Goal: Task Accomplishment & Management: Manage account settings

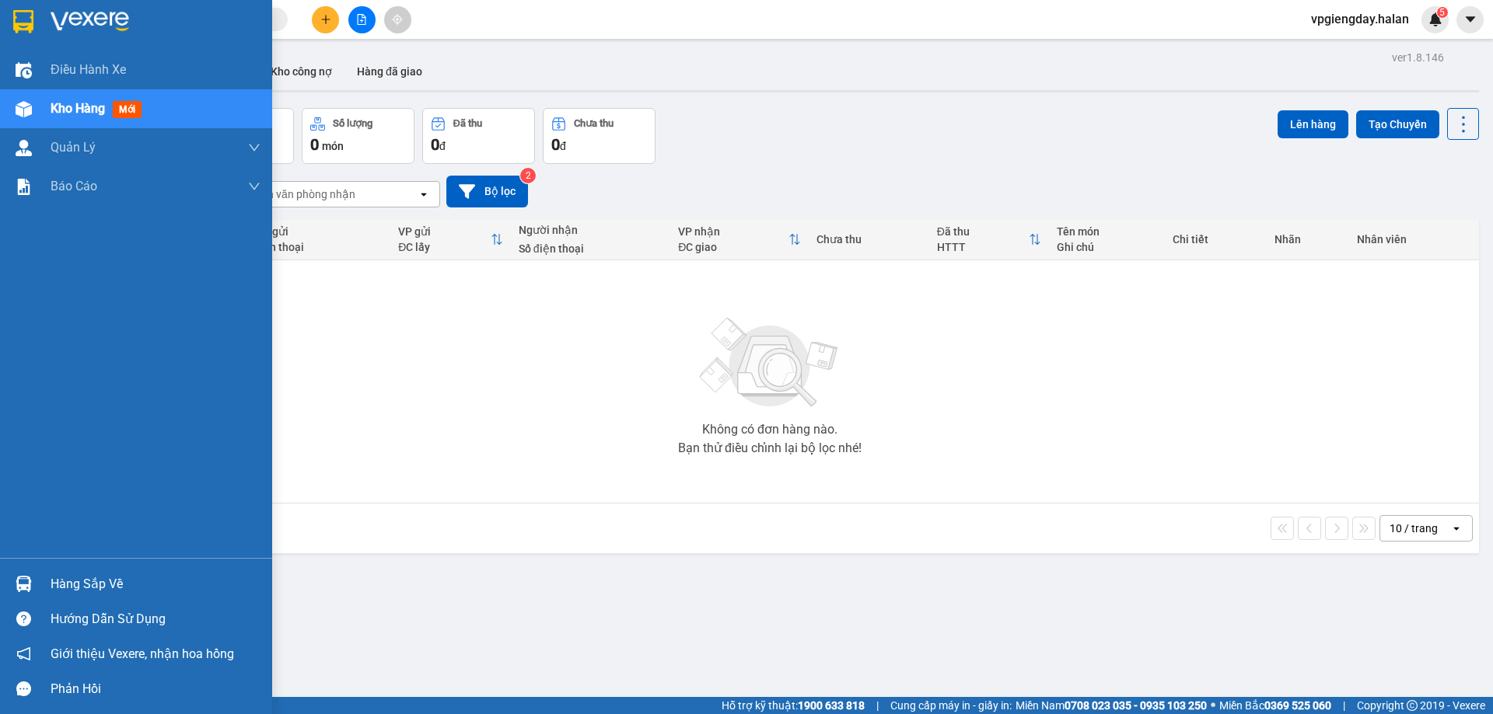
click at [113, 576] on div "Hàng sắp về" at bounding box center [156, 584] width 210 height 23
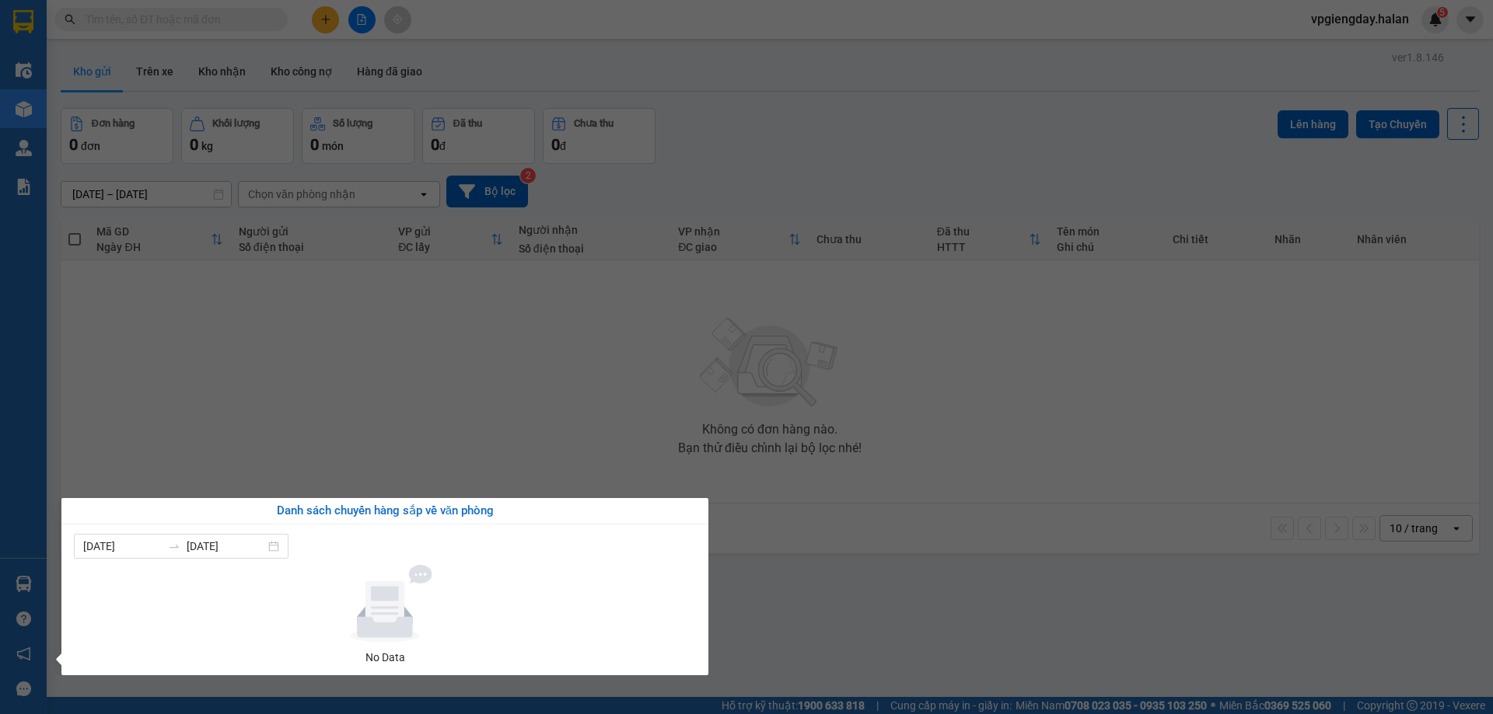
click at [301, 385] on section "Kết quả tìm kiếm ( 0 ) Bộ lọc No Data vpgiengday.halan 5 Điều hành xe Kho hàng …" at bounding box center [746, 357] width 1493 height 714
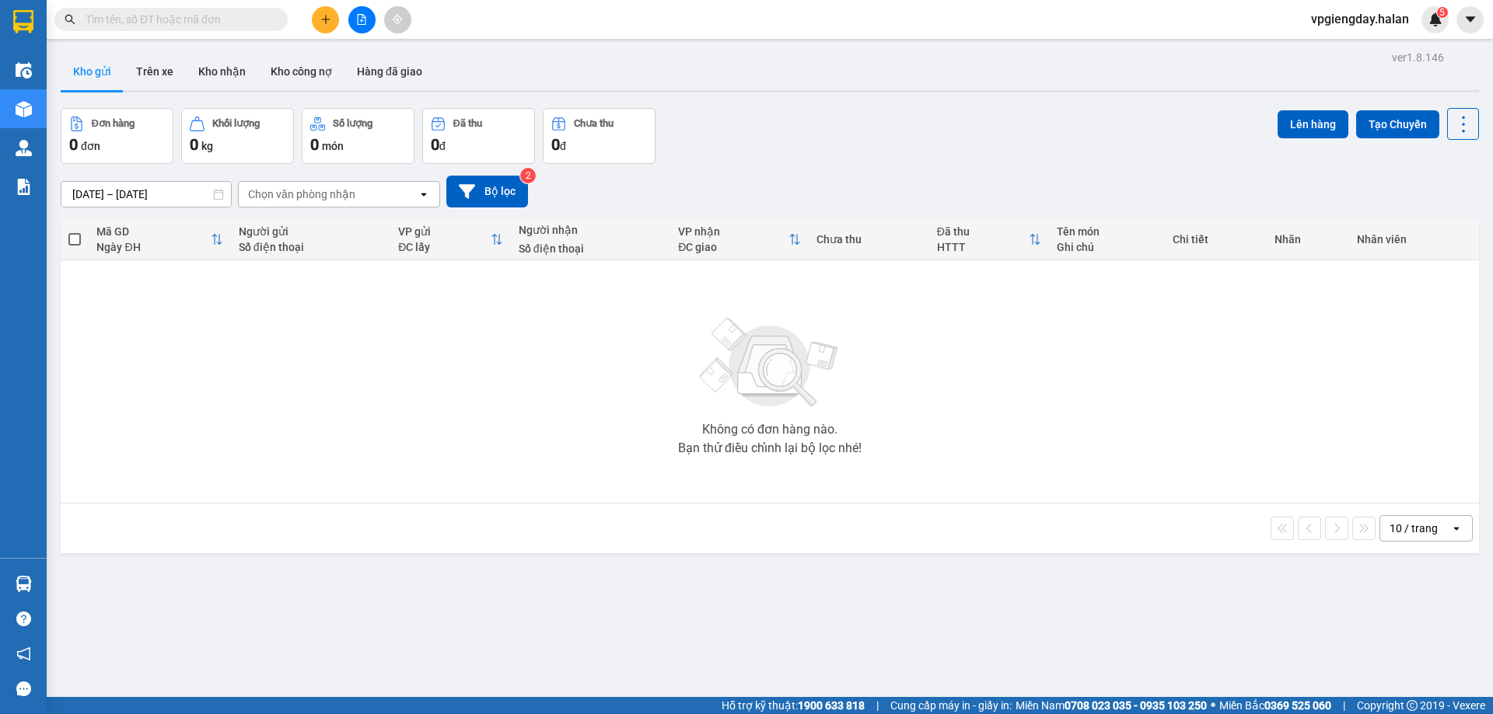
click at [354, 531] on div "10 / trang open" at bounding box center [769, 528] width 1405 height 26
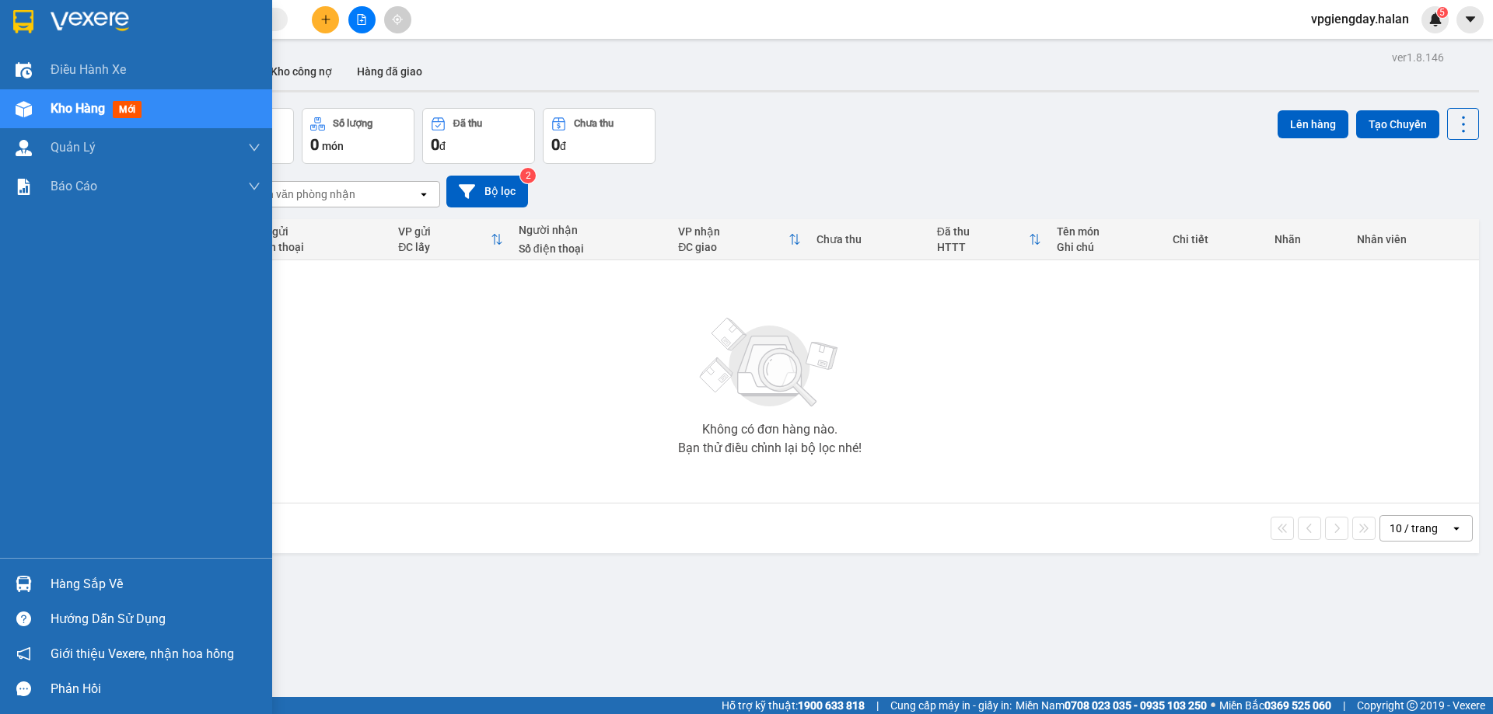
click at [79, 582] on div "Hàng sắp về" at bounding box center [156, 584] width 210 height 23
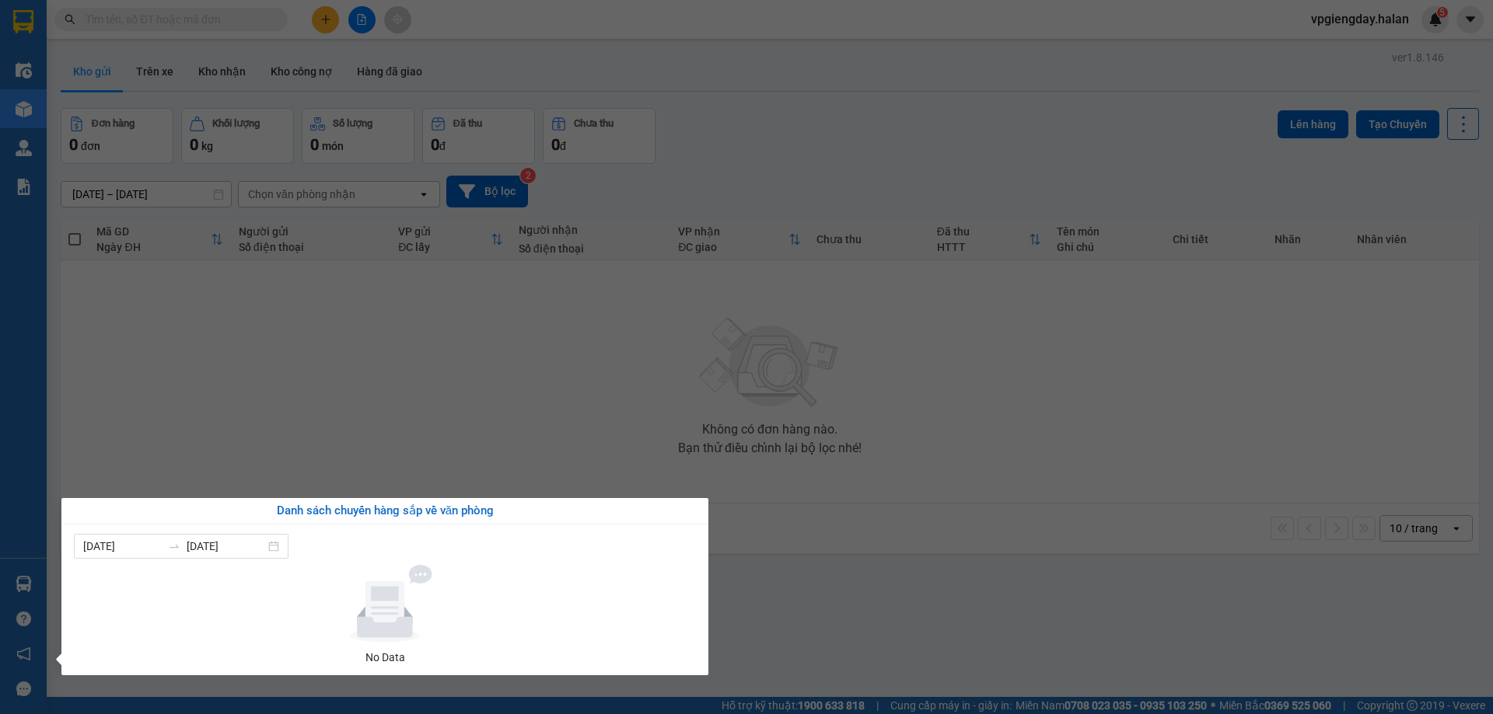
click at [225, 435] on section "Kết quả tìm kiếm ( 0 ) Bộ lọc No Data vpgiengday.halan 5 Điều hành xe Kho hàng …" at bounding box center [746, 357] width 1493 height 714
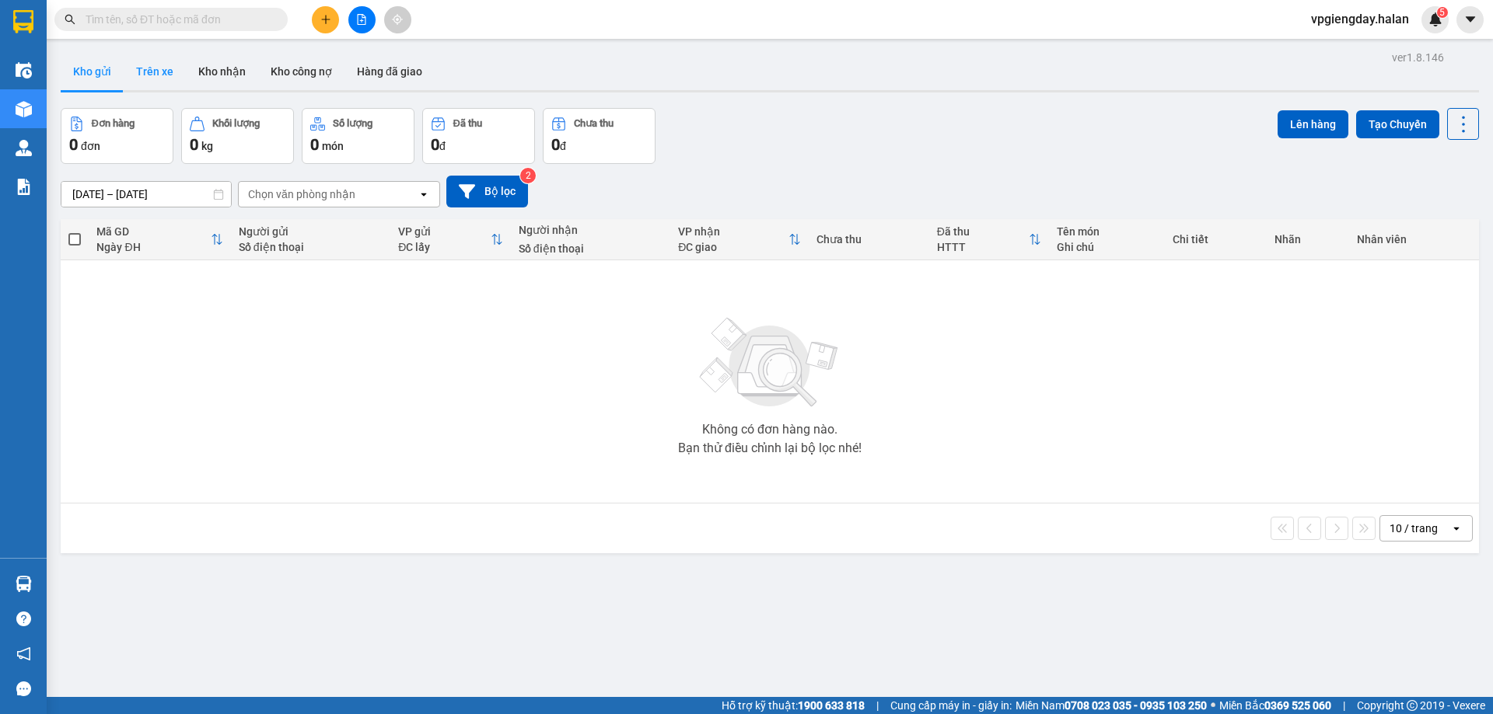
click at [152, 68] on button "Trên xe" at bounding box center [155, 71] width 62 height 37
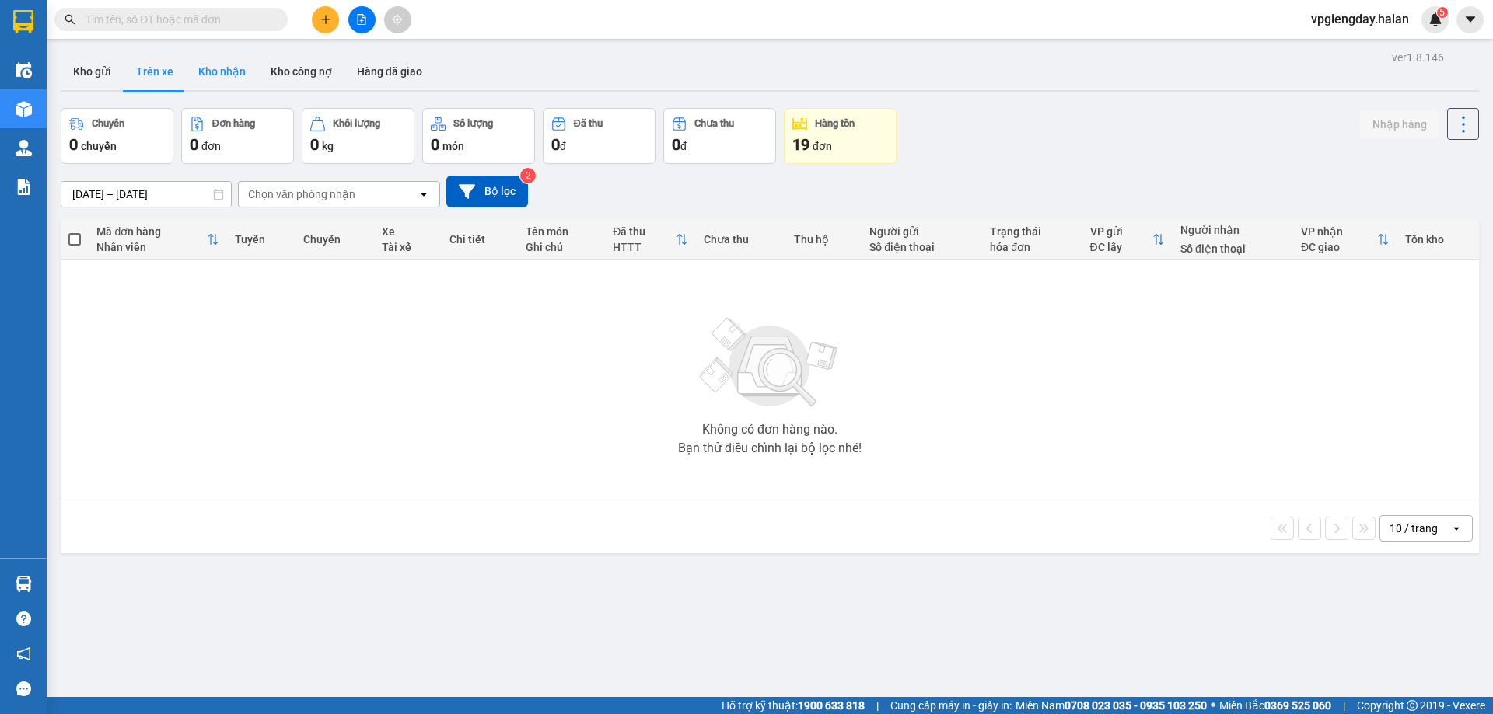
click at [212, 69] on button "Kho nhận" at bounding box center [222, 71] width 72 height 37
type input "[DATE] – [DATE]"
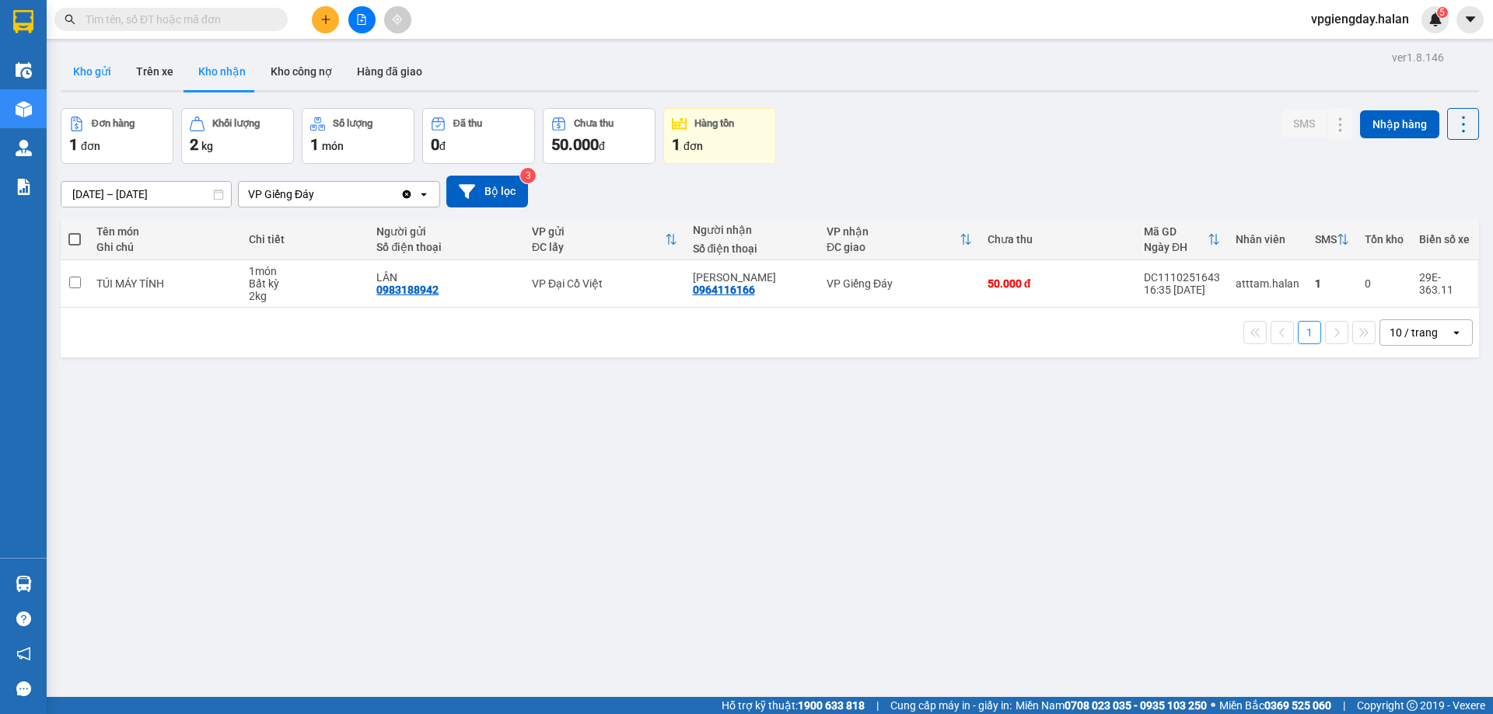
click at [97, 75] on button "Kho gửi" at bounding box center [92, 71] width 63 height 37
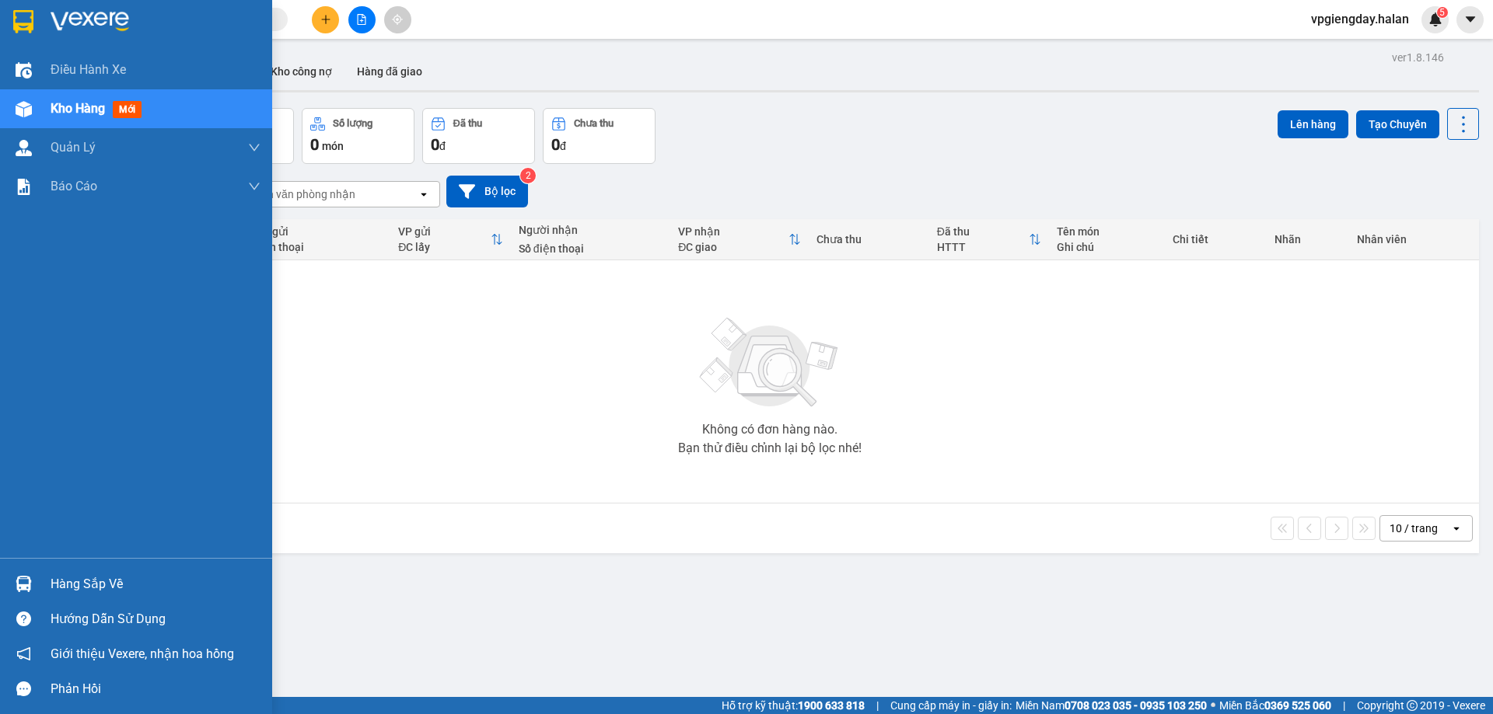
click at [81, 575] on div "Hàng sắp về" at bounding box center [156, 584] width 210 height 23
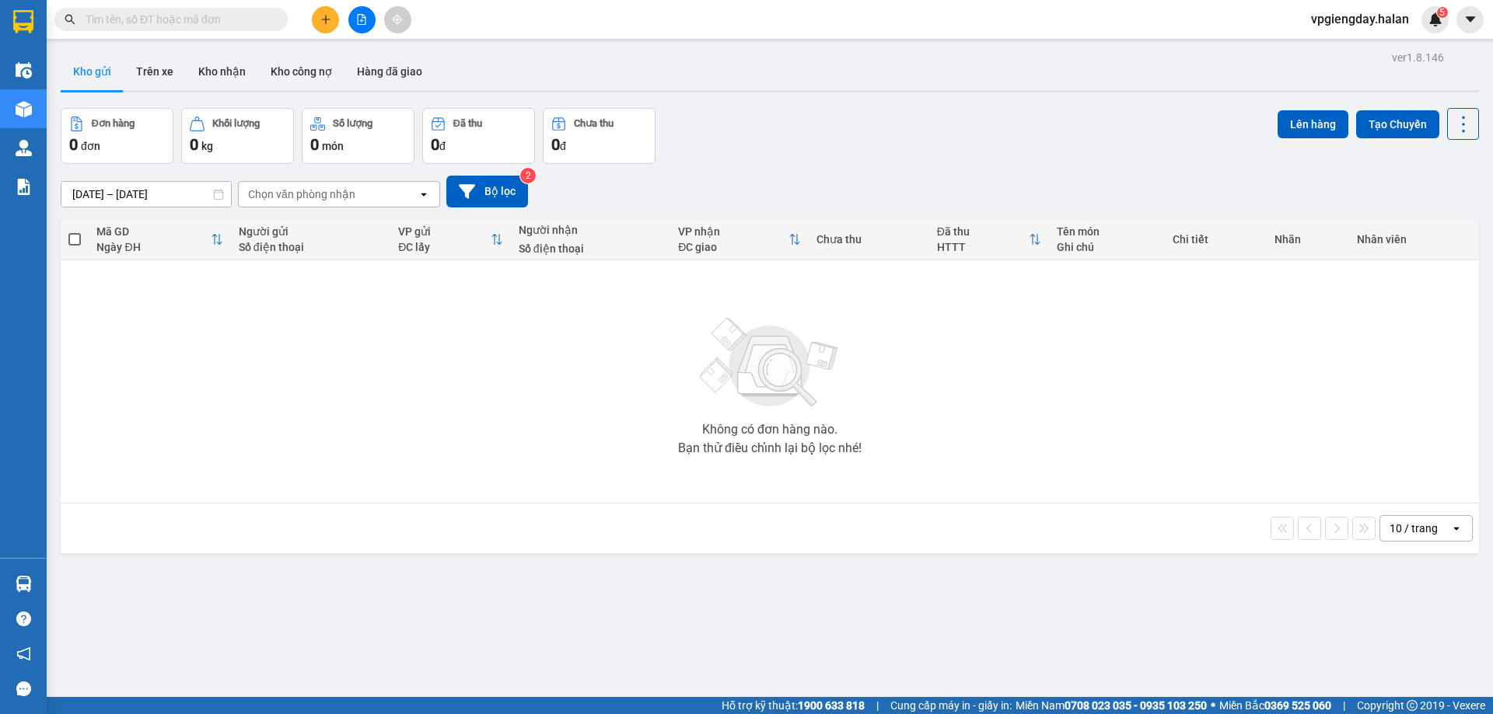
click at [316, 365] on section "Kết quả tìm kiếm ( 0 ) Bộ lọc No Data vpgiengday.halan 5 Điều hành xe Kho hàng …" at bounding box center [746, 357] width 1493 height 714
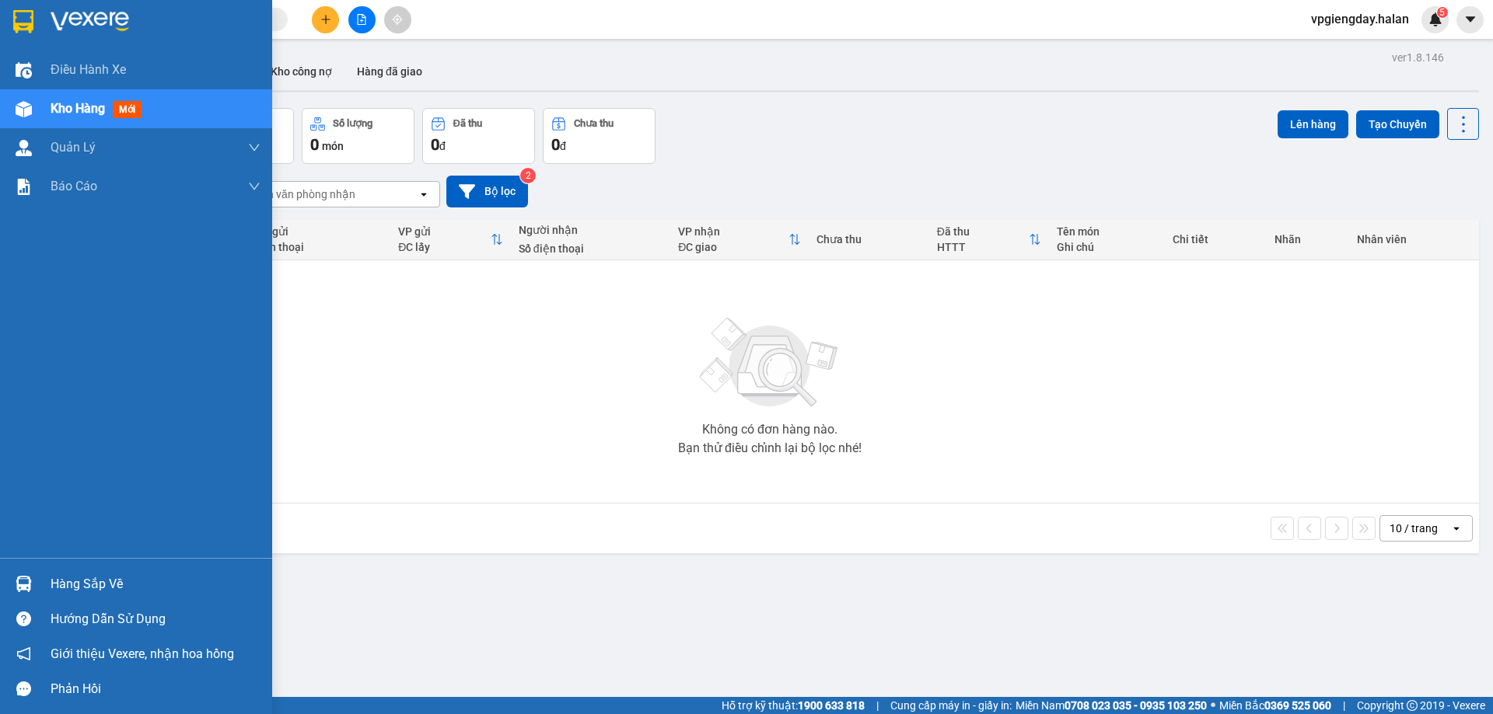
click at [56, 581] on div "Hàng sắp về" at bounding box center [156, 584] width 210 height 23
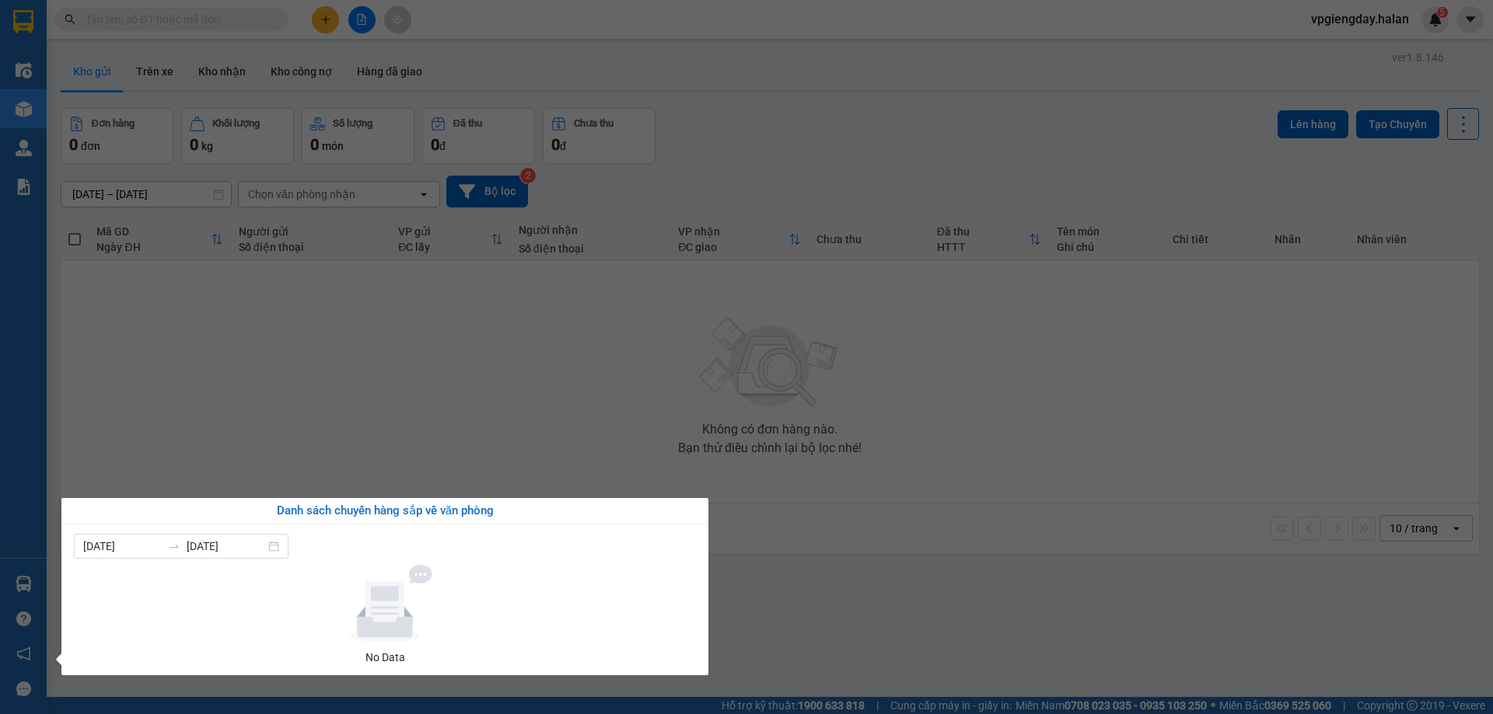
click at [419, 386] on section "Kết quả tìm kiếm ( 0 ) Bộ lọc No Data vpgiengday.halan 5 Điều hành xe Kho hàng …" at bounding box center [746, 357] width 1493 height 714
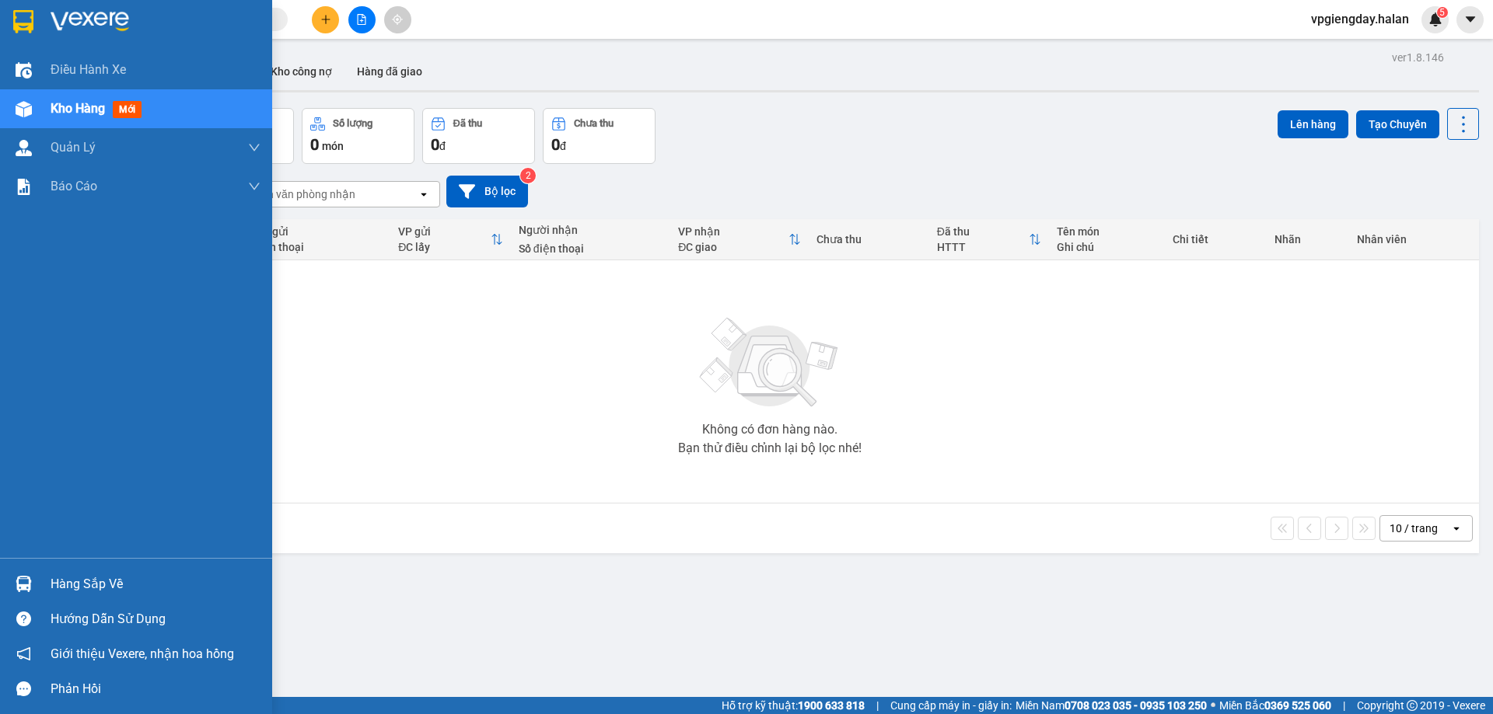
click at [93, 578] on div "Hàng sắp về" at bounding box center [156, 584] width 210 height 23
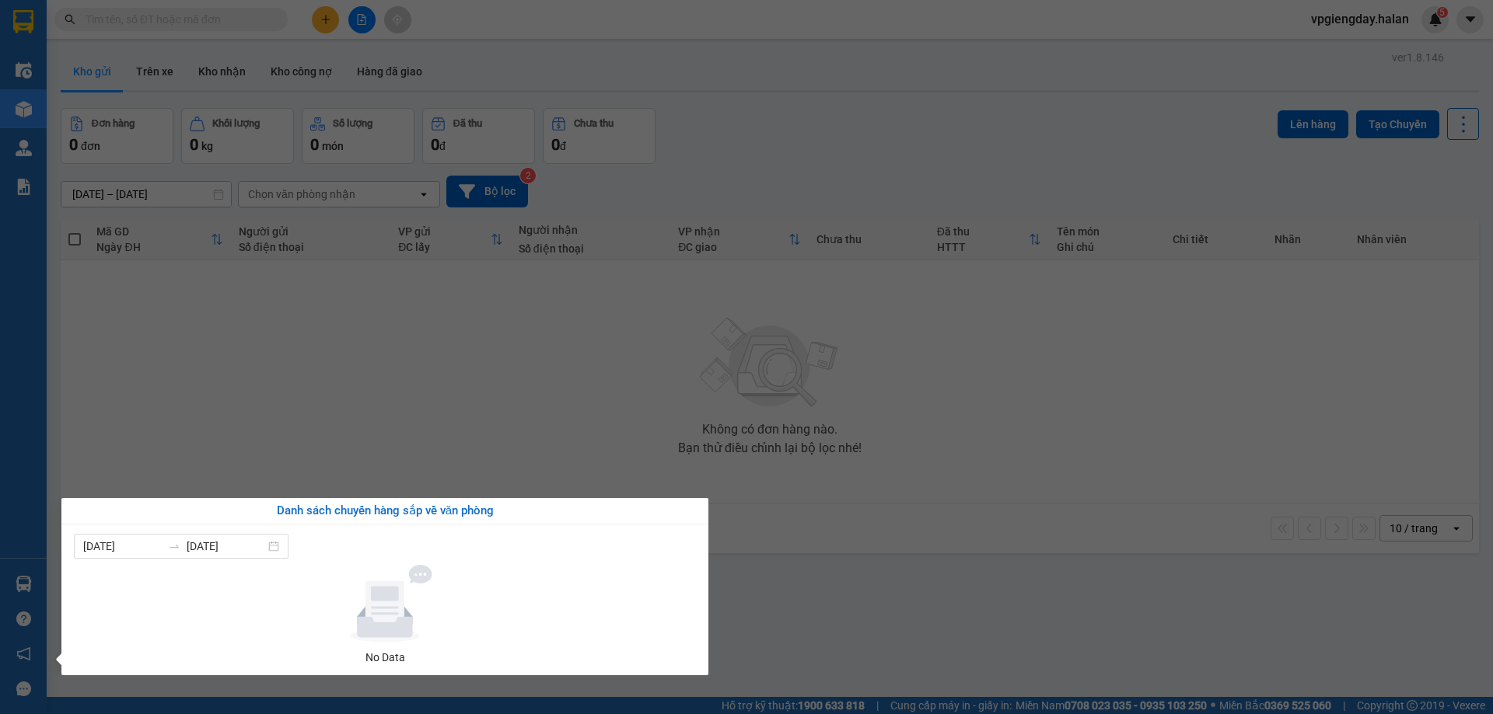
click at [314, 389] on section "Kết quả tìm kiếm ( 0 ) Bộ lọc No Data vpgiengday.halan 5 Điều hành xe Kho hàng …" at bounding box center [746, 357] width 1493 height 714
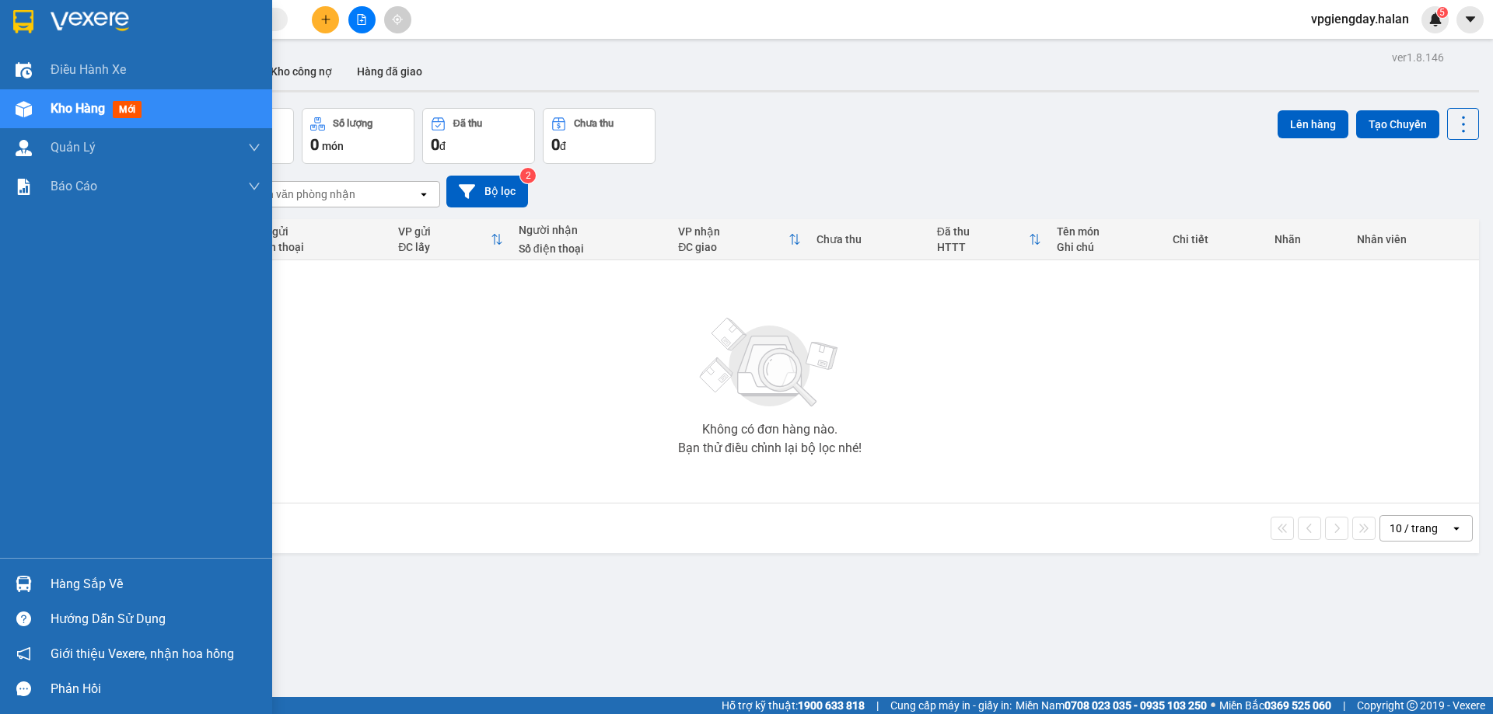
click at [120, 584] on div "Hàng sắp về" at bounding box center [156, 584] width 210 height 23
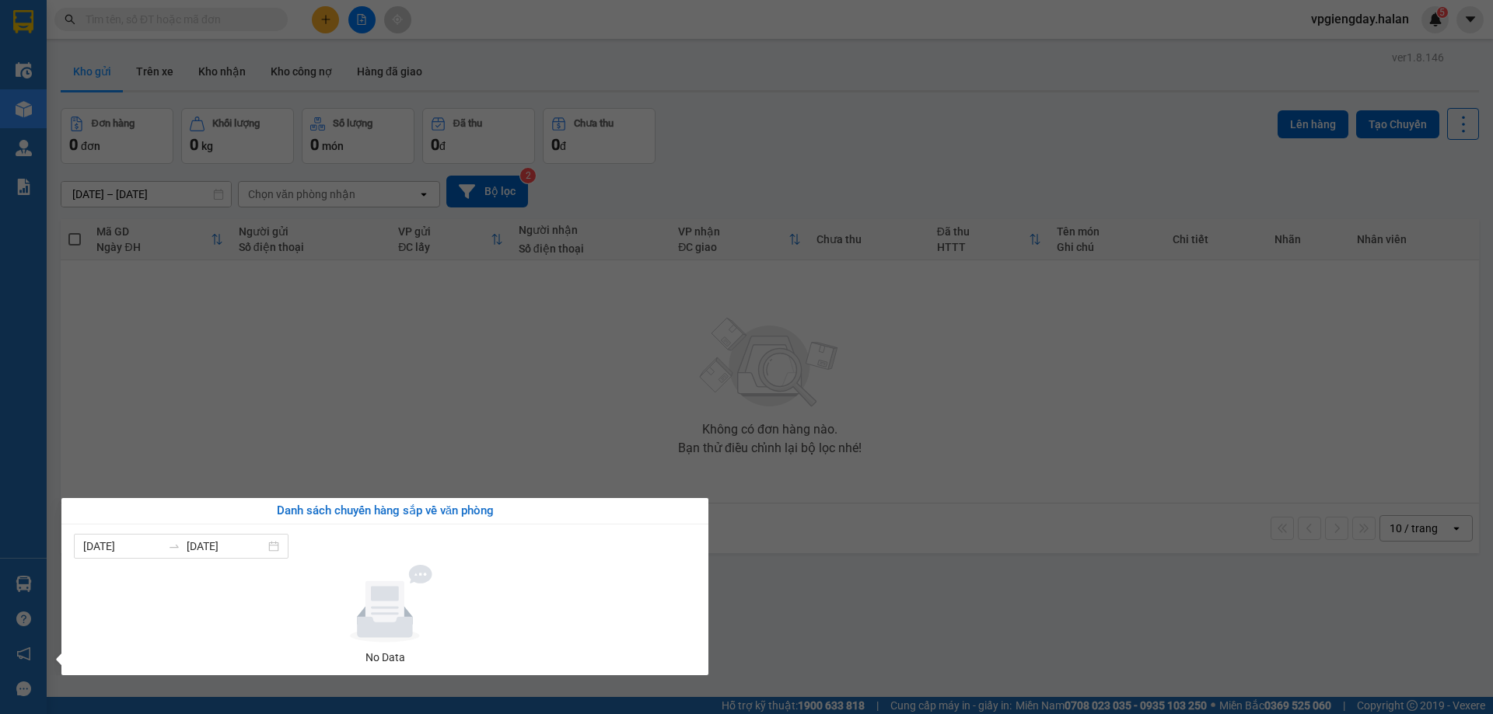
click at [276, 416] on section "Kết quả tìm kiếm ( 0 ) Bộ lọc No Data vpgiengday.halan 5 Điều hành xe Kho hàng …" at bounding box center [746, 357] width 1493 height 714
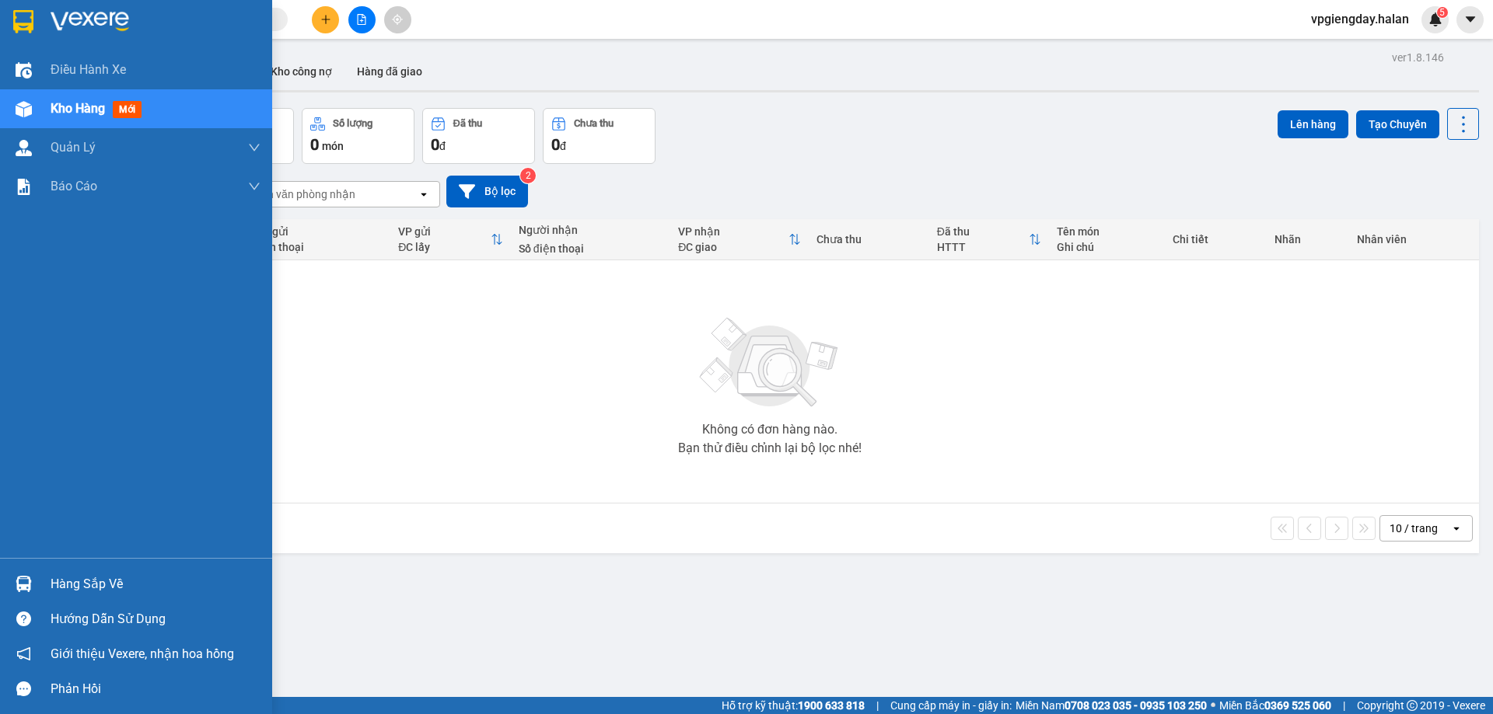
click at [77, 589] on div "Hàng sắp về" at bounding box center [156, 584] width 210 height 23
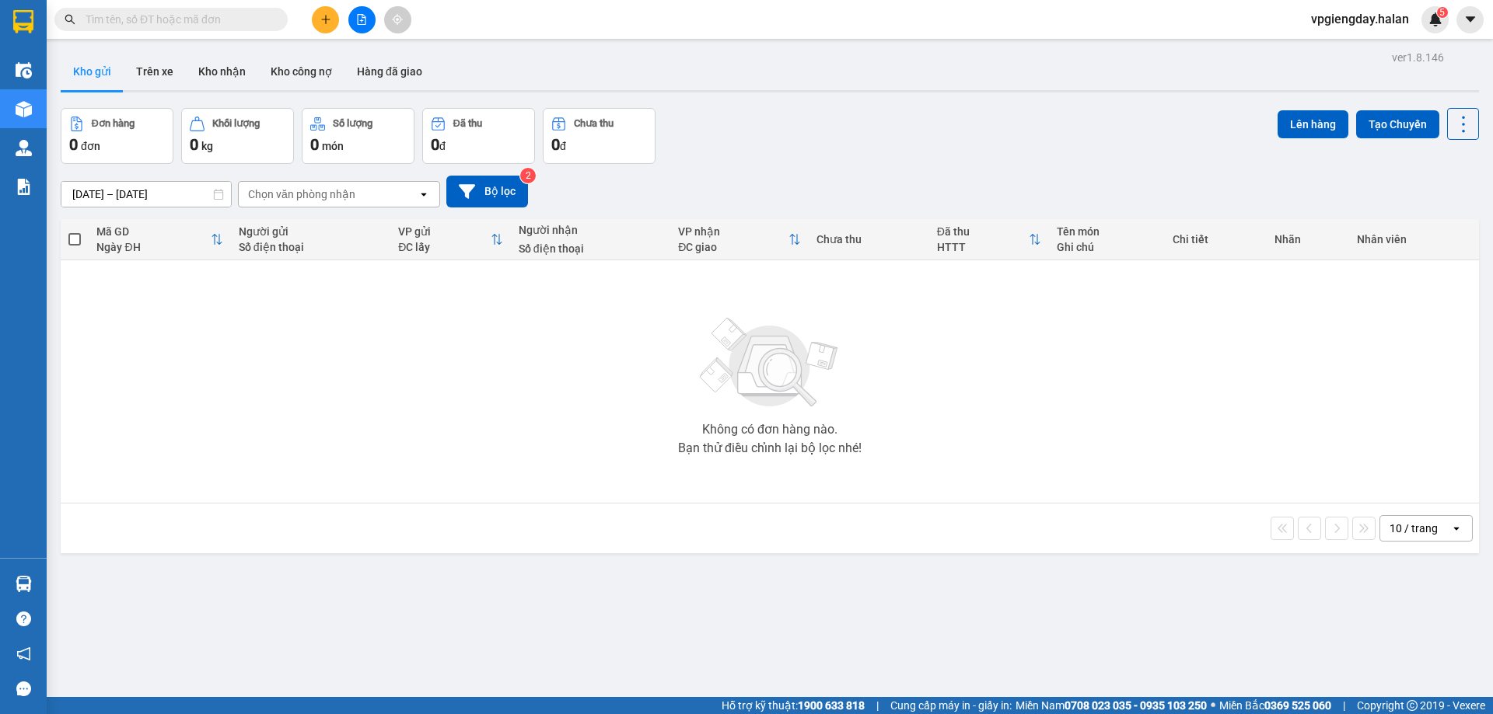
click at [250, 420] on section "Kết quả tìm kiếm ( 0 ) Bộ lọc No Data vpgiengday.halan 5 Điều hành xe Kho hàng …" at bounding box center [746, 357] width 1493 height 714
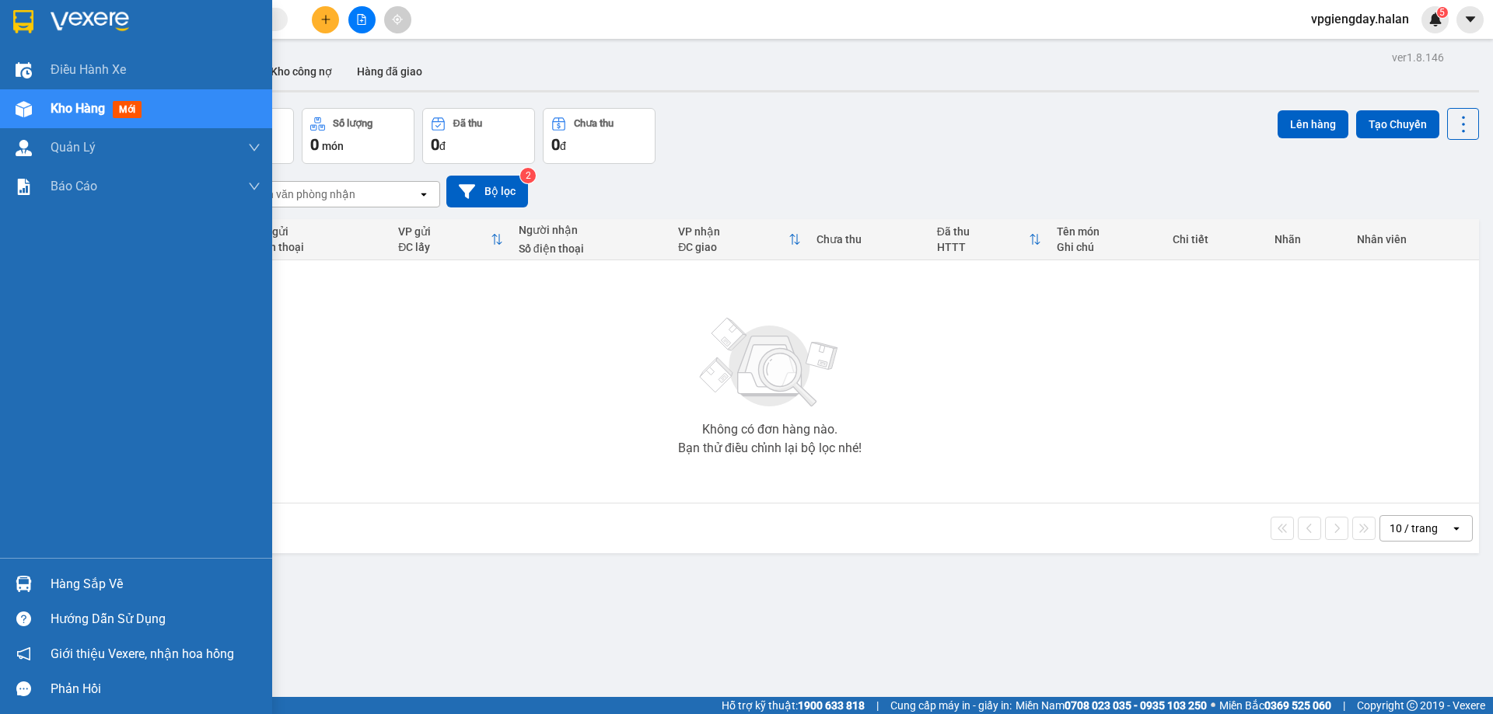
click at [68, 576] on div "Hàng sắp về" at bounding box center [156, 584] width 210 height 23
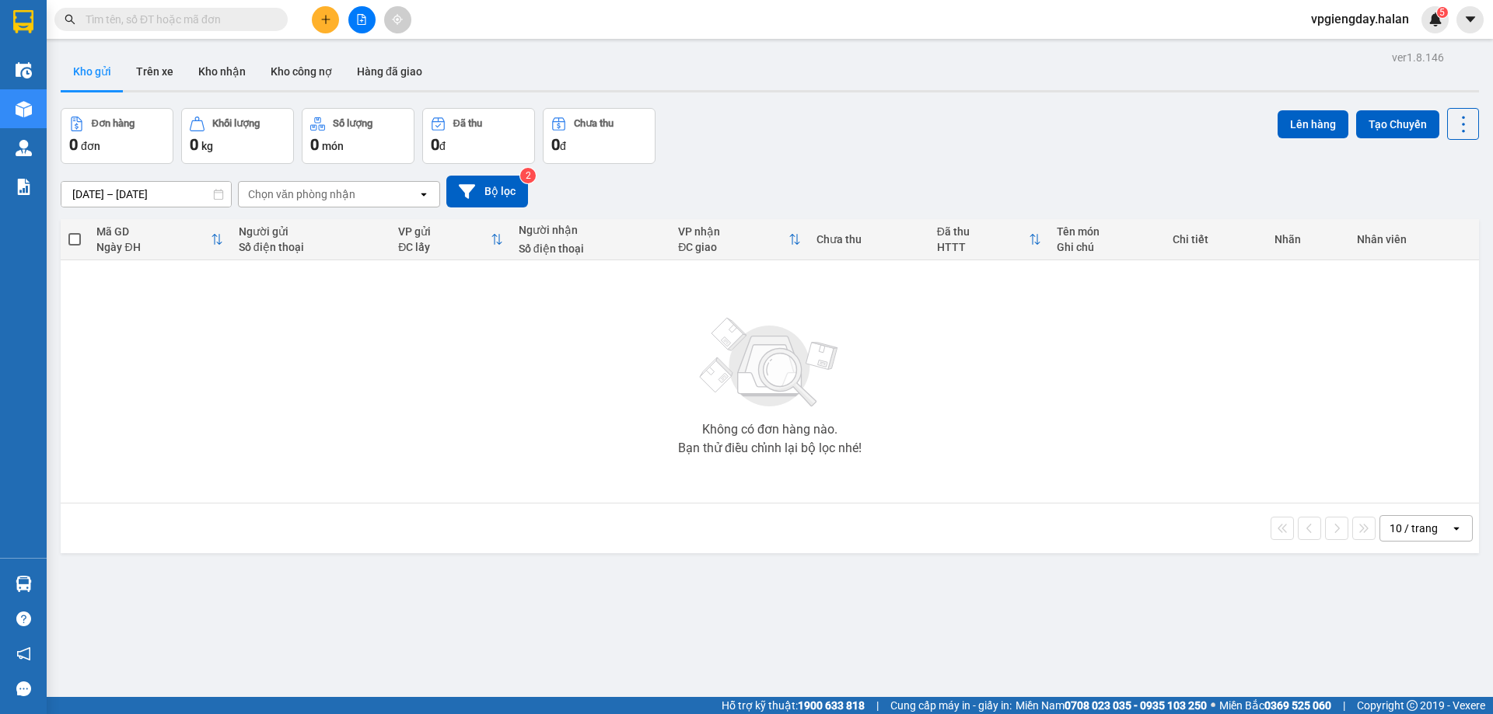
click at [312, 391] on section "Kết quả tìm kiếm ( 0 ) Bộ lọc No Data vpgiengday.halan 5 Điều hành xe Kho hàng …" at bounding box center [746, 357] width 1493 height 714
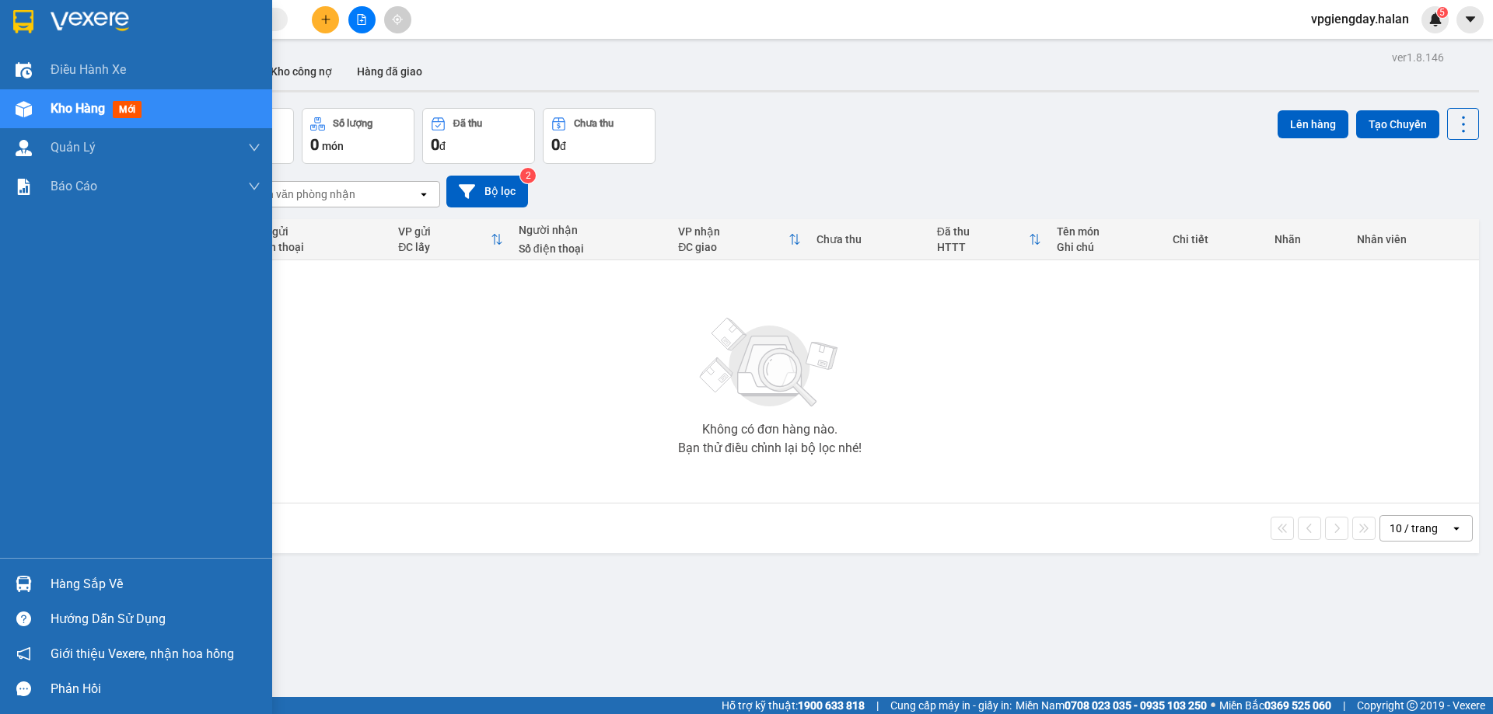
click at [51, 581] on div "Hàng sắp về" at bounding box center [156, 584] width 210 height 23
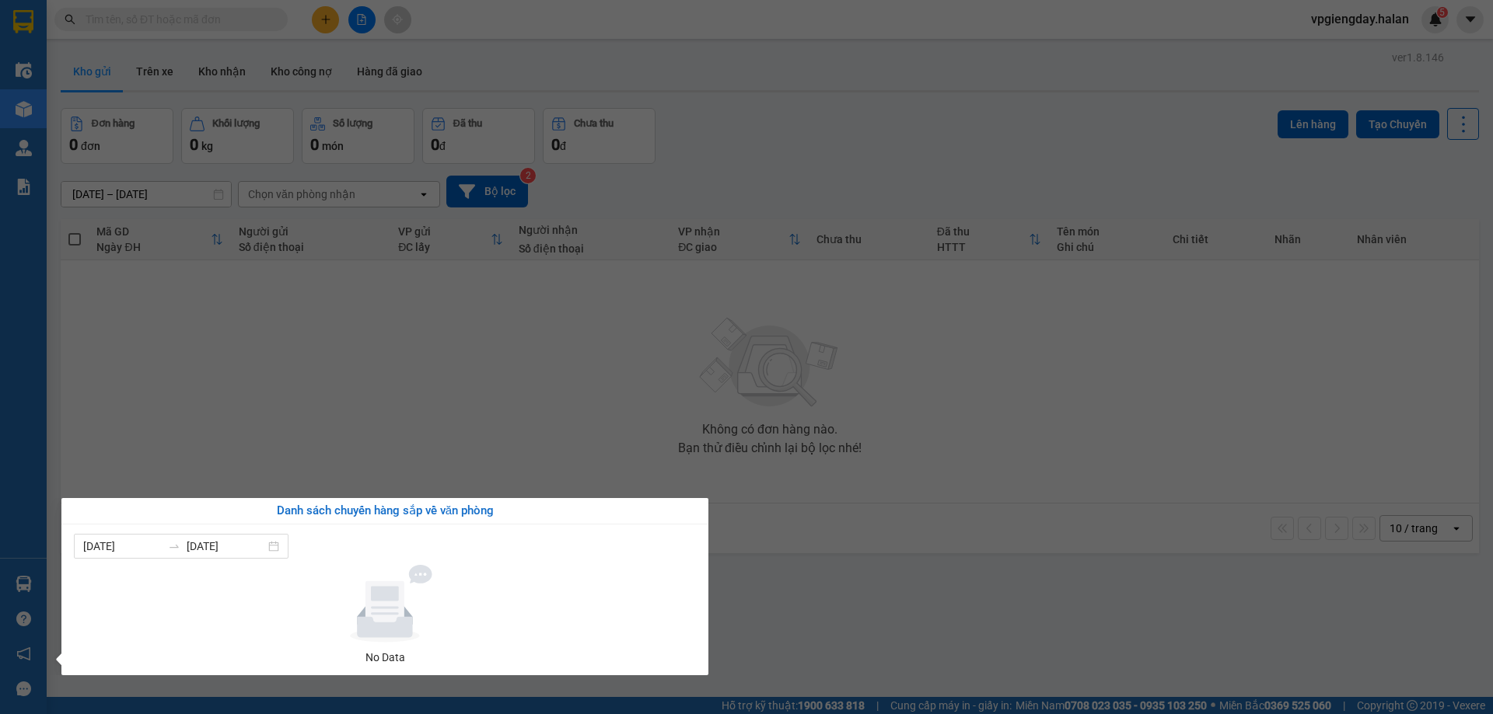
click at [341, 430] on section "Kết quả tìm kiếm ( 0 ) Bộ lọc No Data vpgiengday.halan 5 Điều hành xe Kho hàng …" at bounding box center [746, 357] width 1493 height 714
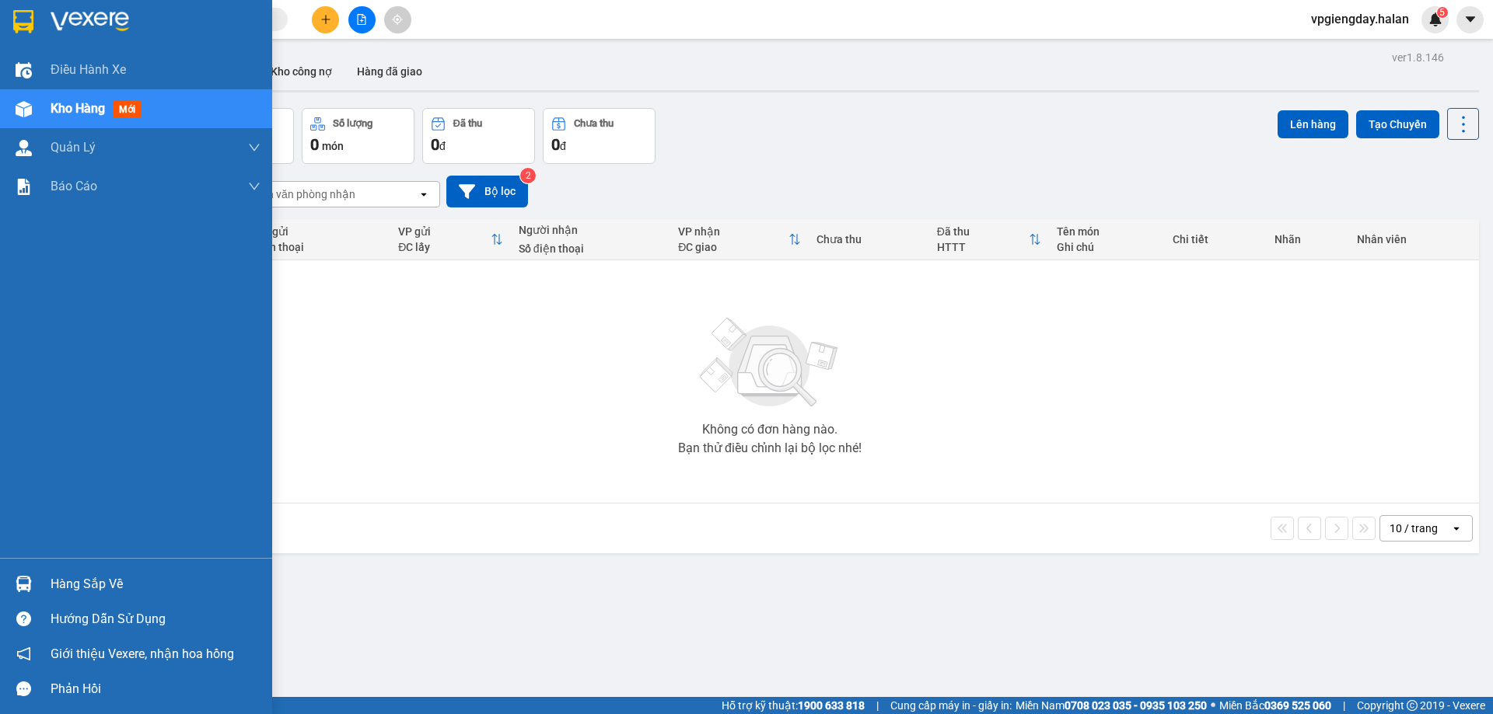
click at [100, 580] on div "Hàng sắp về" at bounding box center [156, 584] width 210 height 23
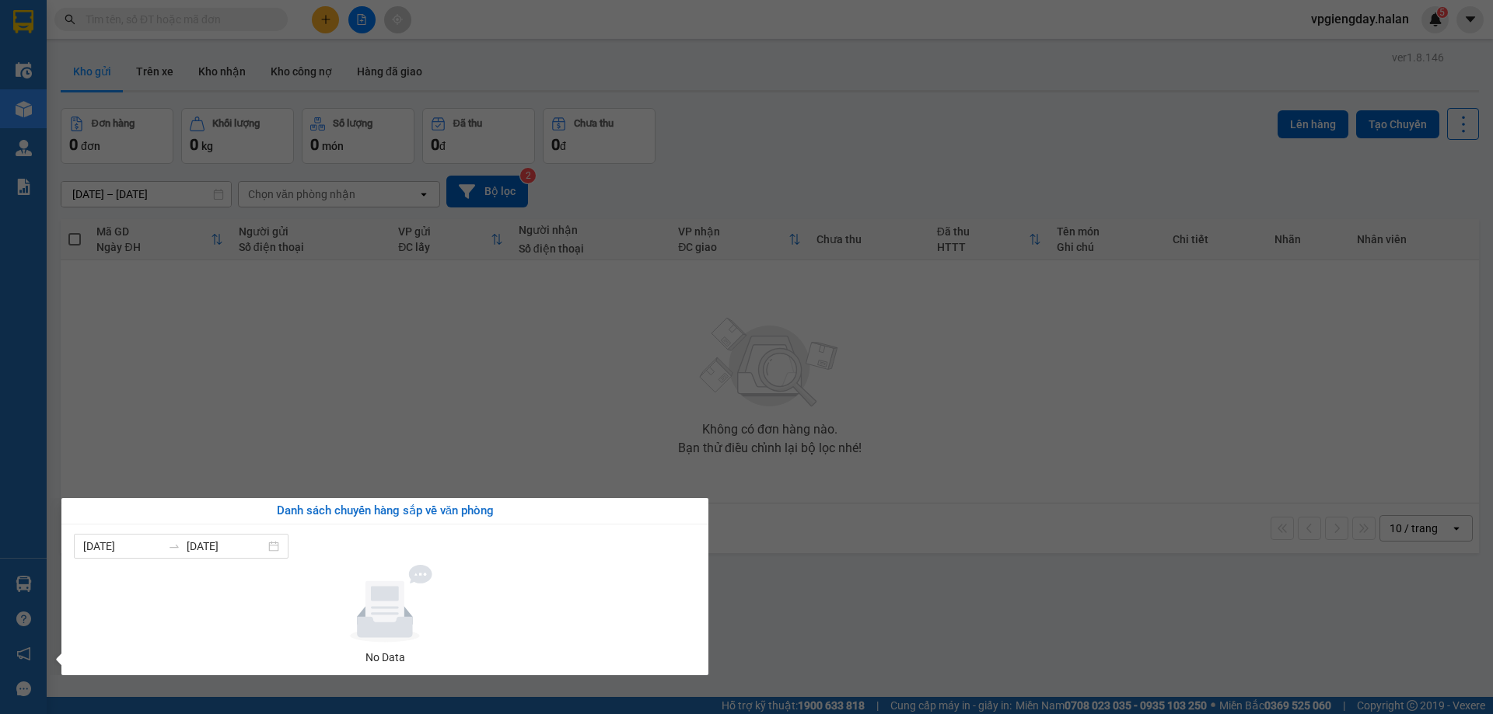
click at [332, 464] on section "Kết quả tìm kiếm ( 0 ) Bộ lọc No Data vpgiengday.halan 5 Điều hành xe Kho hàng …" at bounding box center [746, 357] width 1493 height 714
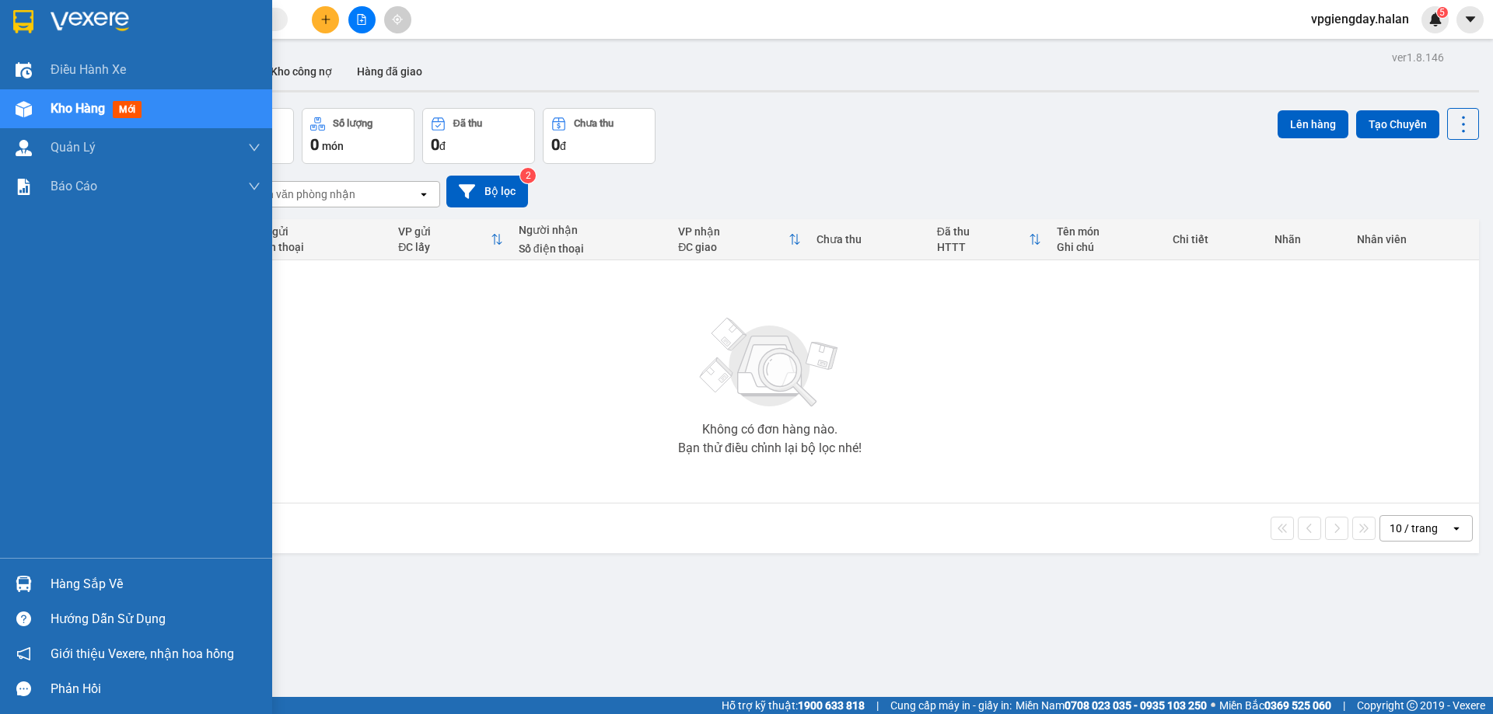
click at [70, 576] on div "Hàng sắp về" at bounding box center [156, 584] width 210 height 23
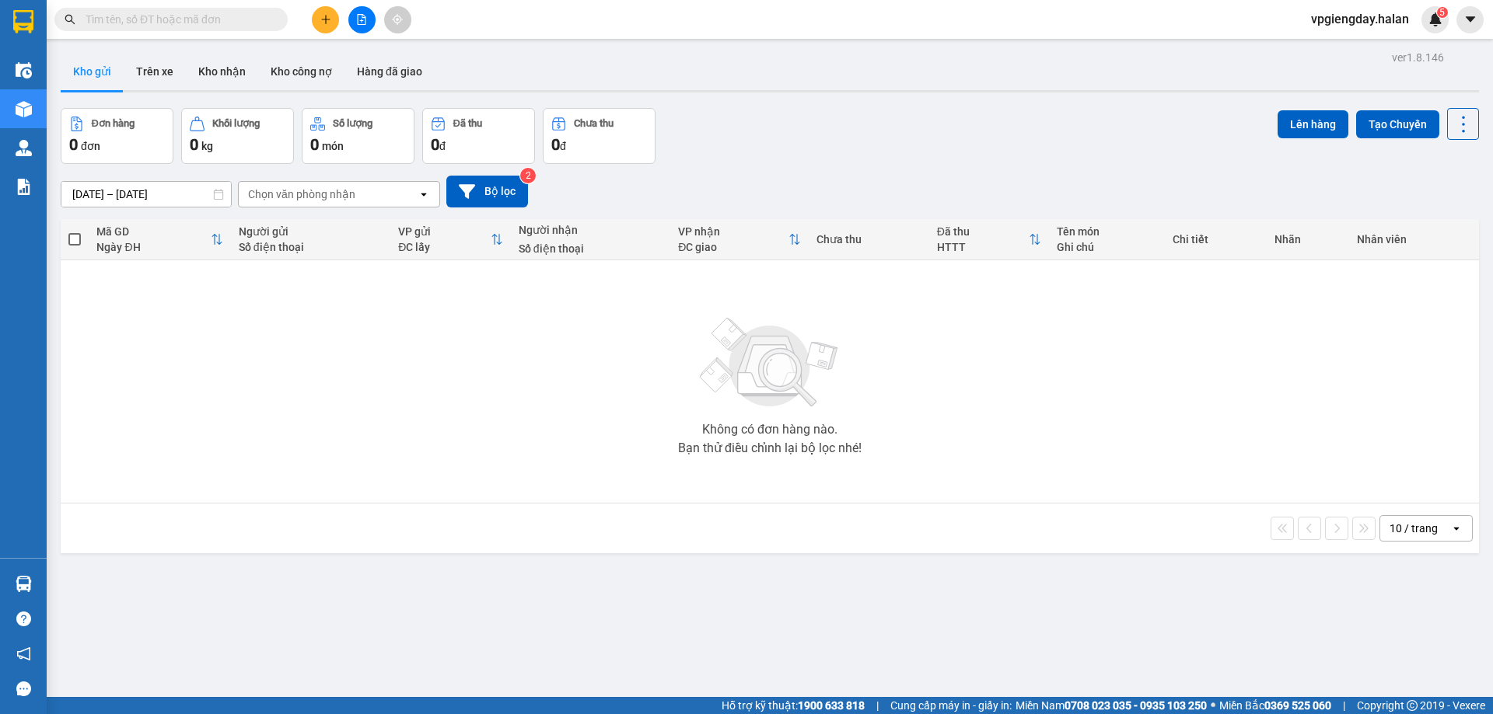
click at [294, 436] on section "Kết quả tìm kiếm ( 0 ) Bộ lọc No Data vpgiengday.halan 5 Điều hành xe Kho hàng …" at bounding box center [746, 357] width 1493 height 714
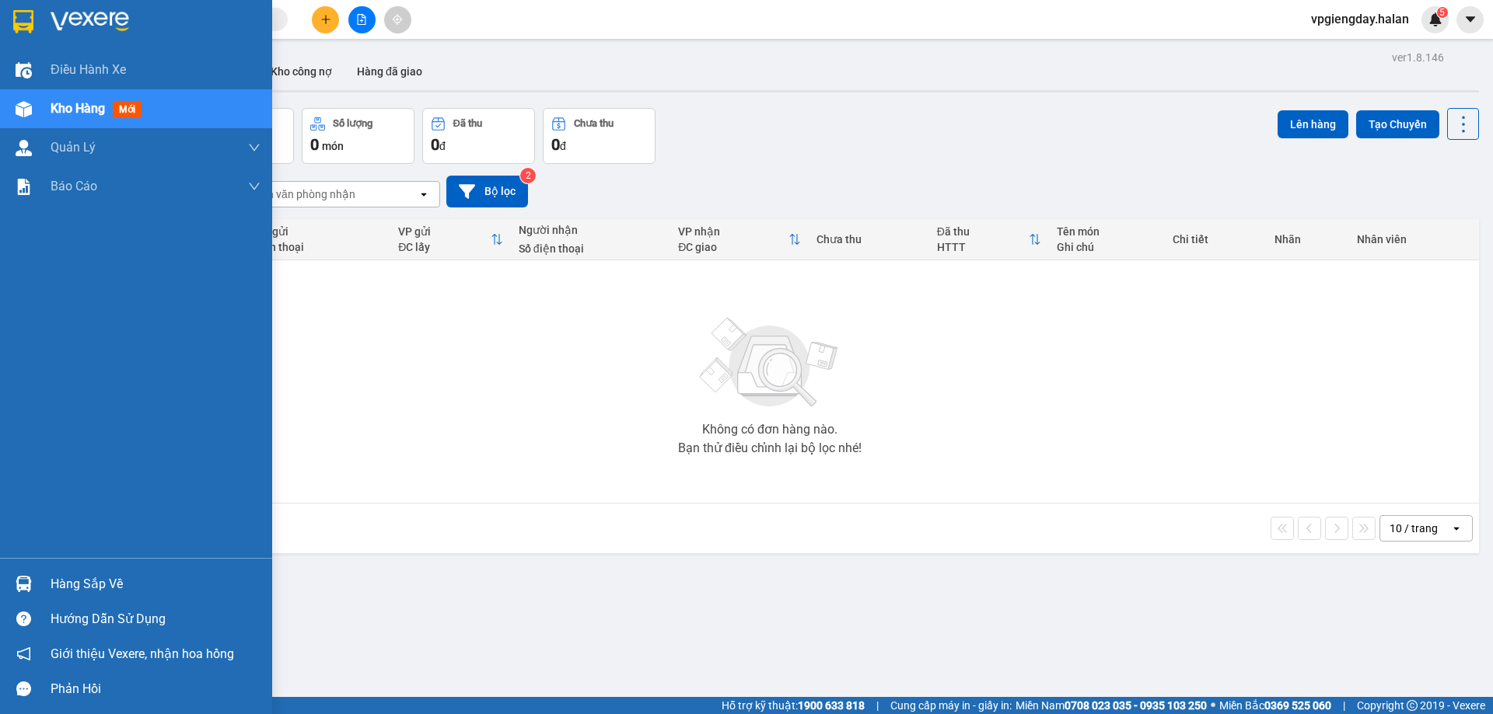
click at [65, 576] on div "Hàng sắp về" at bounding box center [156, 584] width 210 height 23
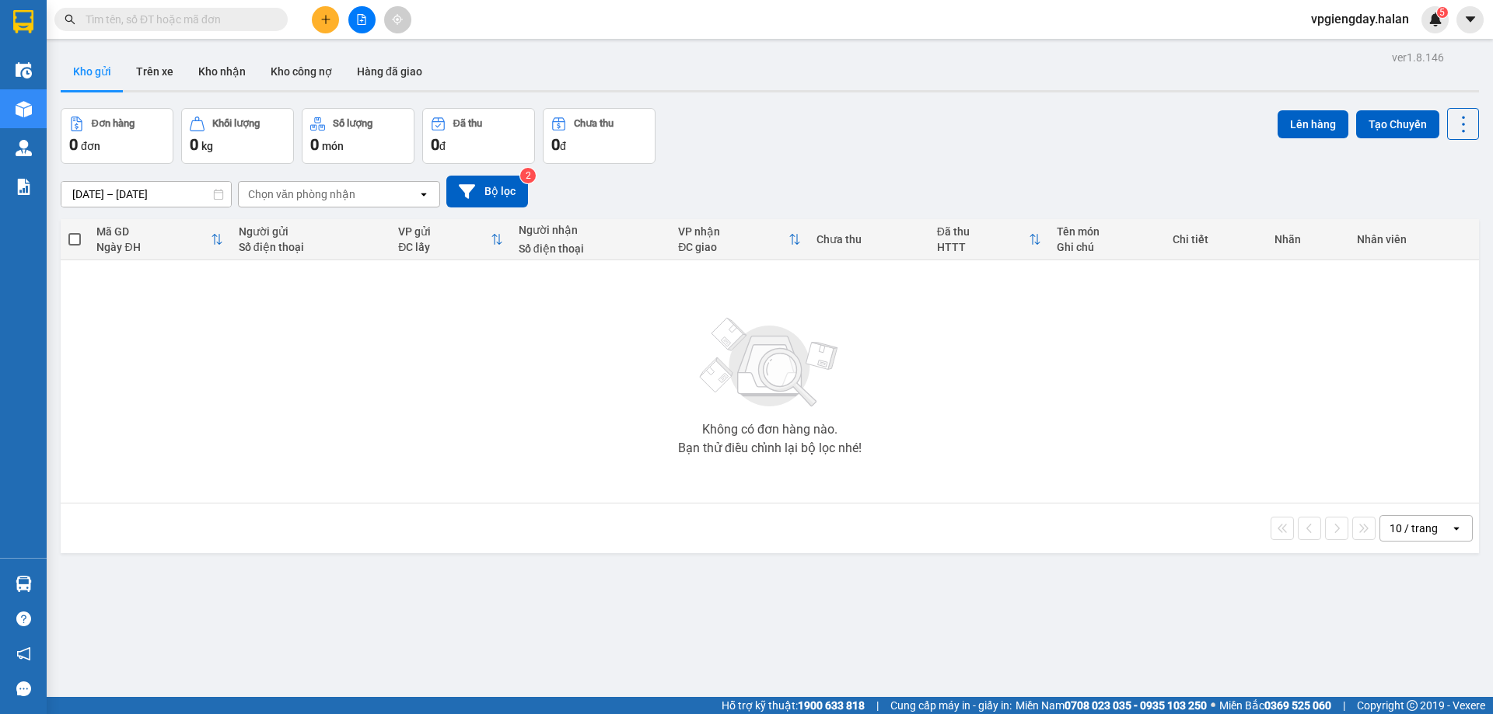
click at [241, 463] on section "Kết quả tìm kiếm ( 0 ) Bộ lọc No Data vpgiengday.halan 5 Điều hành xe Kho hàng …" at bounding box center [746, 357] width 1493 height 714
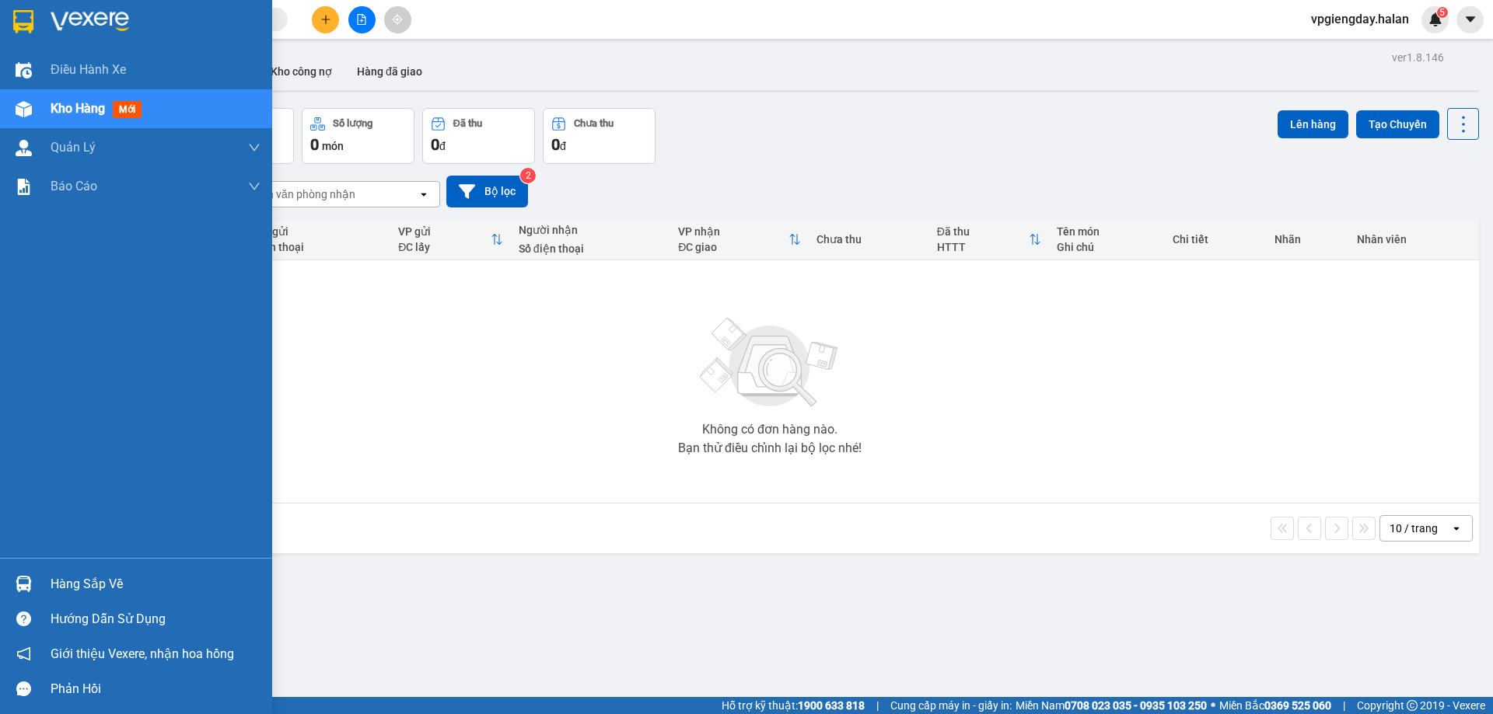
click at [62, 589] on div "Hàng sắp về" at bounding box center [156, 584] width 210 height 23
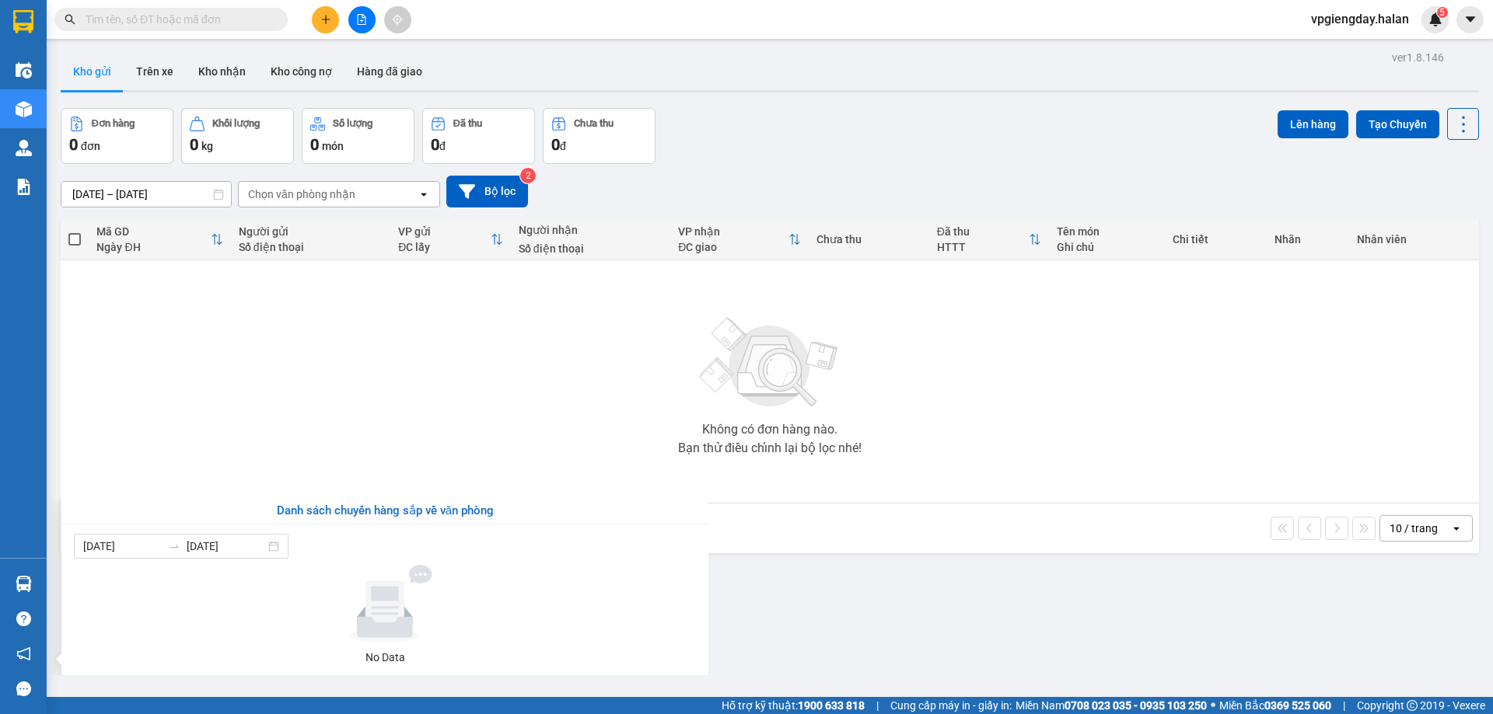
click at [268, 449] on section "Kết quả tìm kiếm ( 0 ) Bộ lọc No Data vpgiengday.halan 5 Điều hành xe Kho hàng …" at bounding box center [746, 357] width 1493 height 714
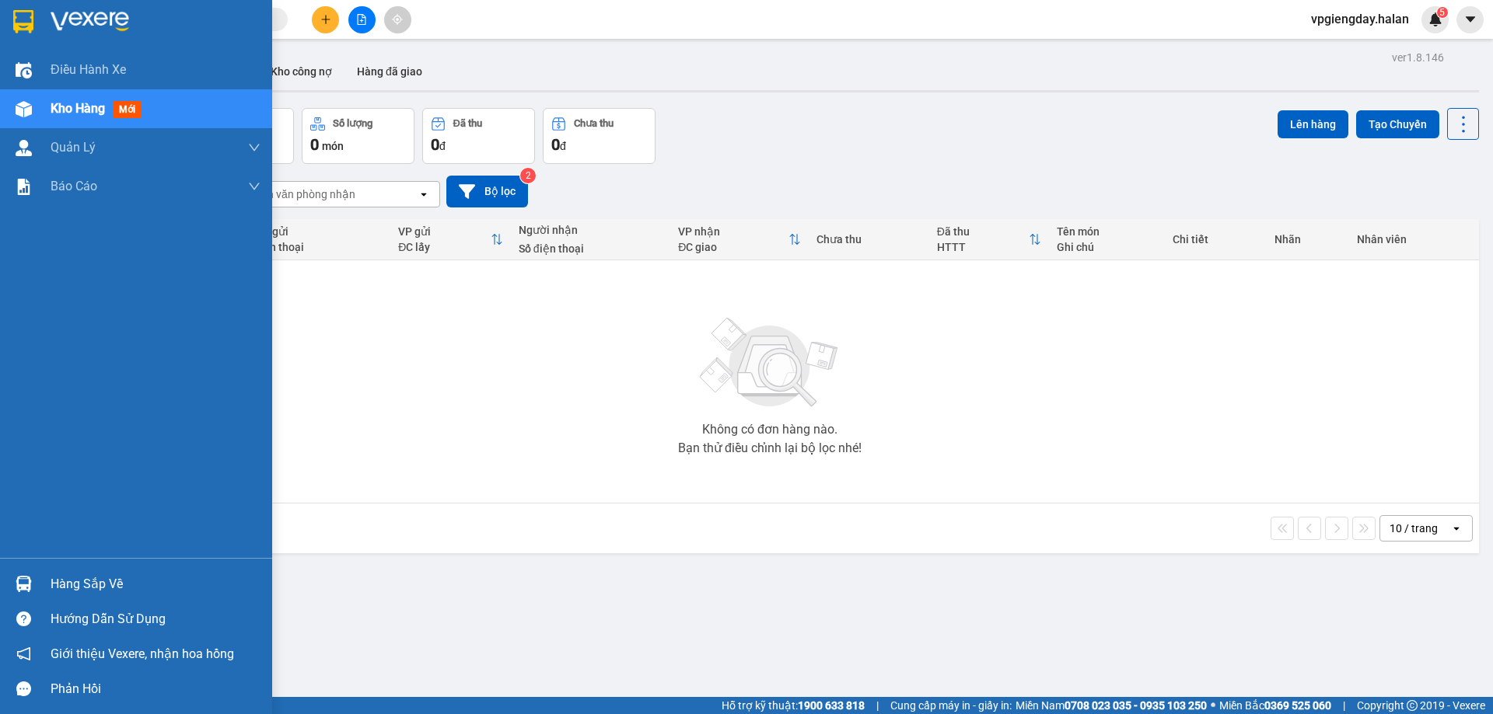
click at [85, 583] on div "Hàng sắp về" at bounding box center [156, 584] width 210 height 23
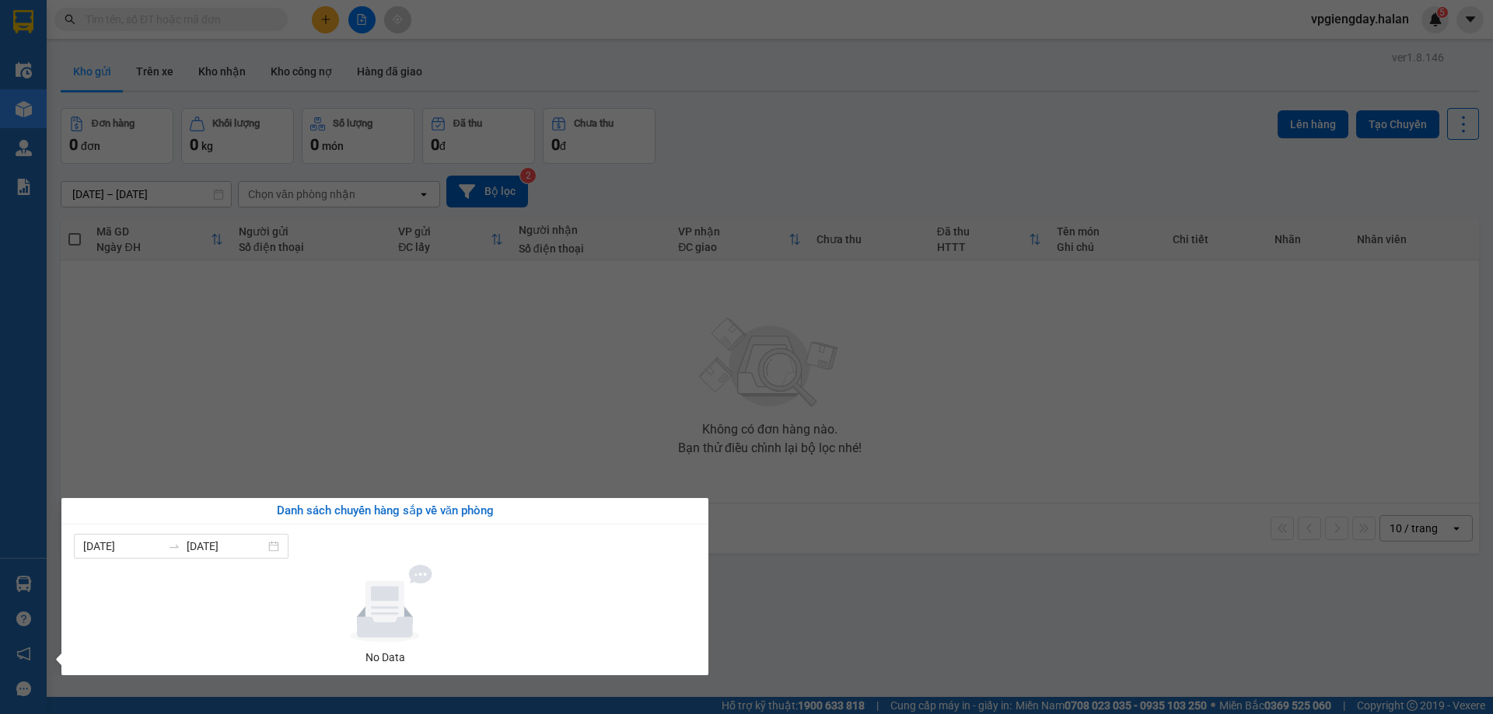
click at [261, 448] on section "Kết quả tìm kiếm ( 0 ) Bộ lọc No Data vpgiengday.halan 5 Điều hành xe Kho hàng …" at bounding box center [746, 357] width 1493 height 714
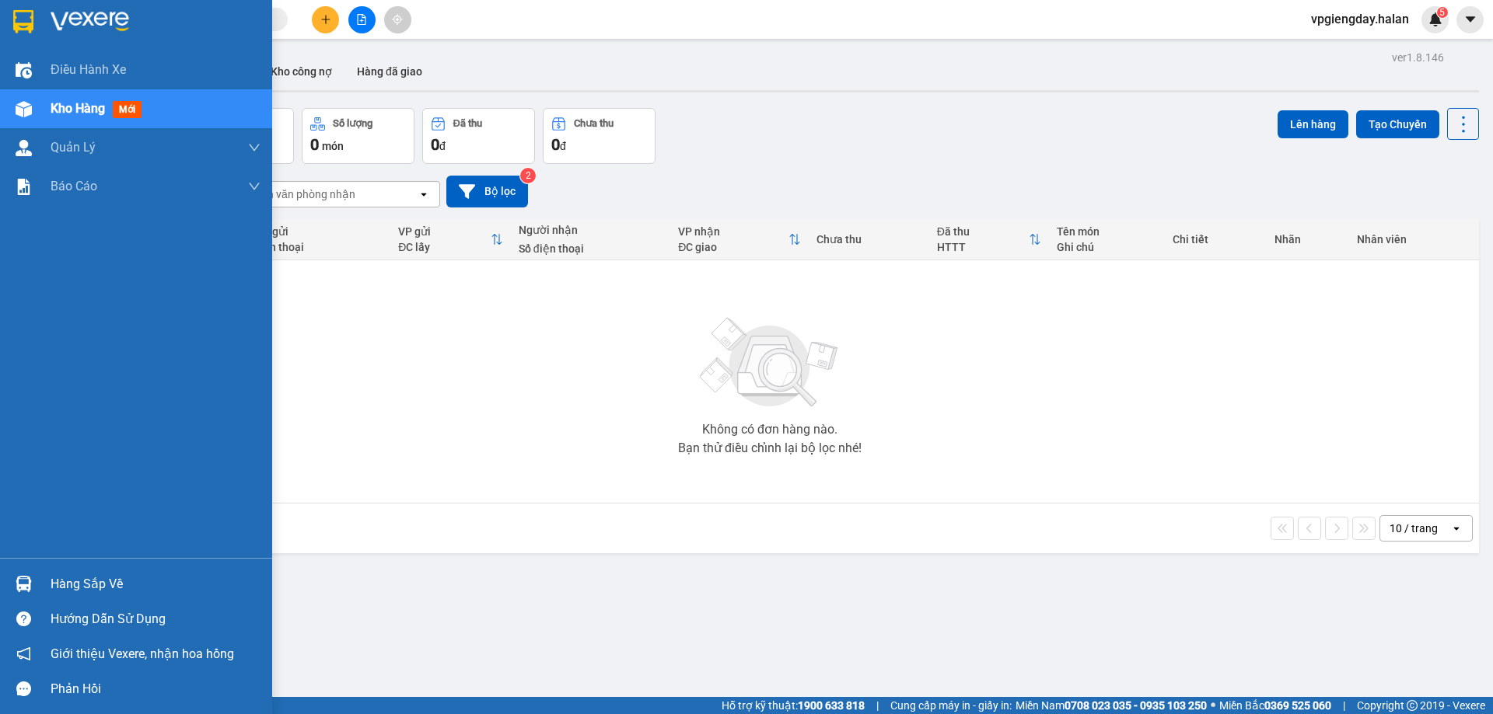
click at [82, 585] on div "Hàng sắp về" at bounding box center [156, 584] width 210 height 23
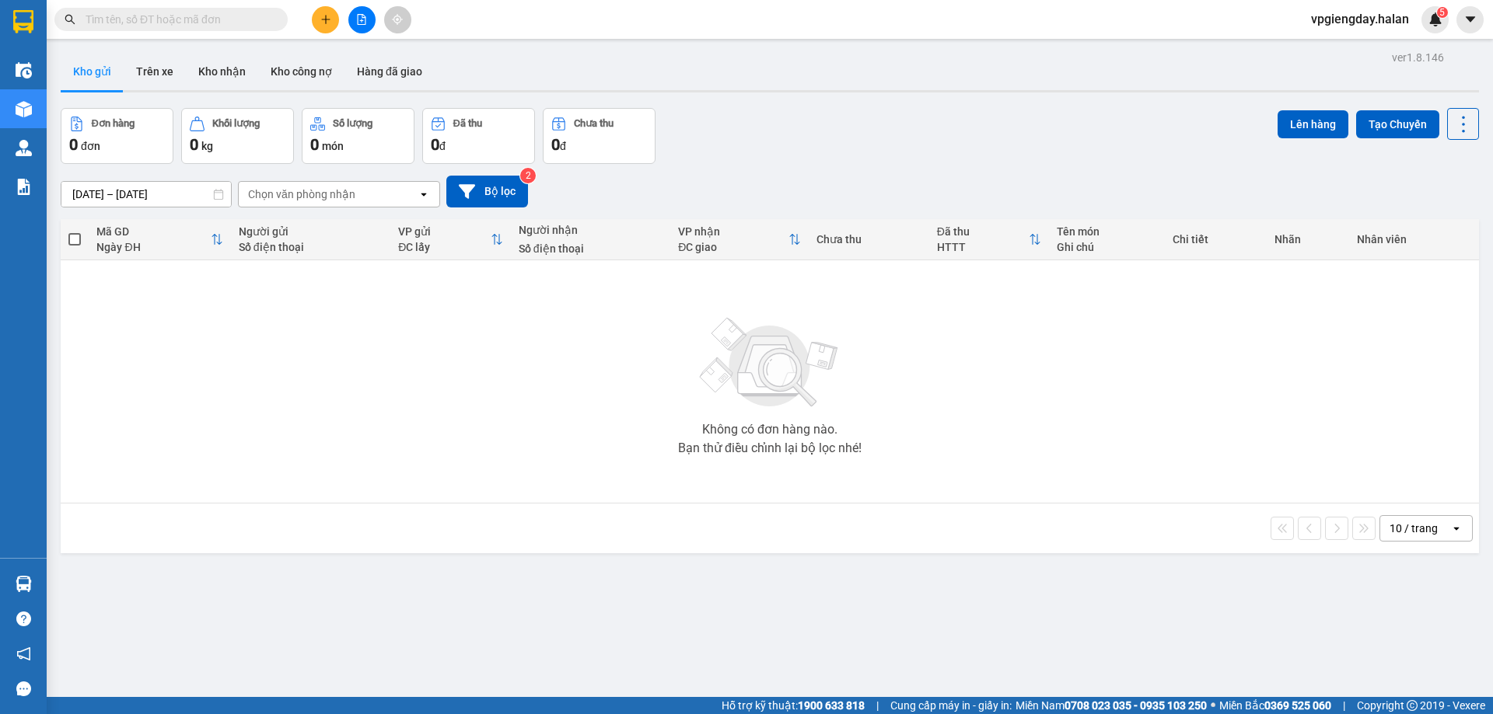
click at [332, 390] on section "Kết quả tìm kiếm ( 0 ) Bộ lọc No Data vpgiengday.halan 5 Điều hành xe Kho hàng …" at bounding box center [746, 357] width 1493 height 714
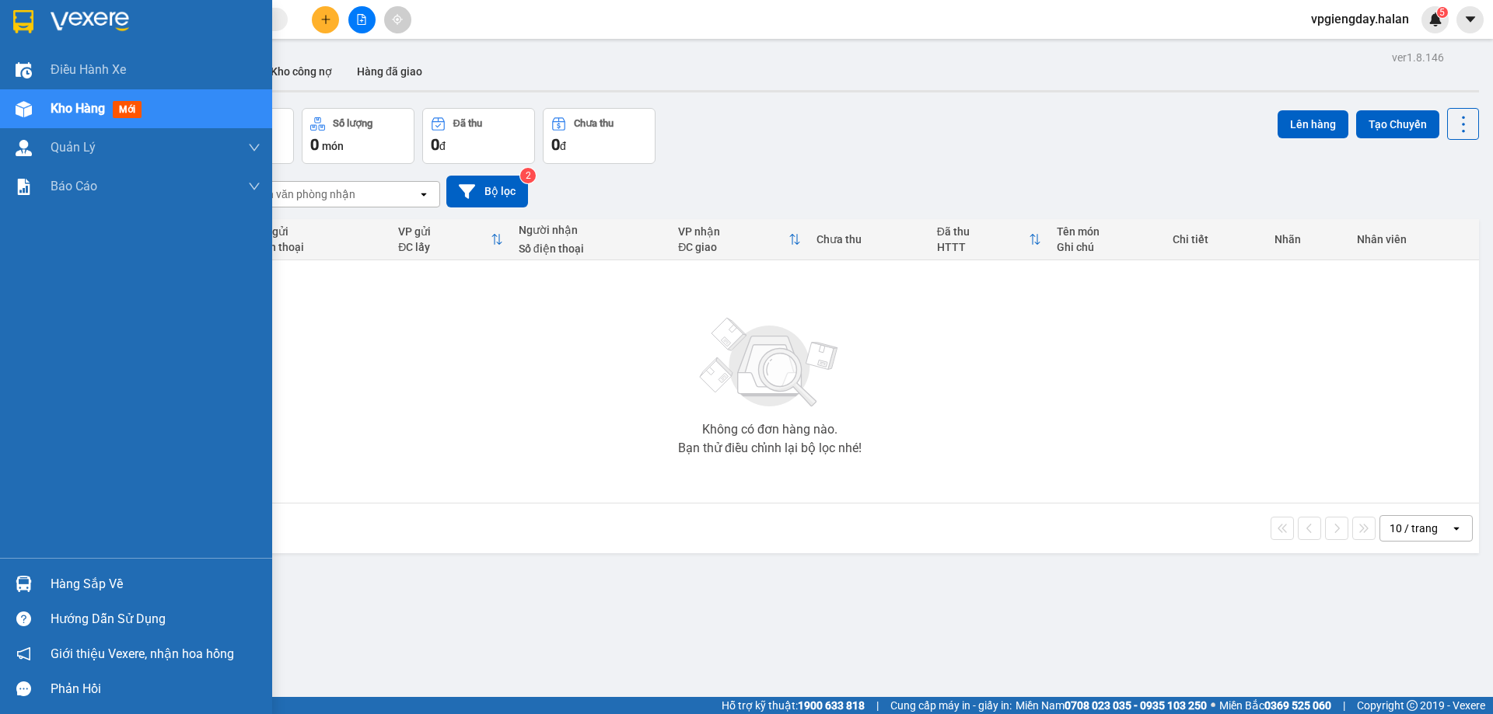
click at [67, 579] on div "Hàng sắp về" at bounding box center [156, 584] width 210 height 23
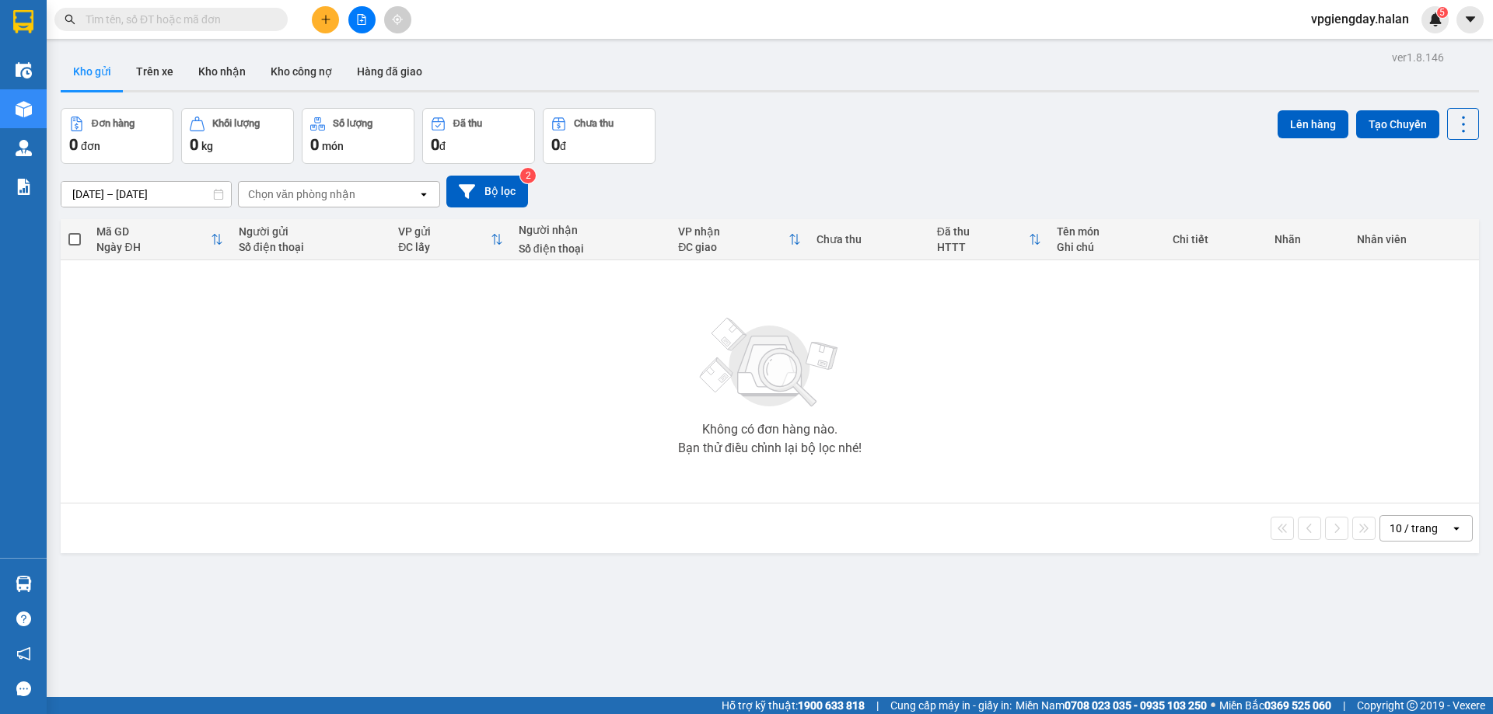
click at [212, 431] on section "Kết quả tìm kiếm ( 0 ) Bộ lọc No Data vpgiengday.halan 5 Điều hành xe Kho hàng …" at bounding box center [746, 357] width 1493 height 714
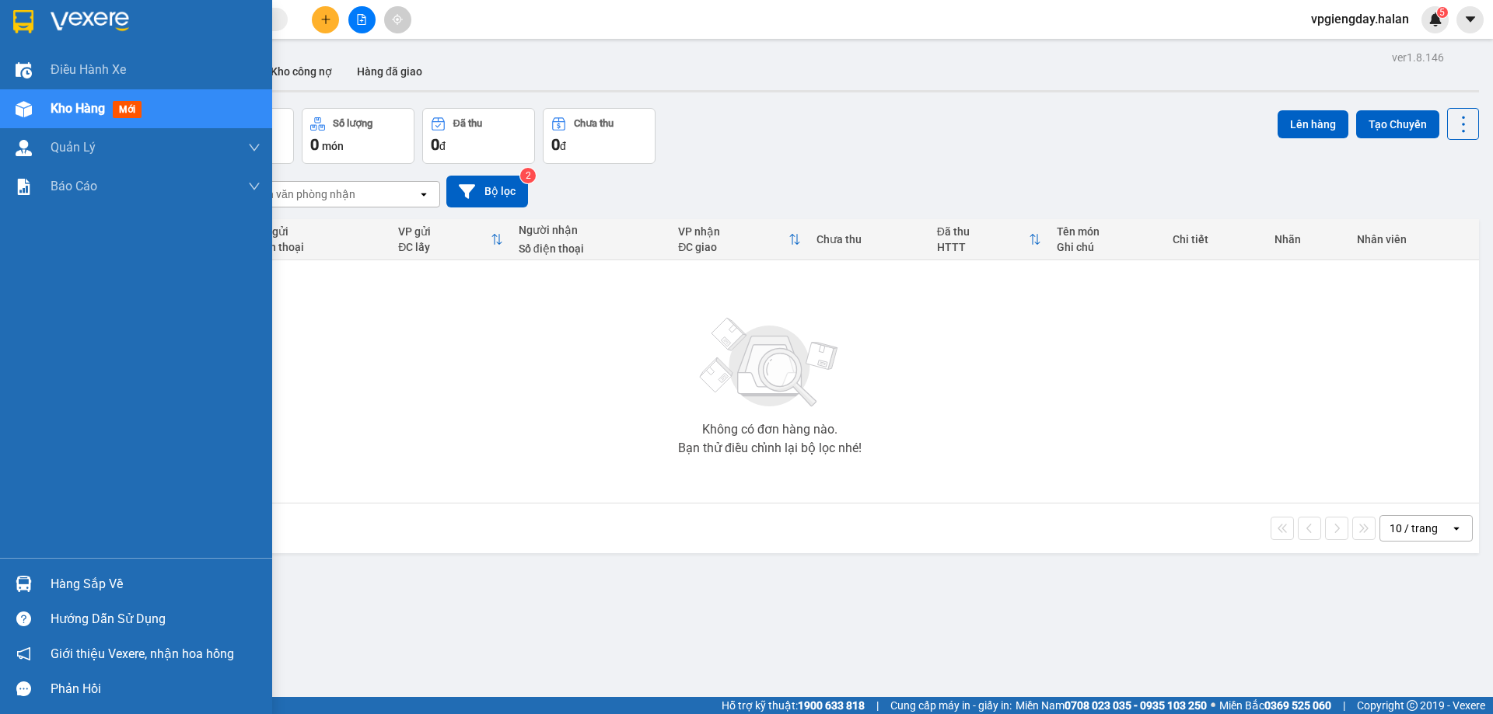
click at [62, 584] on div "Hàng sắp về" at bounding box center [156, 584] width 210 height 23
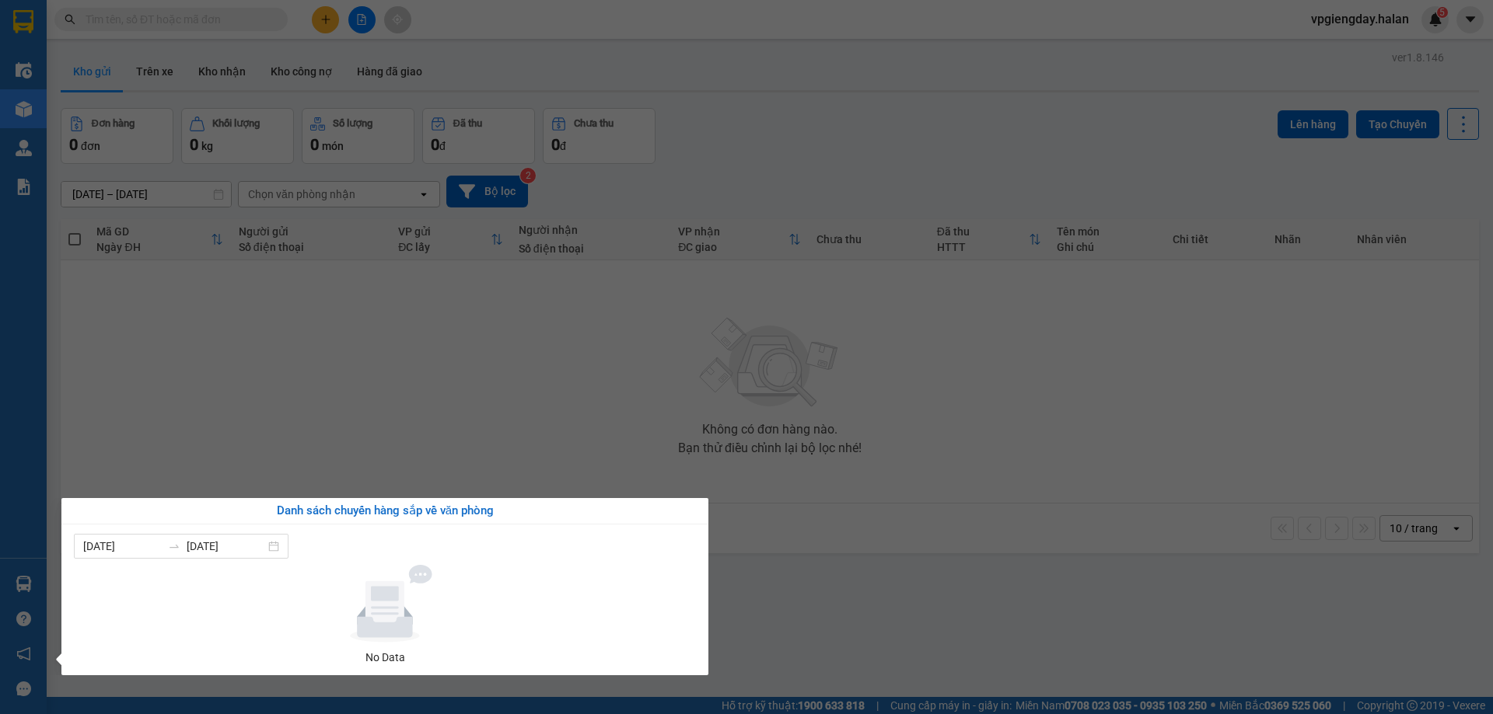
click at [216, 459] on section "Kết quả tìm kiếm ( 0 ) Bộ lọc No Data vpgiengday.halan 5 Điều hành xe Kho hàng …" at bounding box center [746, 357] width 1493 height 714
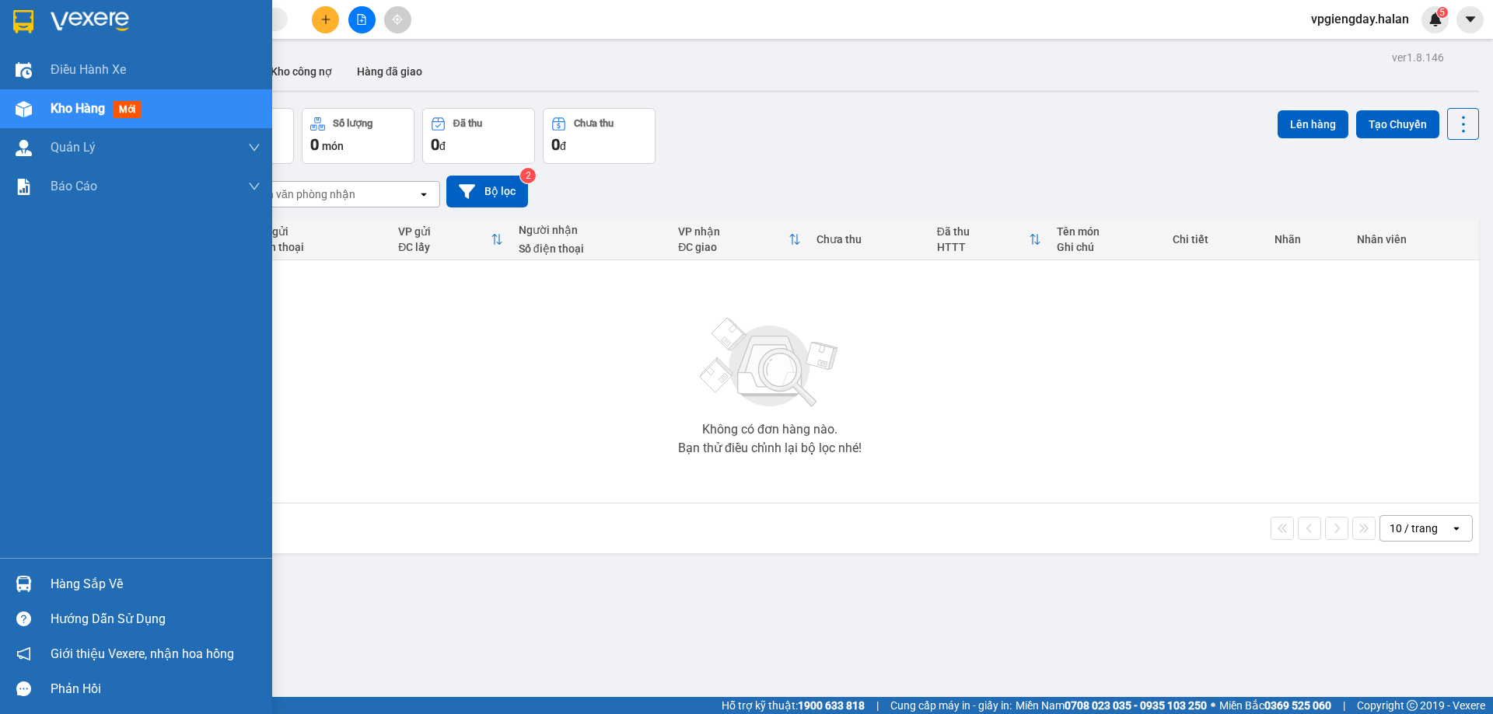
click at [65, 579] on div "Hàng sắp về" at bounding box center [156, 584] width 210 height 23
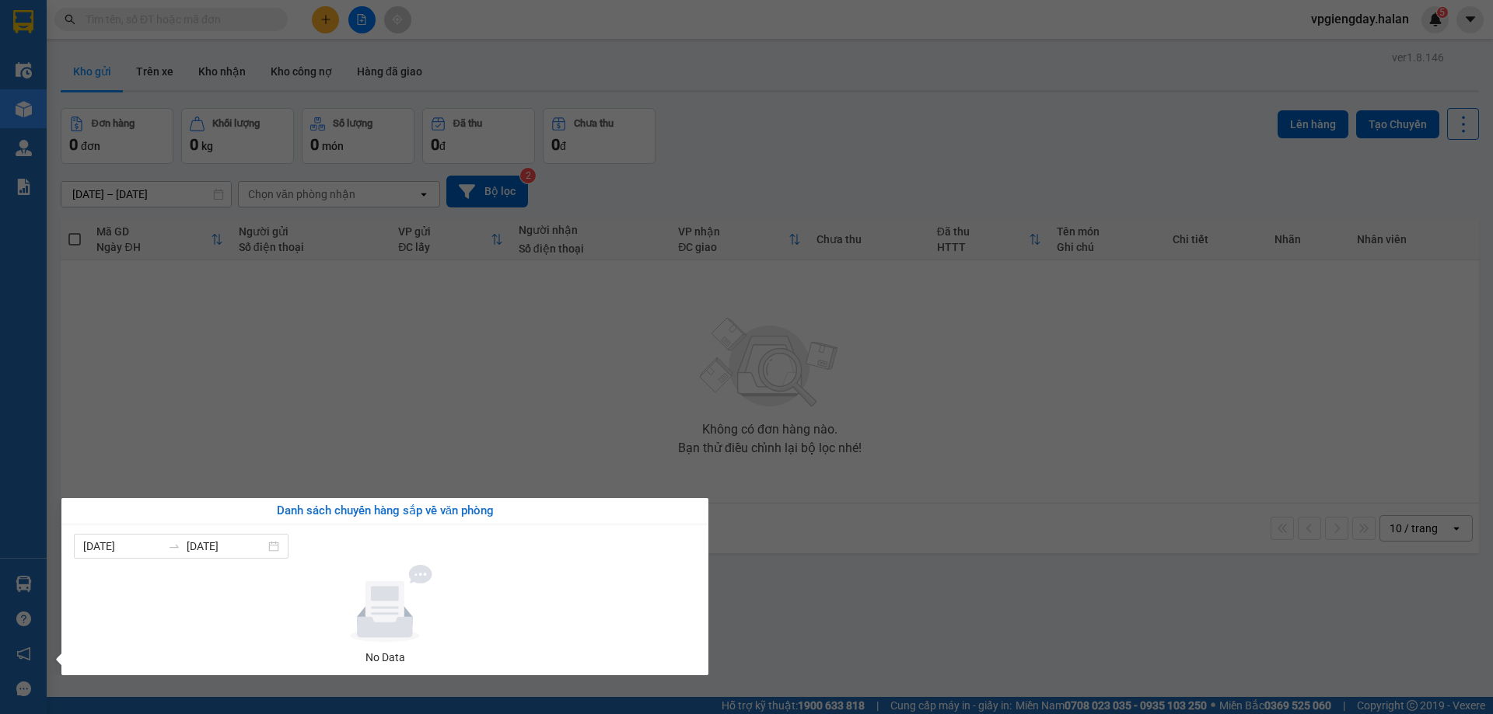
click at [231, 462] on section "Kết quả tìm kiếm ( 0 ) Bộ lọc No Data vpgiengday.halan 5 Điều hành xe Kho hàng …" at bounding box center [746, 357] width 1493 height 714
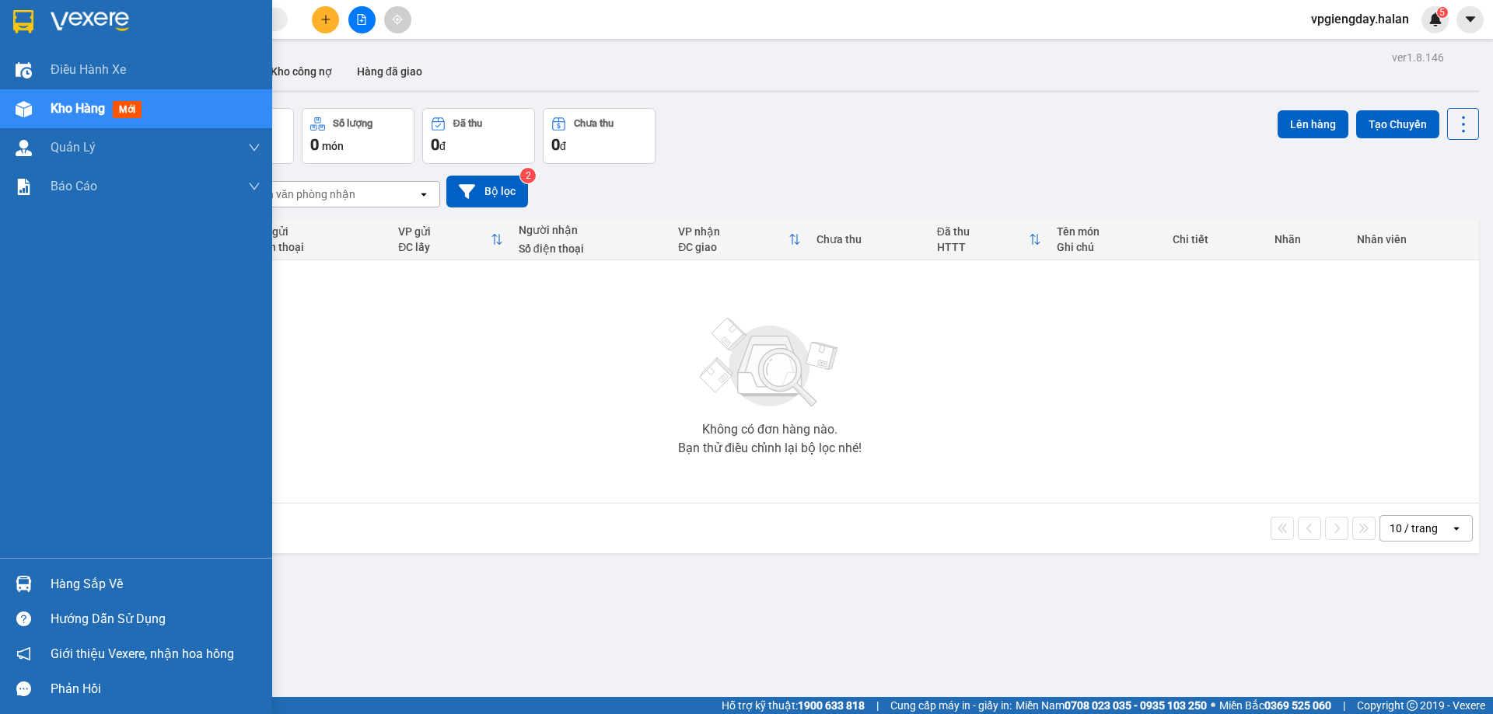
click at [75, 571] on div "Hàng sắp về" at bounding box center [136, 584] width 272 height 35
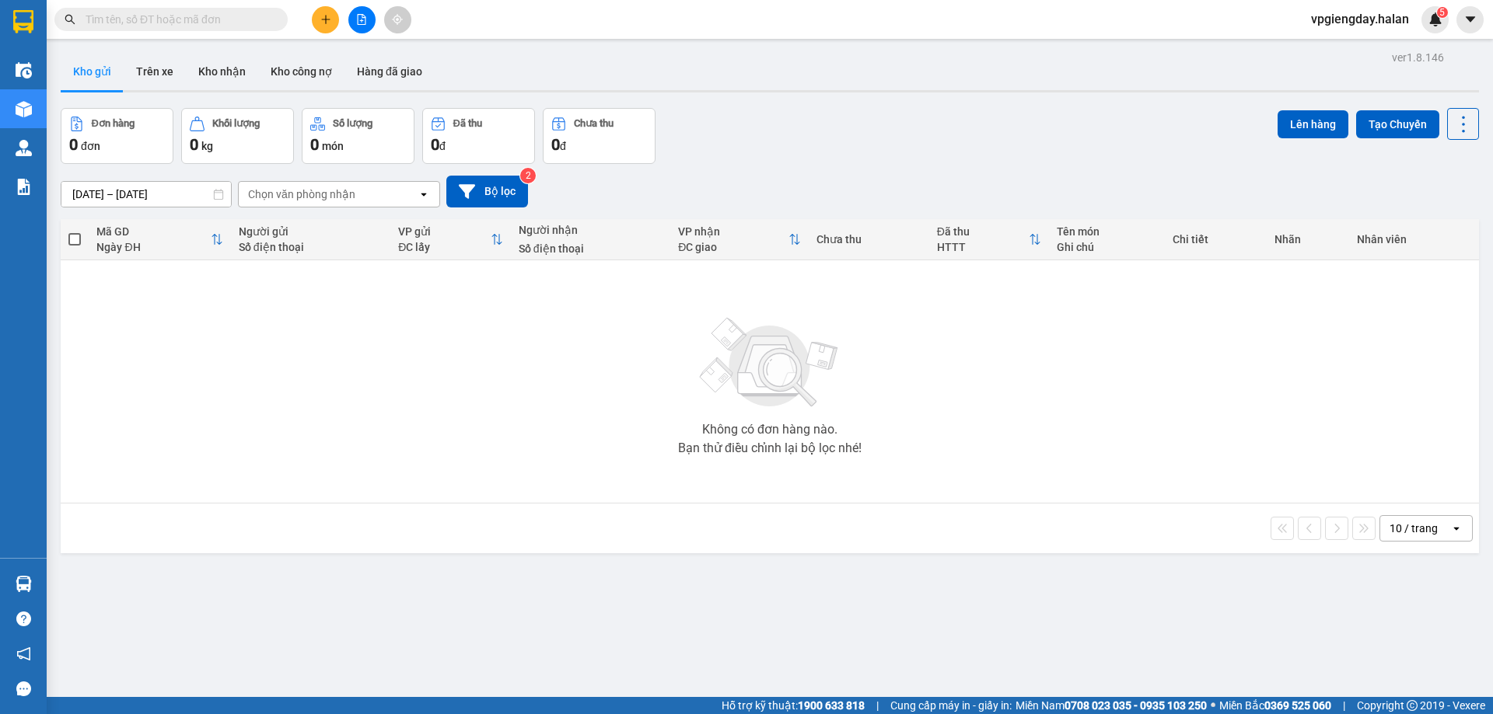
click at [331, 384] on section "Kết quả tìm kiếm ( 0 ) Bộ lọc No Data vpgiengday.halan 5 Điều hành xe Kho hàng …" at bounding box center [746, 357] width 1493 height 714
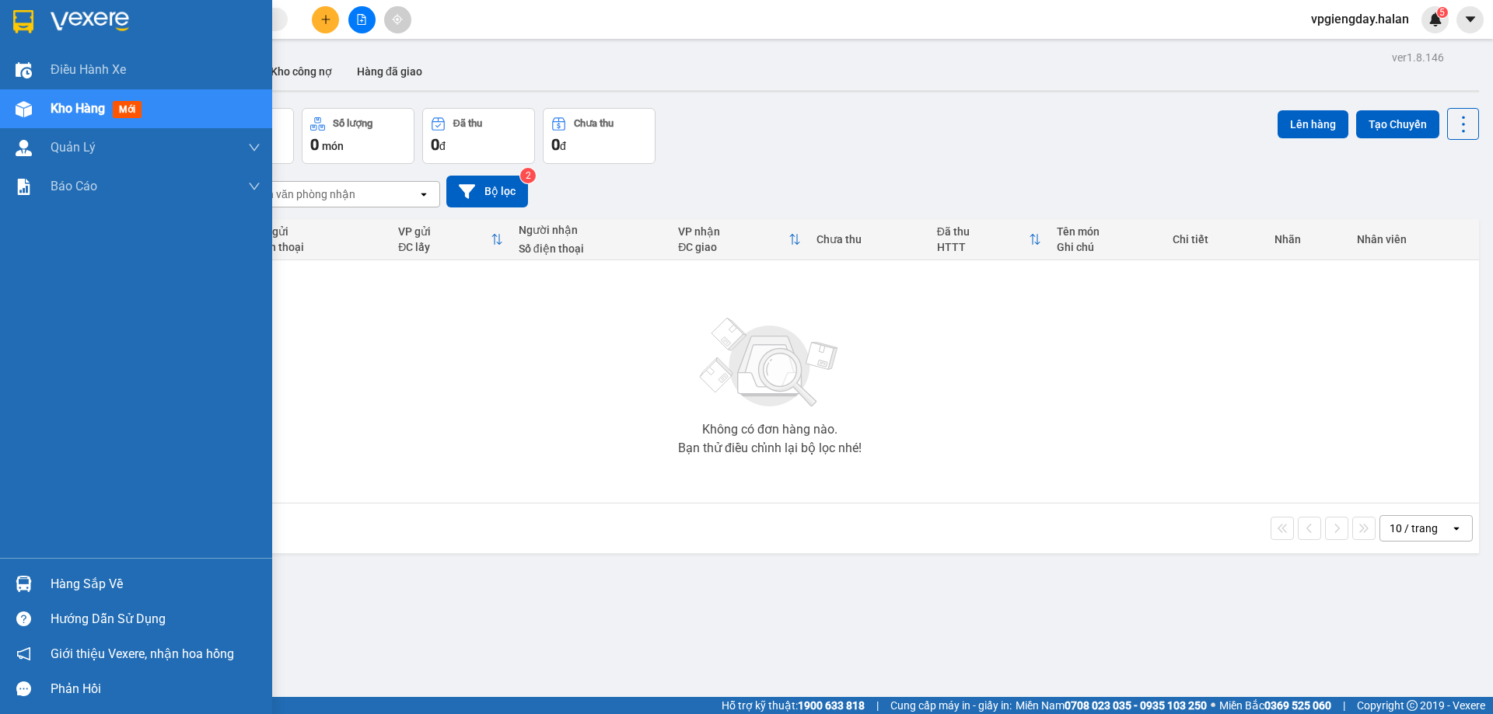
click at [68, 582] on div "Hàng sắp về" at bounding box center [156, 584] width 210 height 23
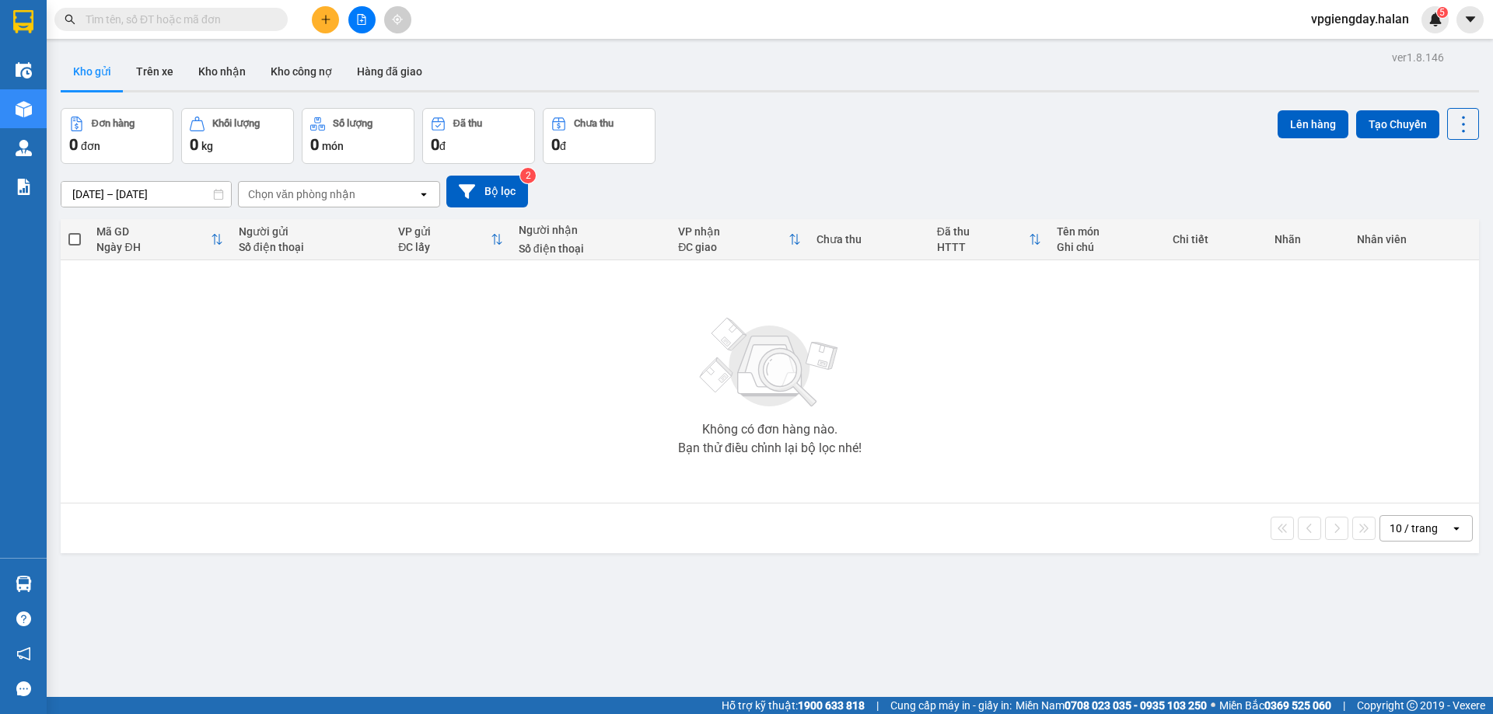
click at [249, 452] on section "Kết quả tìm kiếm ( 0 ) Bộ lọc No Data vpgiengday.halan 5 Điều hành xe Kho hàng …" at bounding box center [746, 357] width 1493 height 714
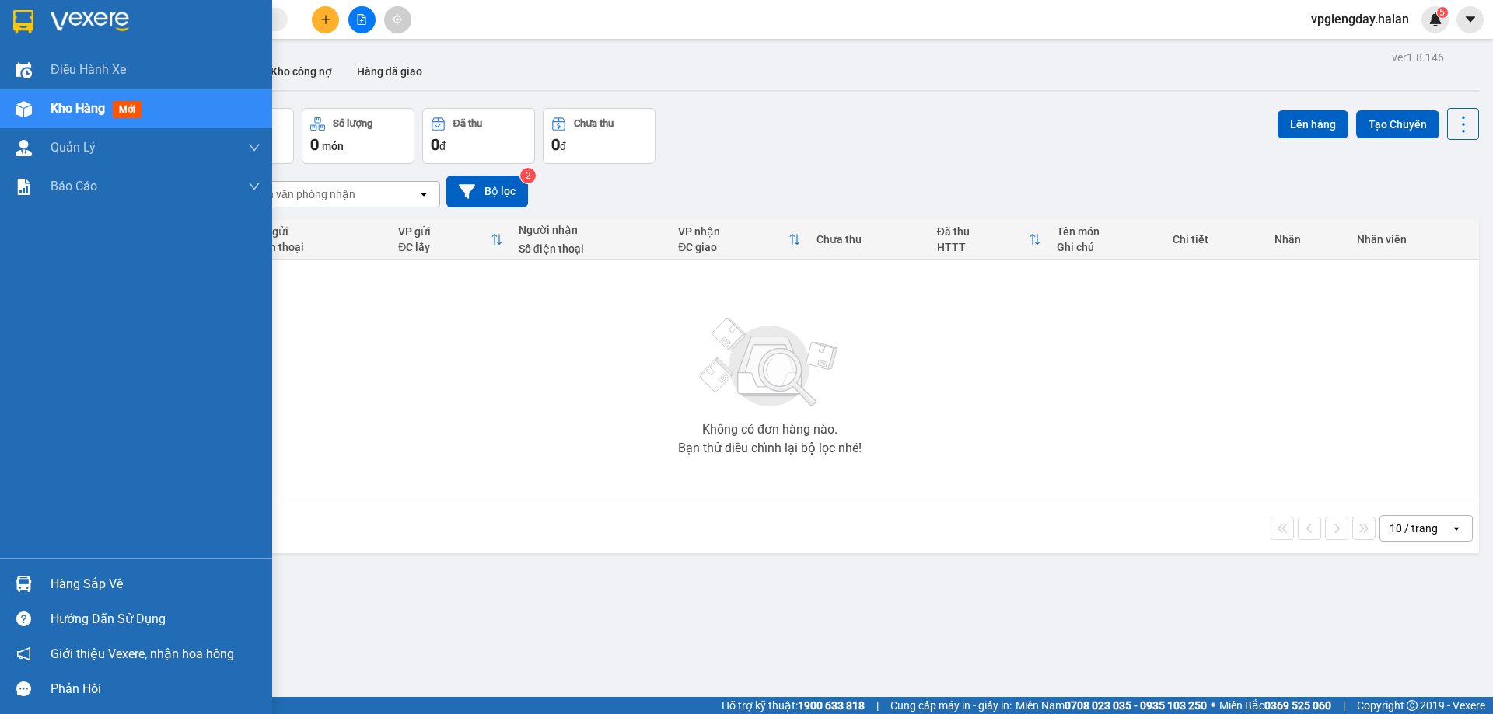
click at [75, 573] on div "Hàng sắp về" at bounding box center [156, 584] width 210 height 23
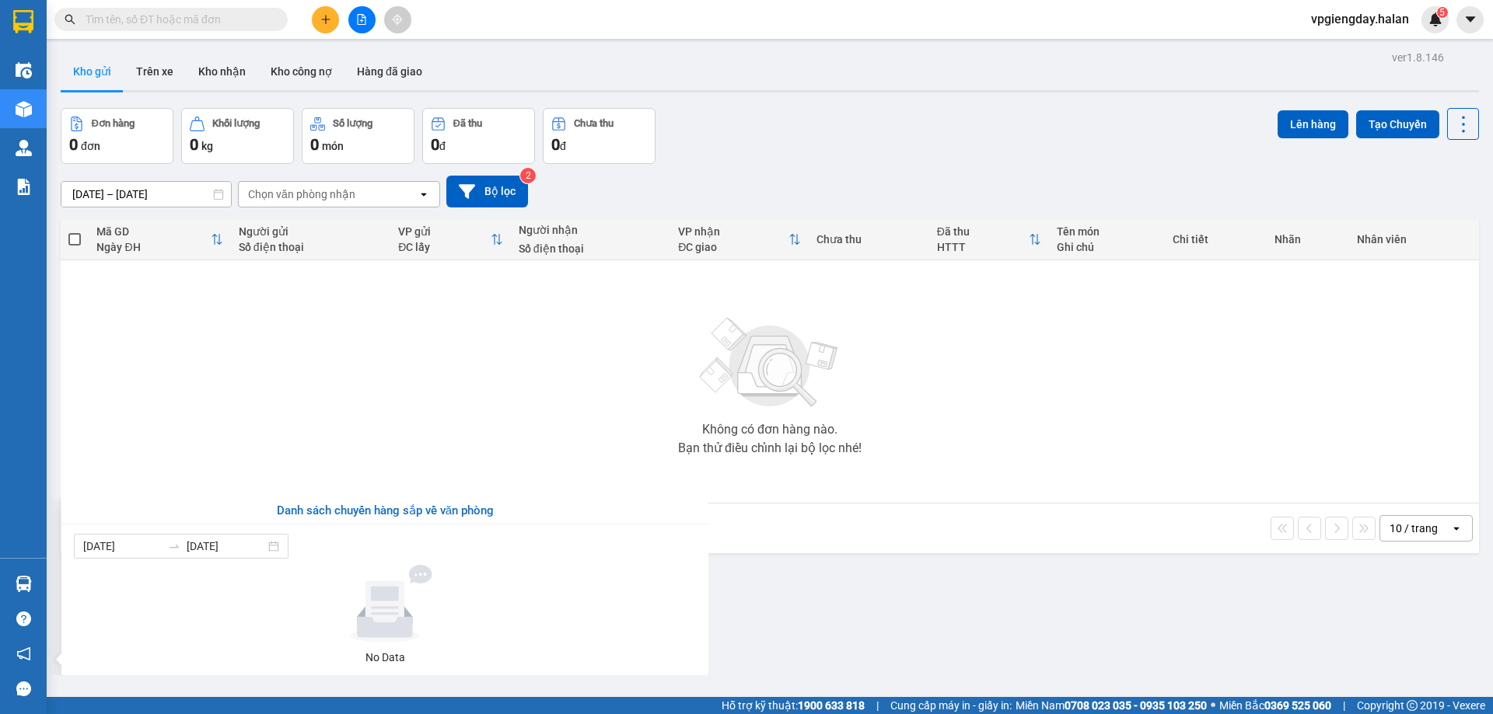
click at [296, 435] on section "Kết quả tìm kiếm ( 0 ) Bộ lọc No Data vpgiengday.halan 5 Điều hành xe Kho hàng …" at bounding box center [746, 357] width 1493 height 714
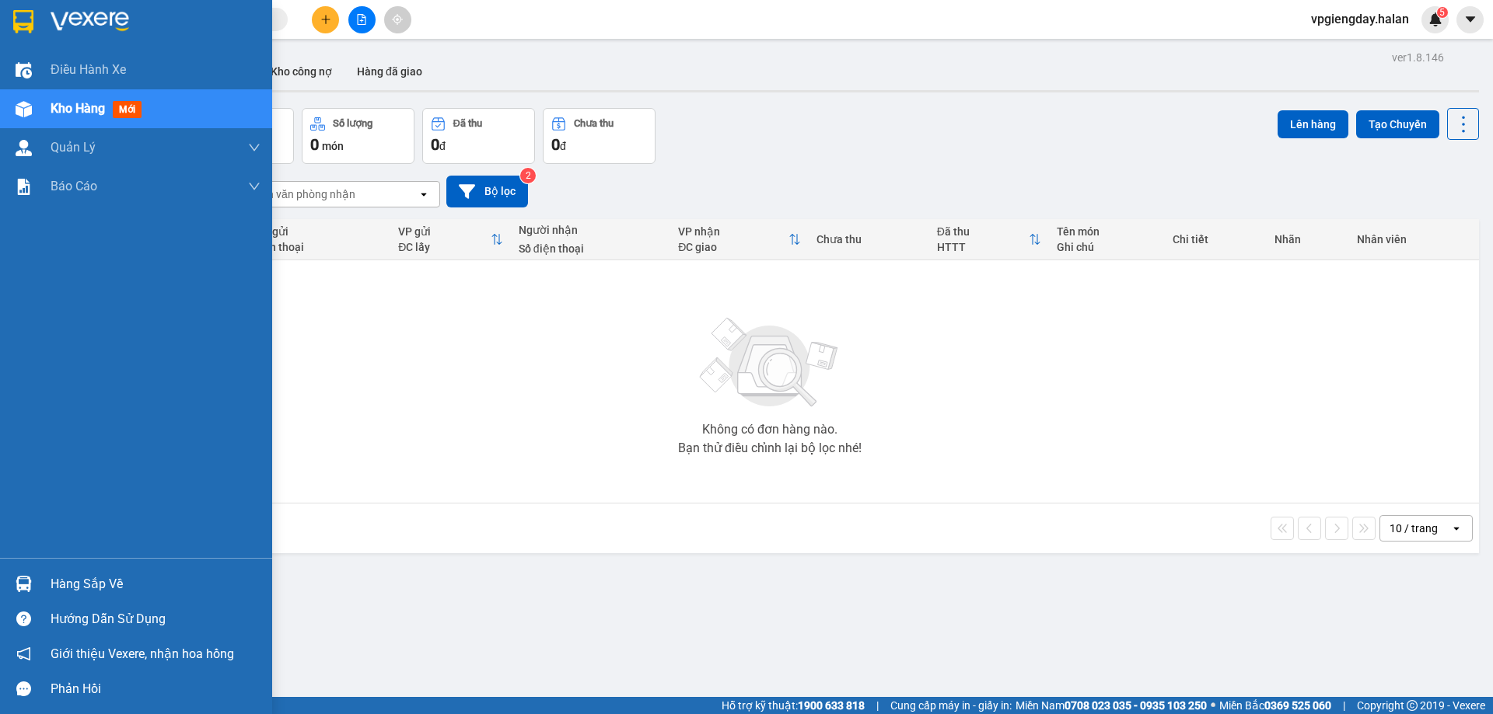
click at [76, 588] on div "Hàng sắp về" at bounding box center [156, 584] width 210 height 23
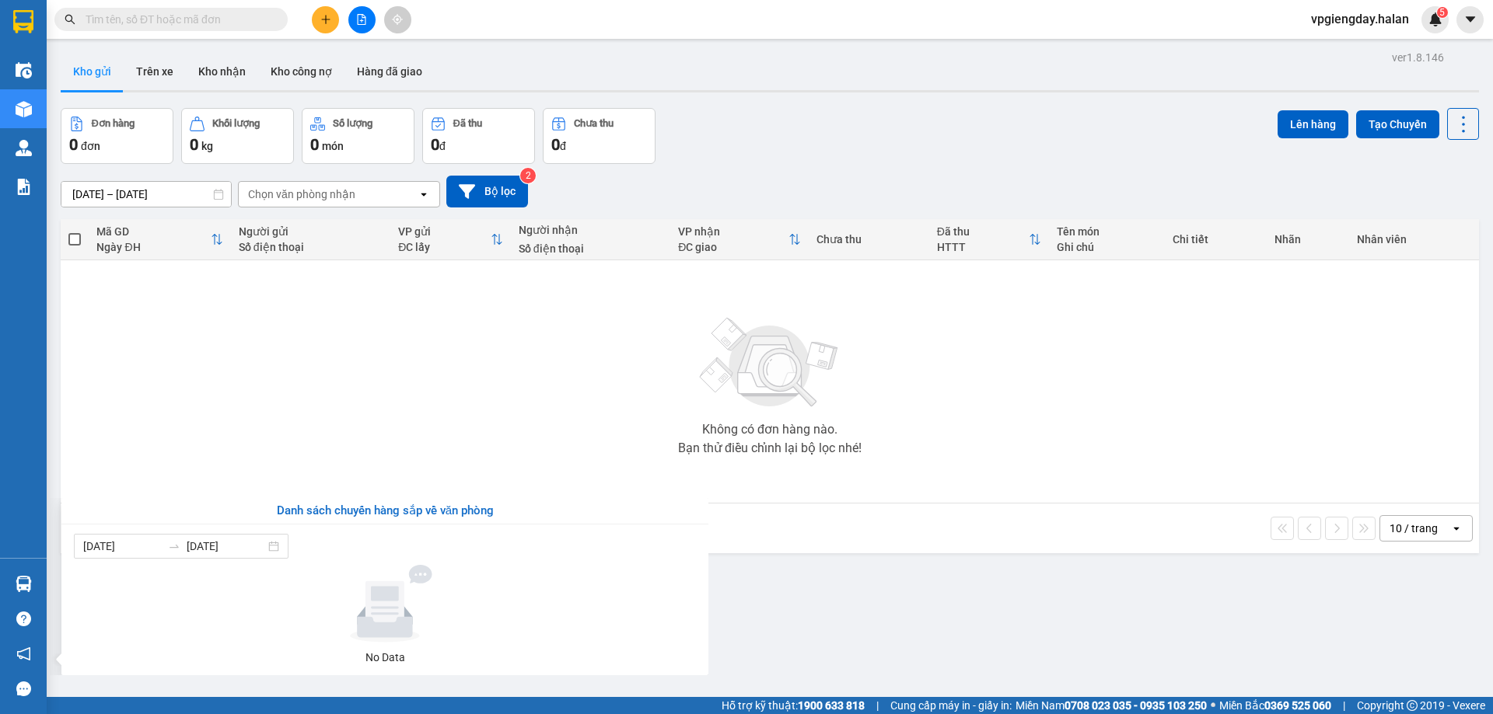
click at [333, 386] on section "Kết quả tìm kiếm ( 0 ) Bộ lọc No Data vpgiengday.halan 5 Điều hành xe Kho hàng …" at bounding box center [746, 357] width 1493 height 714
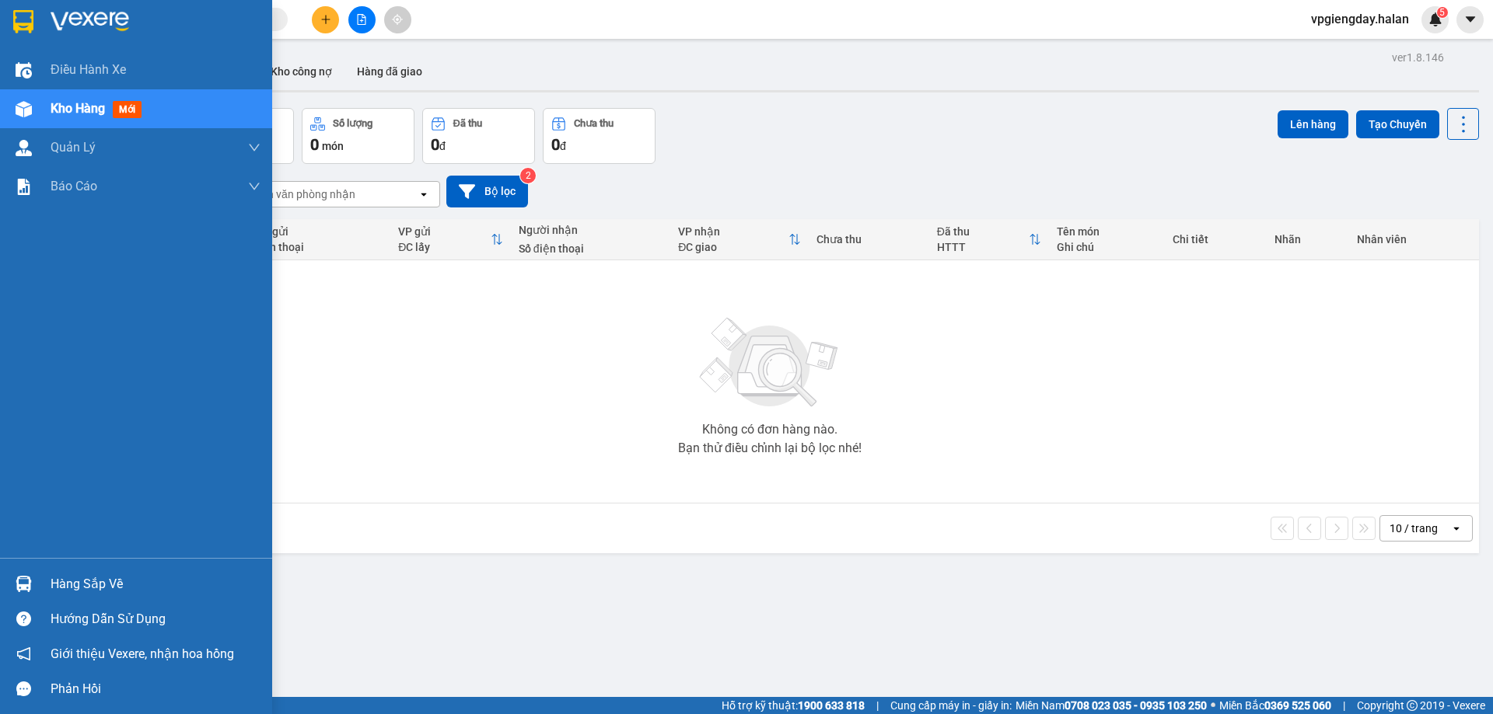
click at [78, 564] on div "Hàng sắp về Hướng dẫn sử dụng Giới thiệu Vexere, nhận hoa hồng Phản hồi" at bounding box center [136, 632] width 272 height 148
click at [92, 592] on div "Hàng sắp về" at bounding box center [156, 584] width 210 height 23
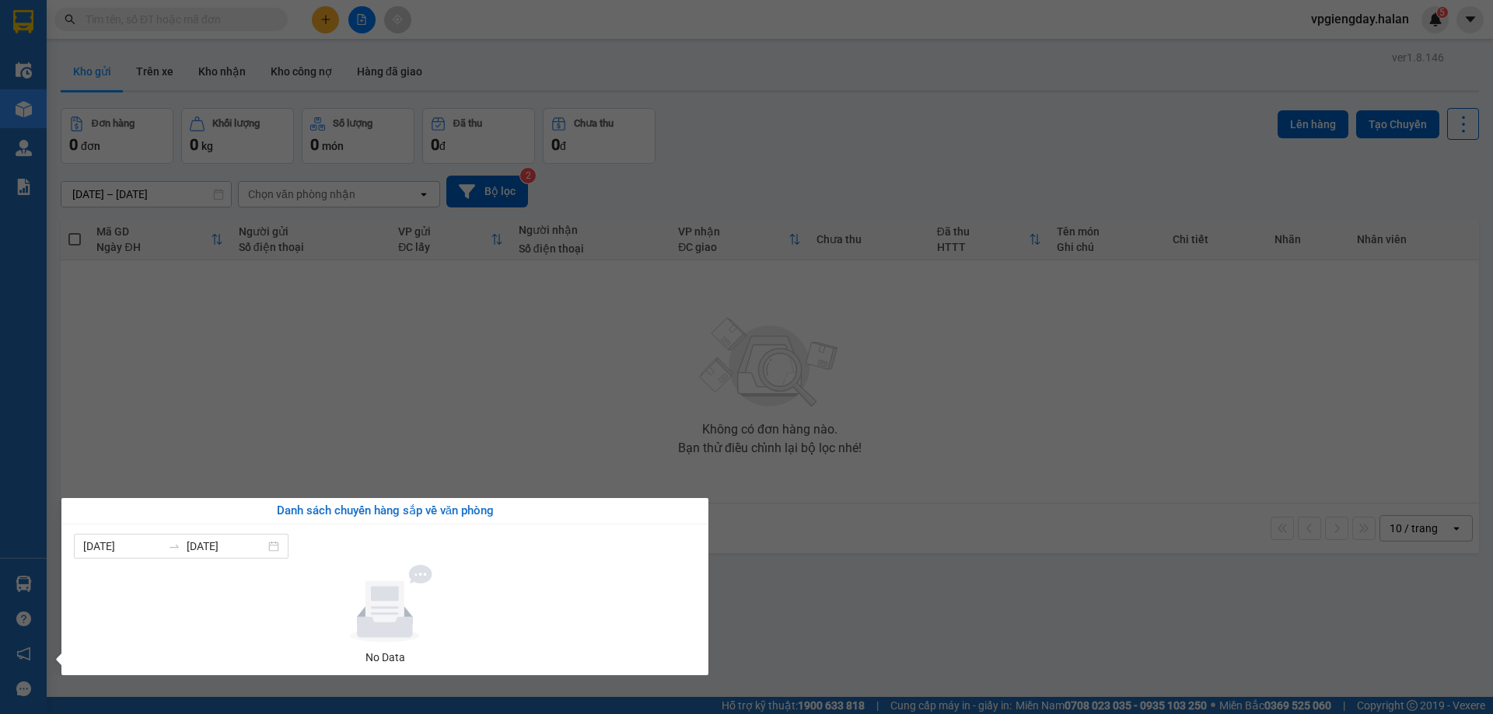
click at [337, 384] on section "Kết quả tìm kiếm ( 0 ) Bộ lọc No Data vpgiengday.halan 5 Điều hành xe Kho hàng …" at bounding box center [746, 357] width 1493 height 714
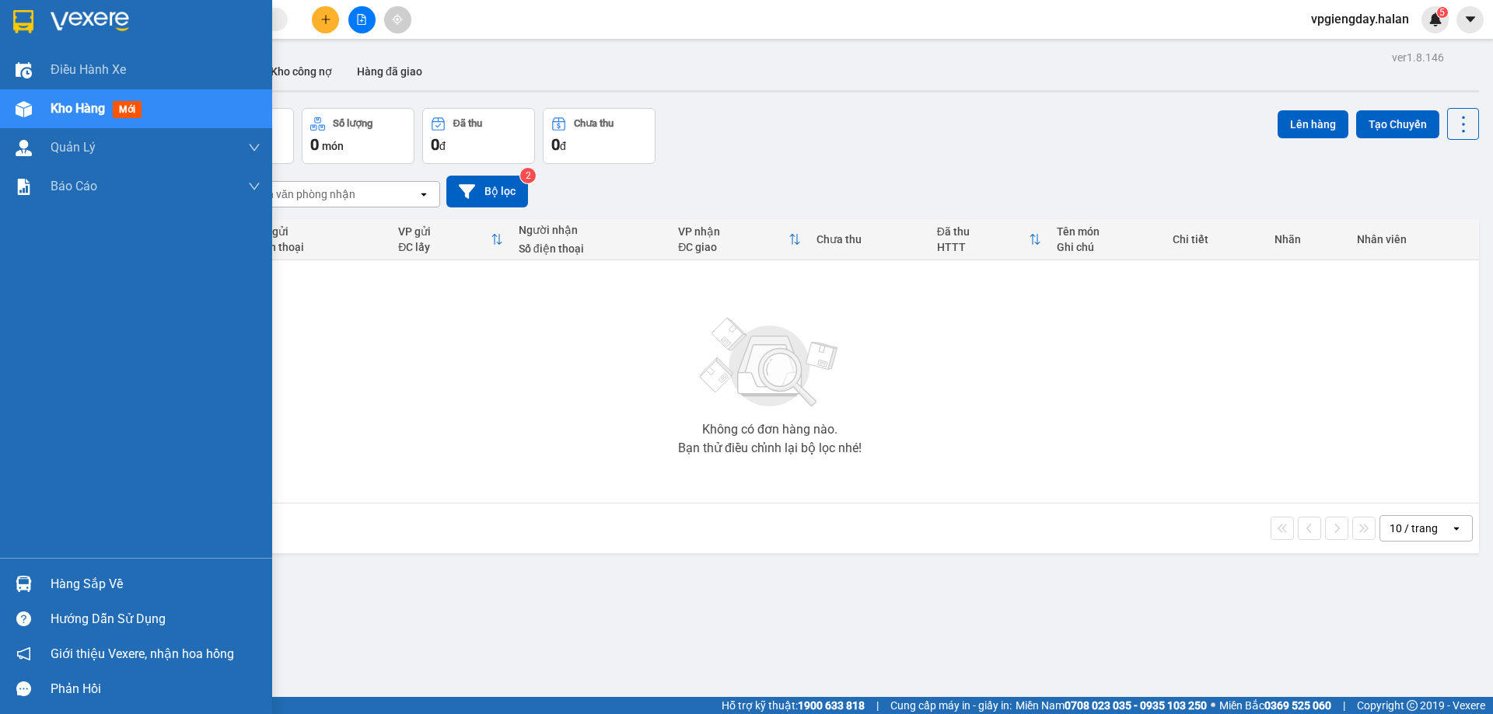
click at [50, 582] on div "Hàng sắp về" at bounding box center [136, 584] width 272 height 35
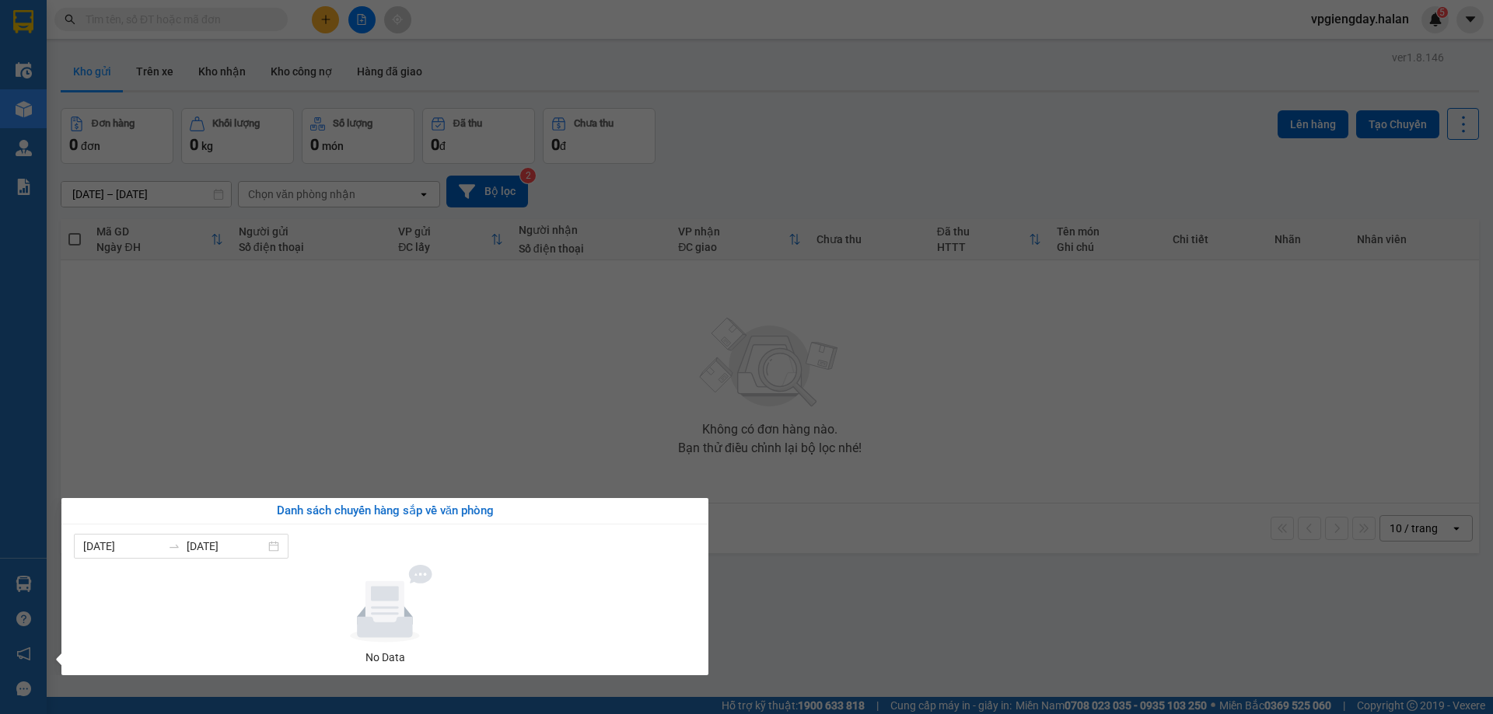
click at [199, 435] on section "Kết quả tìm kiếm ( 0 ) Bộ lọc No Data vpgiengday.halan 5 Điều hành xe Kho hàng …" at bounding box center [746, 357] width 1493 height 714
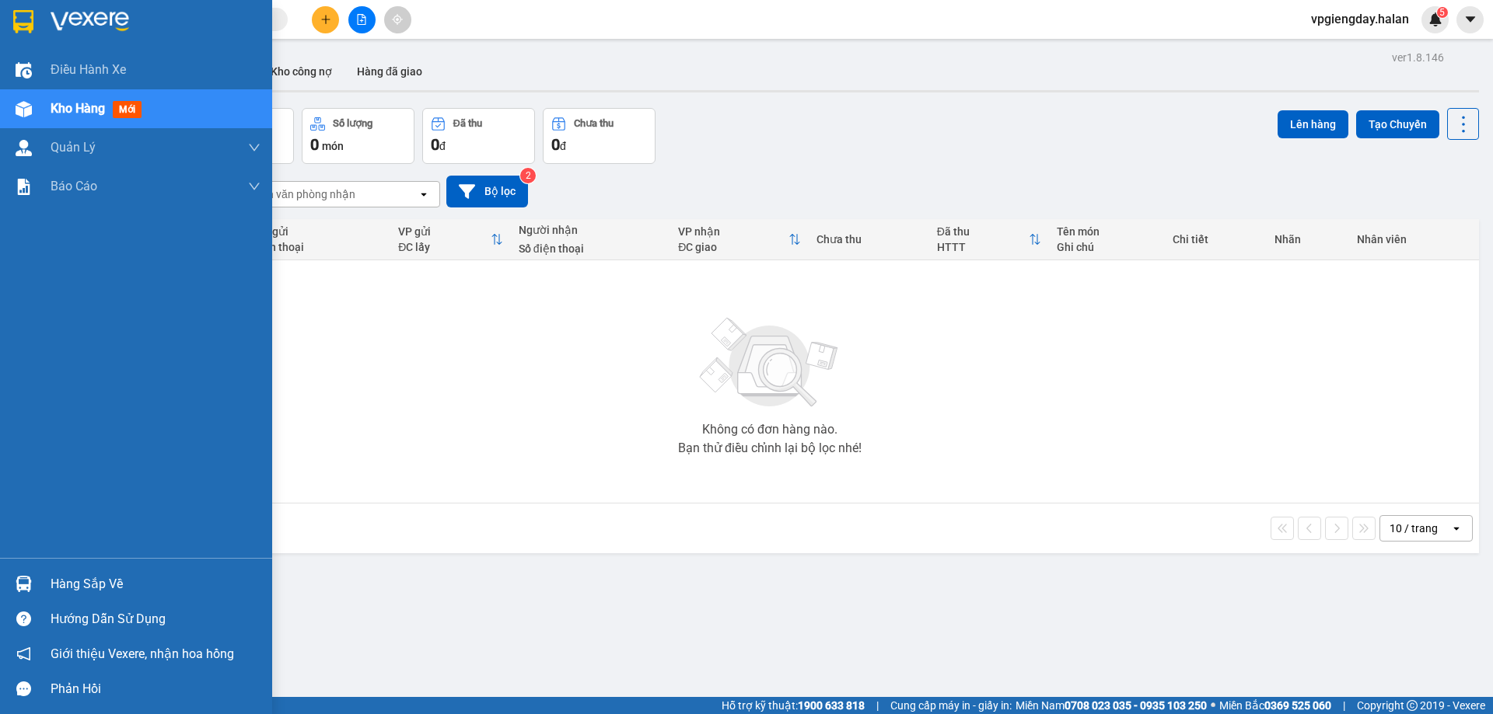
click at [53, 587] on div "Hàng sắp về" at bounding box center [156, 584] width 210 height 23
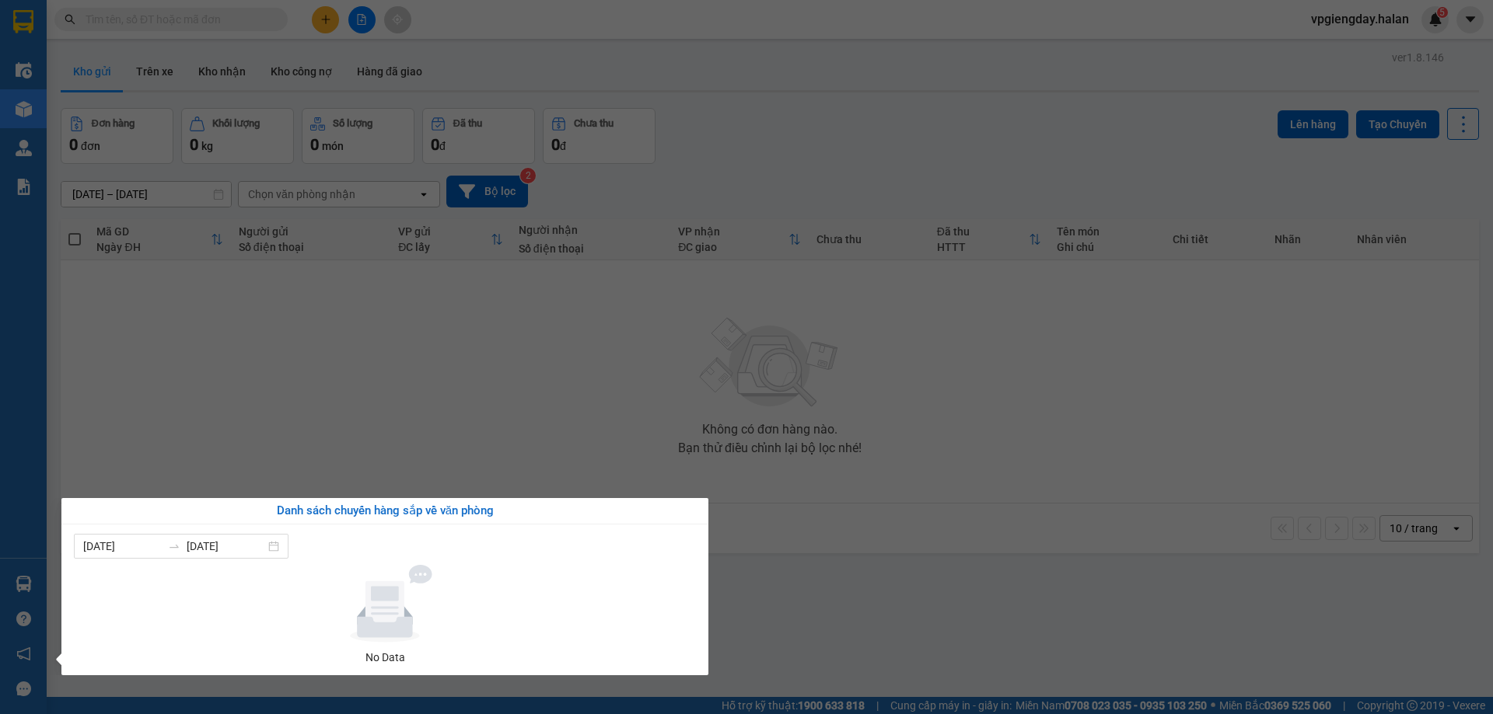
click at [293, 417] on section "Kết quả tìm kiếm ( 0 ) Bộ lọc No Data vpgiengday.halan 5 Điều hành xe Kho hàng …" at bounding box center [746, 357] width 1493 height 714
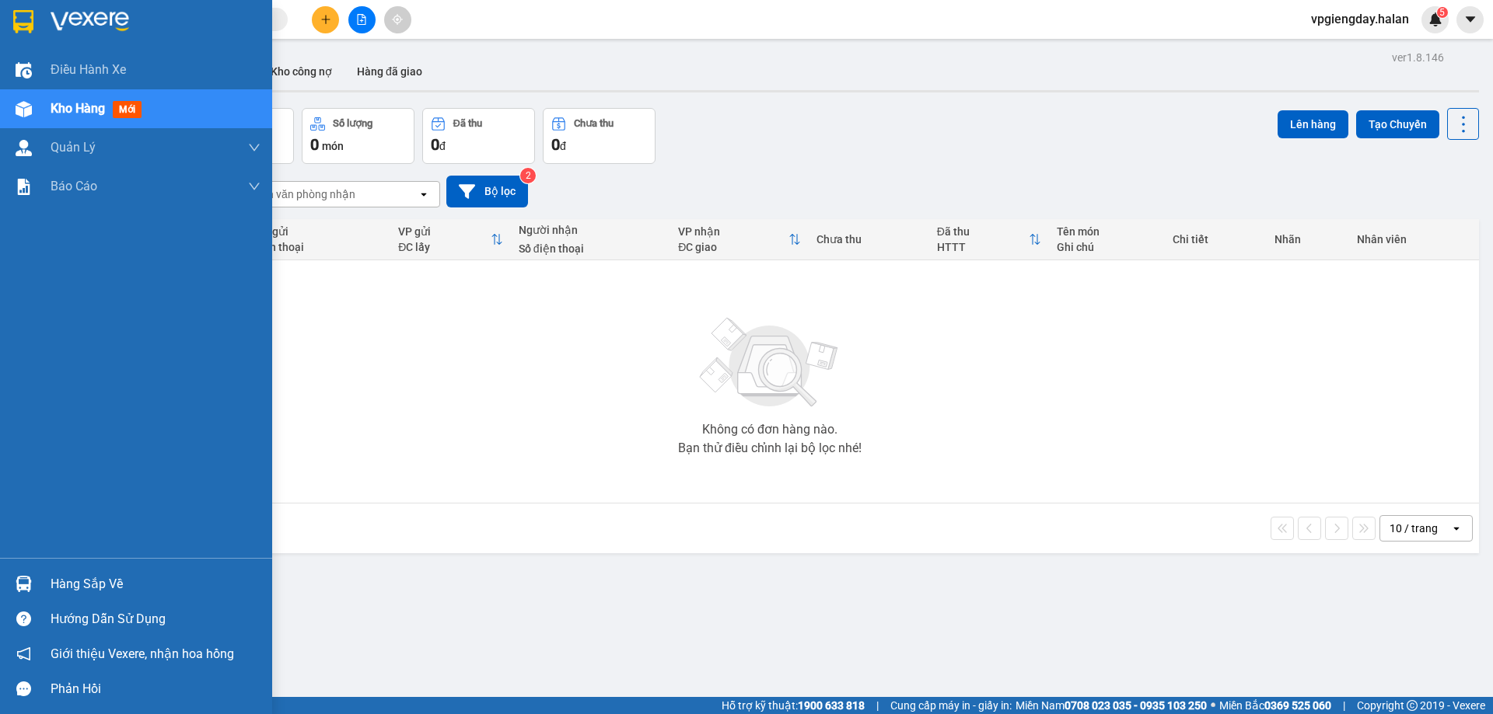
click at [86, 581] on div "Hàng sắp về" at bounding box center [156, 584] width 210 height 23
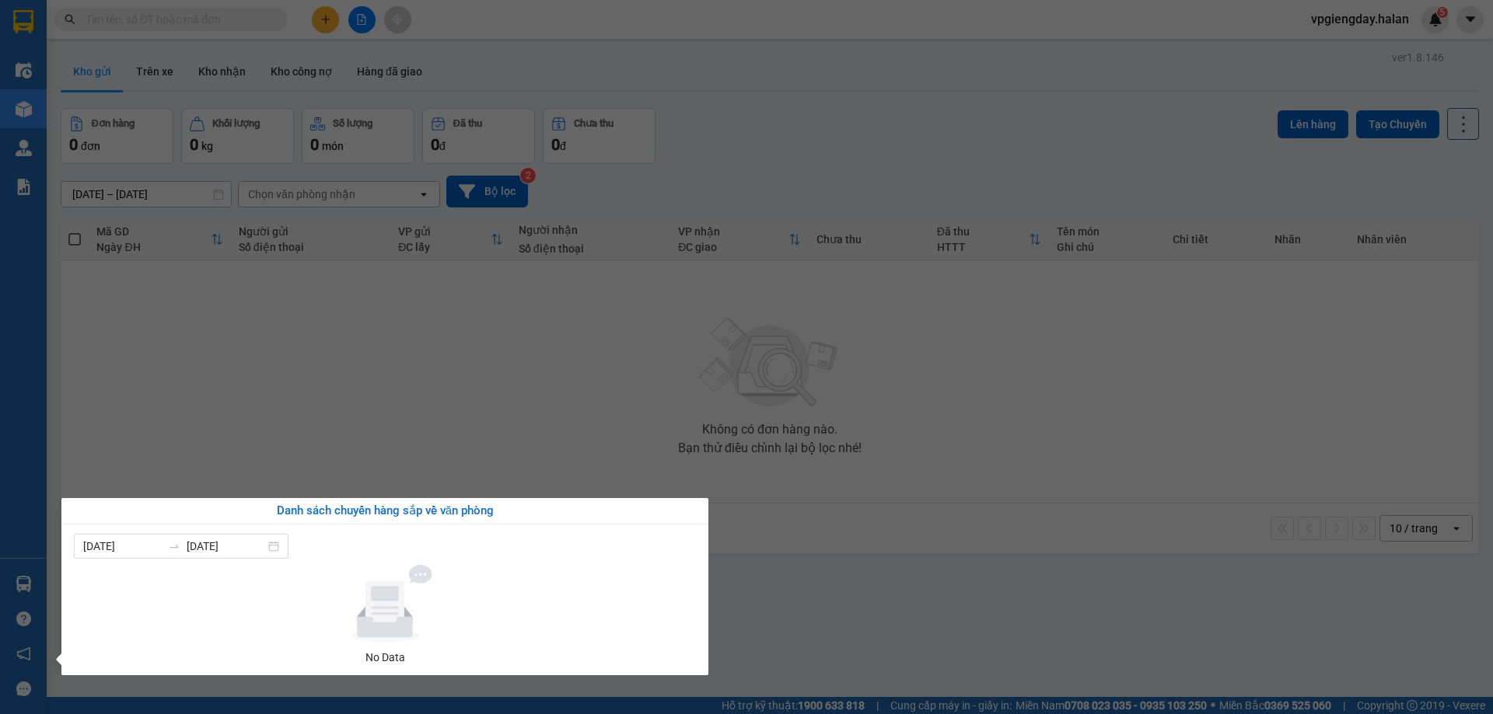
click at [308, 410] on section "Kết quả tìm kiếm ( 0 ) Bộ lọc No Data vpgiengday.halan 5 Điều hành xe Kho hàng …" at bounding box center [746, 357] width 1493 height 714
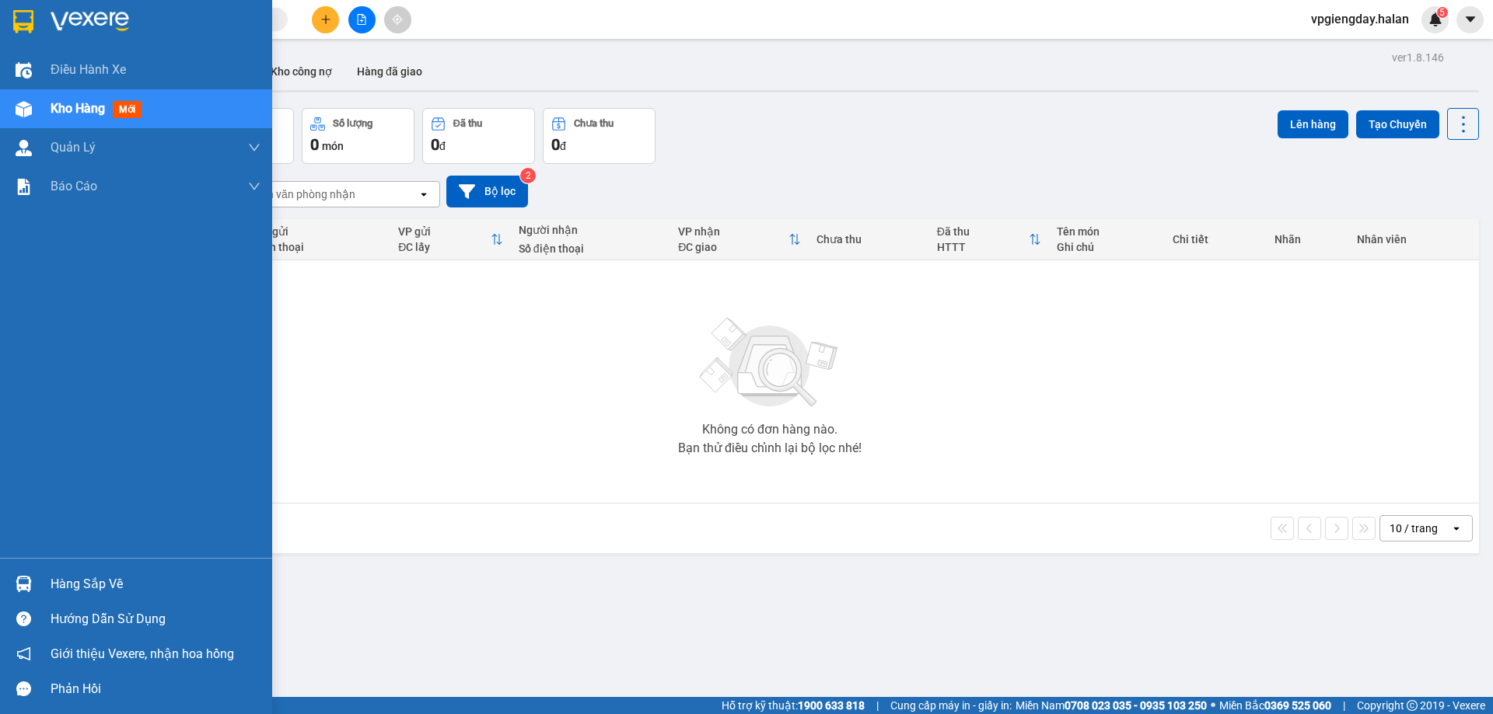
click at [89, 580] on div "Hàng sắp về" at bounding box center [156, 584] width 210 height 23
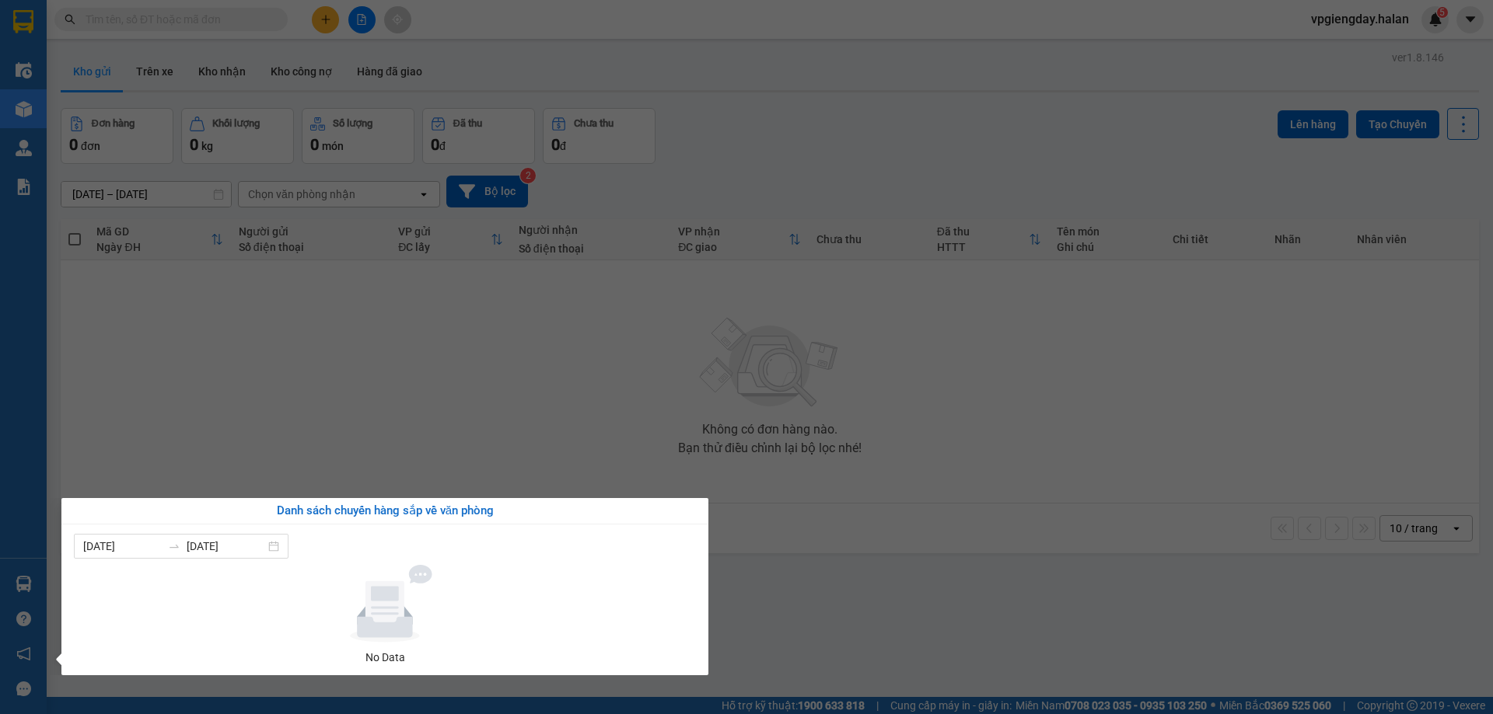
click at [253, 431] on section "Kết quả tìm kiếm ( 0 ) Bộ lọc No Data vpgiengday.halan 5 Điều hành xe Kho hàng …" at bounding box center [746, 357] width 1493 height 714
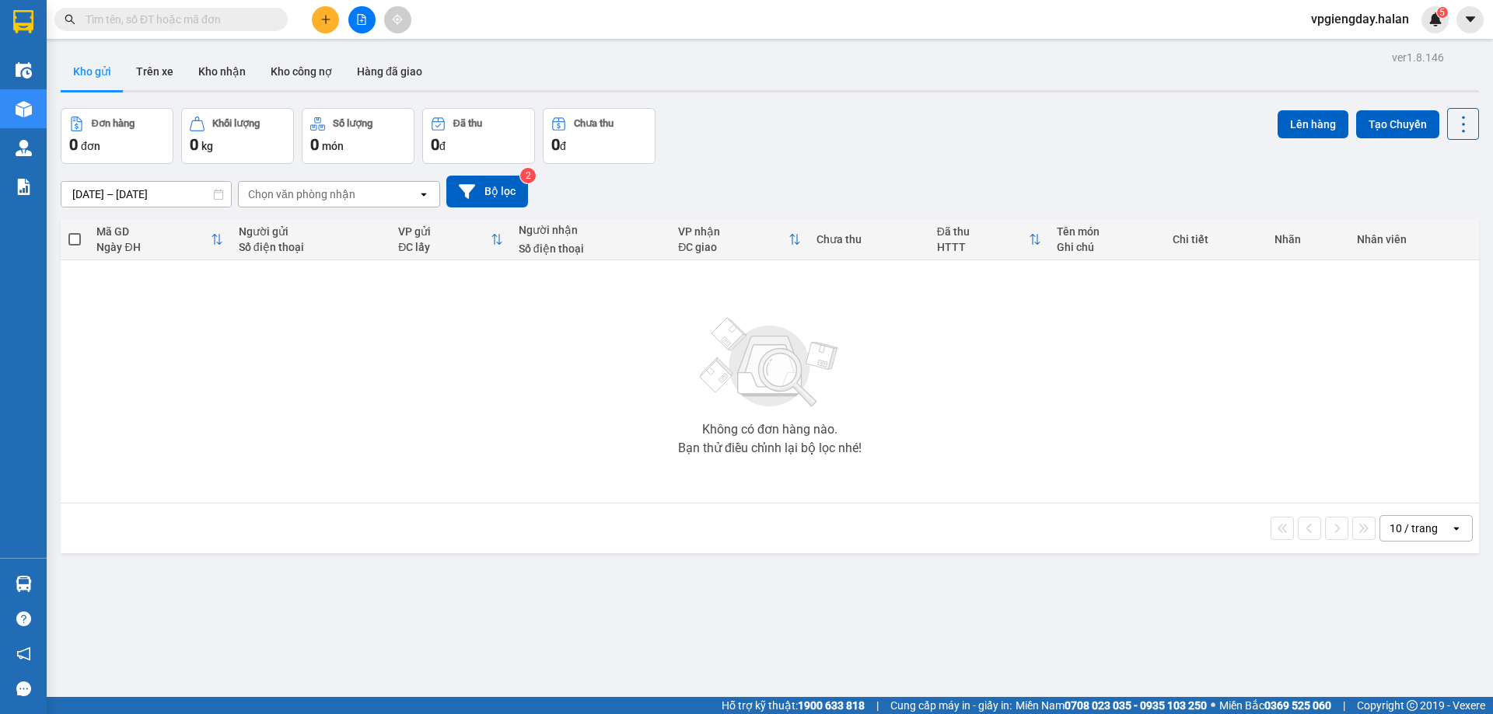
click at [1389, 9] on span "vpgiengday.halan" at bounding box center [1359, 18] width 123 height 19
click at [1347, 54] on span "Đăng xuất" at bounding box center [1367, 48] width 90 height 17
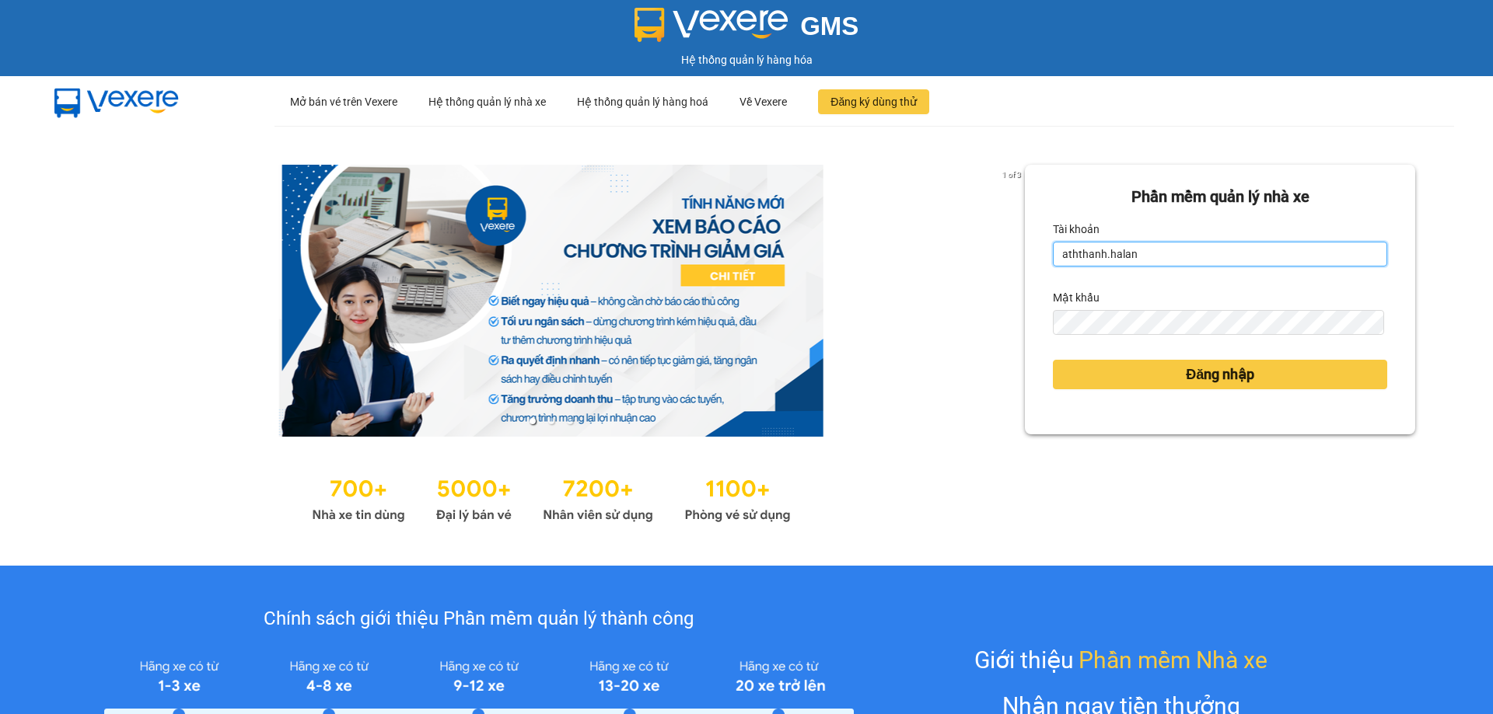
drag, startPoint x: 1140, startPoint y: 260, endPoint x: 976, endPoint y: 253, distance: 163.4
click at [976, 253] on div "1 of 3 Phần mềm quản lý nhà xe Tài khoản aththanh.halan Mật khẩu Đăng nhập" at bounding box center [746, 346] width 1493 height 440
drag, startPoint x: 1131, startPoint y: 254, endPoint x: 1049, endPoint y: 254, distance: 81.6
click at [1053, 254] on input "aththanh.halan" at bounding box center [1220, 254] width 334 height 25
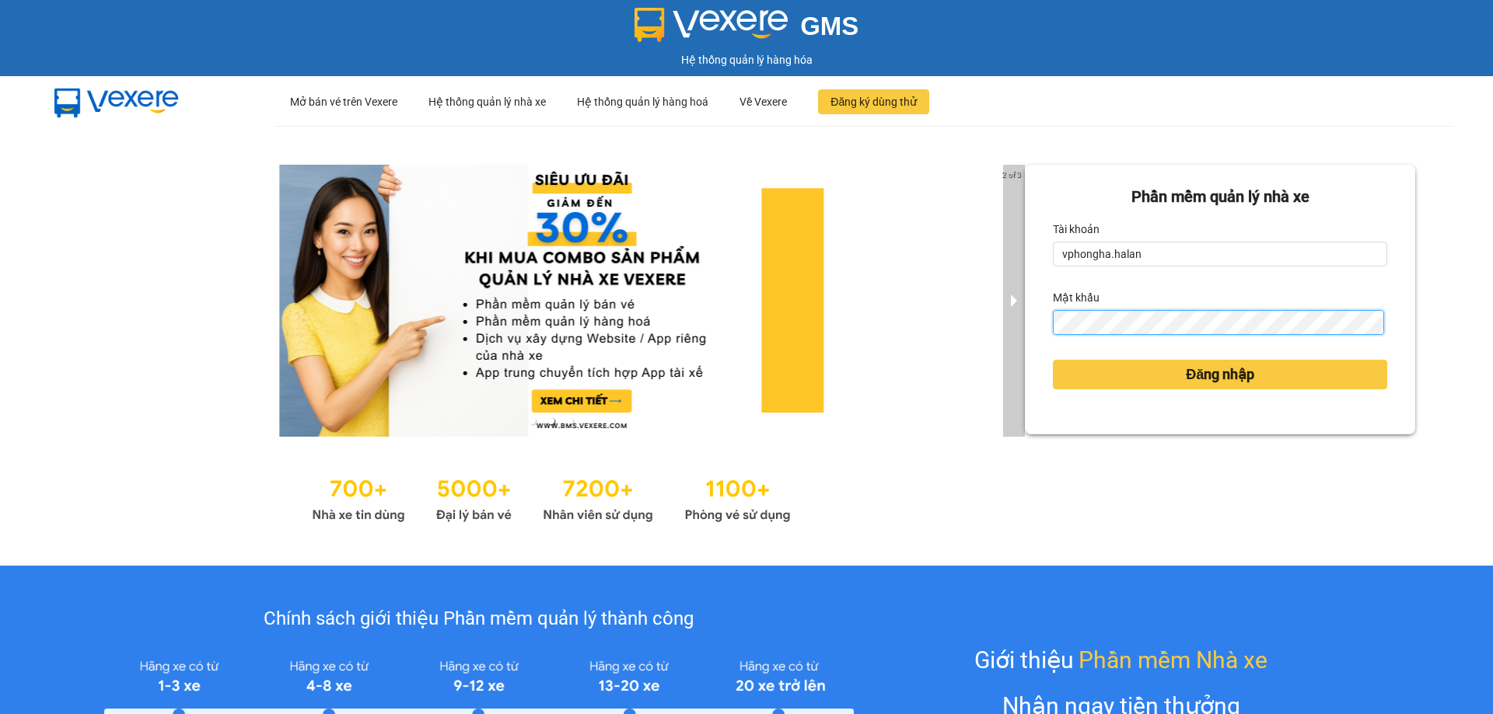
click at [1014, 323] on div "2 of 3 Phần mềm quản lý nhà xe Tài khoản vphongha.halan Mật khẩu Đăng nhập" at bounding box center [746, 346] width 1493 height 440
click at [1053, 360] on button "Đăng nhập" at bounding box center [1220, 375] width 334 height 30
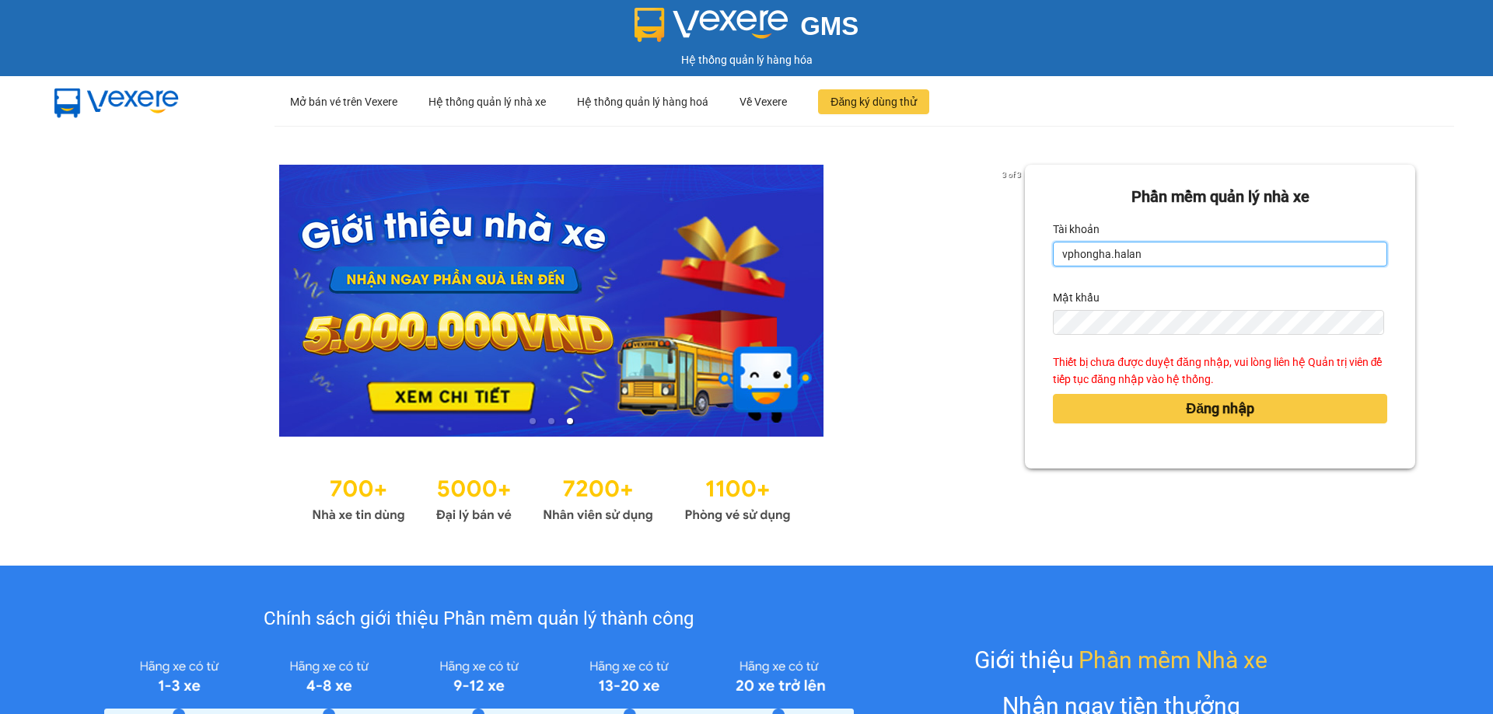
drag, startPoint x: 1153, startPoint y: 252, endPoint x: 1067, endPoint y: 364, distance: 141.3
click at [1053, 257] on input "vphongha.halan" at bounding box center [1220, 254] width 334 height 25
type input "vpgiengday.halan"
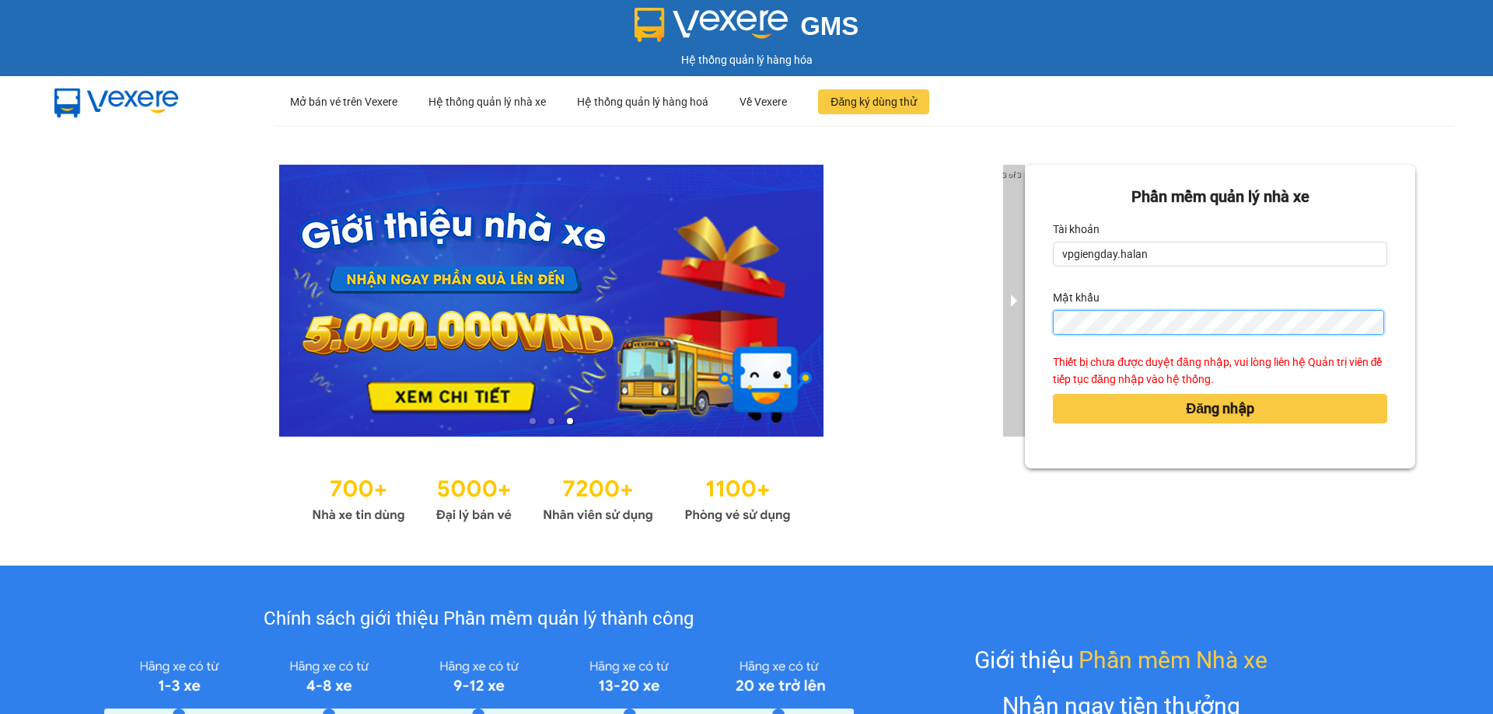
click at [1013, 326] on div "3 of 3 Phần mềm quản lý nhà xe Tài khoản vpgiengday.halan Mật khẩu Thiết bị chư…" at bounding box center [746, 346] width 1493 height 440
click at [1053, 394] on button "Đăng nhập" at bounding box center [1220, 409] width 334 height 30
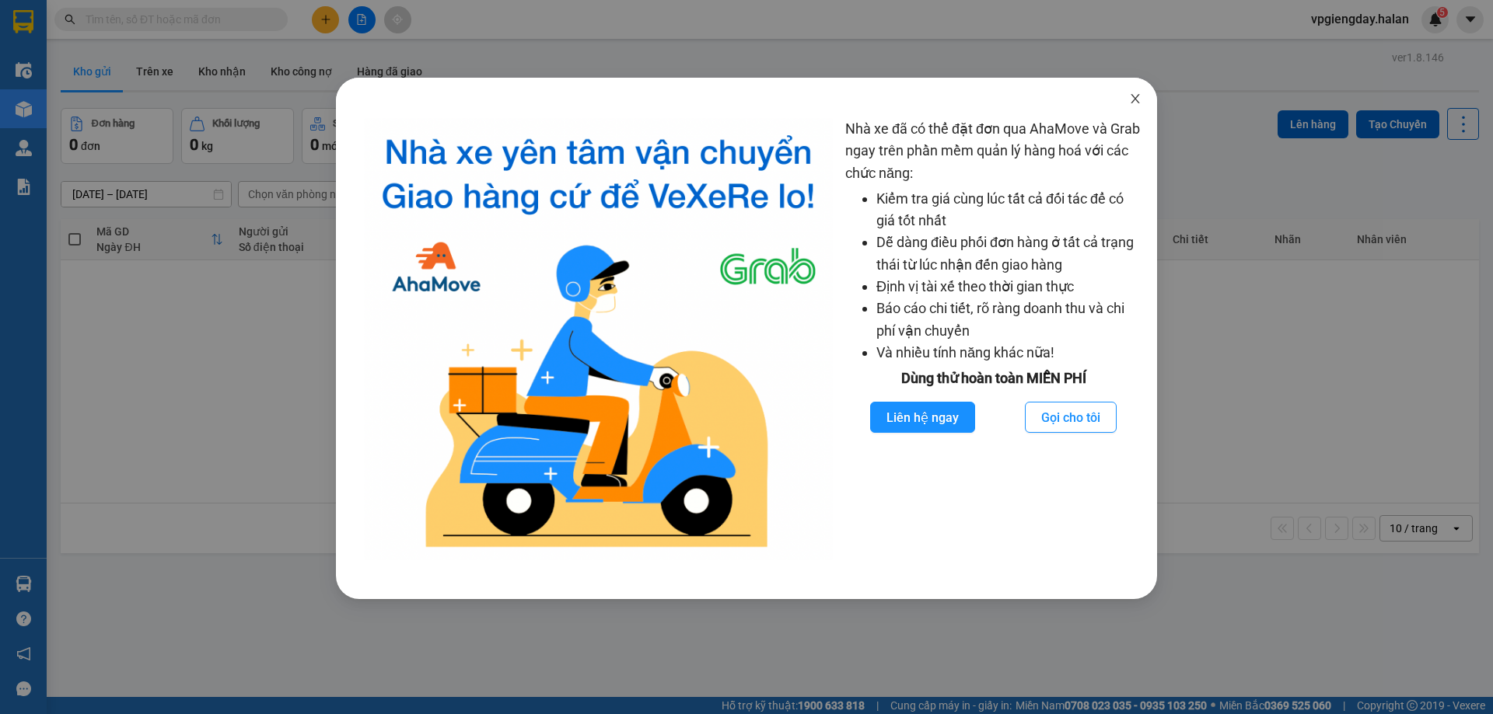
click at [1137, 100] on icon "close" at bounding box center [1135, 99] width 12 height 12
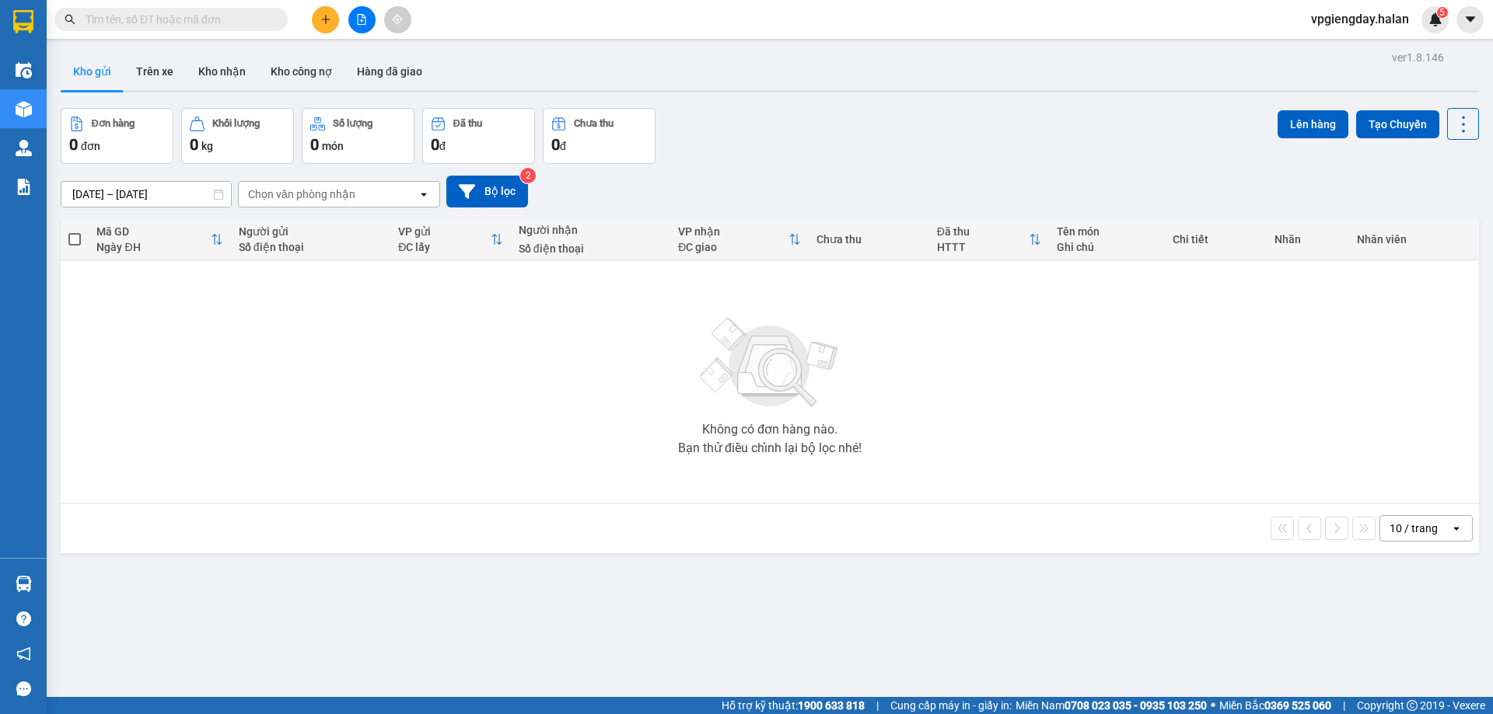
click at [188, 19] on input "text" at bounding box center [177, 19] width 183 height 17
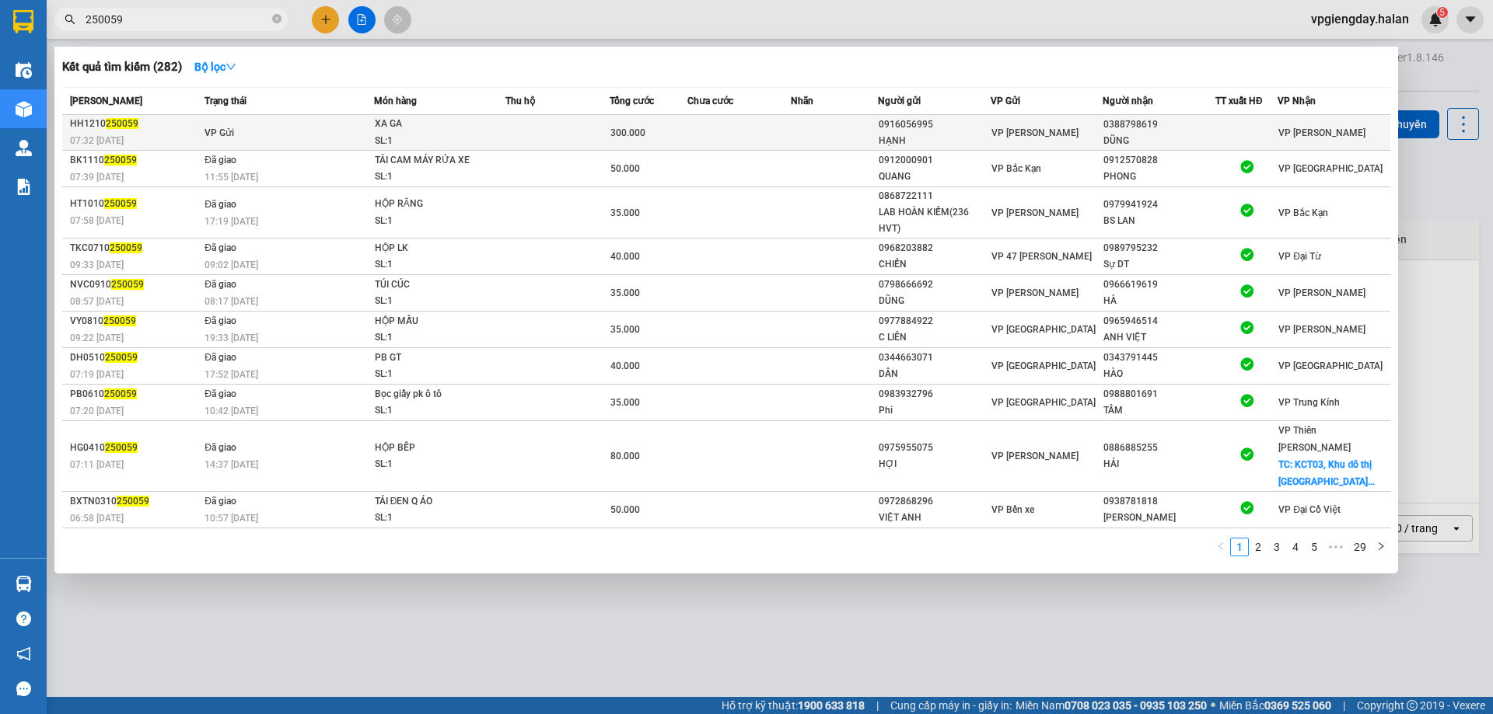
type input "250059"
click at [711, 136] on td at bounding box center [739, 133] width 104 height 36
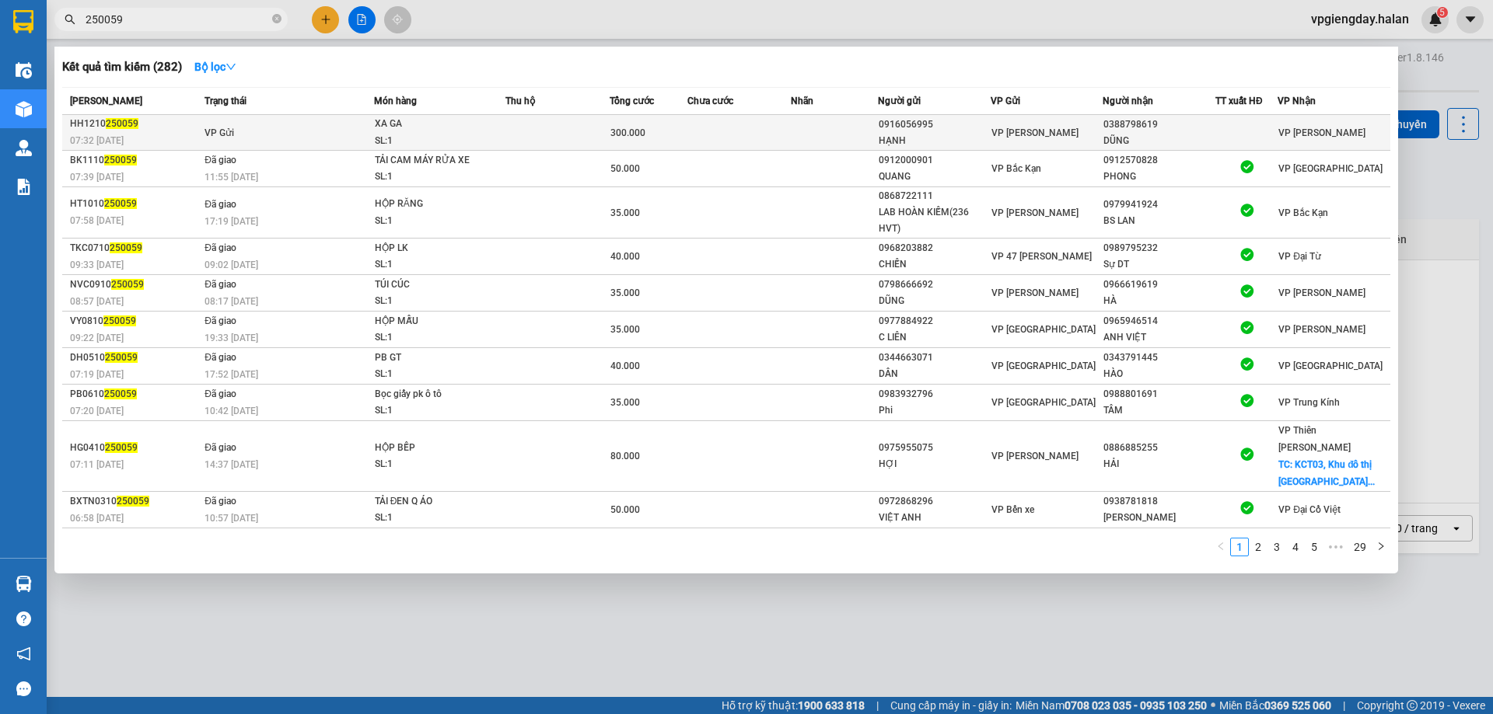
click at [711, 136] on td at bounding box center [739, 133] width 104 height 36
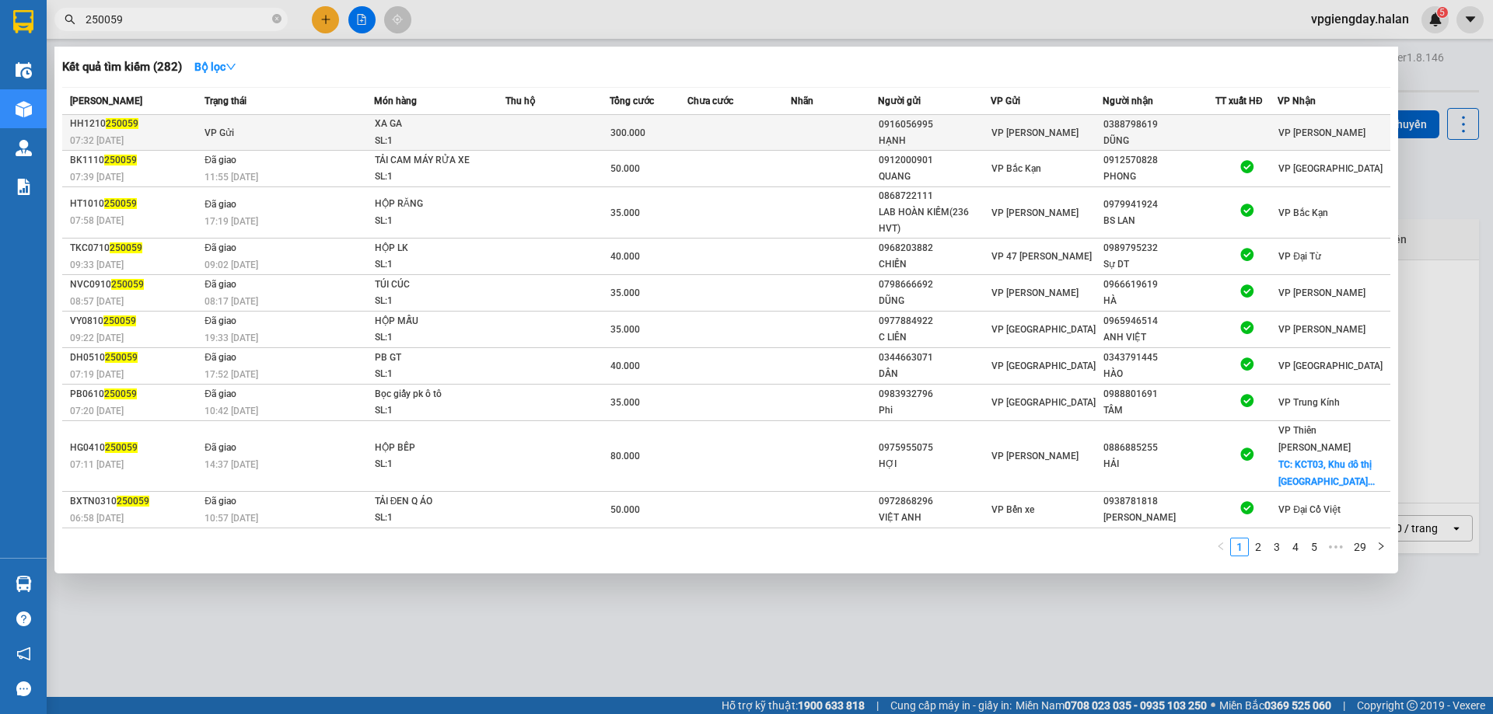
click at [711, 136] on td at bounding box center [739, 133] width 104 height 36
click at [645, 131] on div "300.000" at bounding box center [648, 132] width 76 height 17
click at [640, 131] on span "300.000" at bounding box center [627, 132] width 35 height 11
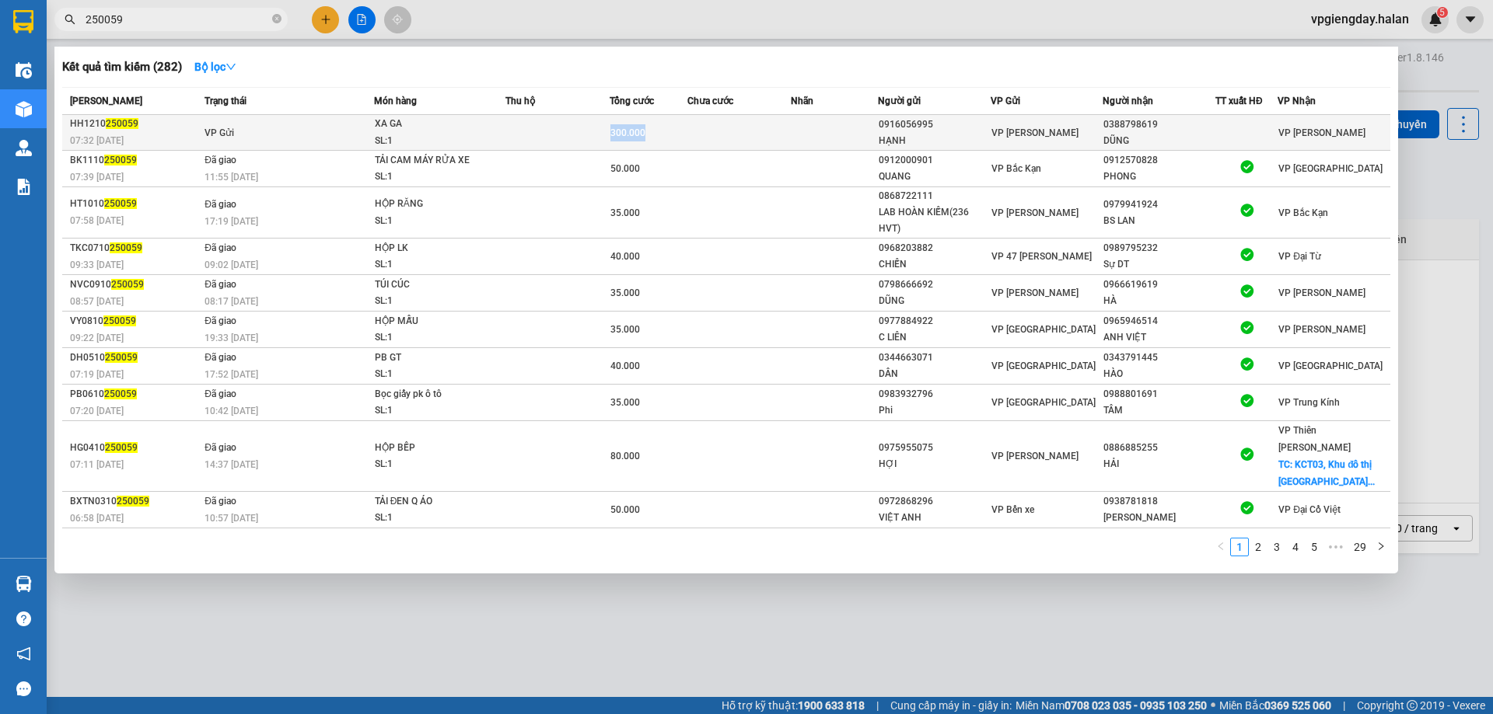
click at [640, 131] on span "300.000" at bounding box center [627, 132] width 35 height 11
click at [1290, 138] on span "VP [PERSON_NAME]" at bounding box center [1321, 132] width 87 height 11
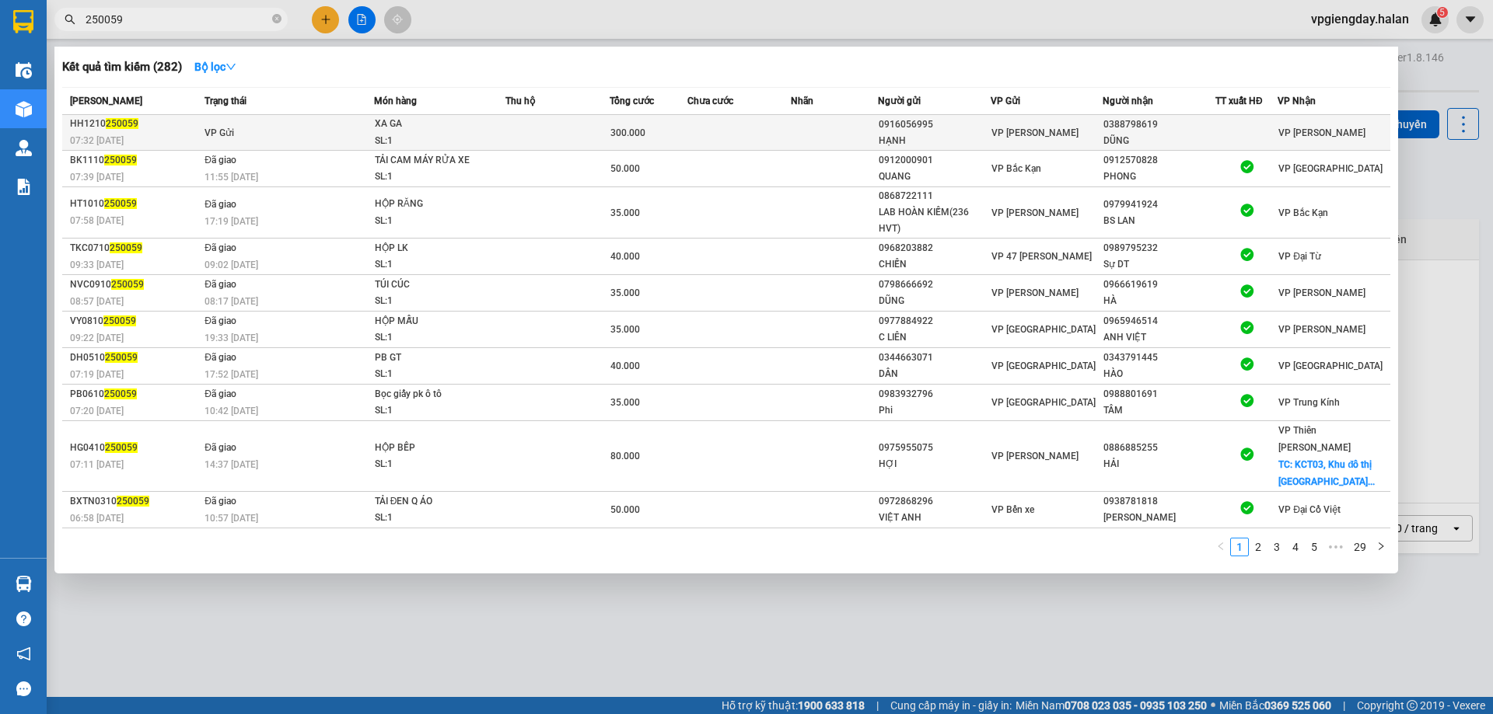
click at [627, 138] on span "300.000" at bounding box center [627, 132] width 35 height 11
click at [529, 130] on td at bounding box center [557, 133] width 104 height 36
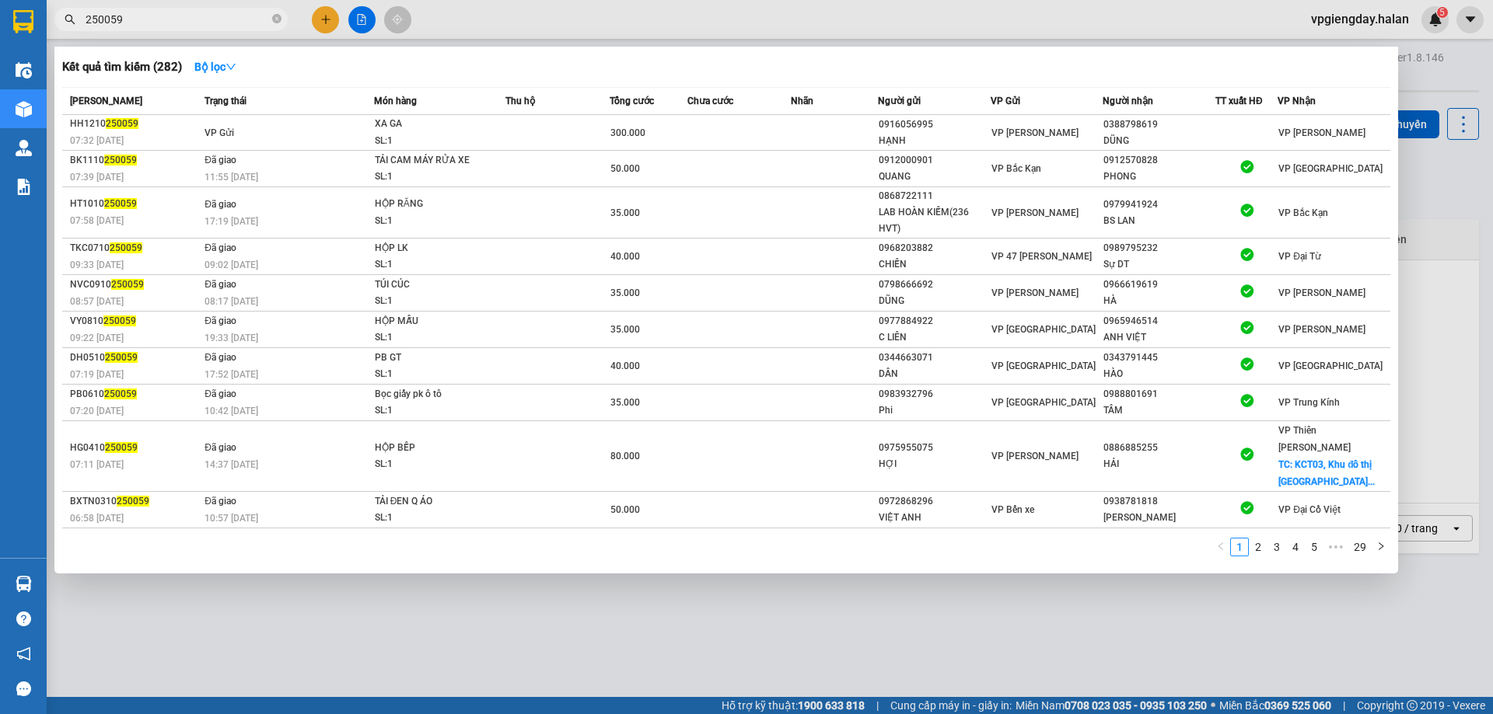
click at [370, 642] on div at bounding box center [746, 357] width 1493 height 714
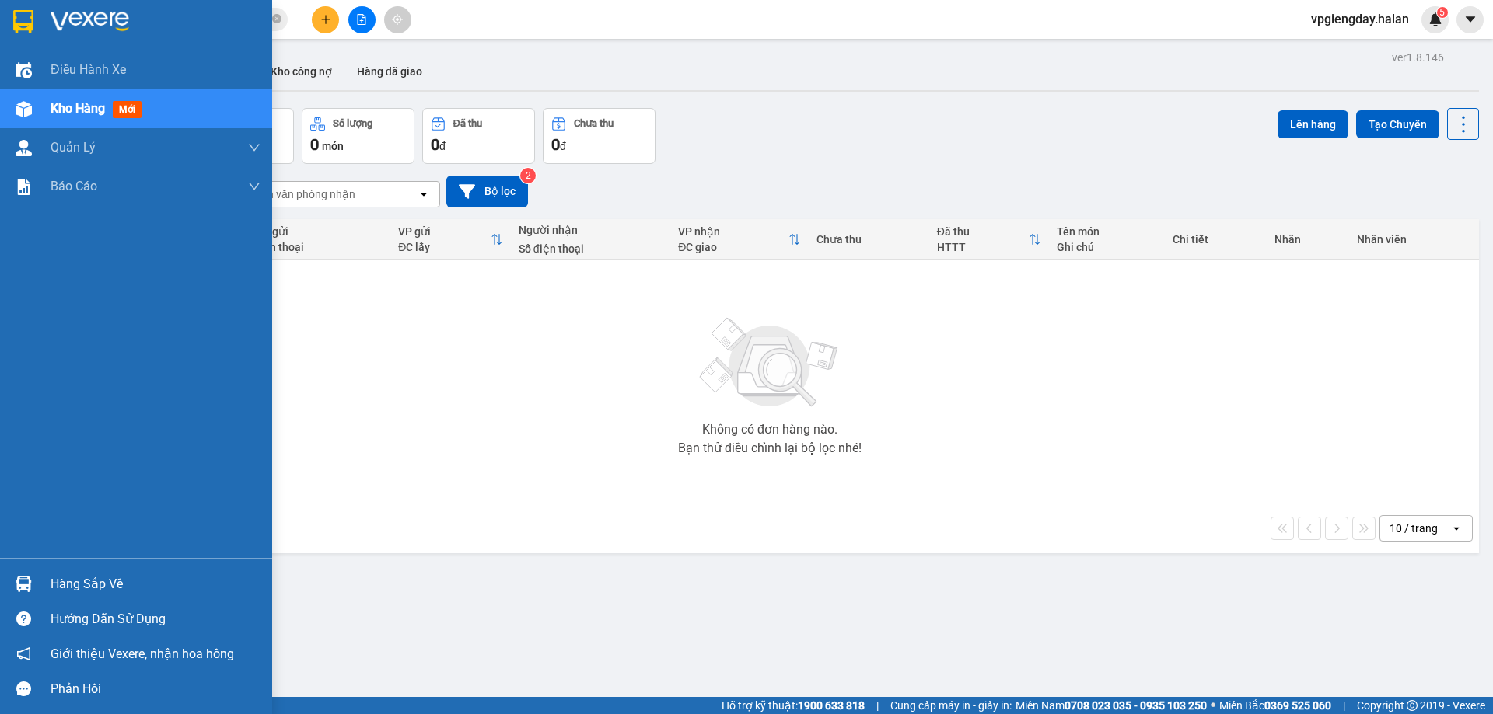
click at [99, 576] on div "Hàng sắp về" at bounding box center [156, 584] width 210 height 23
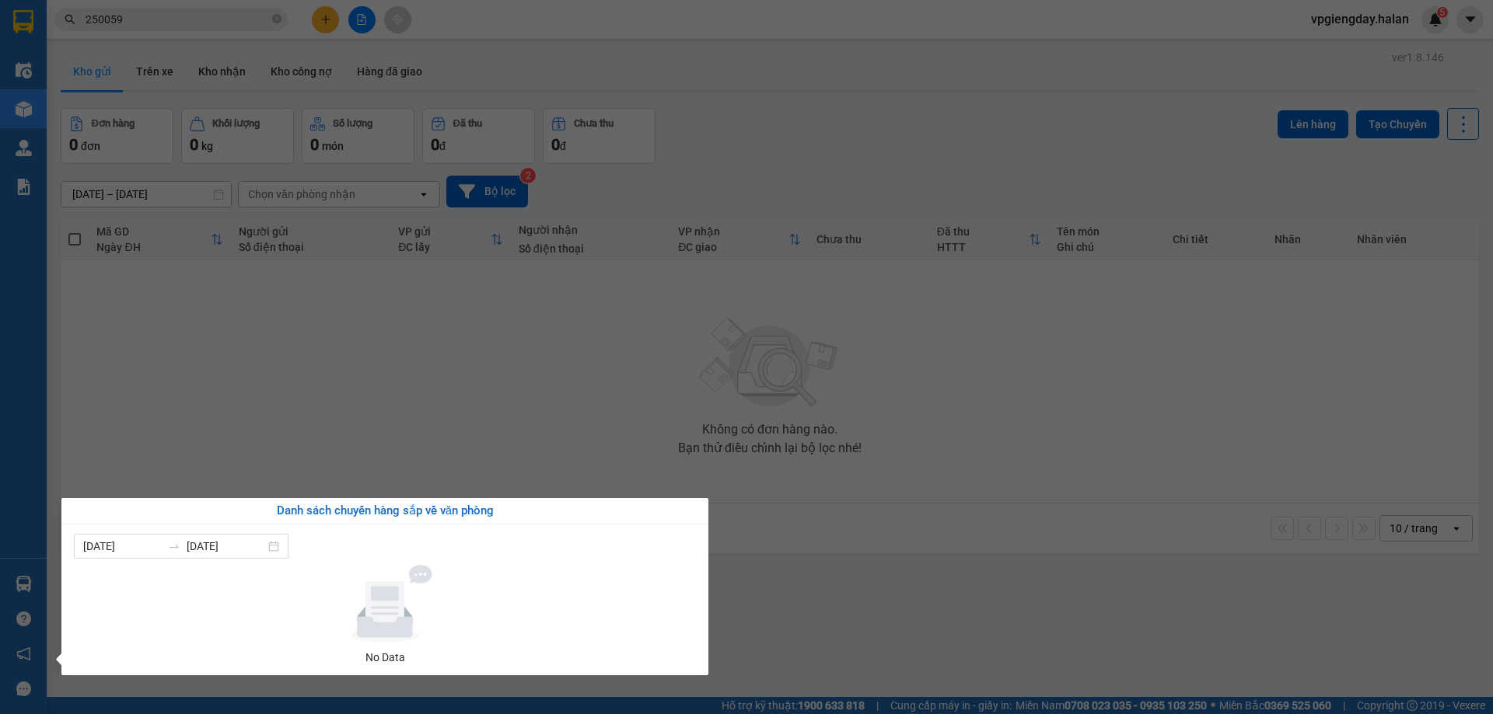
click at [282, 464] on section "Kết quả tìm kiếm ( 282 ) Bộ lọc Mã ĐH Trạng thái Món hàng Thu hộ Tổng cước Chưa…" at bounding box center [746, 357] width 1493 height 714
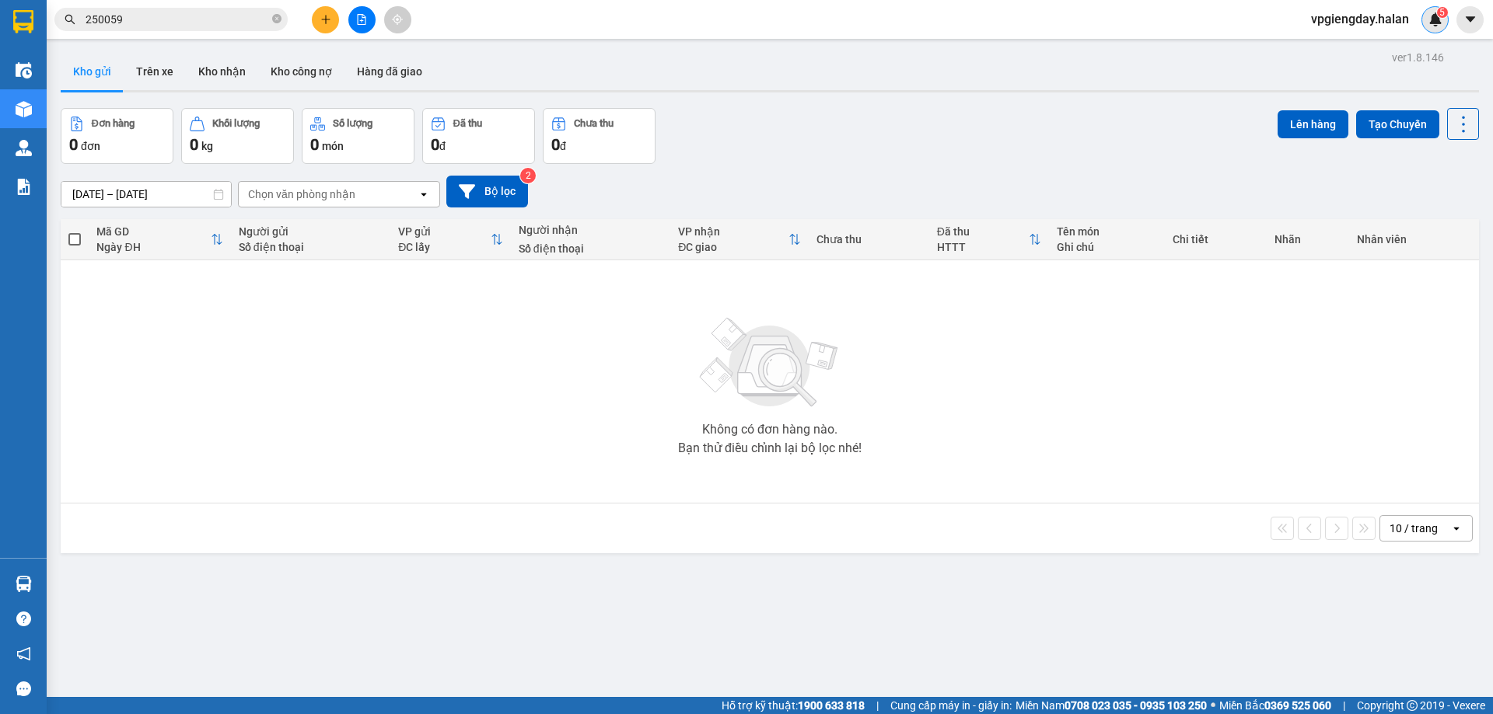
click at [1440, 26] on div "5" at bounding box center [1434, 19] width 27 height 27
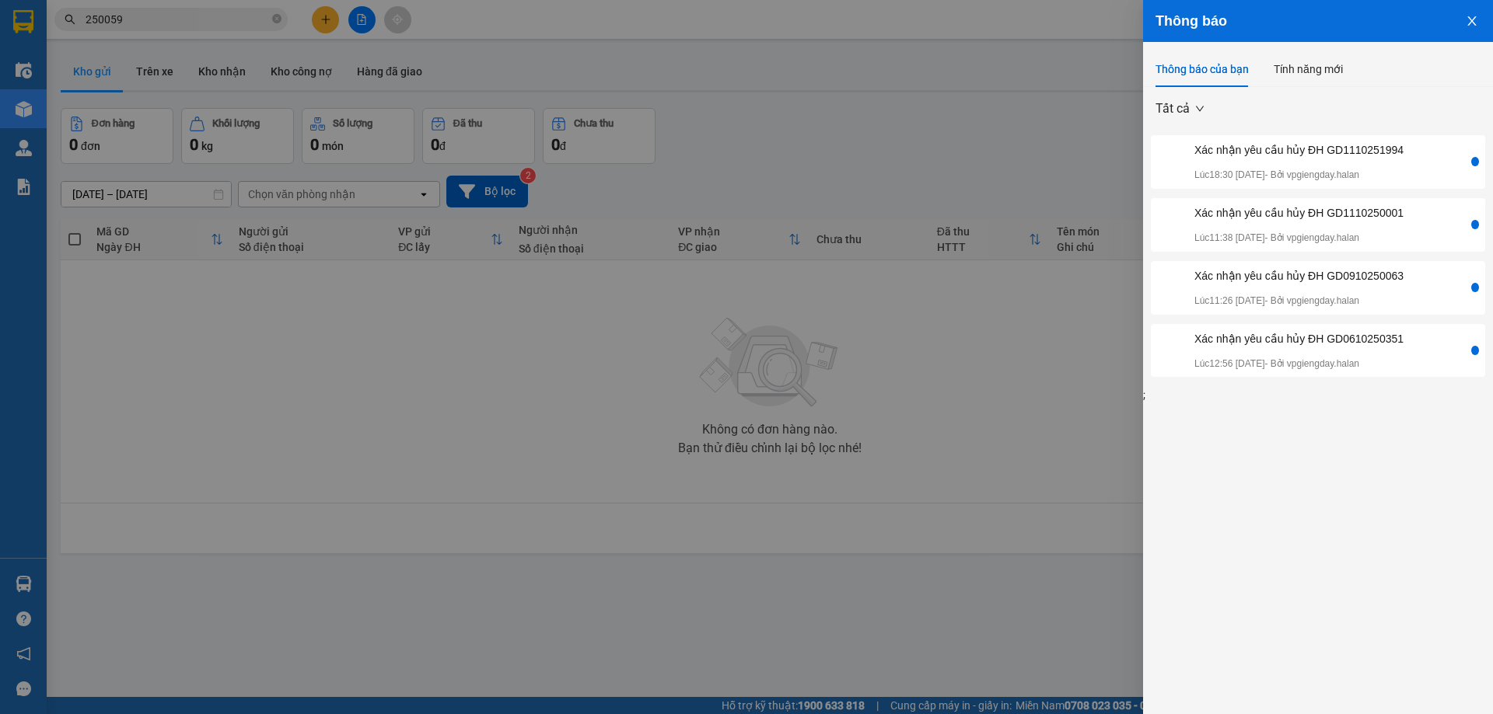
click at [1471, 19] on icon "close" at bounding box center [1471, 21] width 12 height 12
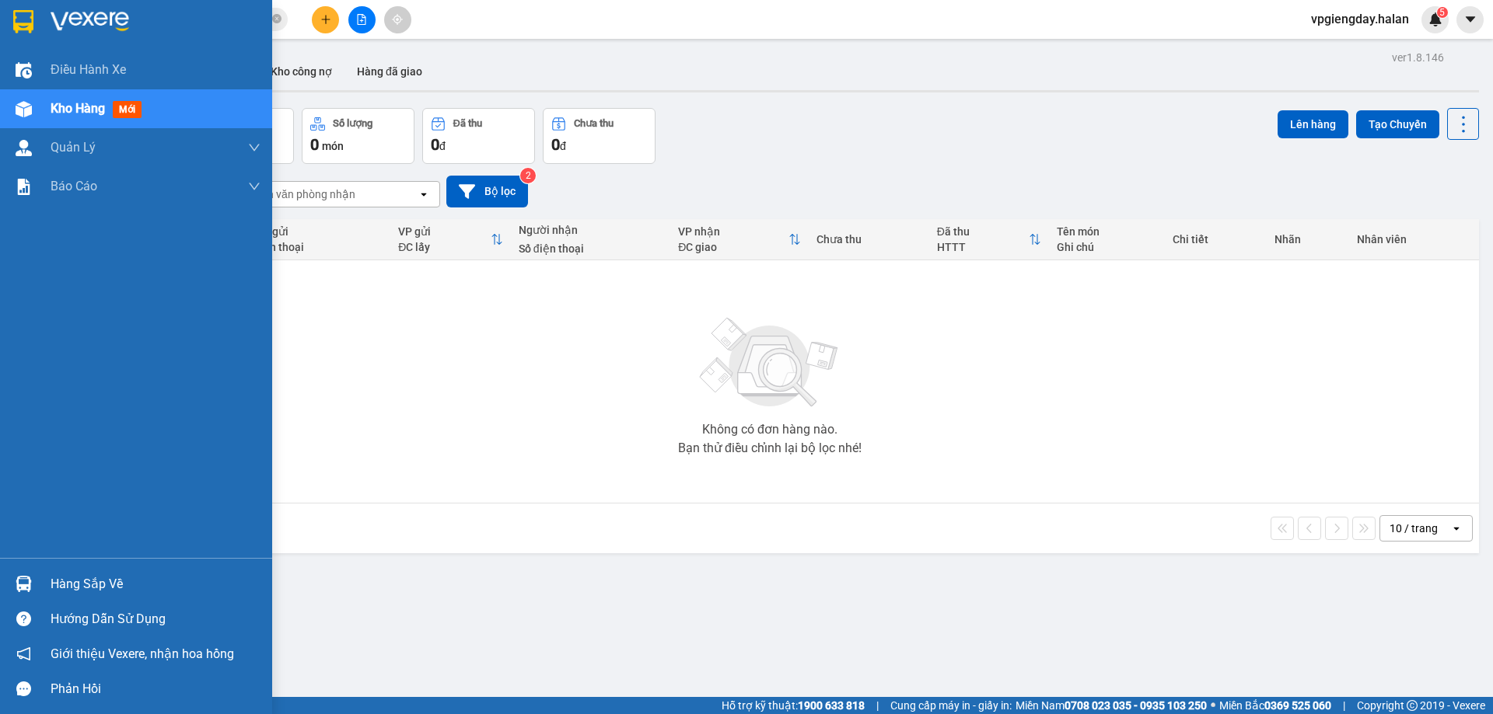
click at [65, 585] on div "Hàng sắp về" at bounding box center [156, 584] width 210 height 23
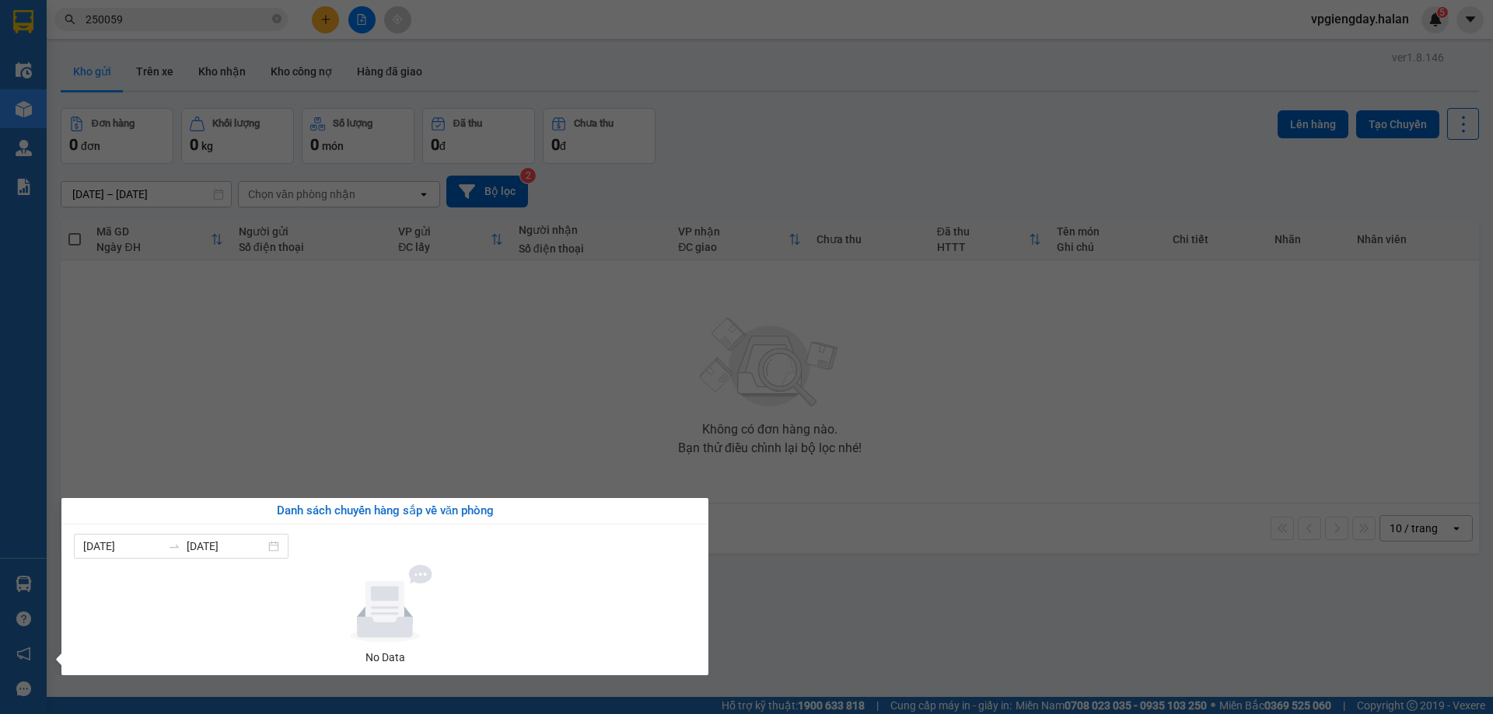
click at [164, 463] on section "Kết quả tìm kiếm ( 282 ) Bộ lọc Mã ĐH Trạng thái Món hàng Thu hộ Tổng cước Chưa…" at bounding box center [746, 357] width 1493 height 714
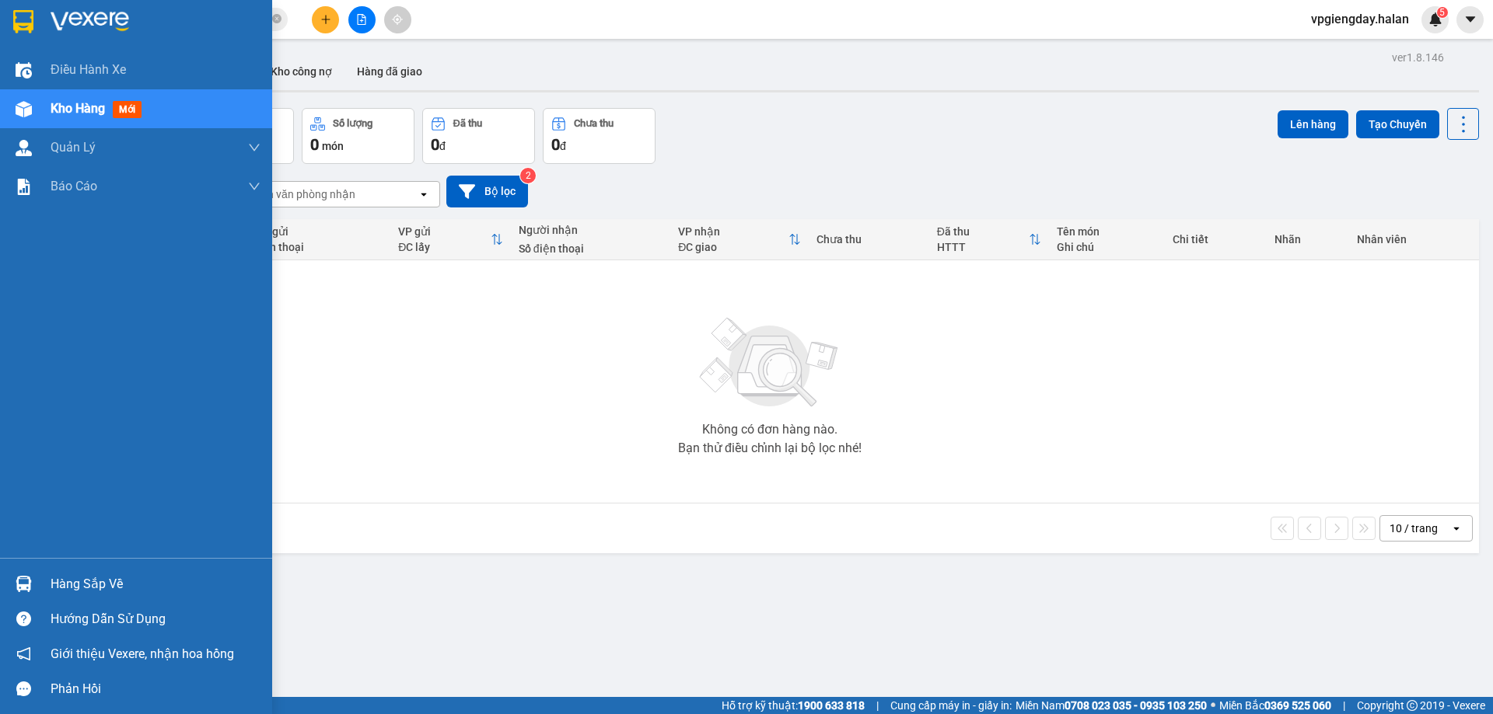
click at [25, 588] on img at bounding box center [24, 584] width 16 height 16
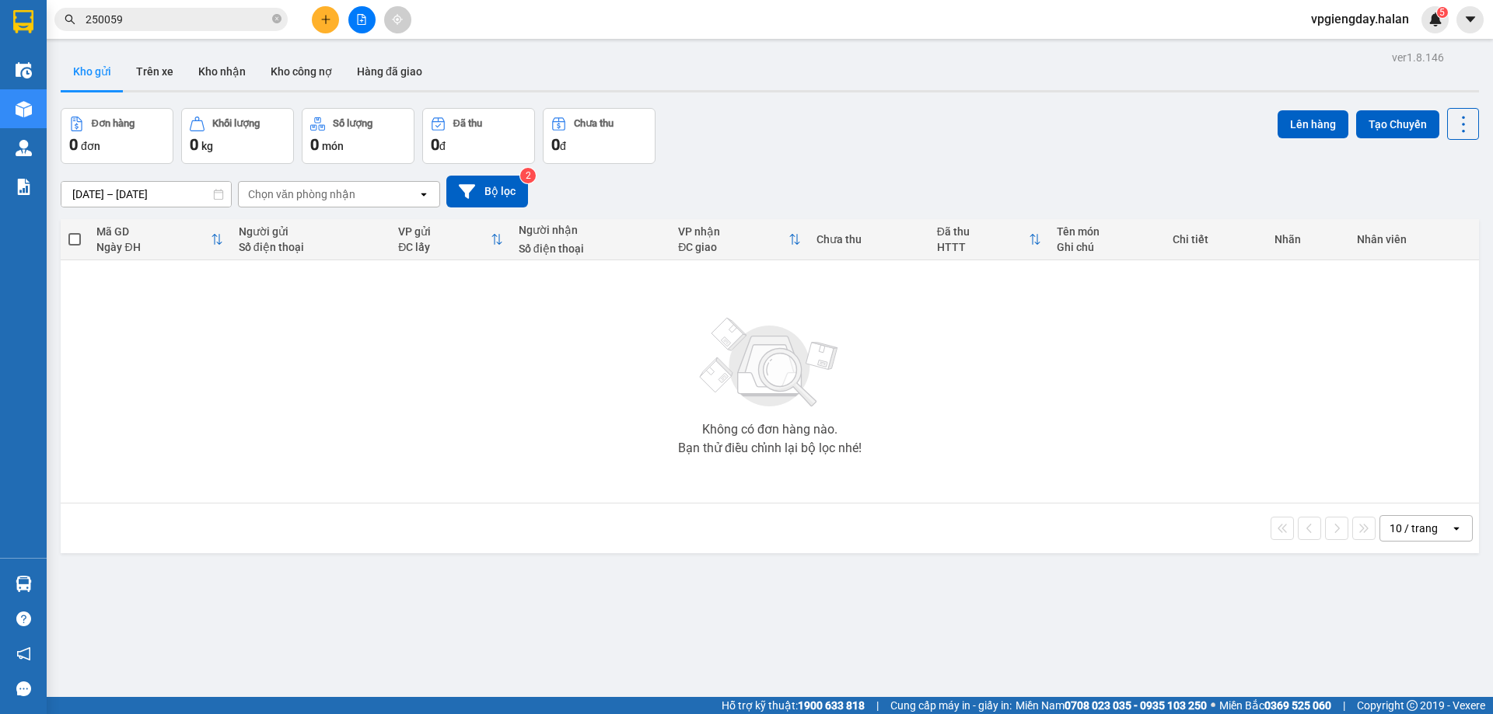
click at [301, 385] on section "Kết quả tìm kiếm ( 282 ) Bộ lọc Mã ĐH Trạng thái Món hàng Thu hộ Tổng cước Chưa…" at bounding box center [746, 357] width 1493 height 714
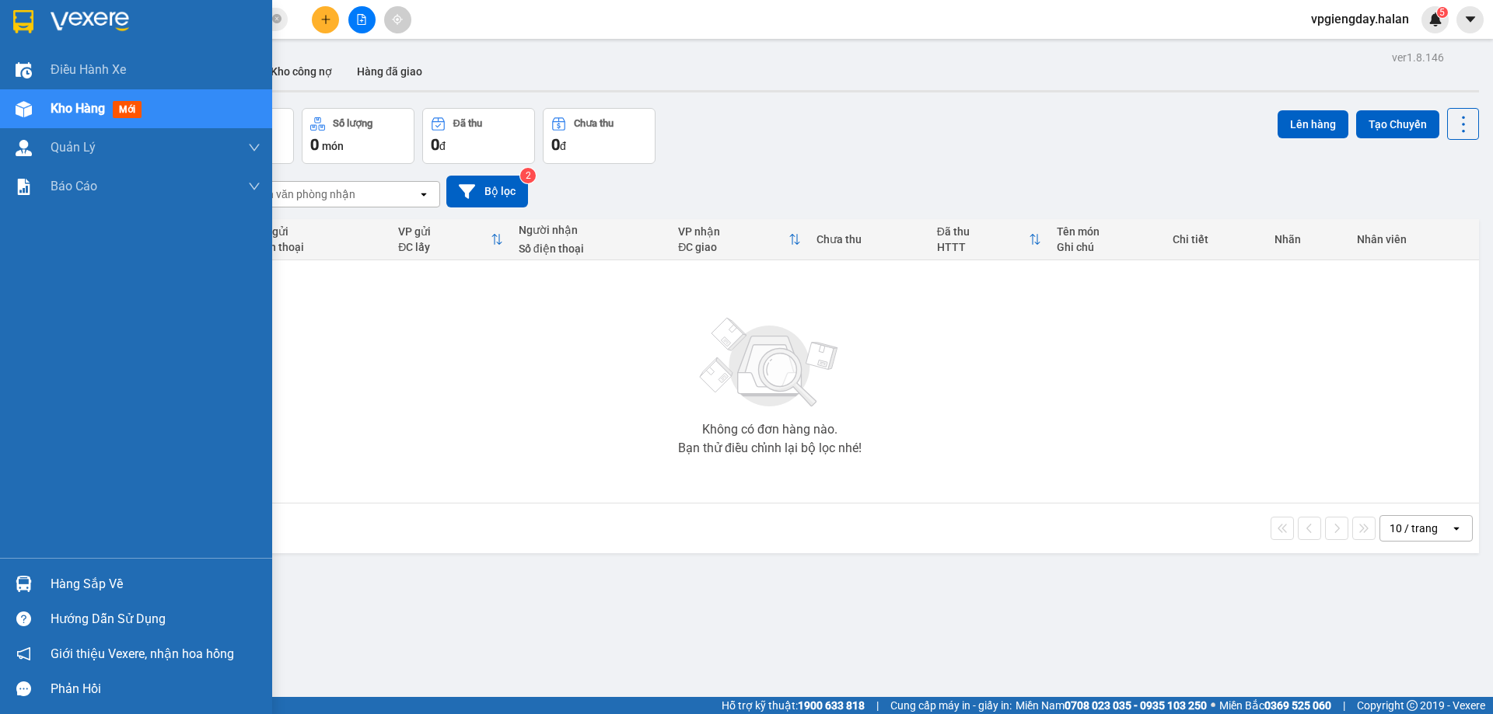
click at [99, 578] on div "Hàng sắp về" at bounding box center [156, 584] width 210 height 23
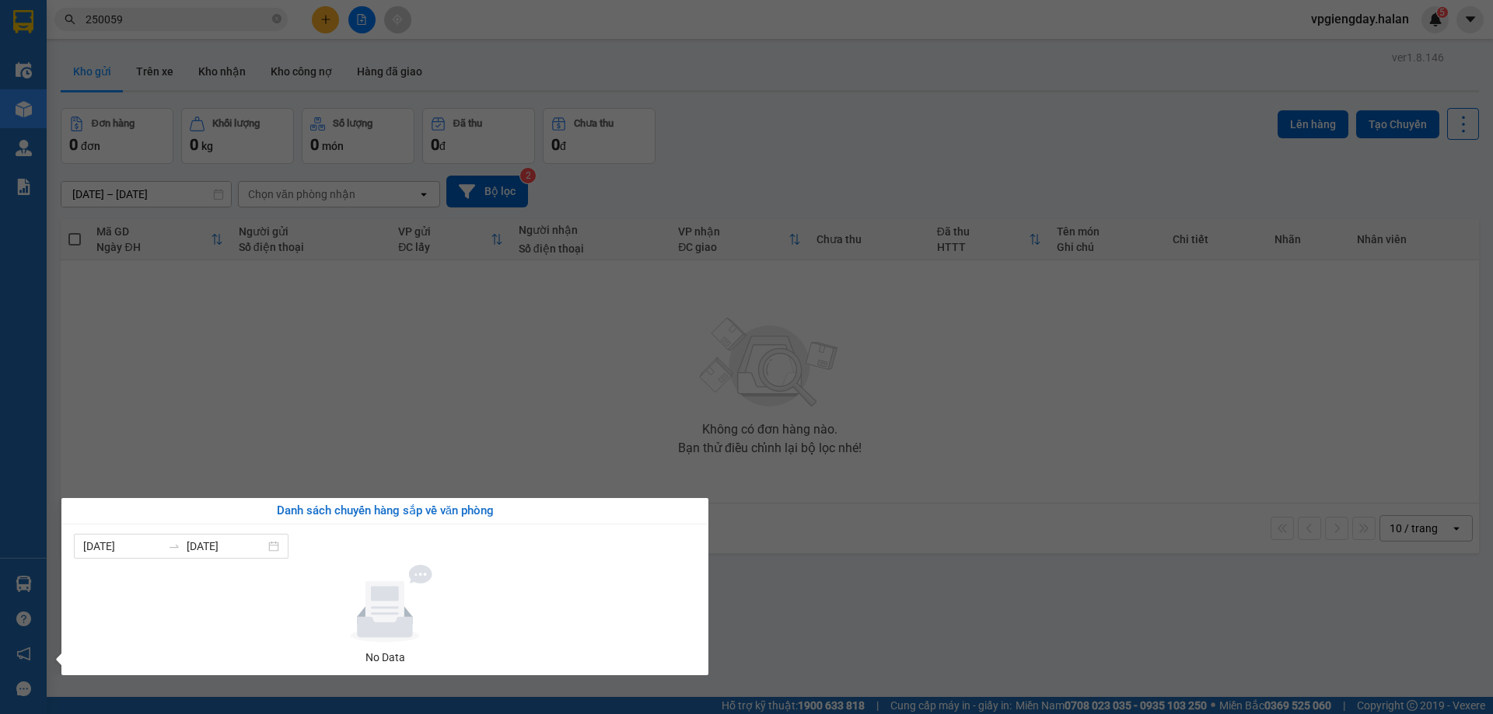
click at [159, 417] on section "Kết quả tìm kiếm ( 282 ) Bộ lọc Mã ĐH Trạng thái Món hàng Thu hộ Tổng cước Chưa…" at bounding box center [746, 357] width 1493 height 714
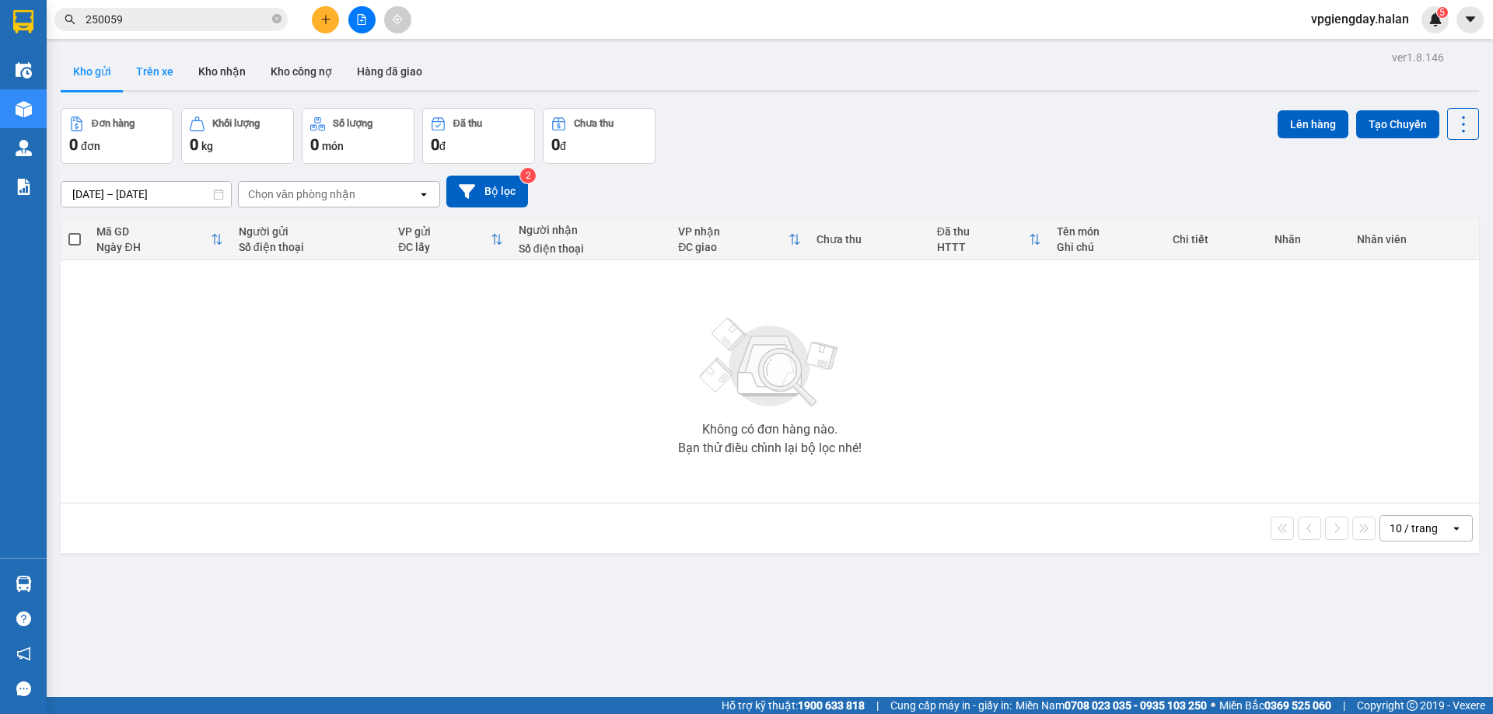
click at [159, 61] on button "Trên xe" at bounding box center [155, 71] width 62 height 37
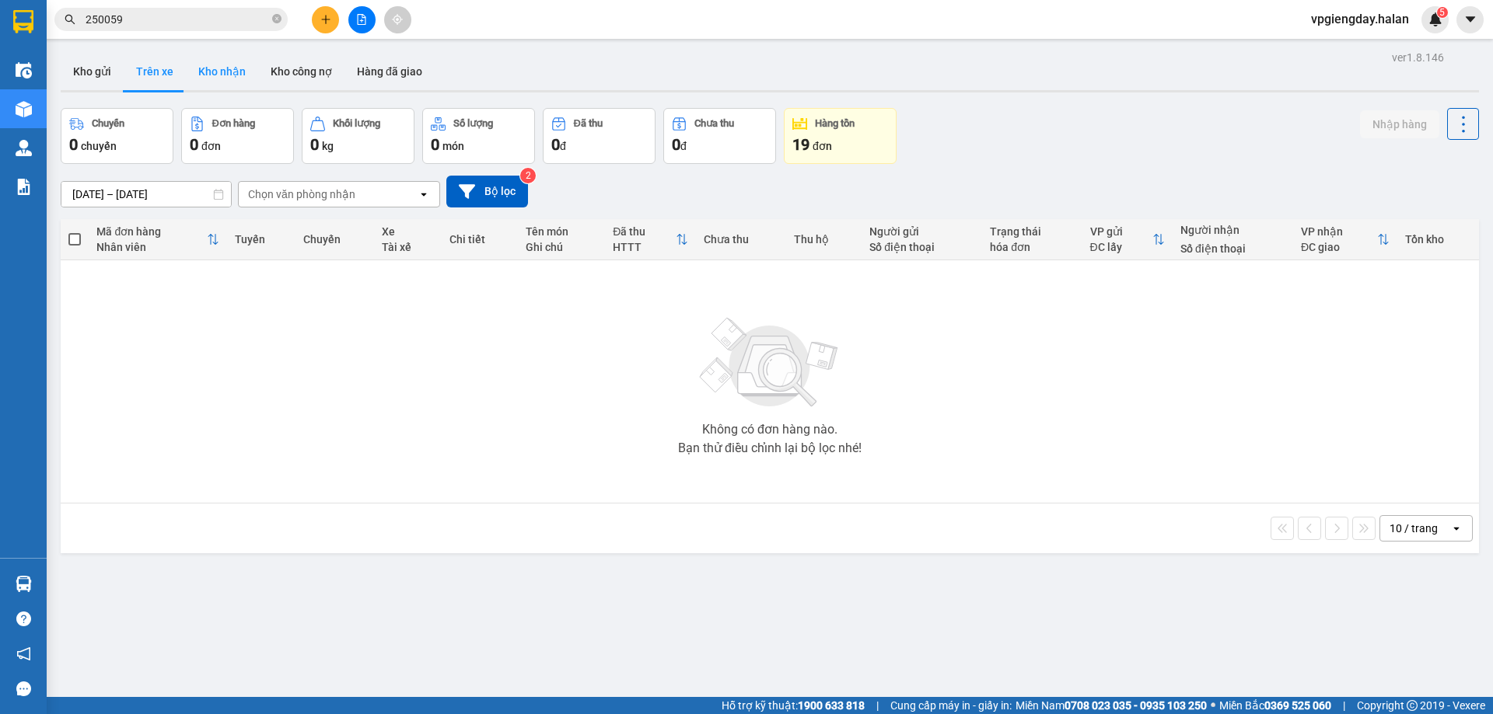
click at [232, 70] on button "Kho nhận" at bounding box center [222, 71] width 72 height 37
type input "[DATE] – [DATE]"
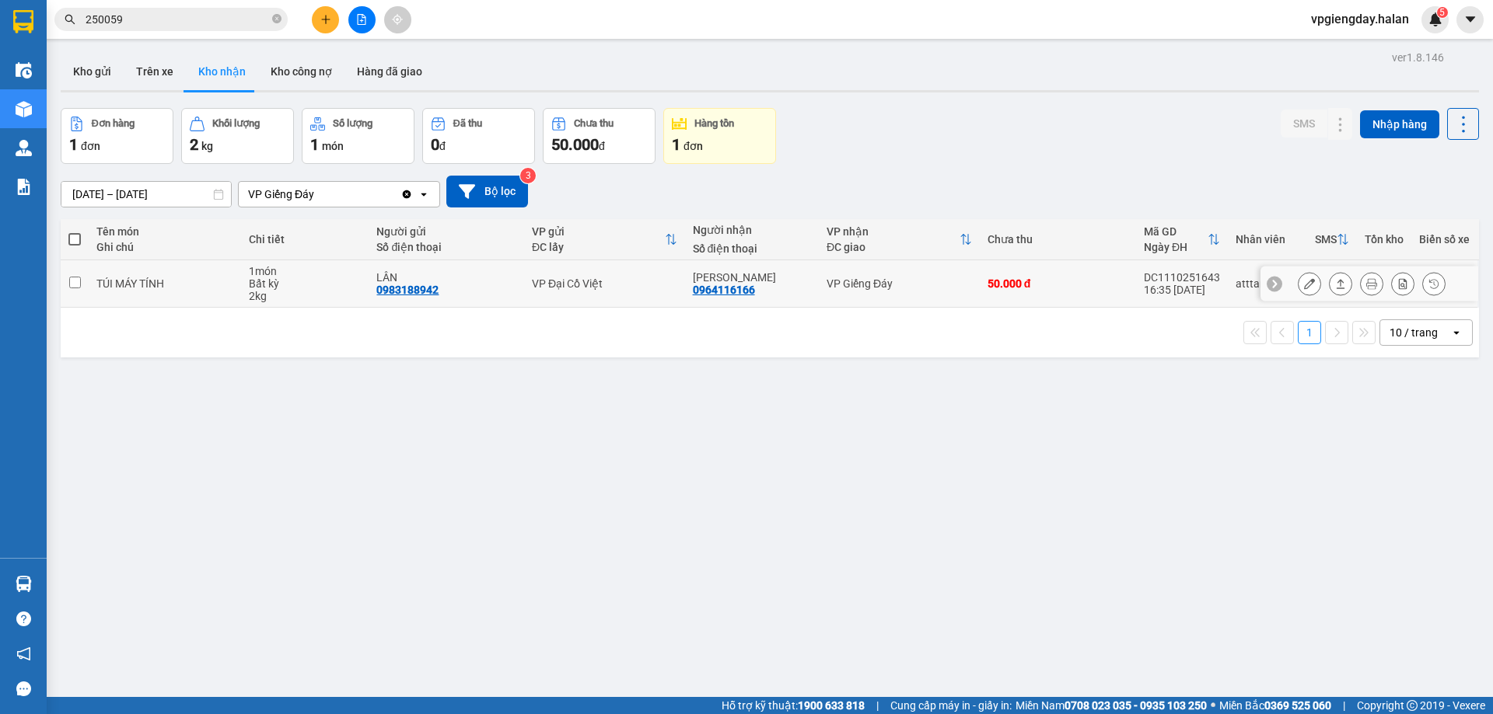
click at [75, 285] on input "checkbox" at bounding box center [75, 283] width 12 height 12
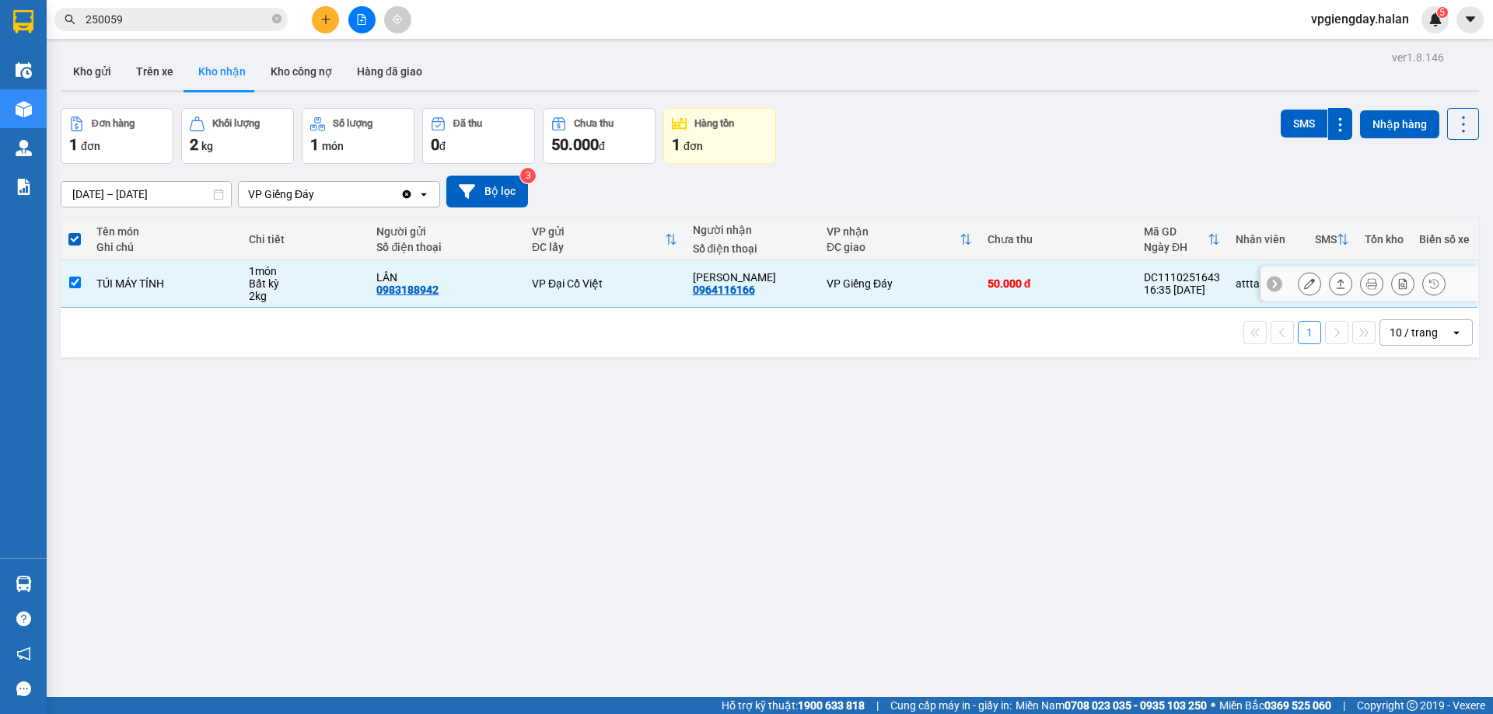
click at [75, 285] on input "checkbox" at bounding box center [75, 283] width 12 height 12
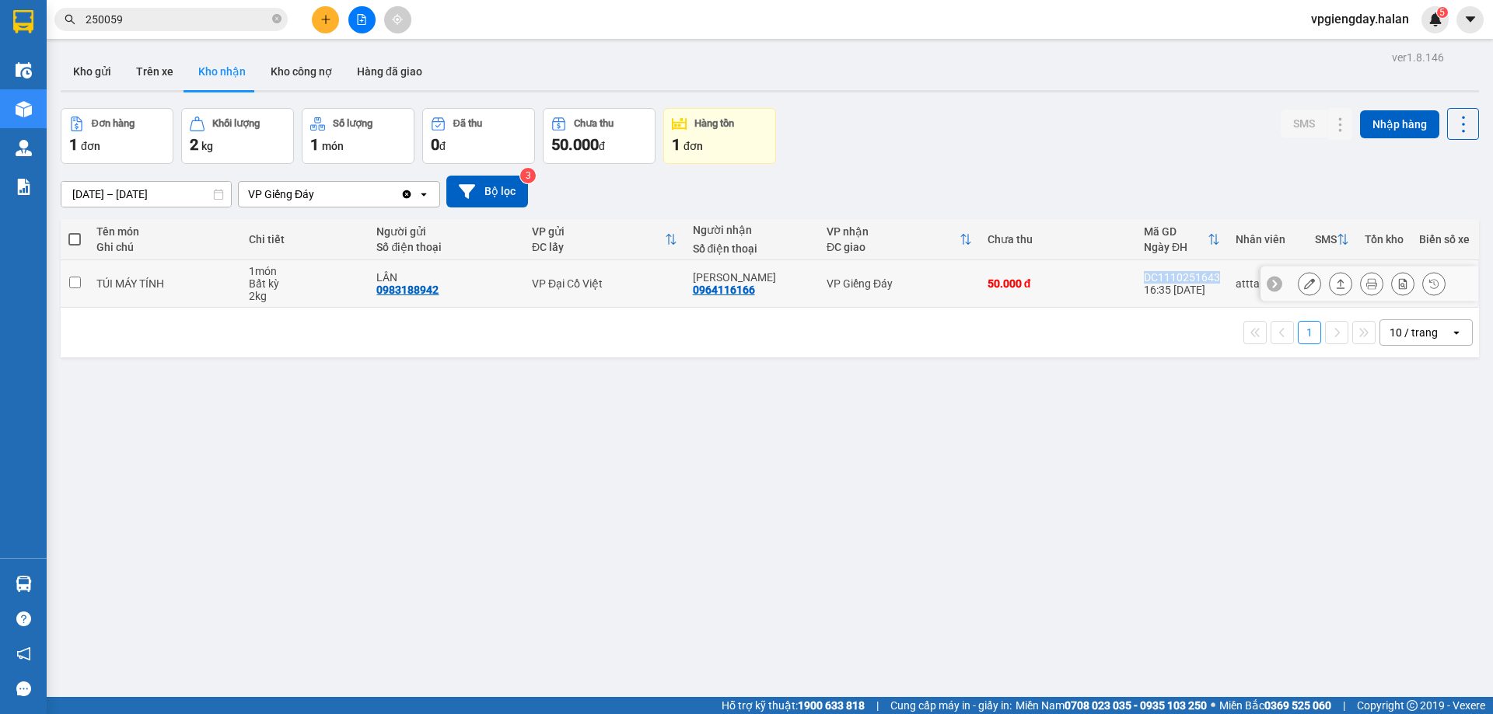
drag, startPoint x: 1138, startPoint y: 276, endPoint x: 1213, endPoint y: 277, distance: 75.4
click at [1213, 277] on td "DC1110251643 16:35 [DATE]" at bounding box center [1182, 283] width 92 height 47
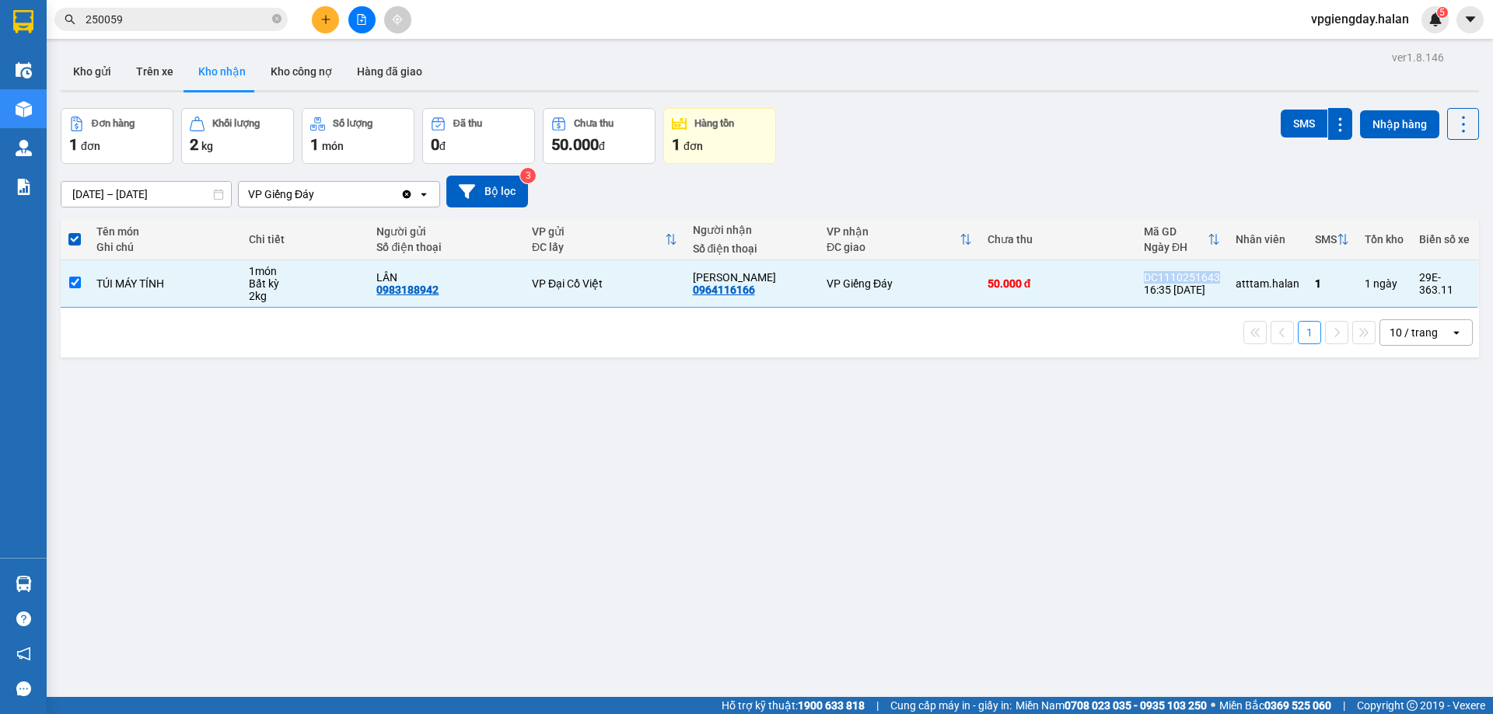
copy div "DC1110251643"
click at [191, 305] on td "TÚI MÁY TÍNH" at bounding box center [165, 283] width 152 height 47
checkbox input "false"
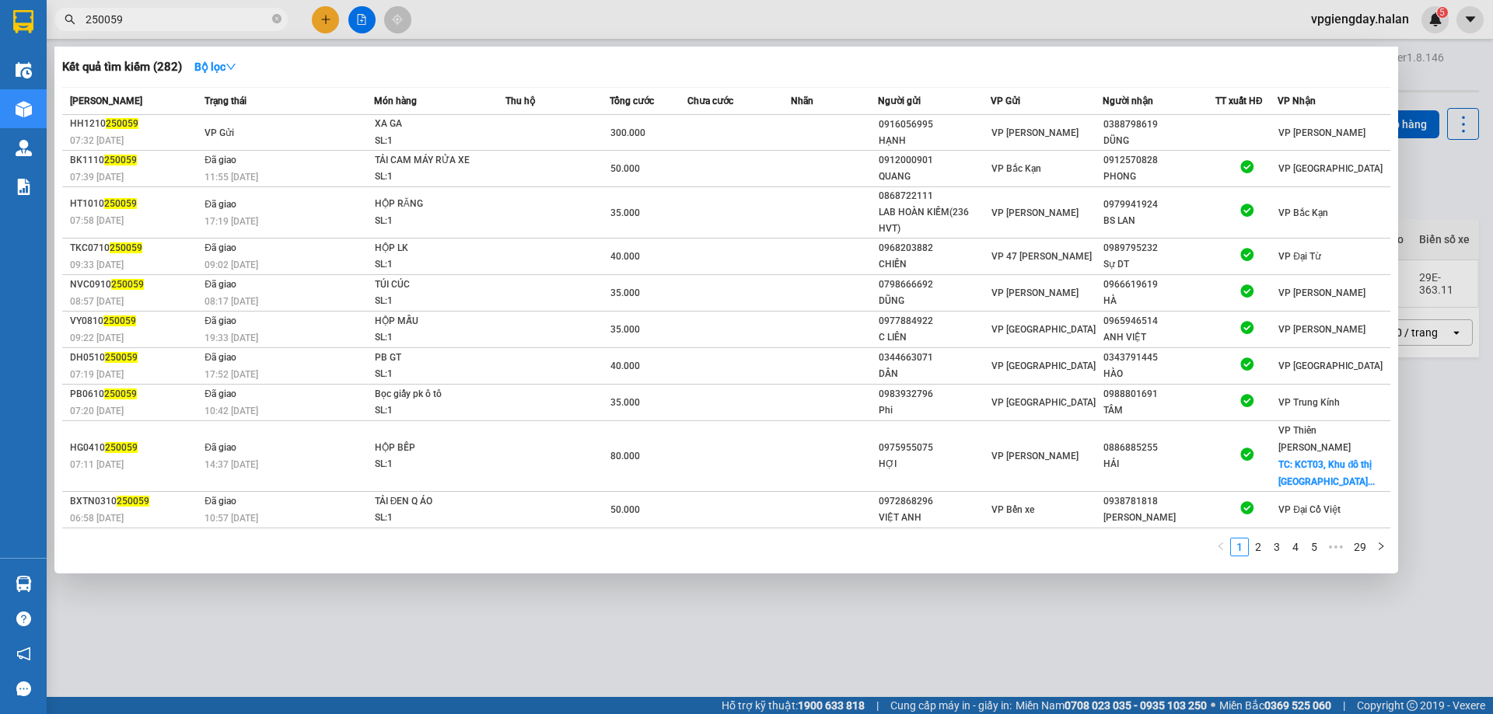
drag, startPoint x: 141, startPoint y: 23, endPoint x: 64, endPoint y: 17, distance: 77.2
click at [64, 17] on span "250059" at bounding box center [170, 19] width 233 height 23
paste input "DC1110251643"
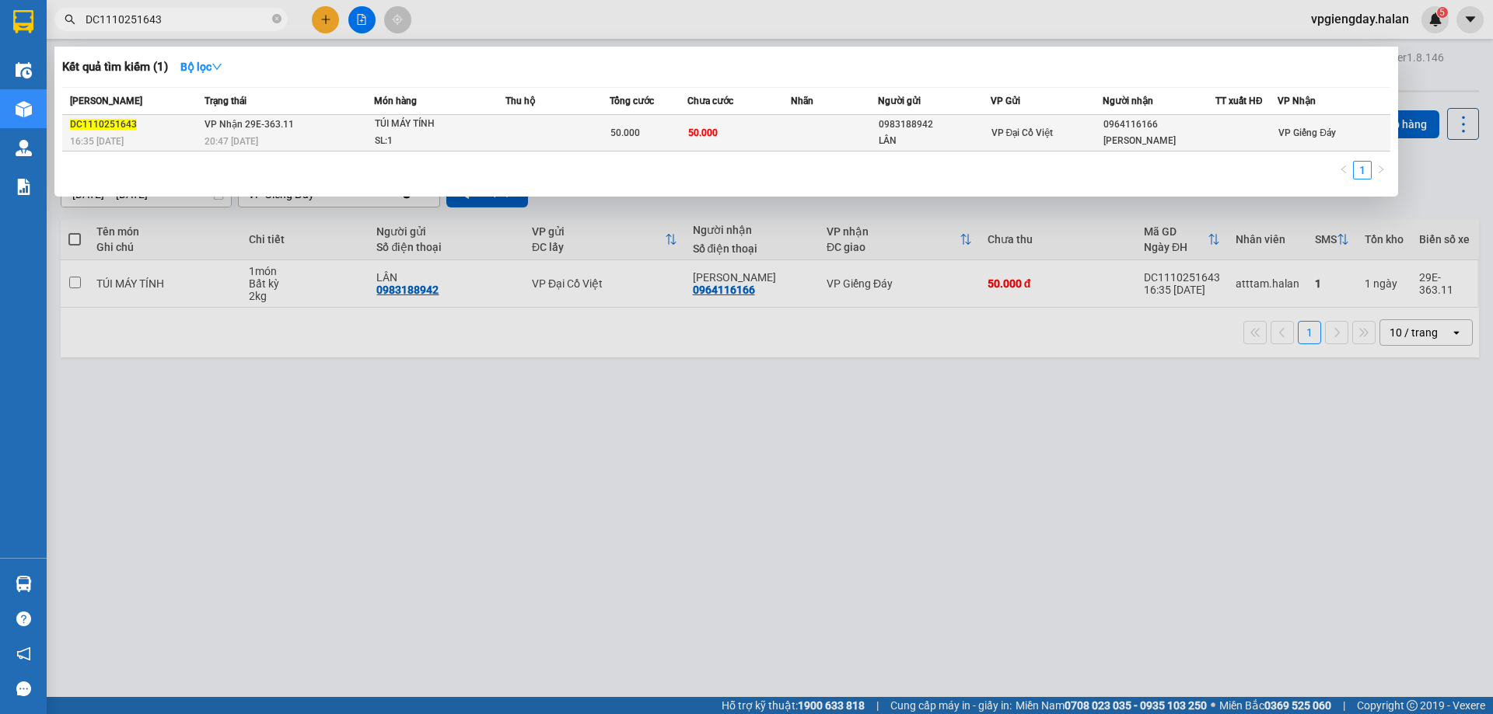
type input "DC1110251643"
click at [282, 144] on div "20:47 [DATE]" at bounding box center [288, 141] width 169 height 17
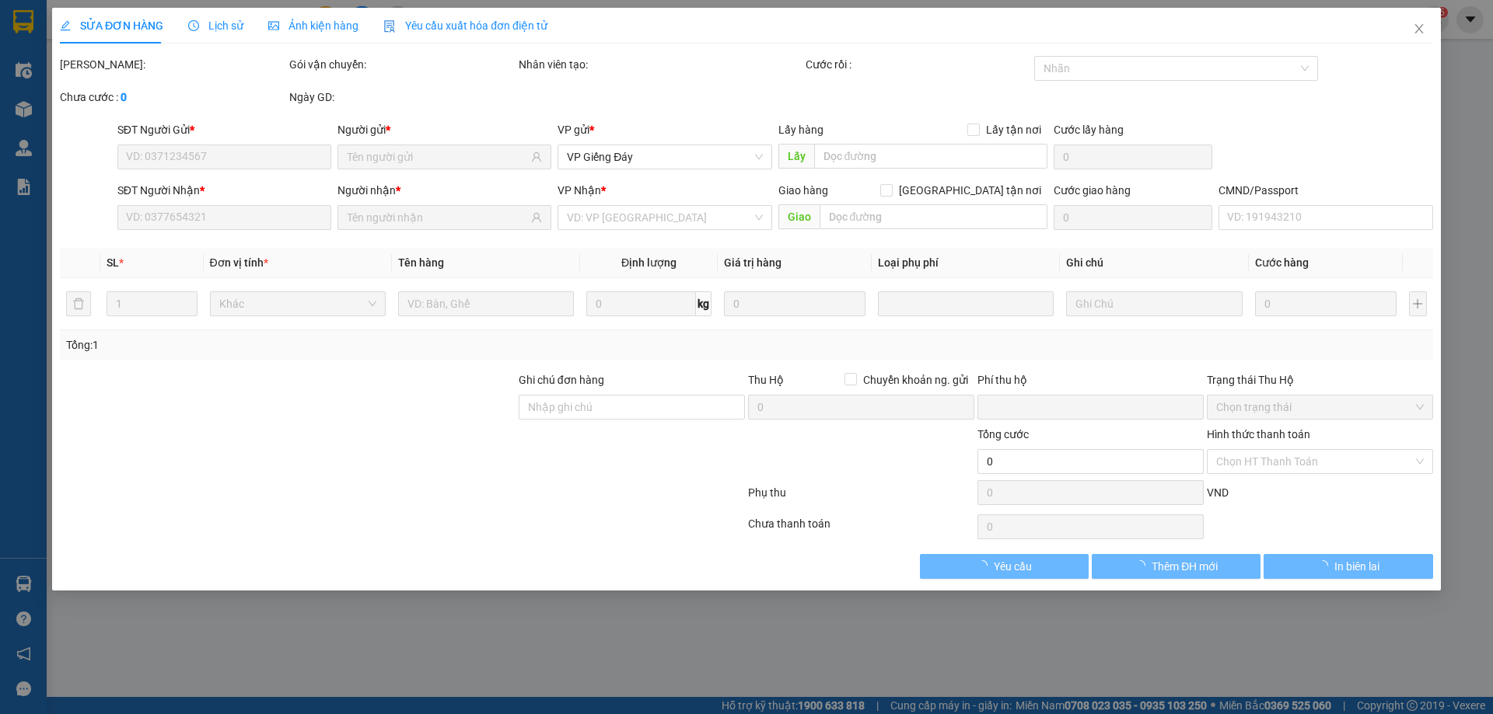
type input "0983188942"
type input "LÂN"
type input "0964116166"
type input "[PERSON_NAME]"
checkbox input "true"
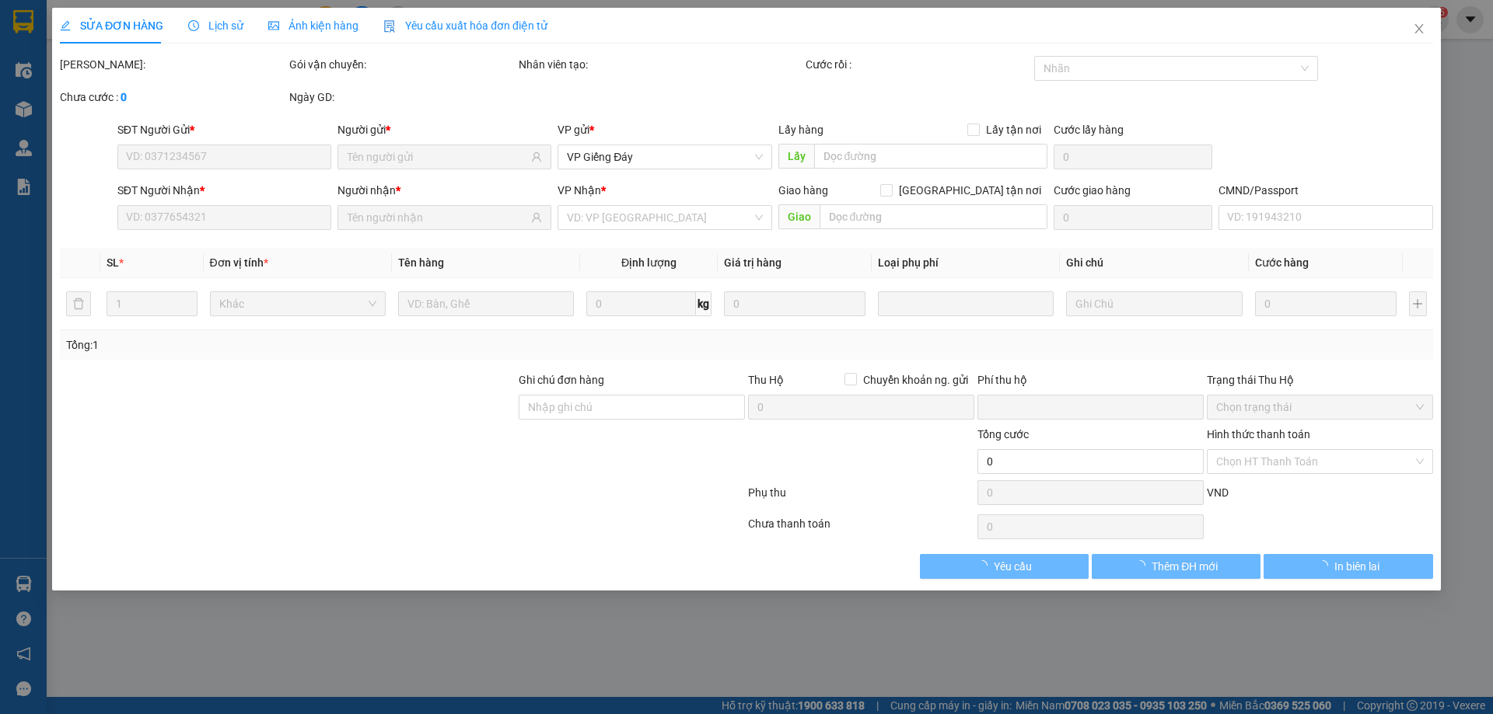
type input "0"
type input "50.000"
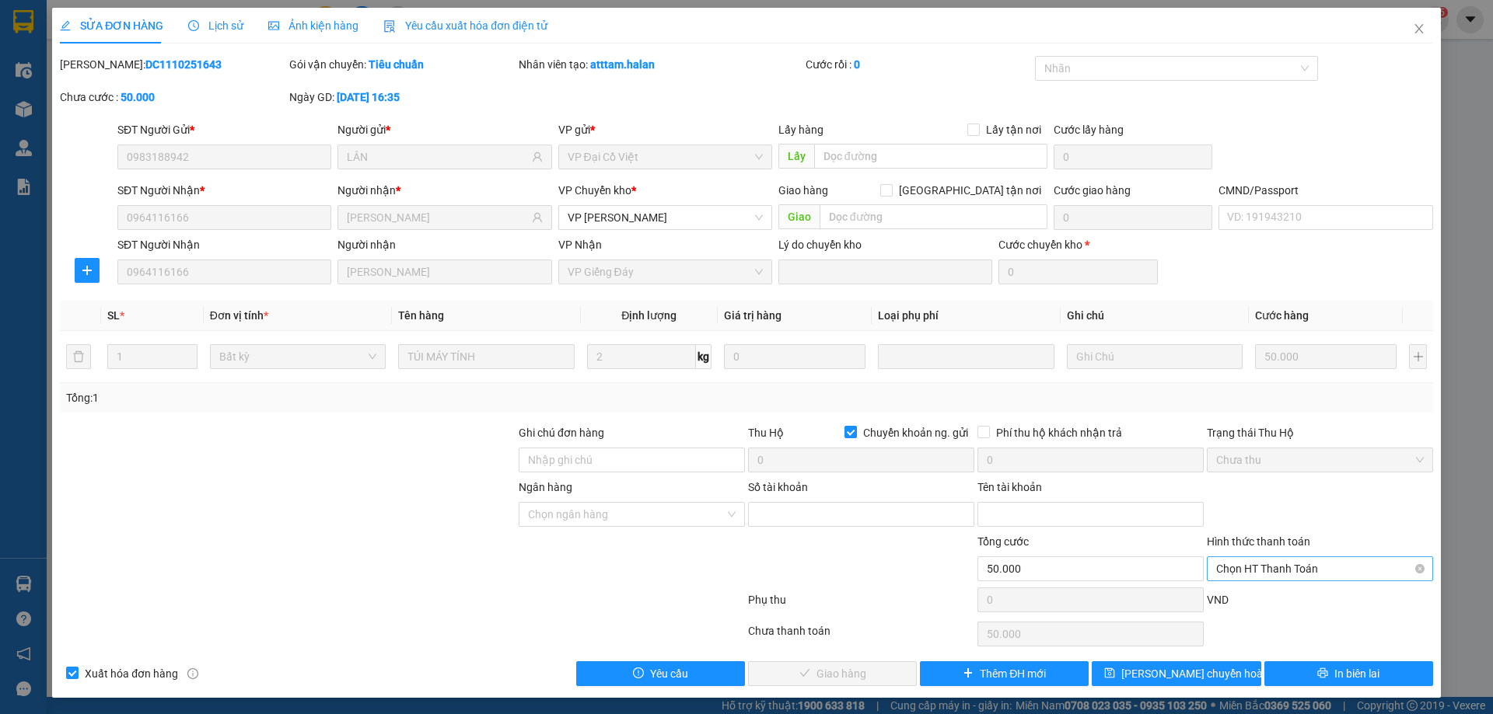
click at [1285, 557] on div "Chọn HT Thanh Toán" at bounding box center [1319, 569] width 226 height 25
drag, startPoint x: 1240, startPoint y: 461, endPoint x: 1240, endPoint y: 439, distance: 21.8
click at [1240, 439] on div "Tại văn phòng Miễn phí Công nợ người gửi Công nợ người nhận Chuyển khoản" at bounding box center [1310, 488] width 225 height 124
click at [1240, 439] on div "Tại văn phòng" at bounding box center [1310, 438] width 206 height 17
type input "0"
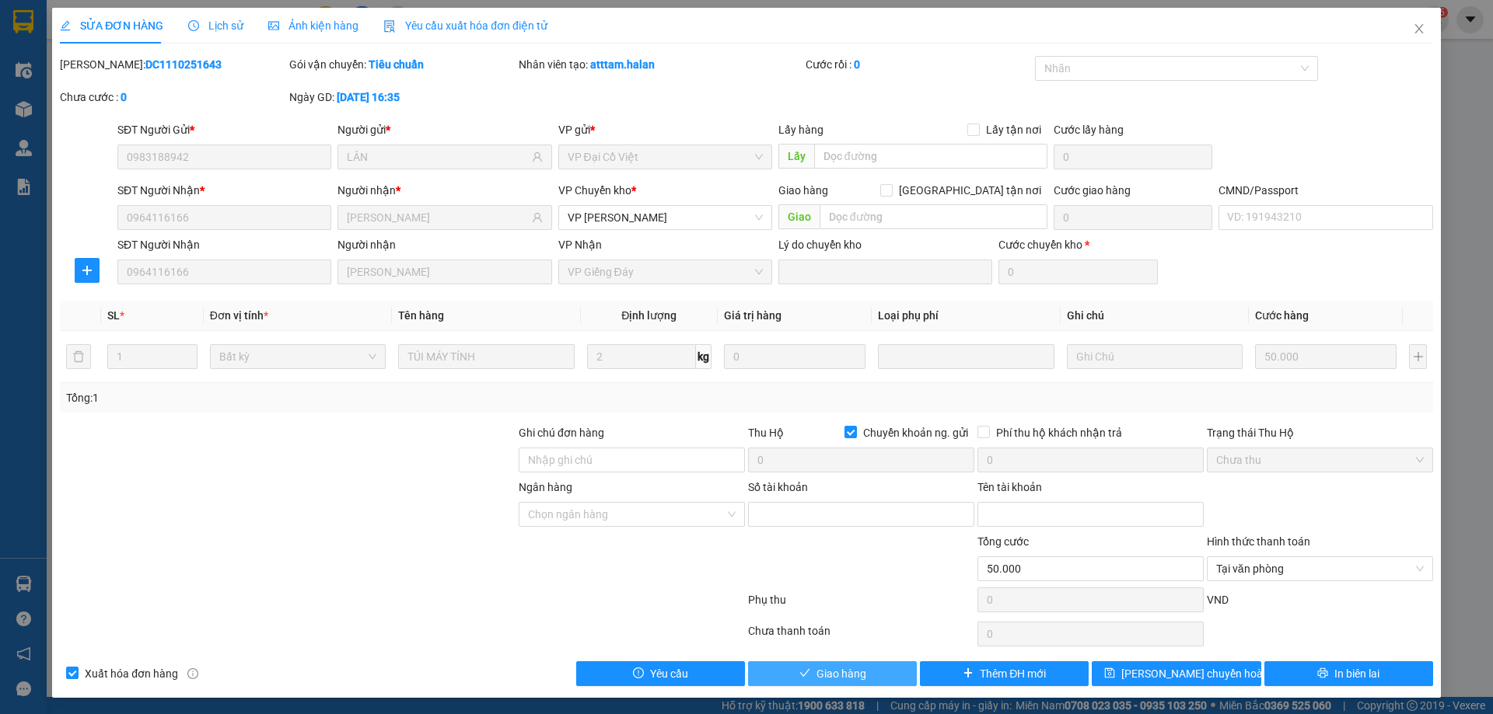
click at [801, 670] on icon "check" at bounding box center [804, 673] width 11 height 11
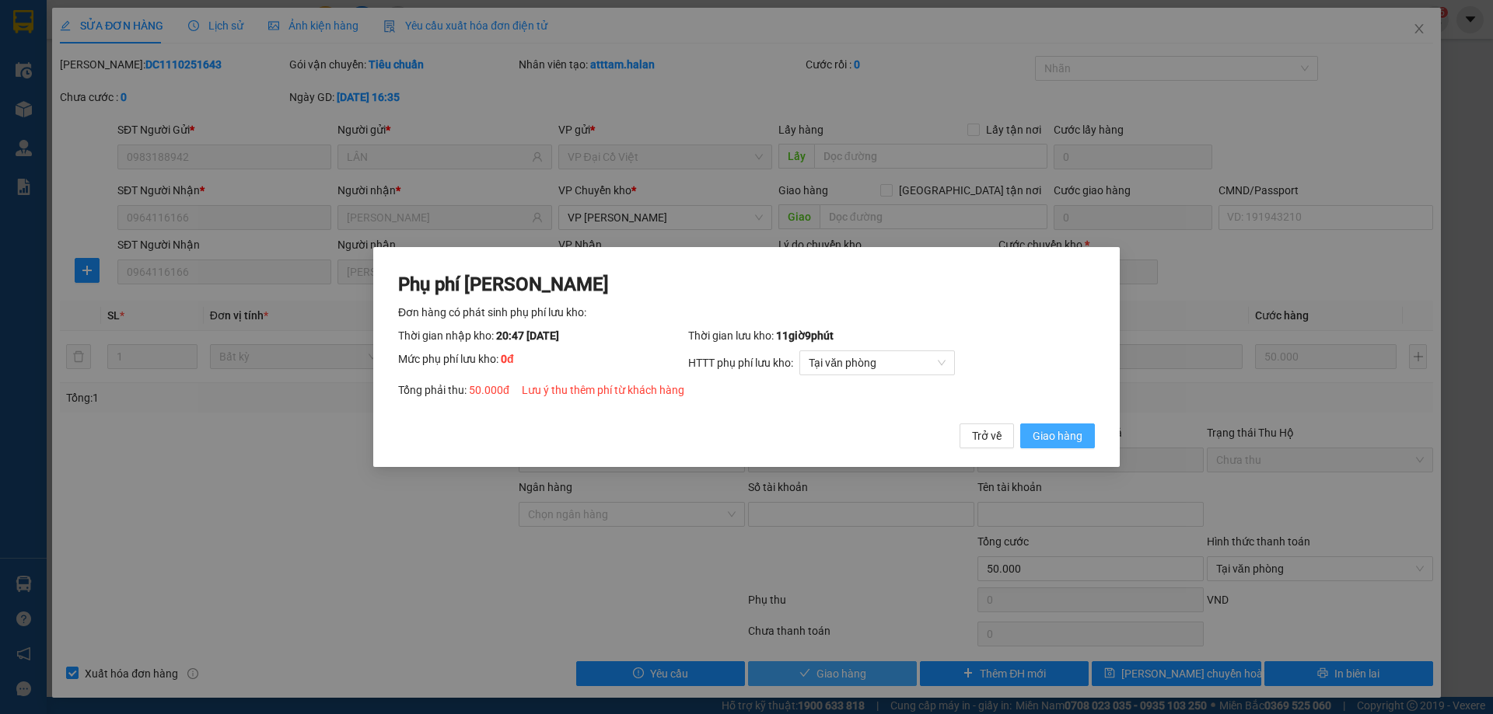
click at [1046, 434] on span "Giao hàng" at bounding box center [1057, 436] width 50 height 17
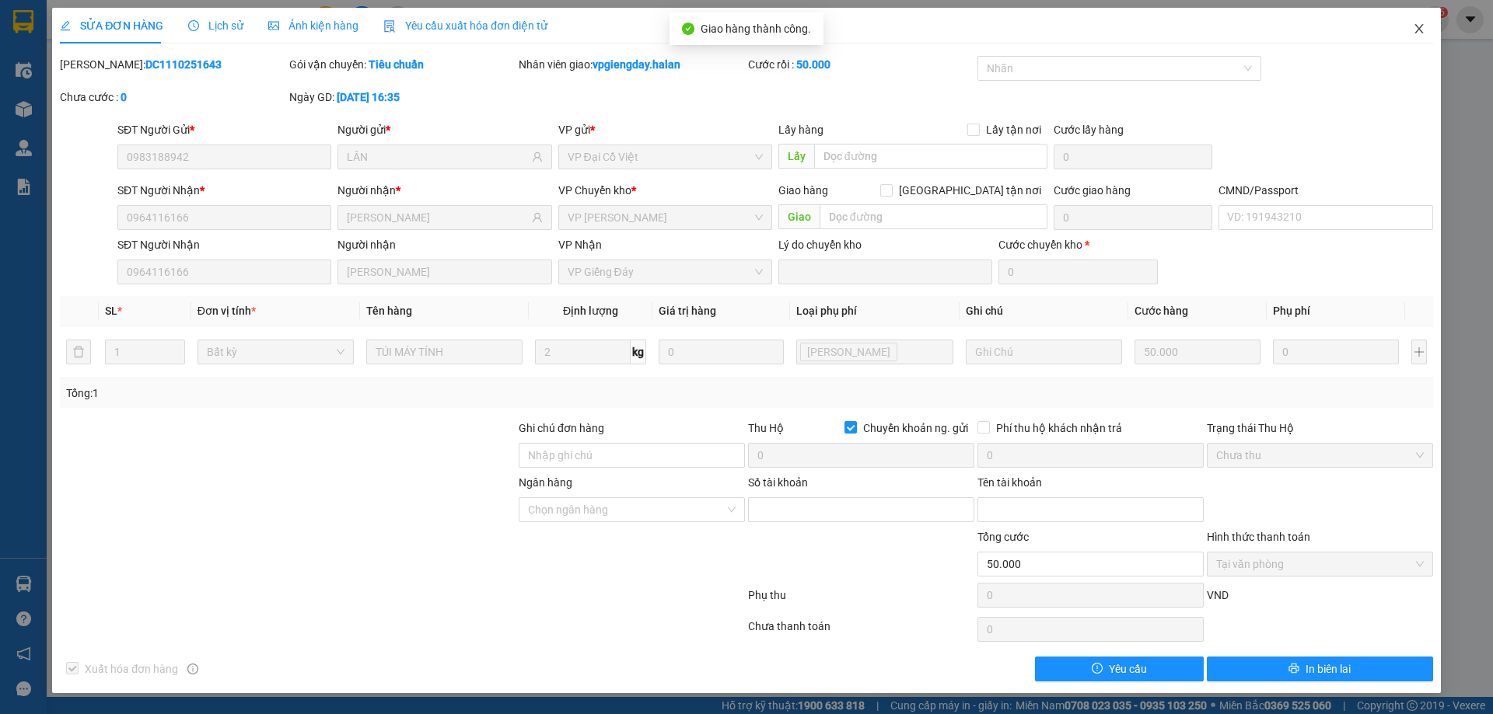
click at [1413, 27] on icon "close" at bounding box center [1418, 29] width 12 height 12
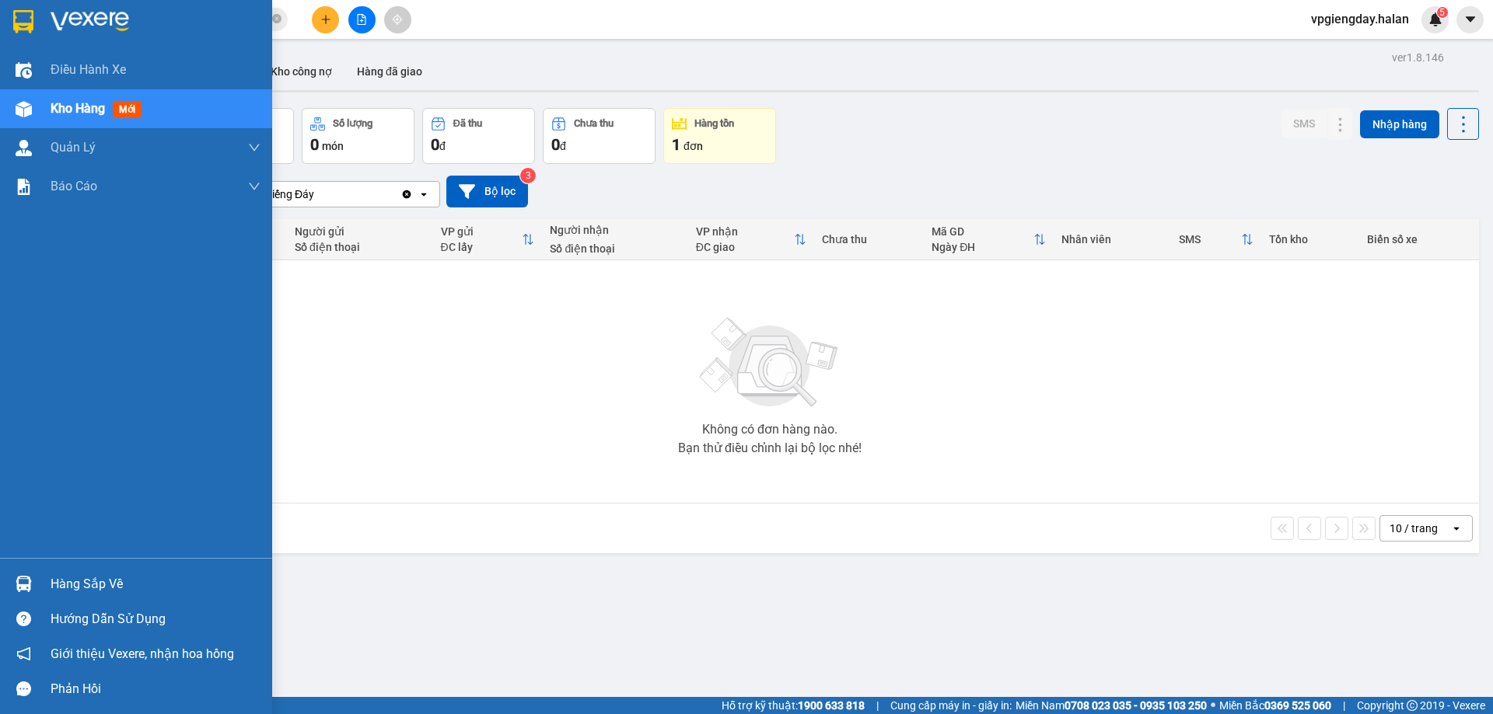
click at [110, 578] on div "Hàng sắp về" at bounding box center [156, 584] width 210 height 23
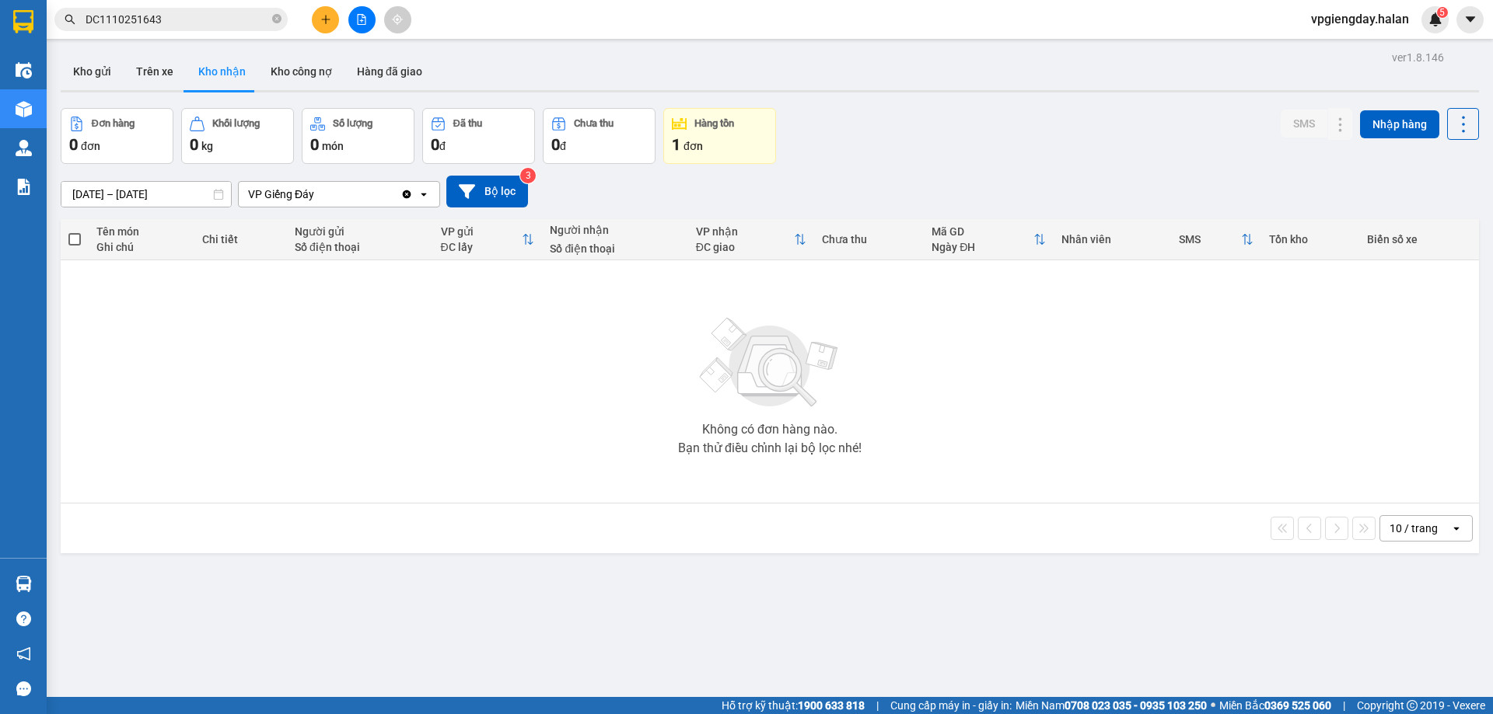
click at [252, 450] on section "Kết quả tìm kiếm ( 1 ) Bộ lọc Mã ĐH Trạng thái Món hàng Thu hộ Tổng cước Chưa c…" at bounding box center [746, 357] width 1493 height 714
click at [386, 54] on button "Hàng đã giao" at bounding box center [389, 71] width 90 height 37
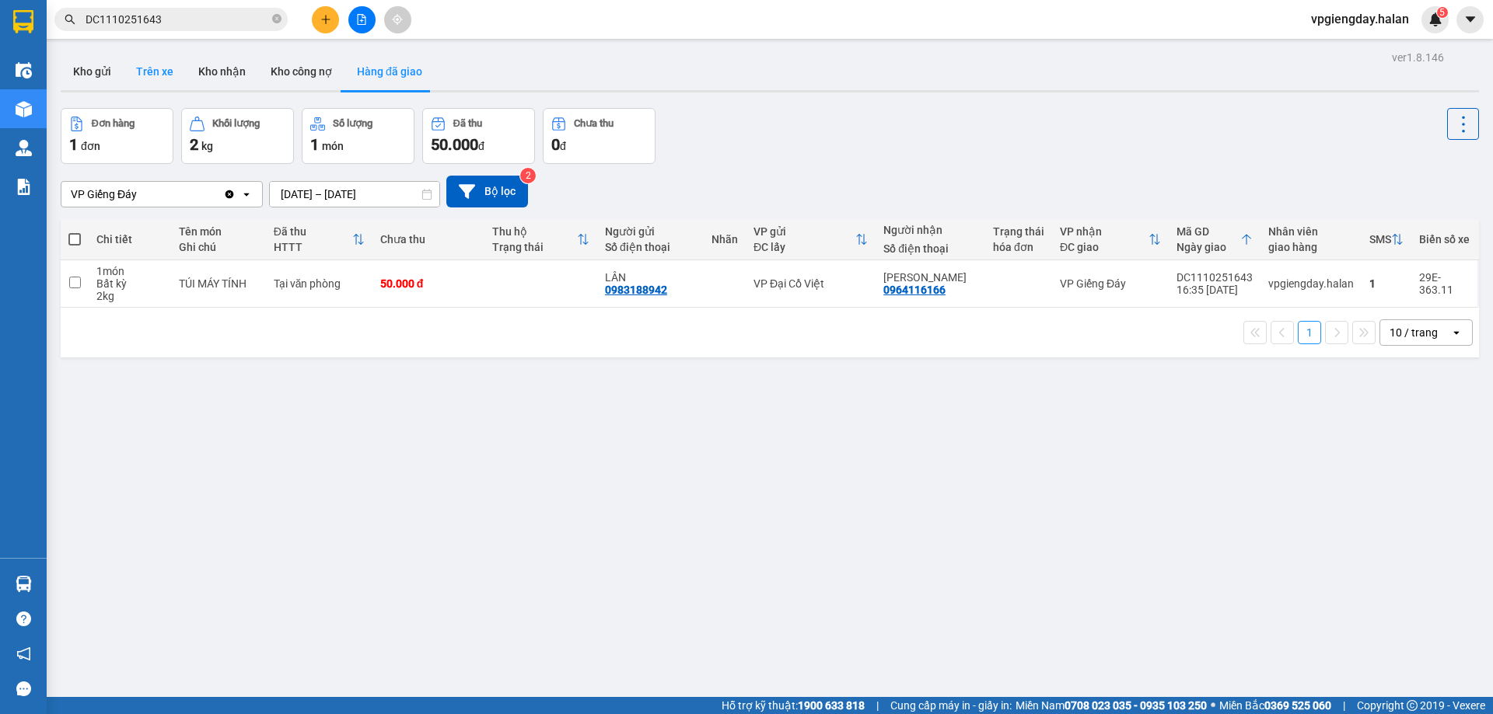
click at [155, 75] on button "Trên xe" at bounding box center [155, 71] width 62 height 37
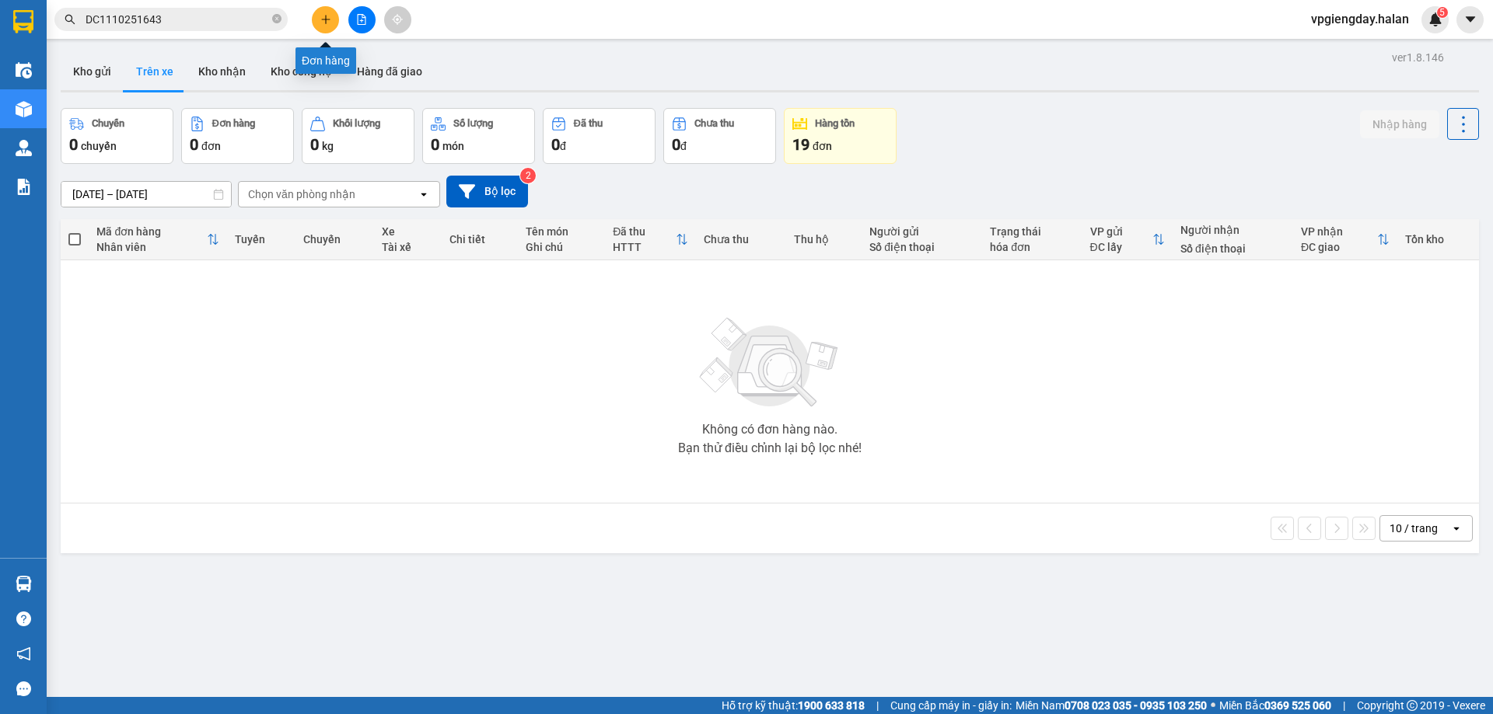
click at [327, 17] on icon "plus" at bounding box center [325, 19] width 11 height 11
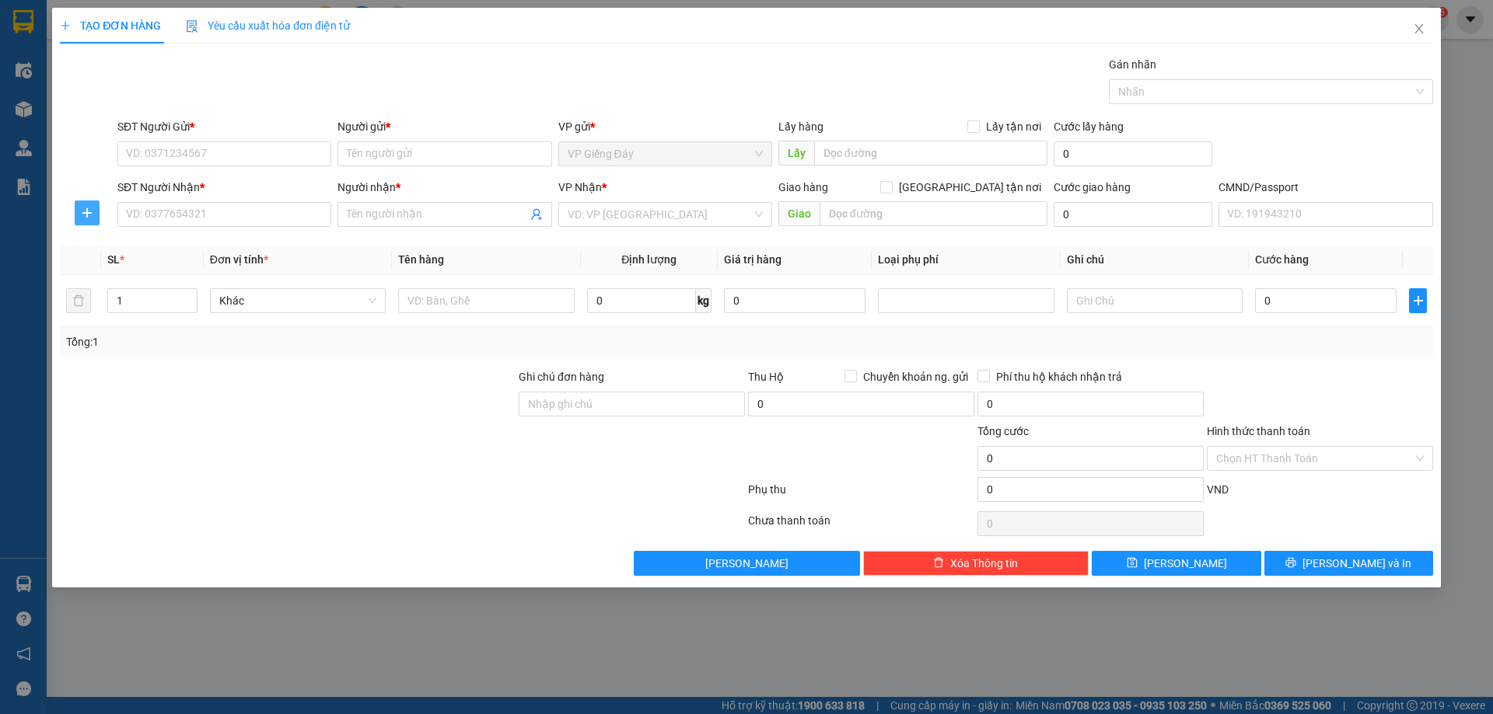
click at [86, 211] on icon "plus" at bounding box center [87, 213] width 12 height 12
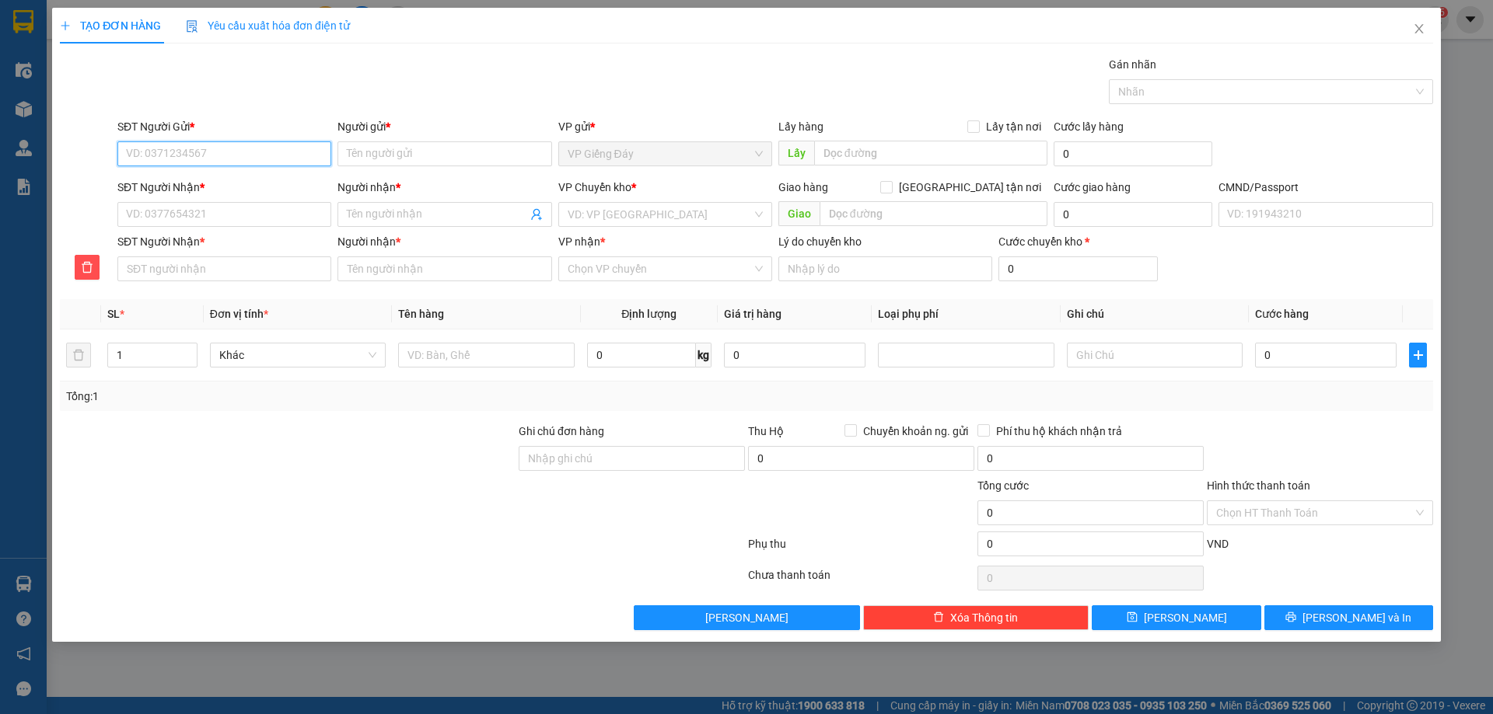
click at [206, 155] on input "SĐT Người Gửi *" at bounding box center [224, 153] width 214 height 25
paste input "0967301751"
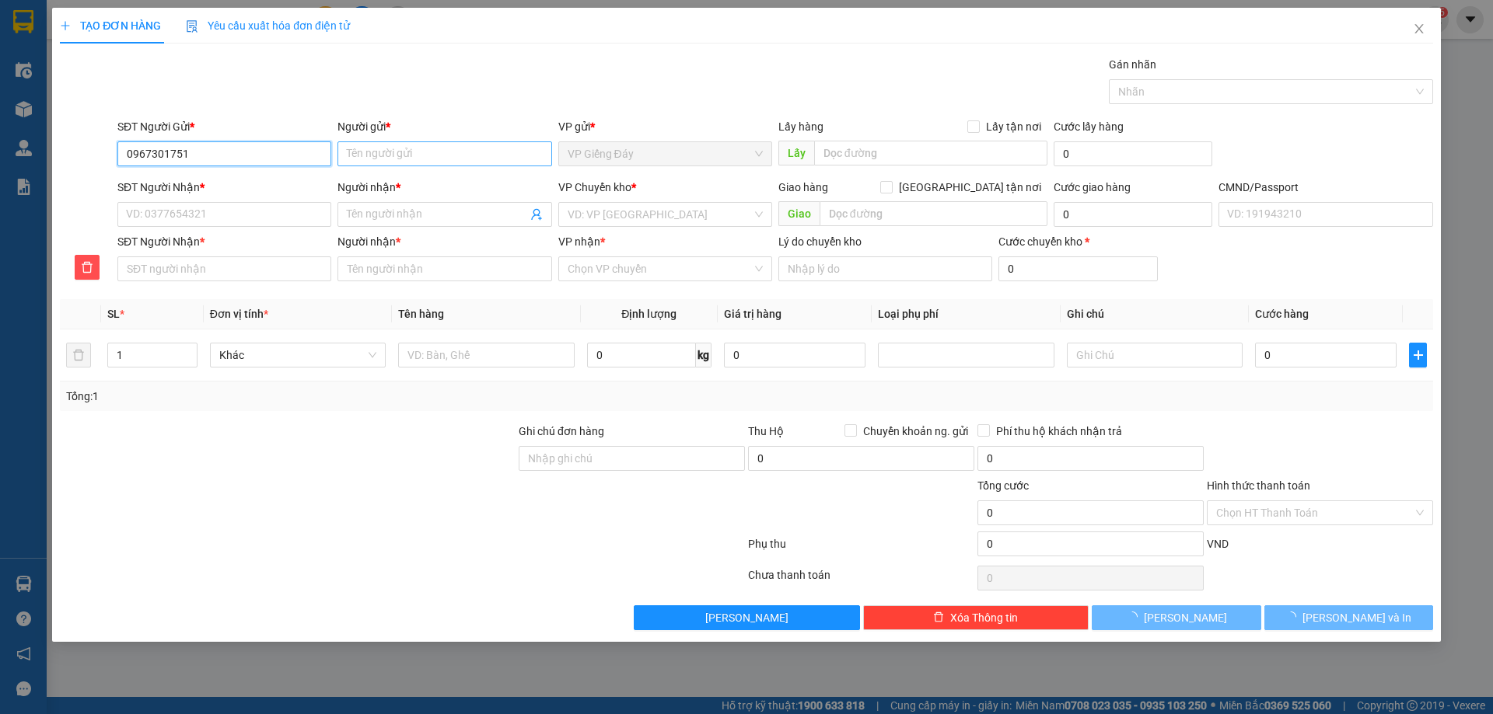
type input "0967301751"
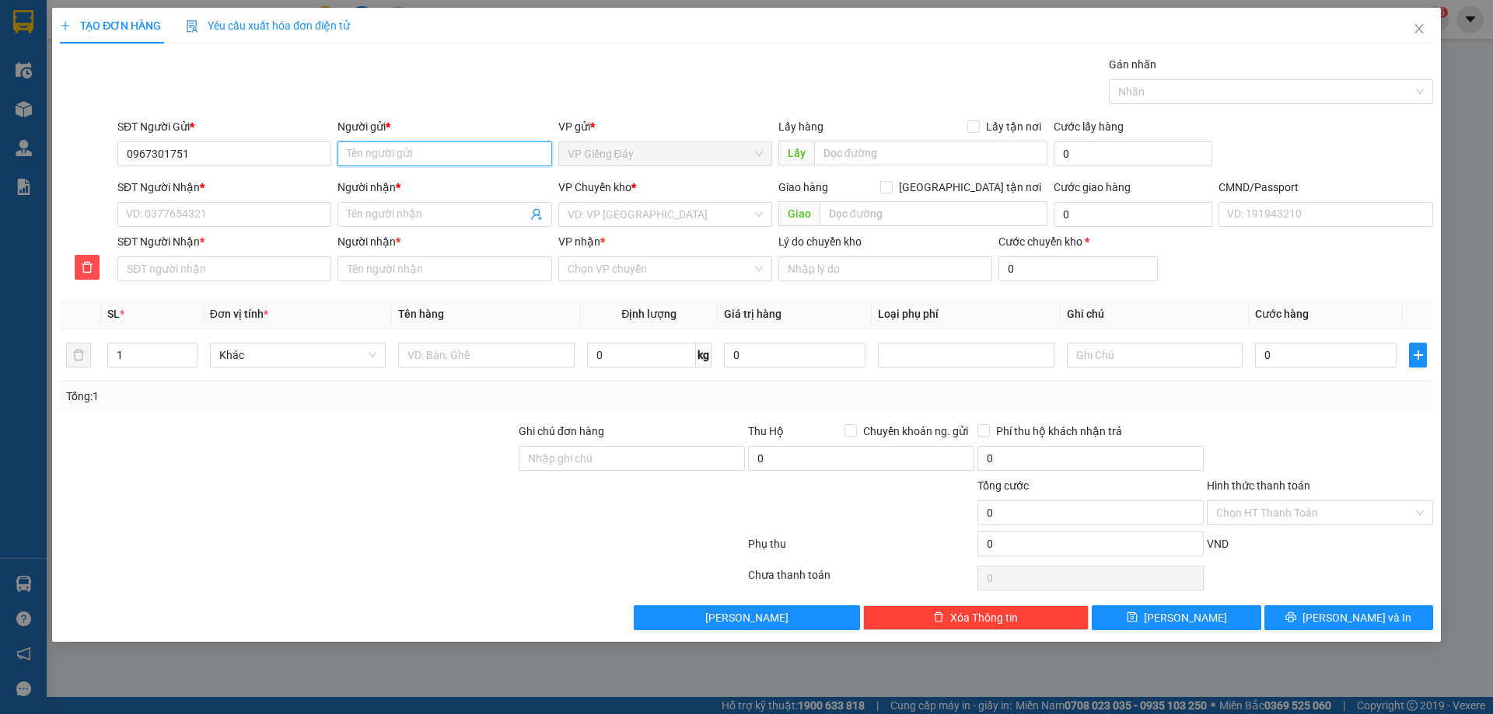
click at [433, 162] on input "Người gửi *" at bounding box center [444, 153] width 214 height 25
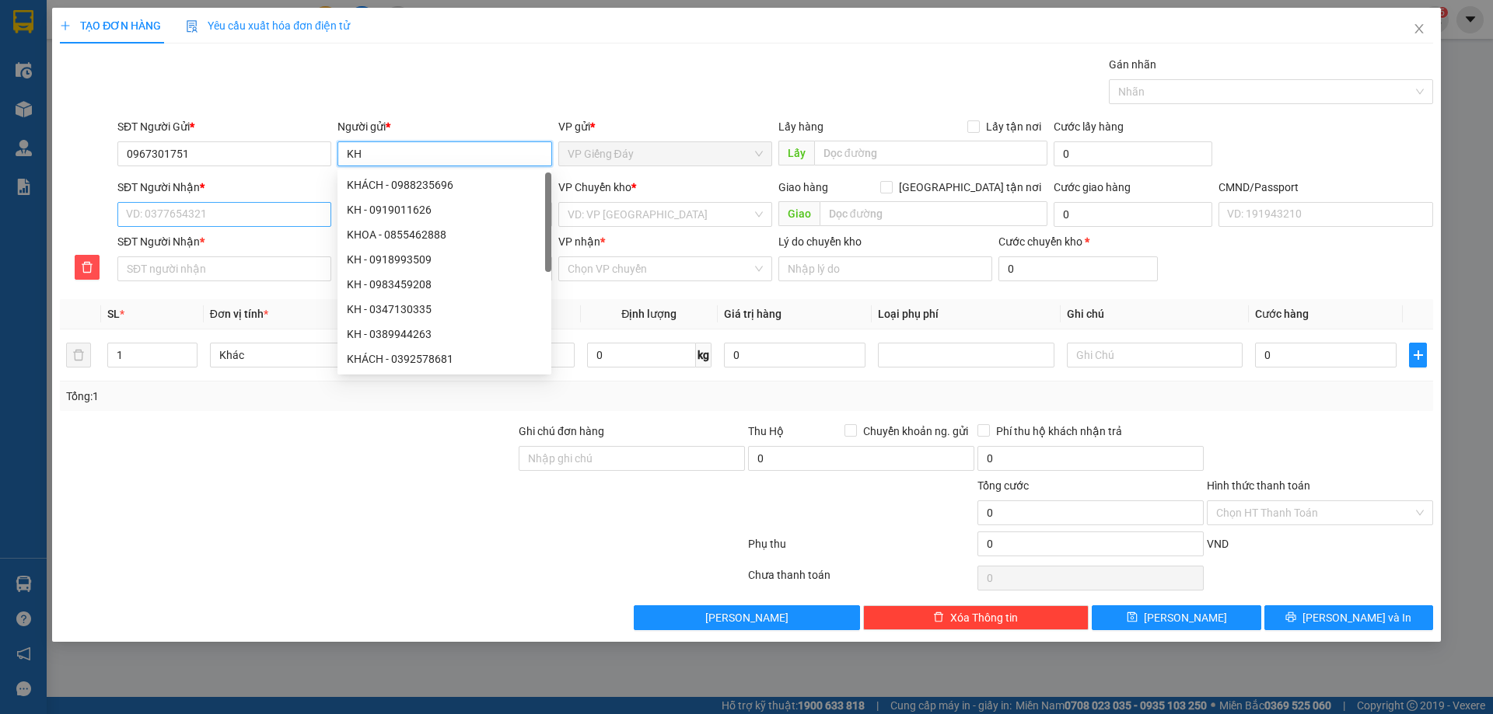
type input "KH"
click at [199, 212] on input "SĐT Người Nhận *" at bounding box center [224, 214] width 214 height 25
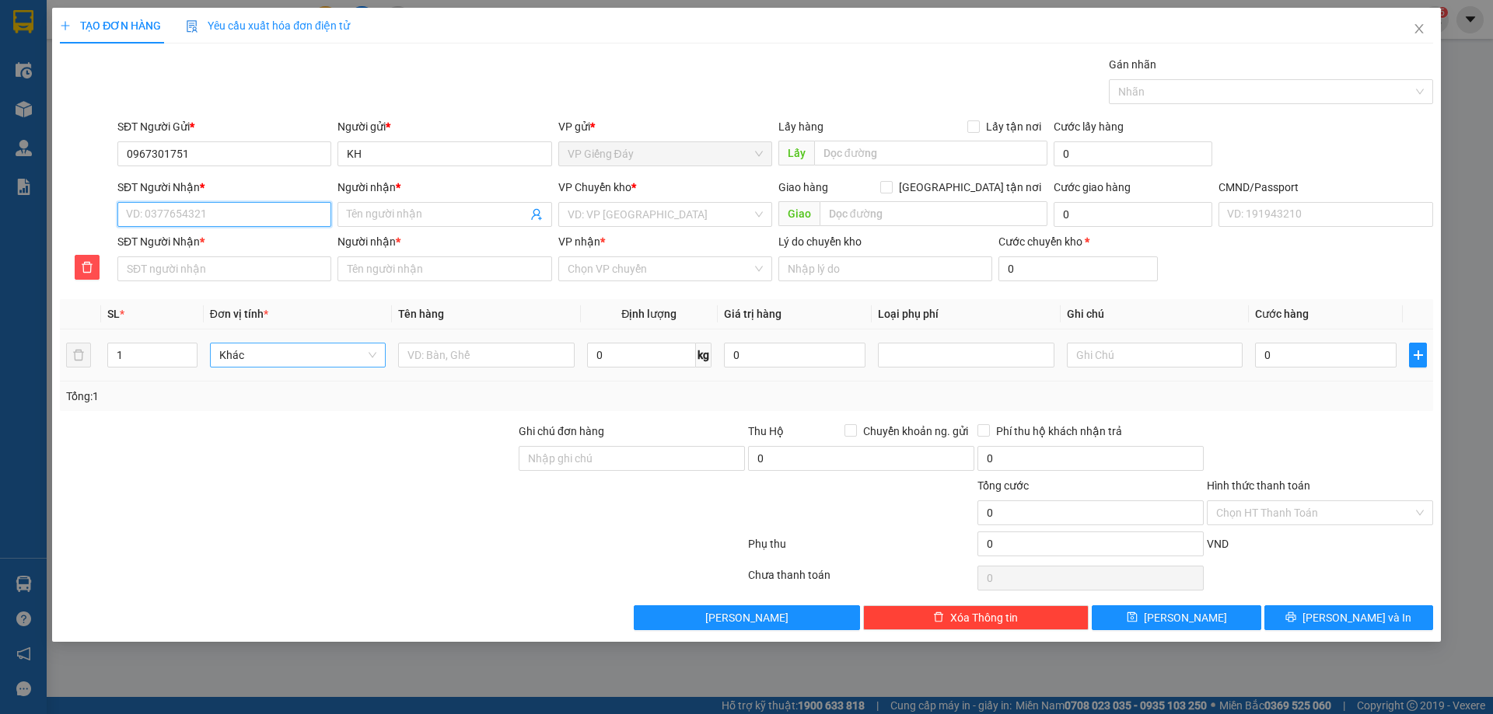
type input "0"
type input "09"
type input "096"
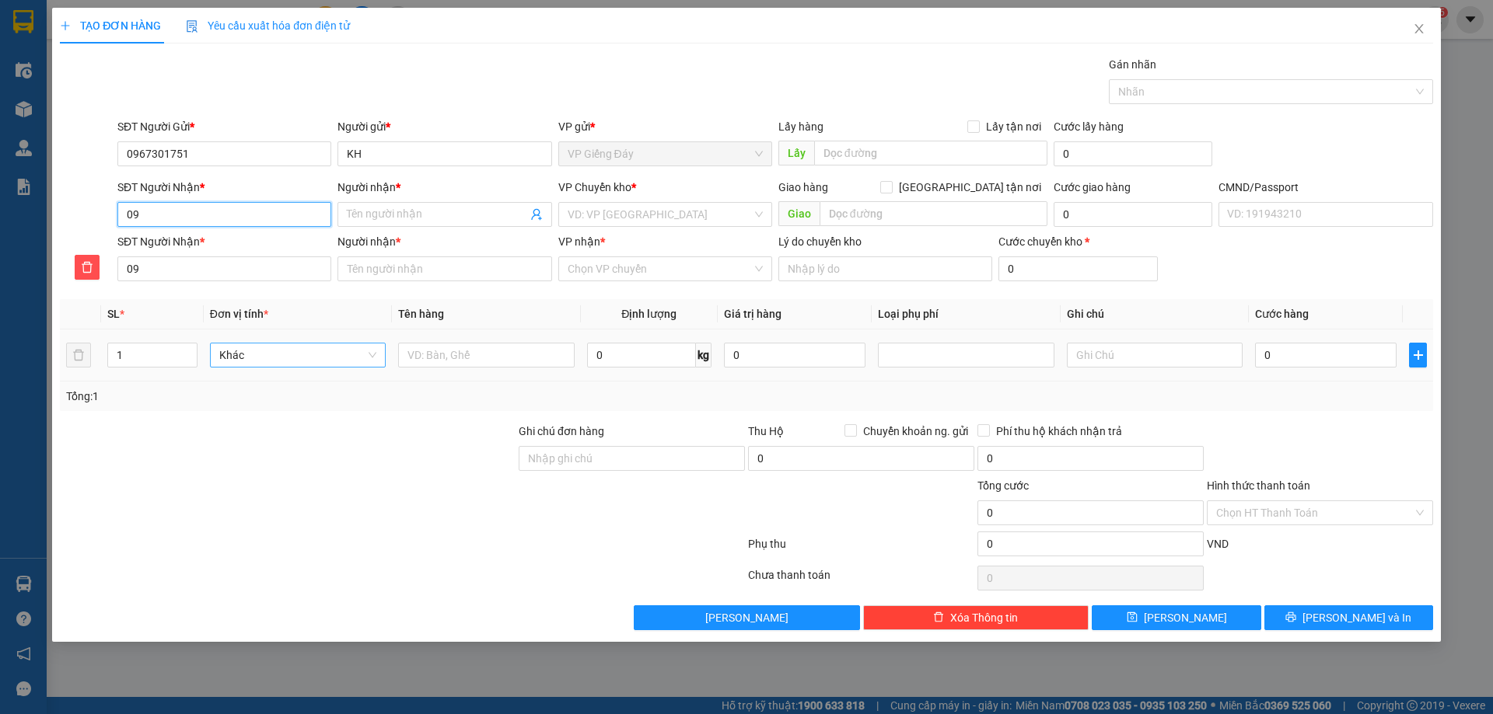
type input "096"
type input "0963"
type input "09638"
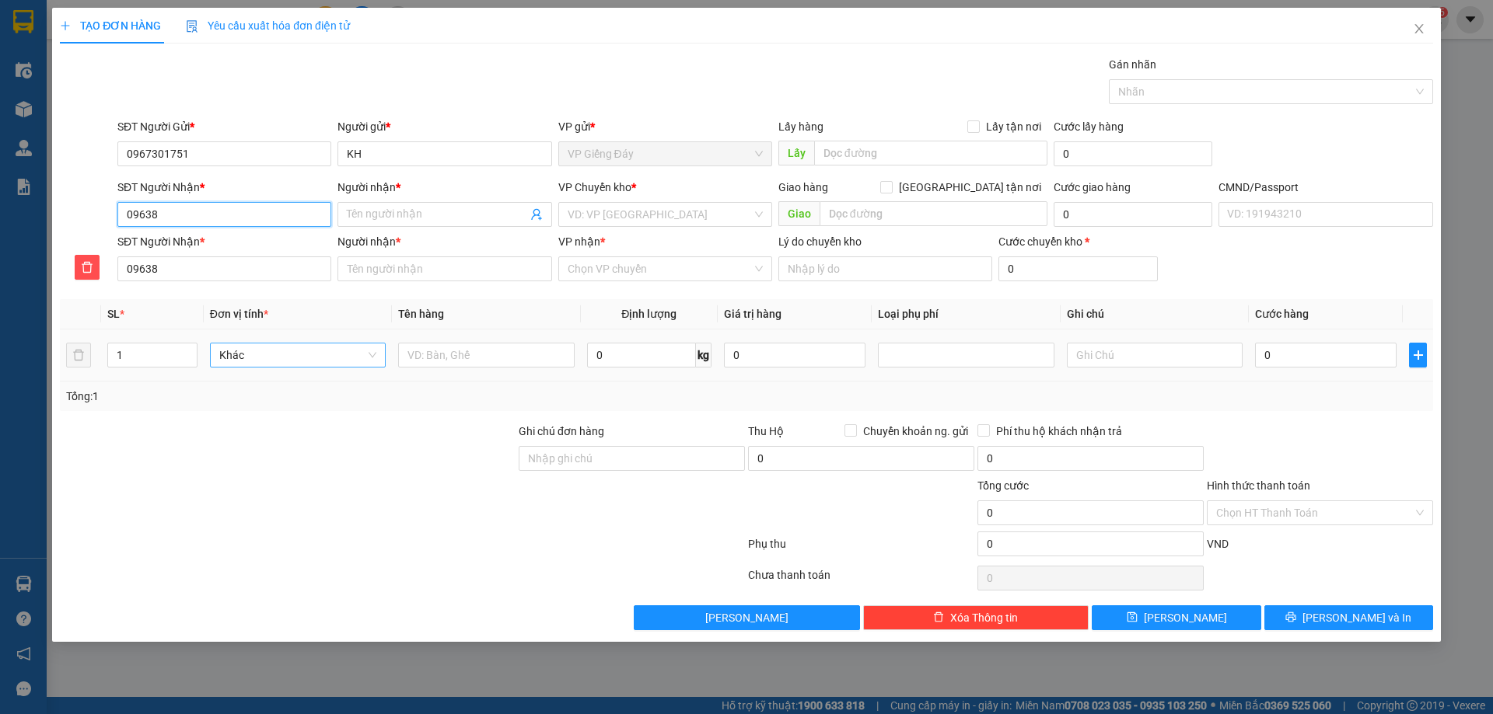
type input "096388"
type input "0963883"
type input "09638835"
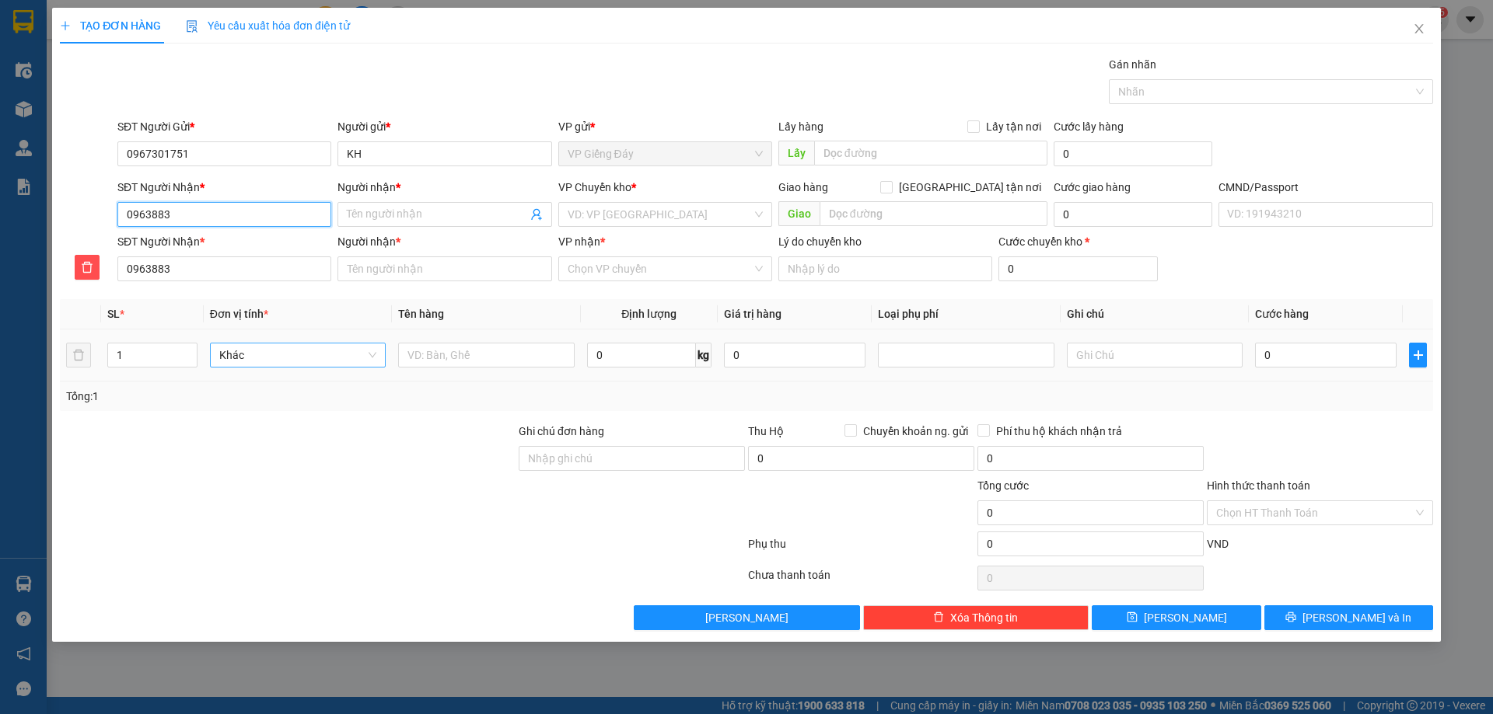
type input "09638835"
type input "096388357"
type input "0963883573"
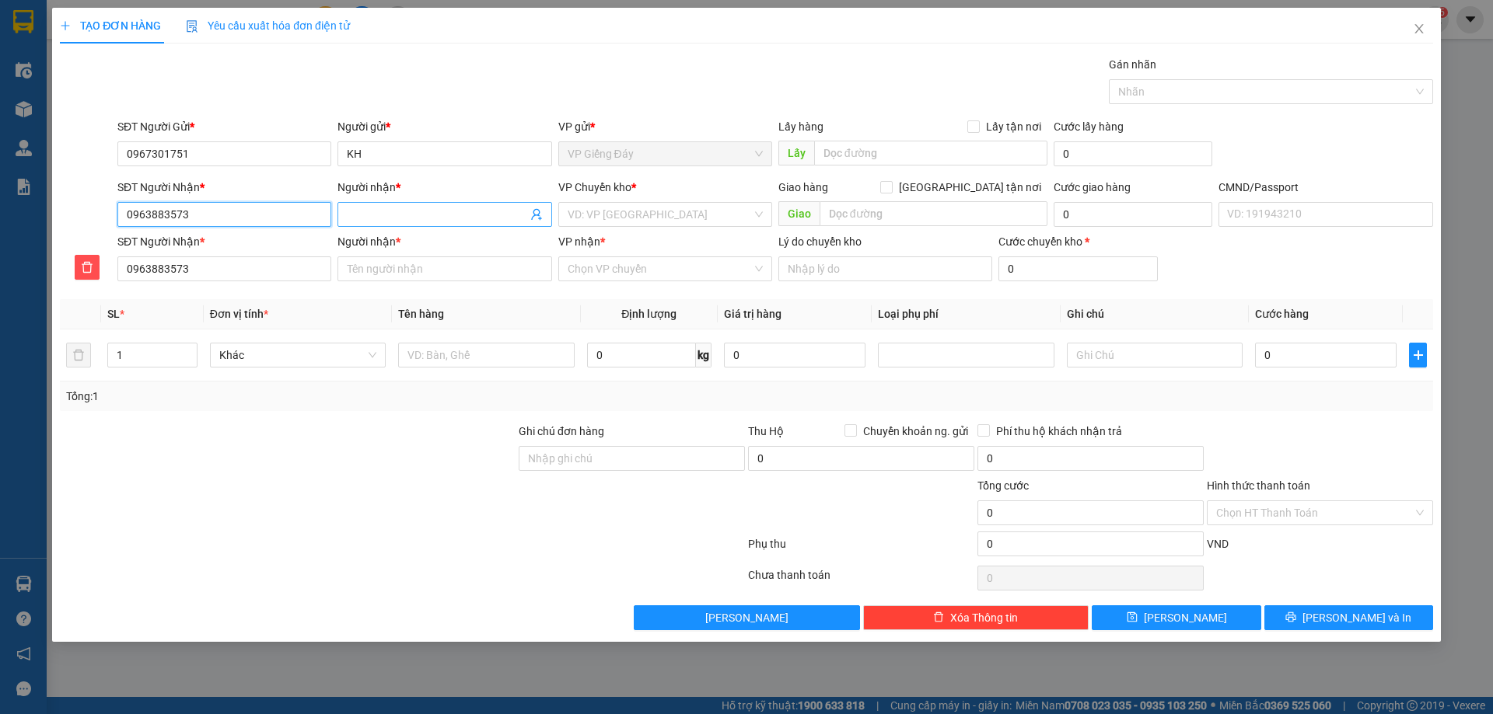
type input "0963883573"
click at [398, 224] on span at bounding box center [444, 214] width 214 height 25
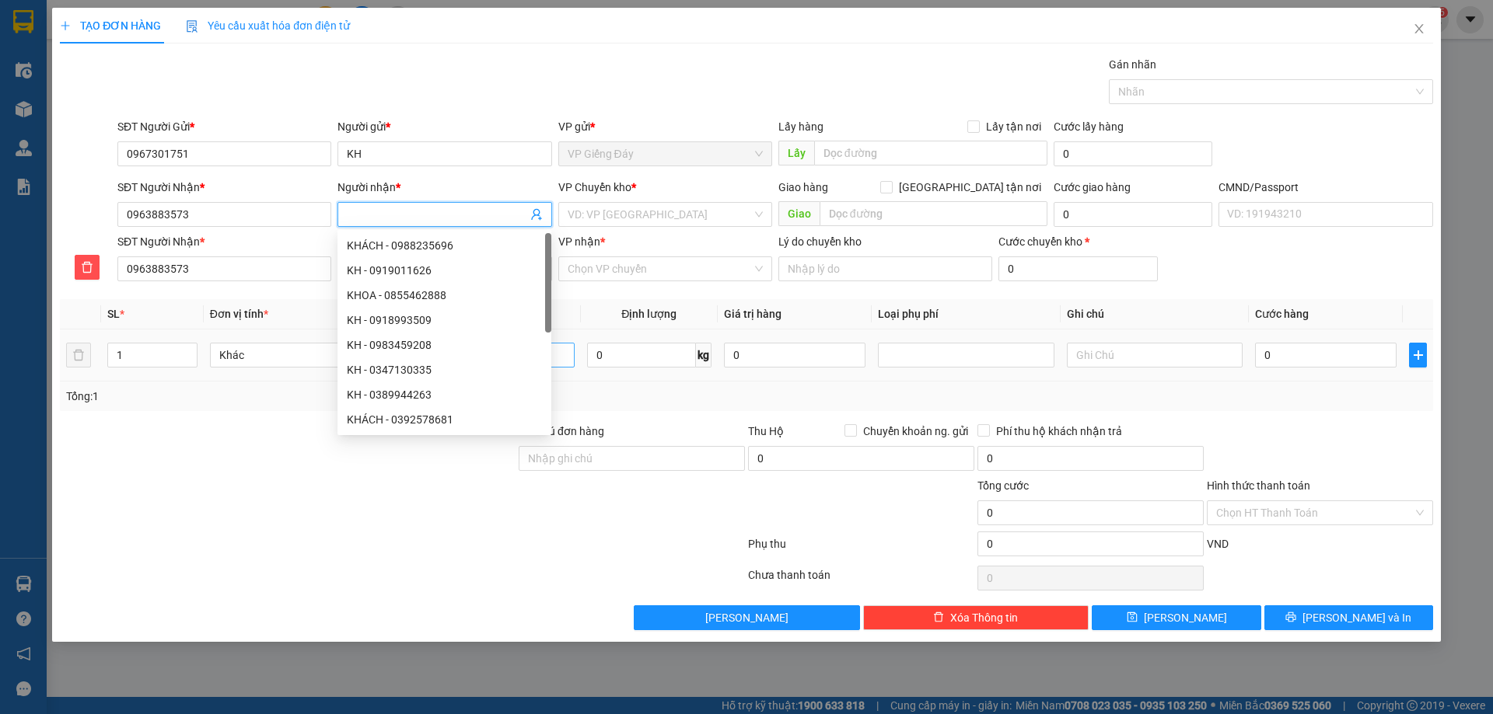
type input "T"
type input "TH"
type input "THA"
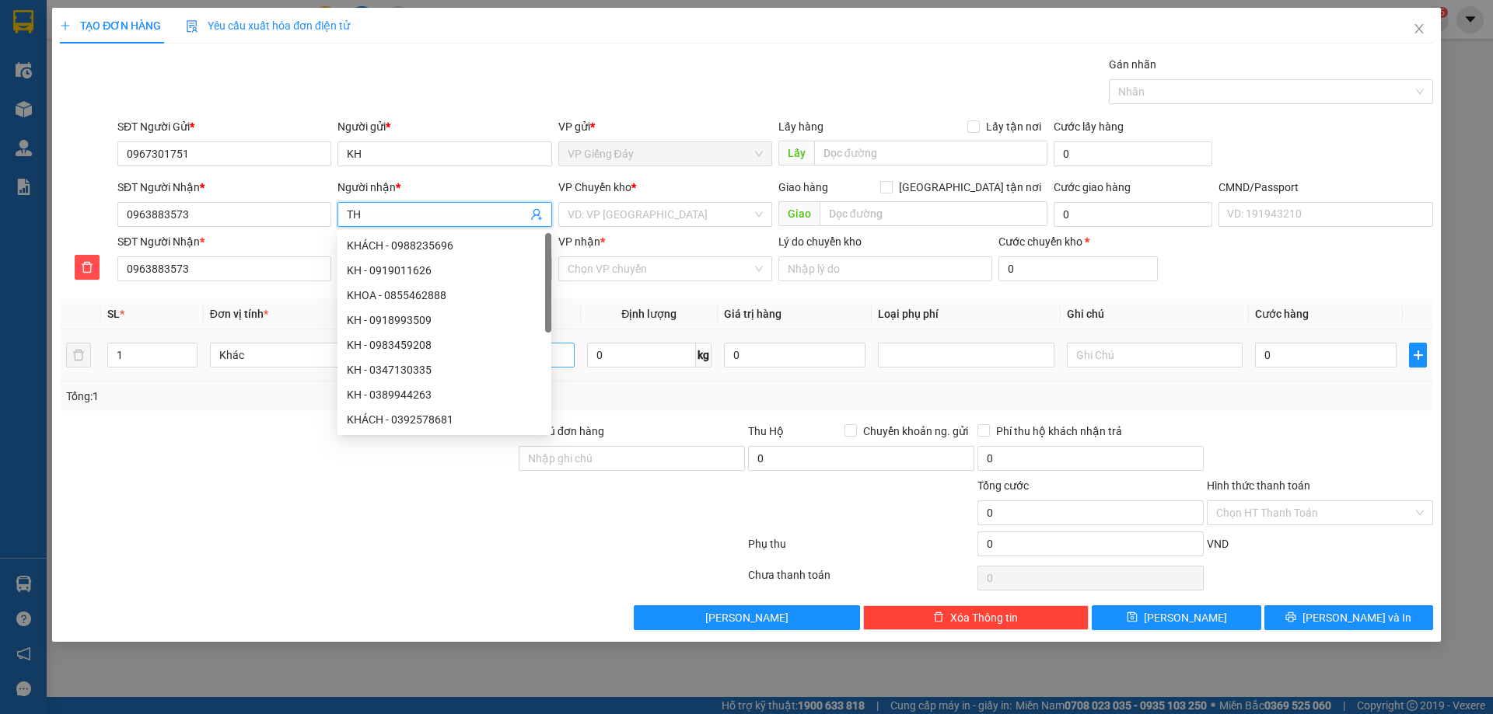
type input "THA"
type input "THAE"
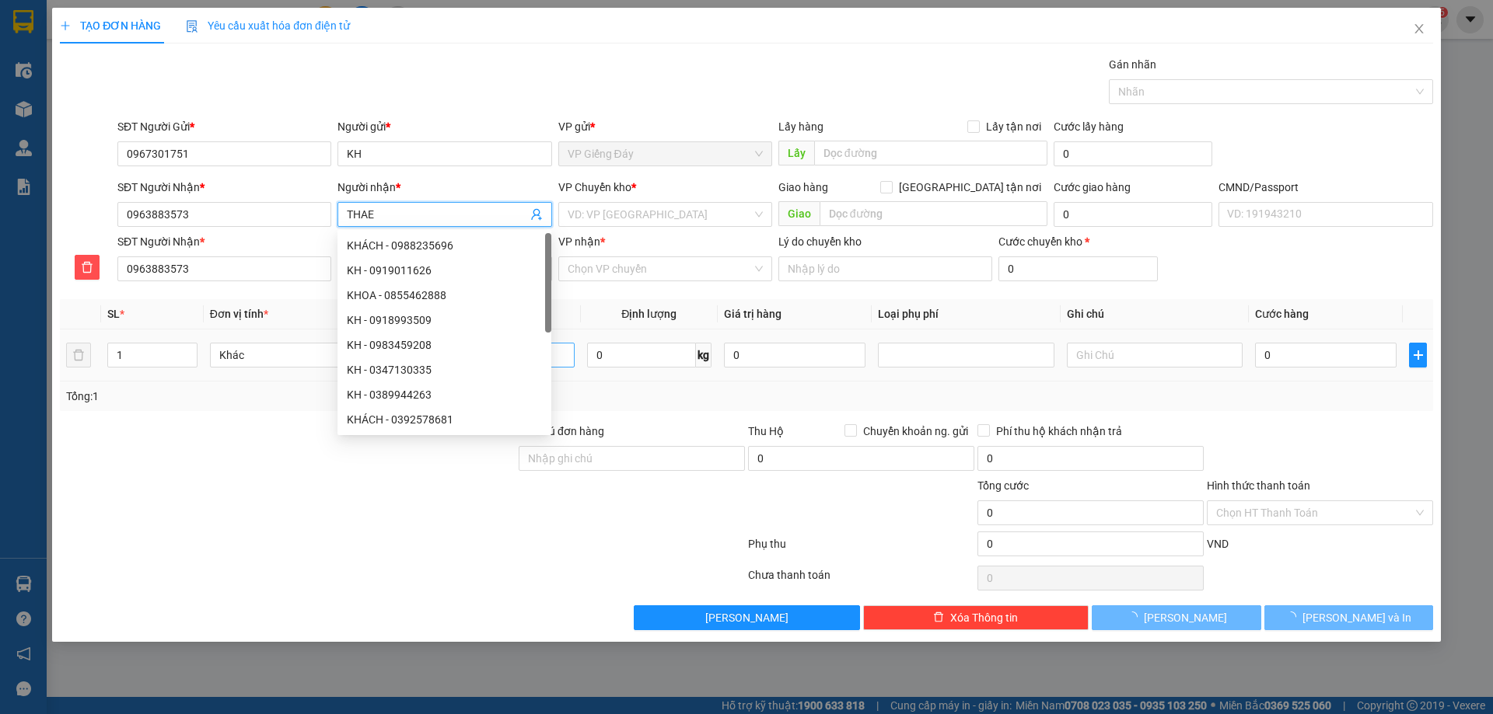
type input "THA"
type input "THẢ"
type input "THẢO"
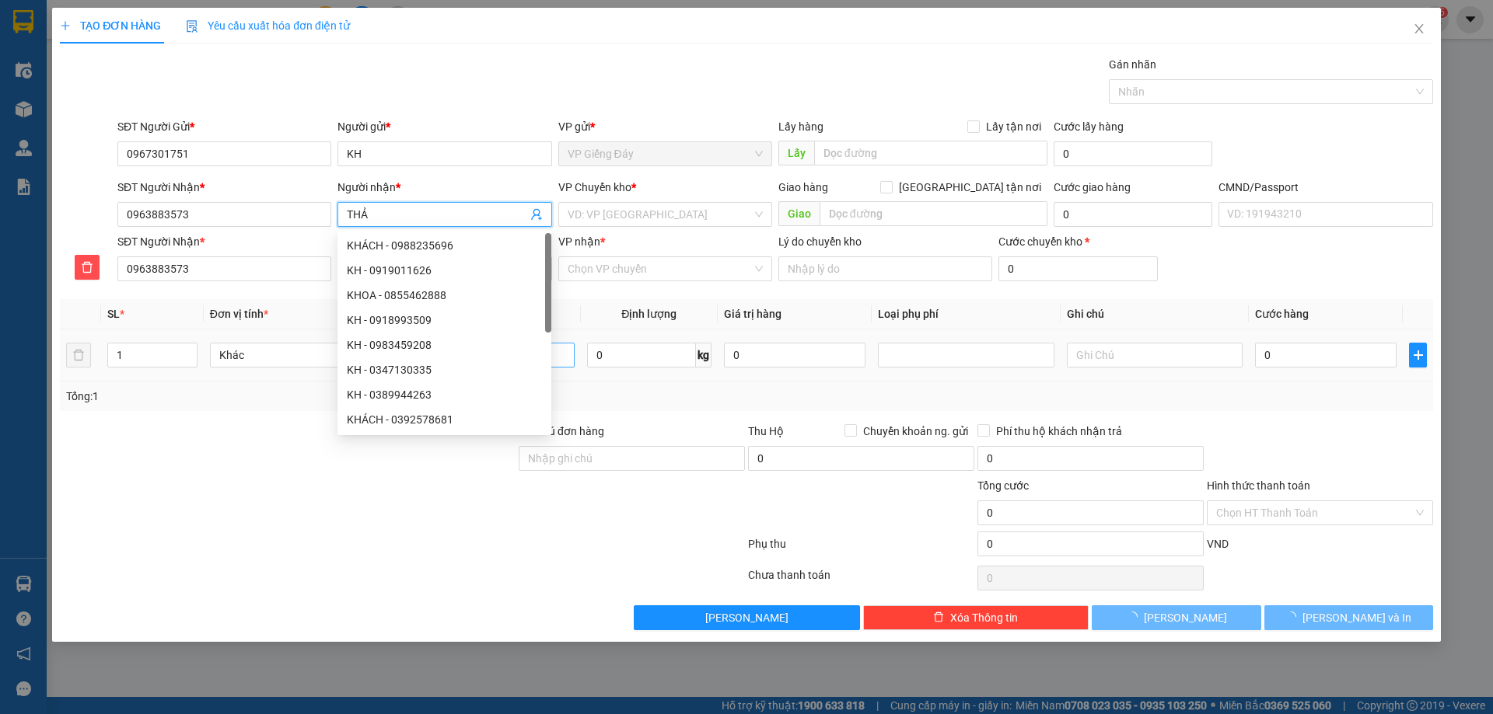
type input "THẢO"
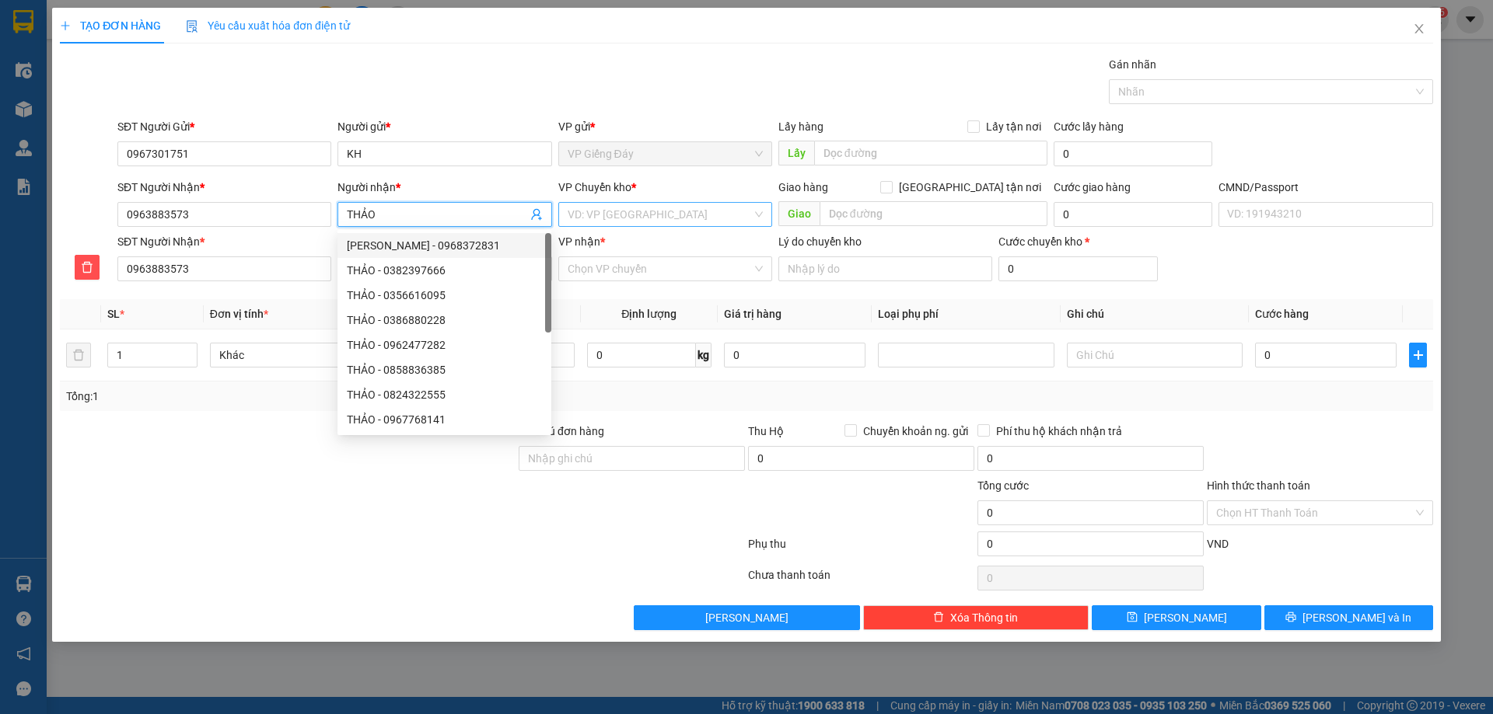
type input "THẢO"
click at [655, 215] on input "search" at bounding box center [659, 214] width 184 height 23
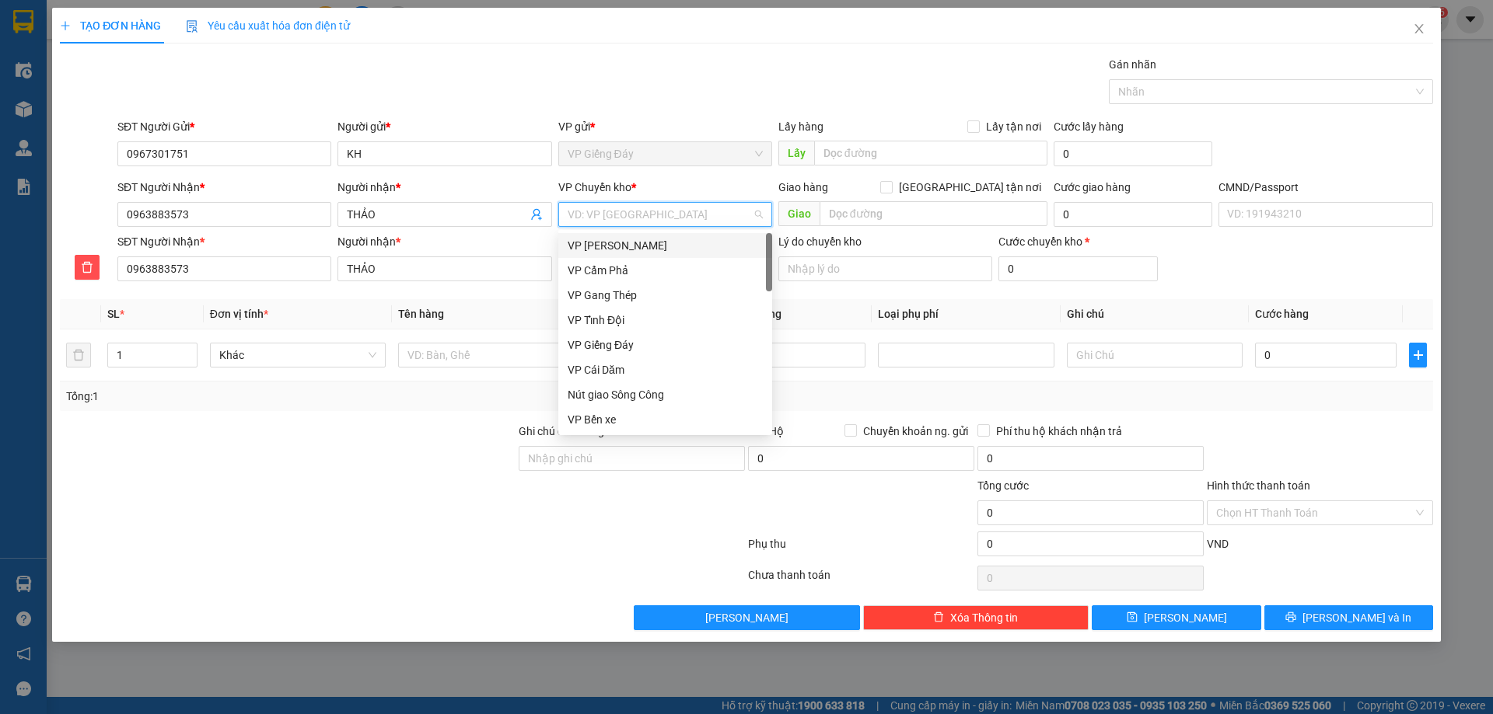
click at [630, 241] on div "VP [PERSON_NAME]" at bounding box center [664, 245] width 195 height 17
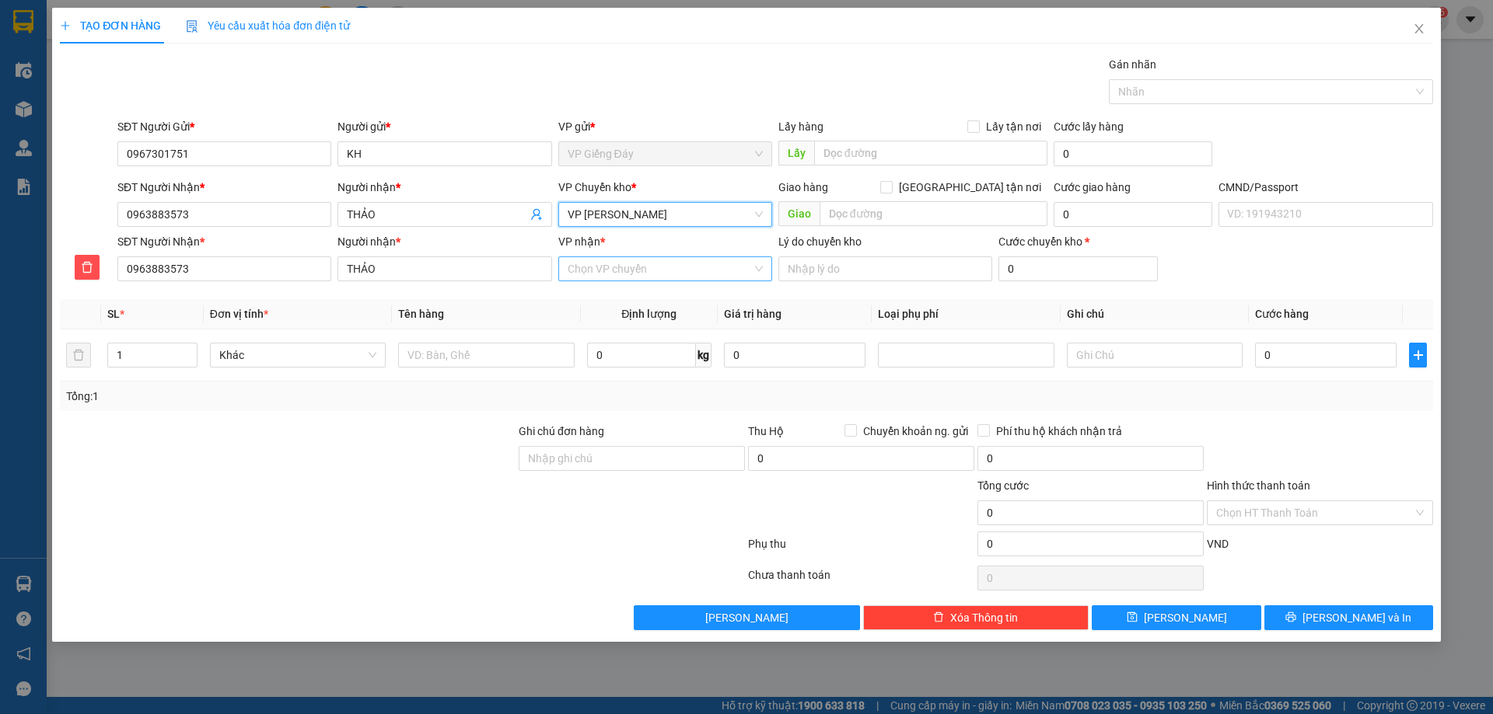
click at [632, 263] on input "VP nhận *" at bounding box center [659, 268] width 184 height 23
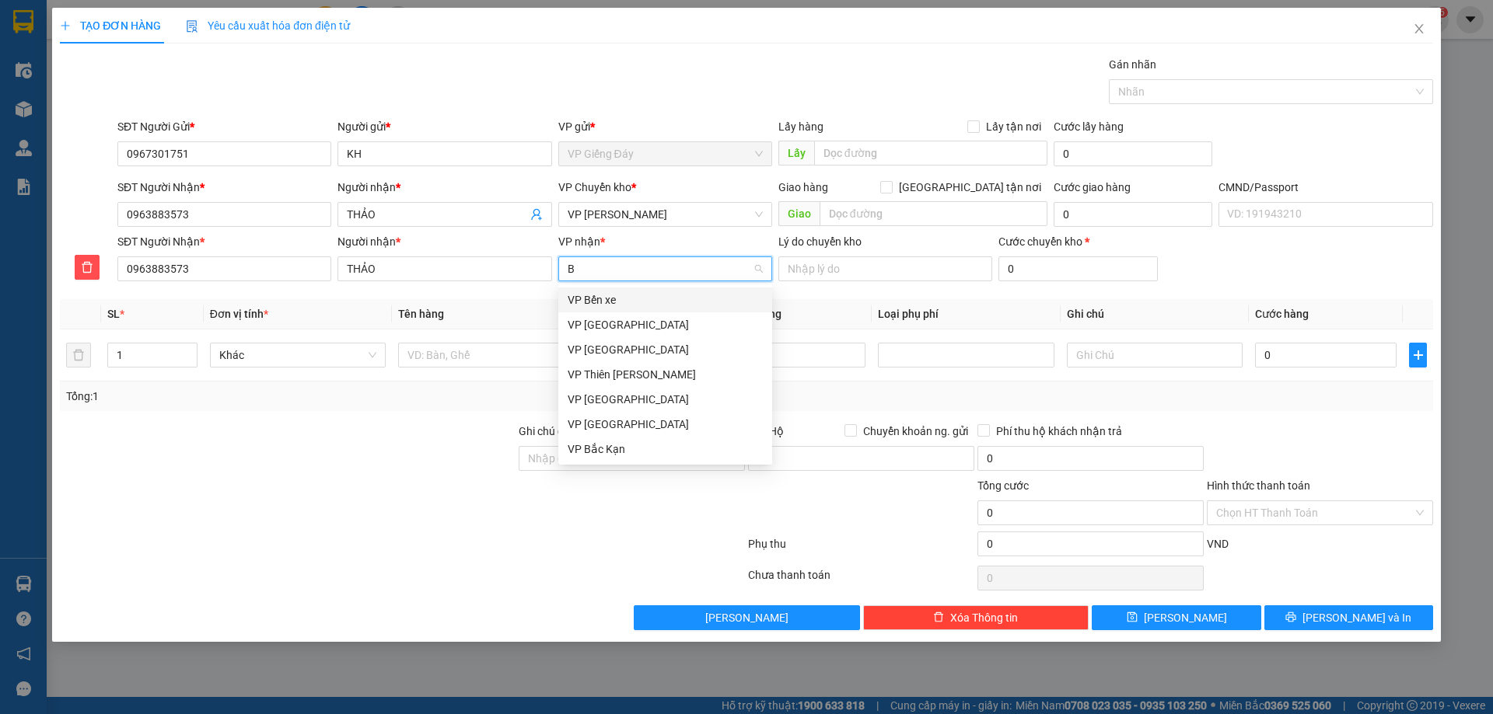
type input "BA"
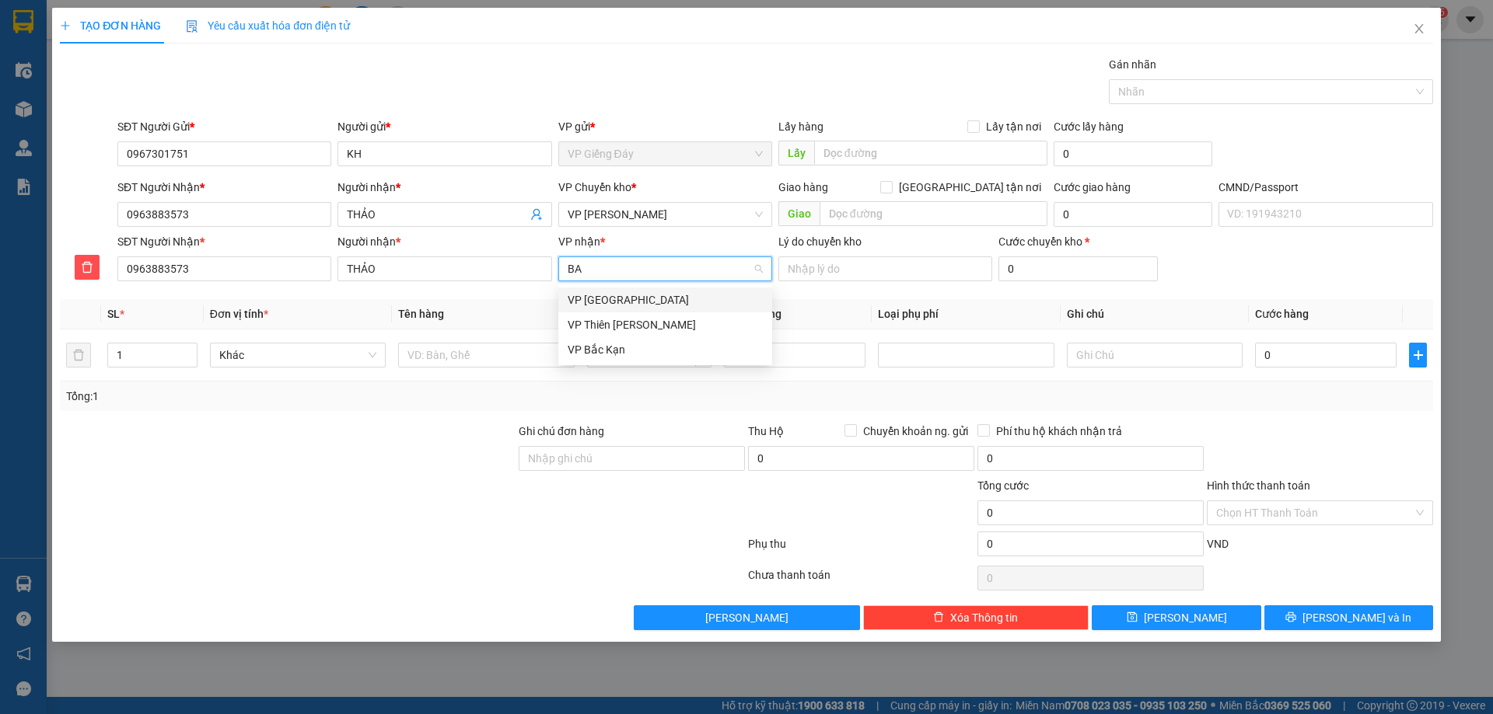
click at [637, 300] on div "VP [GEOGRAPHIC_DATA]" at bounding box center [664, 300] width 195 height 17
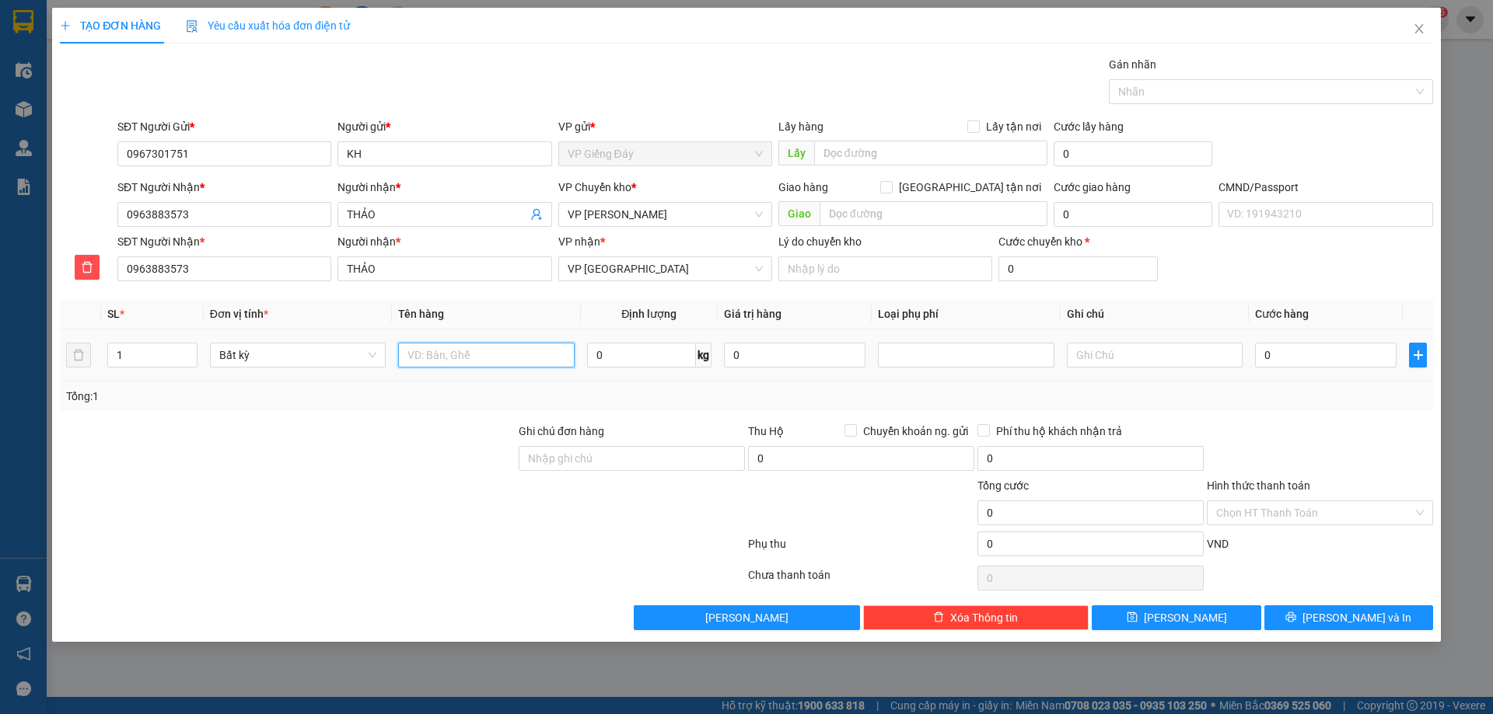
click at [449, 354] on input "text" at bounding box center [486, 355] width 176 height 25
click at [190, 351] on icon "up" at bounding box center [188, 351] width 5 height 5
type input "3"
click at [190, 351] on icon "up" at bounding box center [188, 351] width 5 height 5
click at [473, 355] on input "text" at bounding box center [486, 355] width 176 height 25
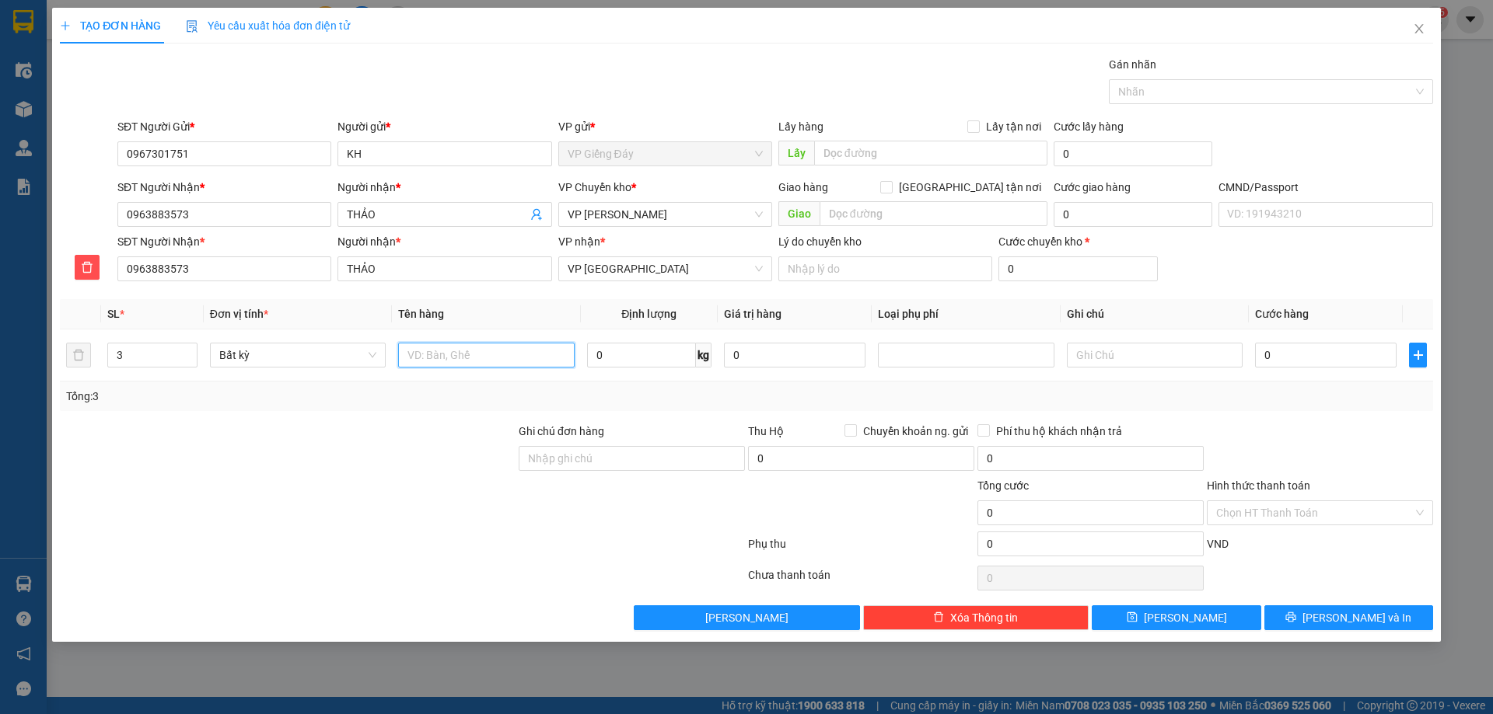
type input "E"
type input "THÙNG ĐỒ KHÔ"
click at [1083, 366] on input "text" at bounding box center [1155, 355] width 176 height 25
type input "10 + 13 + 13"
click at [1284, 351] on input "0" at bounding box center [1325, 355] width 141 height 25
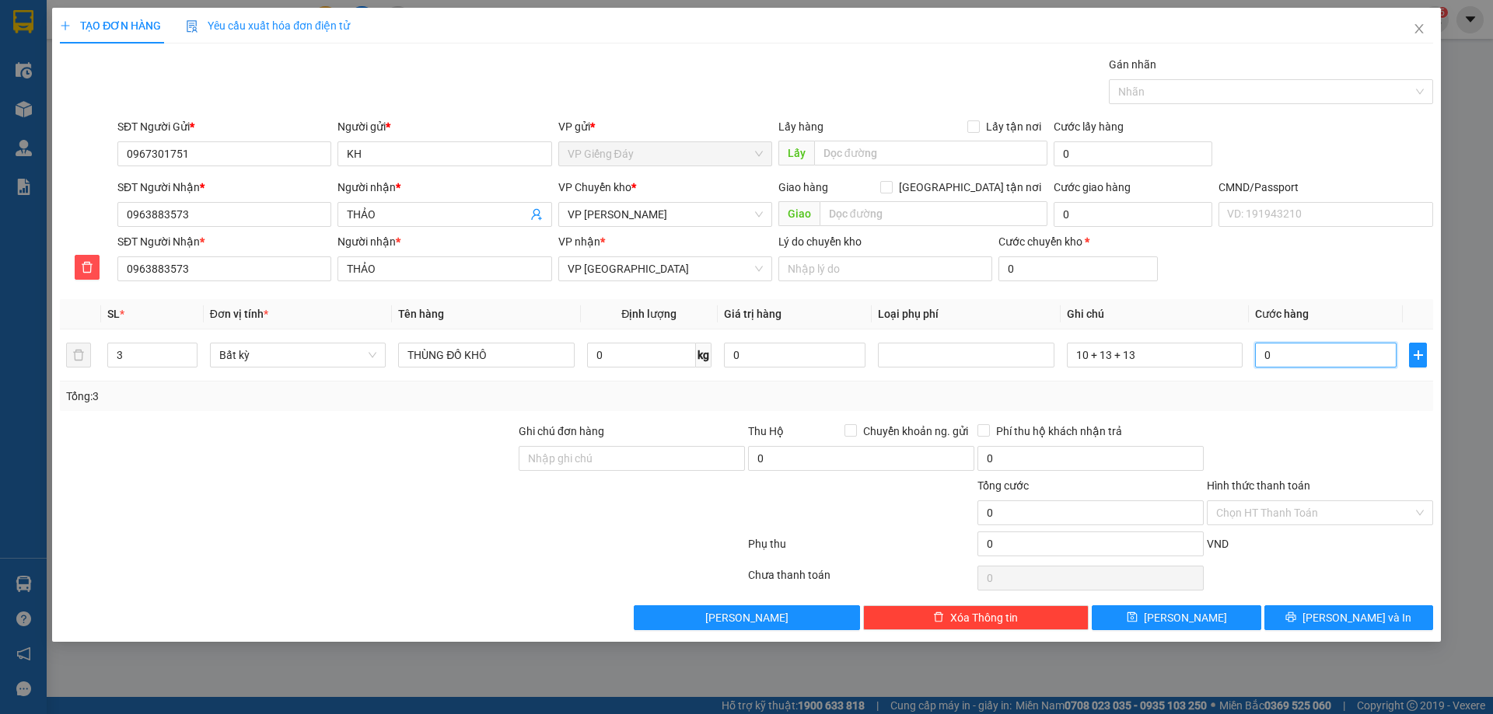
type input "2"
type input "26"
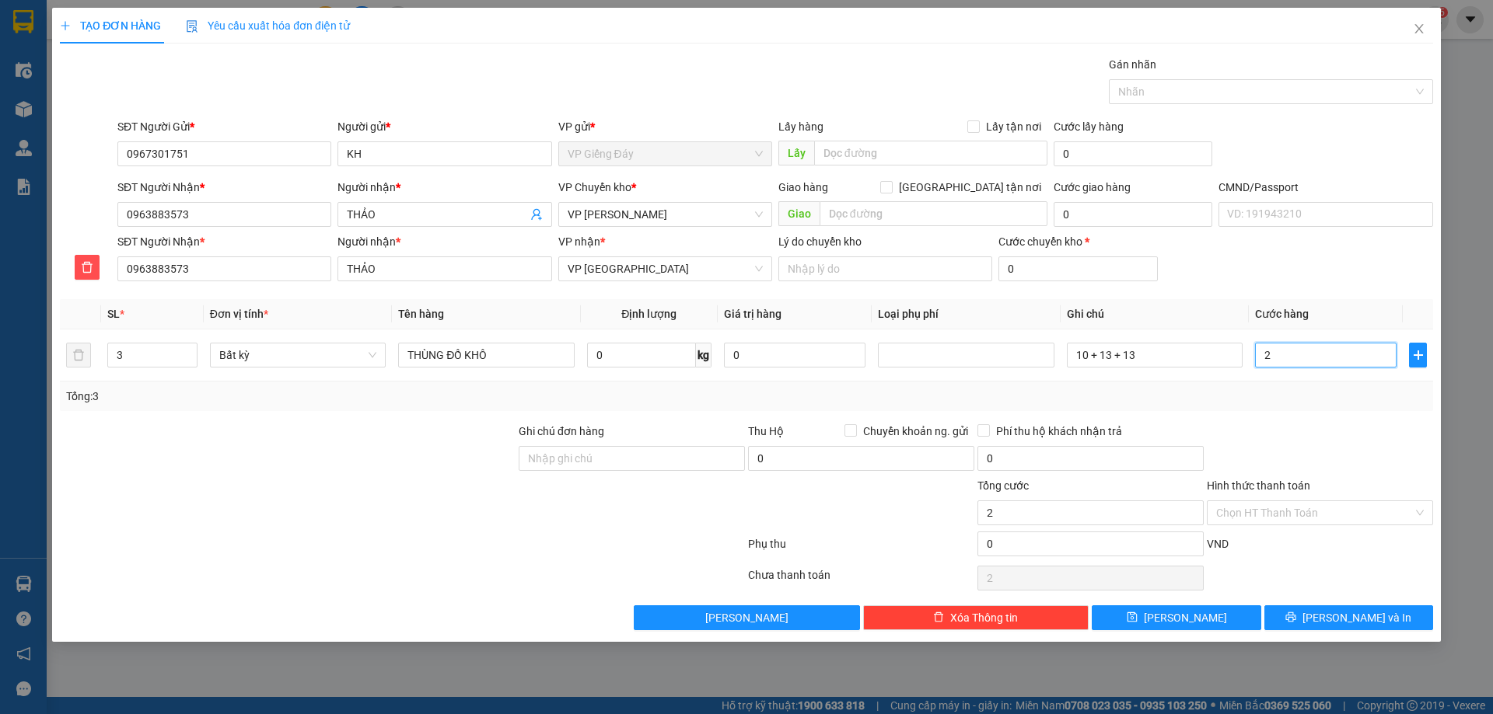
type input "26"
type input "260"
type input "260.000"
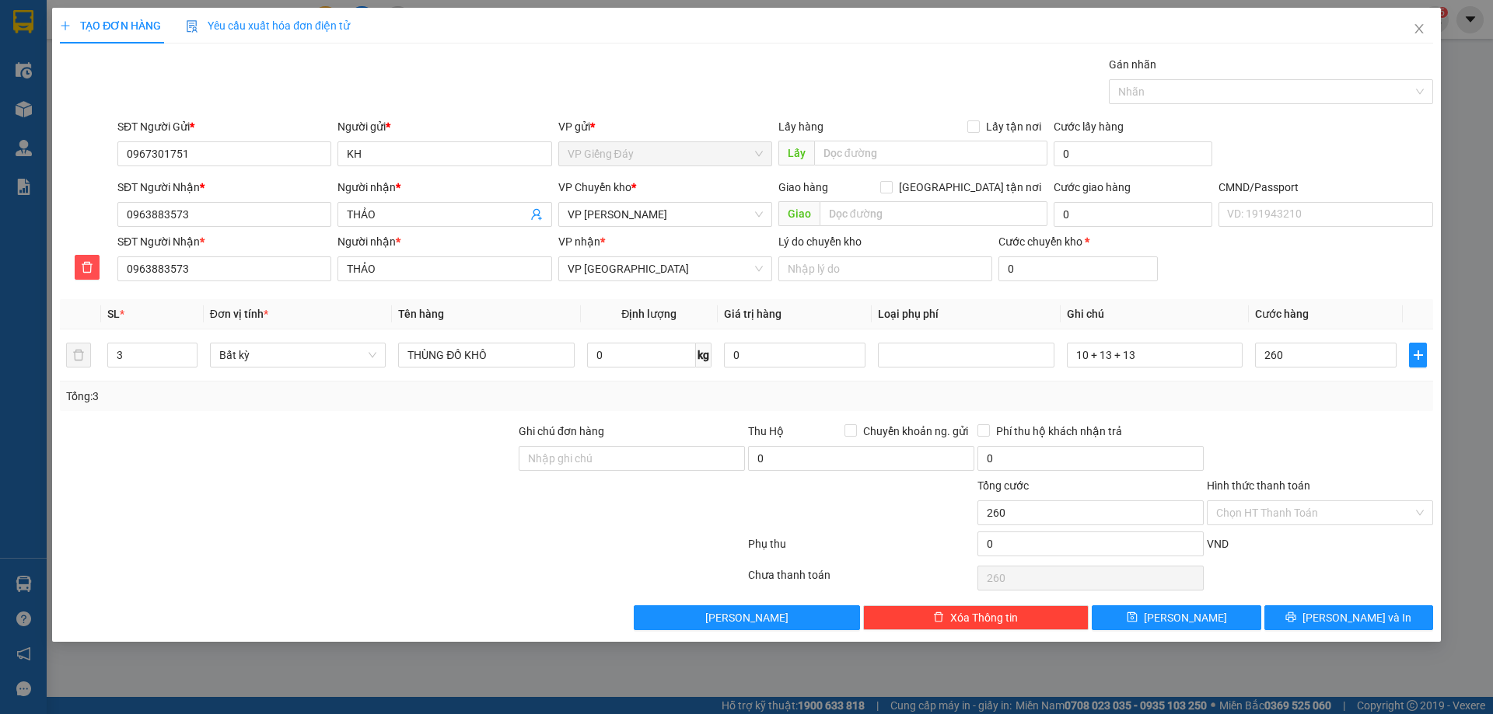
type input "260.000"
click at [342, 505] on div at bounding box center [287, 504] width 459 height 54
drag, startPoint x: 1360, startPoint y: 622, endPoint x: 353, endPoint y: 583, distance: 1007.4
click at [353, 583] on div "Transit Pickup Surcharge Ids Transit Deliver Surcharge Ids Transit Deliver Surc…" at bounding box center [746, 343] width 1373 height 574
click at [1216, 518] on input "Hình thức thanh toán" at bounding box center [1314, 512] width 197 height 23
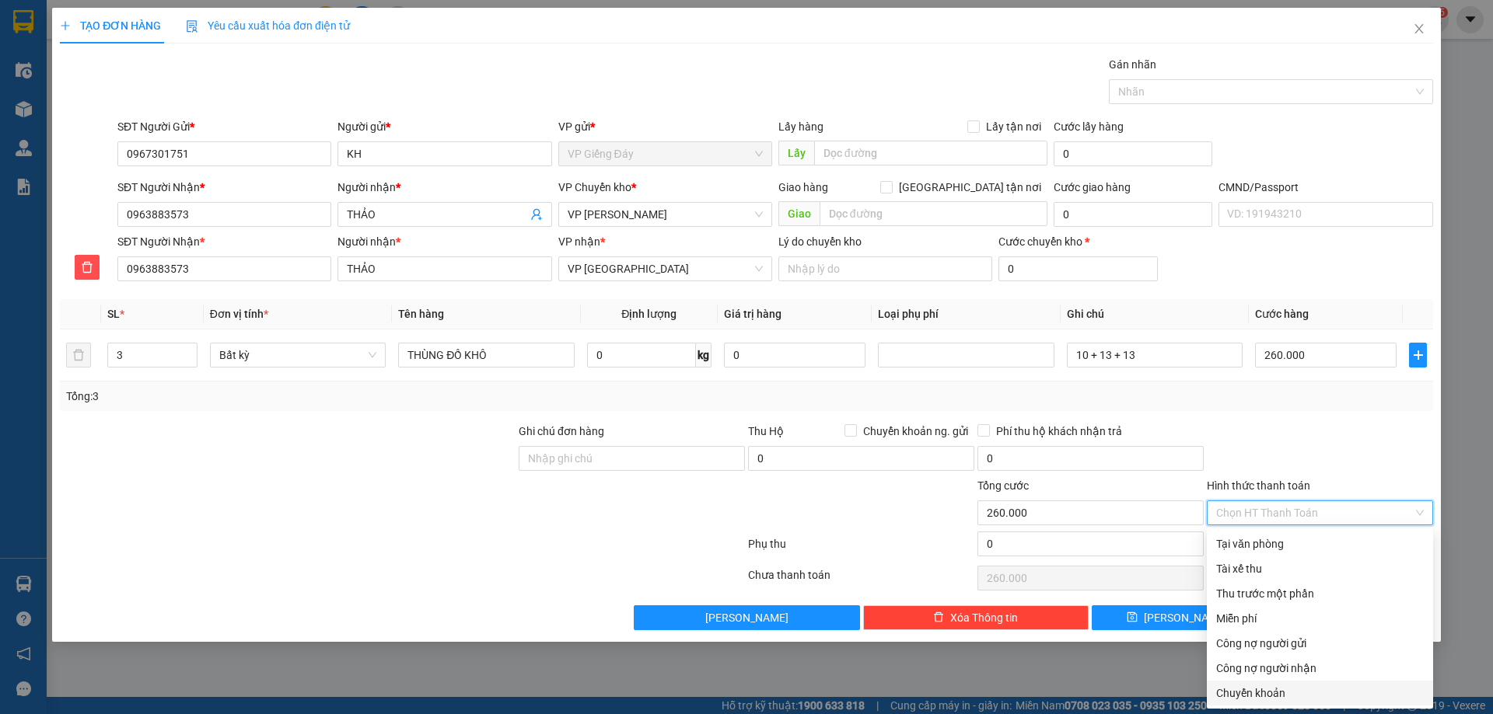
click at [1261, 695] on div "Chuyển khoản" at bounding box center [1320, 693] width 208 height 17
type input "0"
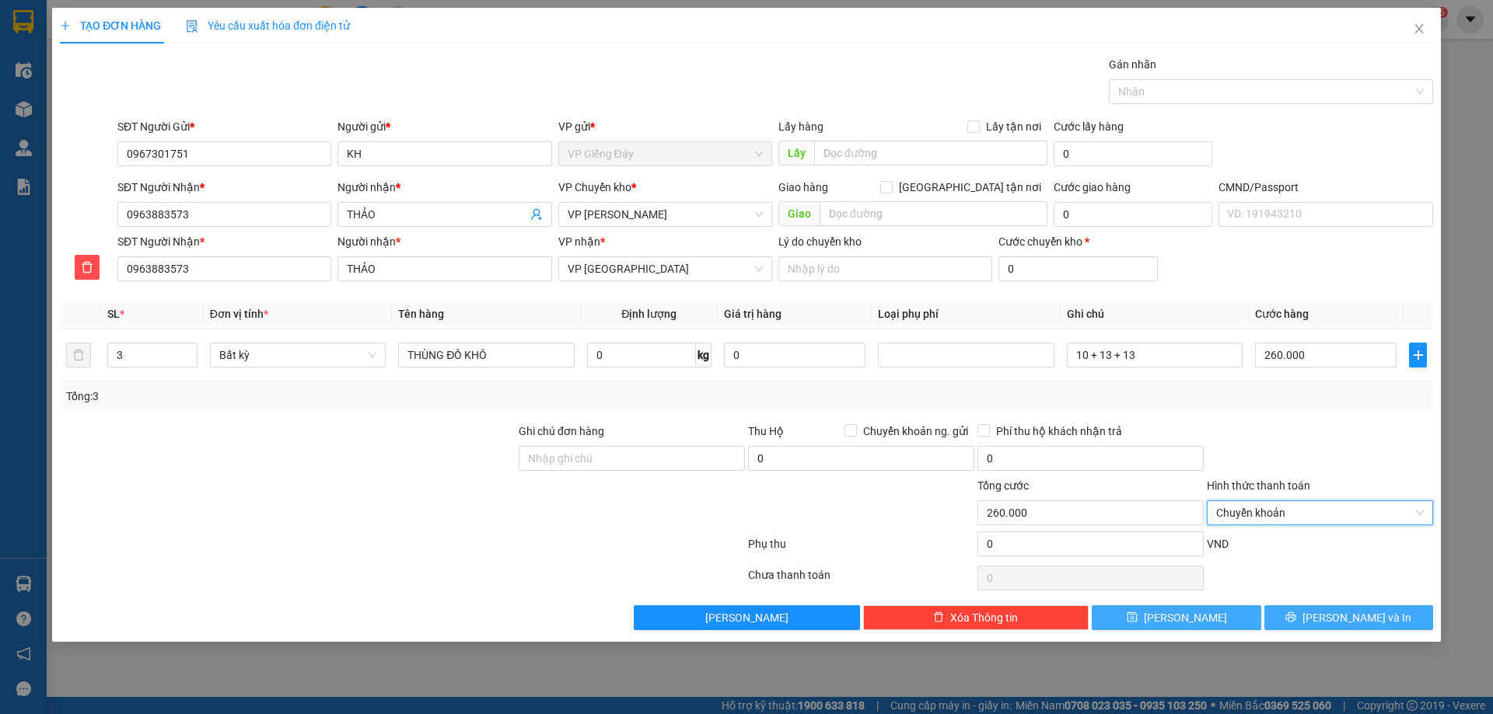
click at [1313, 622] on button "[PERSON_NAME] và In" at bounding box center [1348, 618] width 169 height 25
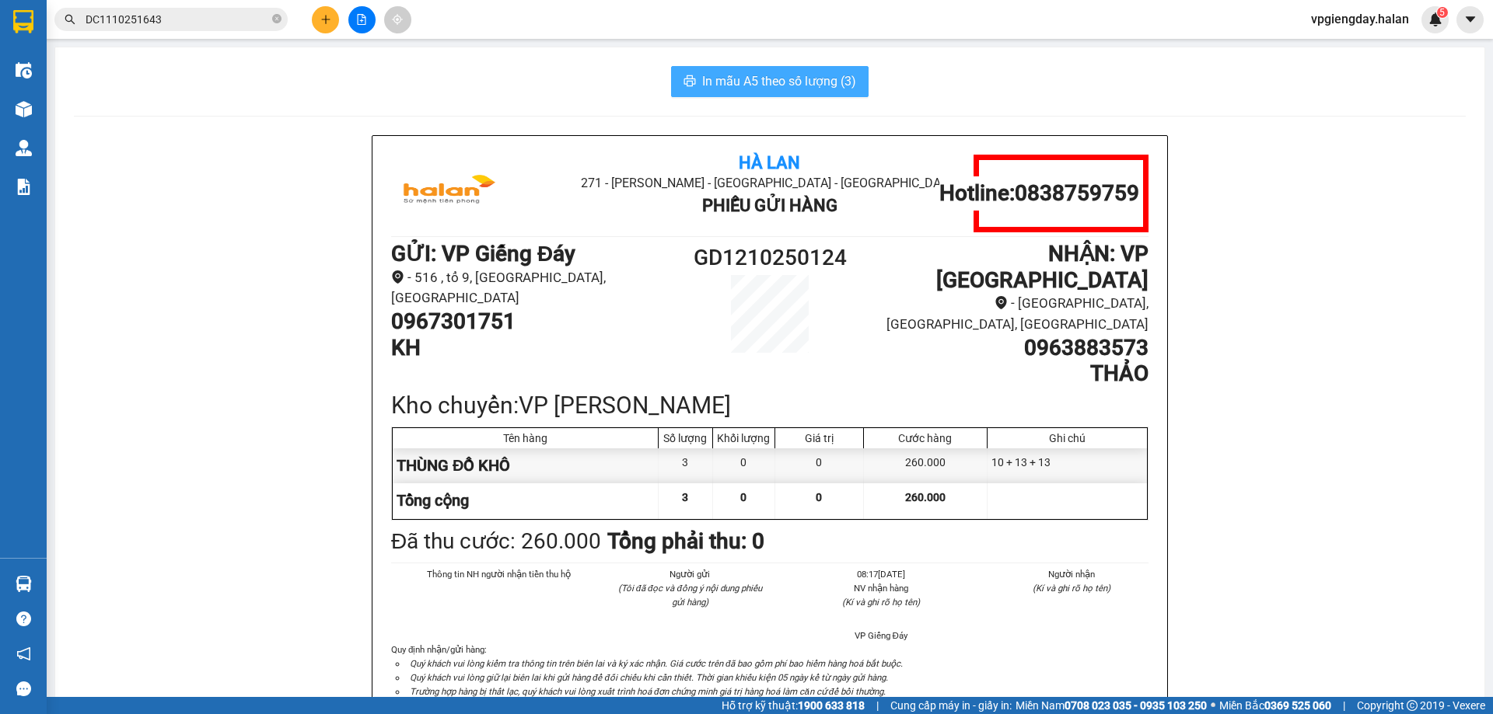
click at [749, 86] on span "In mẫu A5 theo số lượng (3)" at bounding box center [779, 81] width 154 height 19
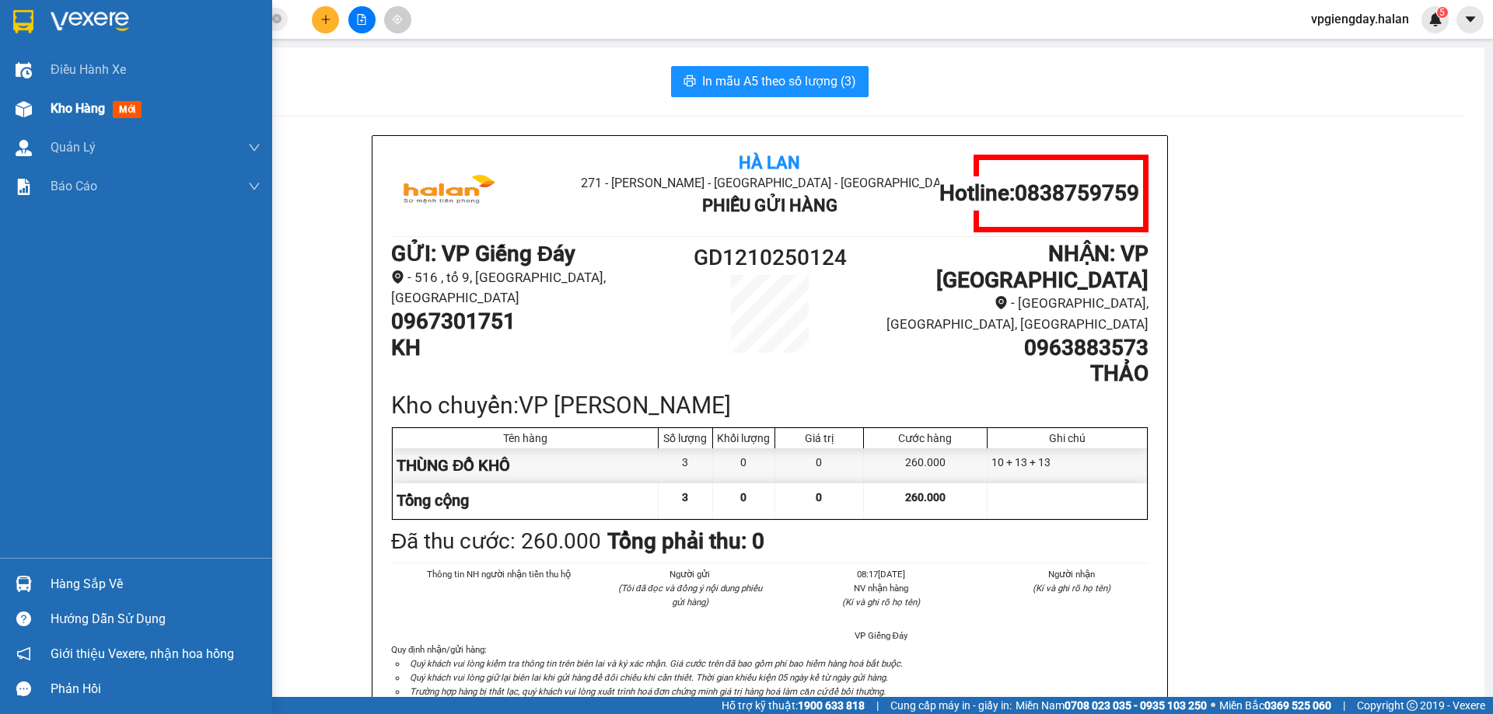
click at [98, 104] on span "Kho hàng" at bounding box center [78, 108] width 54 height 15
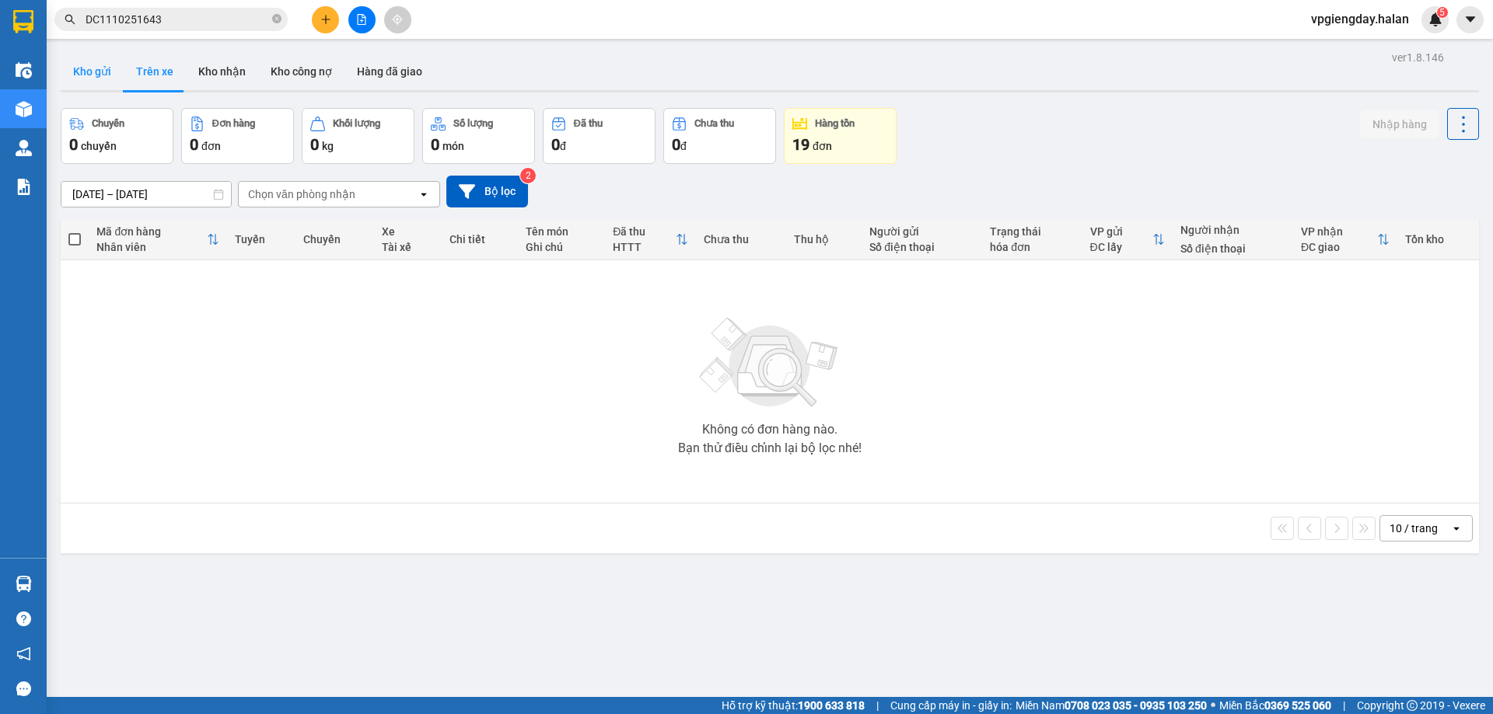
click at [89, 69] on button "Kho gửi" at bounding box center [92, 71] width 63 height 37
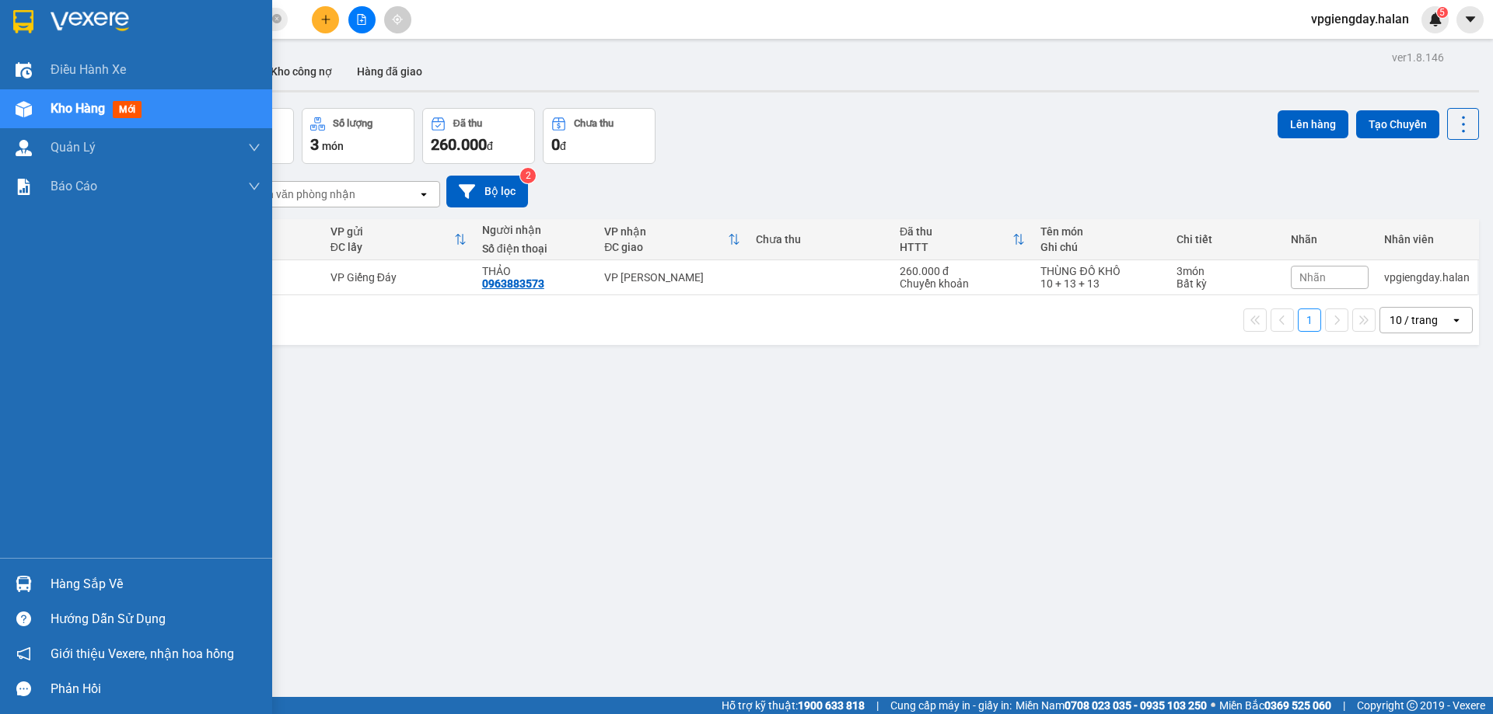
click at [138, 585] on div "Hàng sắp về" at bounding box center [156, 584] width 210 height 23
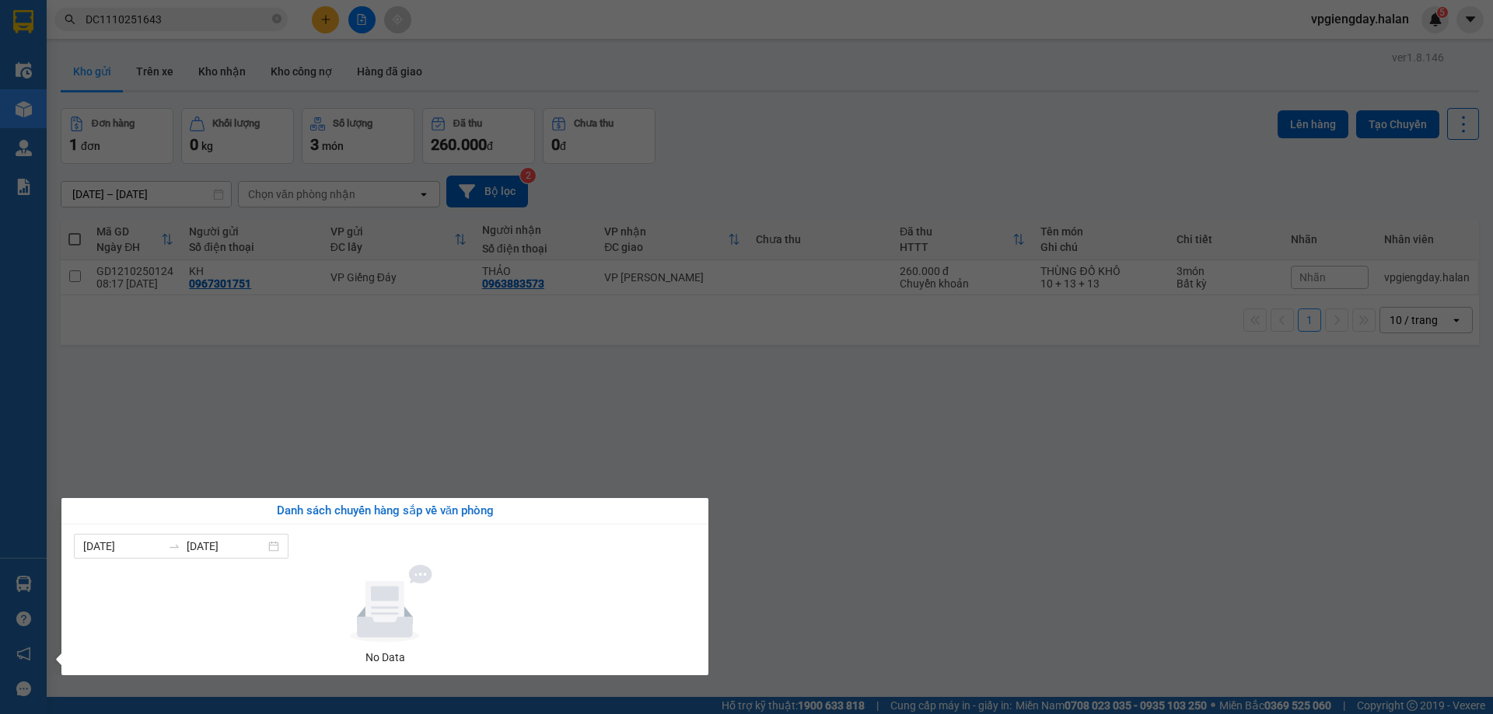
click at [372, 442] on section "Kết quả tìm kiếm ( 1 ) Bộ lọc Mã ĐH Trạng thái Món hàng Thu hộ Tổng cước Chưa c…" at bounding box center [746, 357] width 1493 height 714
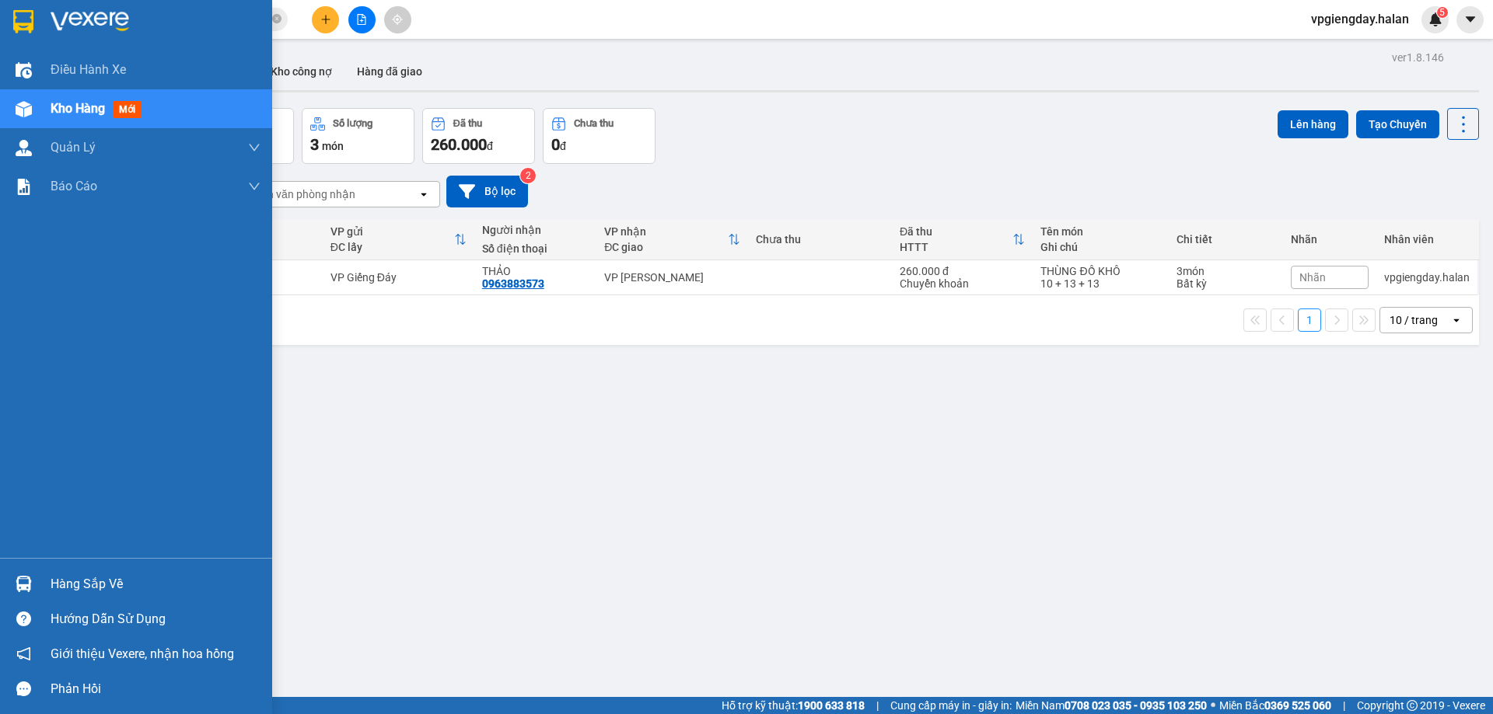
click at [119, 573] on div "Hàng sắp về" at bounding box center [156, 584] width 210 height 23
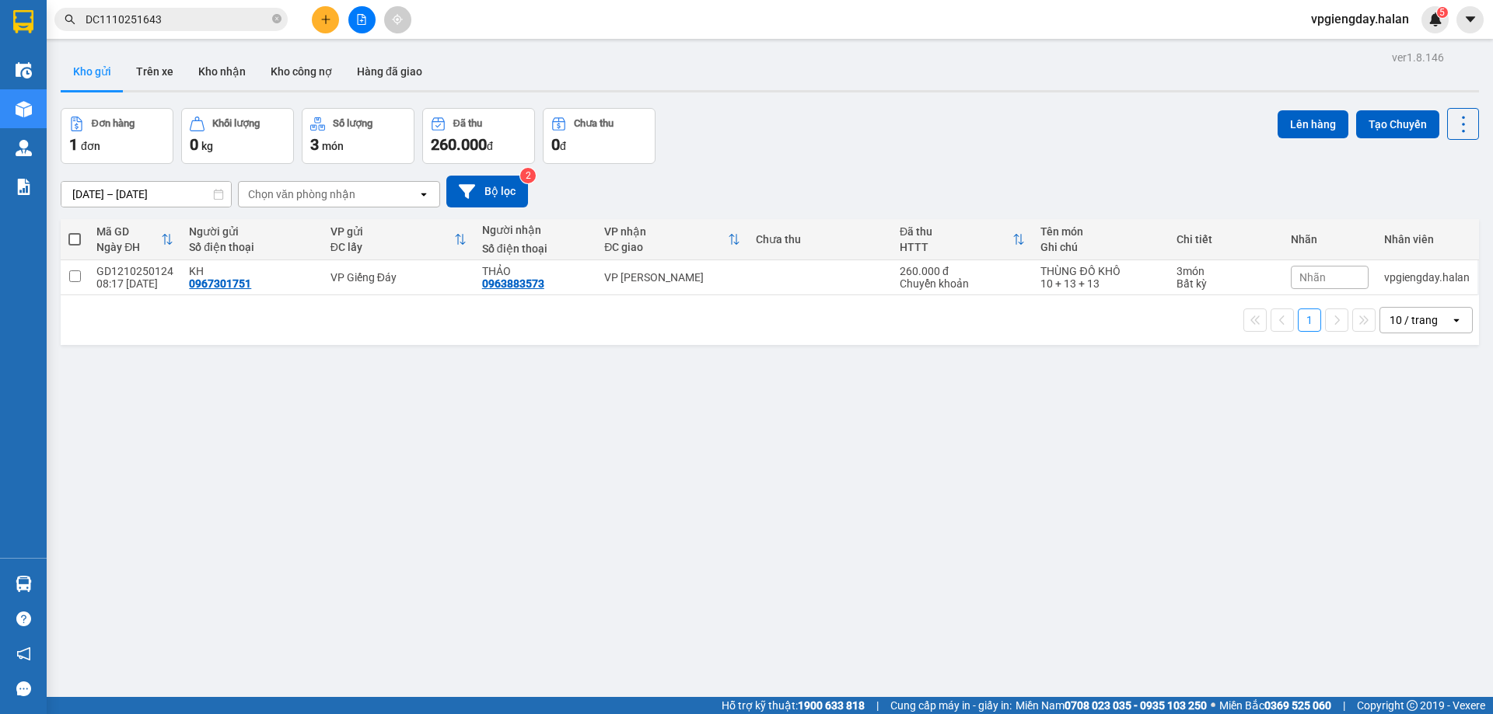
click at [274, 444] on section "Kết quả tìm kiếm ( 1 ) Bộ lọc Mã ĐH Trạng thái Món hàng Thu hộ Tổng cước Chưa c…" at bounding box center [746, 357] width 1493 height 714
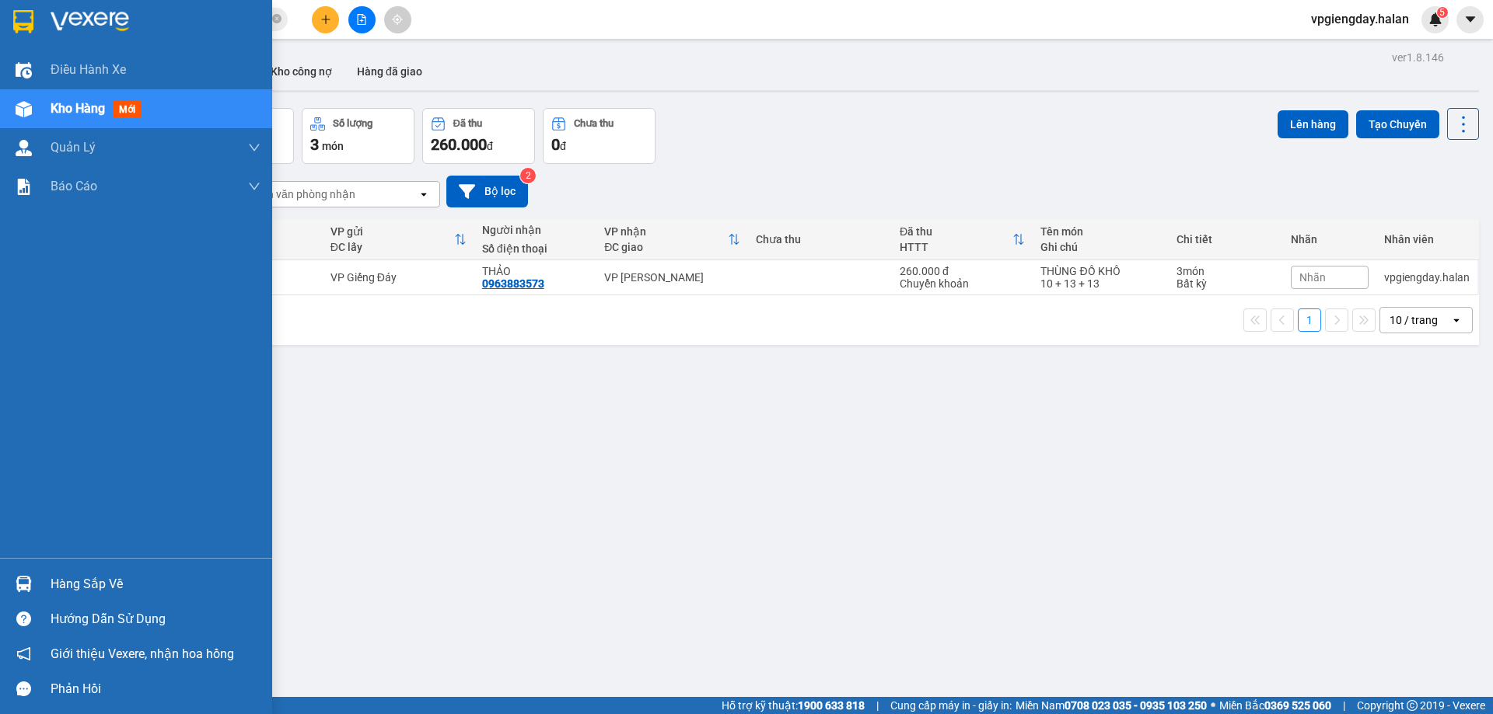
click at [115, 574] on div "Hàng sắp về" at bounding box center [156, 584] width 210 height 23
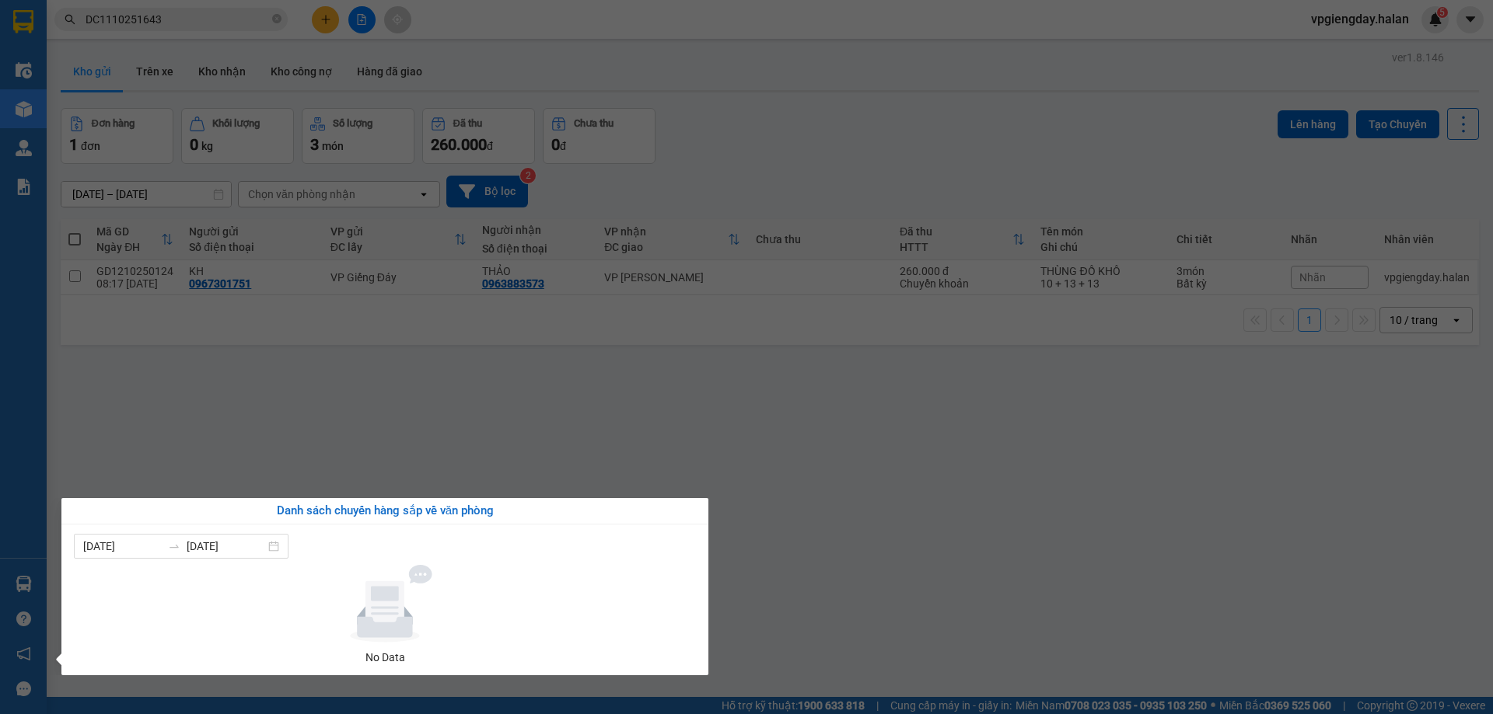
click at [332, 396] on section "Kết quả tìm kiếm ( 1 ) Bộ lọc Mã ĐH Trạng thái Món hàng Thu hộ Tổng cước Chưa c…" at bounding box center [746, 357] width 1493 height 714
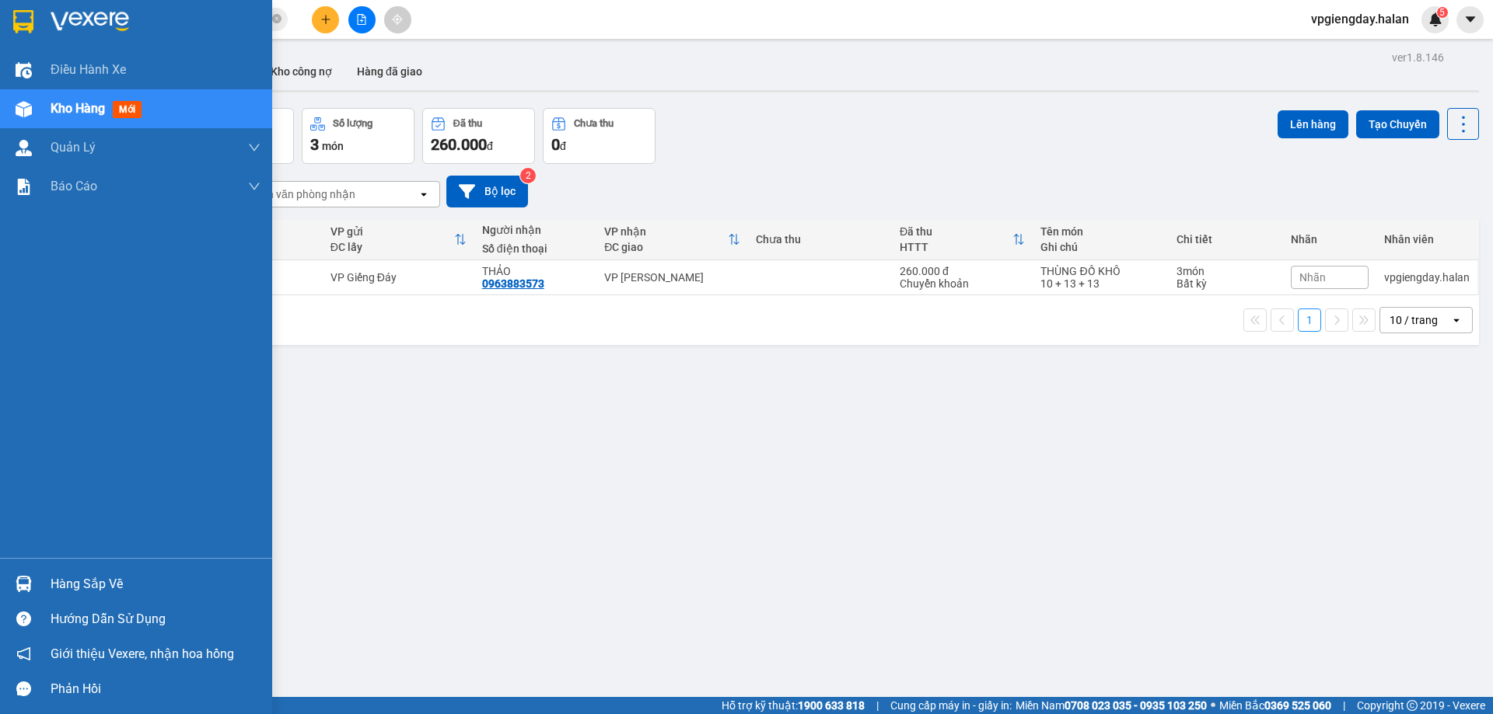
click at [71, 581] on div "Hàng sắp về" at bounding box center [156, 584] width 210 height 23
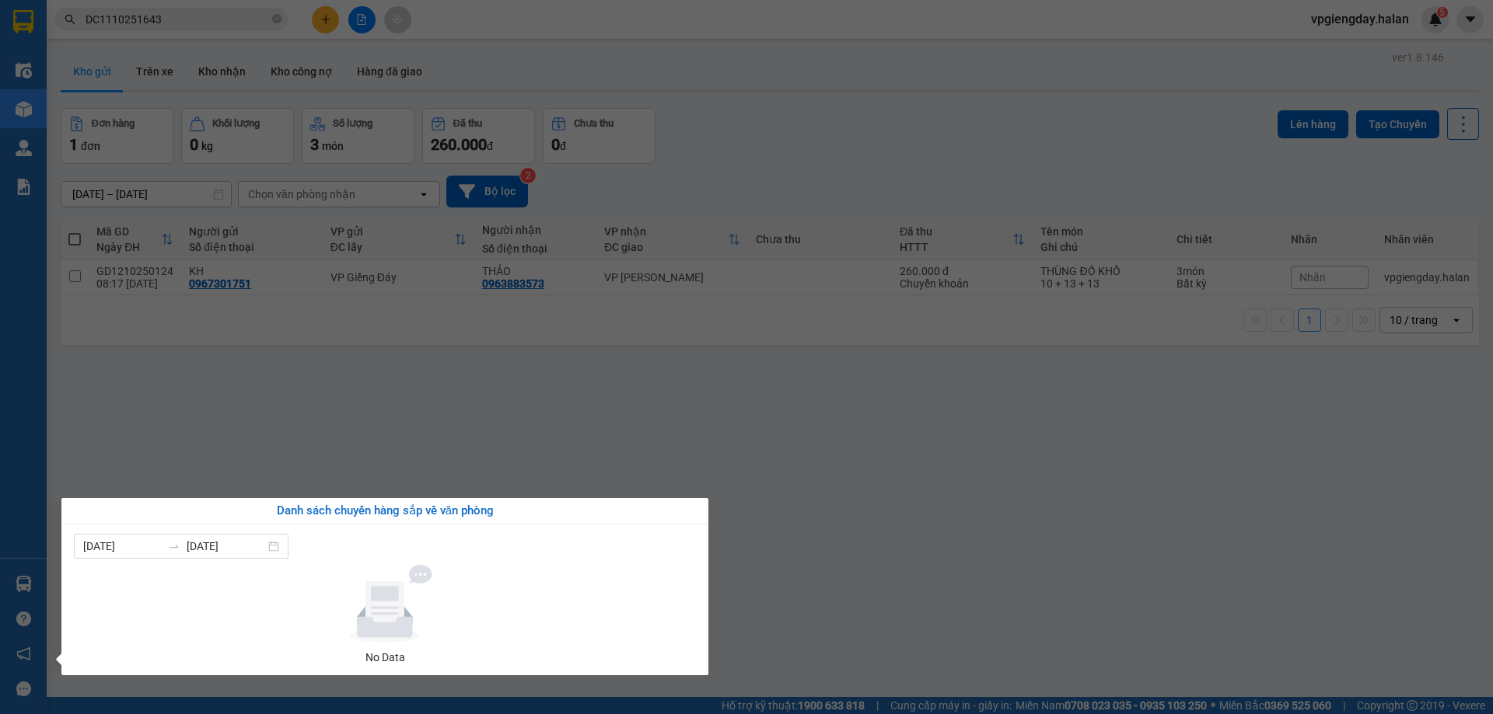
drag, startPoint x: 362, startPoint y: 439, endPoint x: 358, endPoint y: 404, distance: 35.2
click at [362, 436] on section "Kết quả tìm kiếm ( 1 ) Bộ lọc Mã ĐH Trạng thái Món hàng Thu hộ Tổng cước Chưa c…" at bounding box center [746, 357] width 1493 height 714
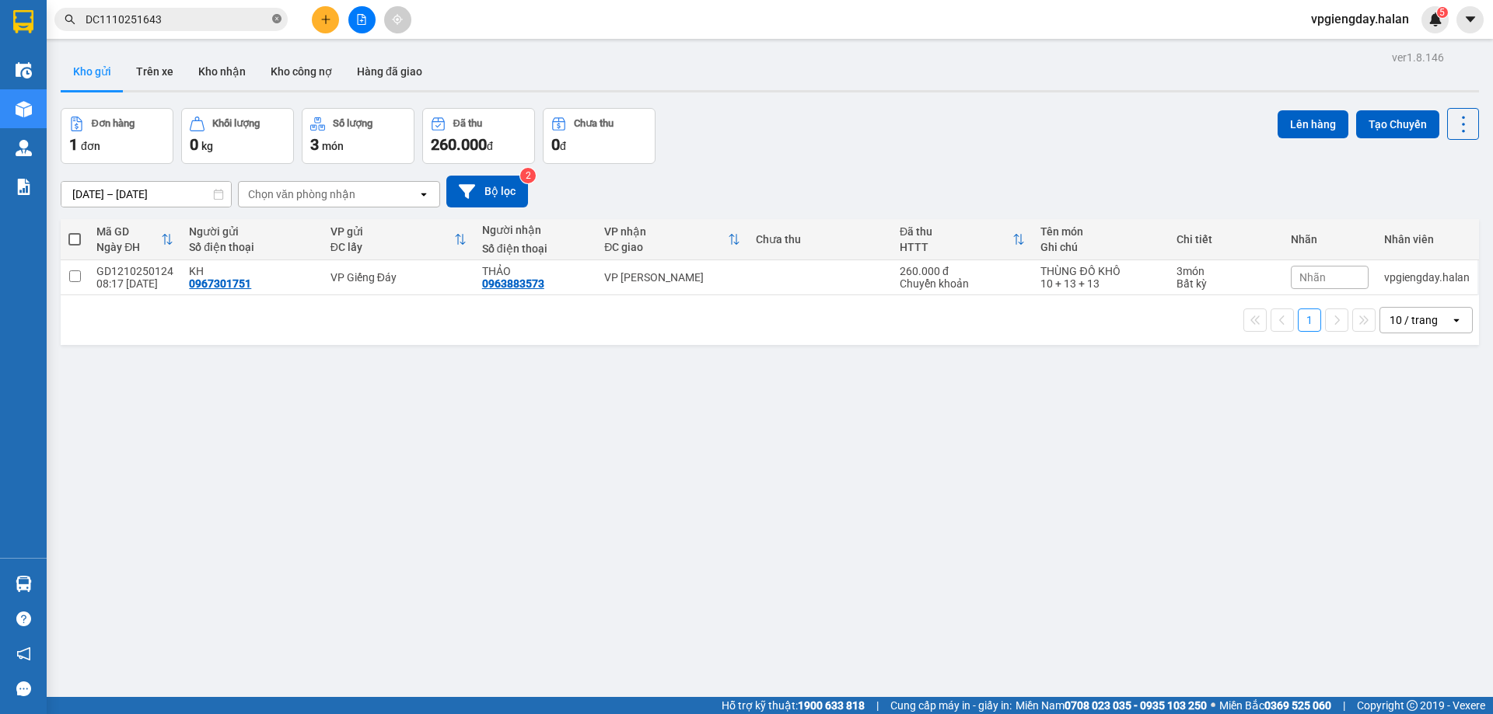
click at [272, 20] on icon "close-circle" at bounding box center [276, 18] width 9 height 9
click at [316, 19] on button at bounding box center [325, 19] width 27 height 27
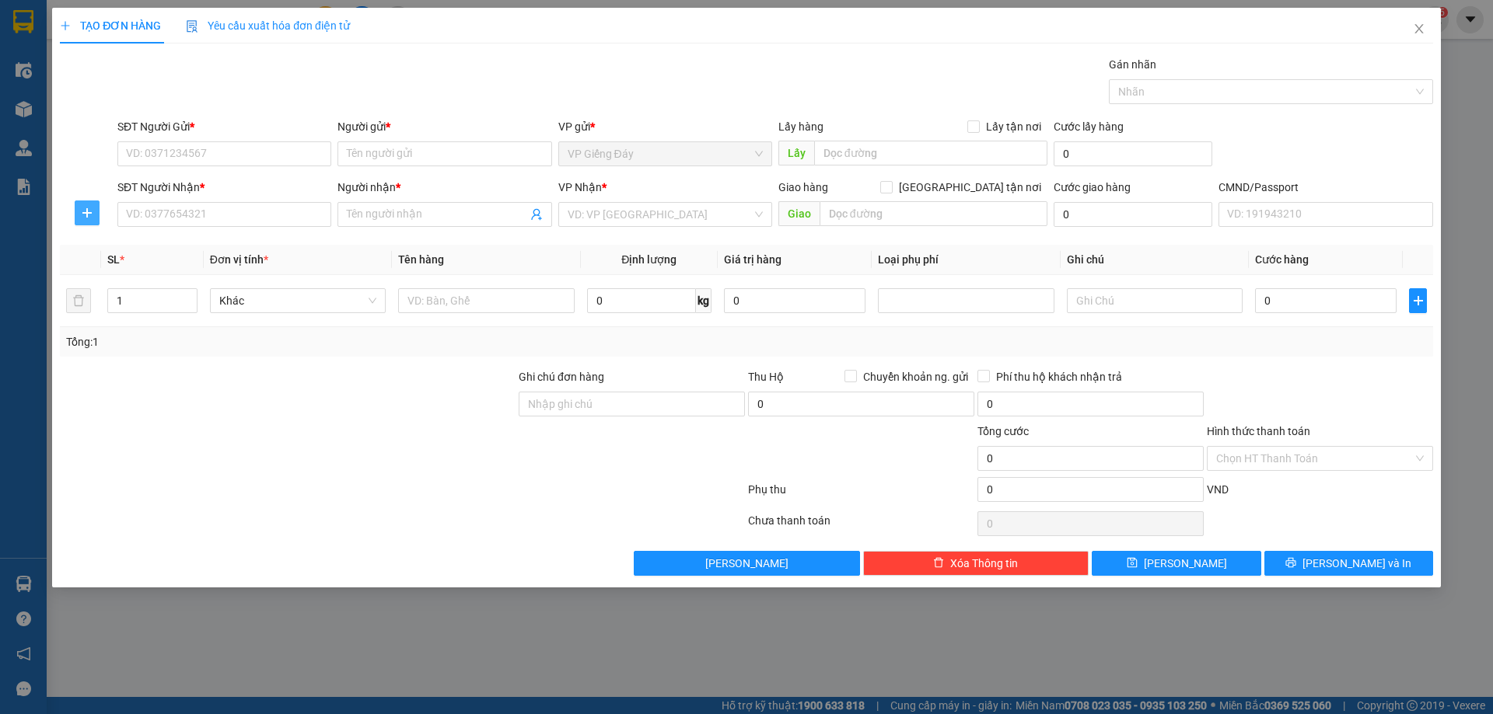
click at [85, 222] on button "button" at bounding box center [87, 213] width 25 height 25
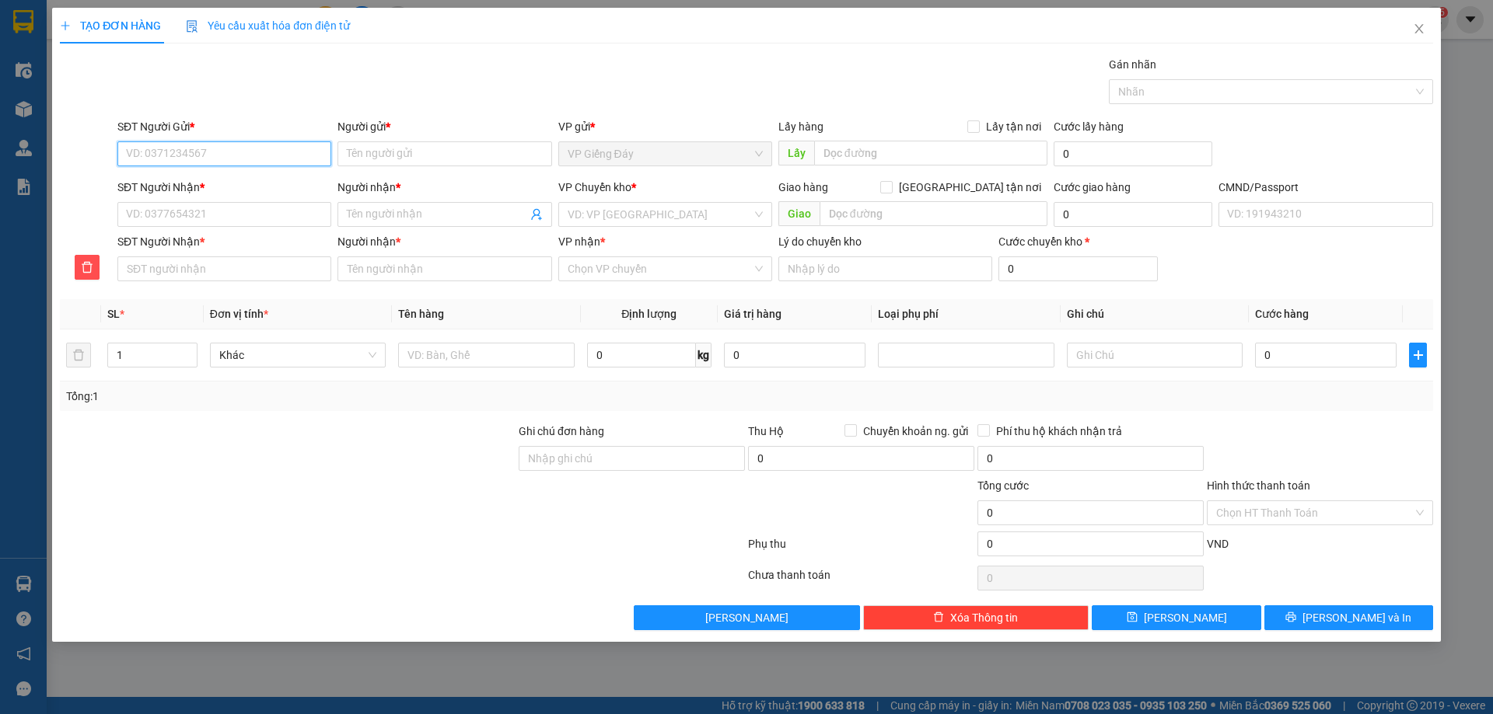
click at [239, 158] on input "SĐT Người Gửi *" at bounding box center [224, 153] width 214 height 25
type input "0912139702"
click at [371, 159] on input "Người gửi *" at bounding box center [444, 153] width 214 height 25
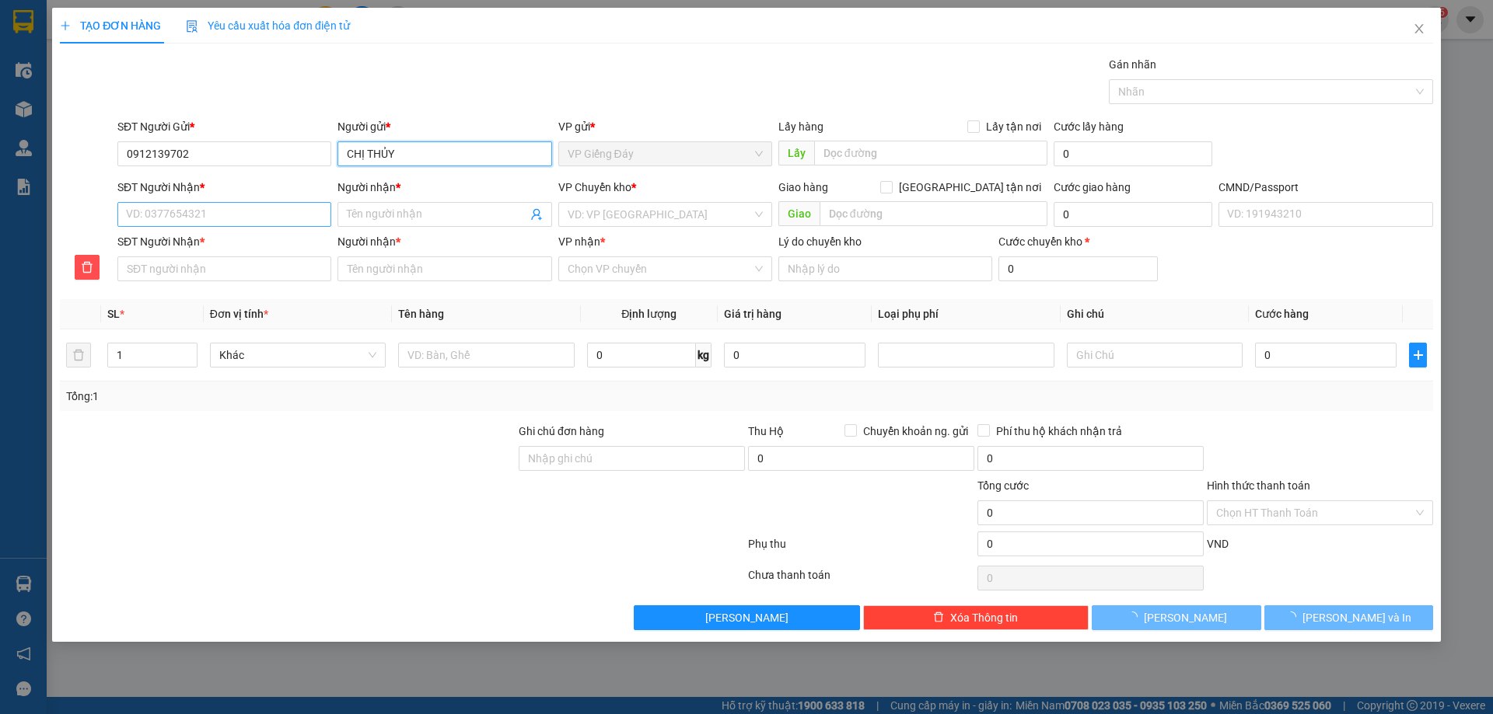
type input "CHỊ THỦY"
click at [218, 209] on input "SĐT Người Nhận *" at bounding box center [224, 214] width 214 height 25
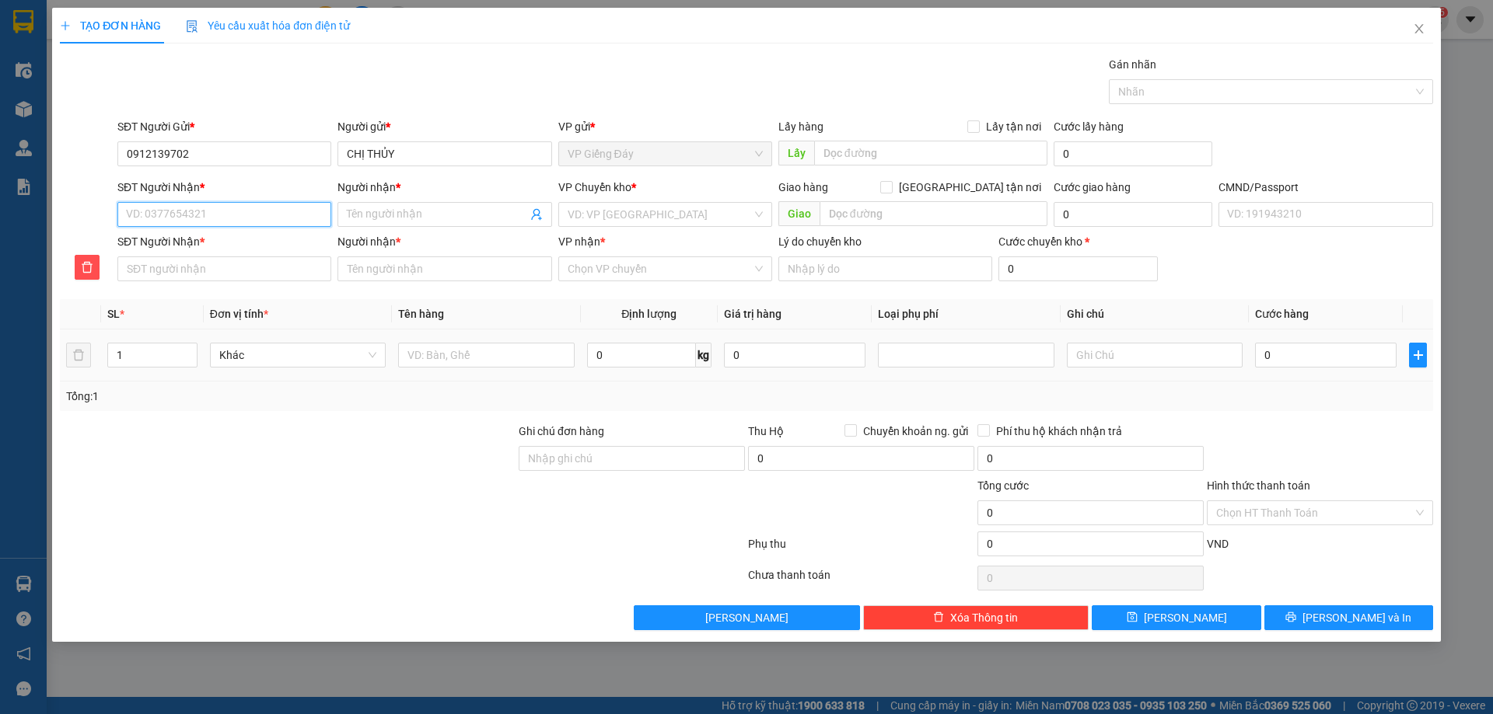
type input "0"
type input "09"
type input "098"
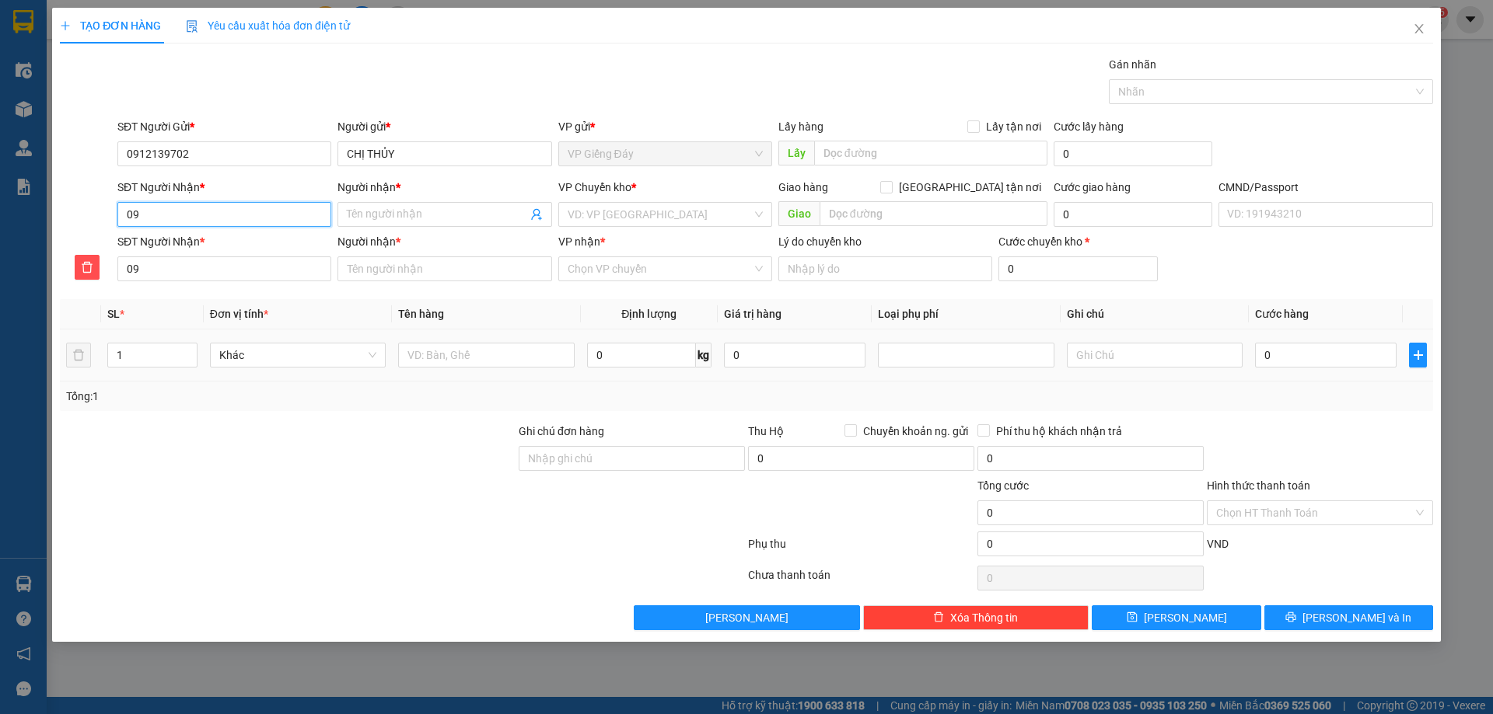
type input "098"
type input "0987"
type input "09878"
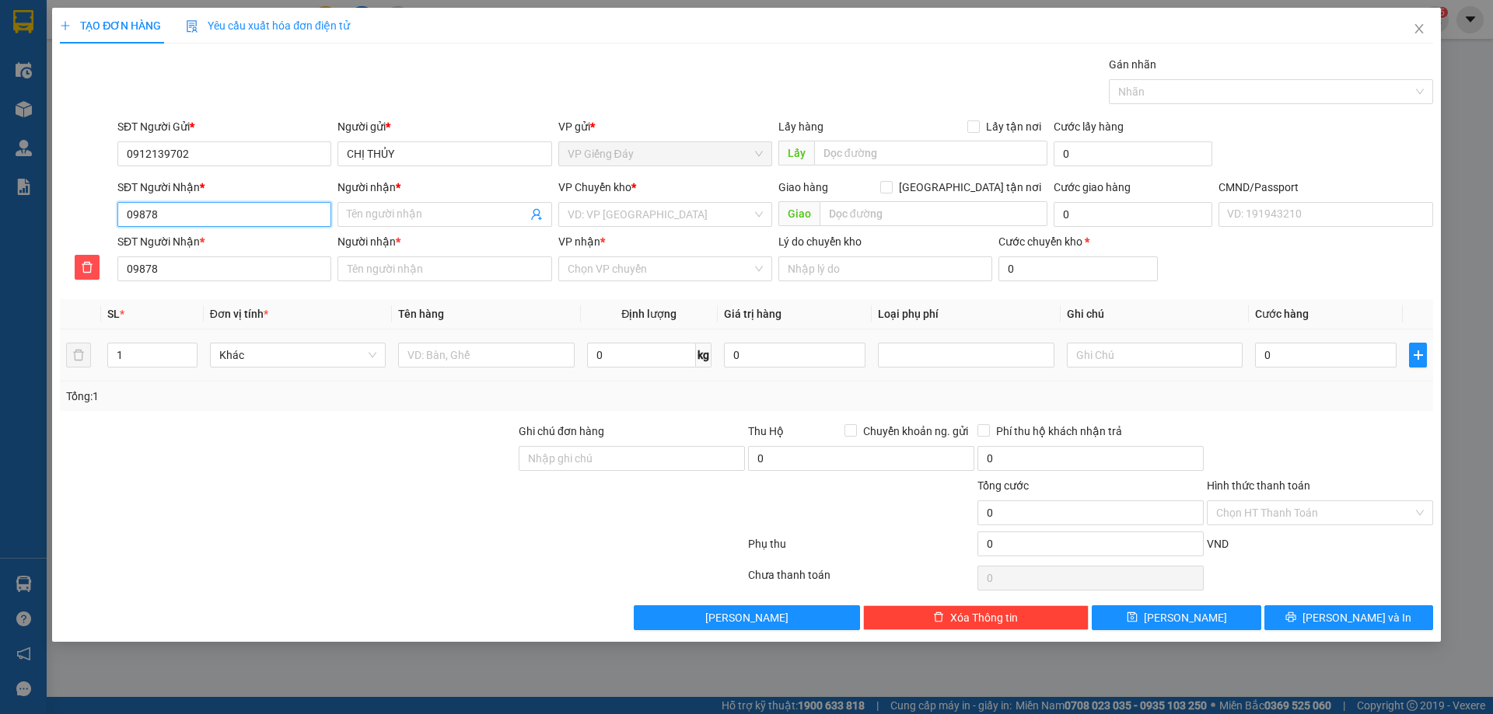
type input "098784"
type input "0987843"
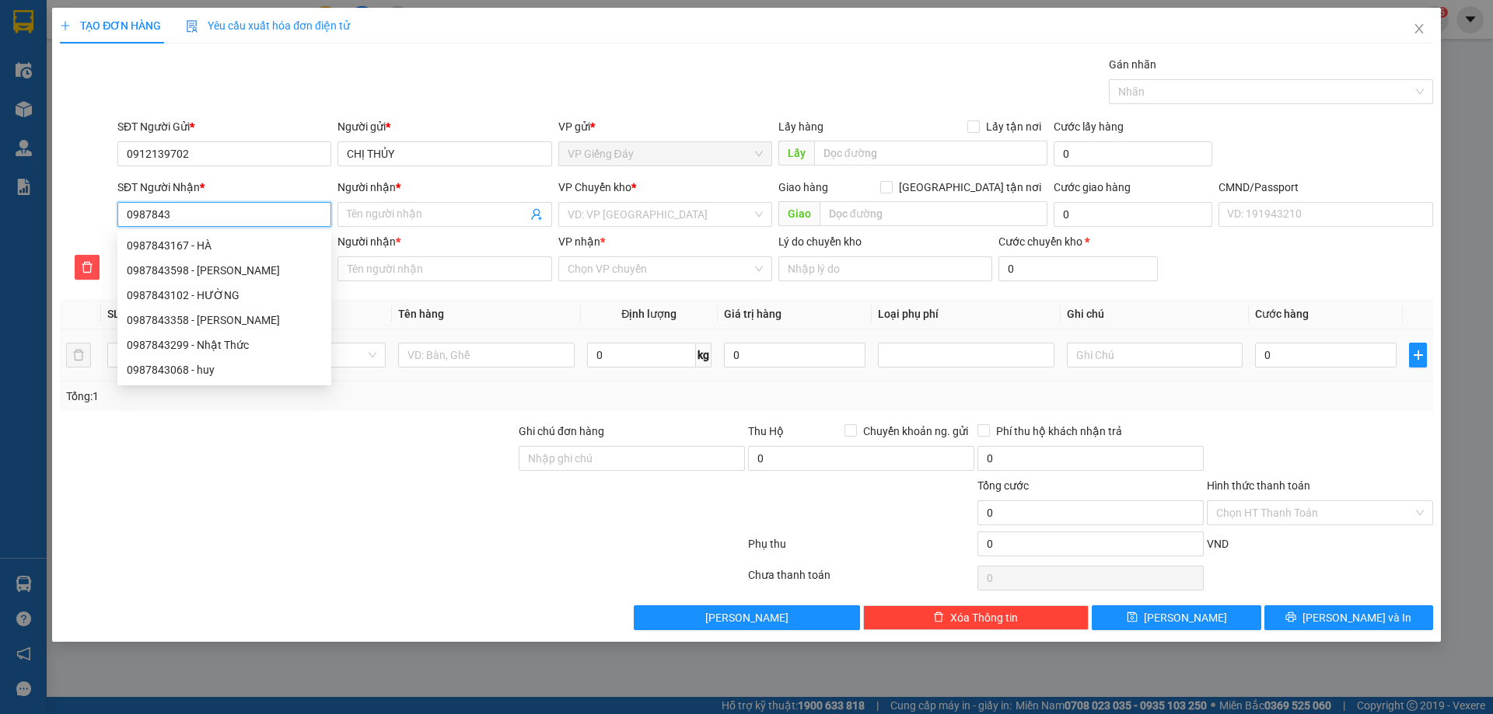
type input "09878433"
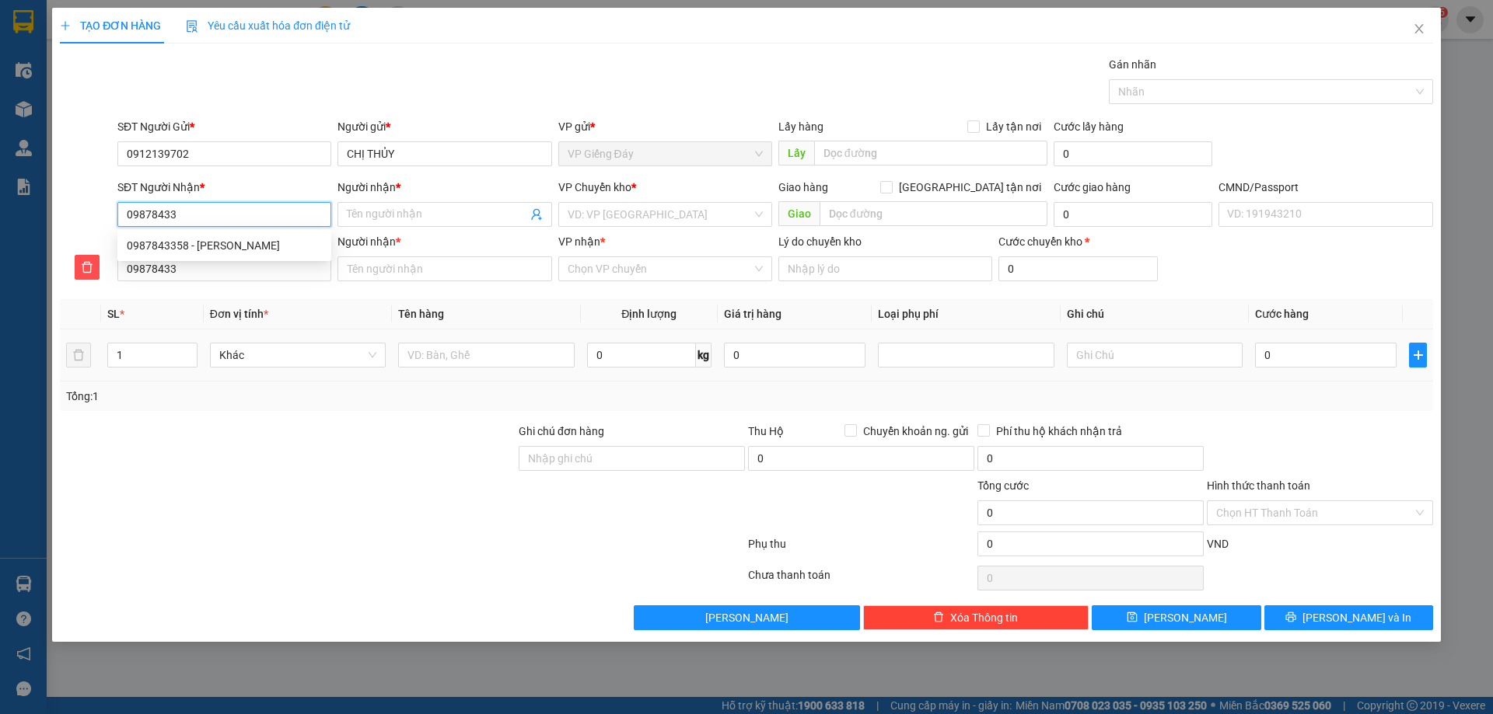
type input "098784332"
type input "0987843320"
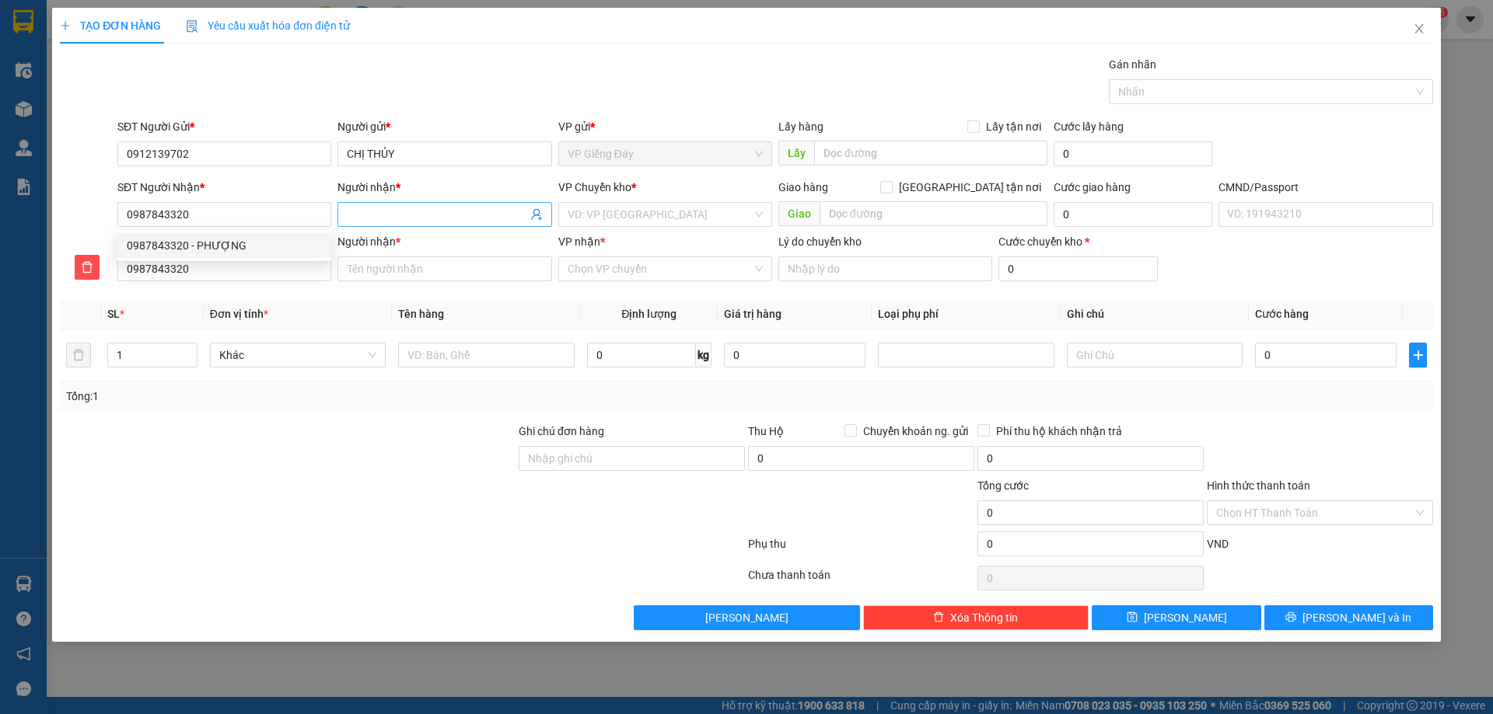
click at [410, 217] on input "Người nhận *" at bounding box center [437, 214] width 180 height 17
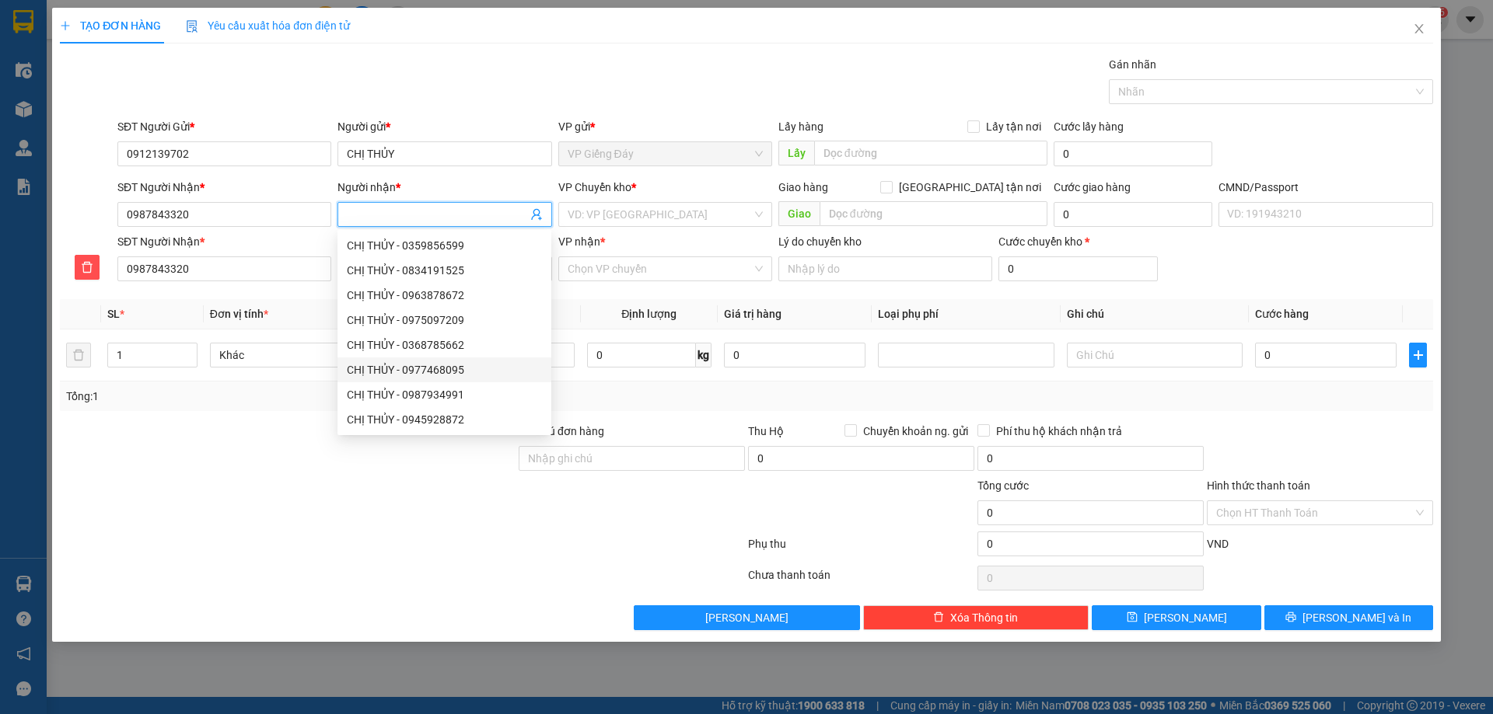
type input "P"
type input "PH"
type input "PHU"
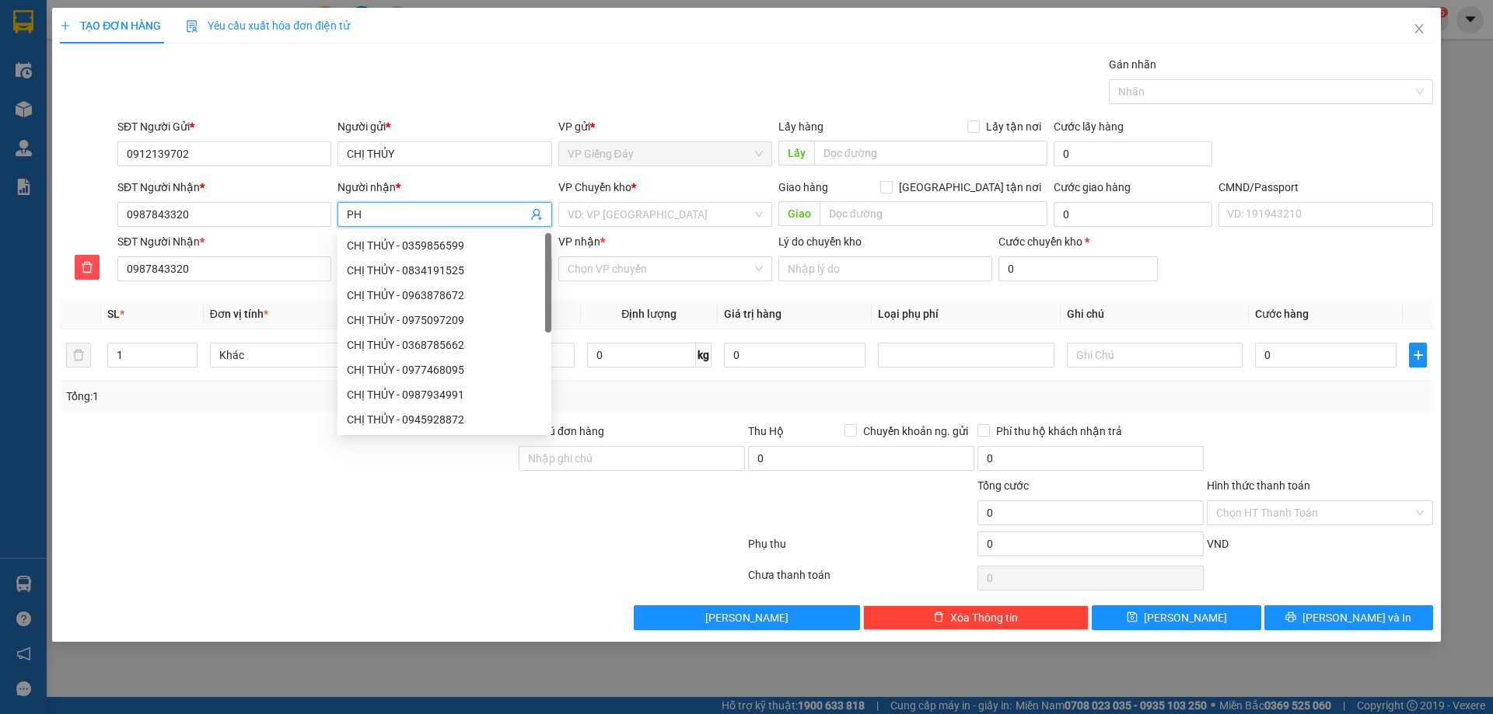
type input "PHU"
type input "PHUO"
type input "PHƯƠ"
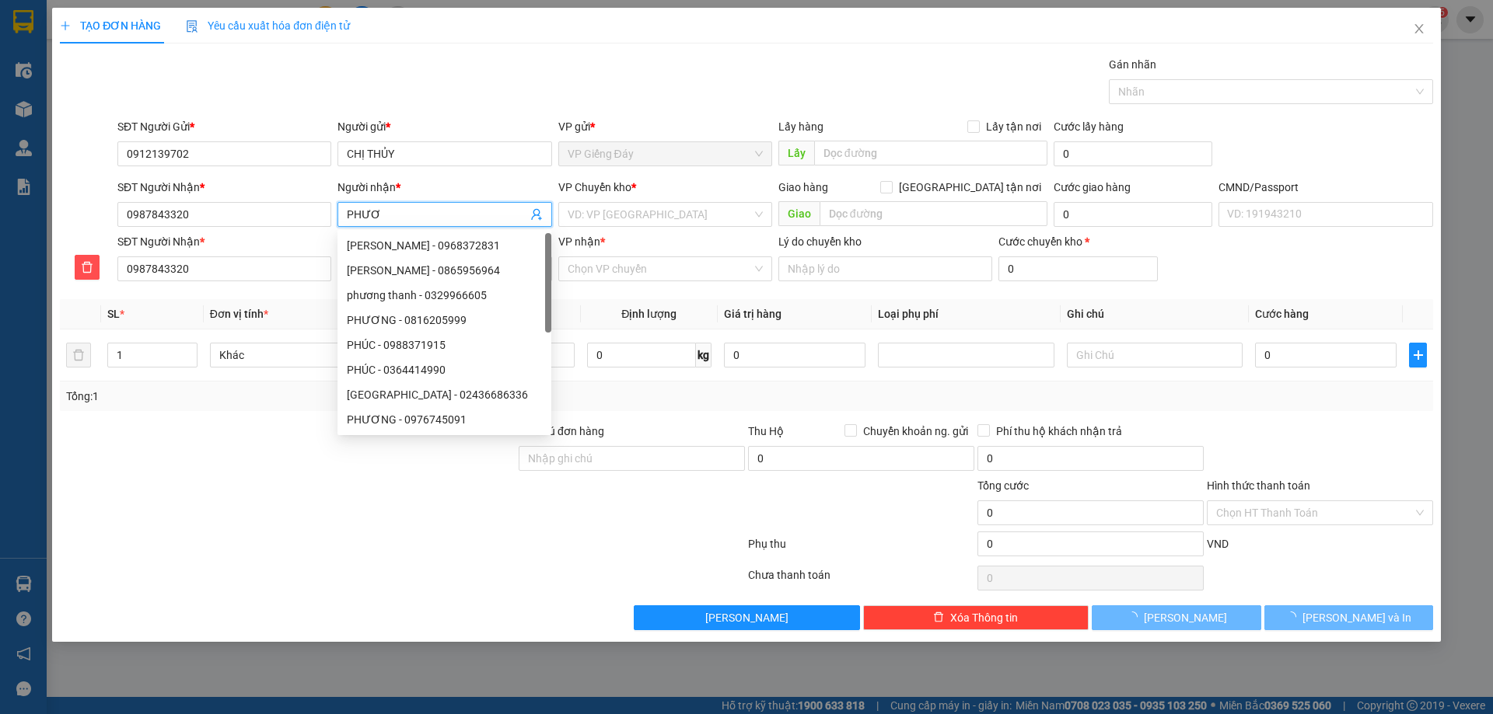
type input "PHƯƠN"
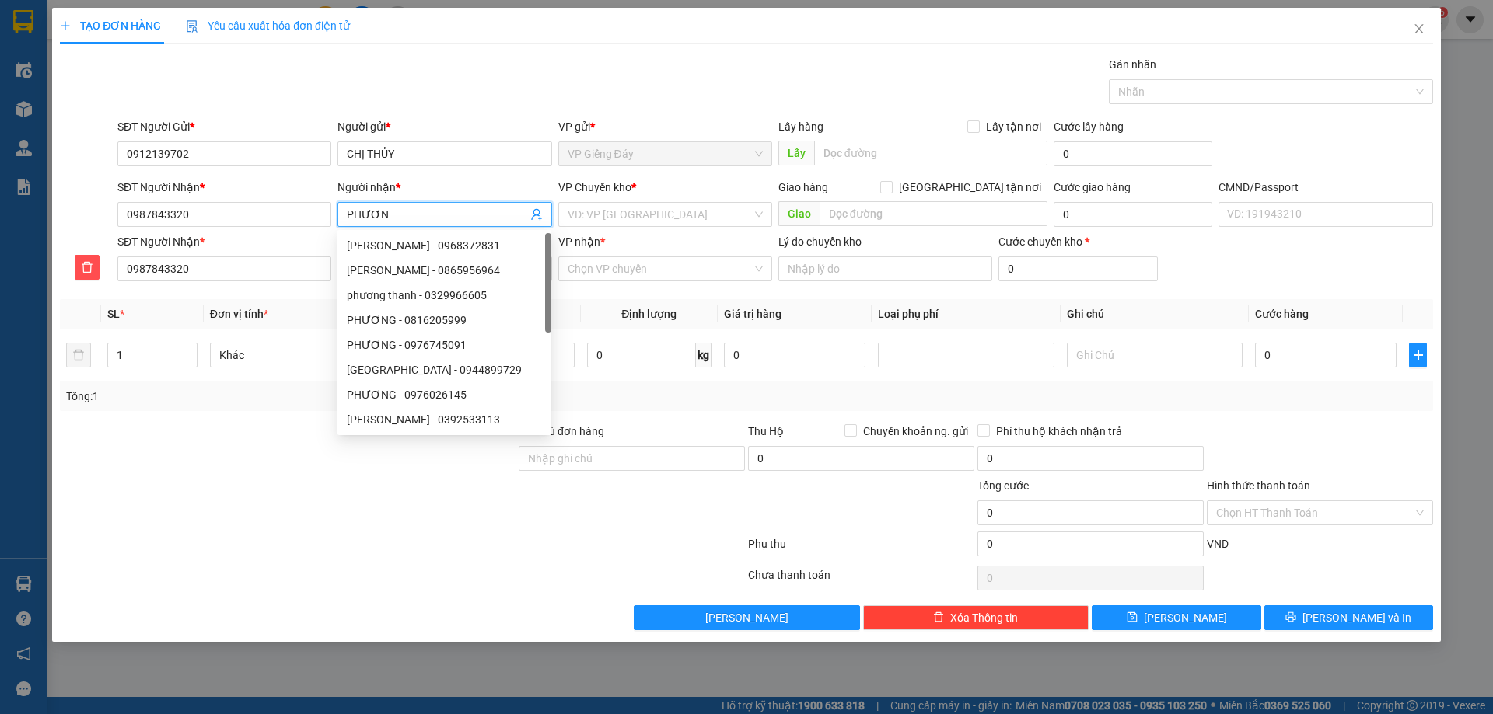
type input "PHƯƠNG"
click at [242, 505] on div at bounding box center [287, 504] width 459 height 54
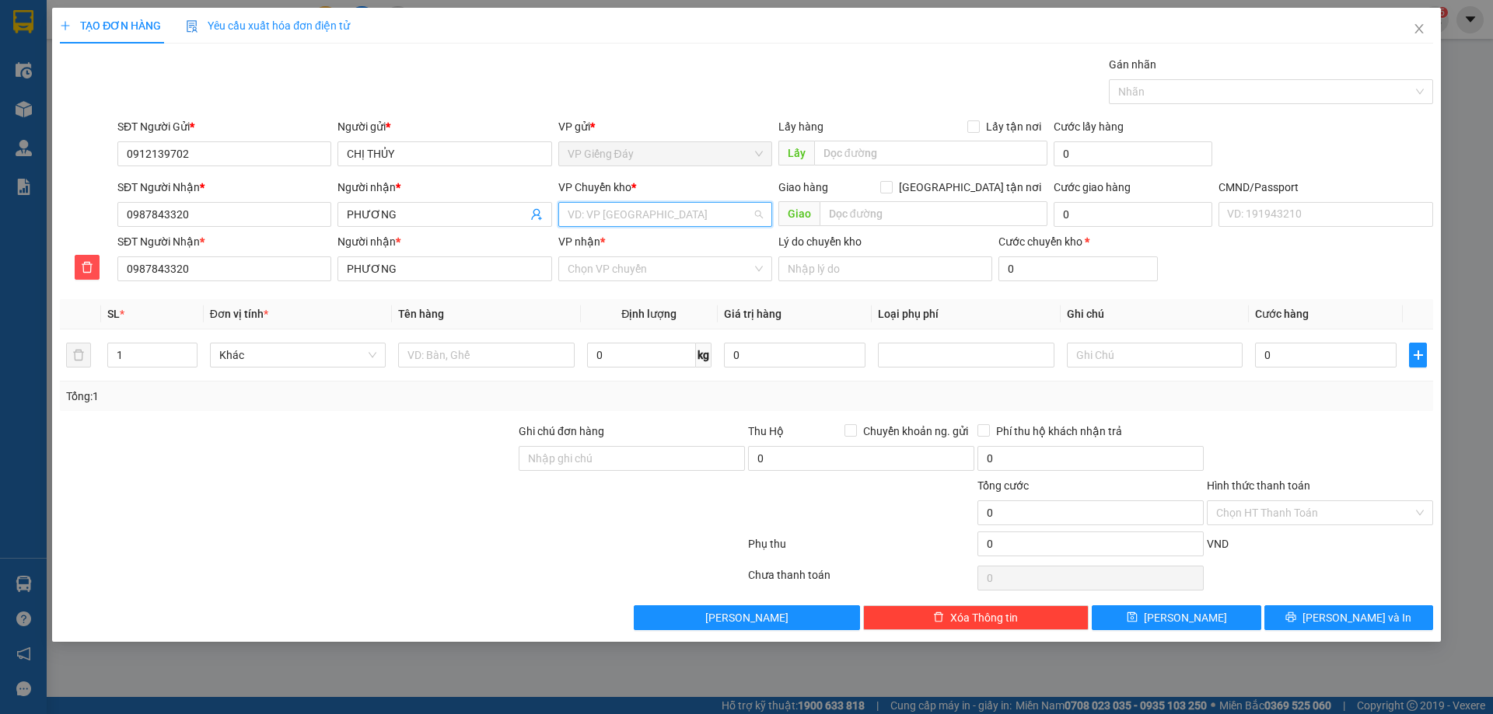
click at [650, 225] on input "search" at bounding box center [659, 214] width 184 height 23
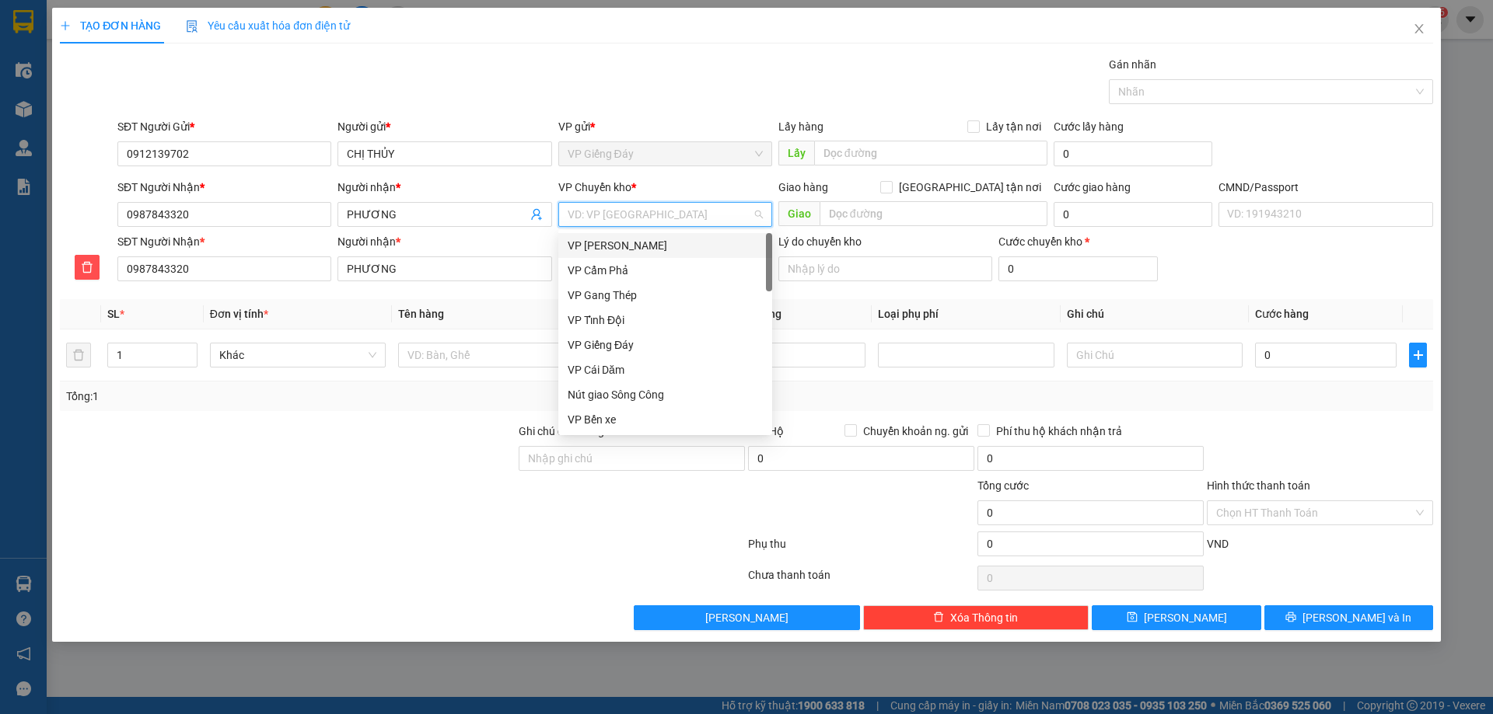
click at [648, 243] on div "VP [PERSON_NAME]" at bounding box center [664, 245] width 195 height 17
click at [629, 247] on div "VP [PERSON_NAME]" at bounding box center [664, 245] width 195 height 17
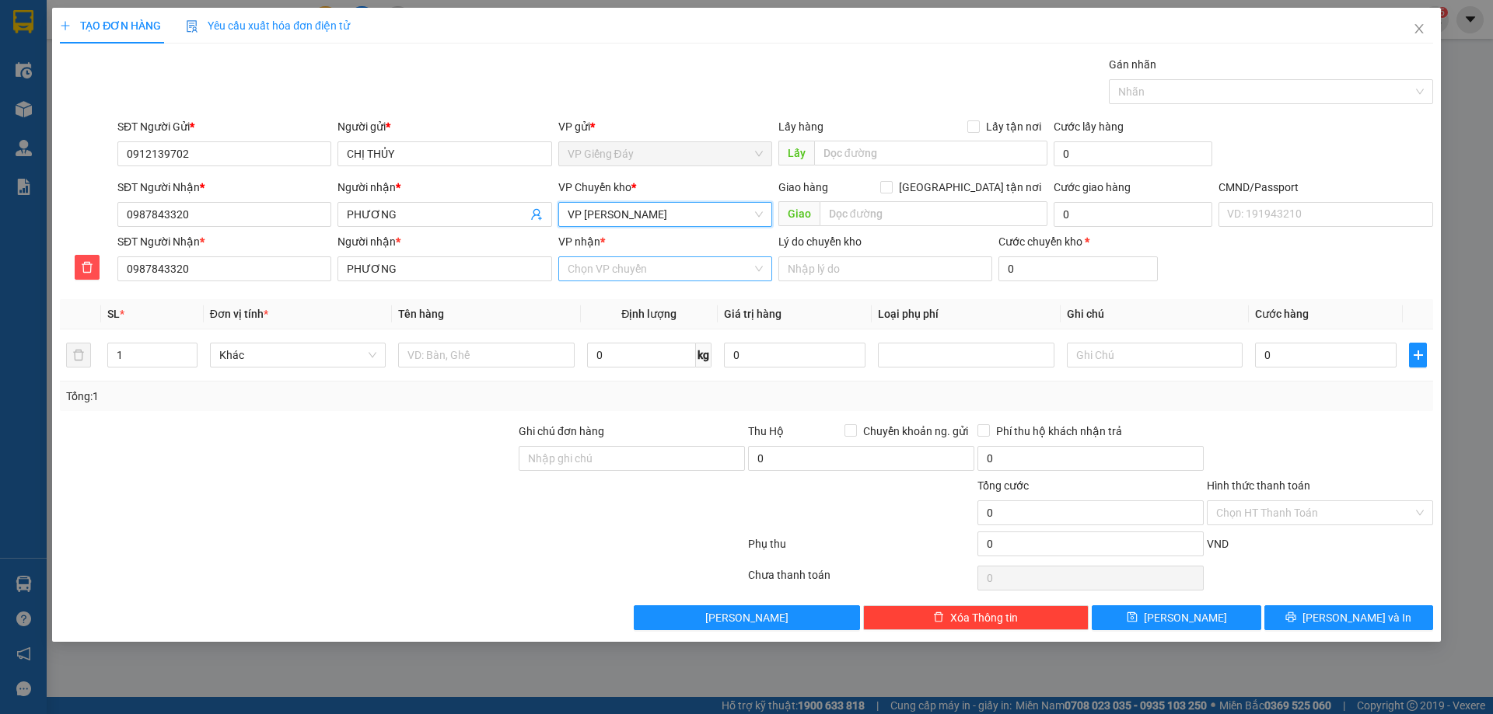
click at [633, 274] on input "VP nhận *" at bounding box center [659, 268] width 184 height 23
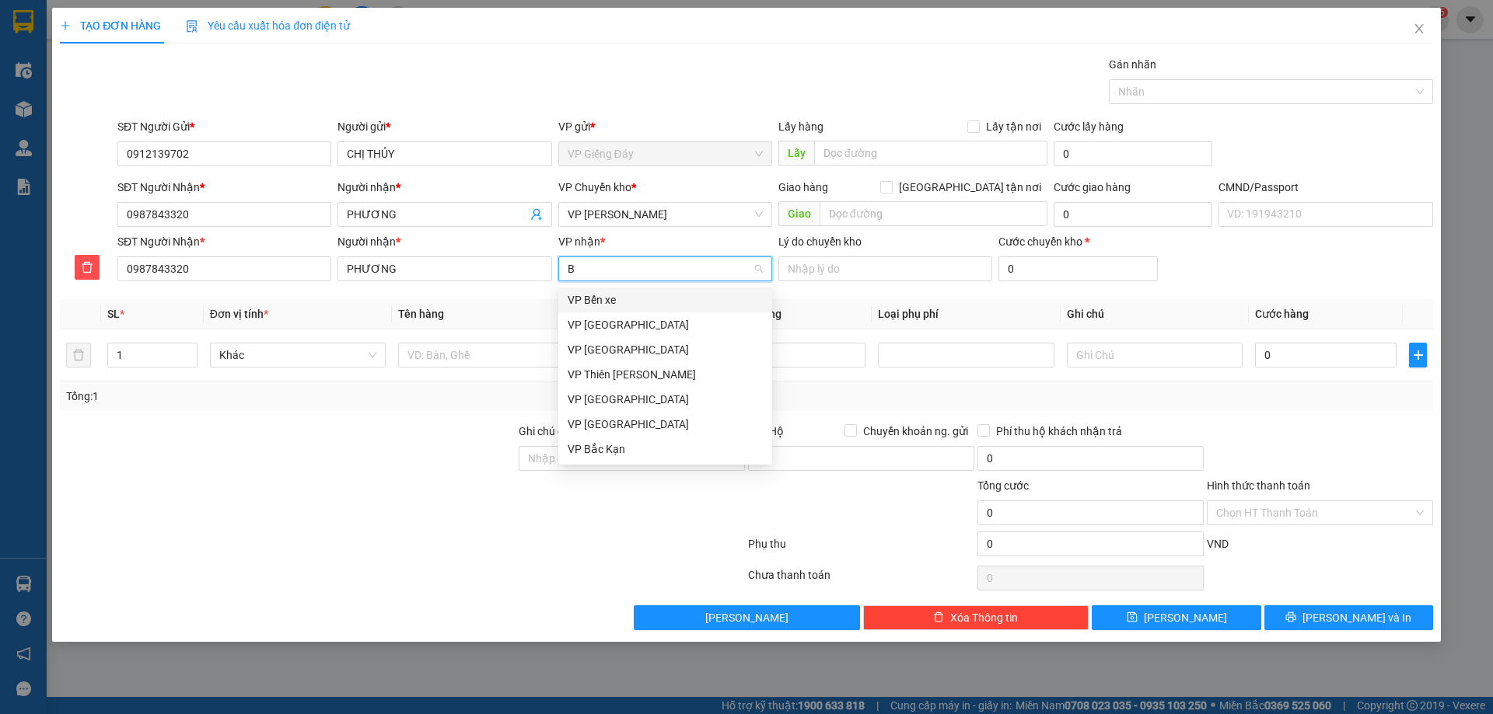
type input "BS"
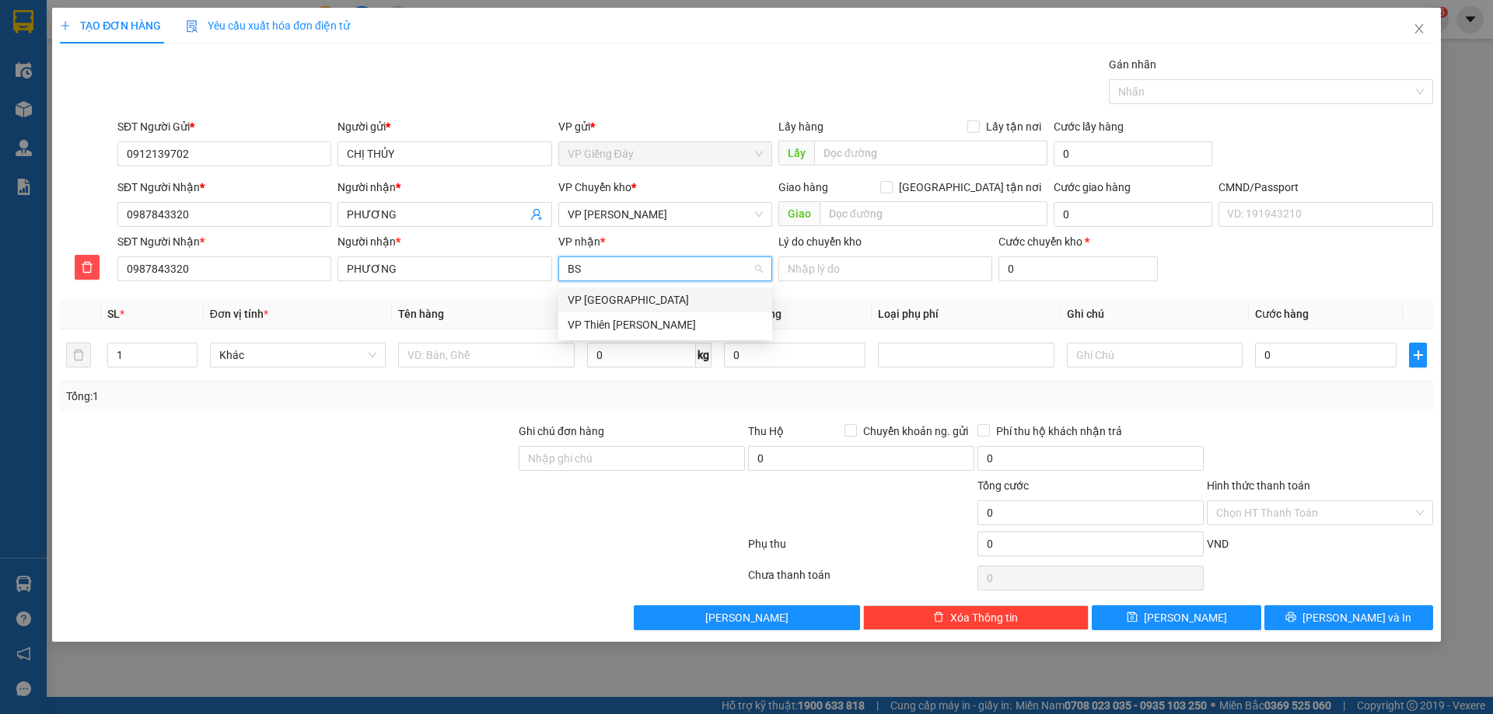
click at [626, 299] on div "VP [GEOGRAPHIC_DATA]" at bounding box center [664, 300] width 195 height 17
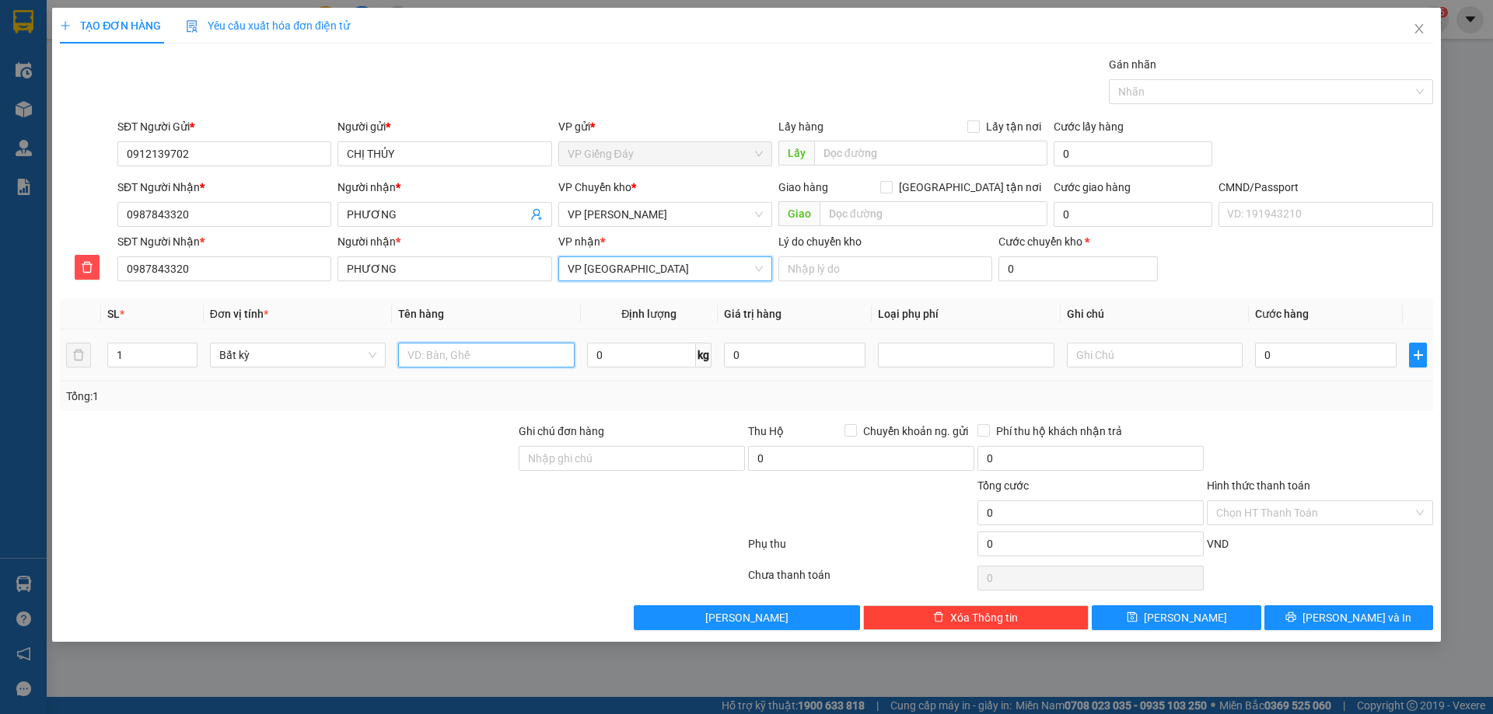
click at [454, 365] on input "text" at bounding box center [486, 355] width 176 height 25
type input "2"
click at [187, 347] on span "up" at bounding box center [188, 351] width 9 height 9
click at [451, 358] on input "text" at bounding box center [486, 355] width 176 height 25
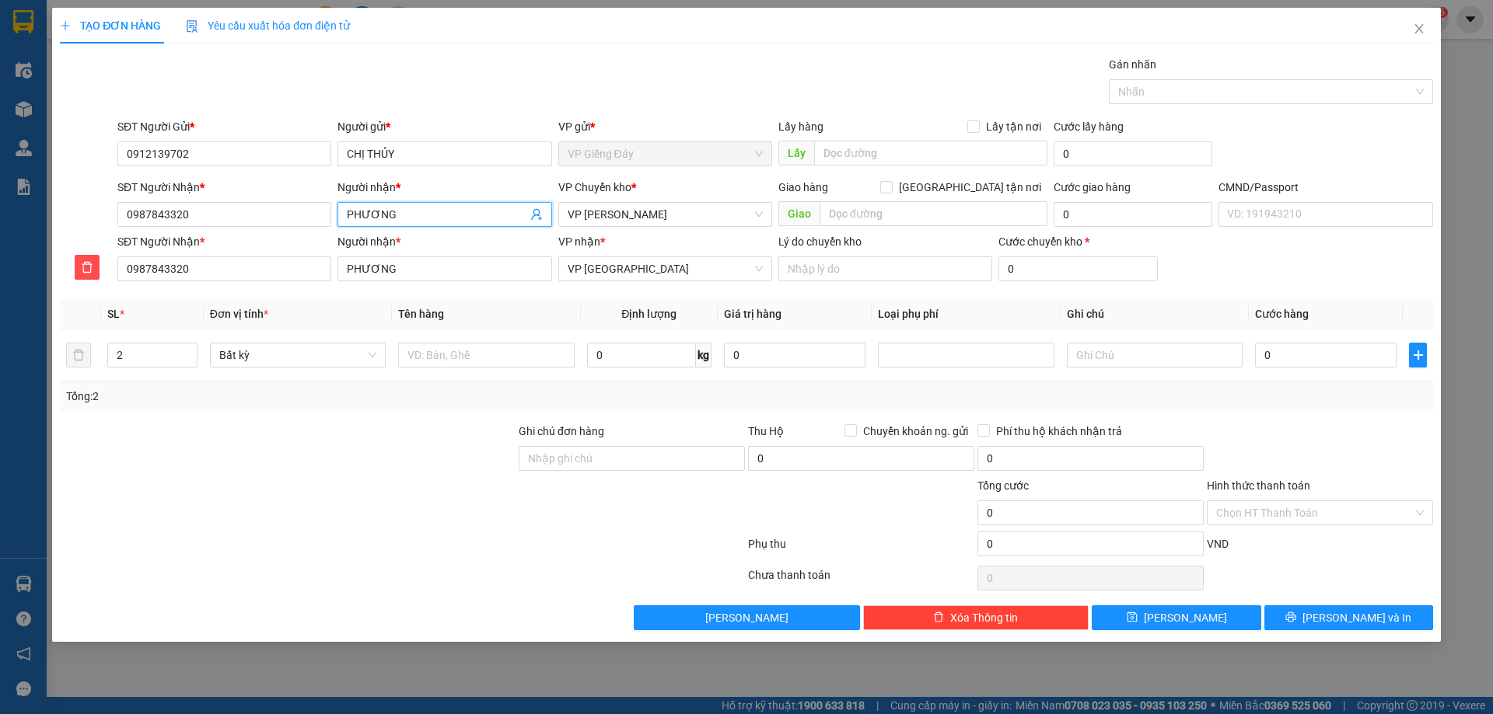
click at [412, 218] on input "PHƯƠNG" at bounding box center [437, 214] width 180 height 17
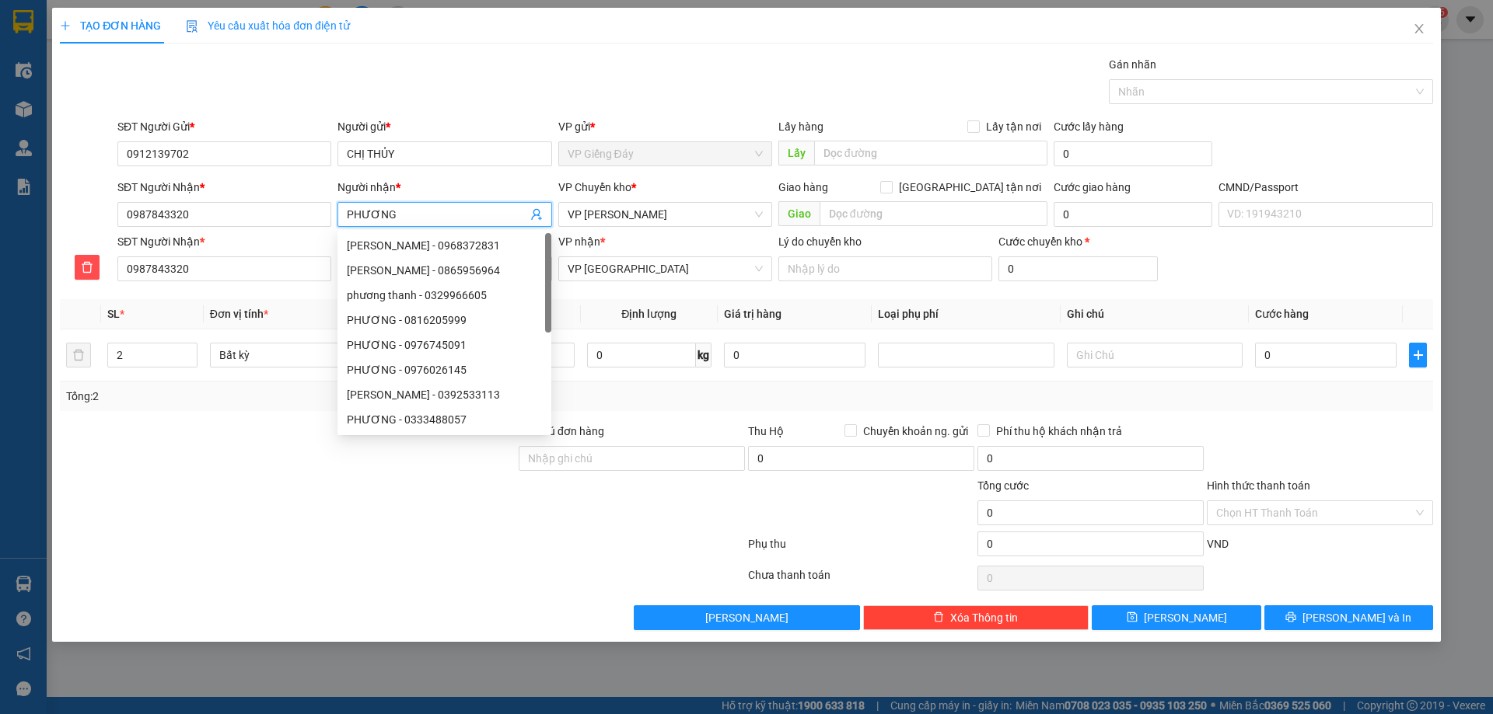
type input "PHƯƠNGJ"
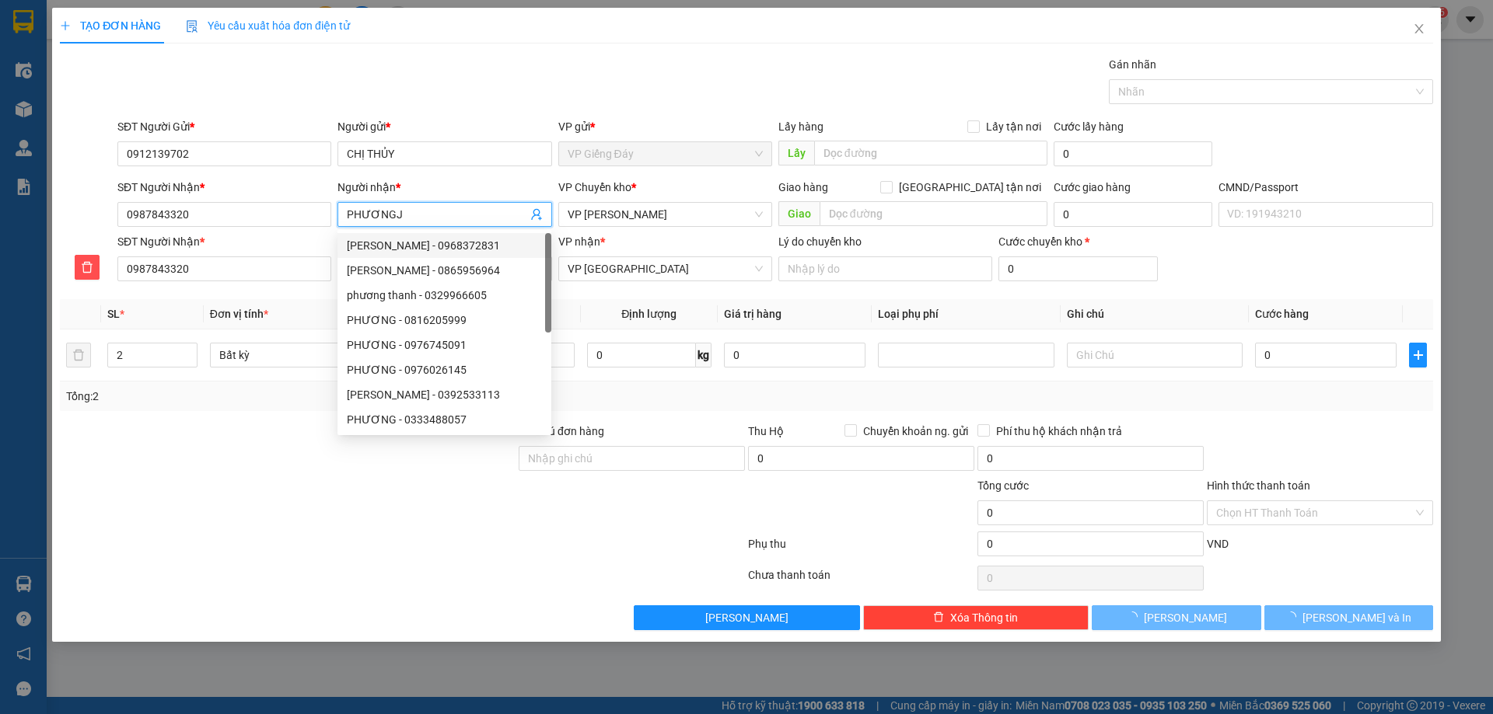
type input "PHƯƠNG"
type input "PHƯƠN"
type input "PHƯƠ"
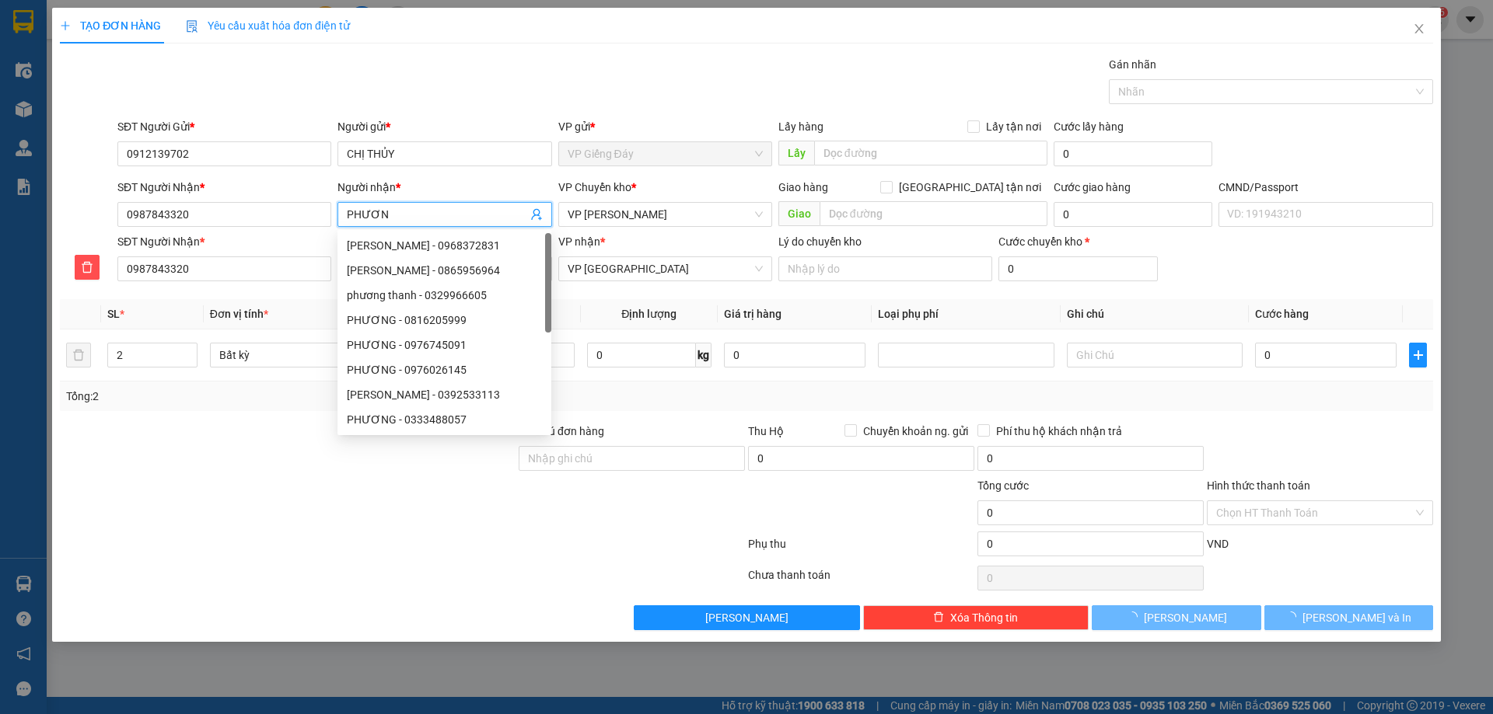
type input "PHƯƠ"
type input "PH"
type input "P"
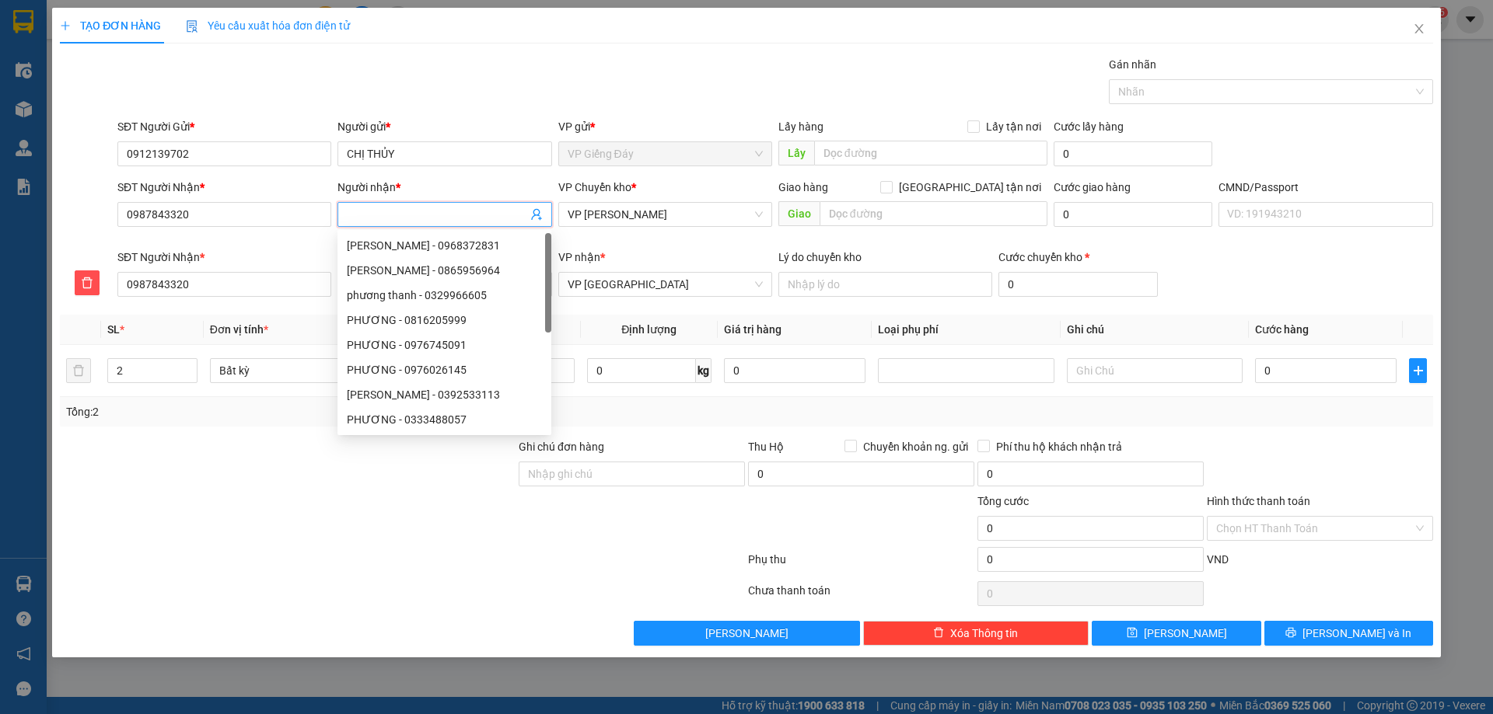
type input "P"
type input "PH"
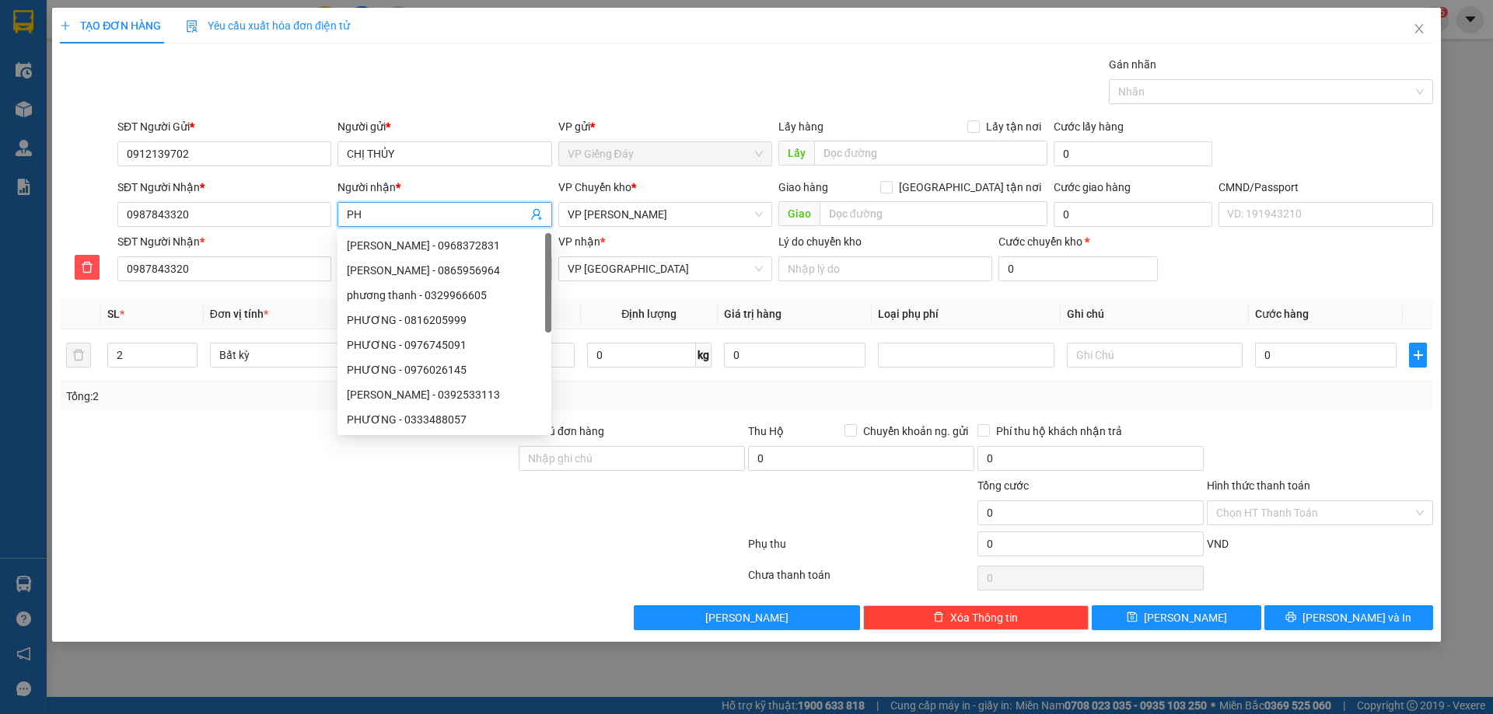
type input "PHU"
type input "PHUO"
type input "PHƯƠ"
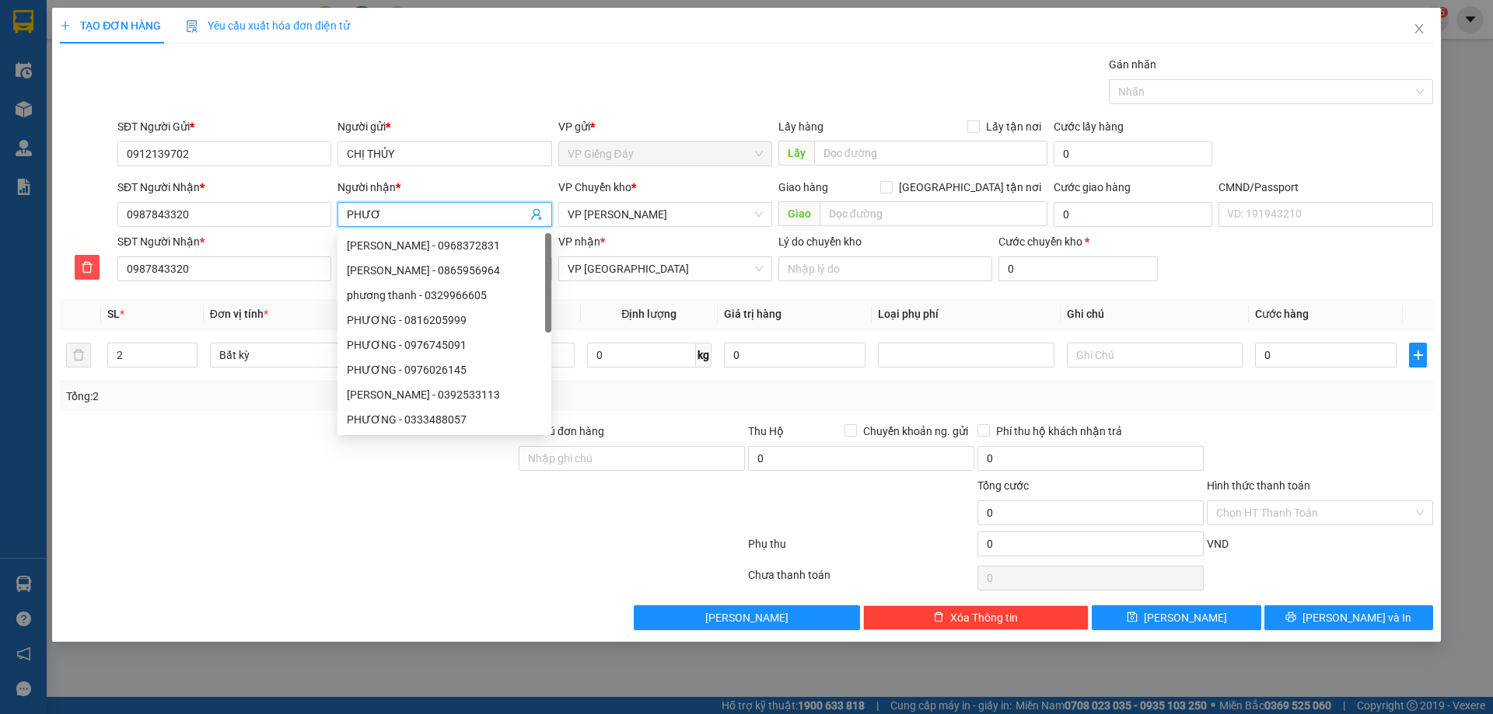
type input "PHƯƠ"
type input "PHƯƠN"
type input "PHƯƠNG"
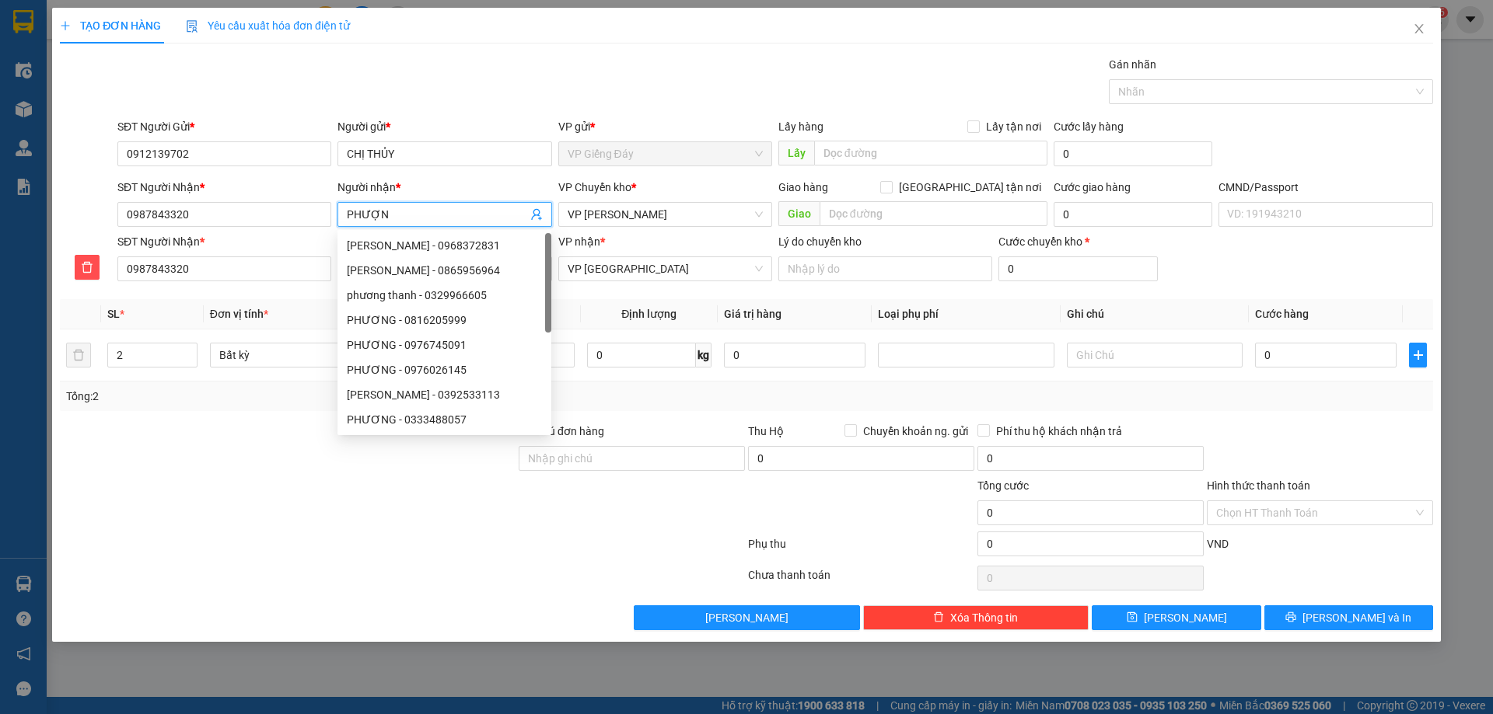
type input "PHƯỢNG"
click at [312, 480] on div at bounding box center [287, 504] width 459 height 54
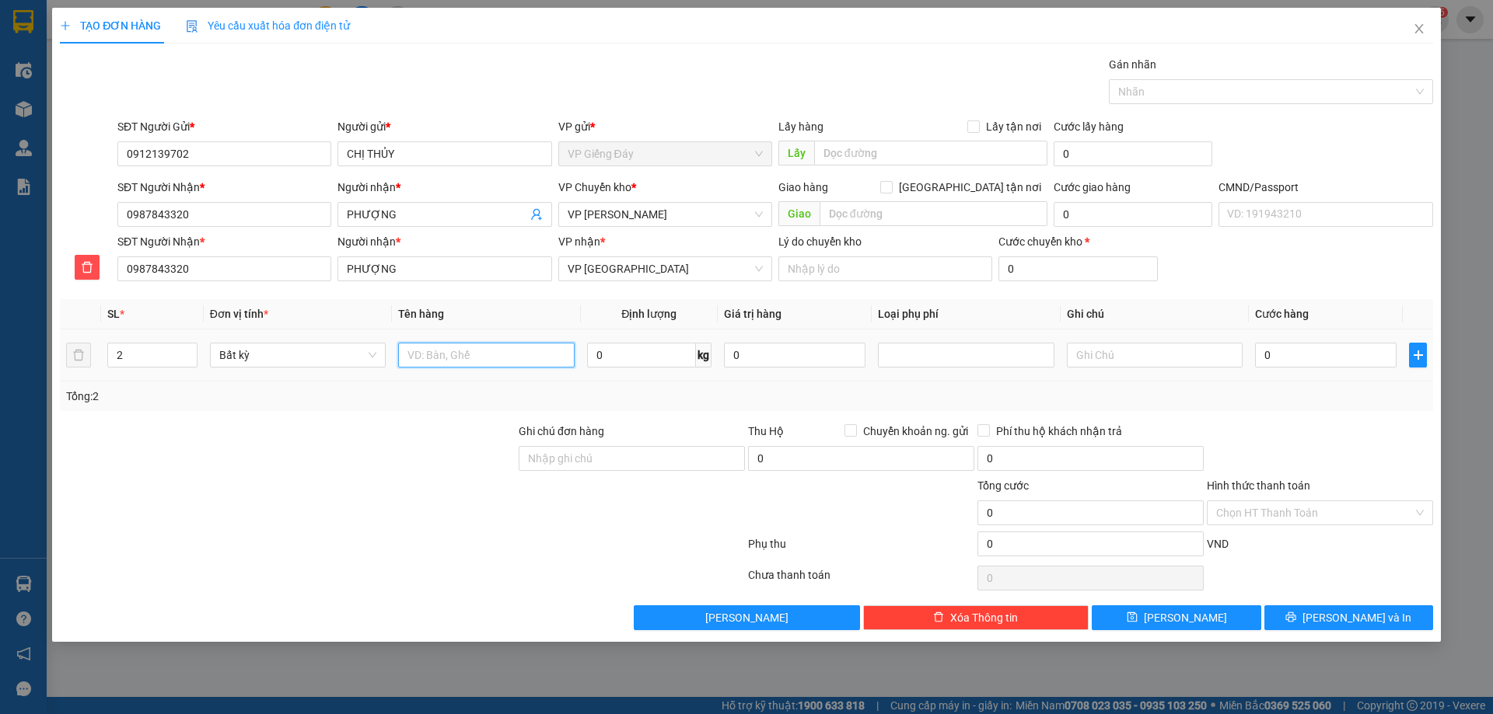
click at [464, 358] on input "text" at bounding box center [486, 355] width 176 height 25
type input "THÙNG XỐP + TÚI ĐỒ ĂN"
click at [1160, 352] on input "text" at bounding box center [1155, 355] width 176 height 25
type input "24 + 9"
click at [348, 473] on div at bounding box center [287, 450] width 459 height 54
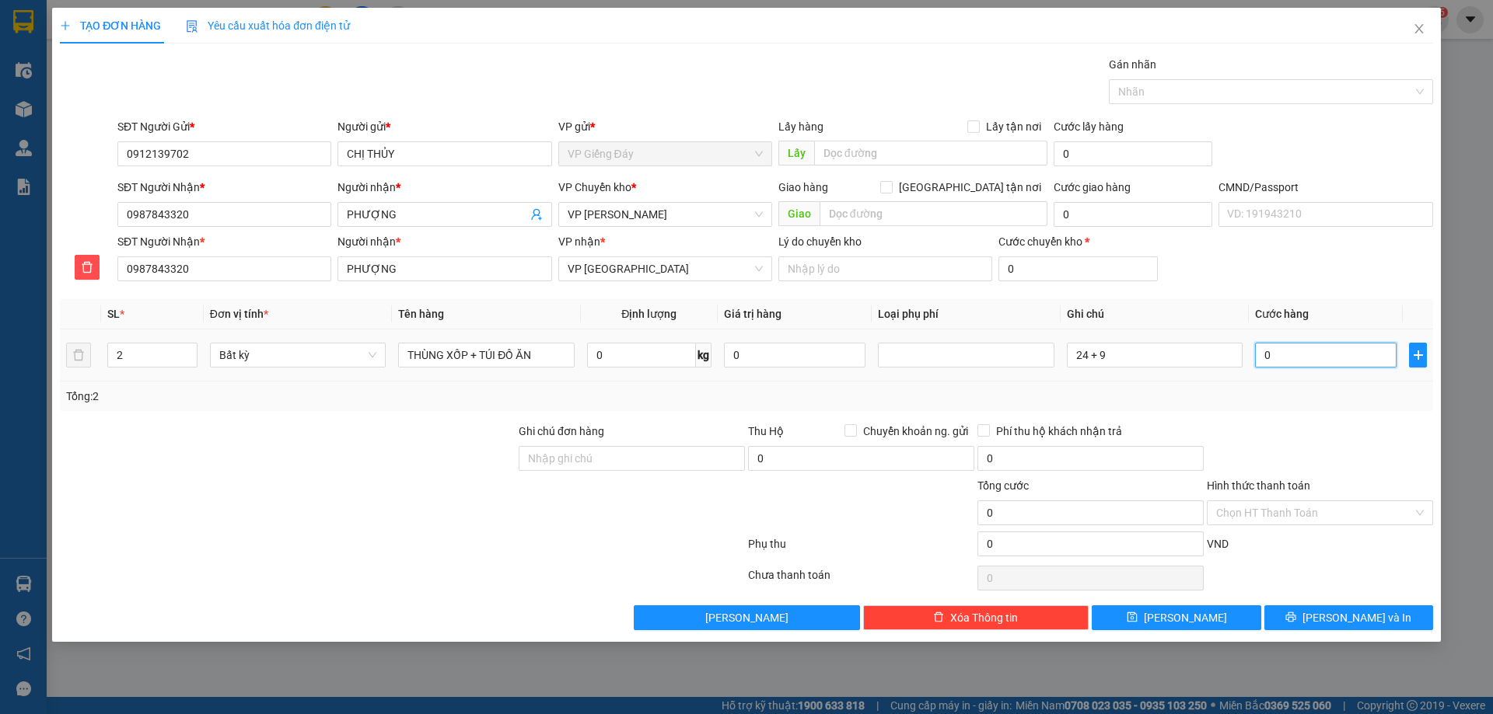
click at [1273, 362] on input "0" at bounding box center [1325, 355] width 141 height 25
type input "1"
type input "18"
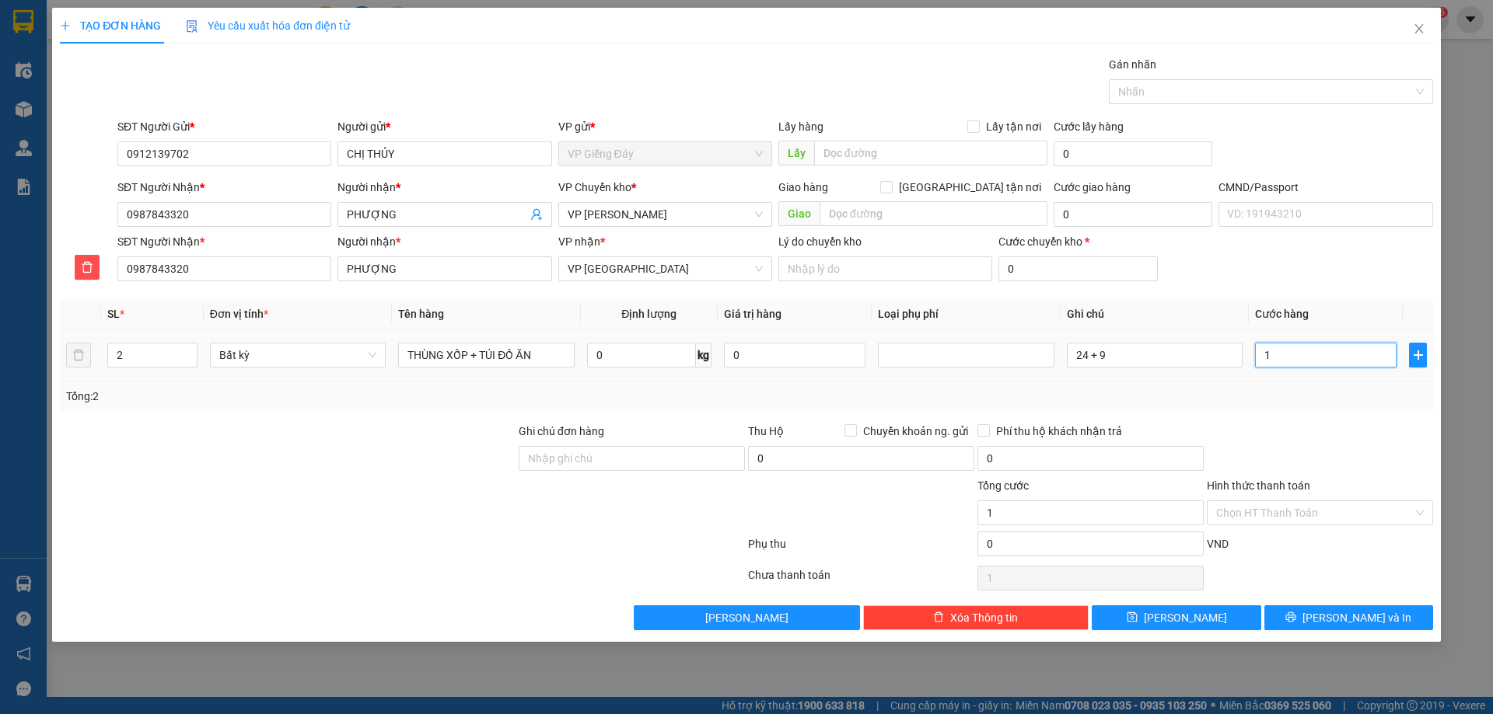
type input "18"
type input "180"
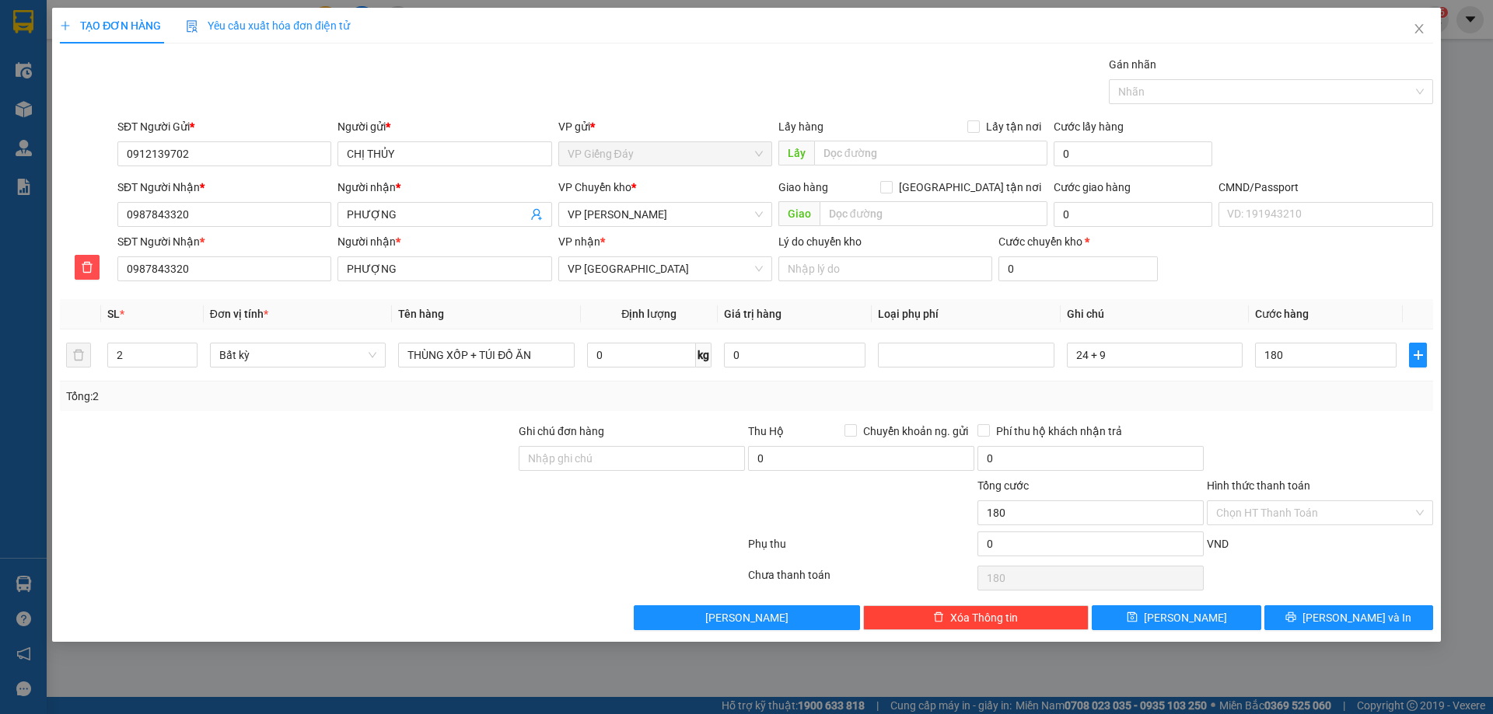
type input "180.000"
click at [288, 515] on div at bounding box center [287, 504] width 459 height 54
click at [1300, 505] on input "Hình thức thanh toán" at bounding box center [1314, 512] width 197 height 23
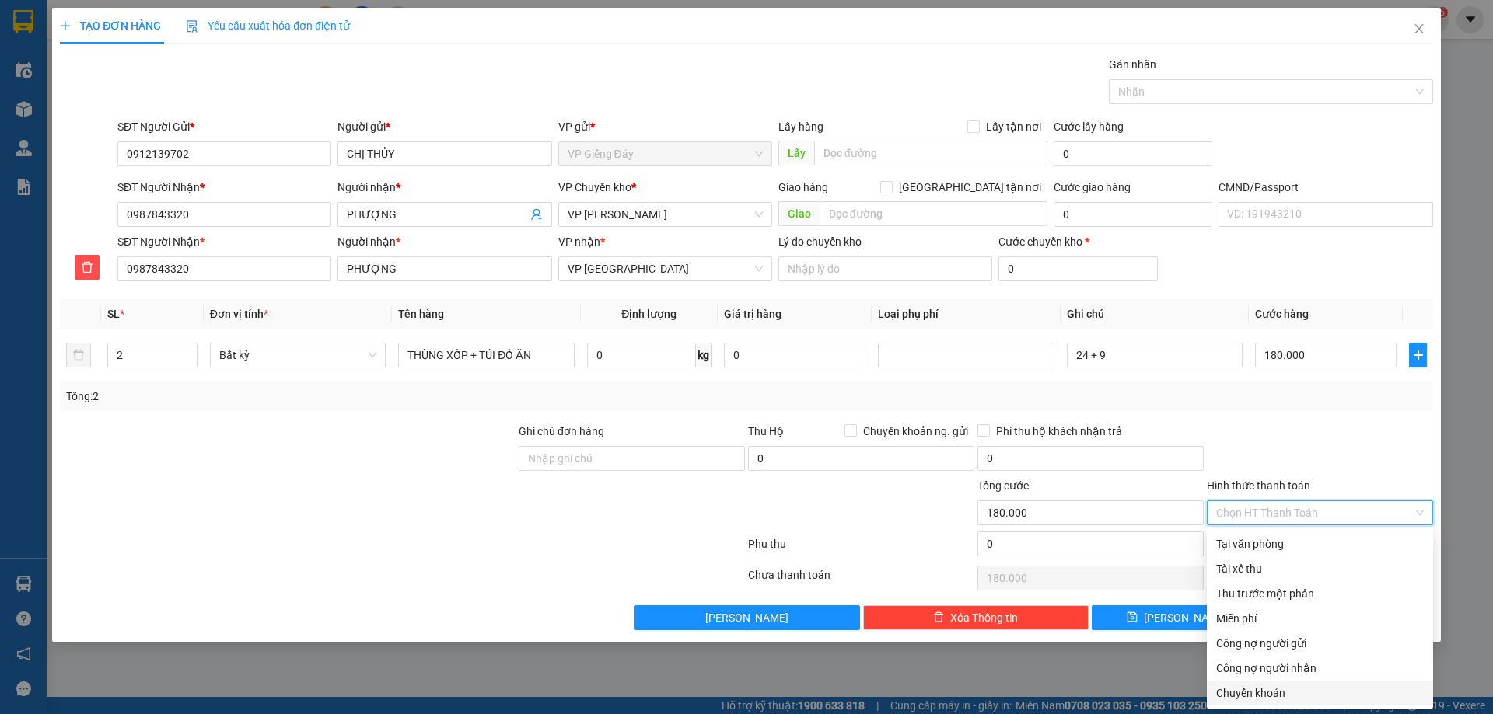
click at [1261, 691] on div "Chuyển khoản" at bounding box center [1320, 693] width 208 height 17
type input "0"
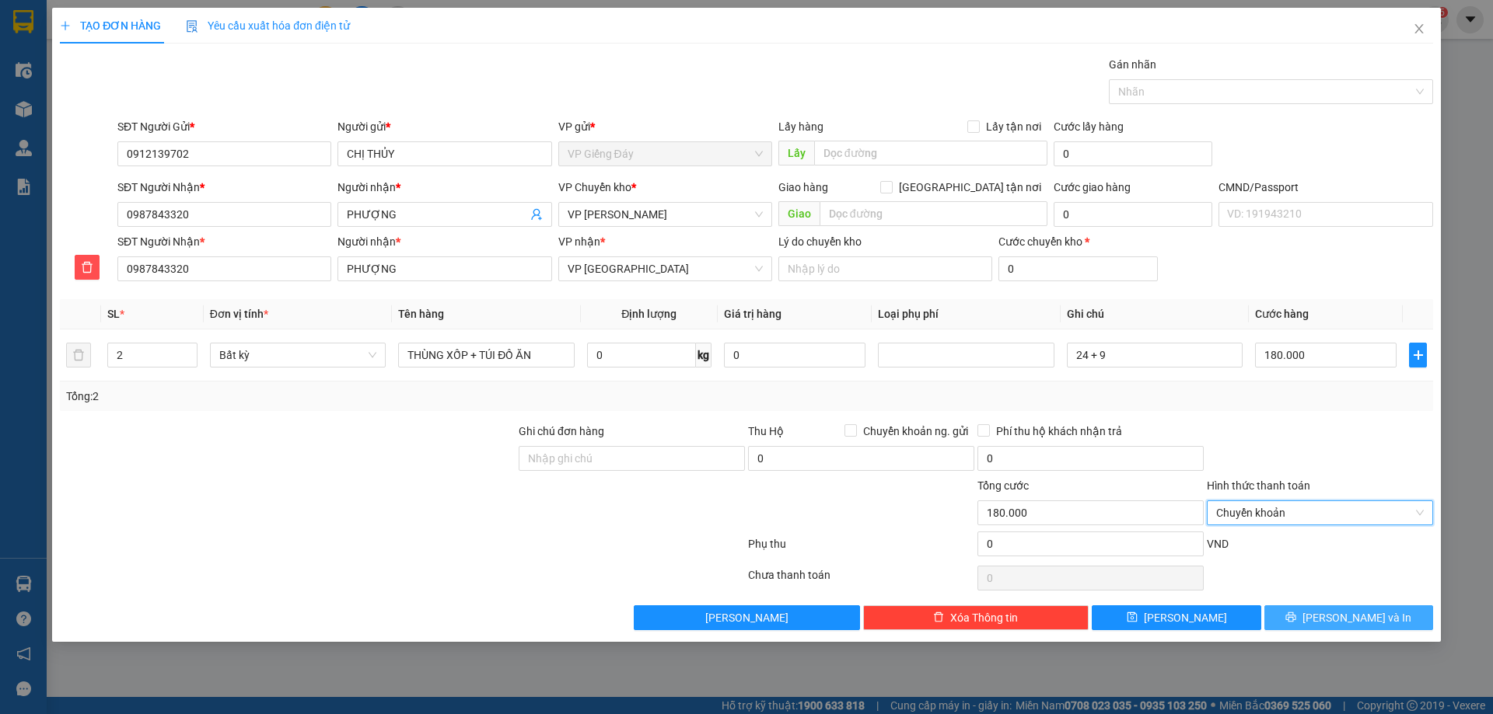
click at [1322, 609] on button "[PERSON_NAME] và In" at bounding box center [1348, 618] width 169 height 25
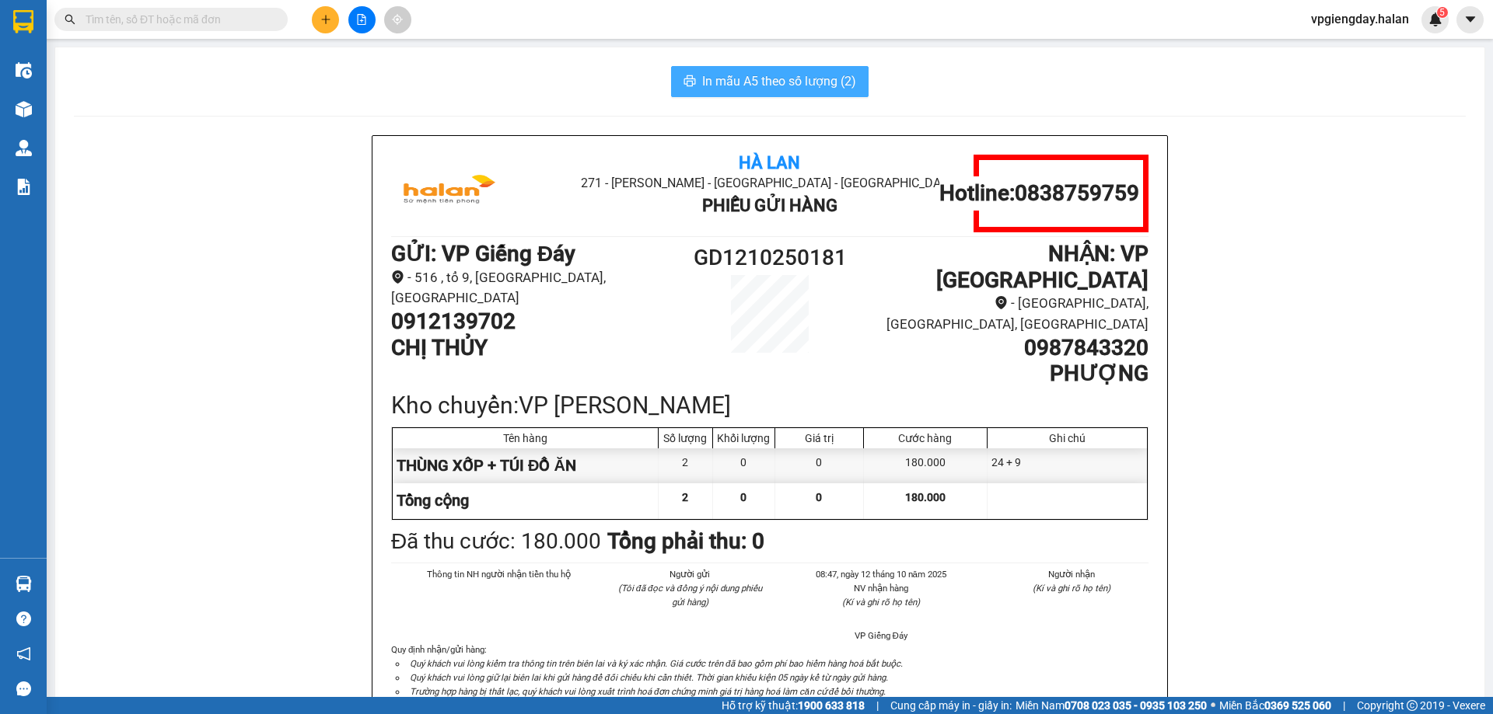
click at [758, 76] on span "In mẫu A5 theo số lượng (2)" at bounding box center [779, 81] width 154 height 19
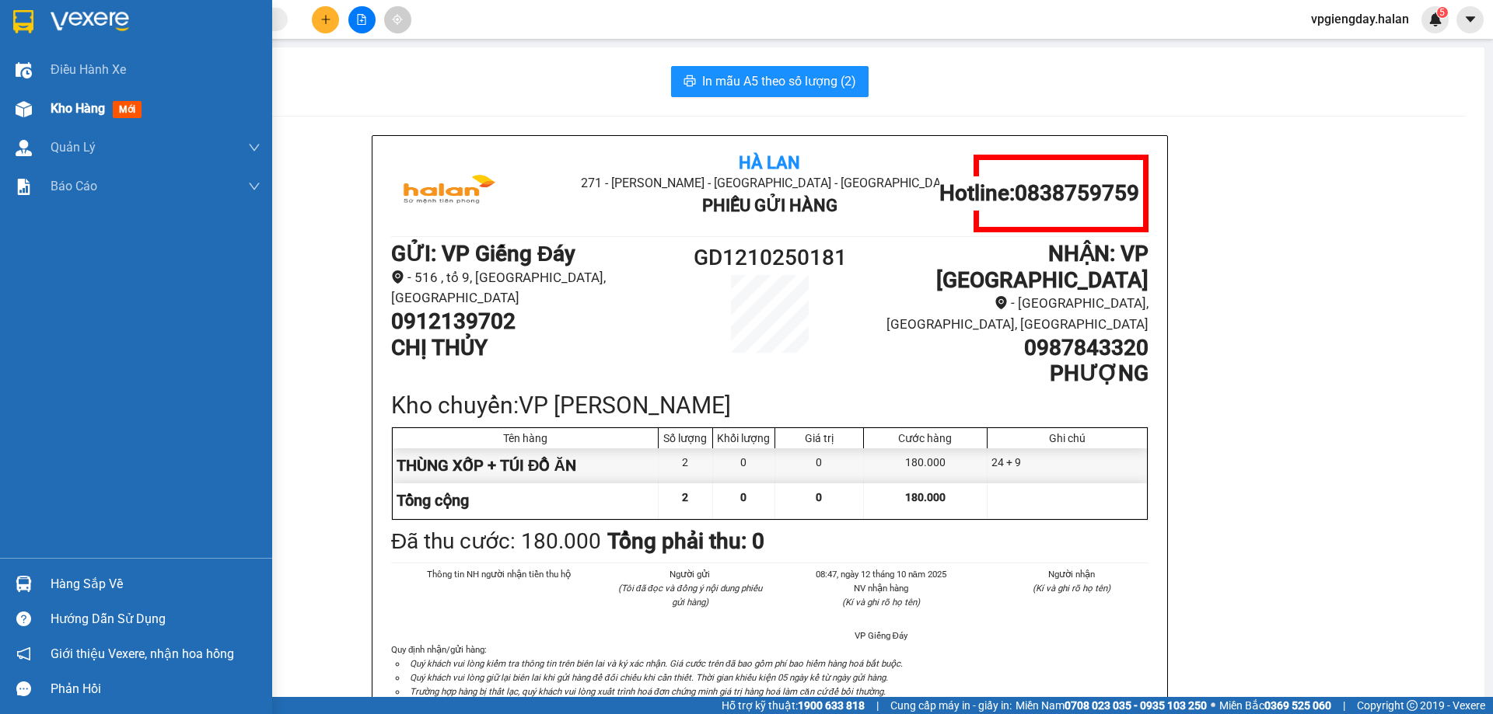
click at [68, 109] on span "Kho hàng" at bounding box center [78, 108] width 54 height 15
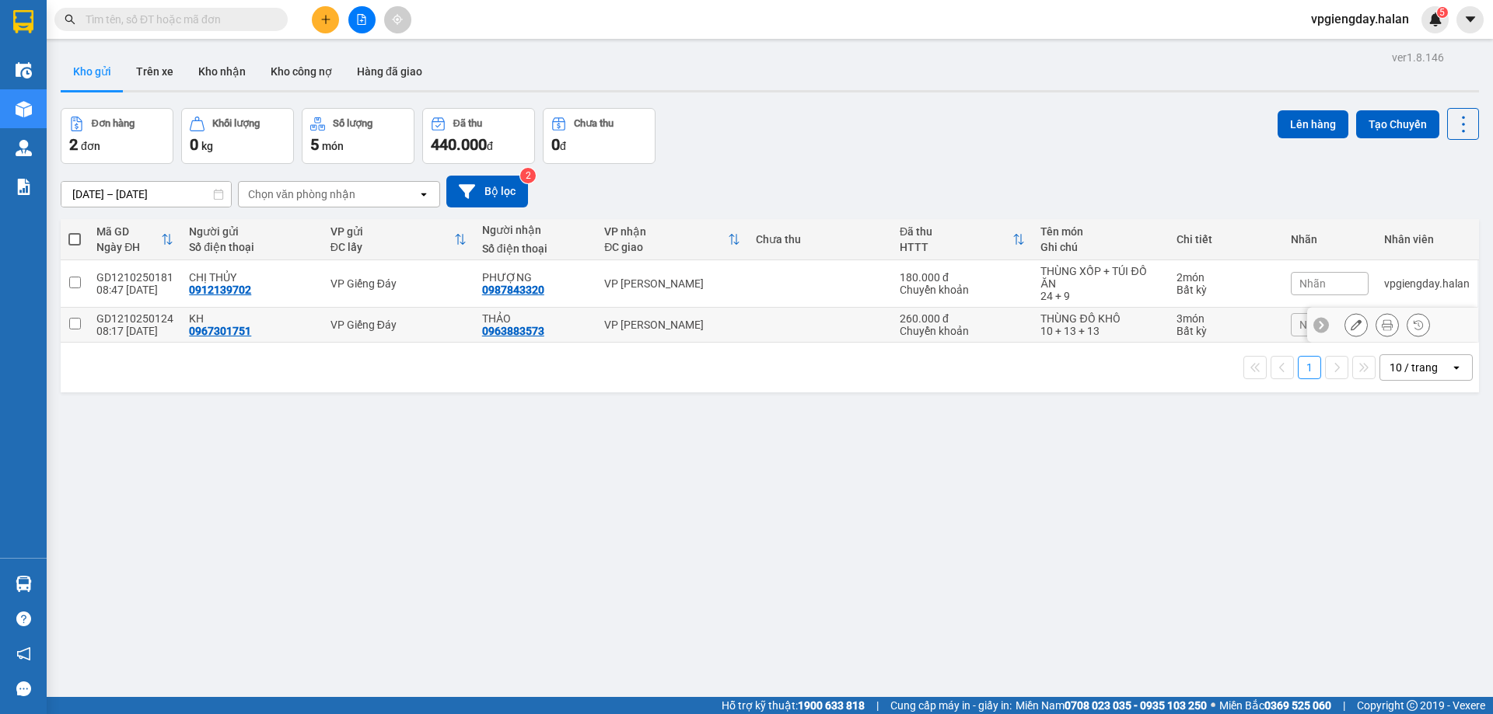
click at [112, 334] on div "08:17 [DATE]" at bounding box center [134, 331] width 77 height 12
checkbox input "true"
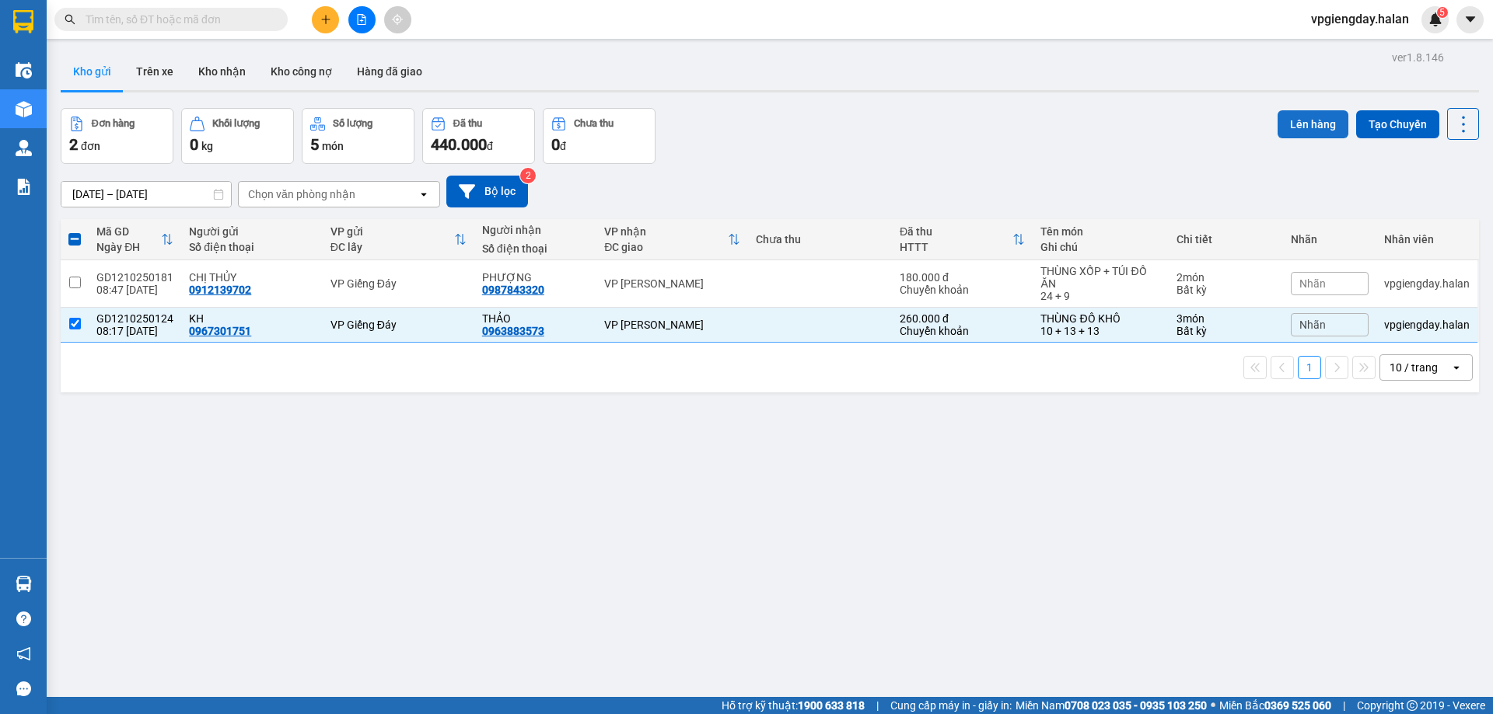
click at [1294, 124] on button "Lên hàng" at bounding box center [1312, 124] width 71 height 28
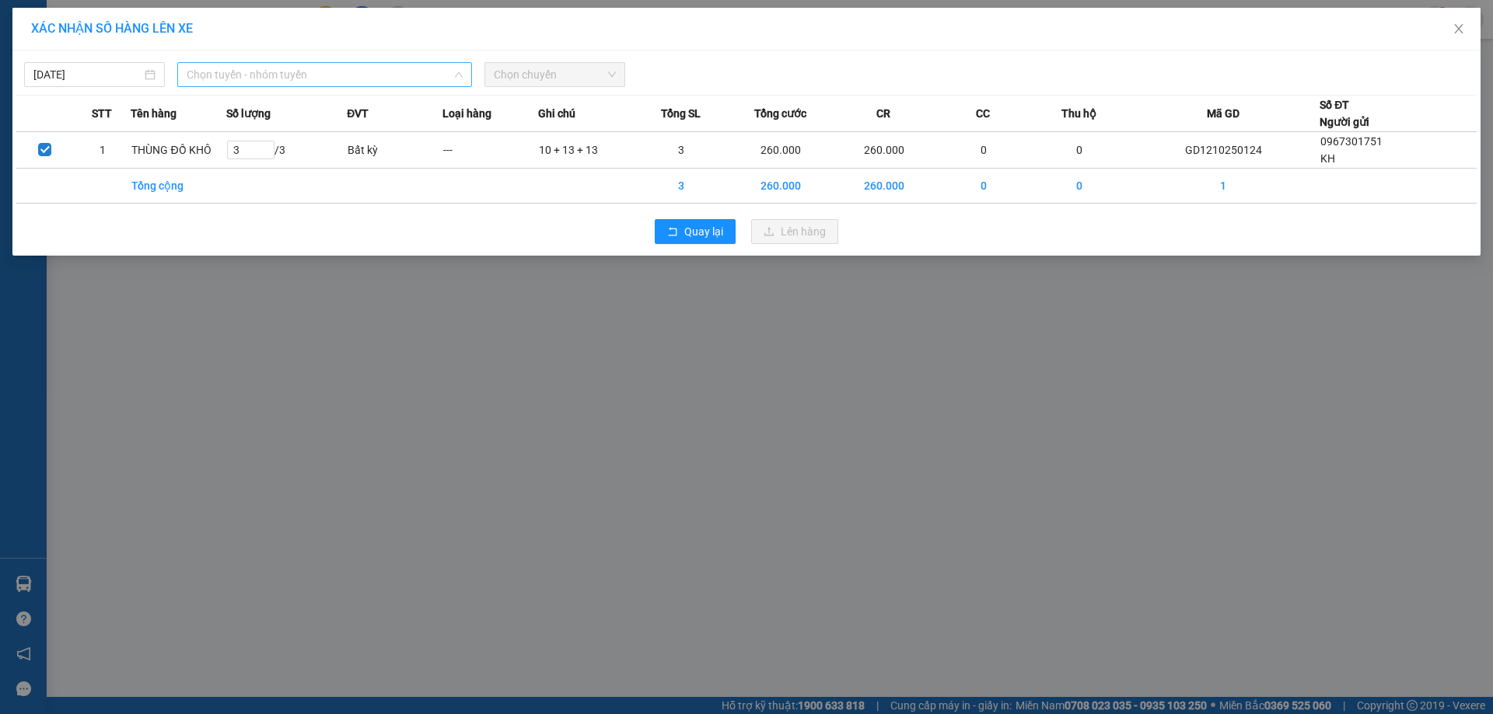
click at [267, 76] on span "Chọn tuyến - nhóm tuyến" at bounding box center [325, 74] width 276 height 23
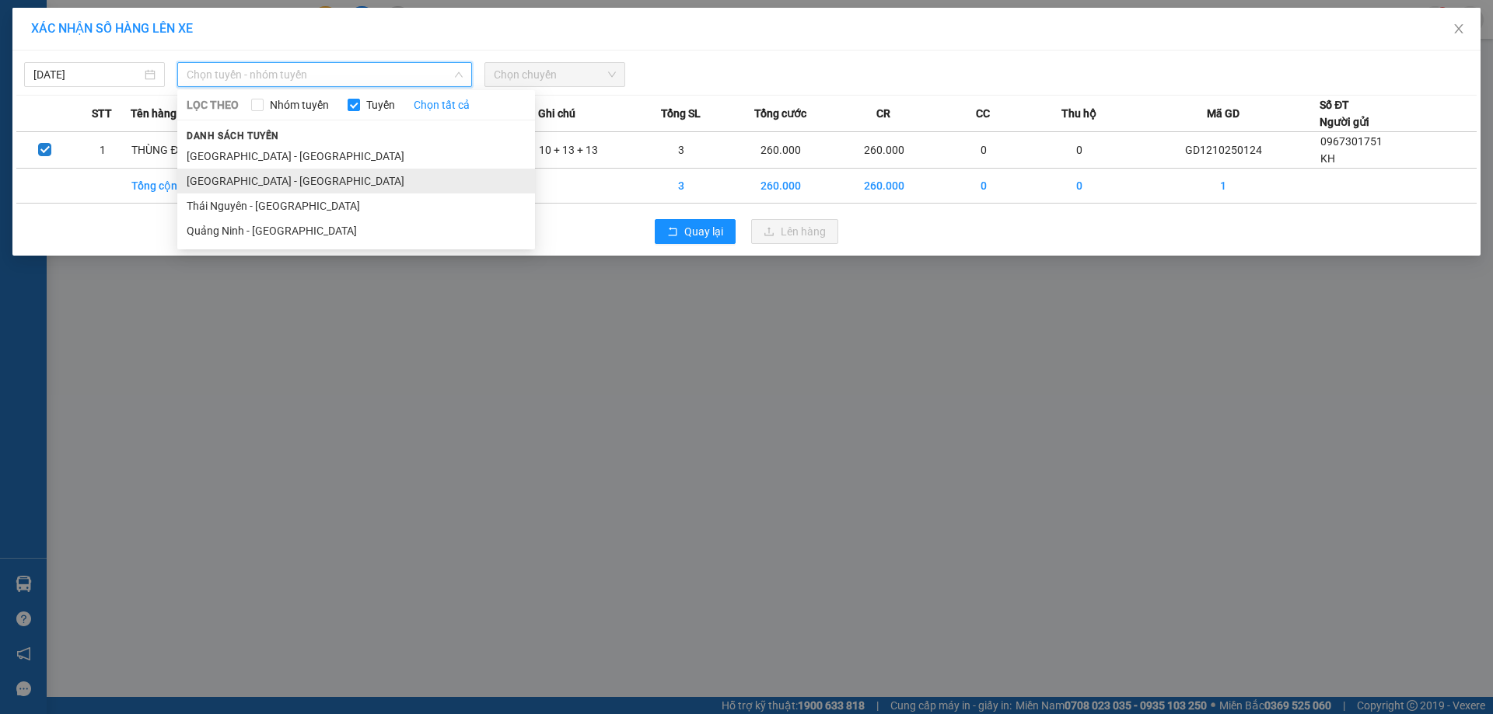
click at [258, 183] on li "[GEOGRAPHIC_DATA] - [GEOGRAPHIC_DATA]" at bounding box center [356, 181] width 358 height 25
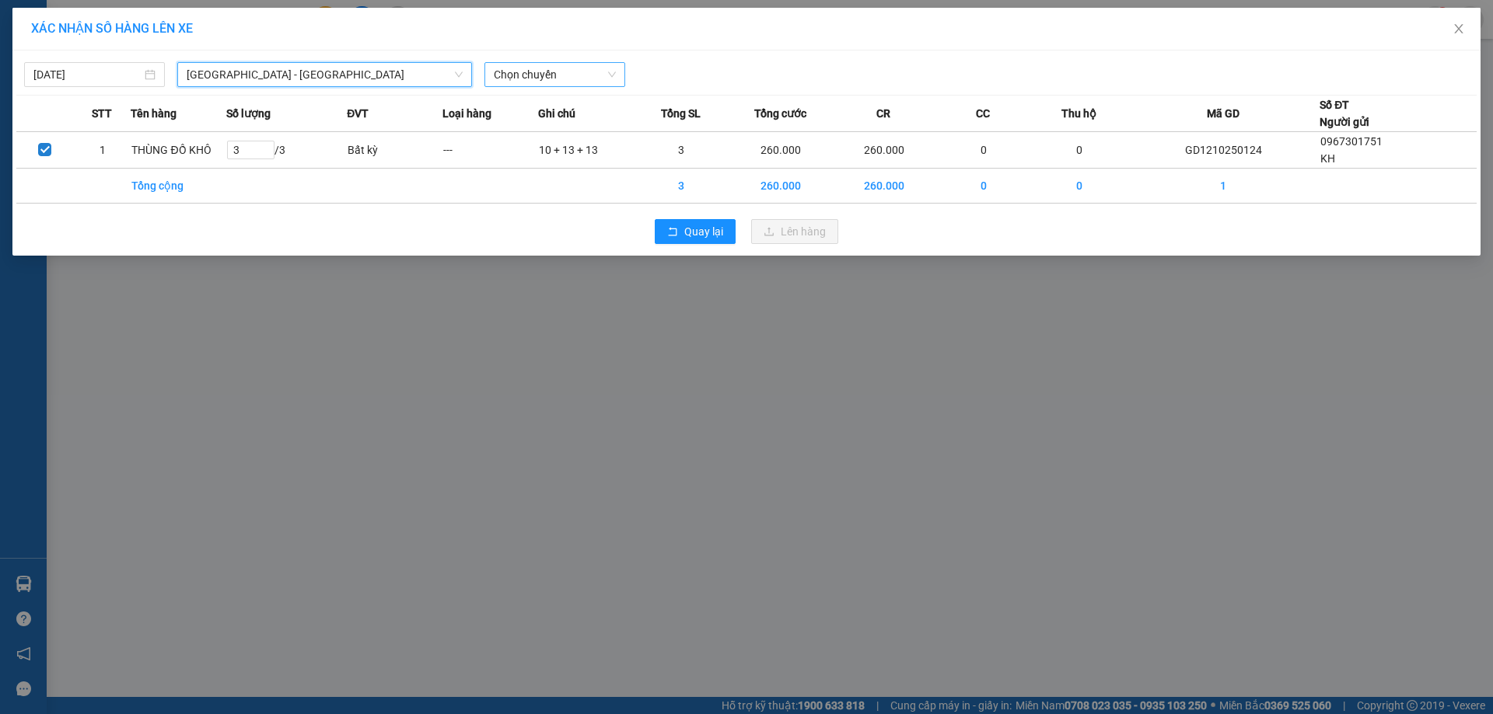
click at [536, 76] on span "Chọn chuyến" at bounding box center [555, 74] width 122 height 23
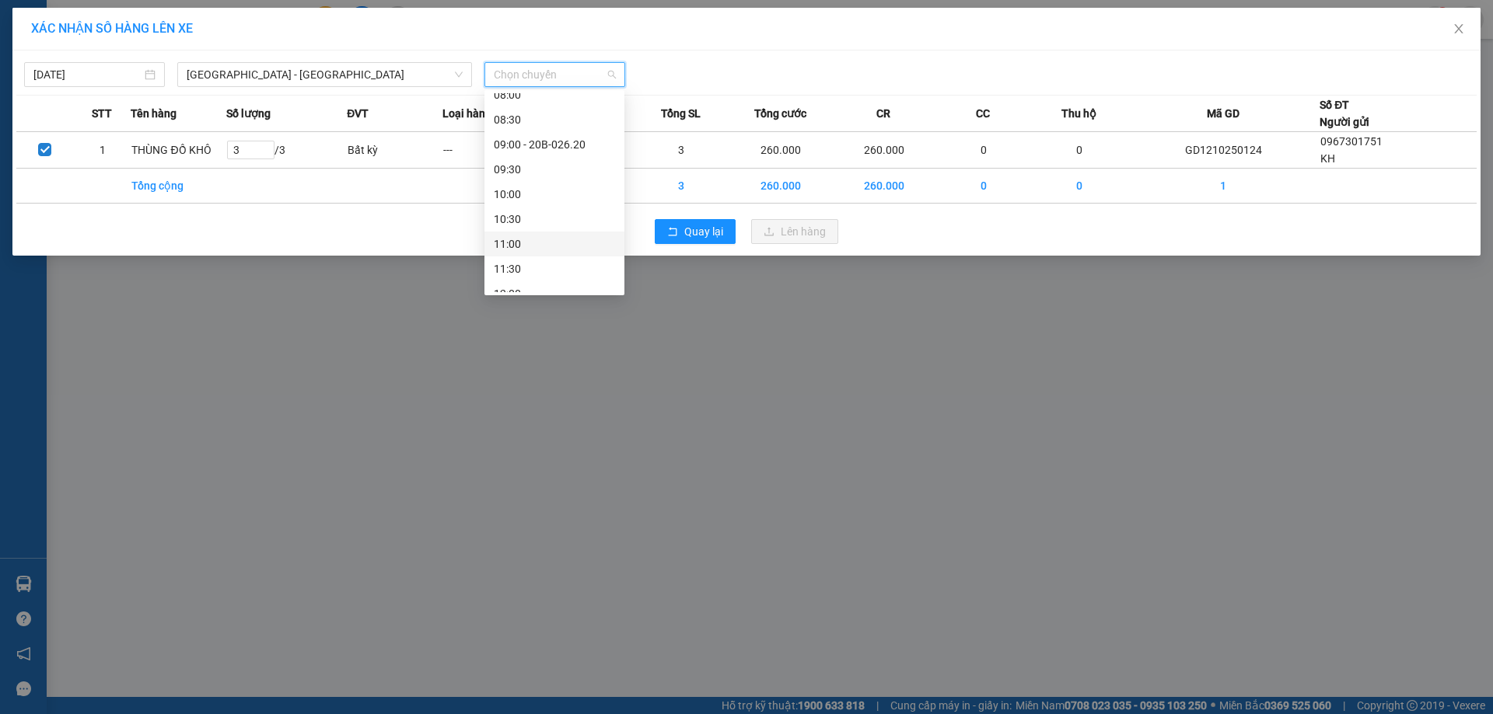
scroll to position [233, 0]
click at [534, 172] on div "09:00 - 20B-026.20" at bounding box center [554, 170] width 121 height 17
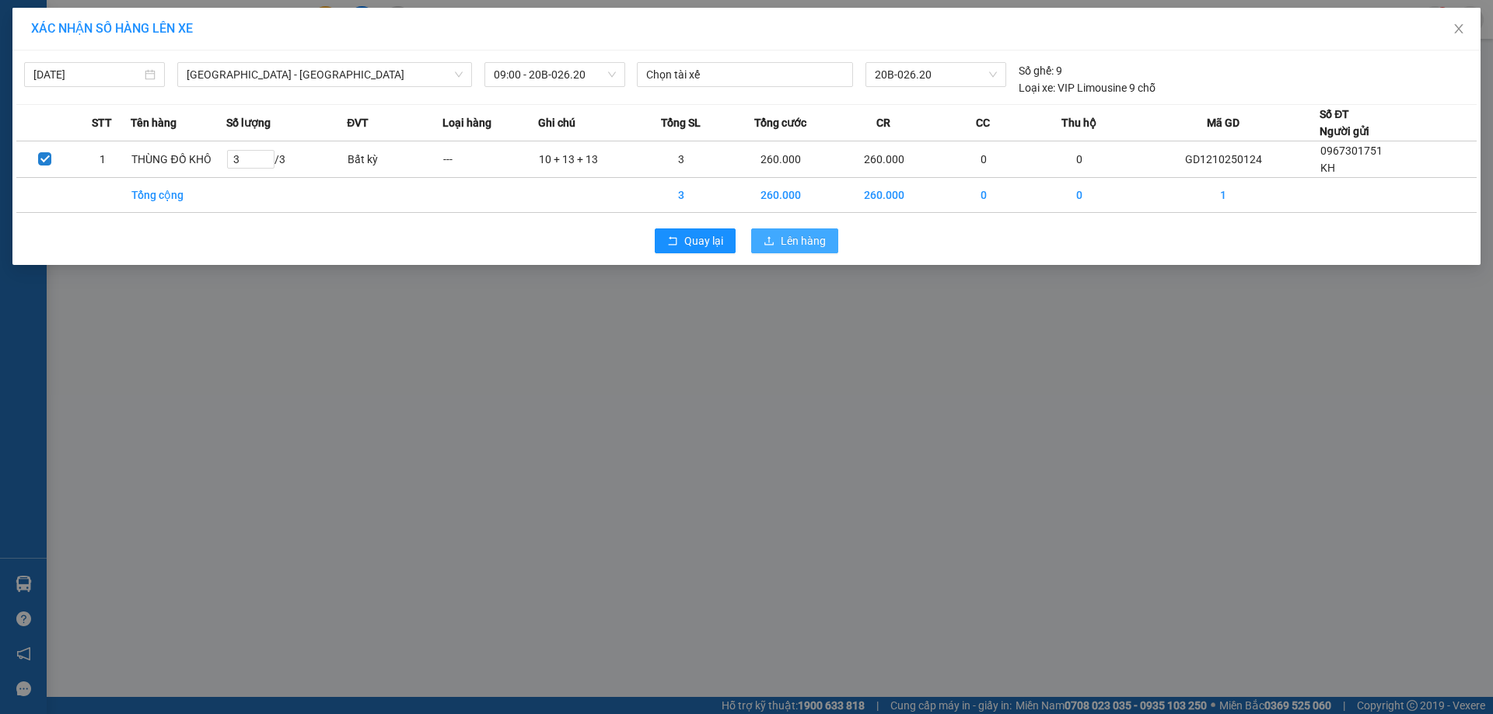
click at [787, 243] on span "Lên hàng" at bounding box center [802, 240] width 45 height 17
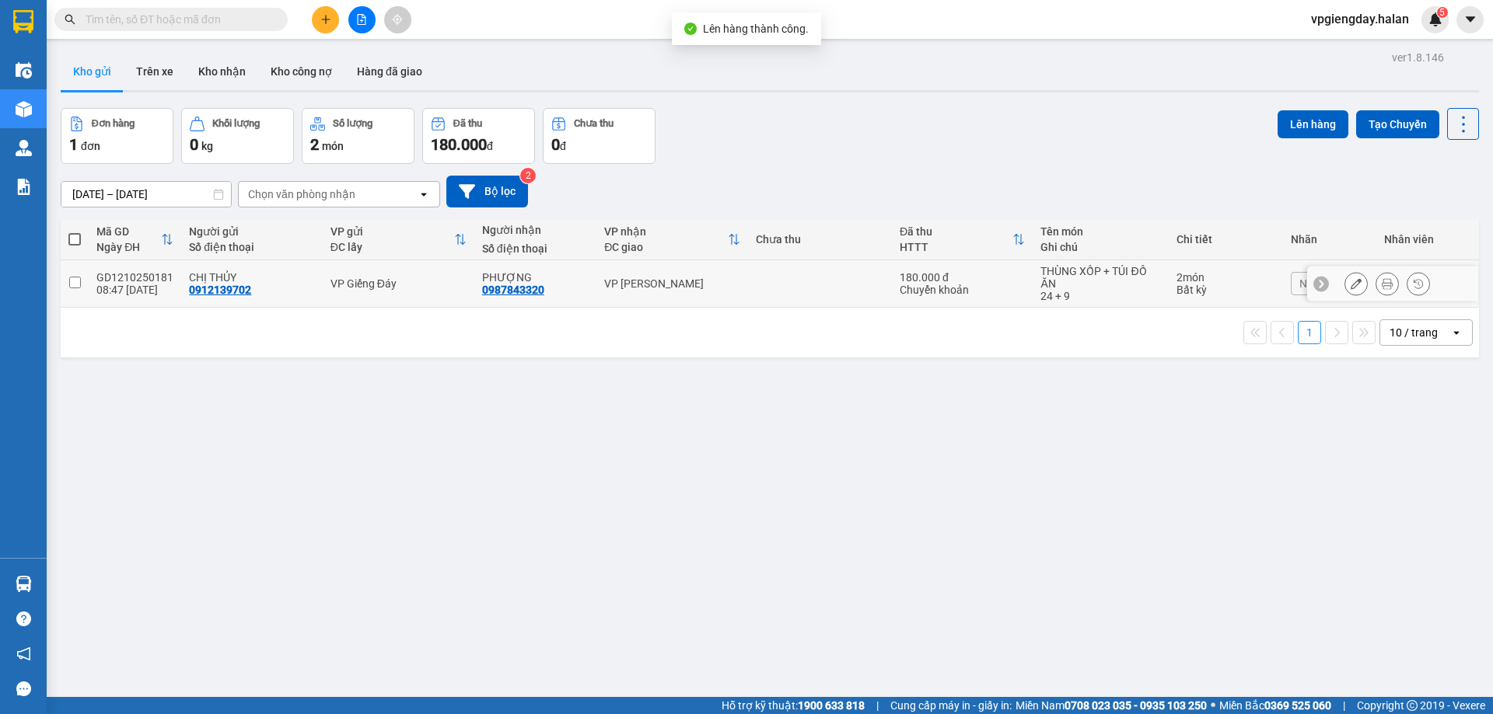
click at [293, 293] on div "CHỊ THỦY 0912139702" at bounding box center [251, 283] width 125 height 25
checkbox input "true"
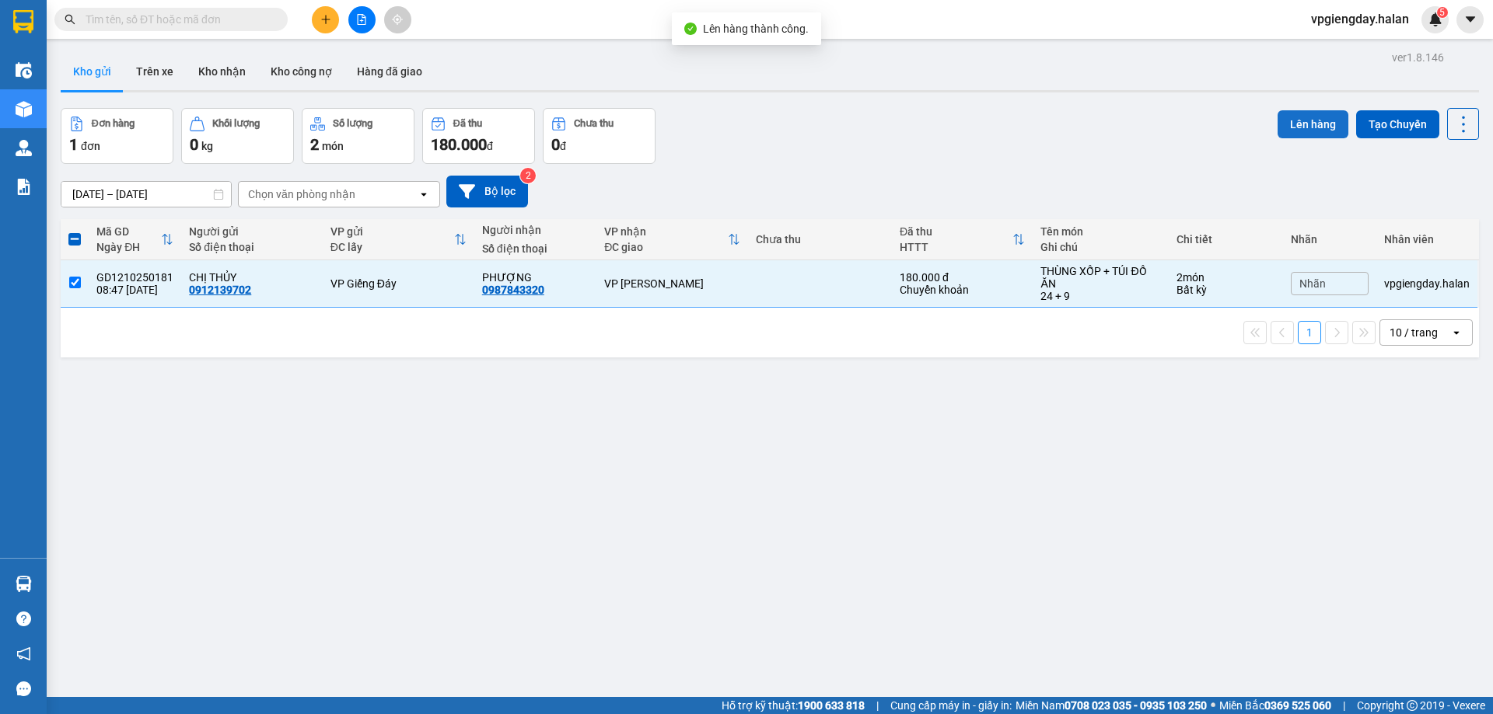
click at [1277, 120] on button "Lên hàng" at bounding box center [1312, 124] width 71 height 28
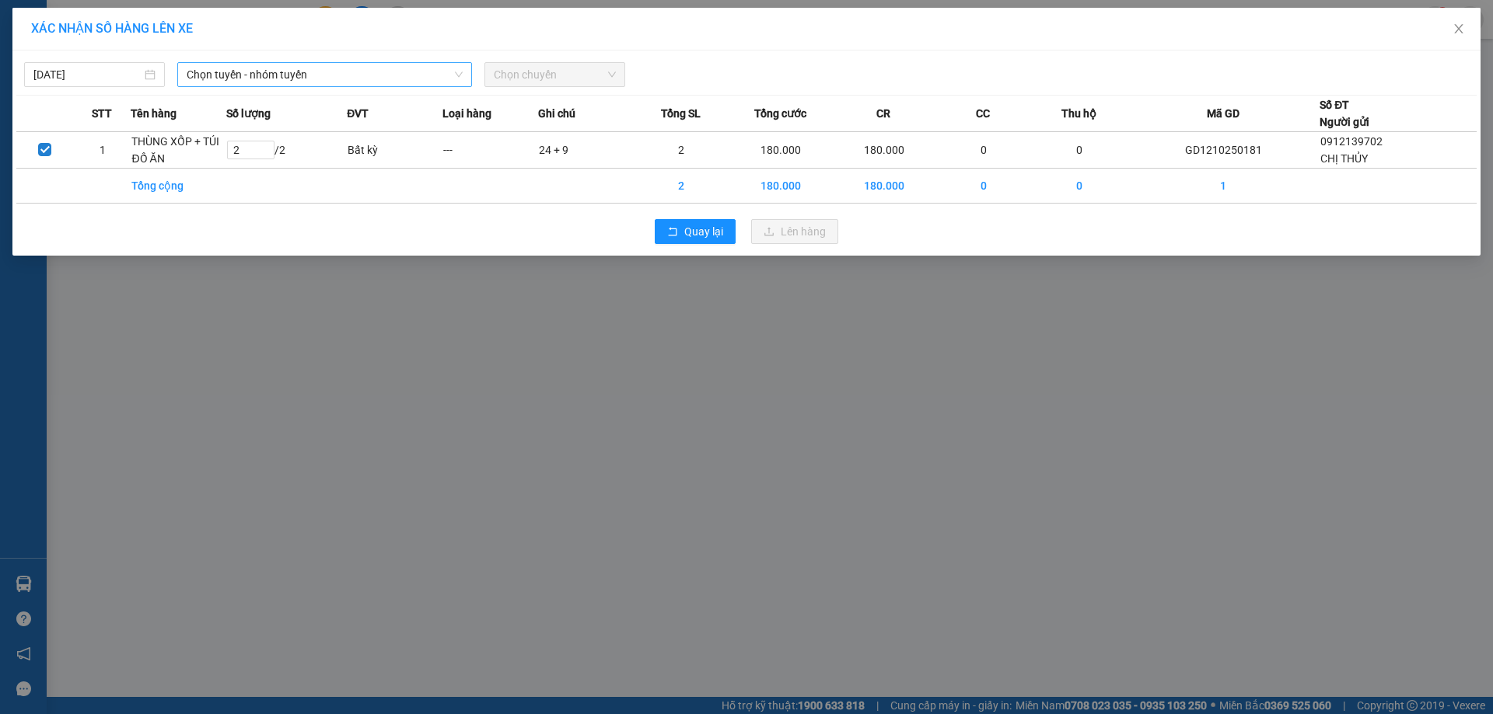
click at [312, 75] on span "Chọn tuyến - nhóm tuyến" at bounding box center [325, 74] width 276 height 23
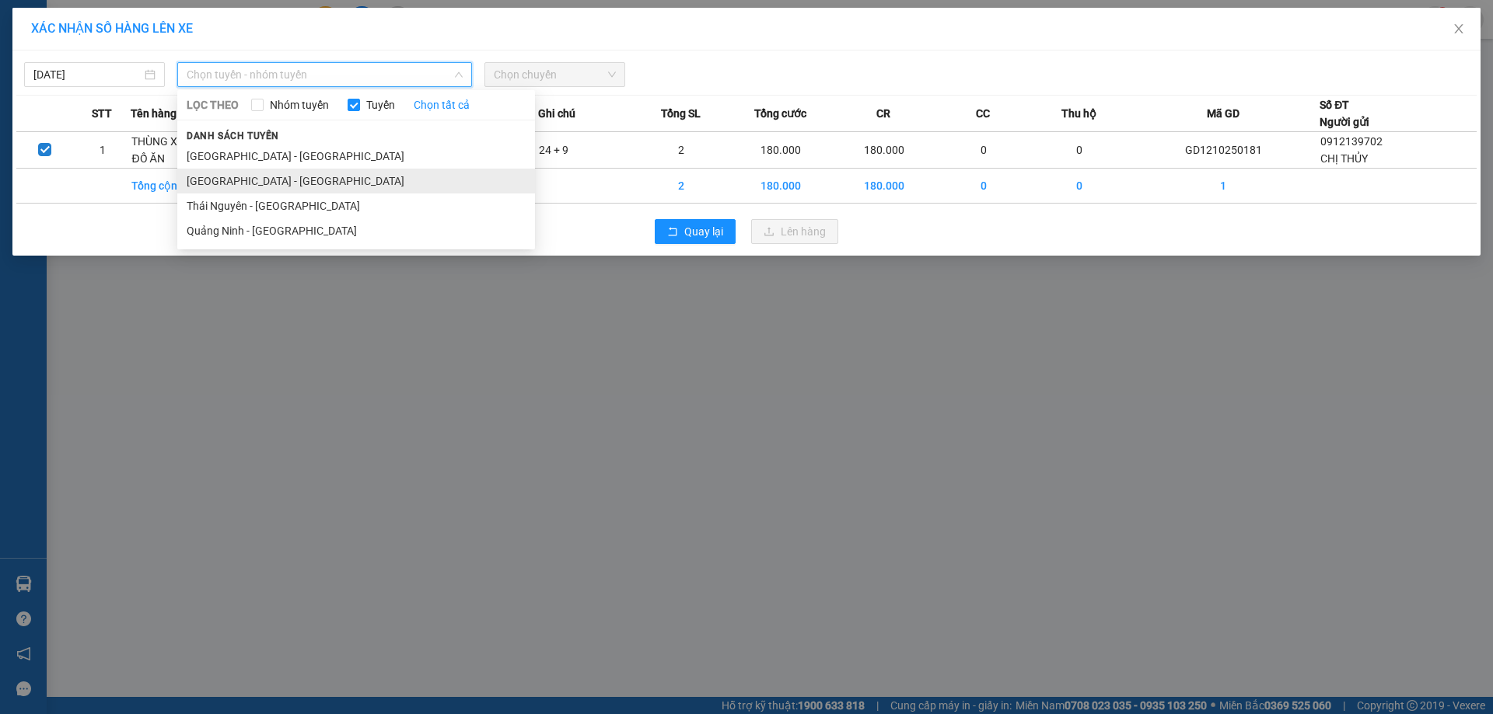
click at [262, 183] on li "[GEOGRAPHIC_DATA] - [GEOGRAPHIC_DATA]" at bounding box center [356, 181] width 358 height 25
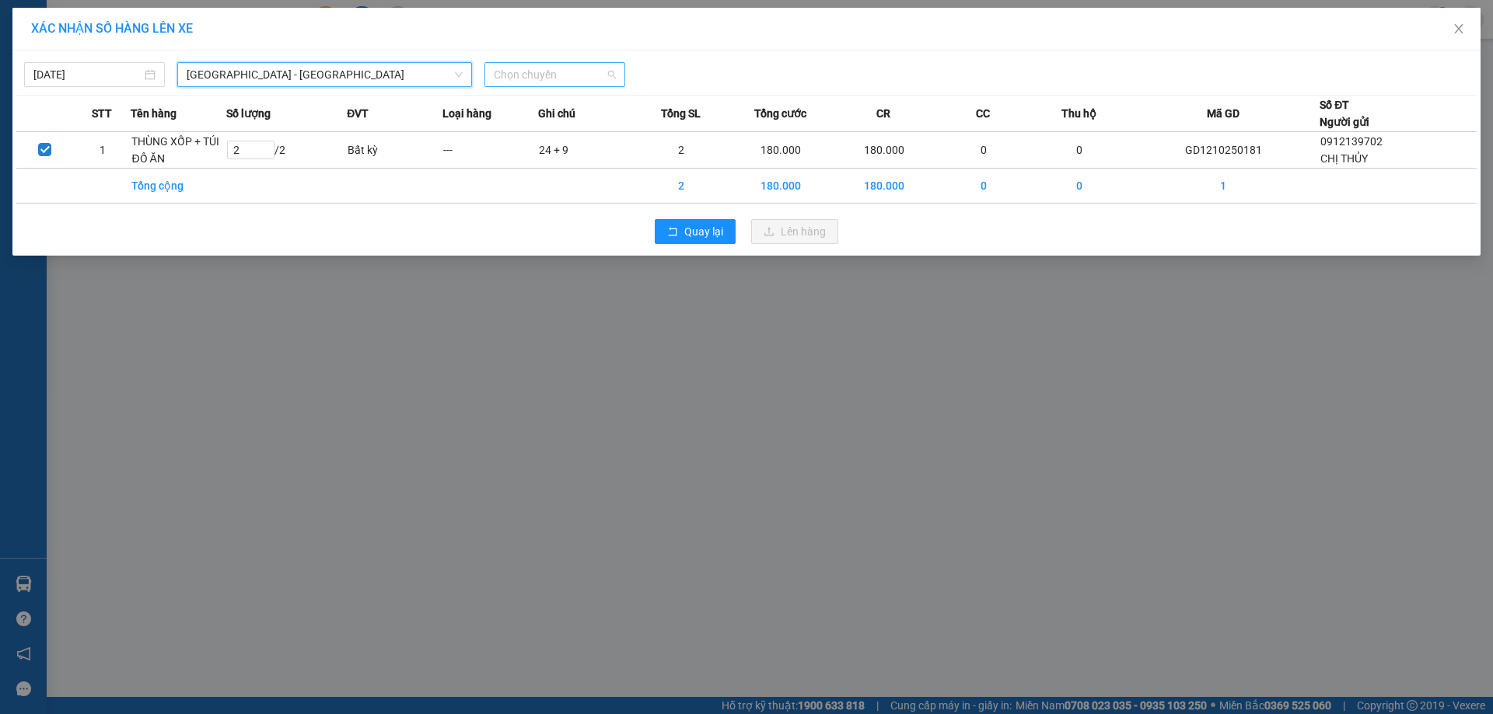
click at [568, 82] on span "Chọn chuyến" at bounding box center [555, 74] width 122 height 23
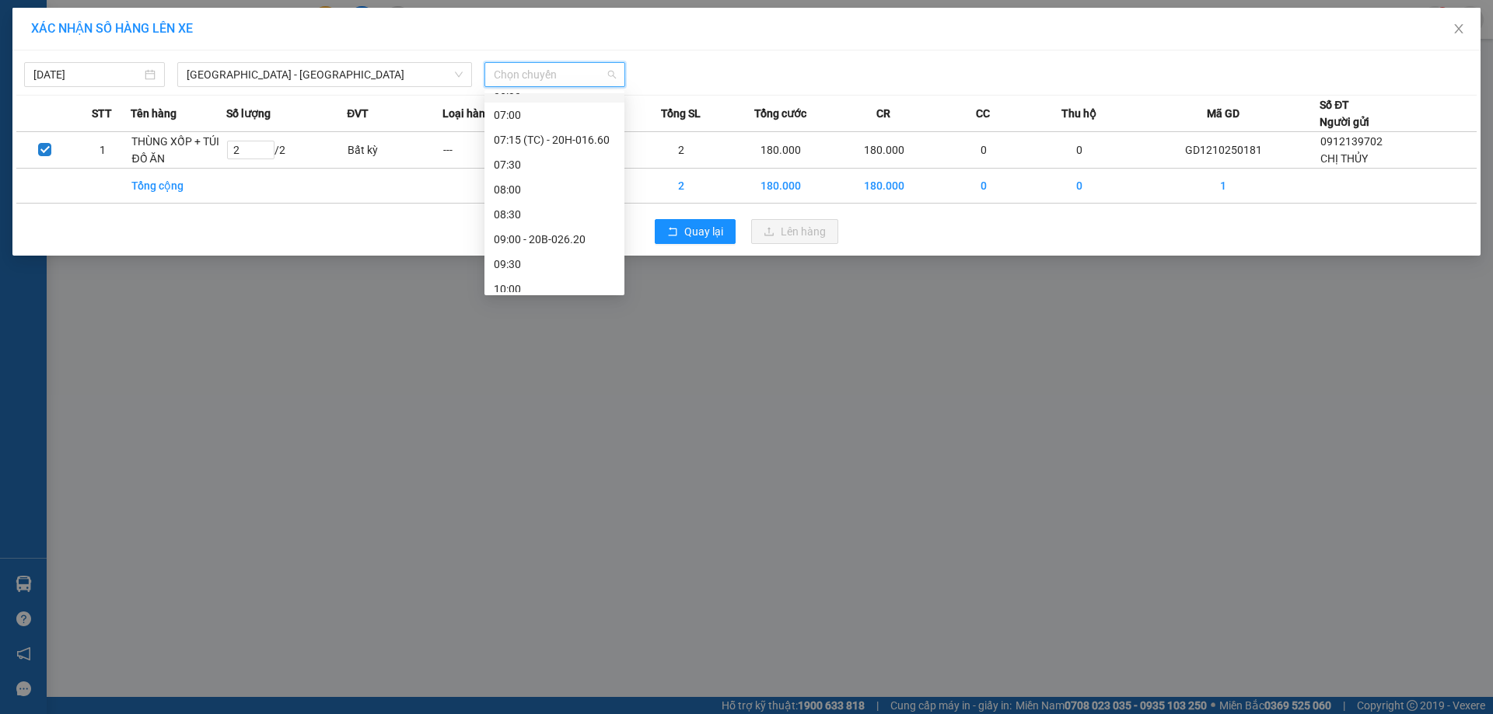
scroll to position [233, 0]
click at [523, 222] on div "10:00" at bounding box center [554, 220] width 121 height 17
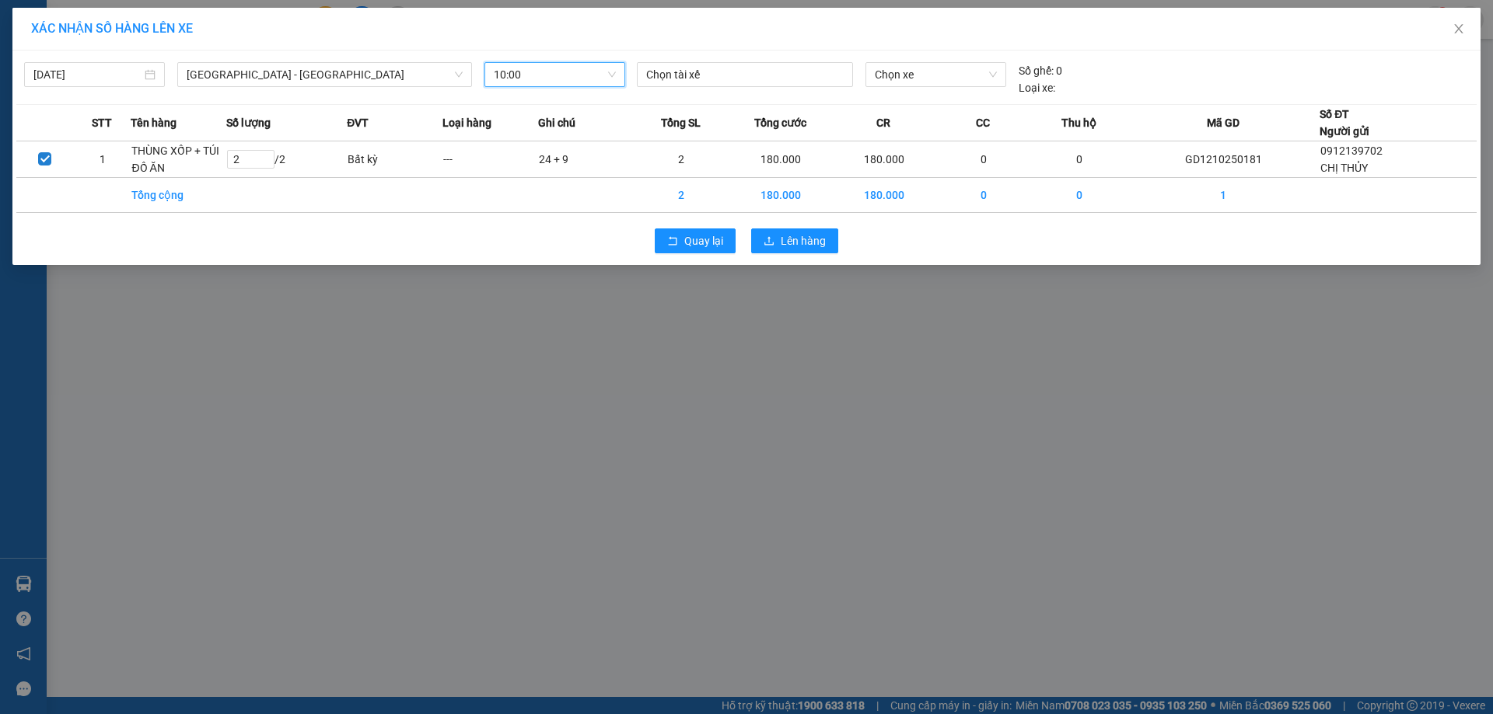
click at [527, 80] on span "10:00" at bounding box center [555, 74] width 122 height 23
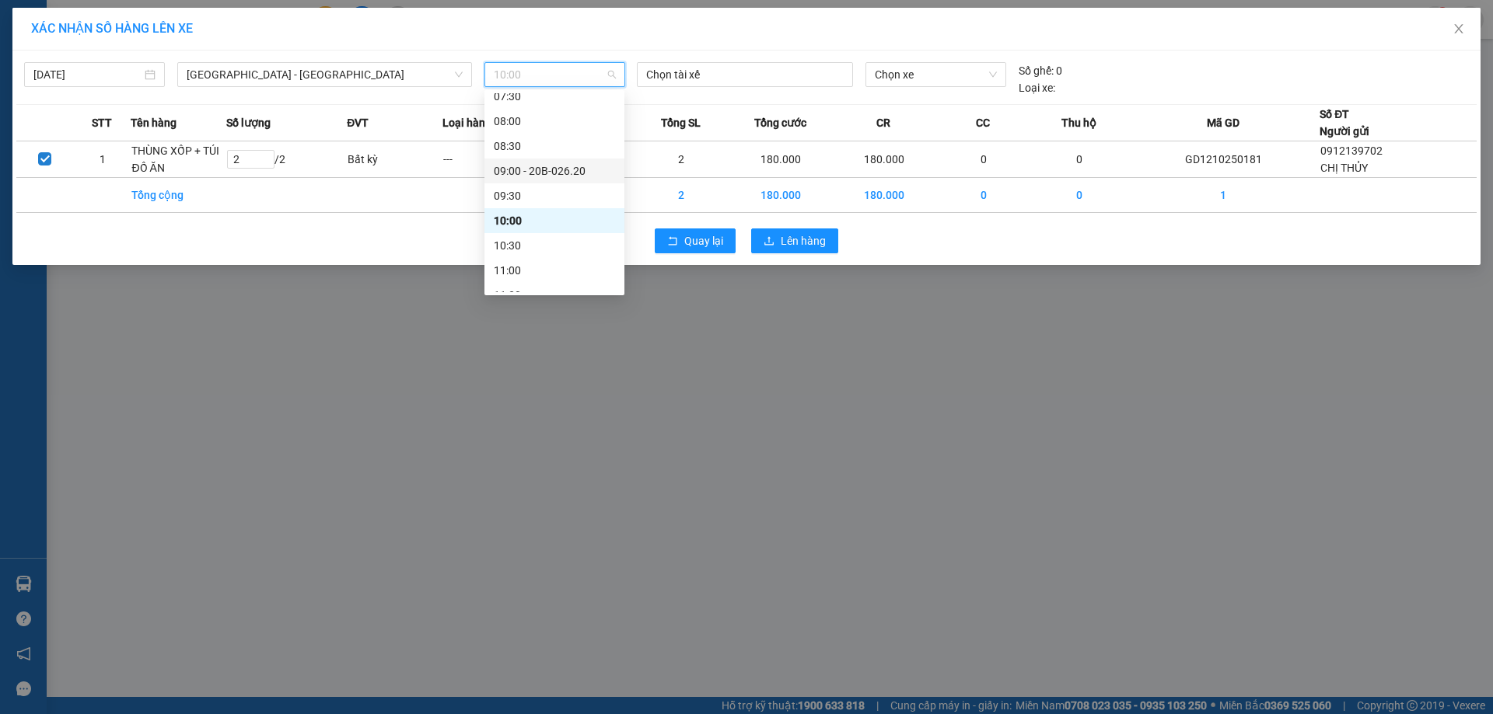
click at [527, 173] on div "09:00 - 20B-026.20" at bounding box center [554, 170] width 121 height 17
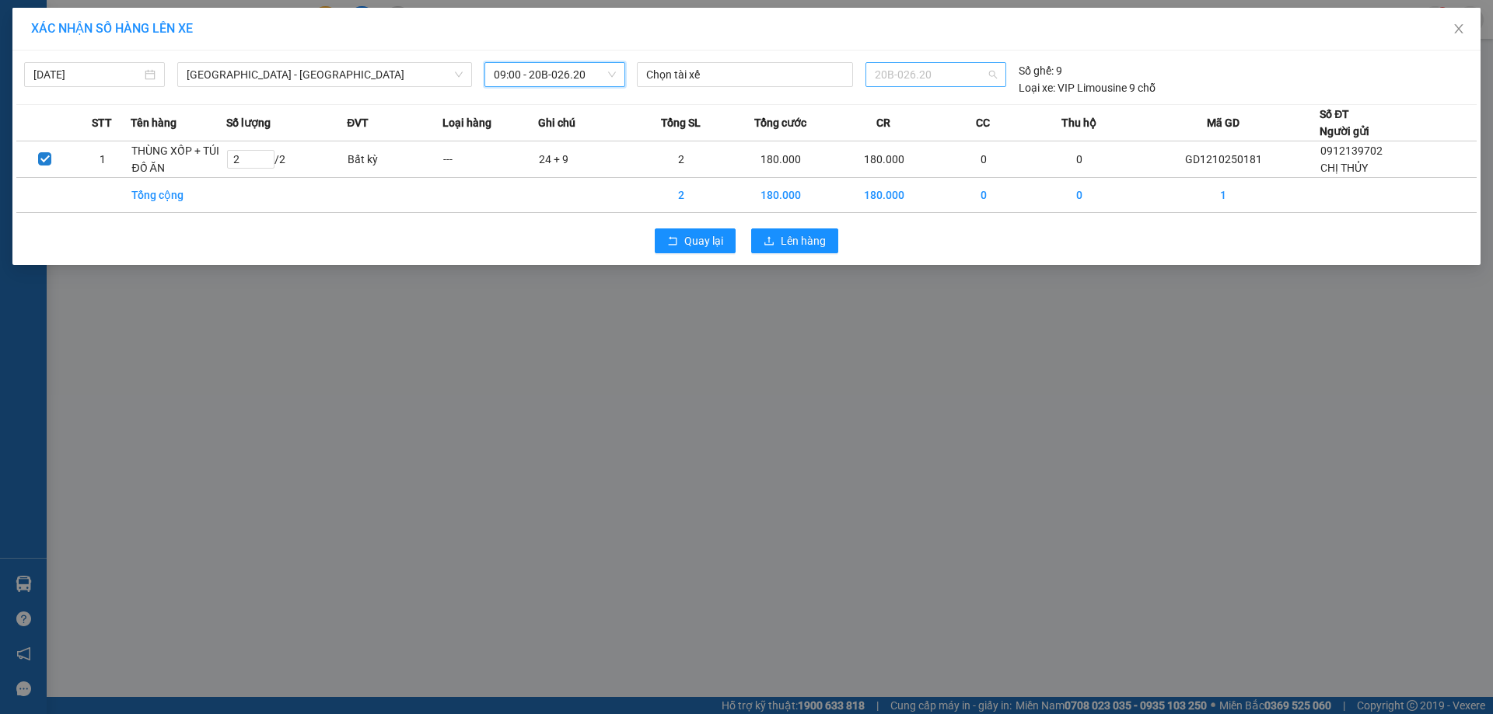
click at [935, 79] on span "20B-026.20" at bounding box center [935, 74] width 121 height 23
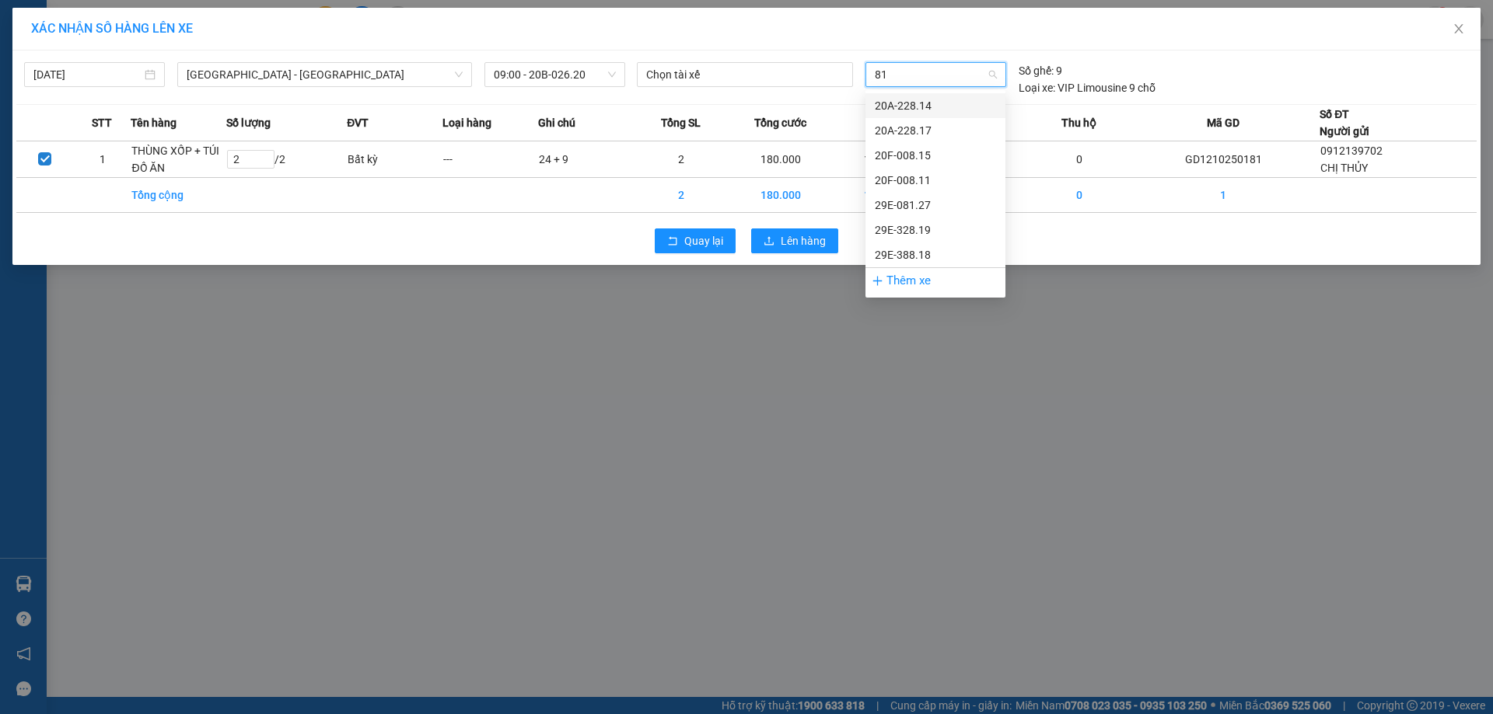
scroll to position [0, 0]
type input "818"
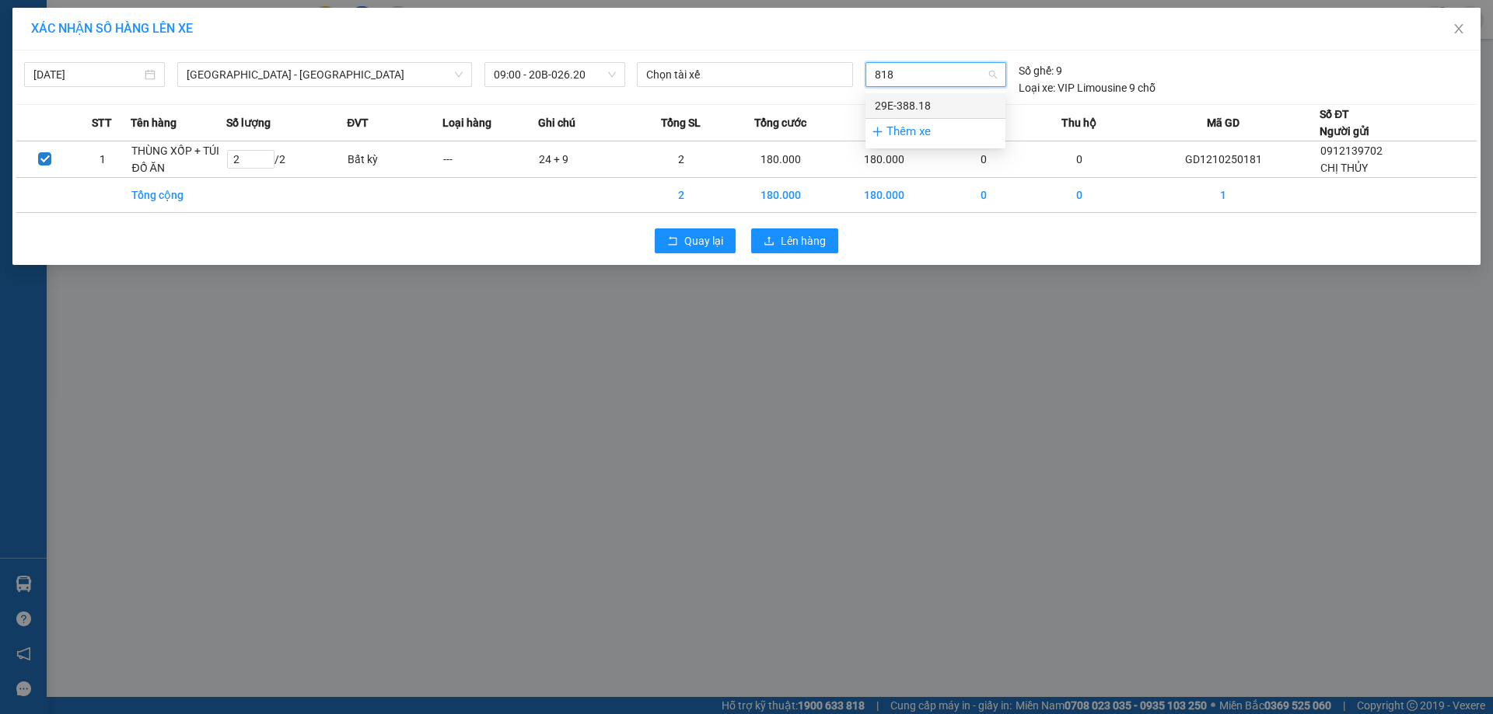
click at [934, 103] on div "29E-388.18" at bounding box center [935, 105] width 121 height 17
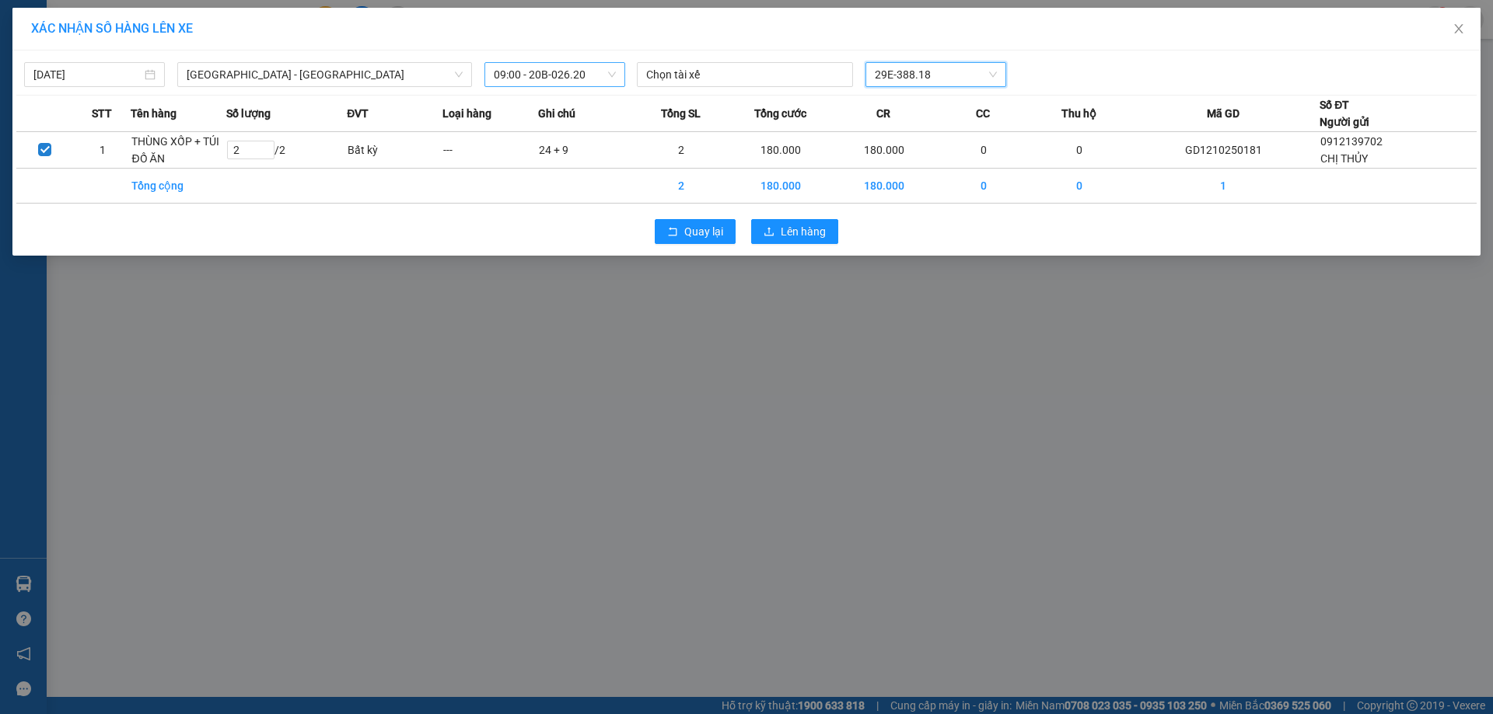
click at [590, 75] on span "09:00 - 20B-026.20" at bounding box center [555, 74] width 122 height 23
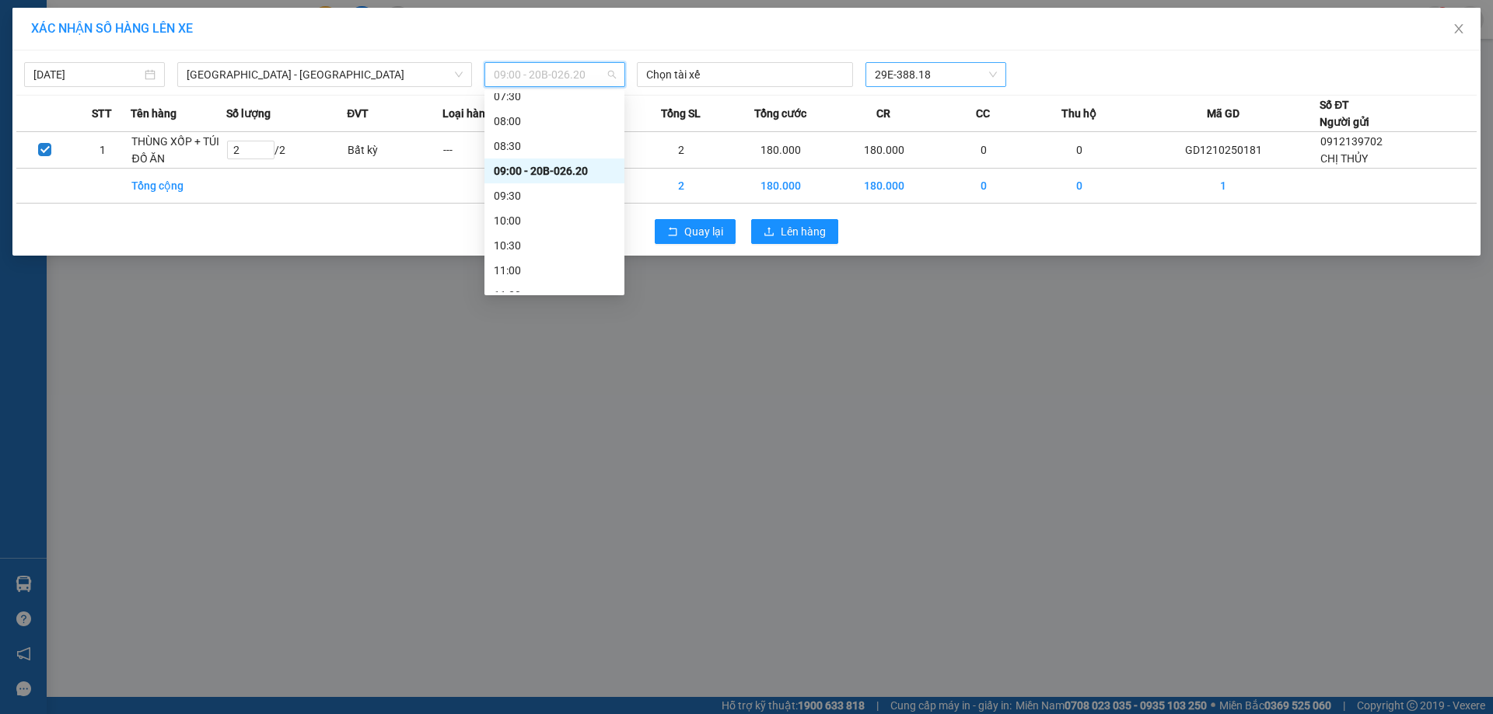
click at [544, 175] on div "09:00 - 20B-026.20" at bounding box center [554, 170] width 121 height 17
drag, startPoint x: 593, startPoint y: 77, endPoint x: 555, endPoint y: 71, distance: 38.6
click at [555, 71] on span "09:00 - 20B-026.20" at bounding box center [555, 74] width 122 height 23
click at [523, 193] on div "09:30" at bounding box center [554, 195] width 121 height 17
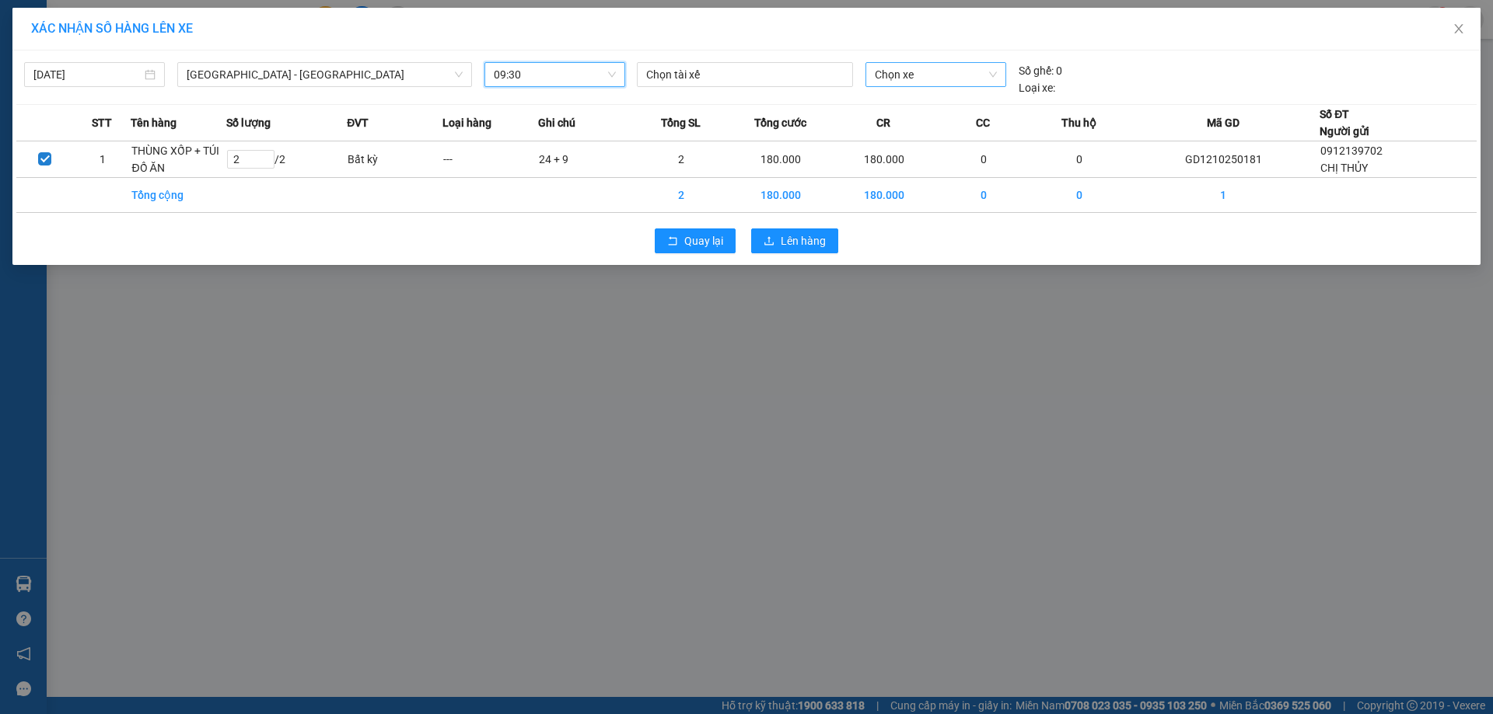
click at [913, 77] on span "Chọn xe" at bounding box center [935, 74] width 121 height 23
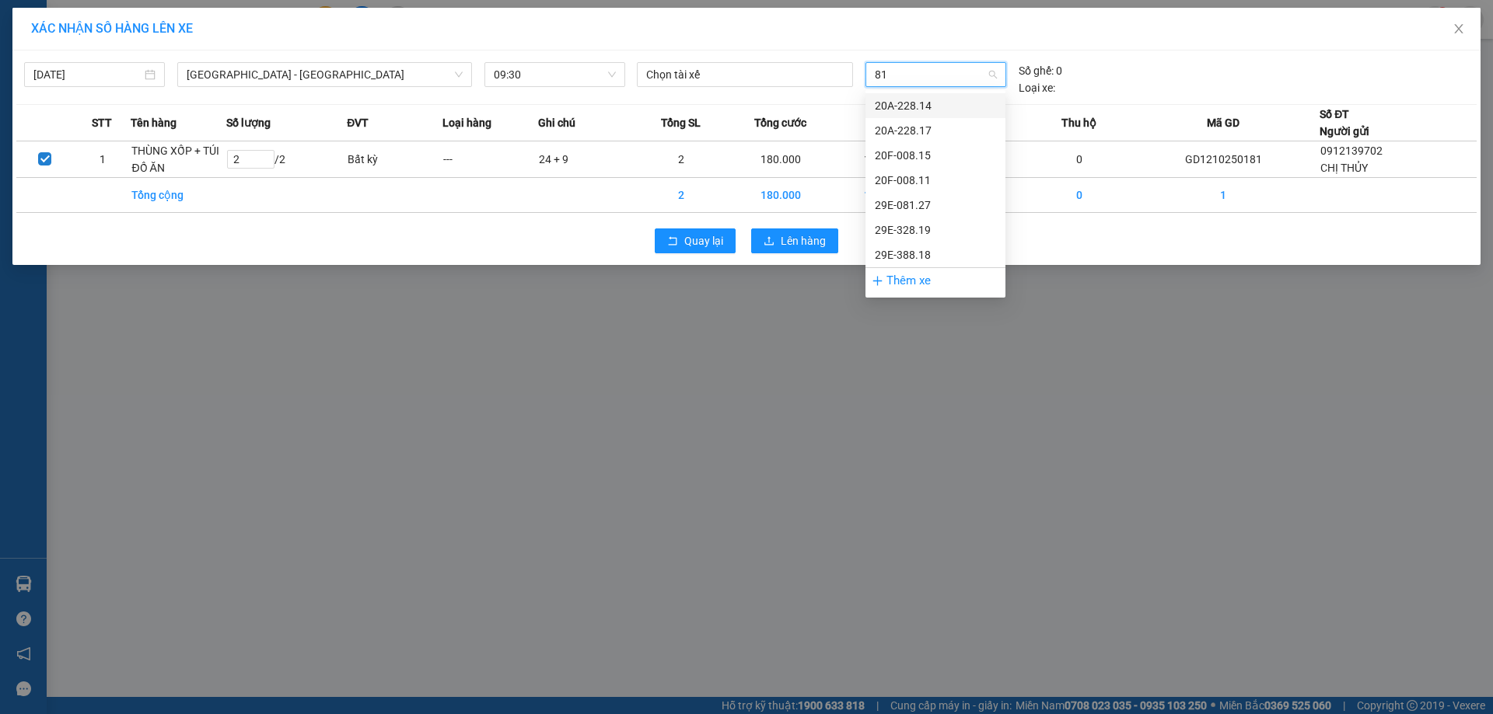
type input "818"
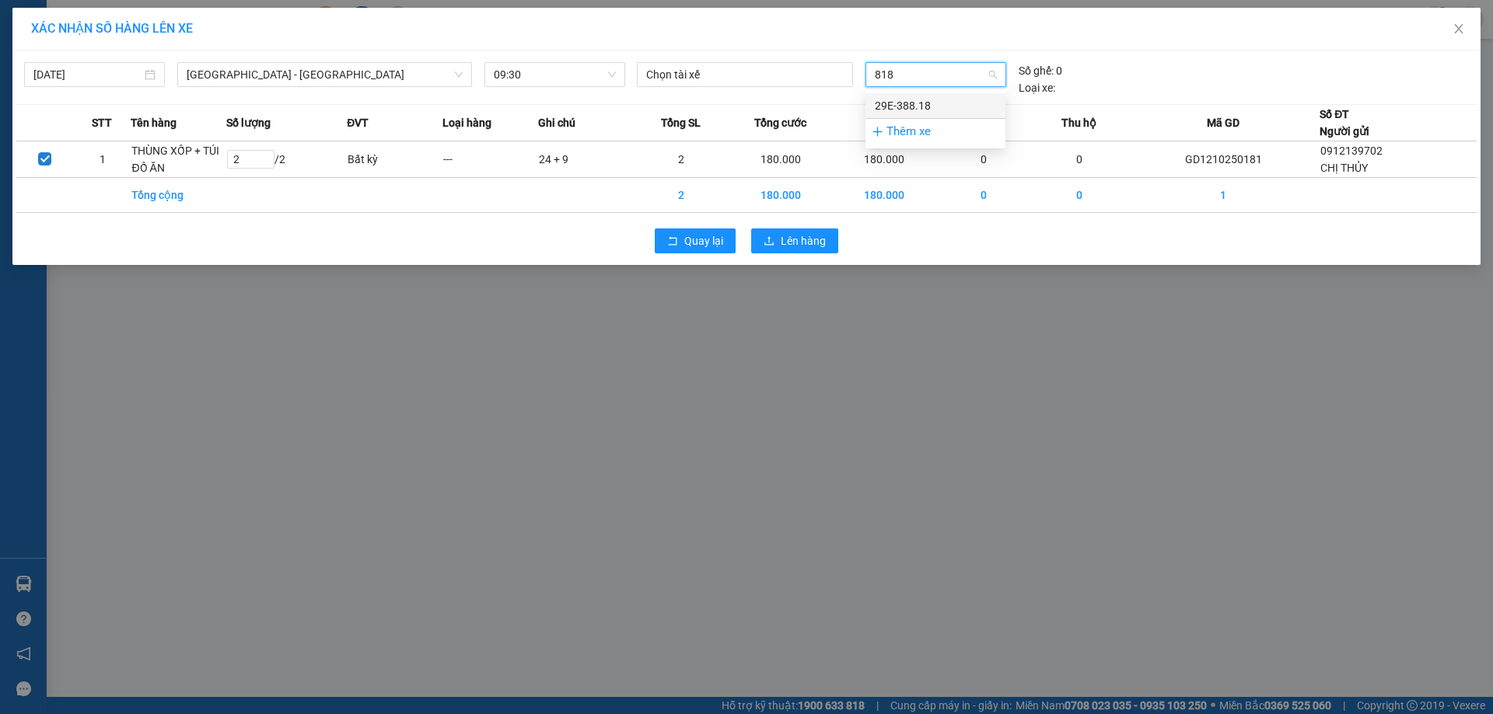
click at [913, 104] on div "29E-388.18" at bounding box center [935, 105] width 121 height 17
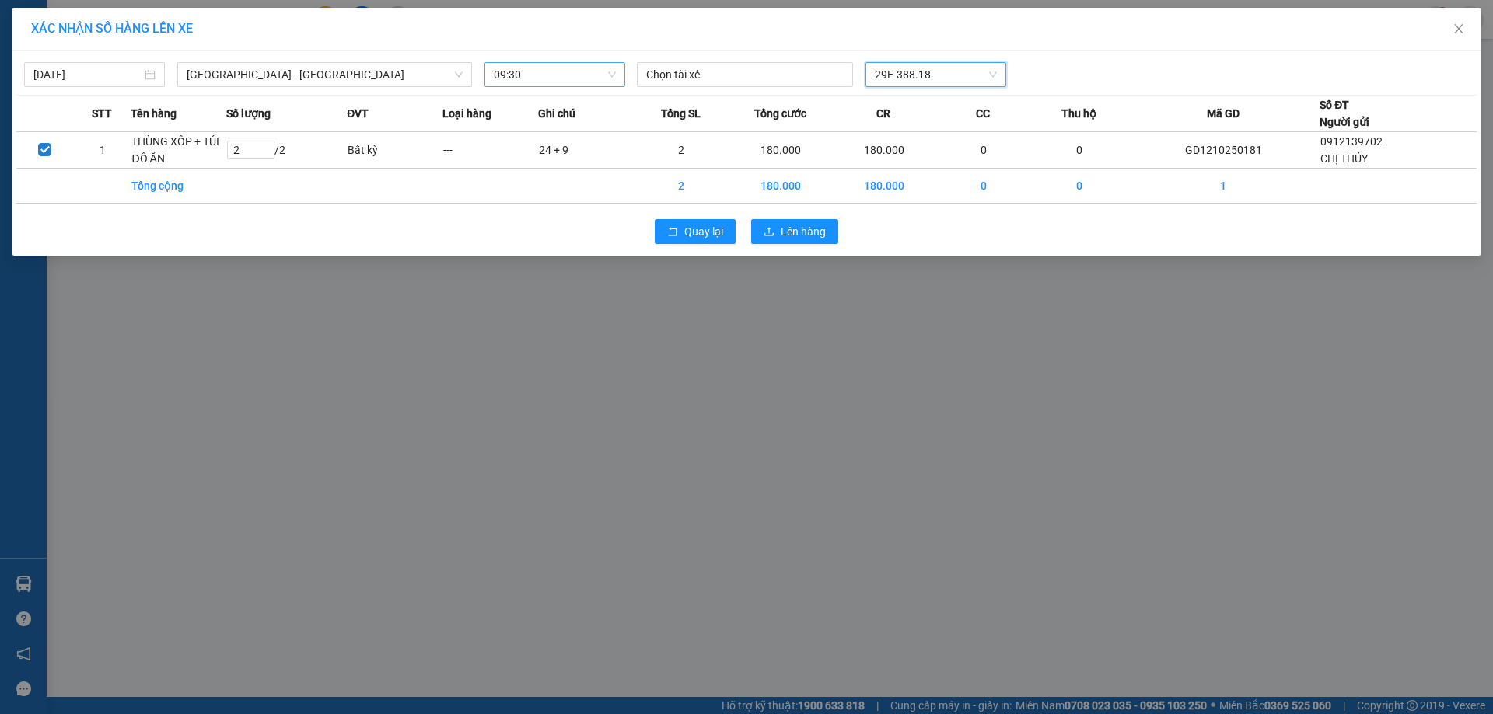
click at [595, 76] on span "09:30" at bounding box center [555, 74] width 122 height 23
click at [784, 238] on span "Lên hàng" at bounding box center [802, 231] width 45 height 17
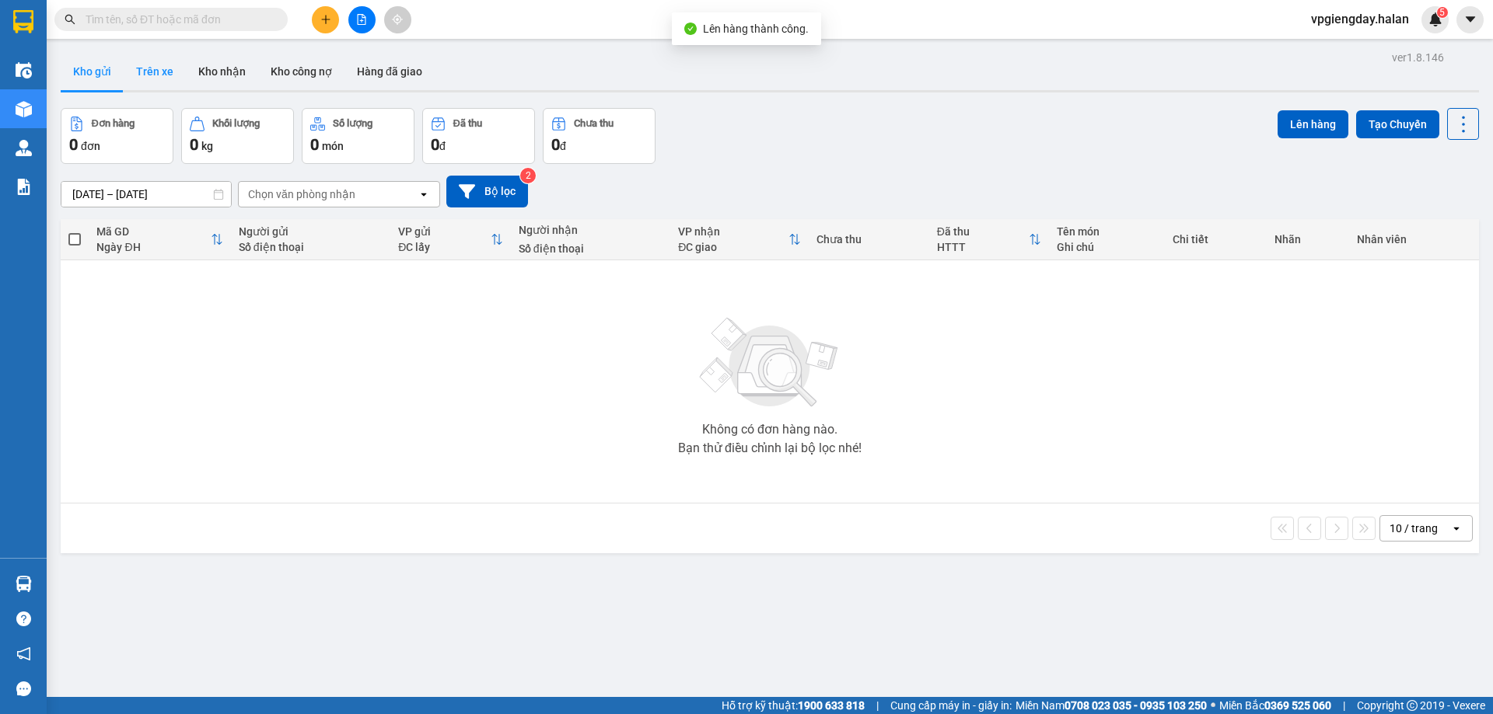
click at [152, 78] on button "Trên xe" at bounding box center [155, 71] width 62 height 37
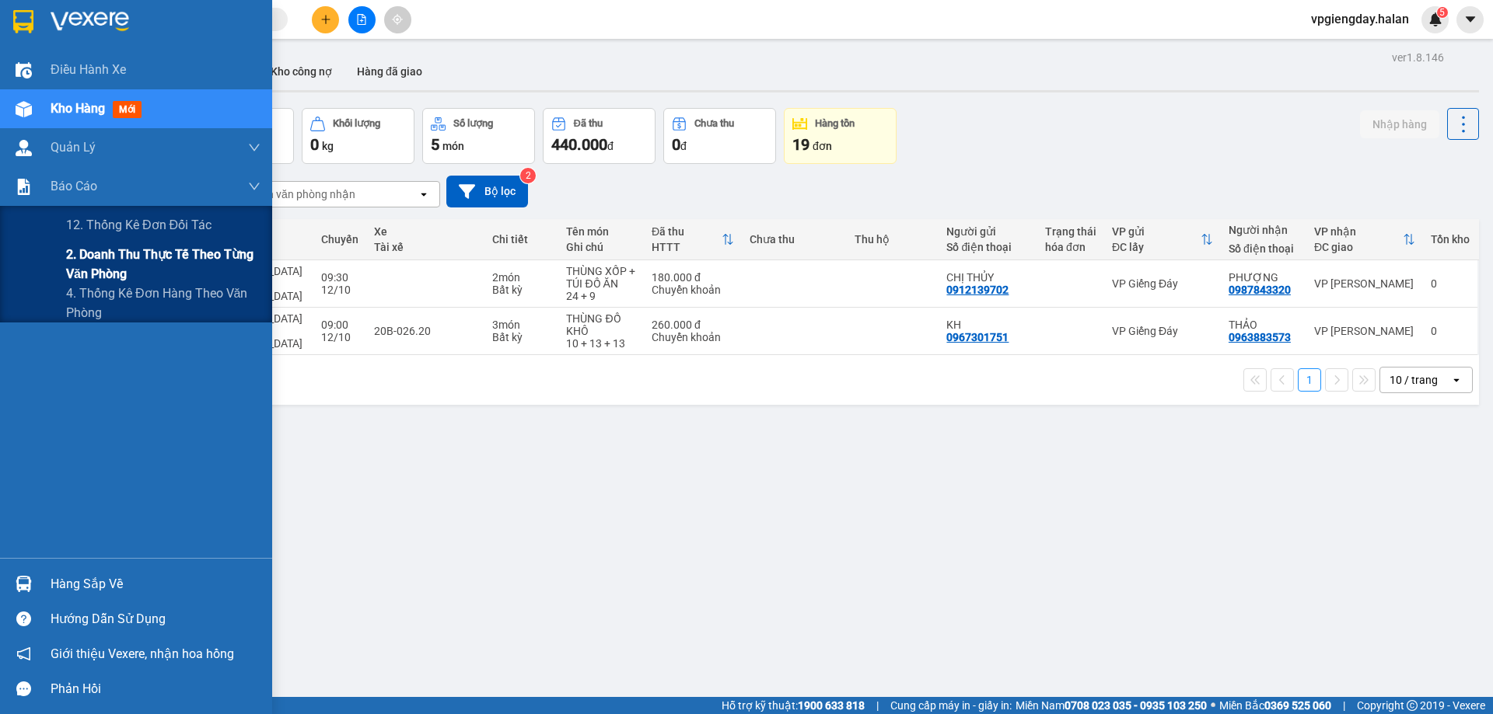
click at [106, 271] on span "2. Doanh thu thực tế theo từng văn phòng" at bounding box center [163, 264] width 194 height 39
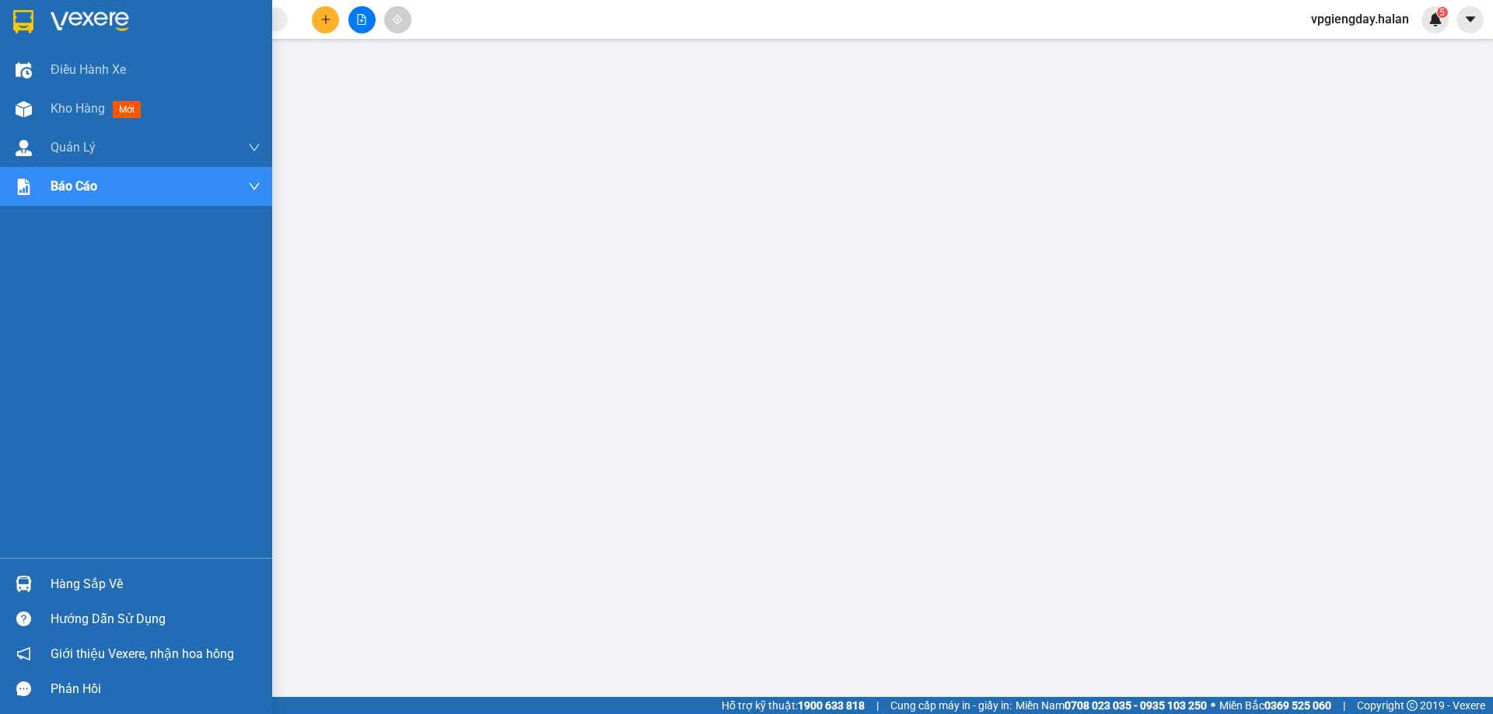
click at [106, 581] on div "Hàng sắp về" at bounding box center [156, 584] width 210 height 23
click at [85, 102] on span "Kho hàng" at bounding box center [78, 108] width 54 height 15
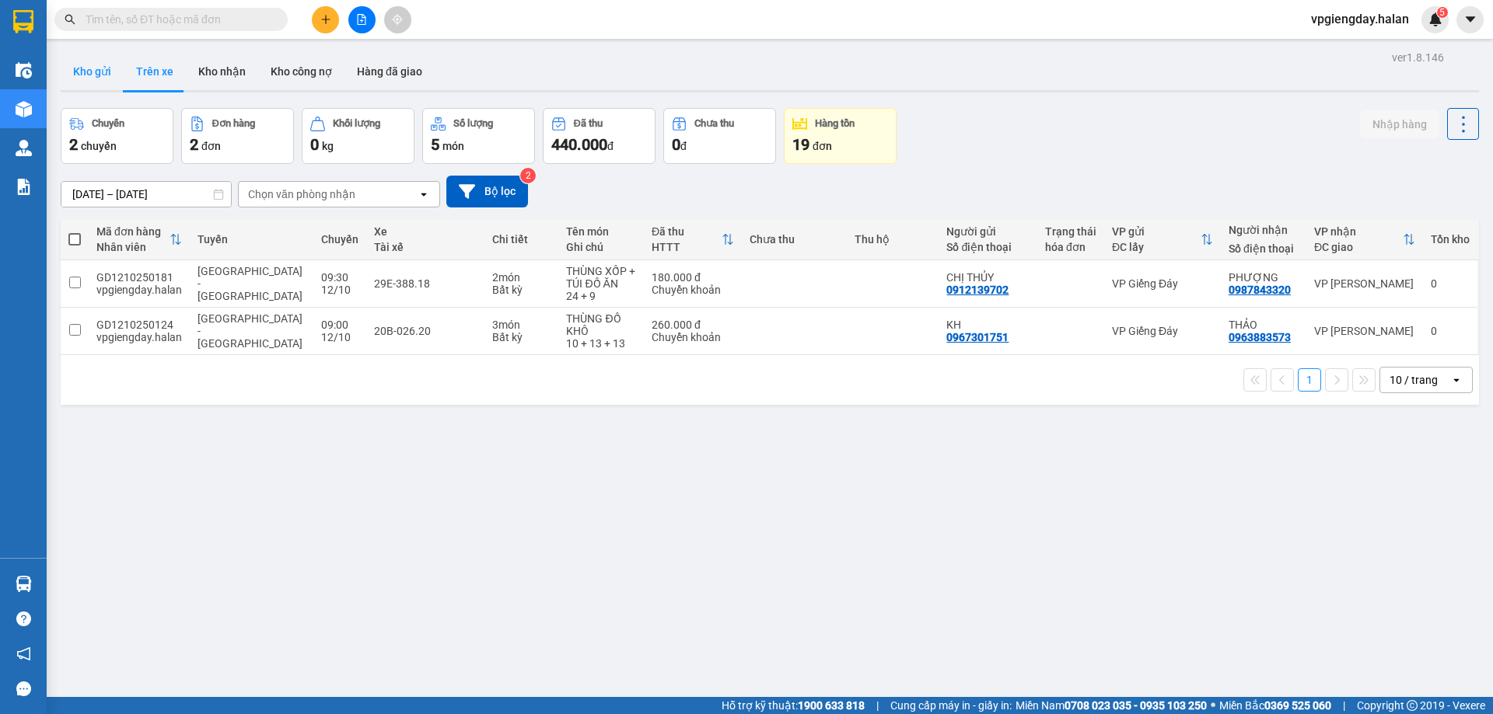
click at [109, 74] on button "Kho gửi" at bounding box center [92, 71] width 63 height 37
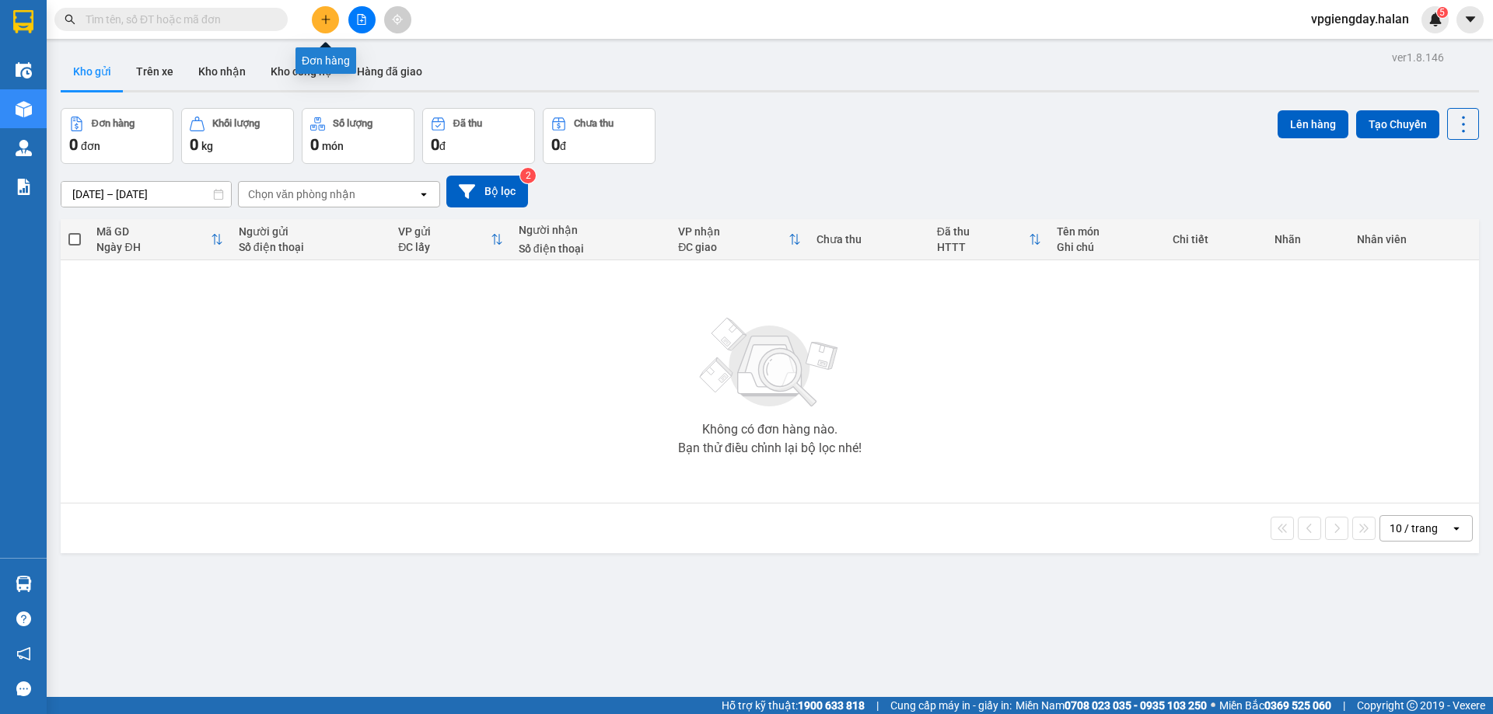
click at [321, 19] on icon "plus" at bounding box center [325, 19] width 11 height 11
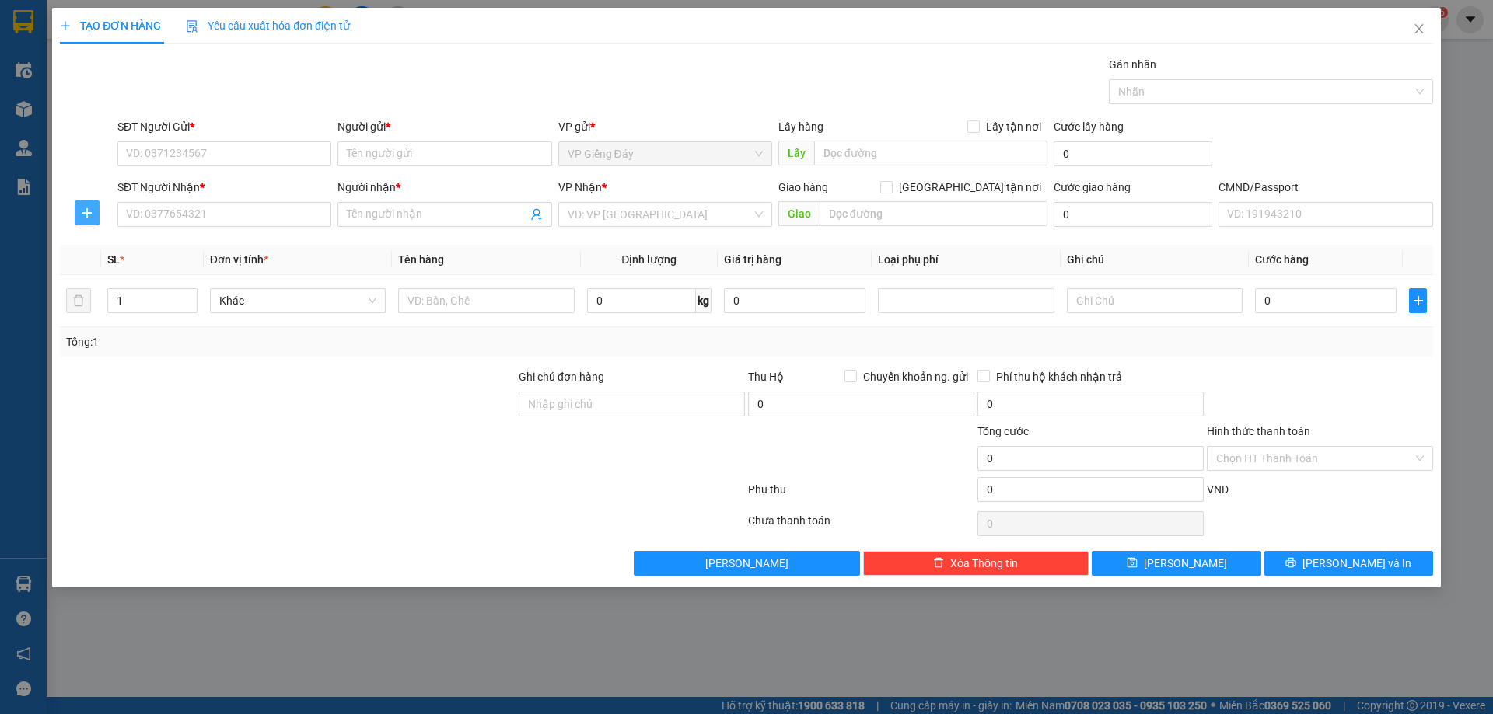
click at [79, 215] on span "plus" at bounding box center [86, 213] width 23 height 12
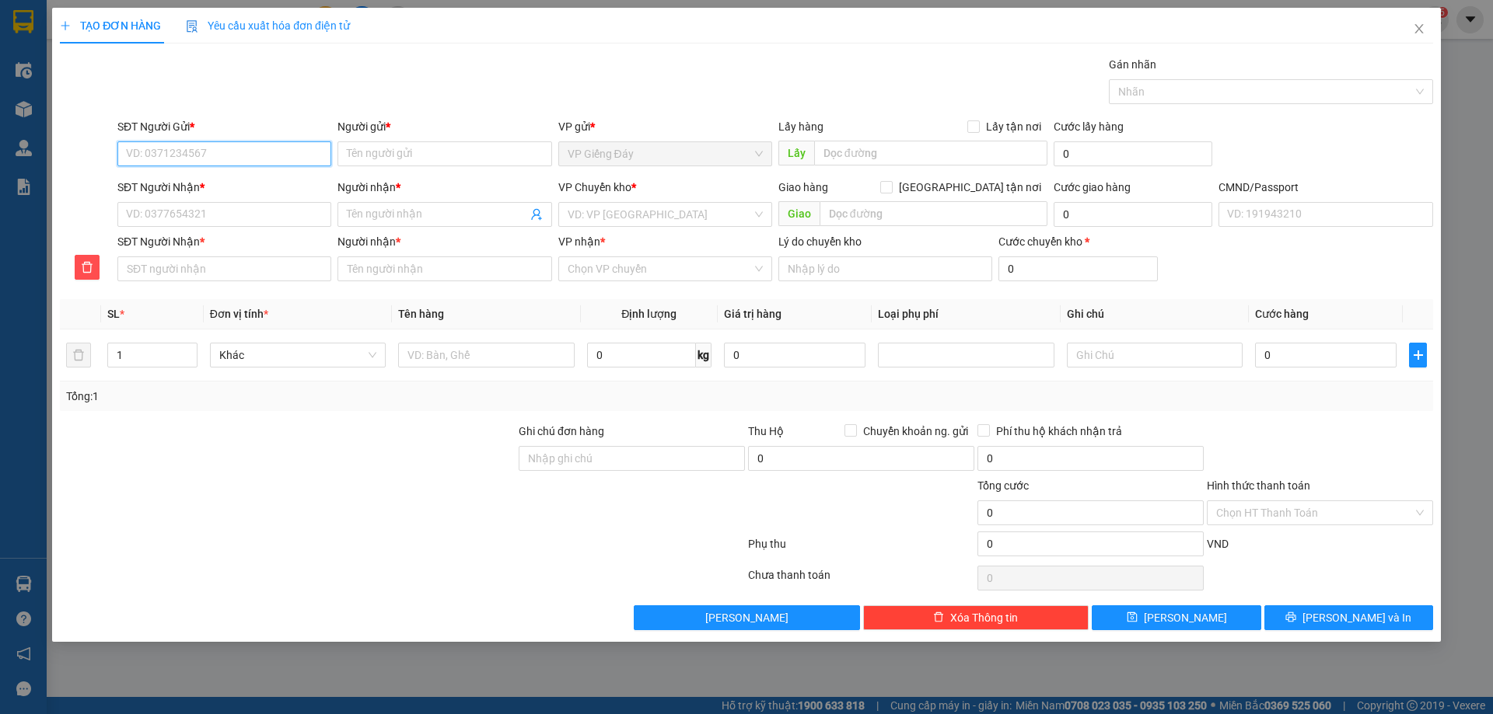
click at [211, 159] on input "SĐT Người Gửi *" at bounding box center [224, 153] width 214 height 25
type input "0705756862"
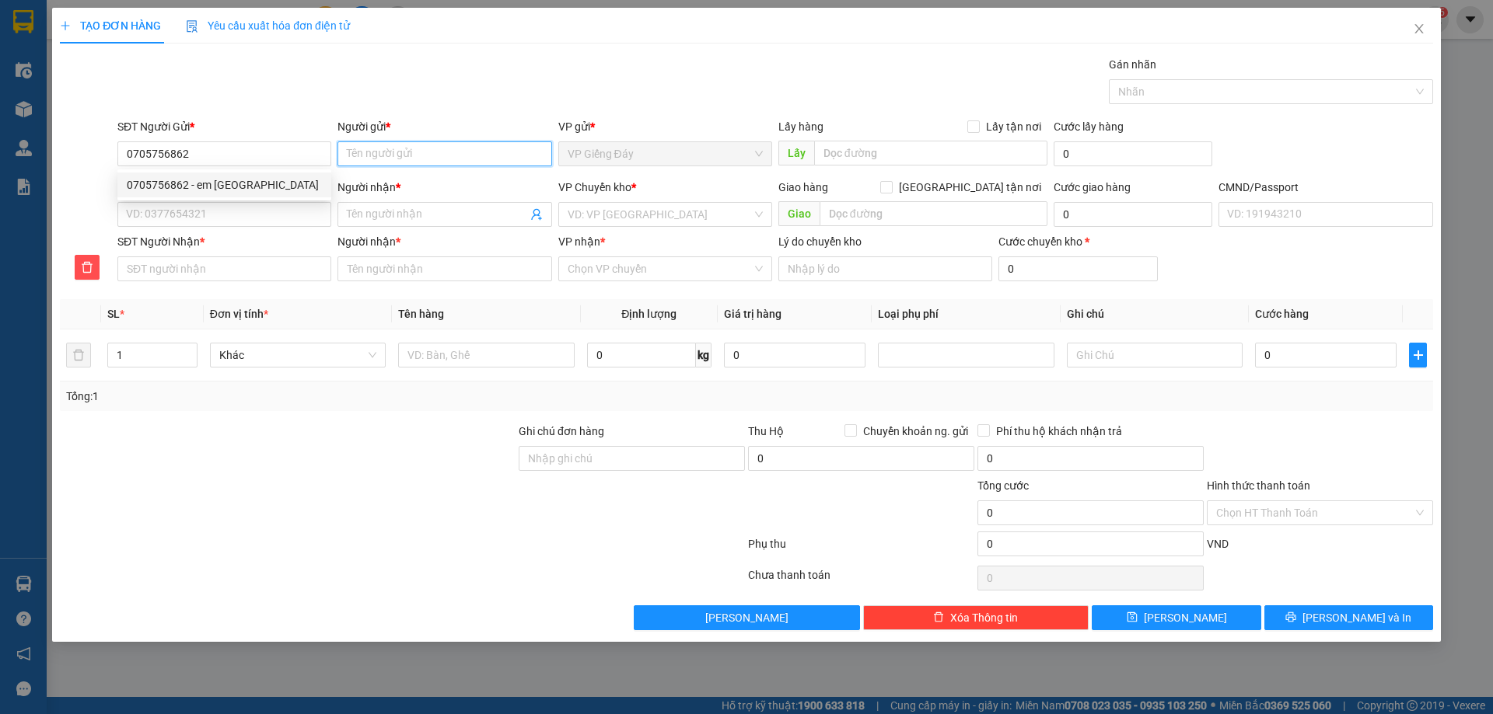
click at [404, 147] on input "Người gửi *" at bounding box center [444, 153] width 214 height 25
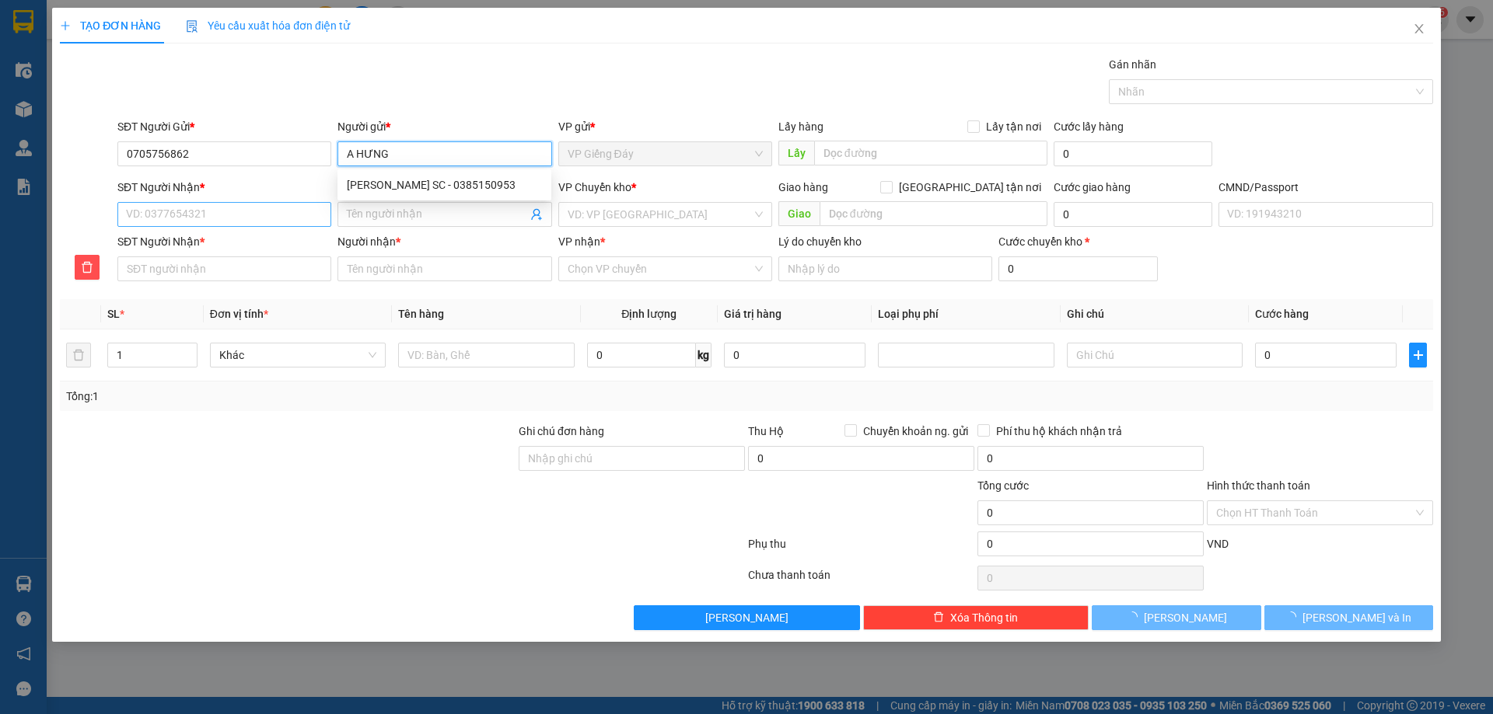
type input "A HƯNG"
click at [228, 213] on input "SĐT Người Nhận *" at bounding box center [224, 214] width 214 height 25
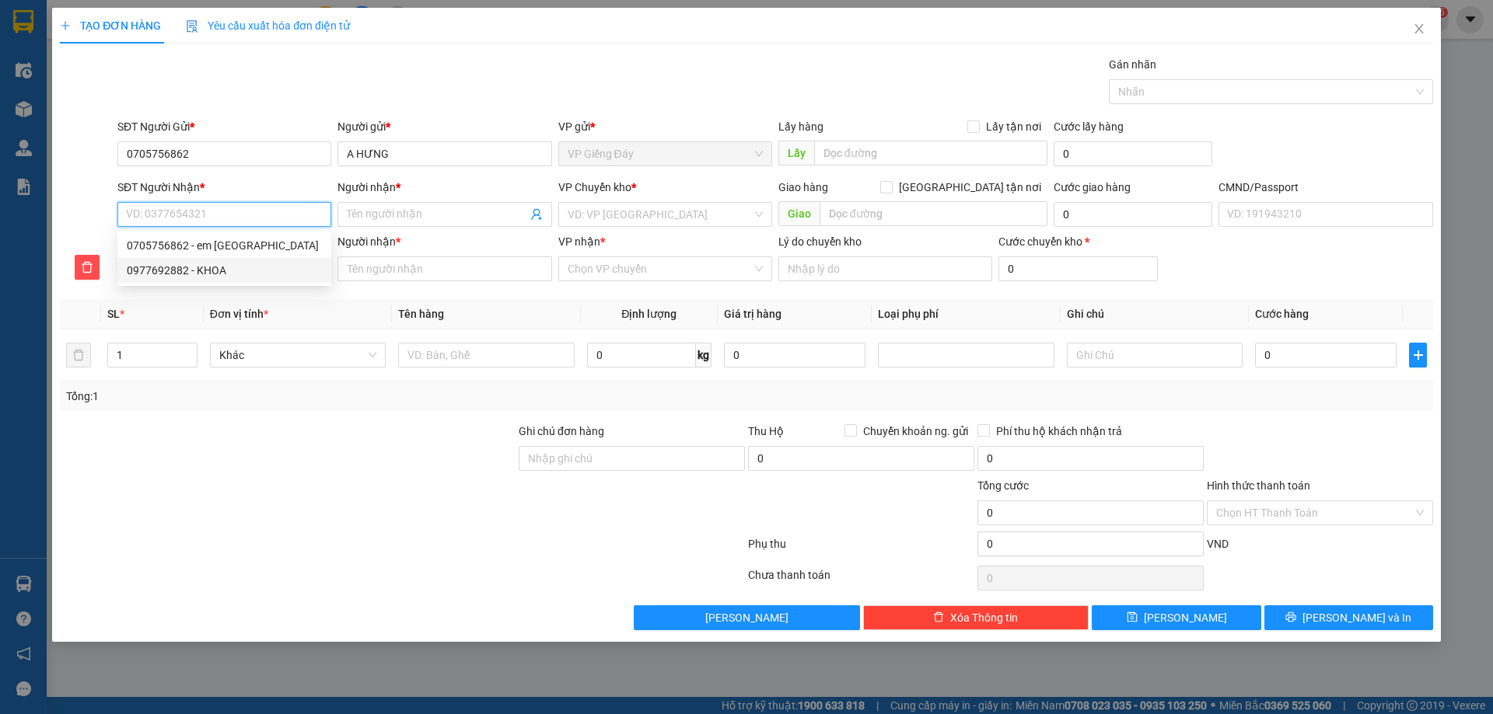
click at [230, 273] on div "0977692882 - KHOA" at bounding box center [224, 270] width 195 height 17
type input "0977692882"
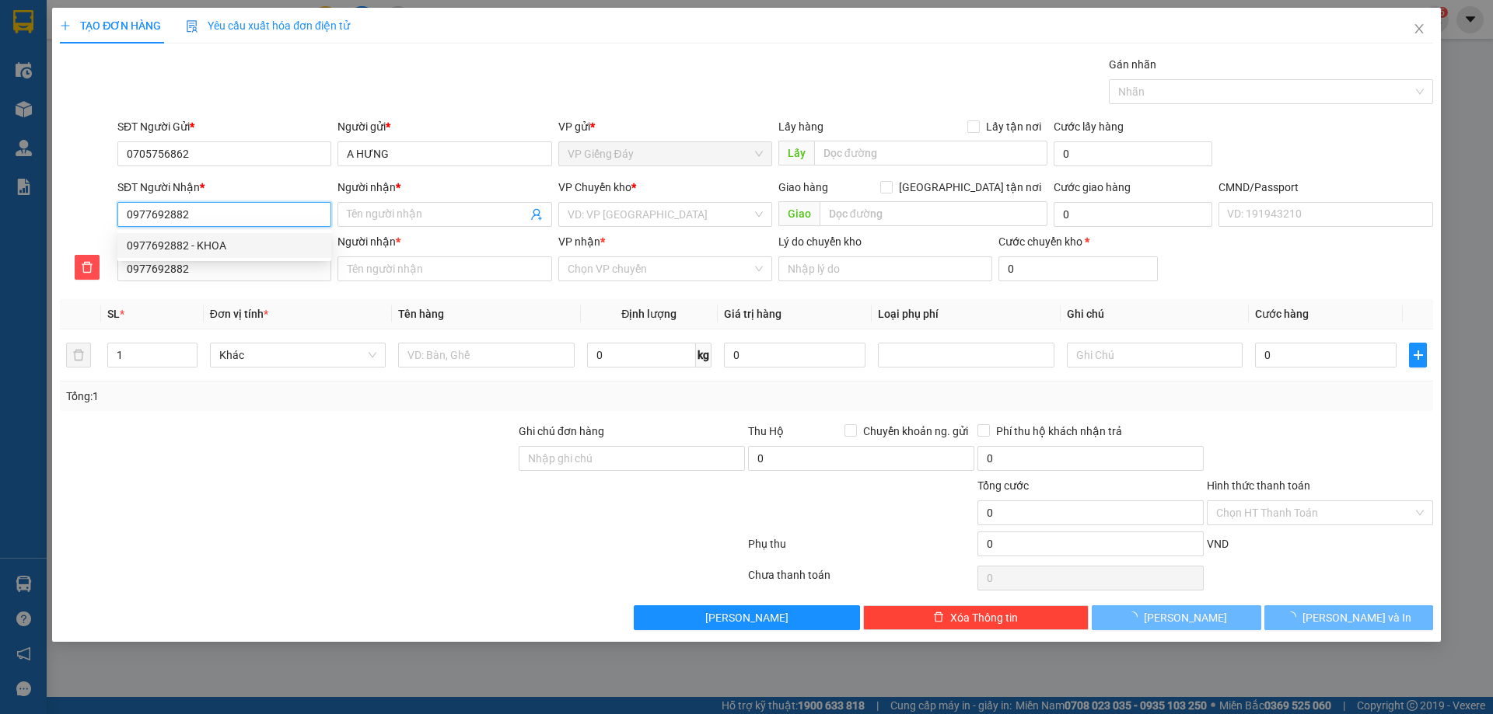
type input "KHOA"
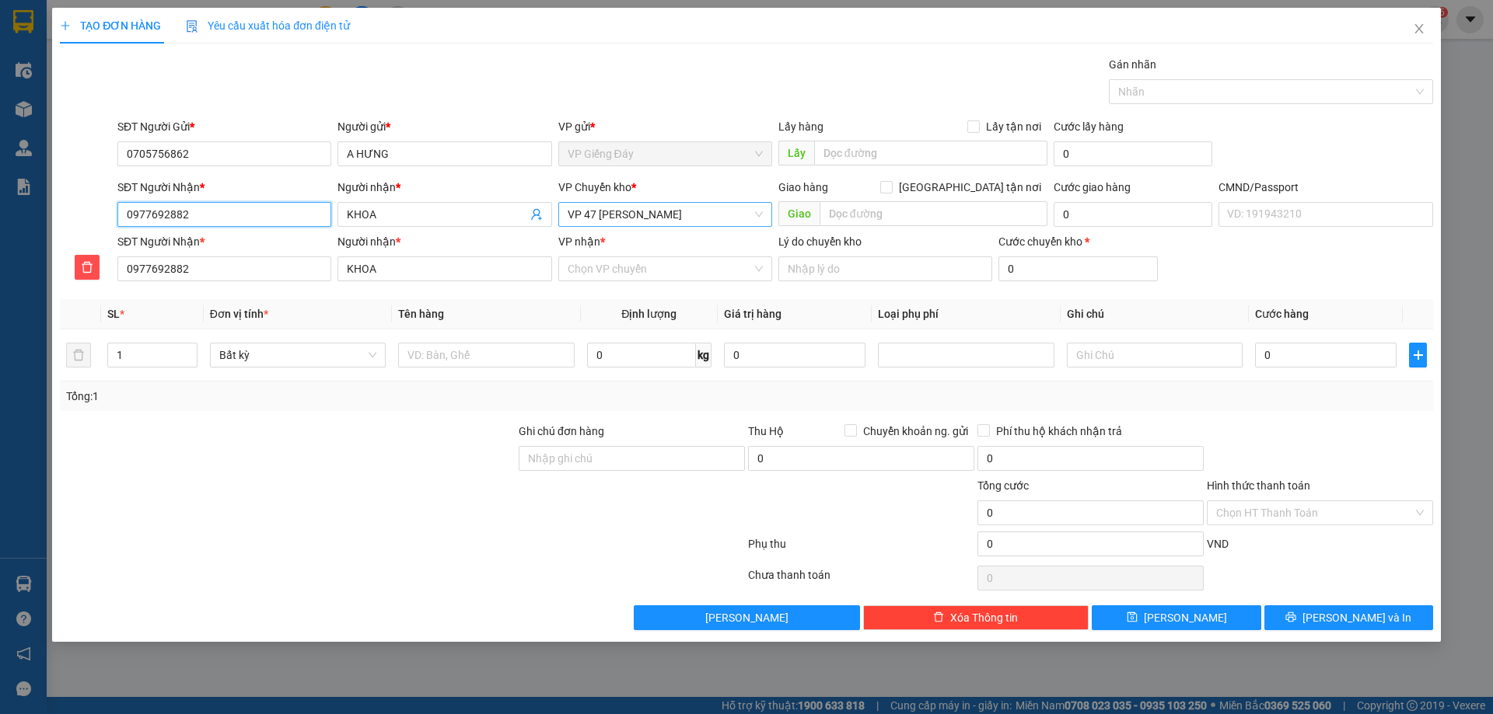
click at [630, 215] on span "VP 47 [PERSON_NAME]" at bounding box center [664, 214] width 195 height 23
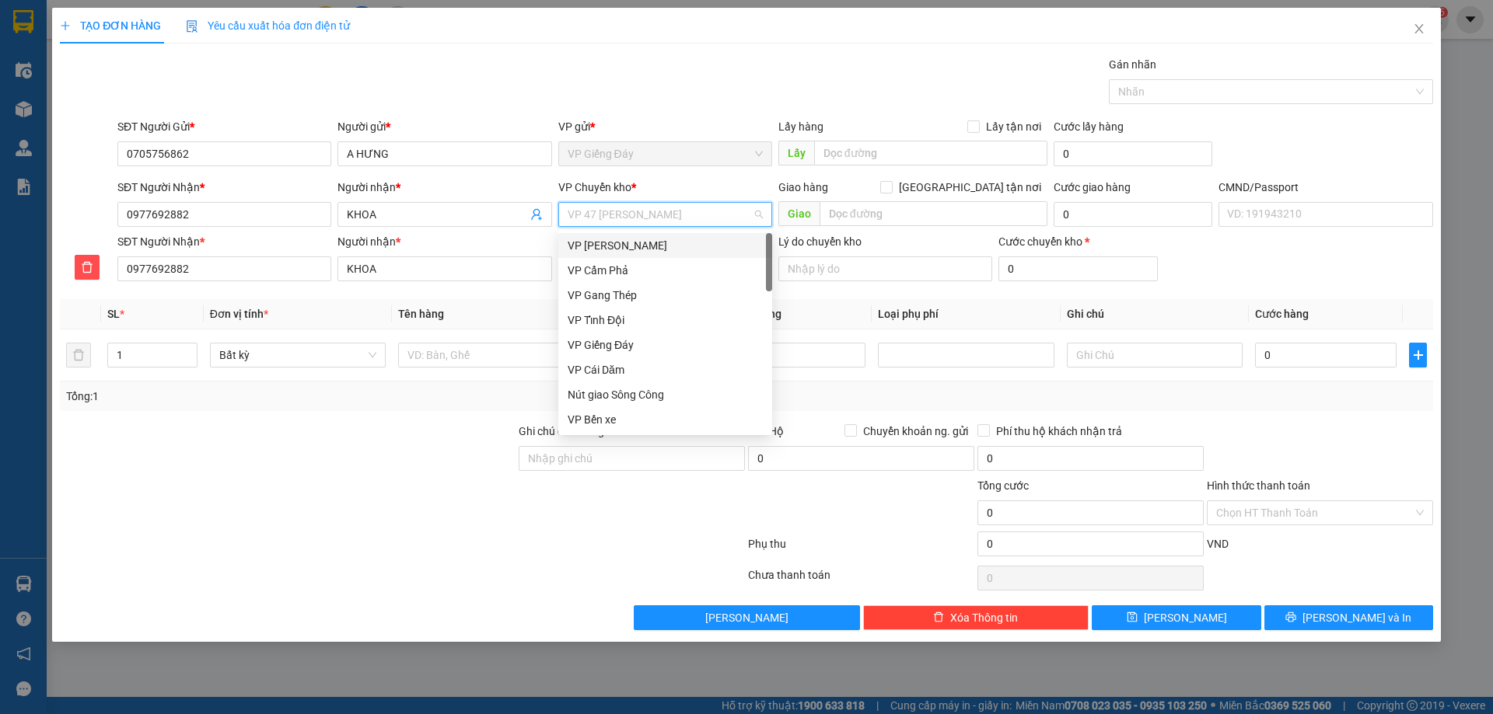
click at [608, 249] on div "VP [PERSON_NAME]" at bounding box center [664, 245] width 195 height 17
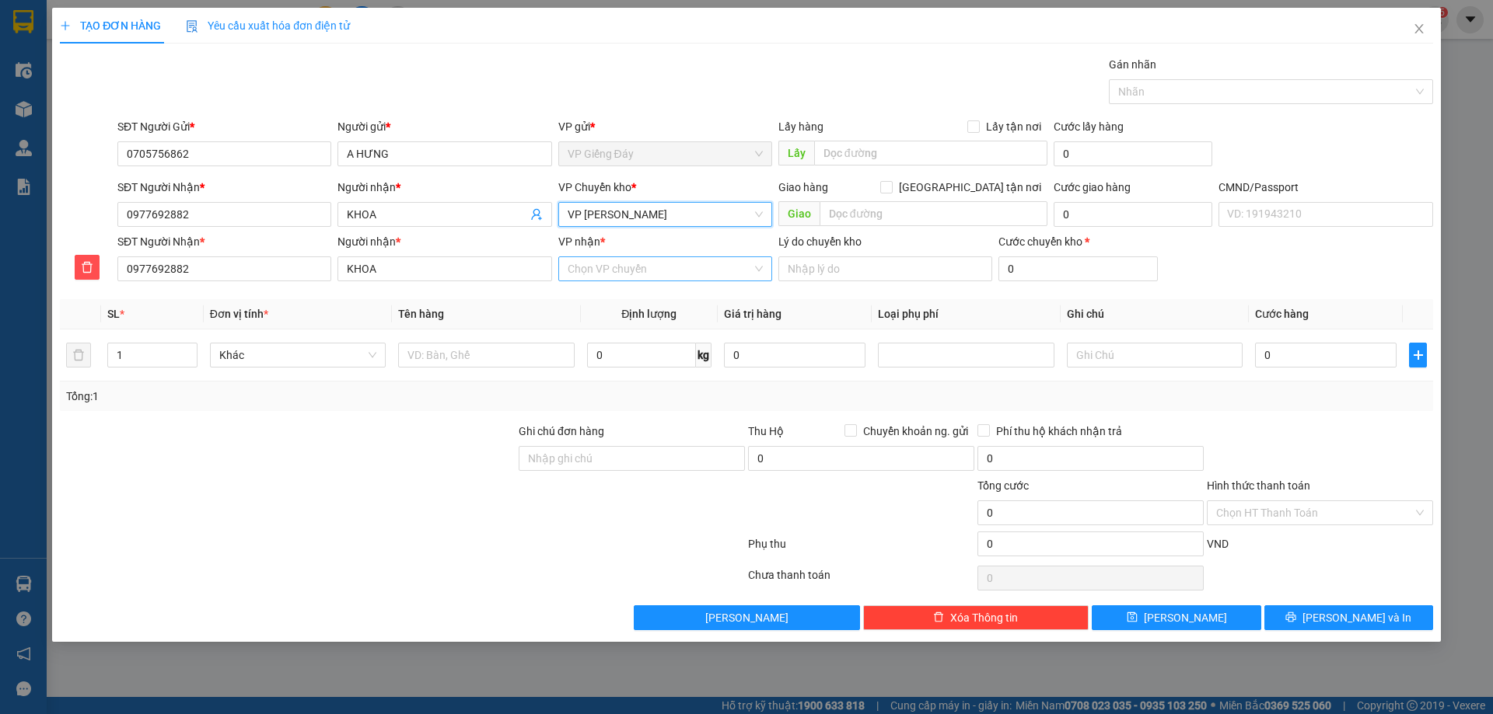
click at [607, 268] on input "VP nhận *" at bounding box center [659, 268] width 184 height 23
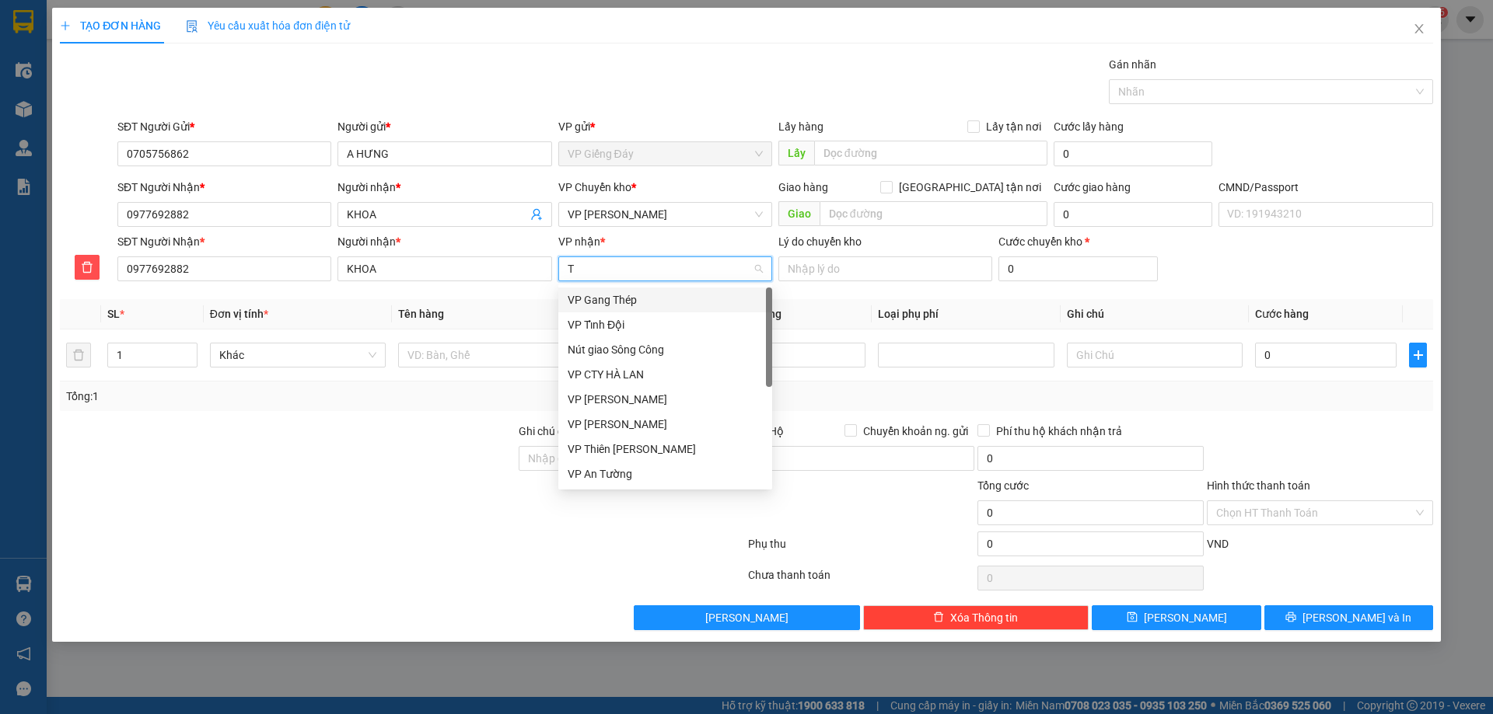
type input "TK"
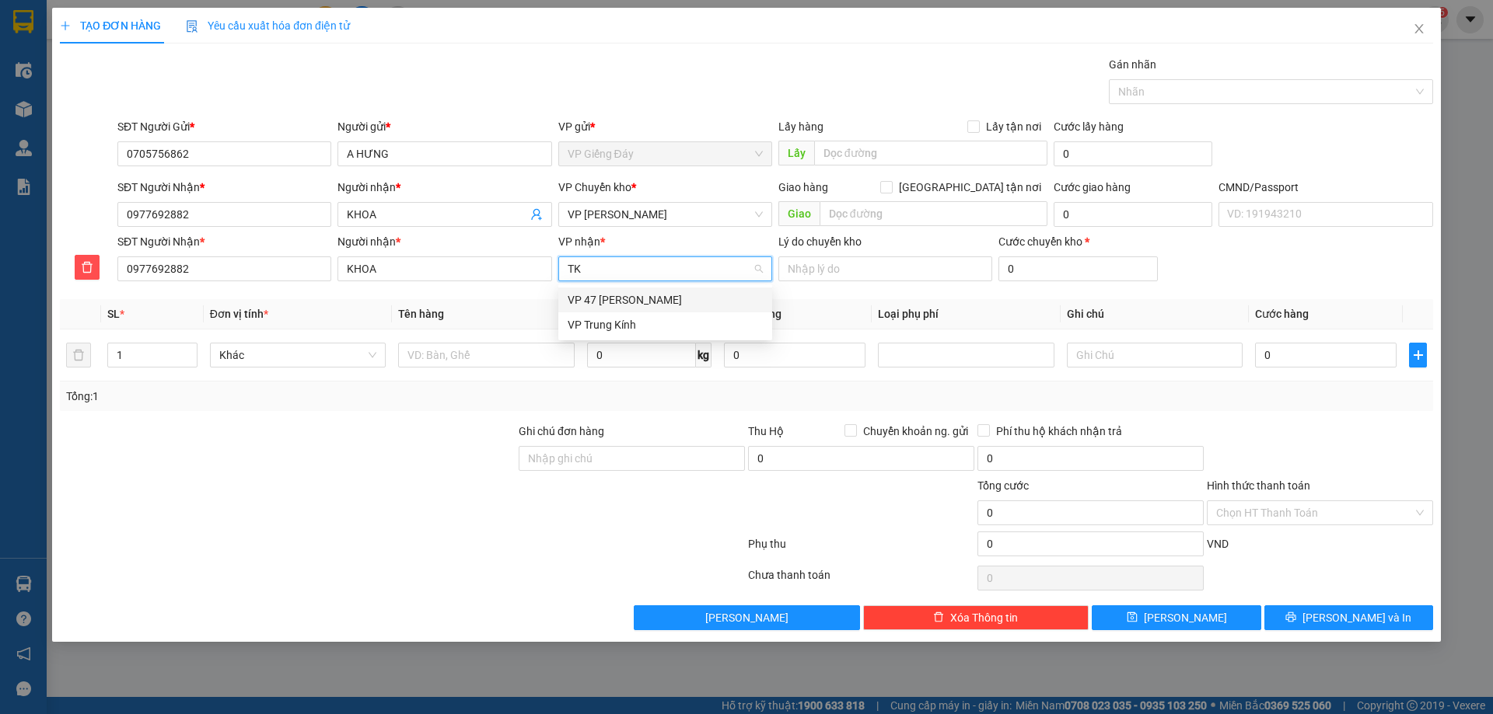
click at [613, 300] on div "VP 47 [PERSON_NAME]" at bounding box center [664, 300] width 195 height 17
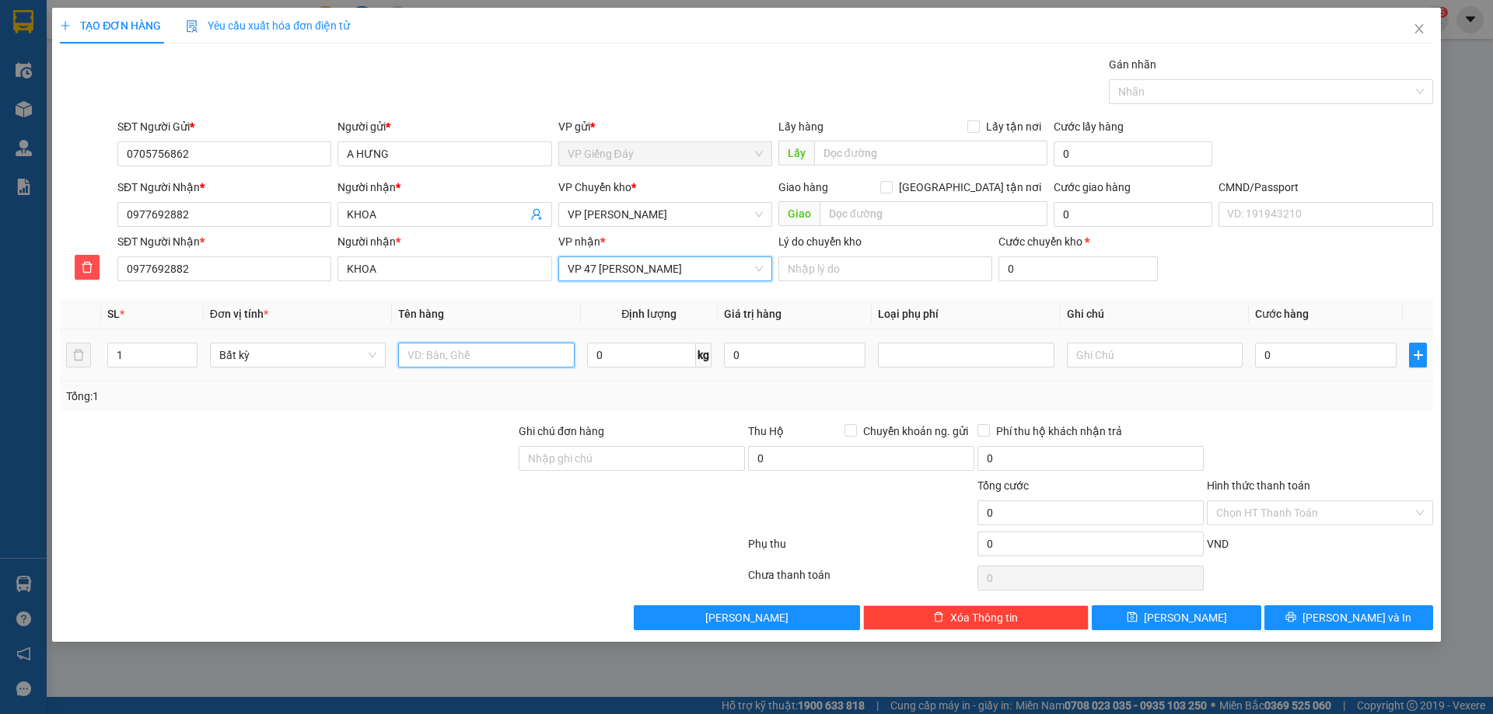
click at [466, 365] on input "text" at bounding box center [486, 355] width 176 height 25
type input "PHỤ [PERSON_NAME]"
click at [638, 361] on input "0" at bounding box center [641, 355] width 109 height 25
type input "8"
click at [270, 539] on div at bounding box center [402, 547] width 688 height 31
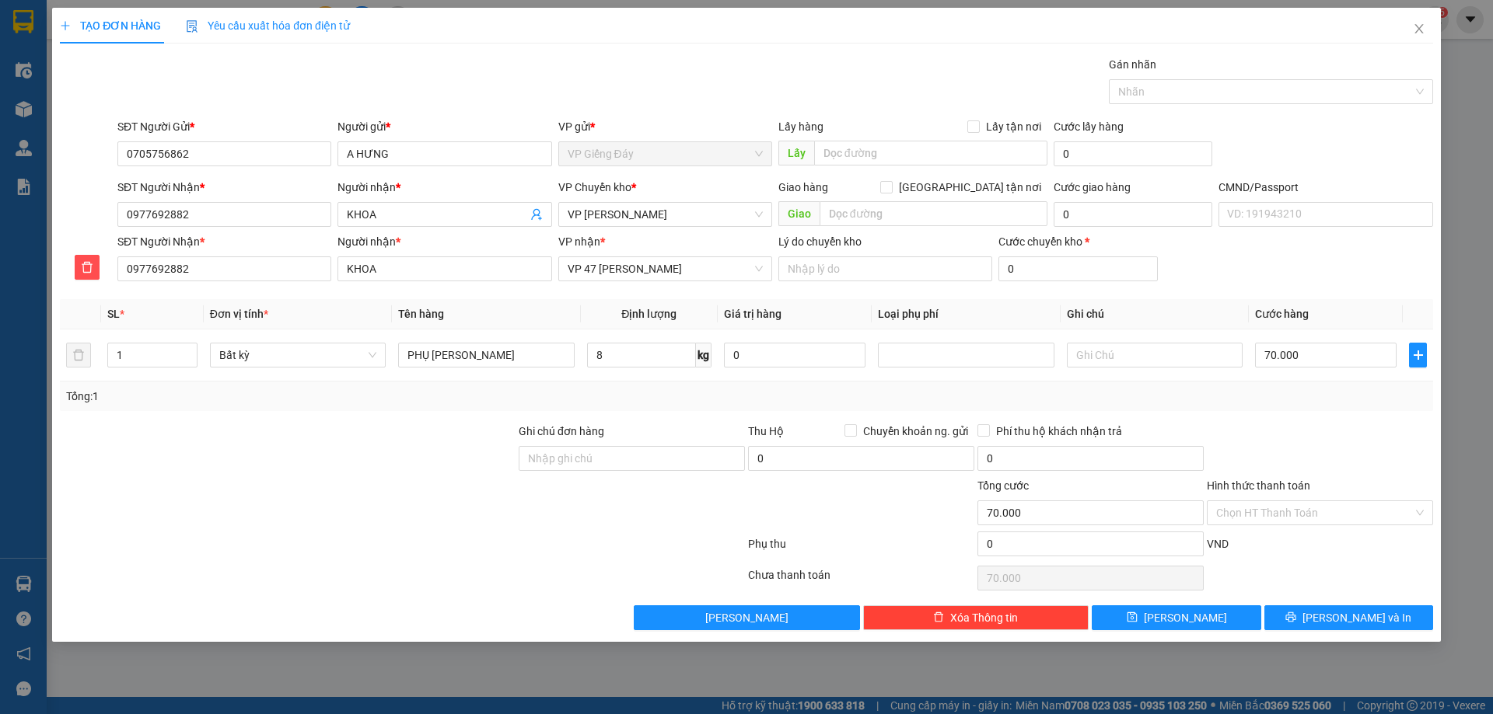
type input "70.000"
click at [1304, 623] on button "[PERSON_NAME] và In" at bounding box center [1348, 618] width 169 height 25
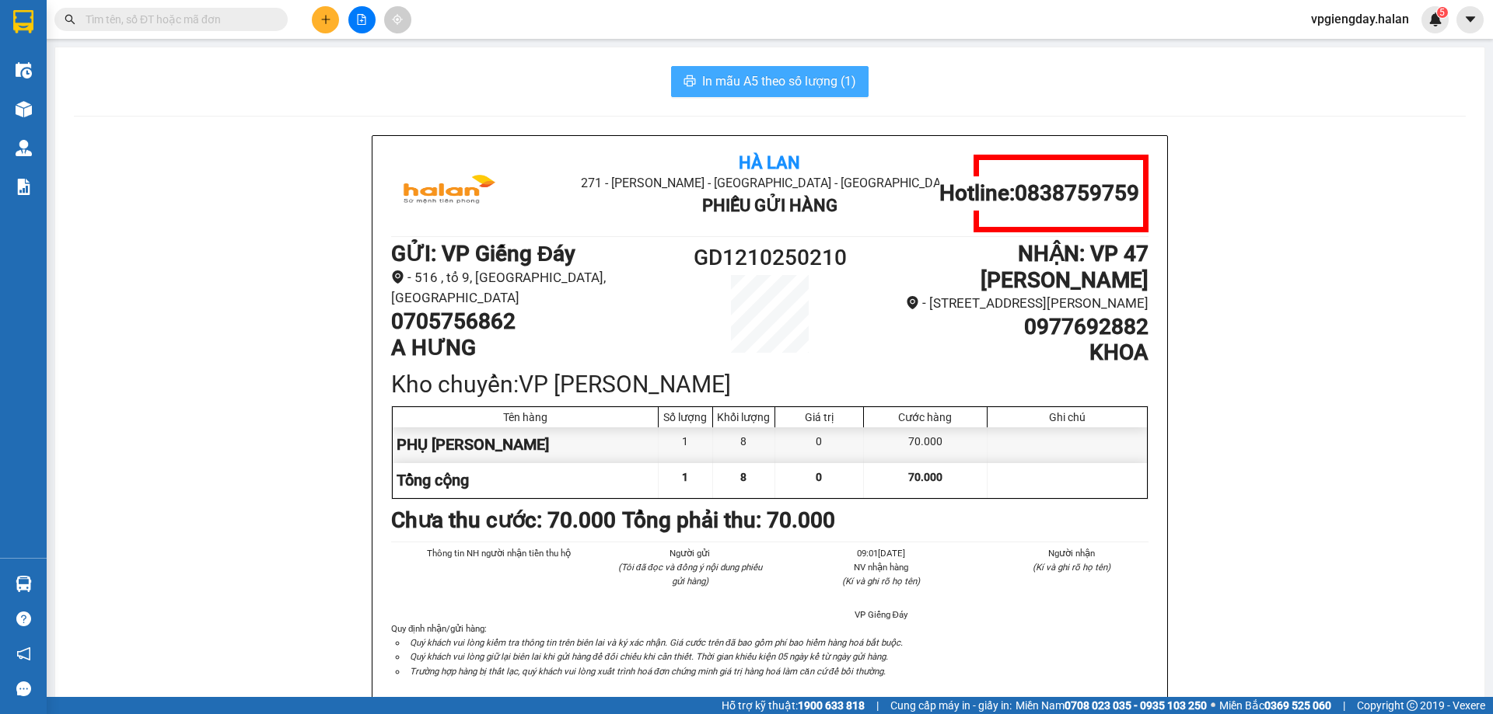
click at [735, 75] on span "In mẫu A5 theo số lượng (1)" at bounding box center [779, 81] width 154 height 19
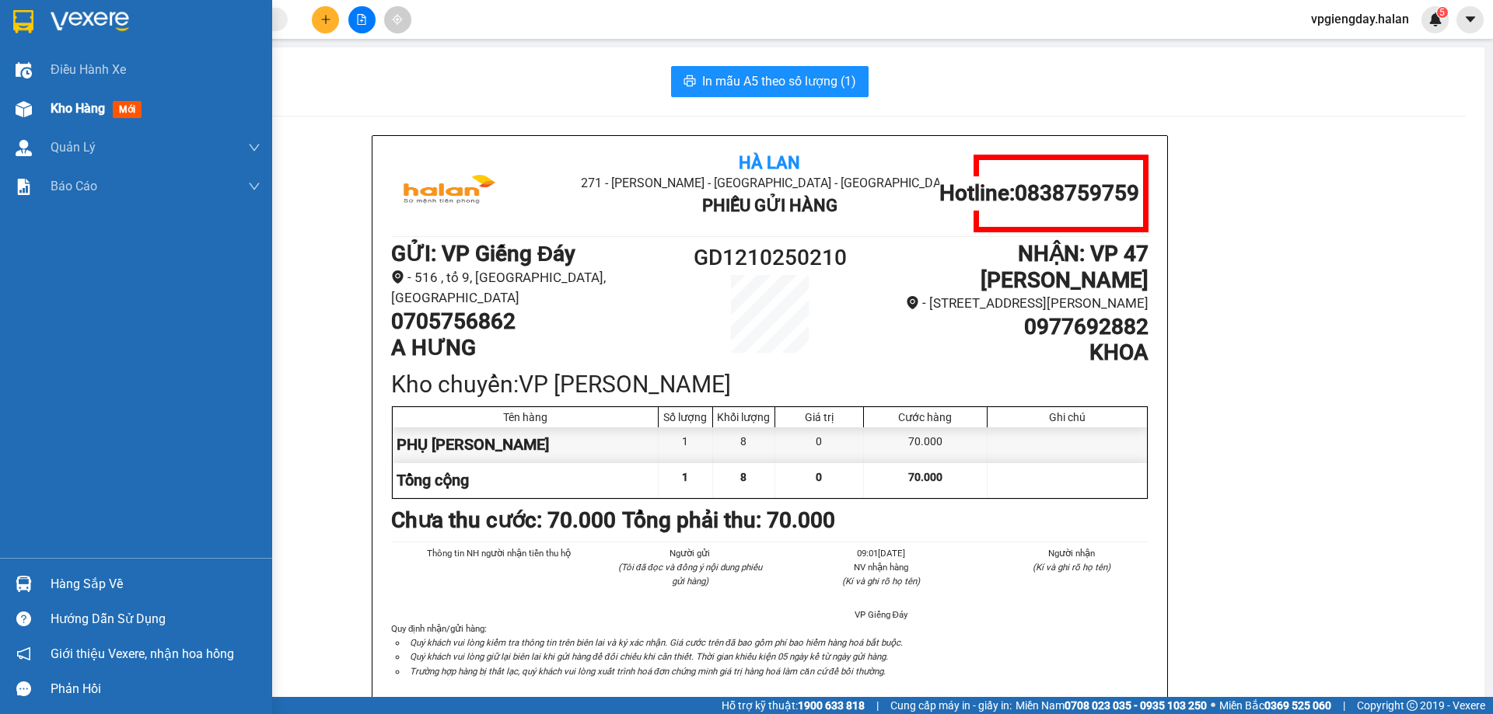
click at [71, 104] on span "Kho hàng" at bounding box center [78, 108] width 54 height 15
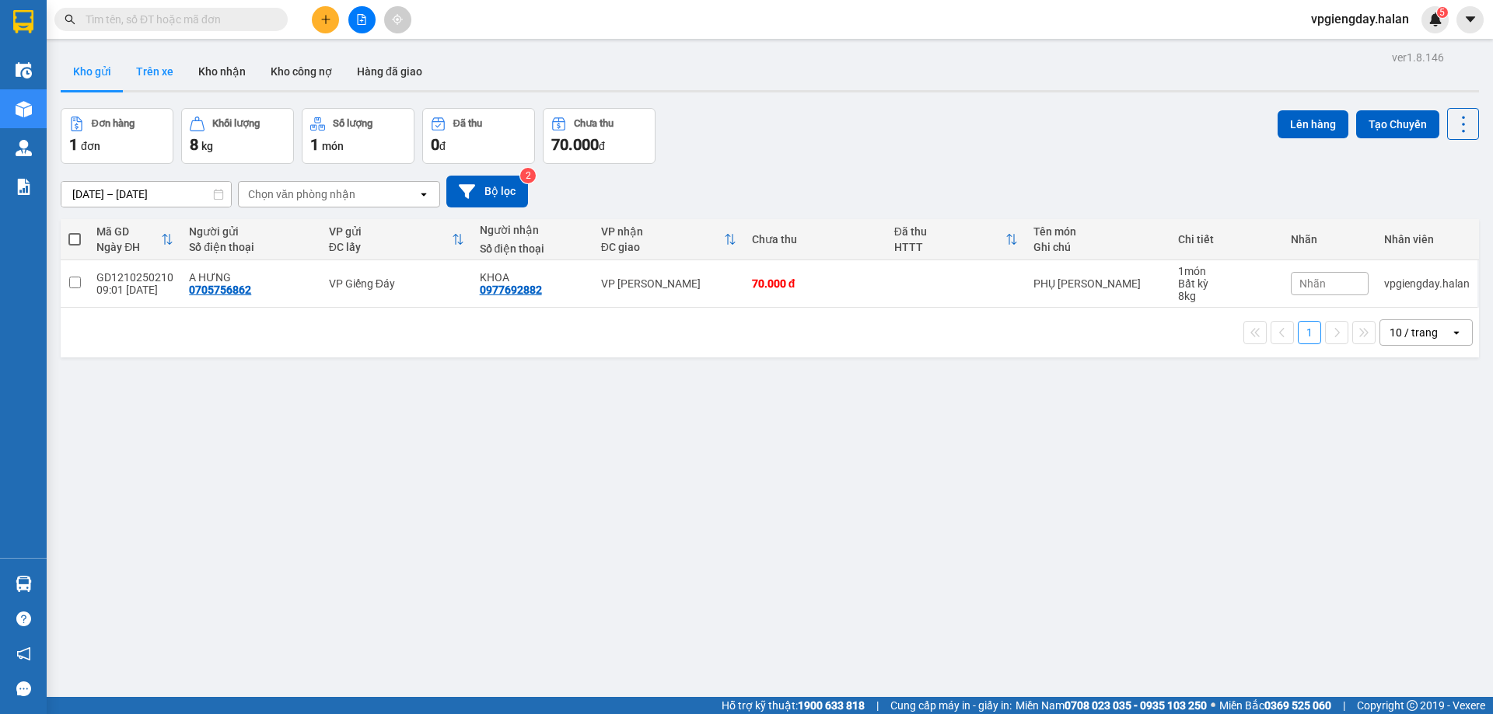
click at [149, 70] on button "Trên xe" at bounding box center [155, 71] width 62 height 37
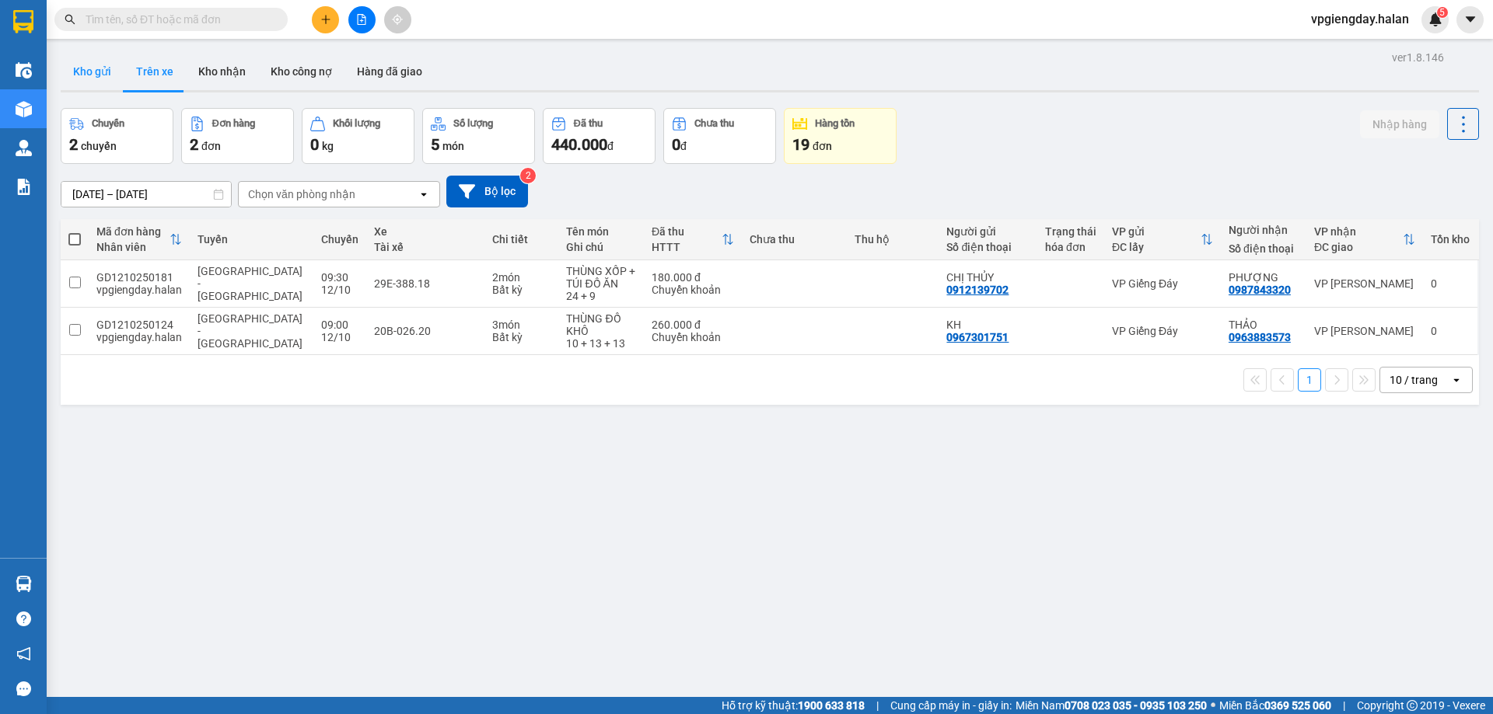
click at [106, 73] on button "Kho gửi" at bounding box center [92, 71] width 63 height 37
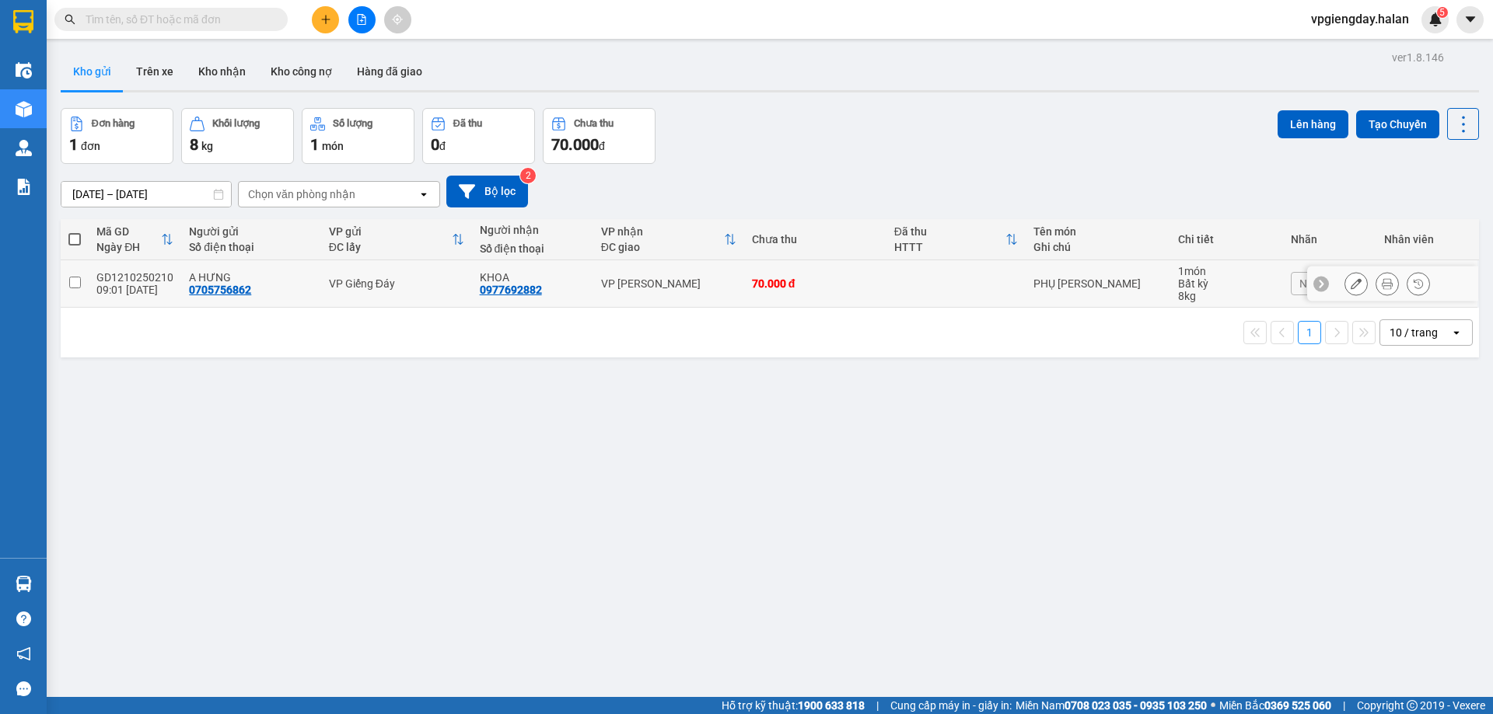
click at [69, 283] on input "checkbox" at bounding box center [75, 283] width 12 height 12
checkbox input "true"
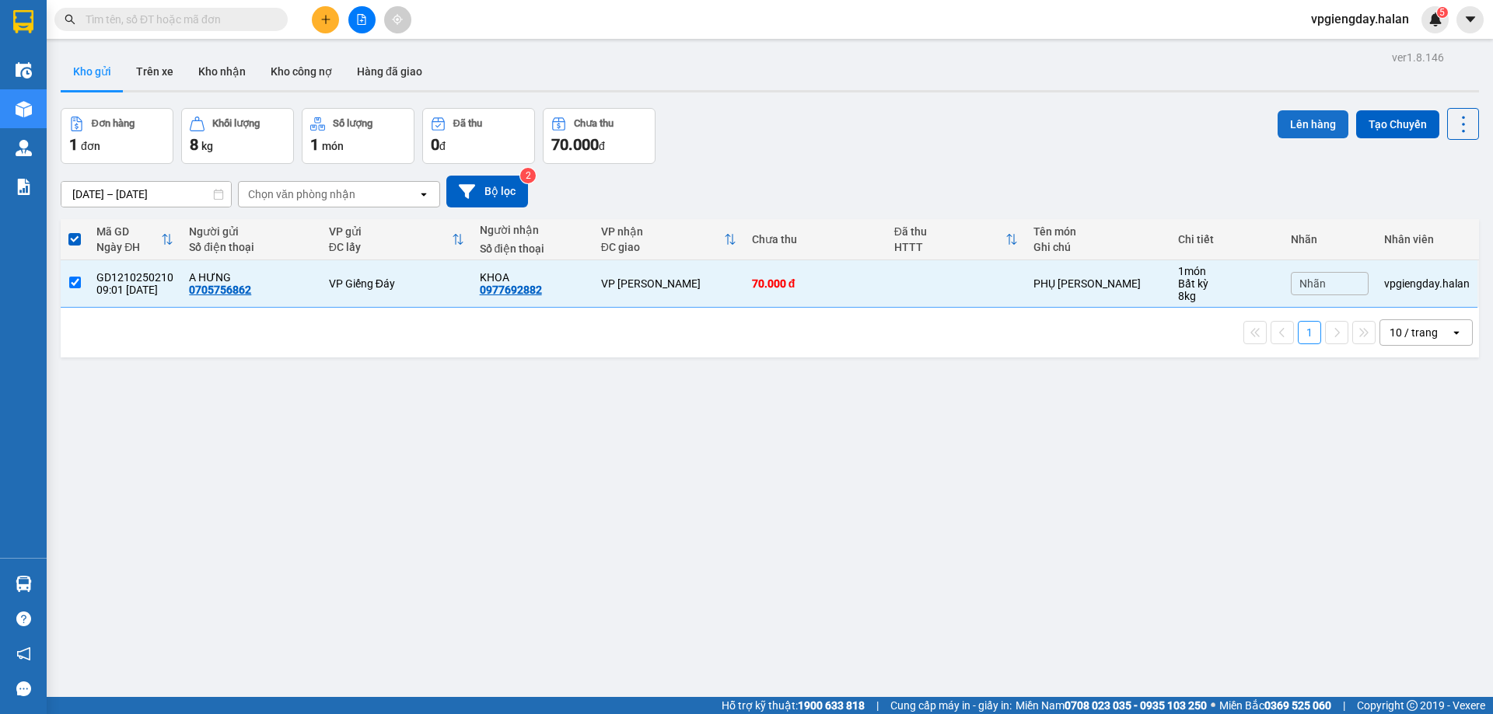
click at [1303, 127] on button "Lên hàng" at bounding box center [1312, 124] width 71 height 28
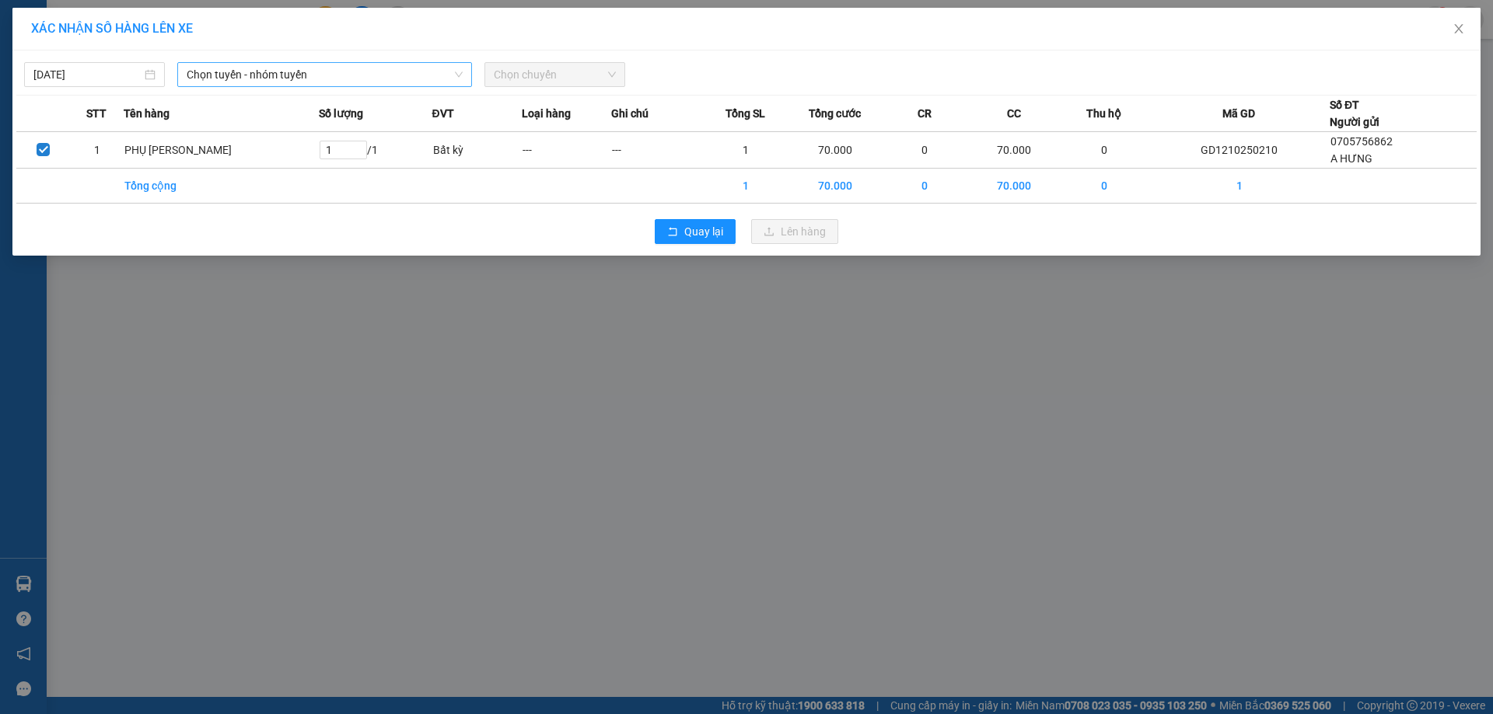
click at [380, 67] on span "Chọn tuyến - nhóm tuyến" at bounding box center [325, 74] width 276 height 23
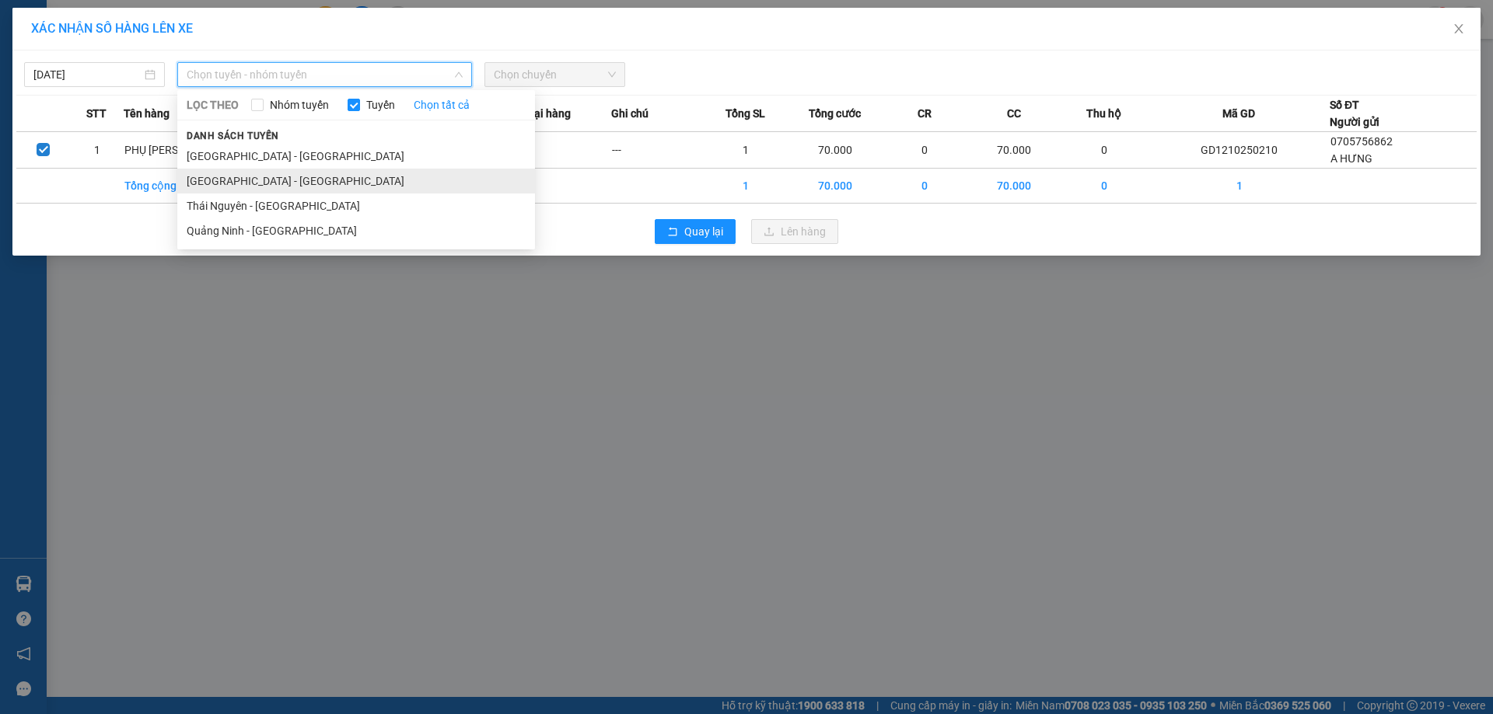
drag, startPoint x: 251, startPoint y: 205, endPoint x: 247, endPoint y: 180, distance: 25.9
click at [247, 180] on ul "[GEOGRAPHIC_DATA] - [GEOGRAPHIC_DATA] [GEOGRAPHIC_DATA] - [GEOGRAPHIC_DATA] [GE…" at bounding box center [356, 194] width 358 height 100
click at [243, 182] on li "[GEOGRAPHIC_DATA] - [GEOGRAPHIC_DATA]" at bounding box center [356, 181] width 358 height 25
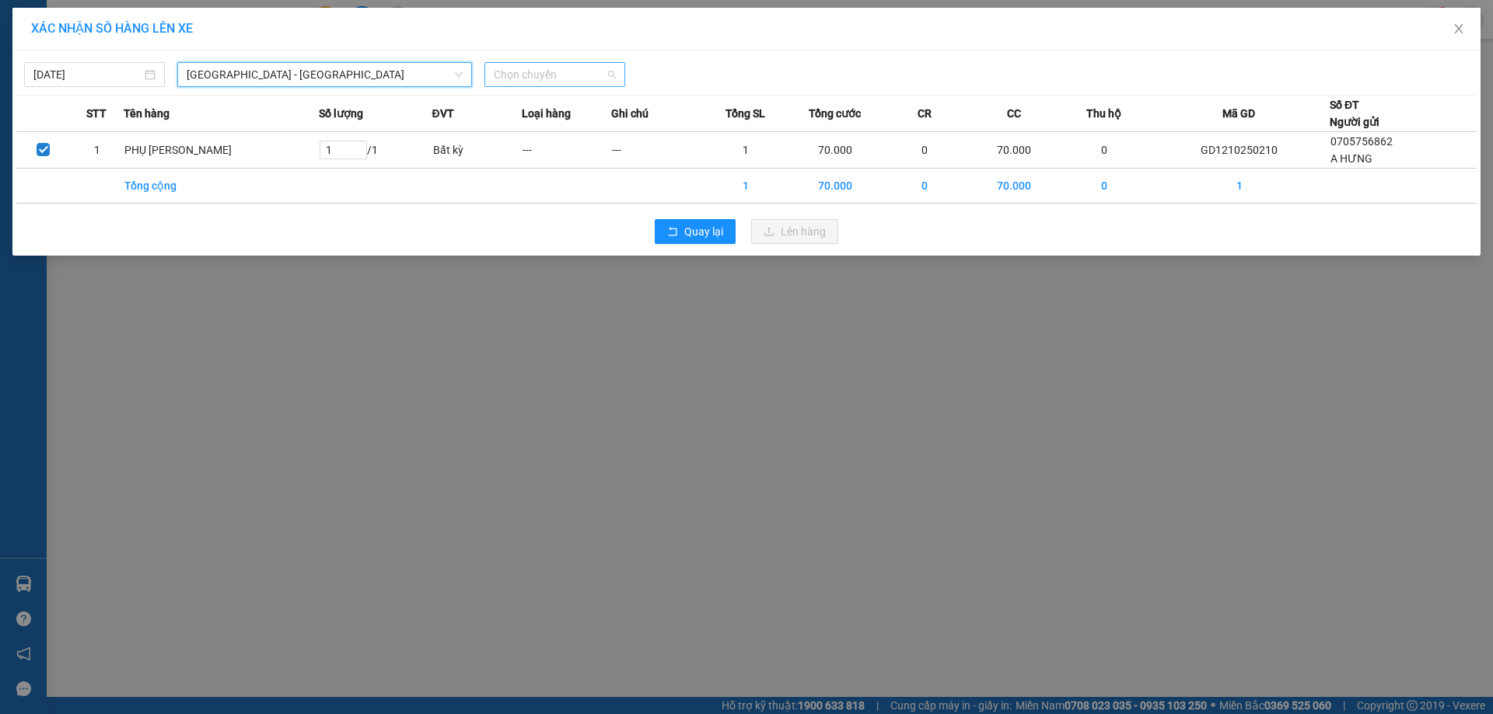
drag, startPoint x: 571, startPoint y: 77, endPoint x: 564, endPoint y: 86, distance: 12.1
click at [571, 76] on span "Chọn chuyến" at bounding box center [555, 74] width 122 height 23
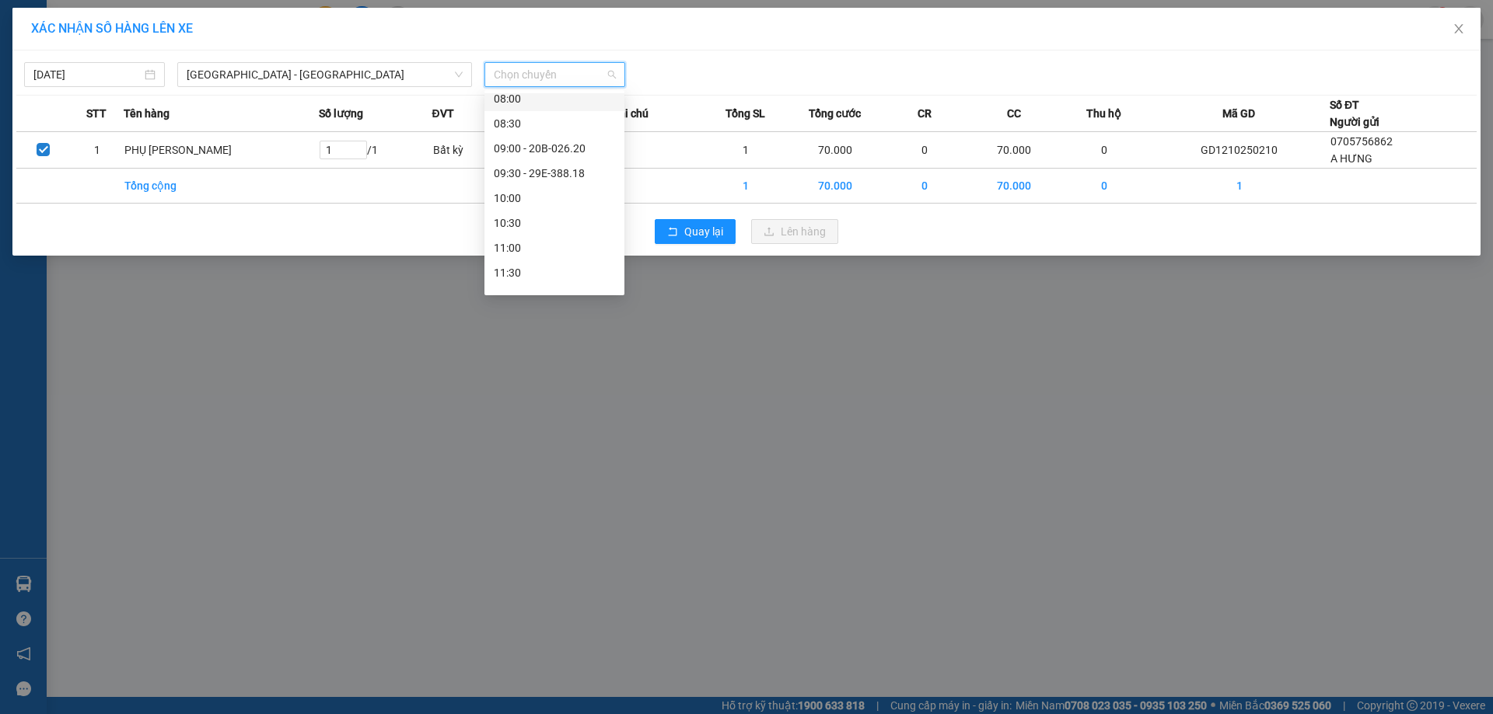
scroll to position [233, 0]
click at [557, 169] on div "09:00 - 20B-026.20" at bounding box center [554, 170] width 121 height 17
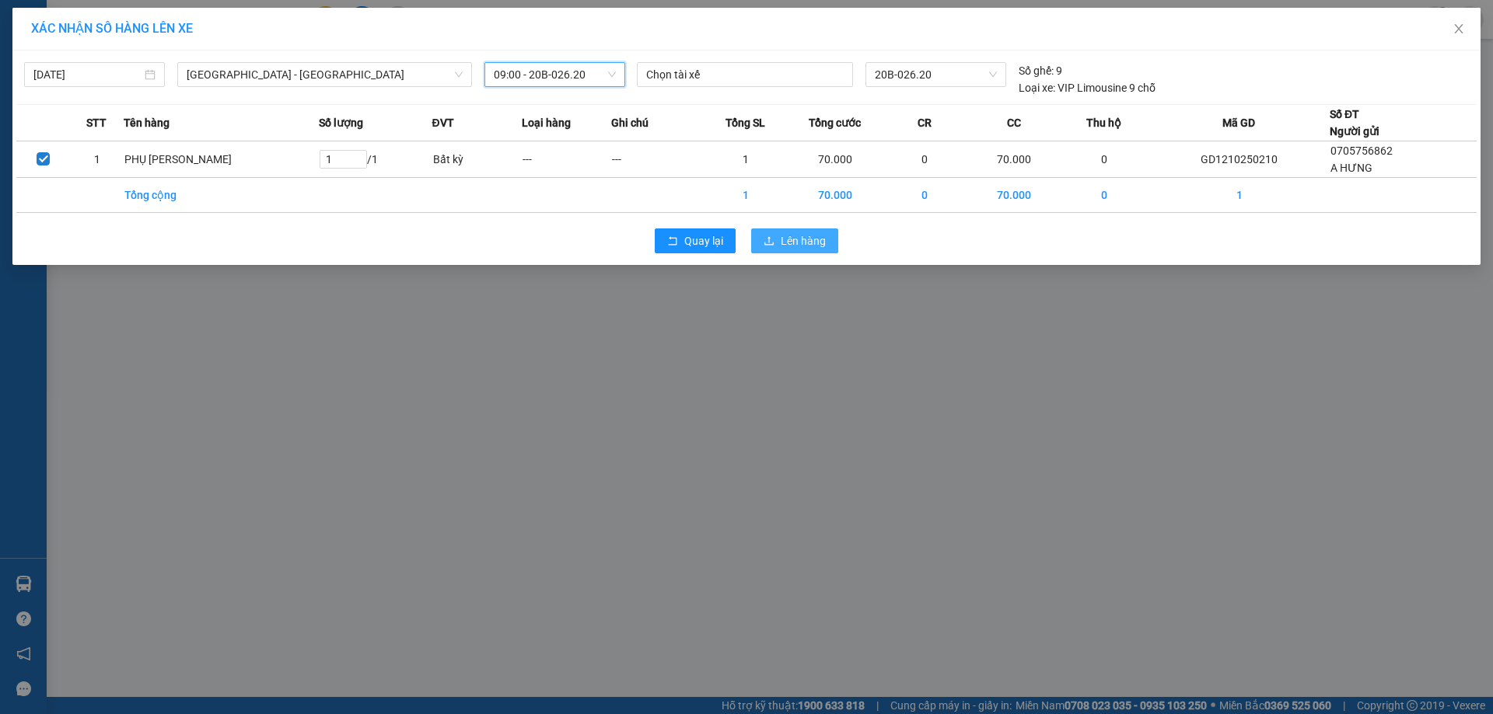
click at [802, 246] on span "Lên hàng" at bounding box center [802, 240] width 45 height 17
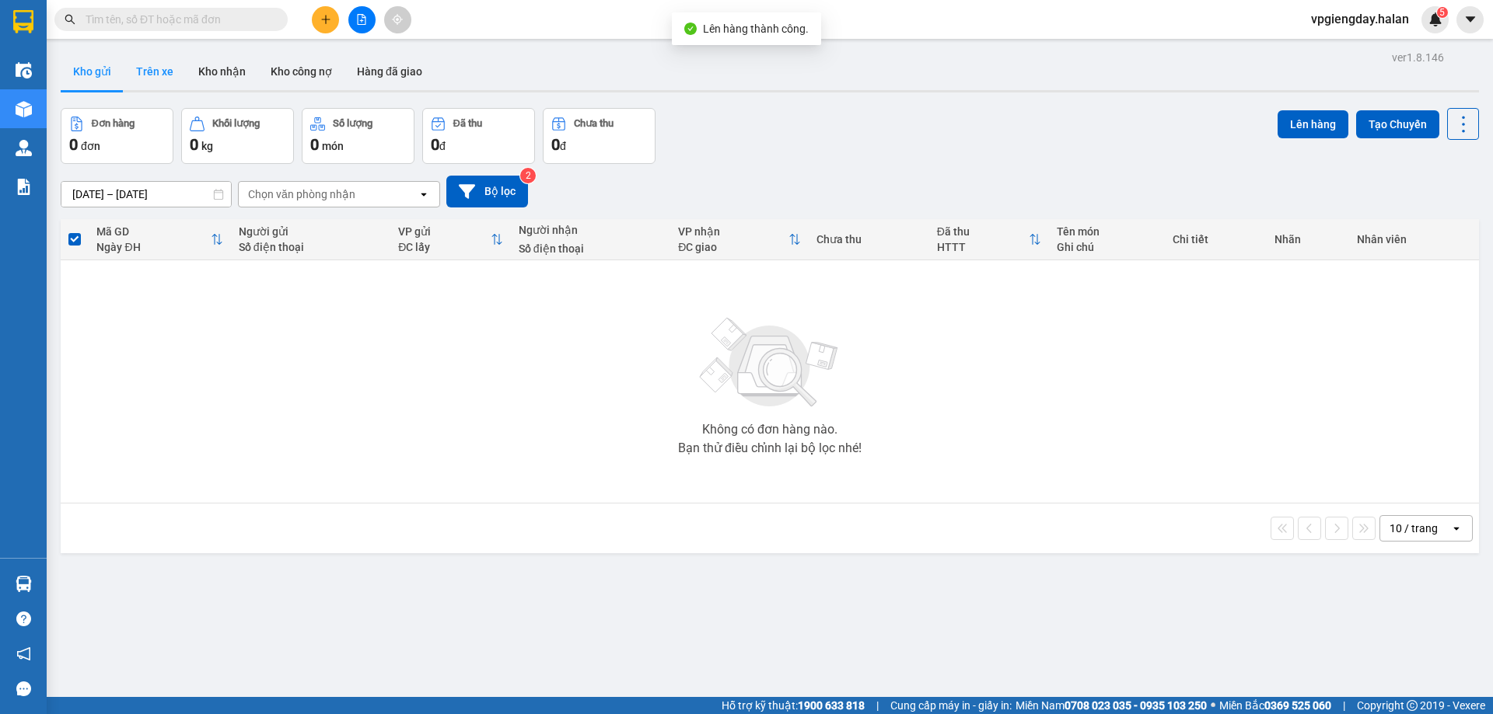
click at [134, 61] on button "Trên xe" at bounding box center [155, 71] width 62 height 37
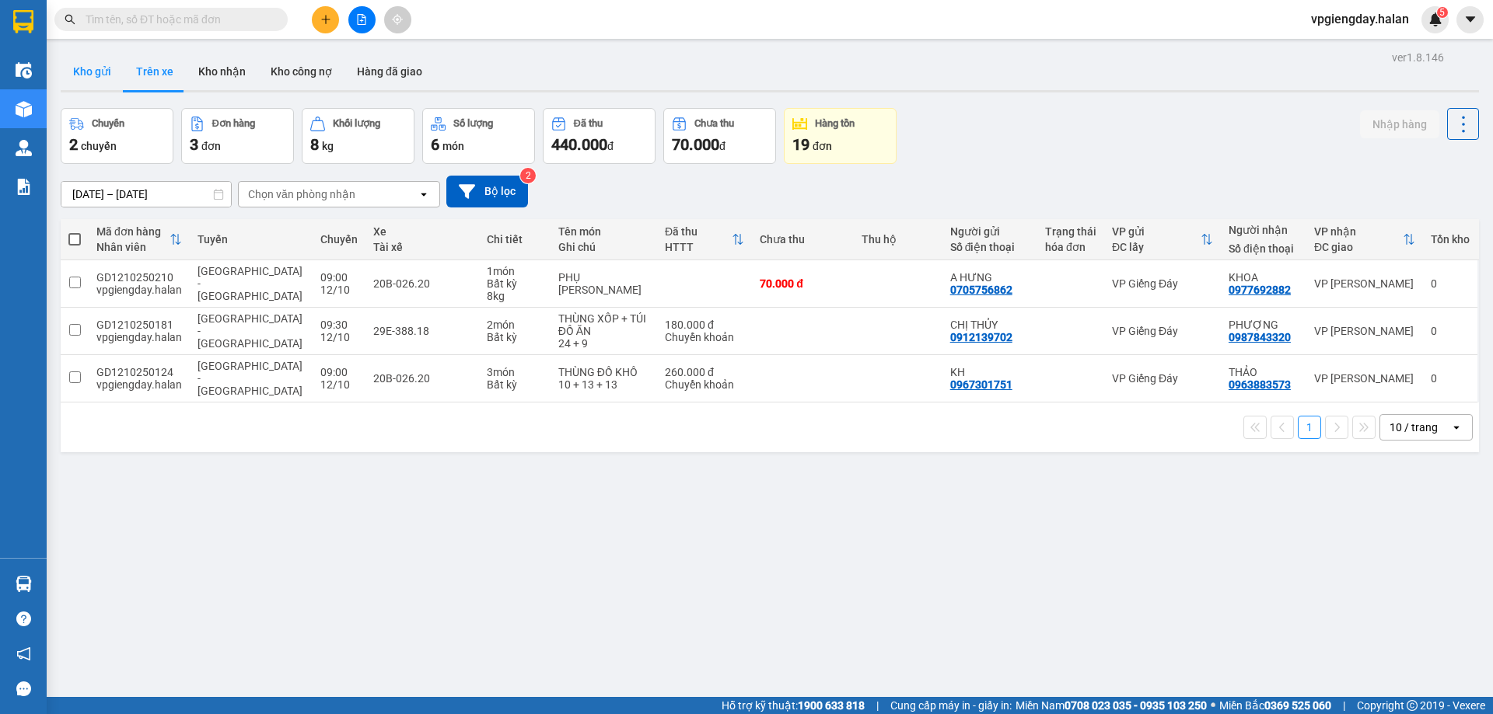
click at [98, 72] on button "Kho gửi" at bounding box center [92, 71] width 63 height 37
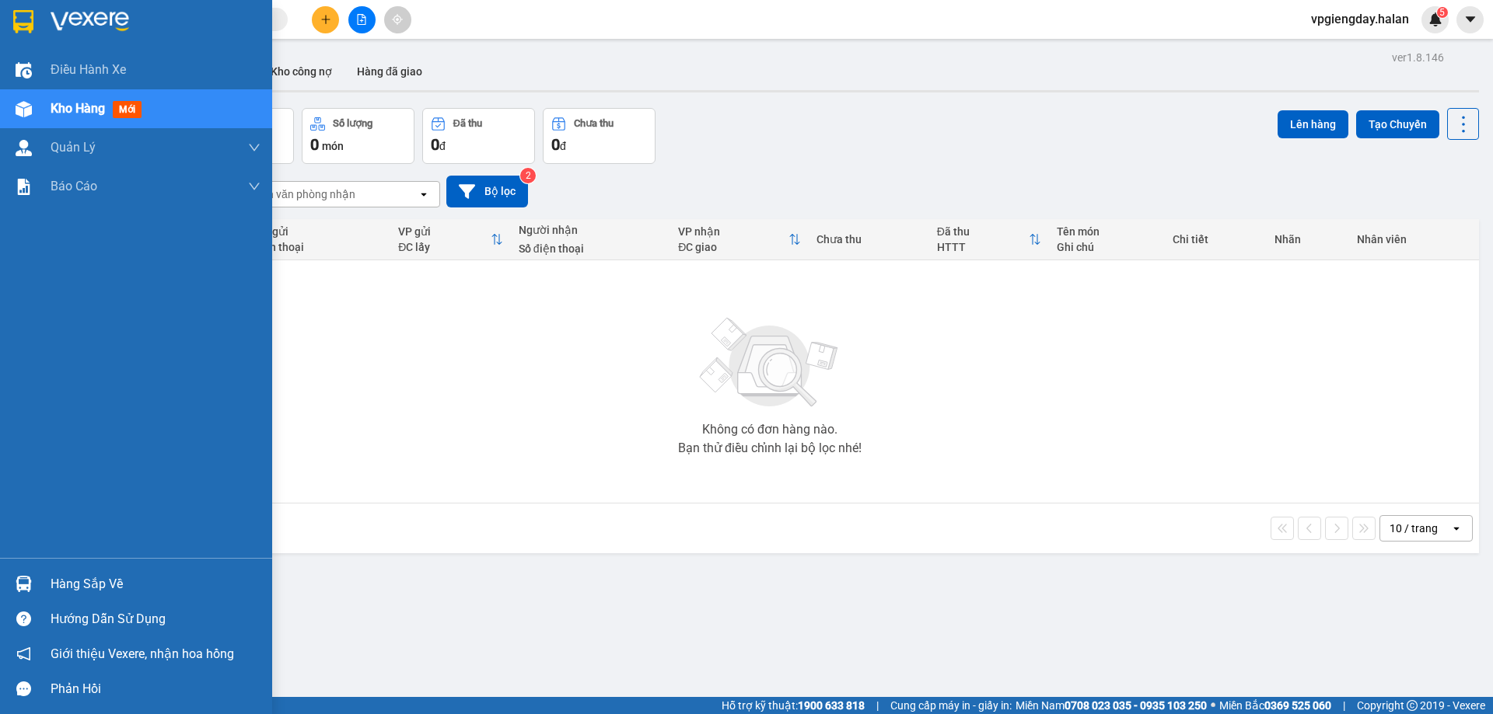
click at [97, 580] on div "Hàng sắp về" at bounding box center [156, 584] width 210 height 23
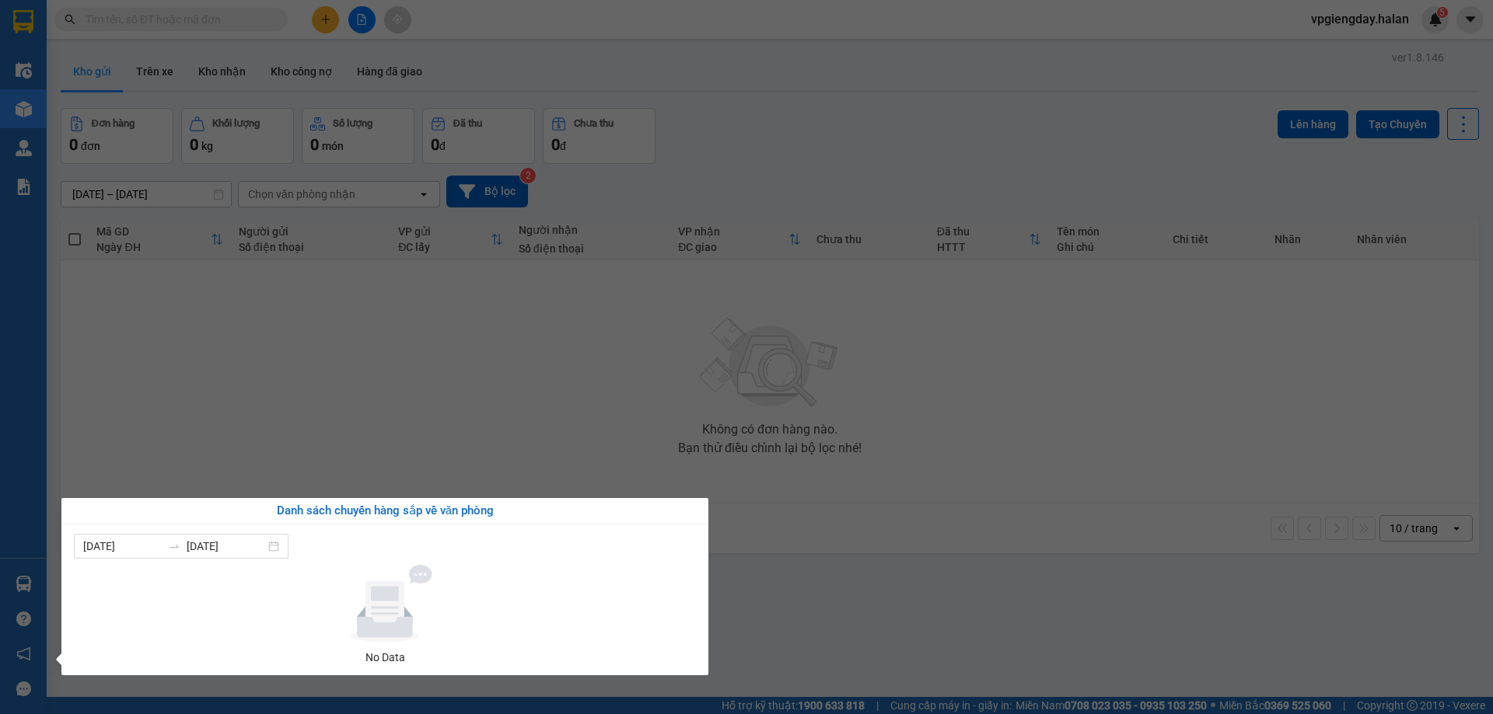
click at [341, 407] on section "Kết quả tìm kiếm ( 1 ) Bộ lọc Mã ĐH Trạng thái Món hàng Thu hộ Tổng cước Chưa c…" at bounding box center [746, 357] width 1493 height 714
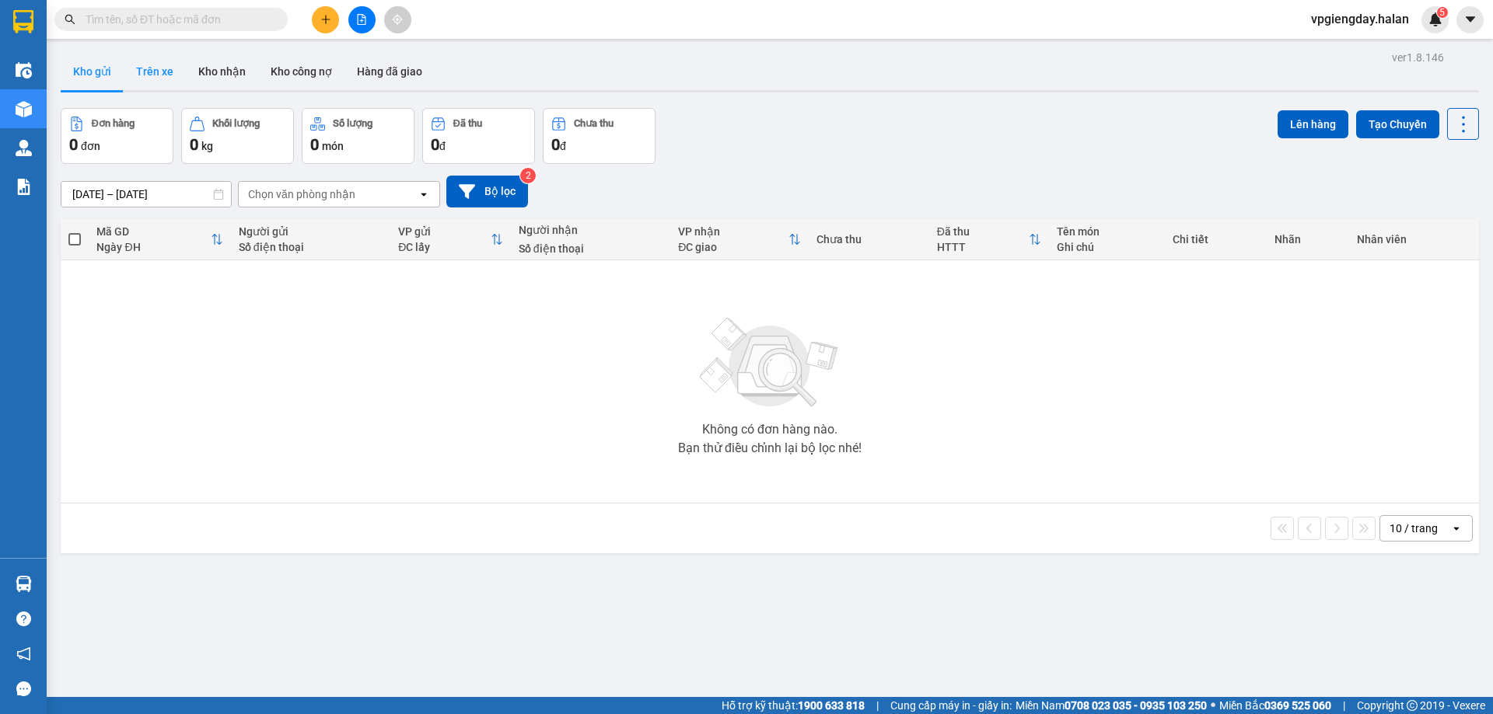
click at [156, 78] on button "Trên xe" at bounding box center [155, 71] width 62 height 37
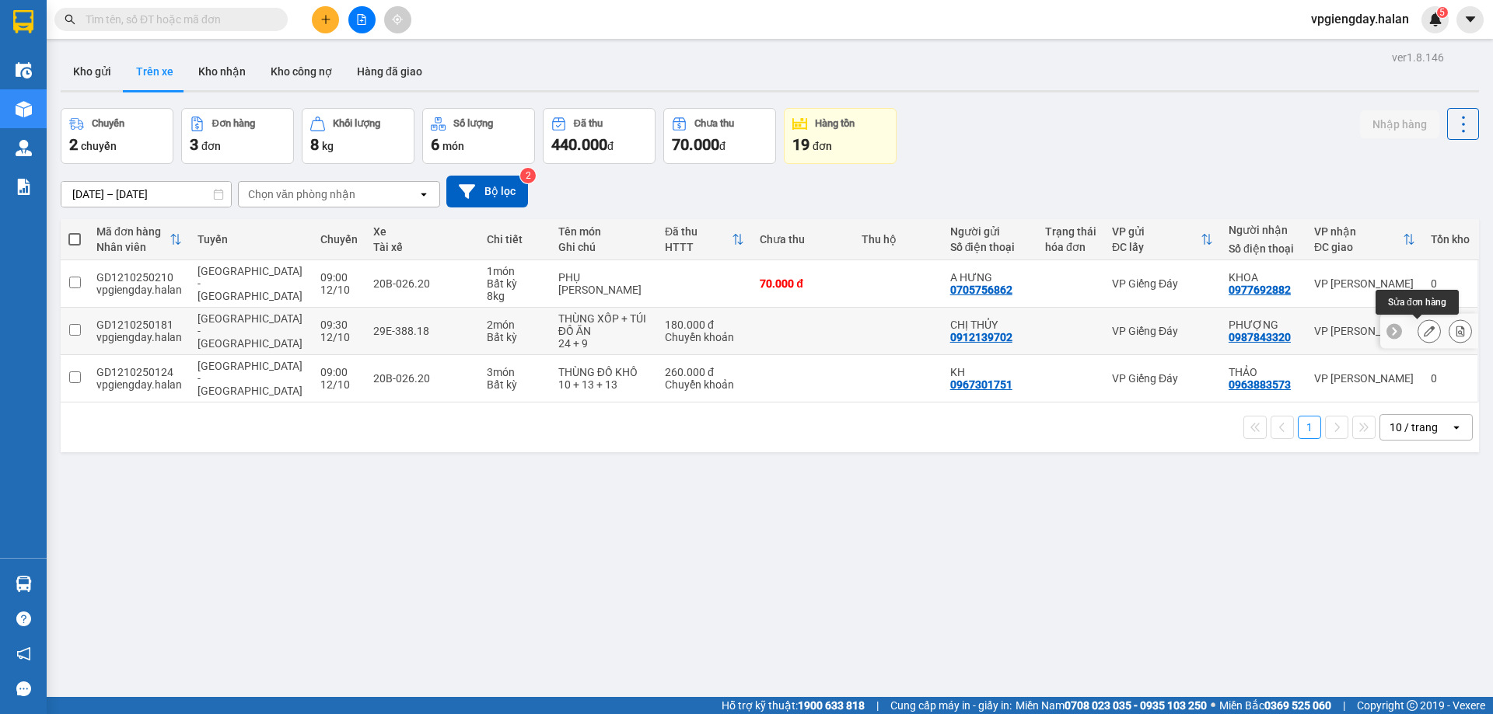
click at [1423, 330] on icon at bounding box center [1428, 331] width 11 height 11
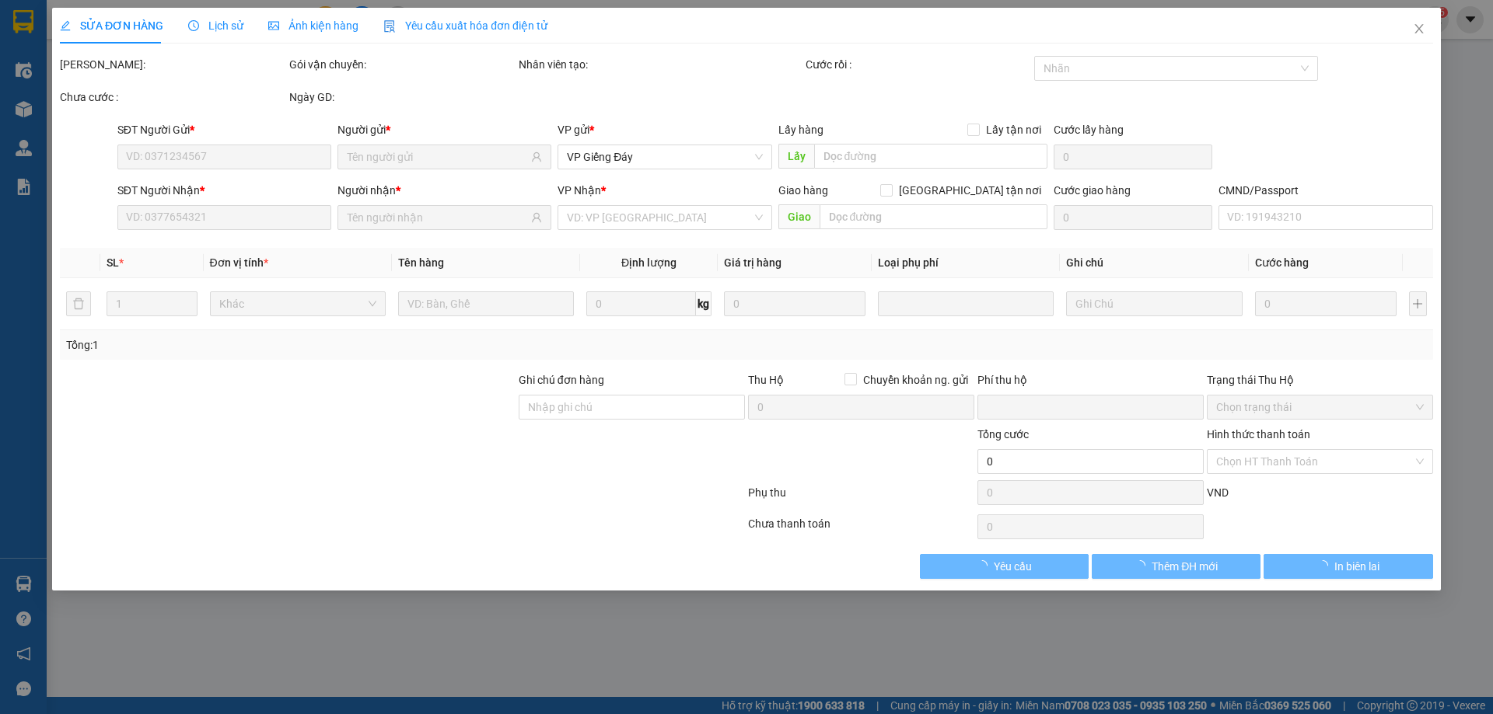
type input "0912139702"
type input "0987843320"
type input "0"
type input "180.000"
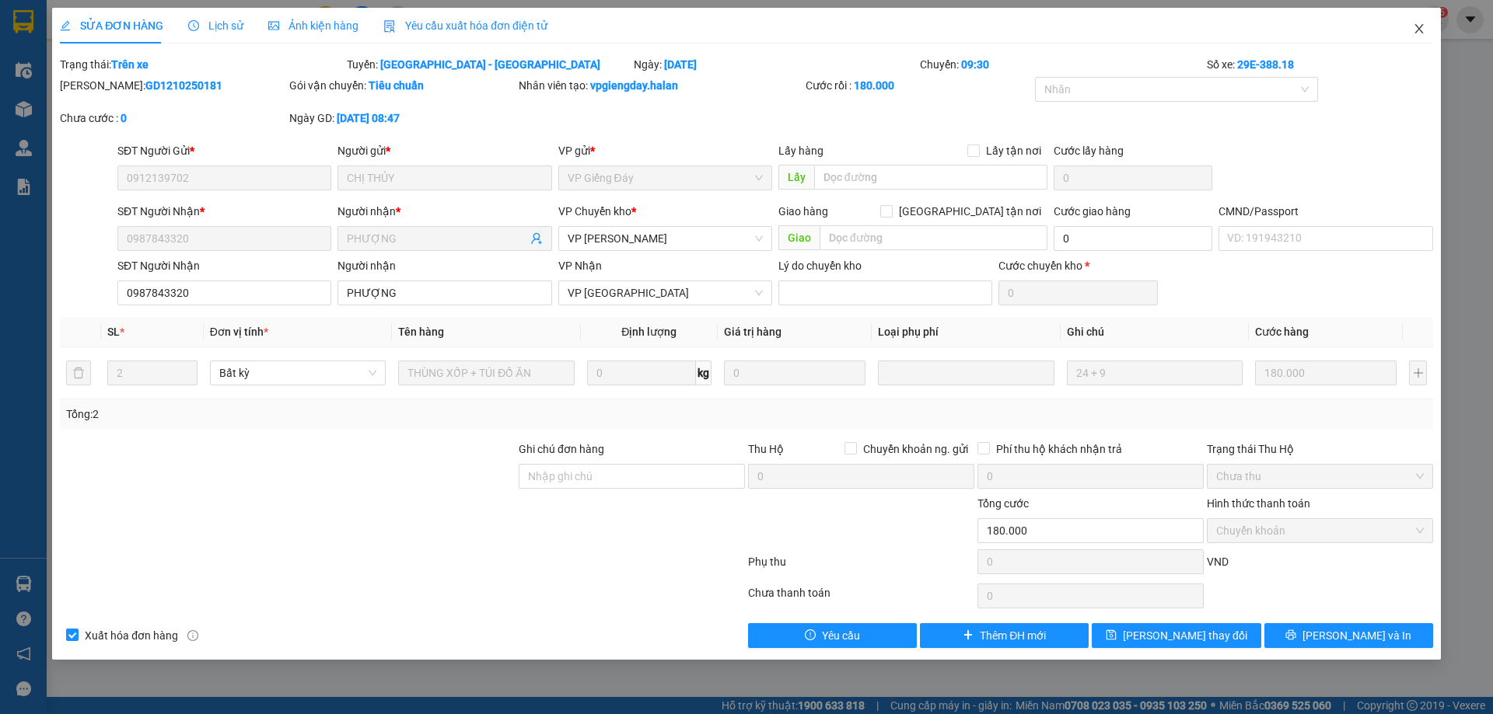
click at [1418, 20] on span "Close" at bounding box center [1419, 30] width 44 height 44
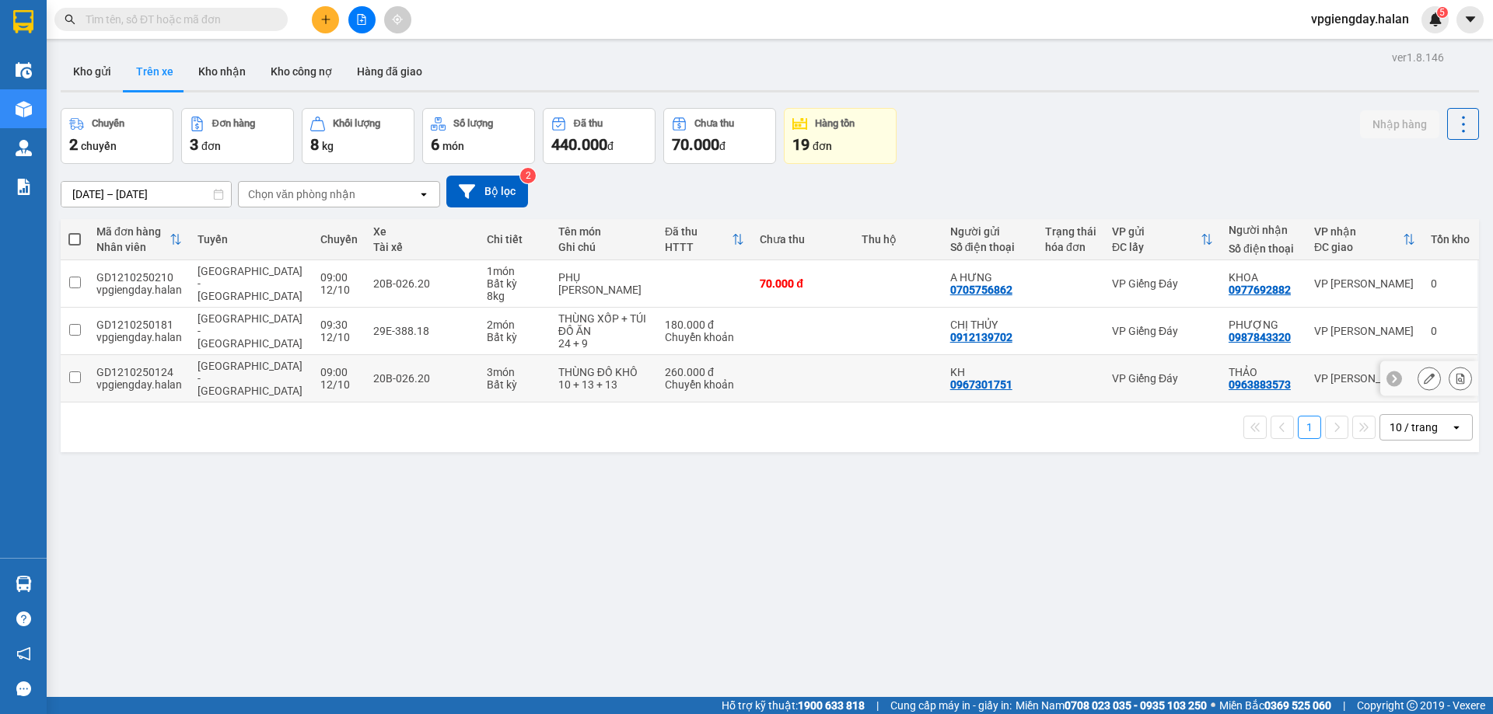
click at [1423, 379] on icon at bounding box center [1428, 378] width 11 height 11
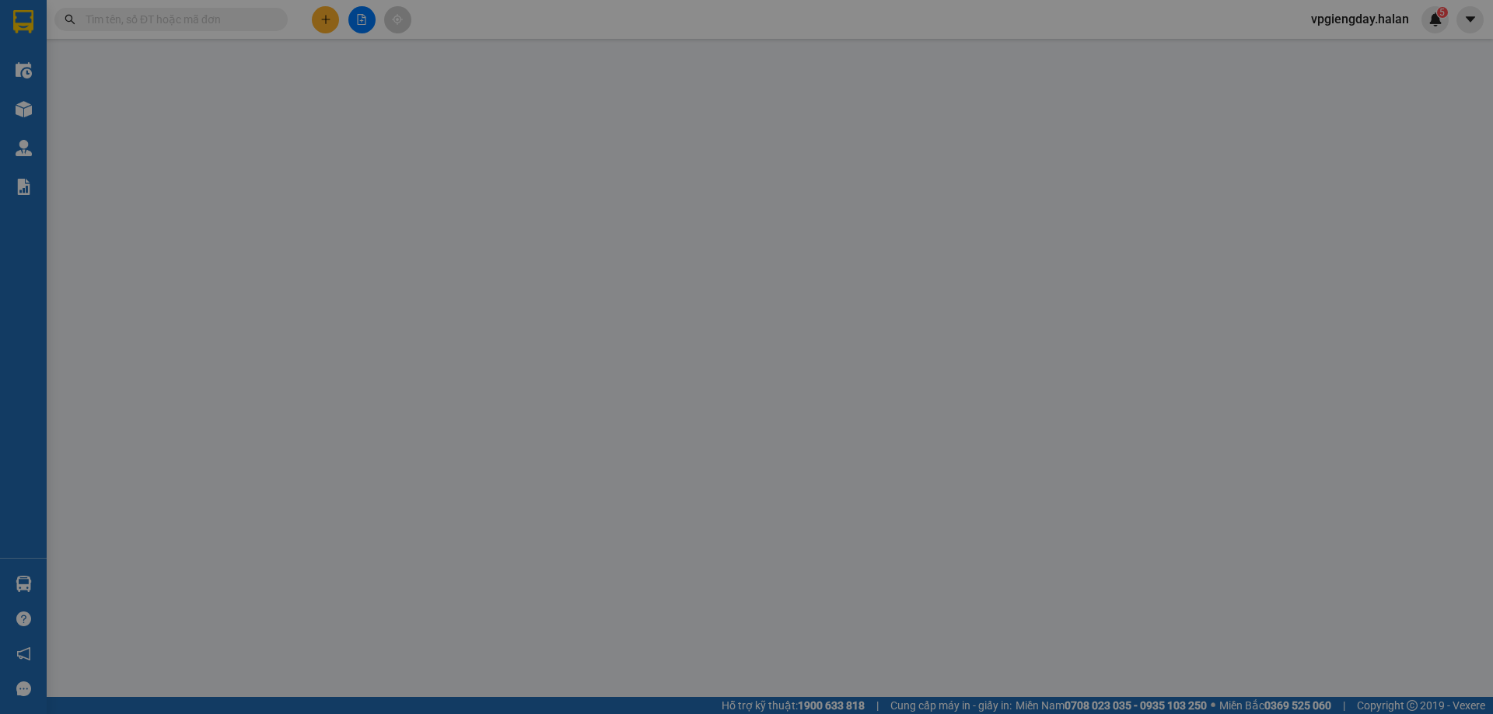
type input "0967301751"
type input "0963883573"
type input "0"
type input "260.000"
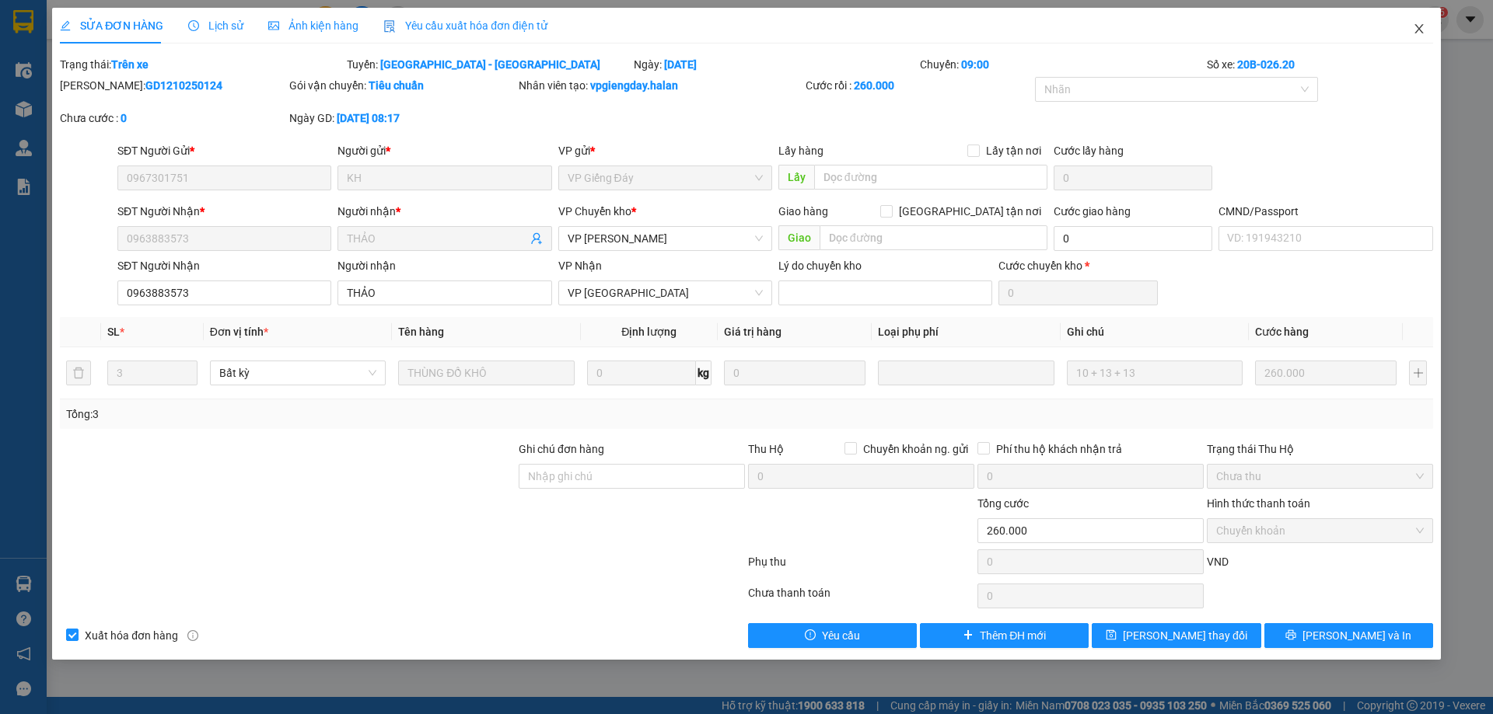
click at [1419, 32] on icon "close" at bounding box center [1418, 29] width 12 height 12
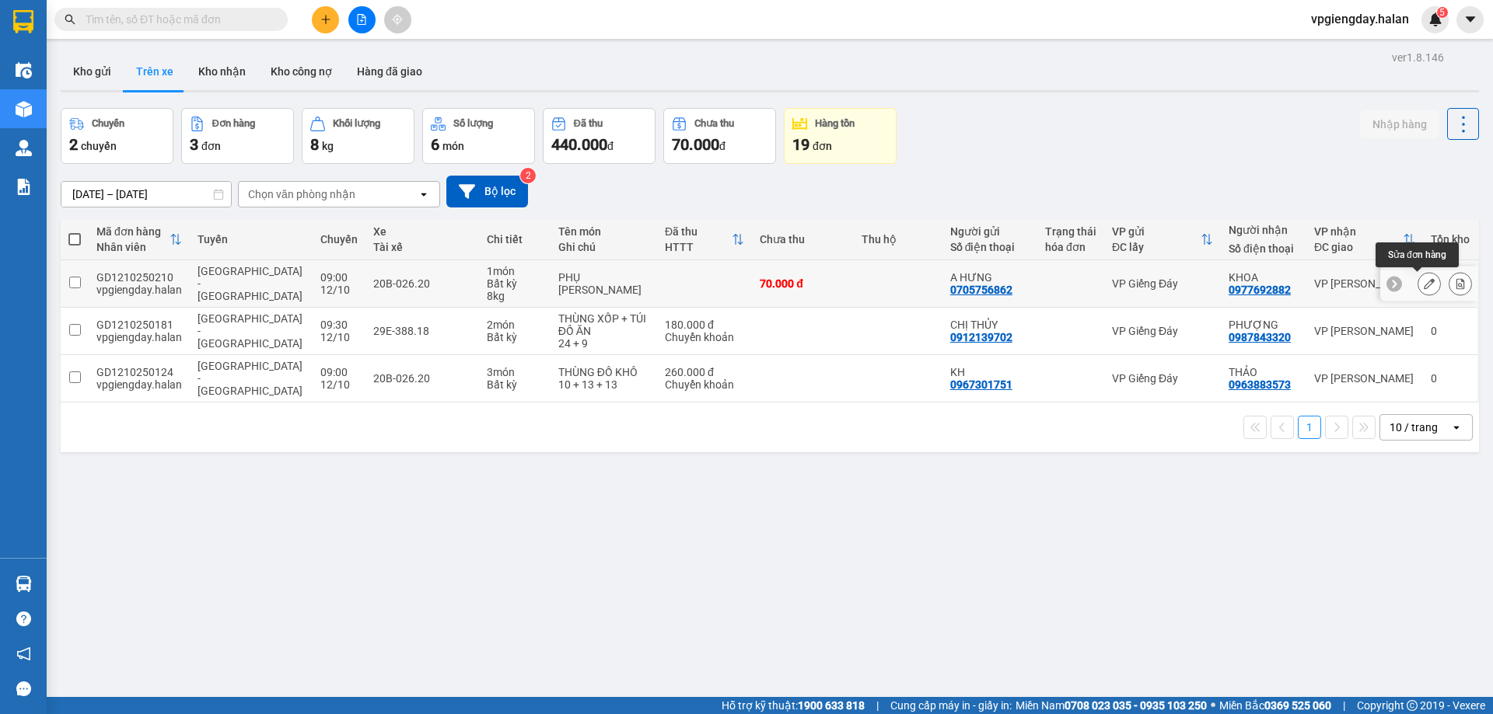
click at [1425, 287] on button at bounding box center [1429, 284] width 22 height 27
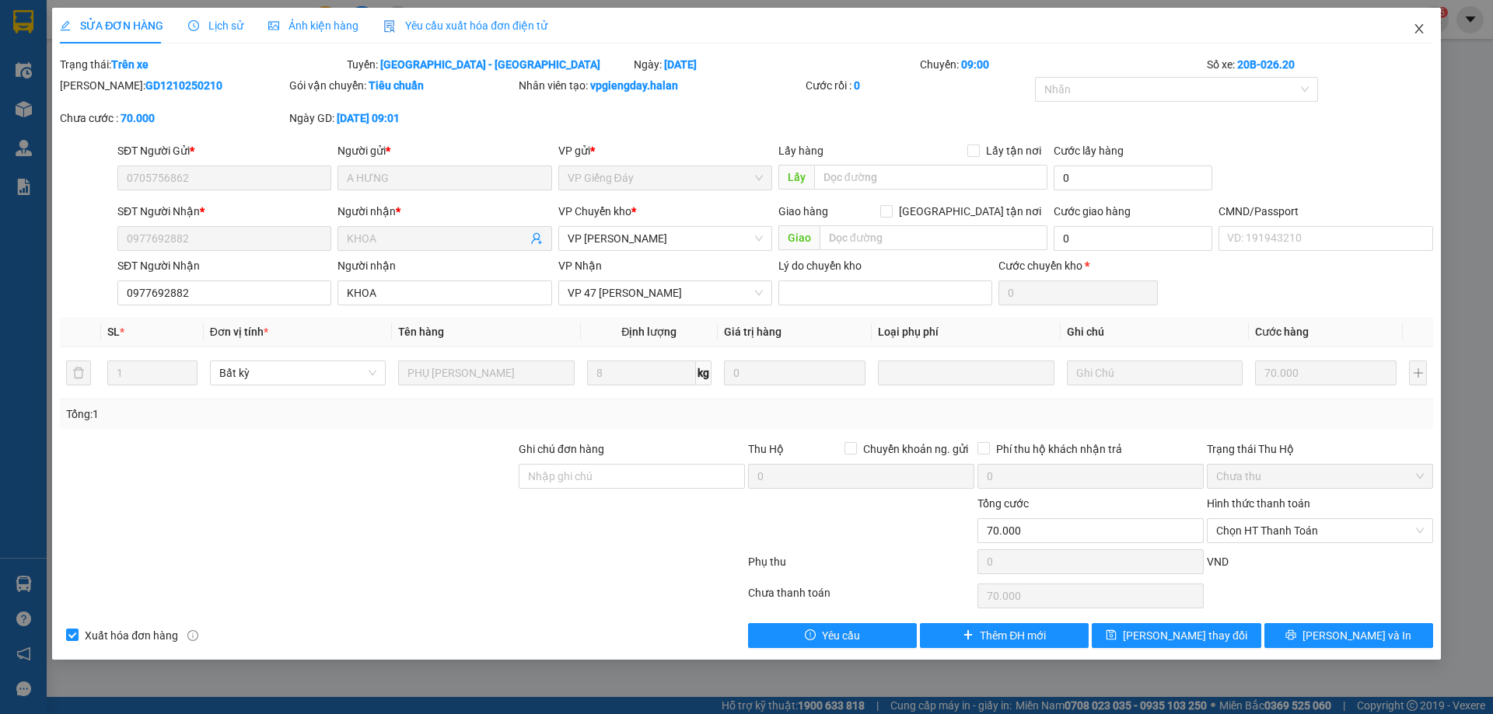
click at [1416, 33] on icon "close" at bounding box center [1418, 29] width 12 height 12
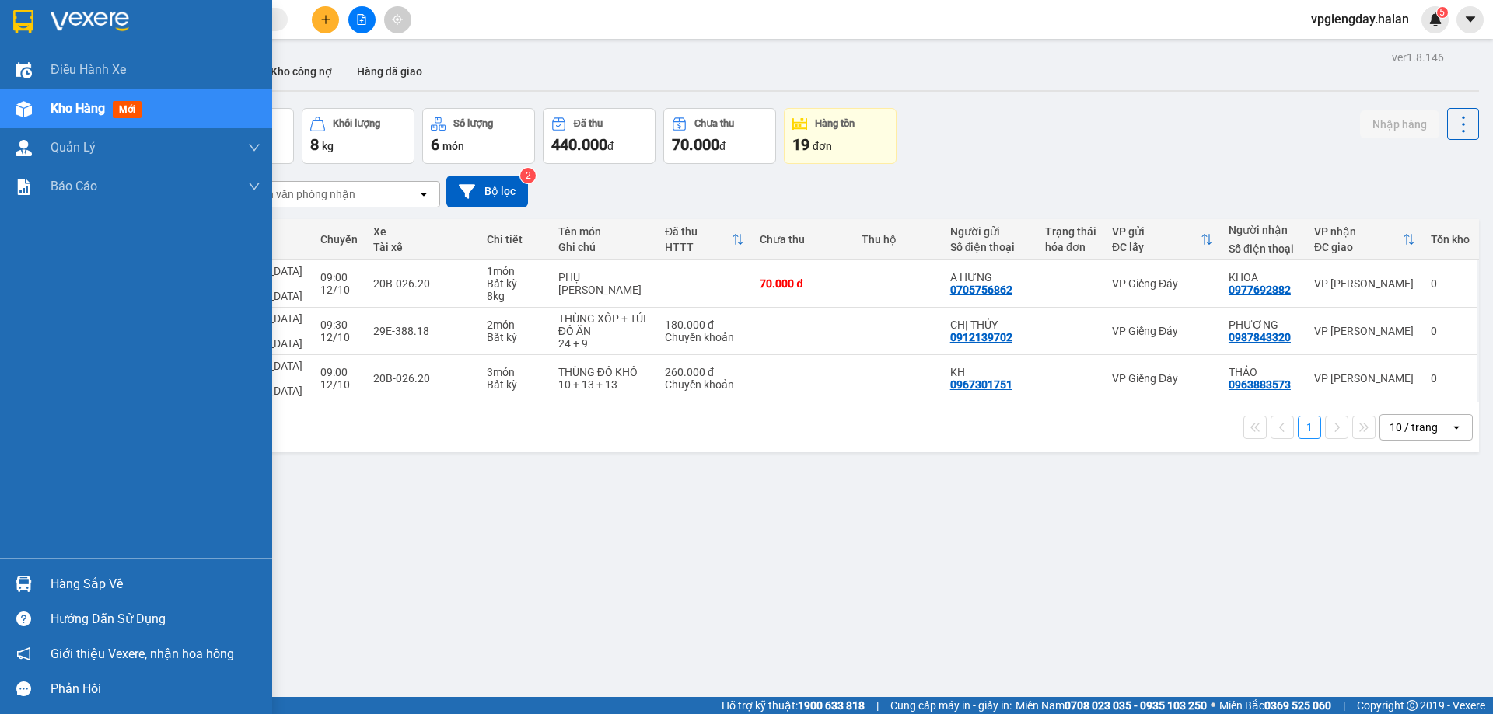
click at [65, 580] on div "Hàng sắp về" at bounding box center [156, 584] width 210 height 23
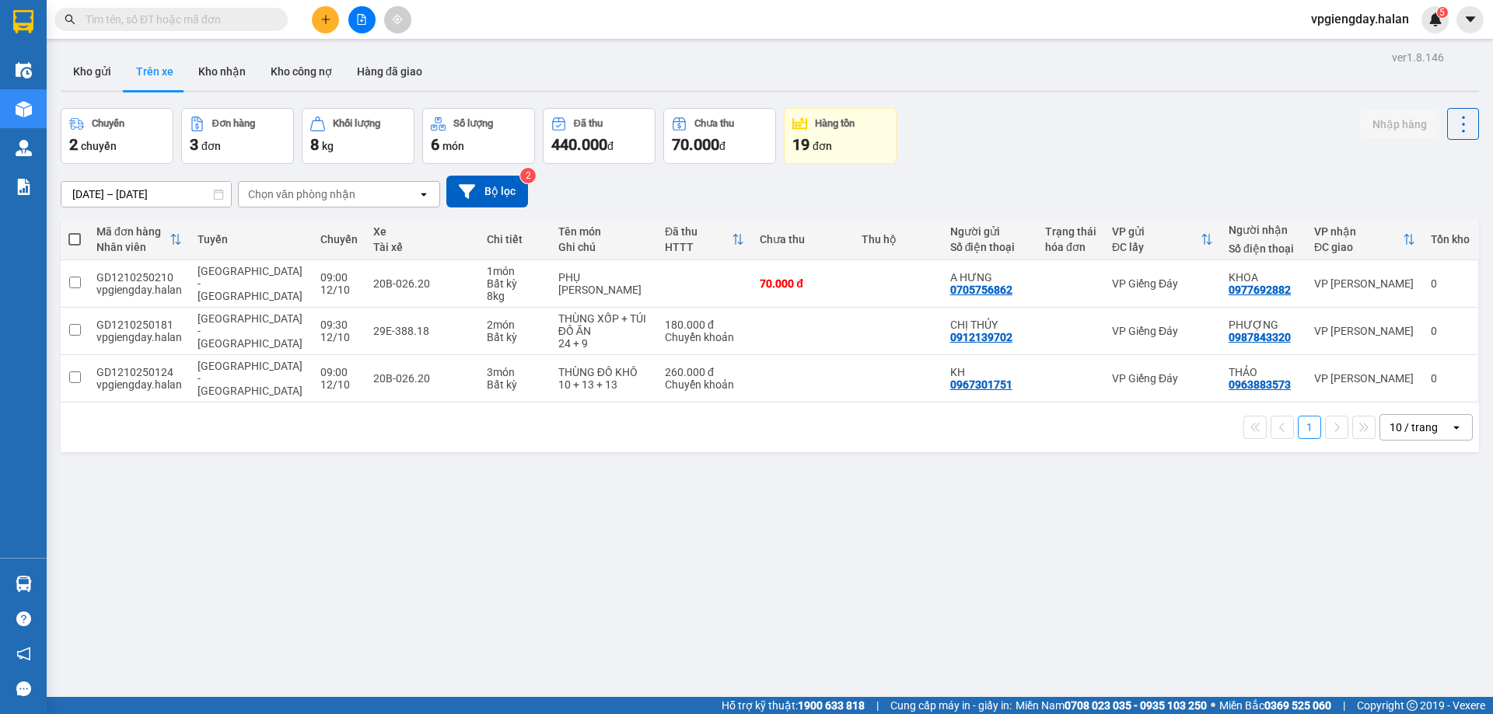
click at [201, 459] on section "Kết quả tìm kiếm ( 1 ) Bộ lọc Mã ĐH Trạng thái Món hàng Thu hộ Tổng cước Chưa c…" at bounding box center [746, 357] width 1493 height 714
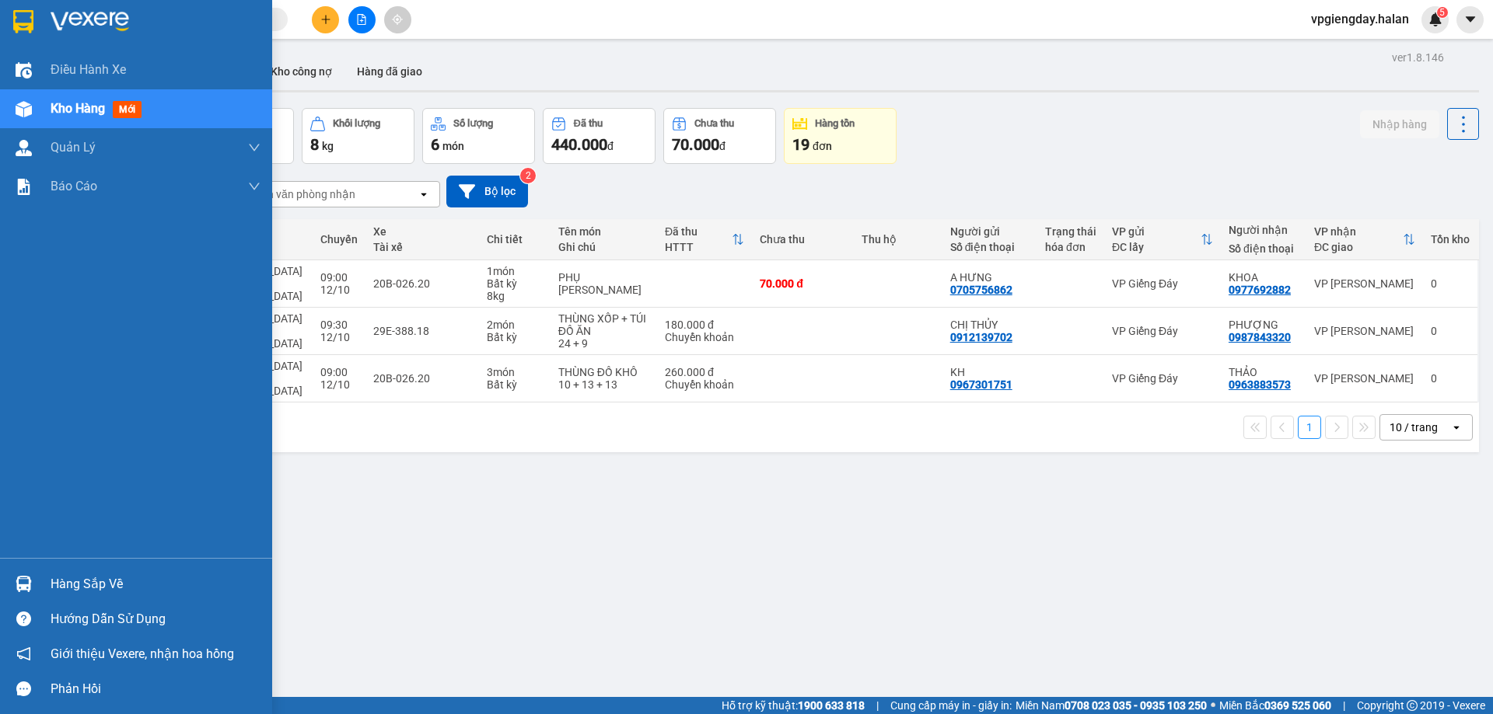
click at [78, 580] on div "Hàng sắp về" at bounding box center [156, 584] width 210 height 23
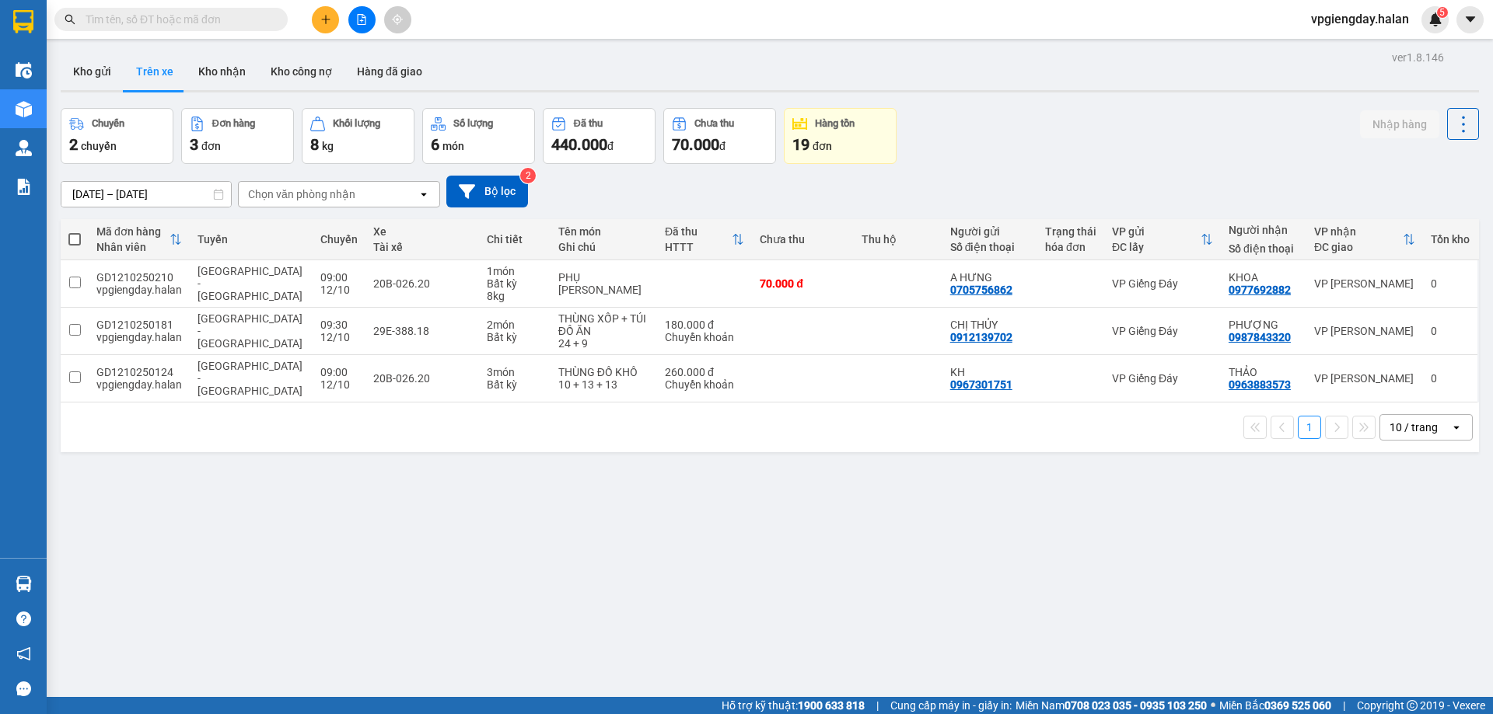
click at [218, 473] on section "Kết quả tìm kiếm ( 1 ) Bộ lọc Mã ĐH Trạng thái Món hàng Thu hộ Tổng cước Chưa c…" at bounding box center [746, 357] width 1493 height 714
click at [98, 72] on button "Kho gửi" at bounding box center [92, 71] width 63 height 37
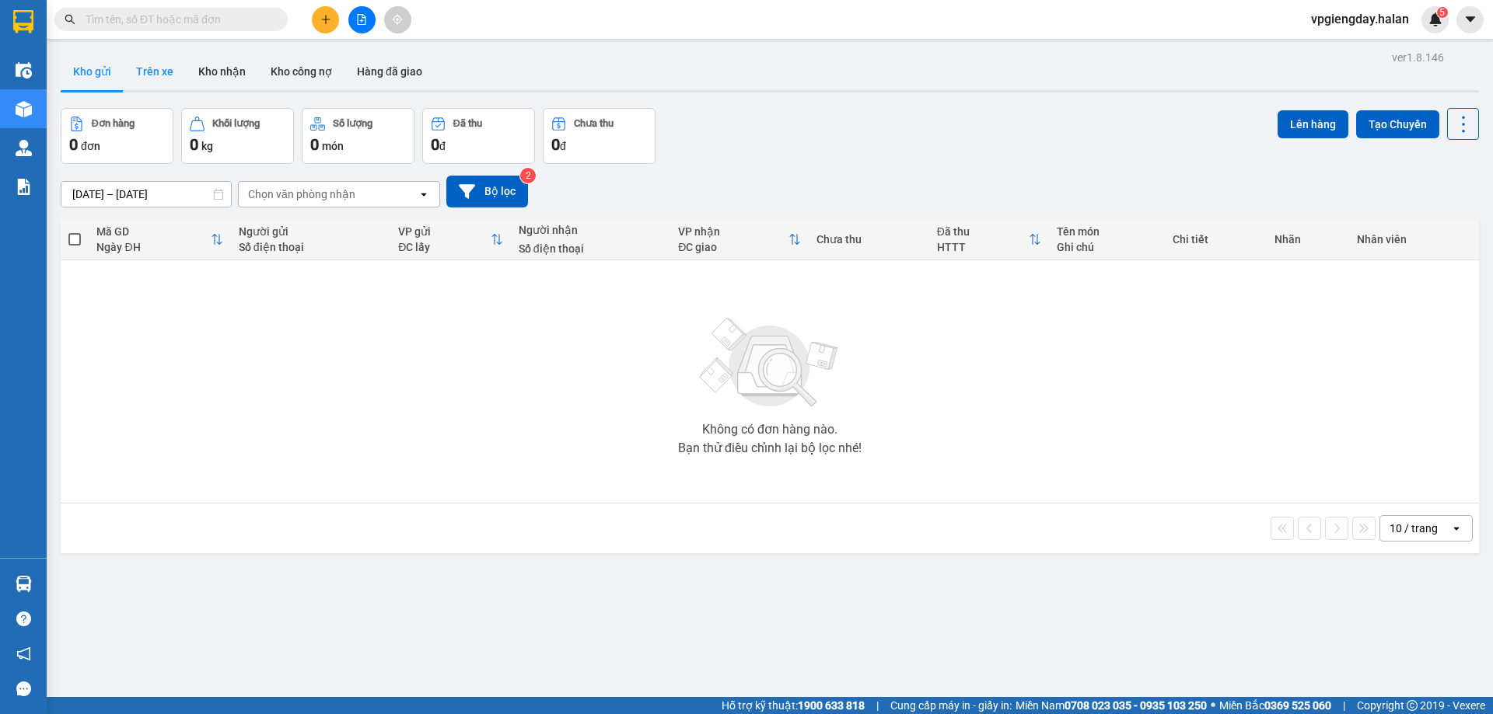
click at [173, 70] on button "Trên xe" at bounding box center [155, 71] width 62 height 37
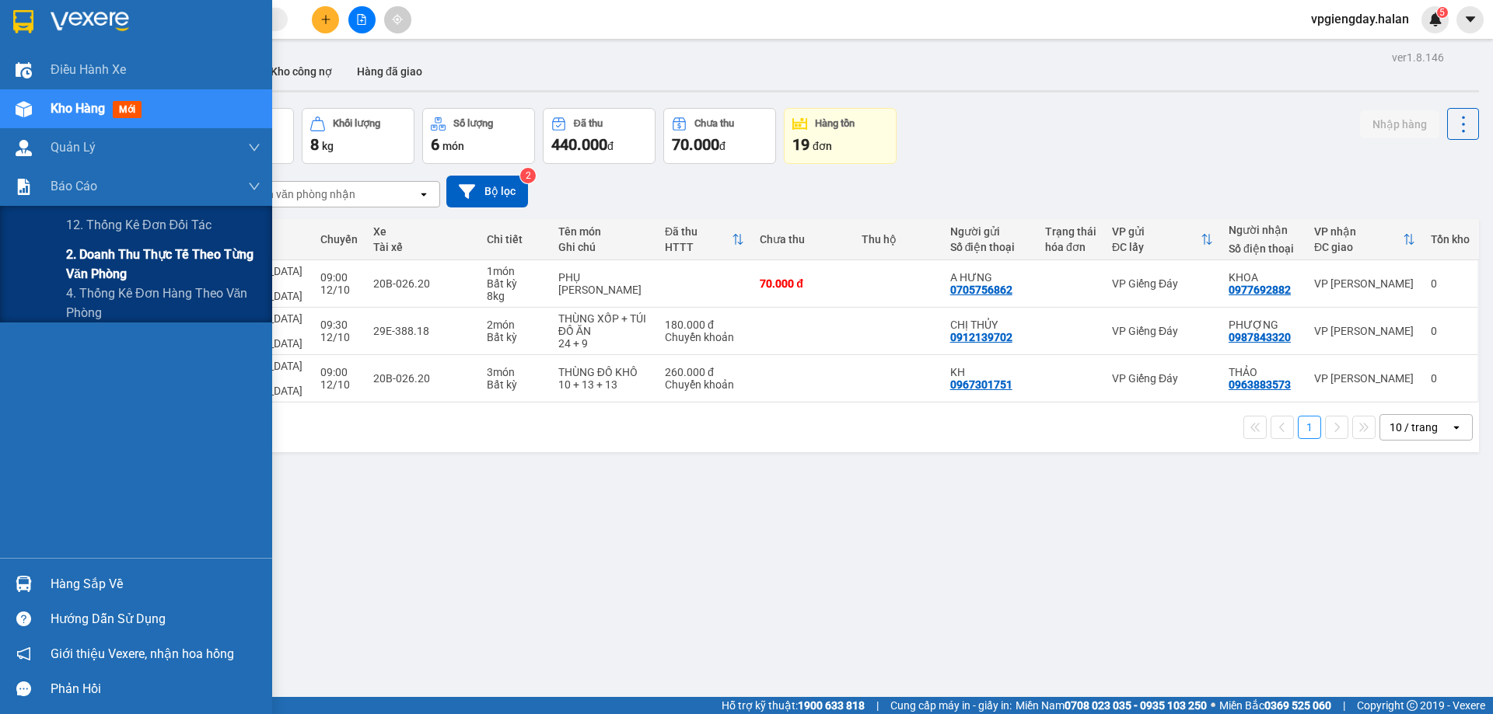
click at [110, 260] on span "2. Doanh thu thực tế theo từng văn phòng" at bounding box center [163, 264] width 194 height 39
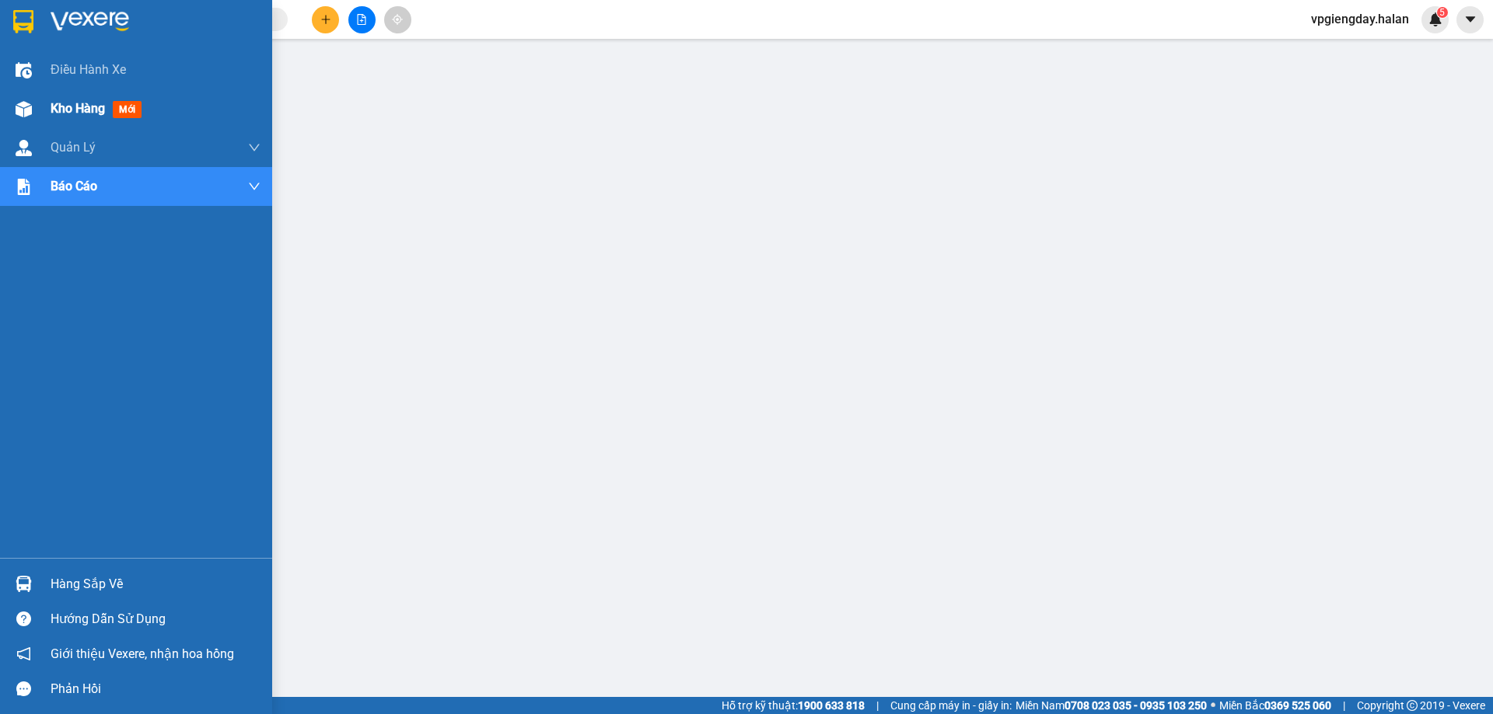
click at [61, 101] on span "Kho hàng" at bounding box center [78, 108] width 54 height 15
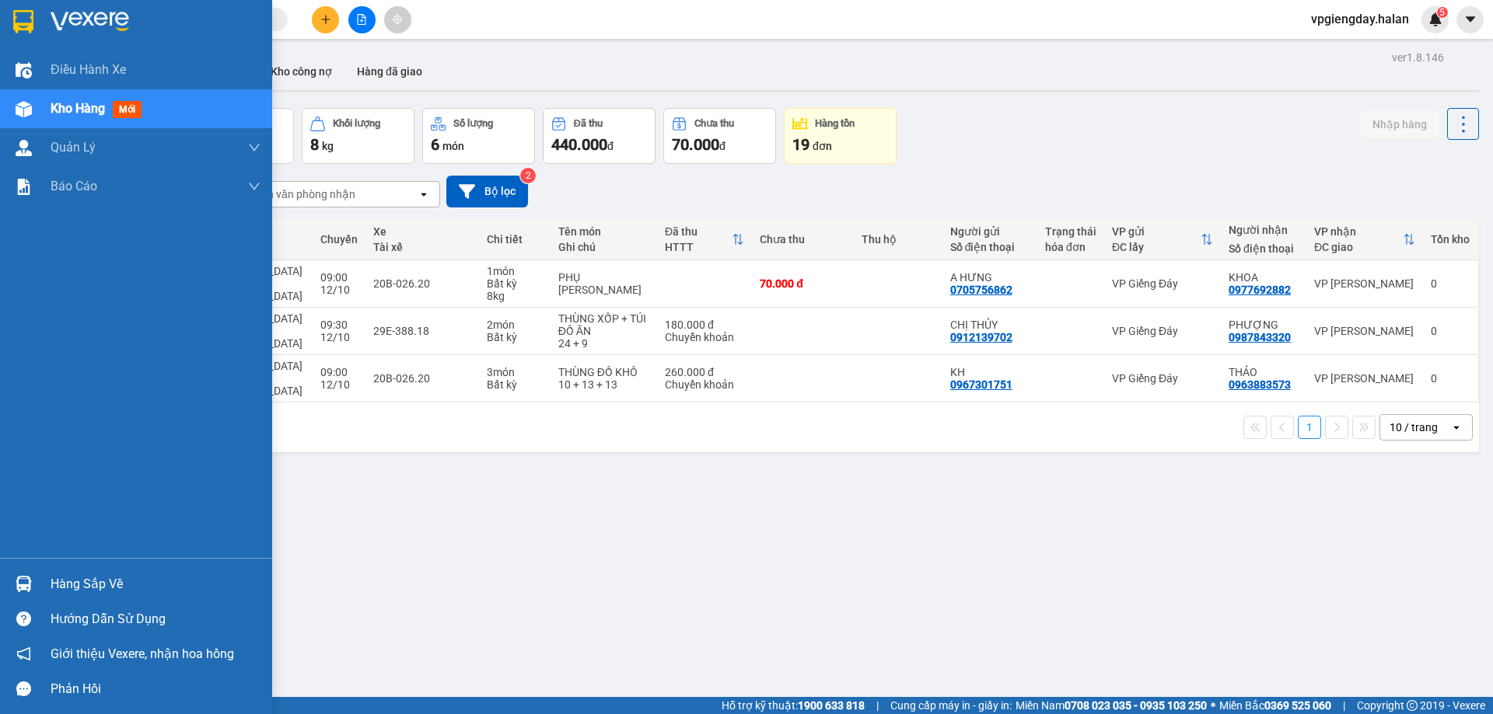
click at [102, 585] on div "Hàng sắp về" at bounding box center [156, 584] width 210 height 23
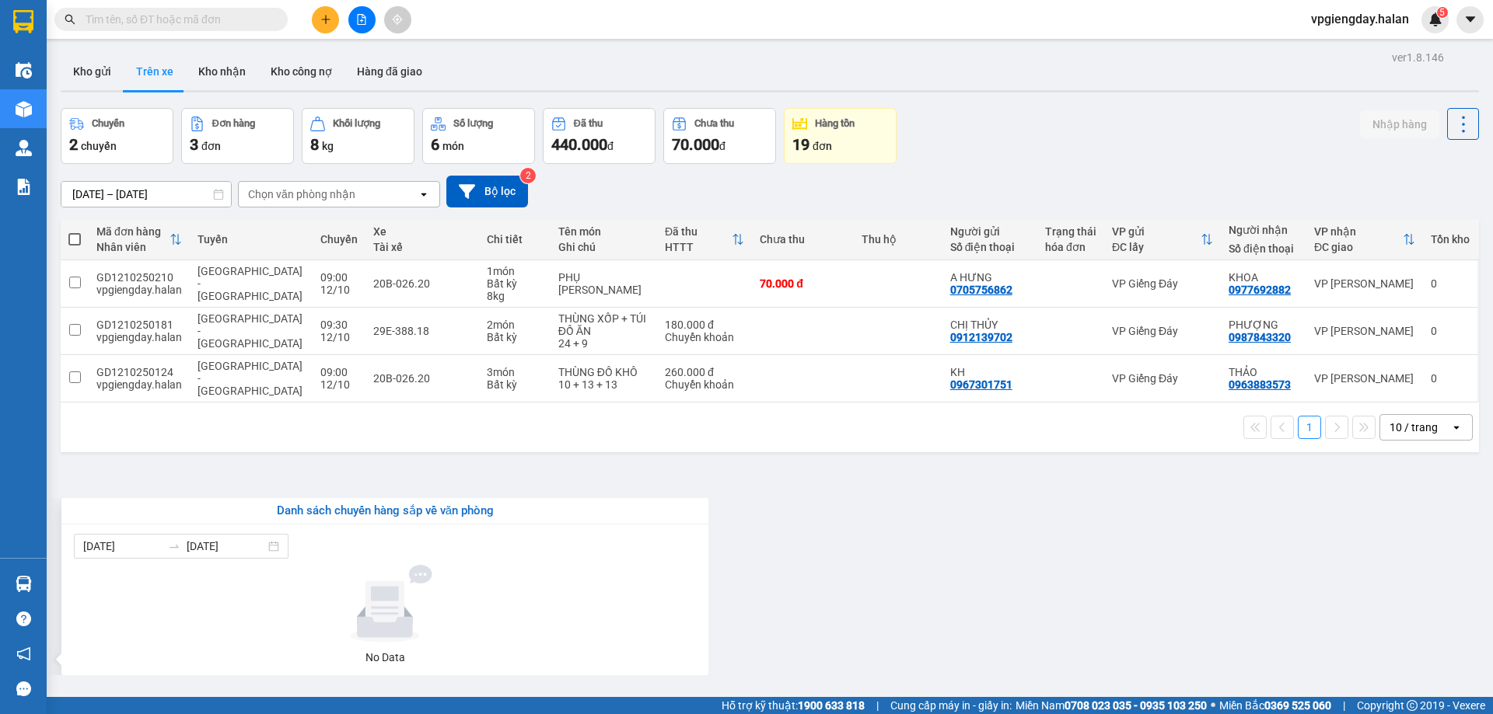
click at [243, 475] on section "Kết quả tìm kiếm ( 1 ) Bộ lọc Mã ĐH Trạng thái Món hàng Thu hộ Tổng cước Chưa c…" at bounding box center [746, 357] width 1493 height 714
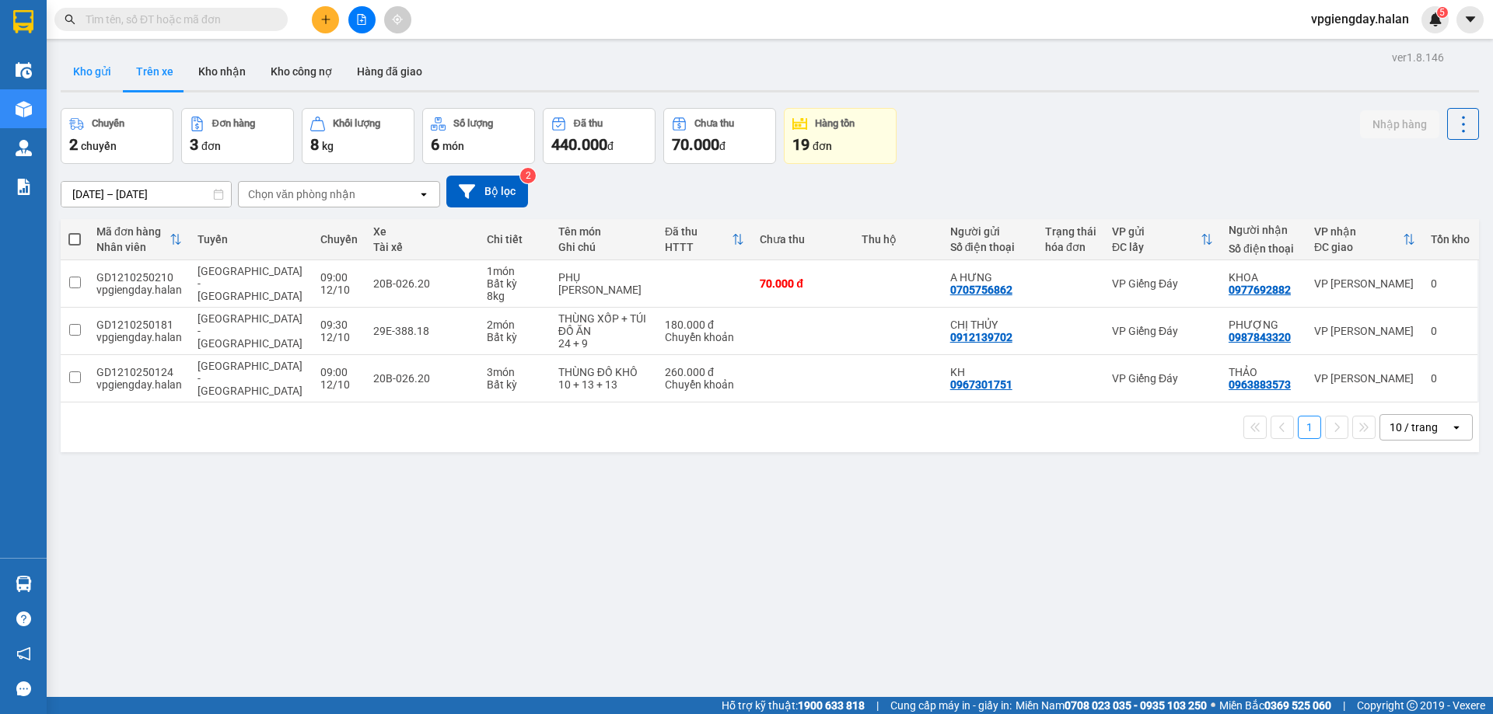
click at [103, 61] on button "Kho gửi" at bounding box center [92, 71] width 63 height 37
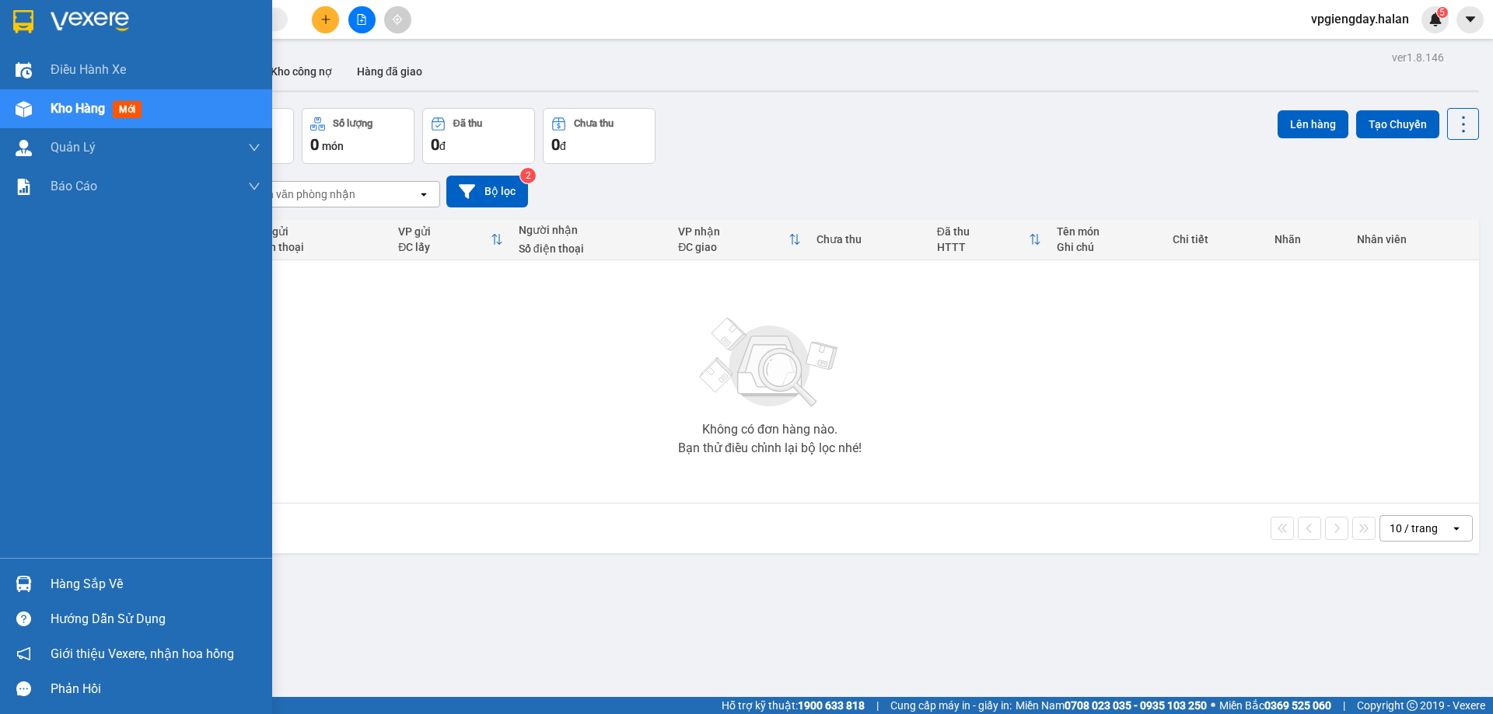
click at [84, 579] on div "Hàng sắp về" at bounding box center [156, 584] width 210 height 23
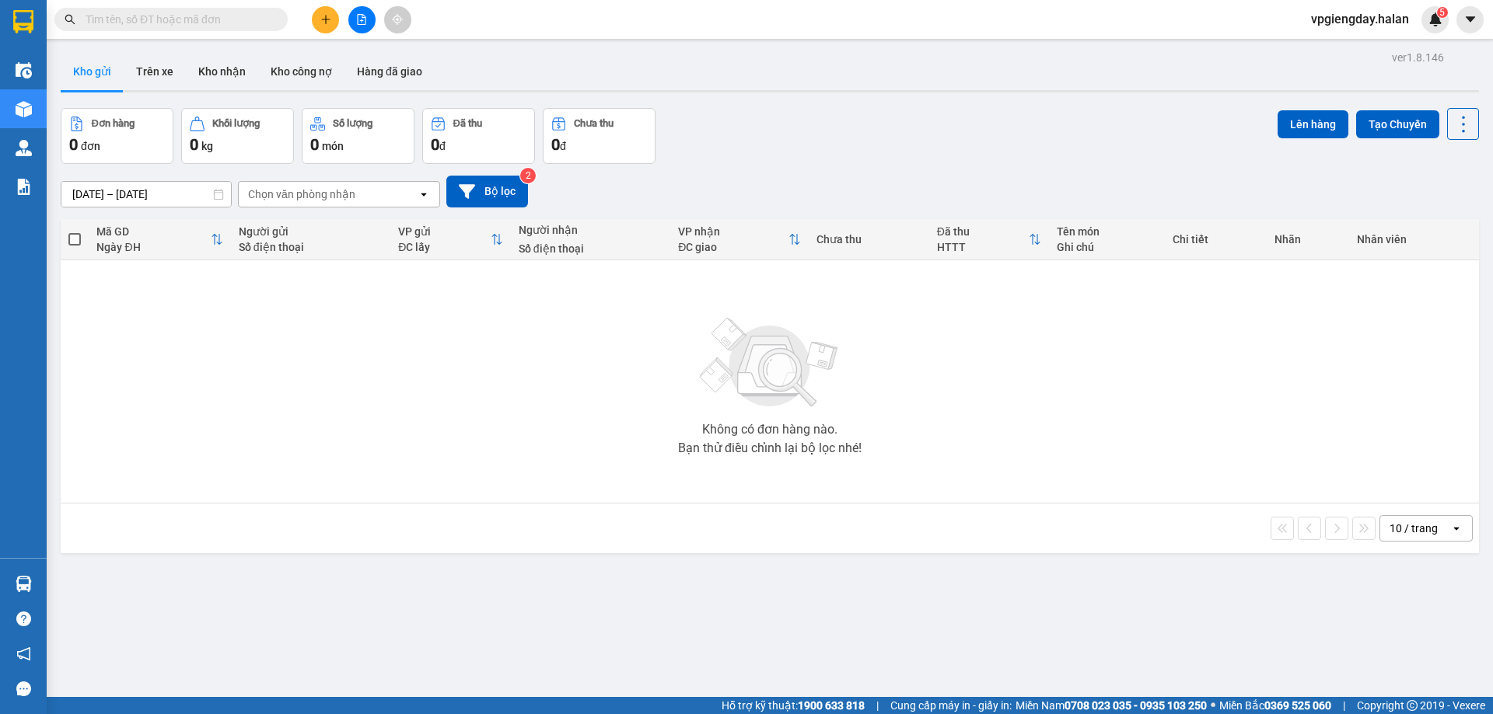
click at [247, 352] on section "Kết quả tìm kiếm ( 1 ) Bộ lọc Mã ĐH Trạng thái Món hàng Thu hộ Tổng cước Chưa c…" at bounding box center [746, 357] width 1493 height 714
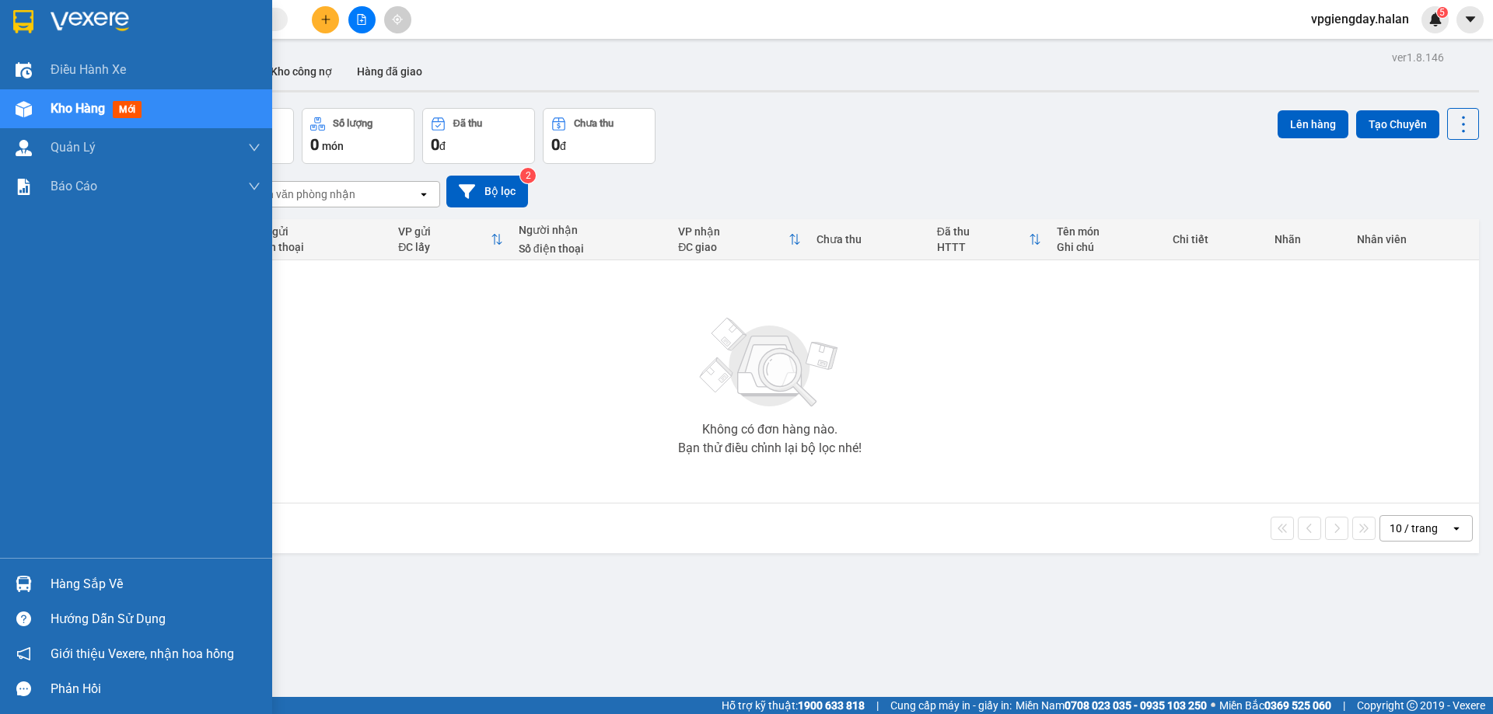
click at [72, 578] on div "Hàng sắp về" at bounding box center [156, 584] width 210 height 23
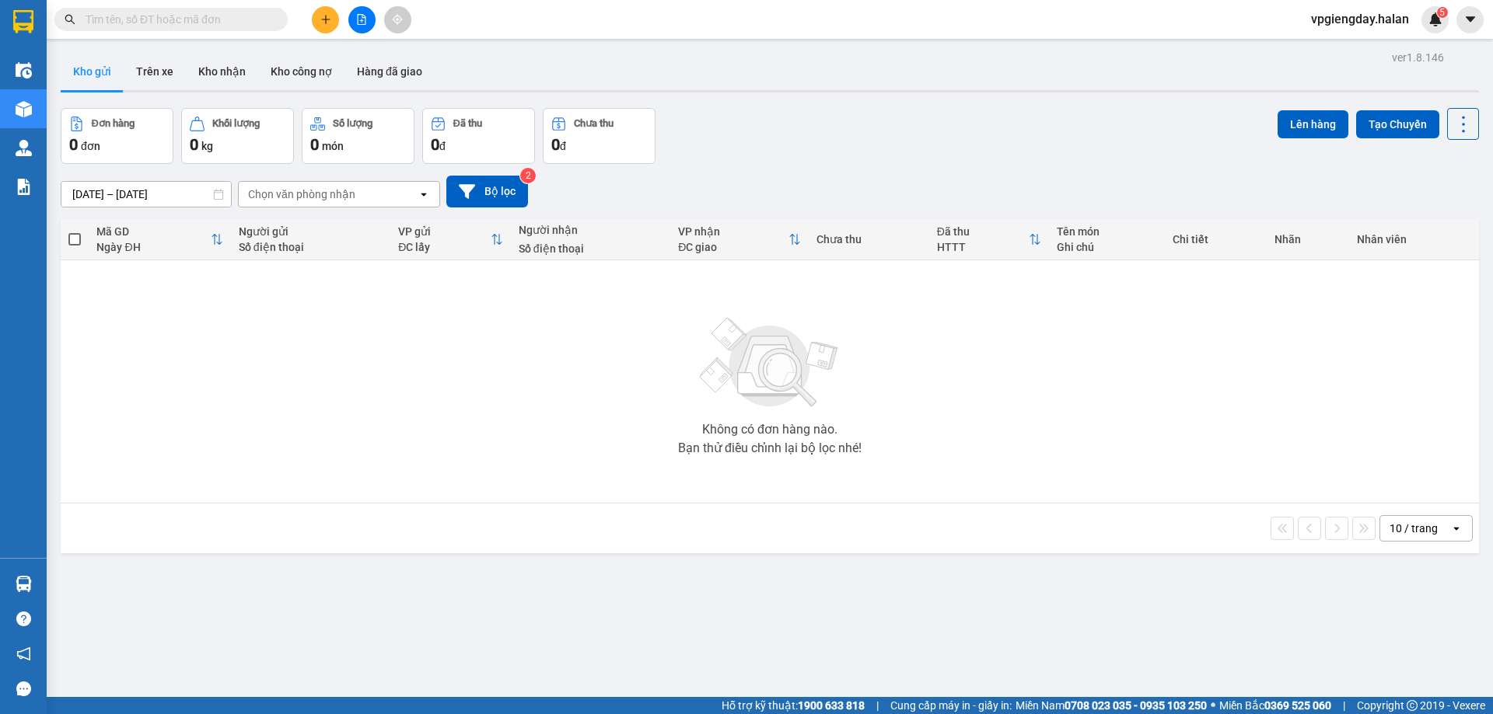
click at [214, 413] on section "Kết quả tìm kiếm ( 1 ) Bộ lọc Mã ĐH Trạng thái Món hàng Thu hộ Tổng cước Chưa c…" at bounding box center [746, 357] width 1493 height 714
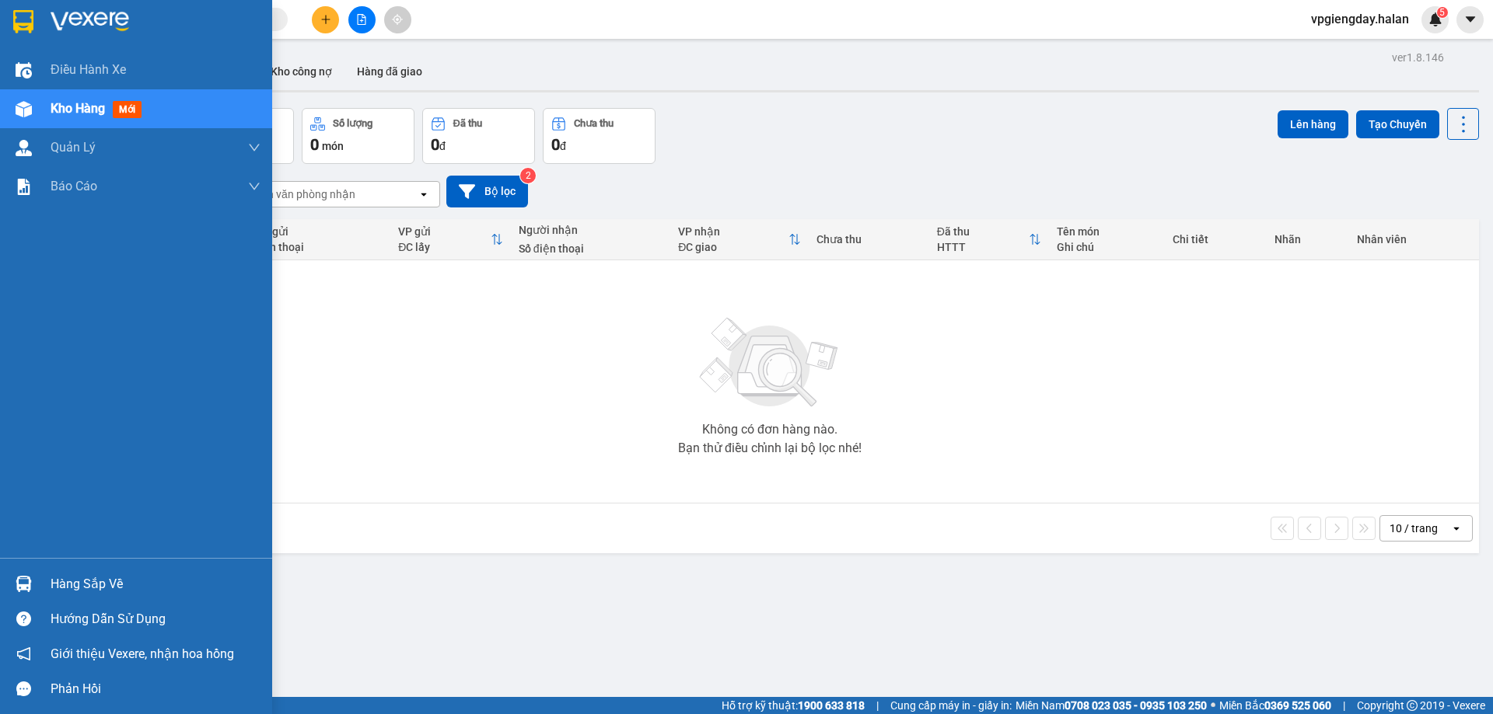
click at [100, 582] on div "Hàng sắp về" at bounding box center [156, 584] width 210 height 23
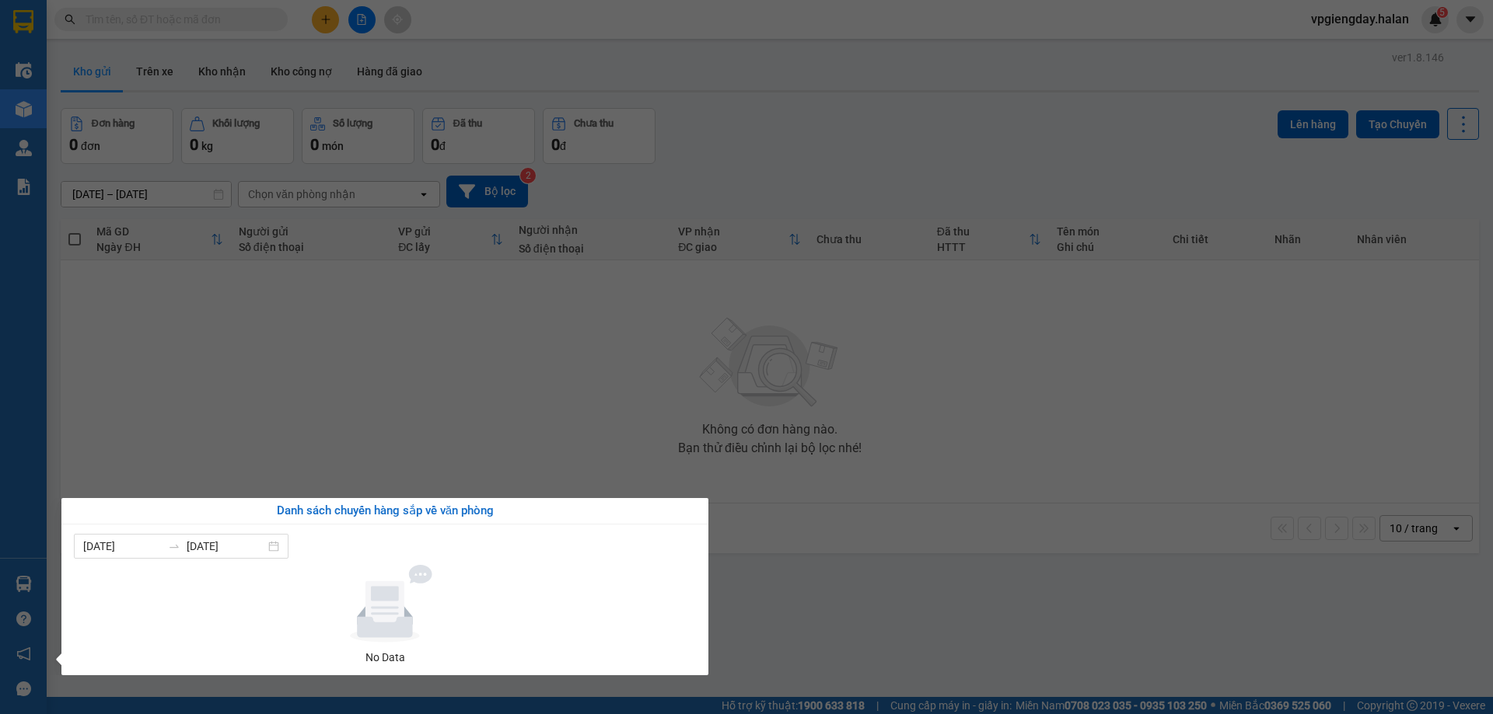
click at [243, 424] on section "Kết quả tìm kiếm ( 1 ) Bộ lọc Mã ĐH Trạng thái Món hàng Thu hộ Tổng cước Chưa c…" at bounding box center [746, 357] width 1493 height 714
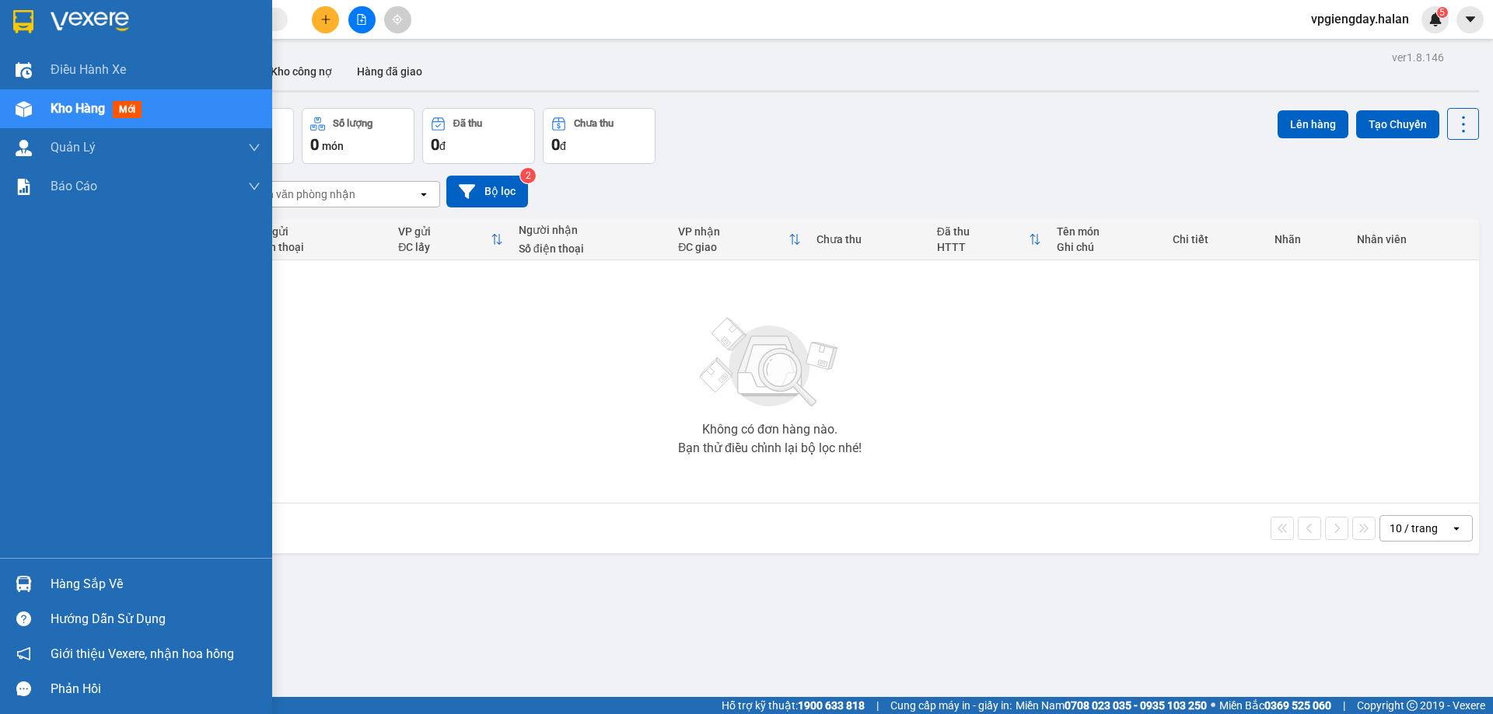
click at [72, 593] on div "Hàng sắp về" at bounding box center [156, 584] width 210 height 23
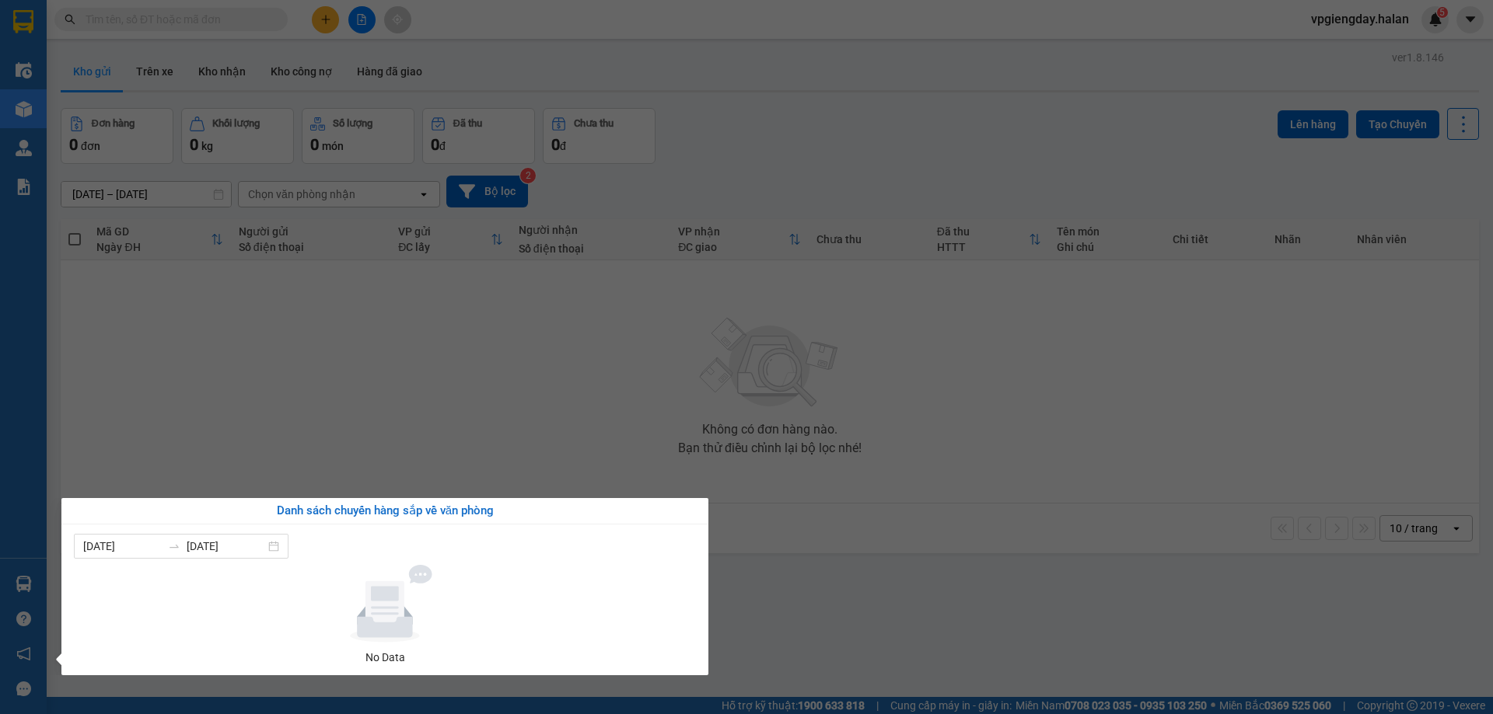
click at [331, 446] on section "Kết quả tìm kiếm ( 1 ) Bộ lọc Mã ĐH Trạng thái Món hàng Thu hộ Tổng cước Chưa c…" at bounding box center [746, 357] width 1493 height 714
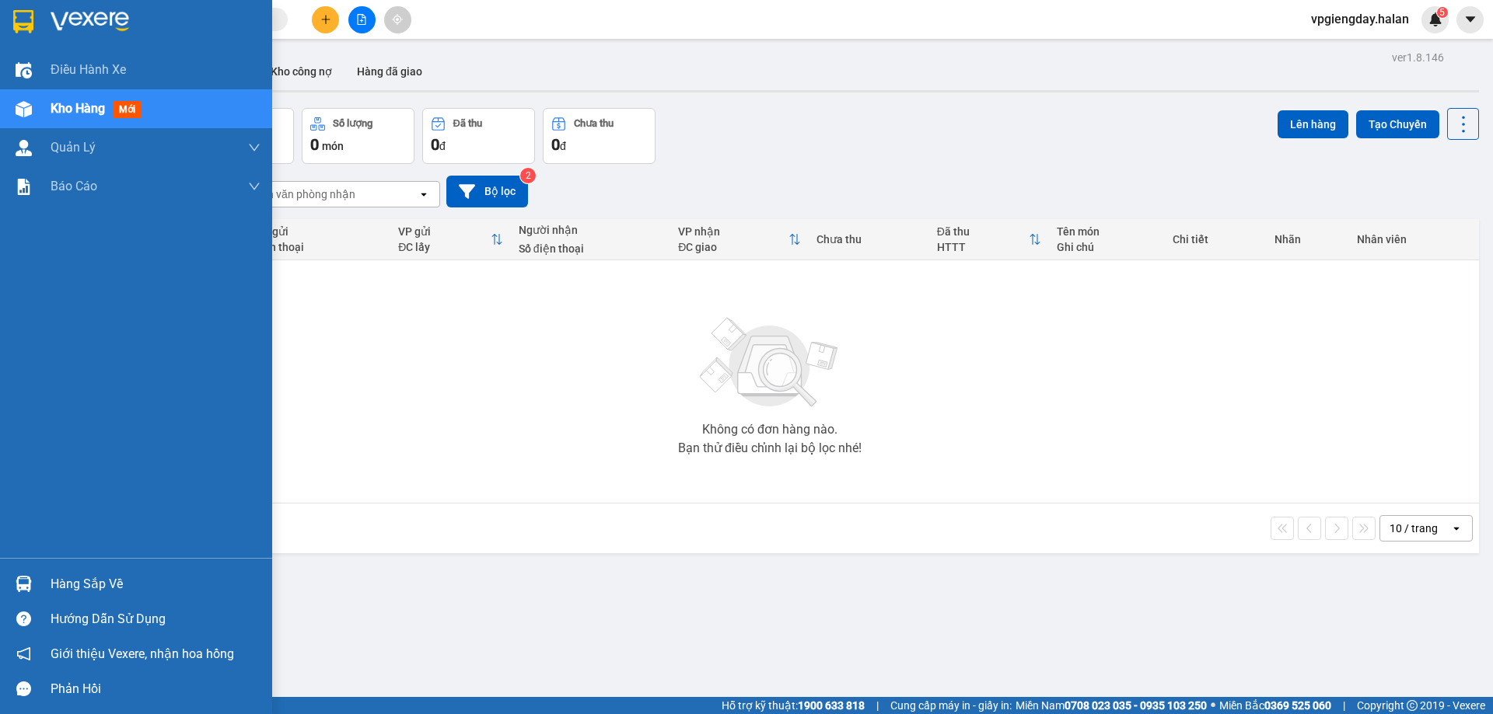
click at [75, 582] on div "Hàng sắp về" at bounding box center [156, 584] width 210 height 23
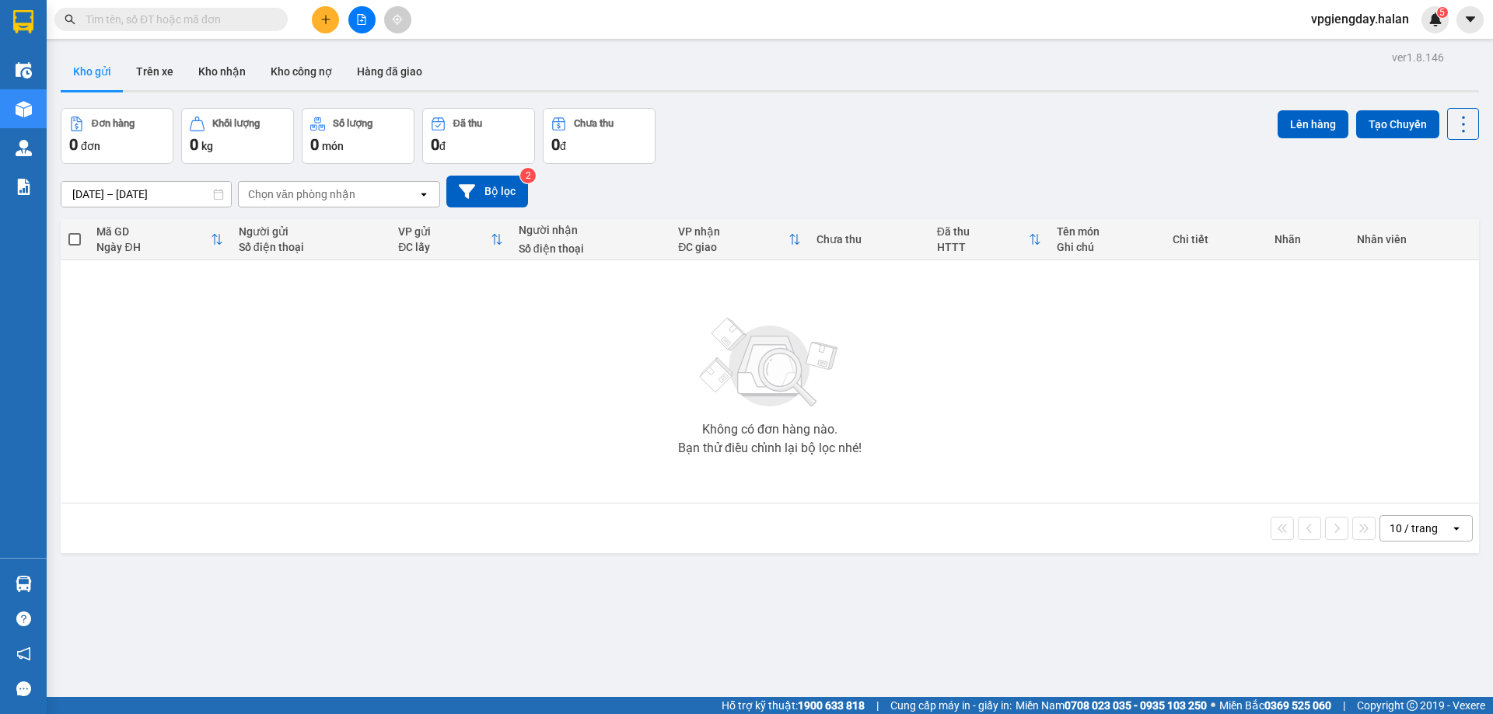
click at [325, 392] on section "Kết quả tìm kiếm ( 1 ) Bộ lọc Mã ĐH Trạng thái Món hàng Thu hộ Tổng cước Chưa c…" at bounding box center [746, 357] width 1493 height 714
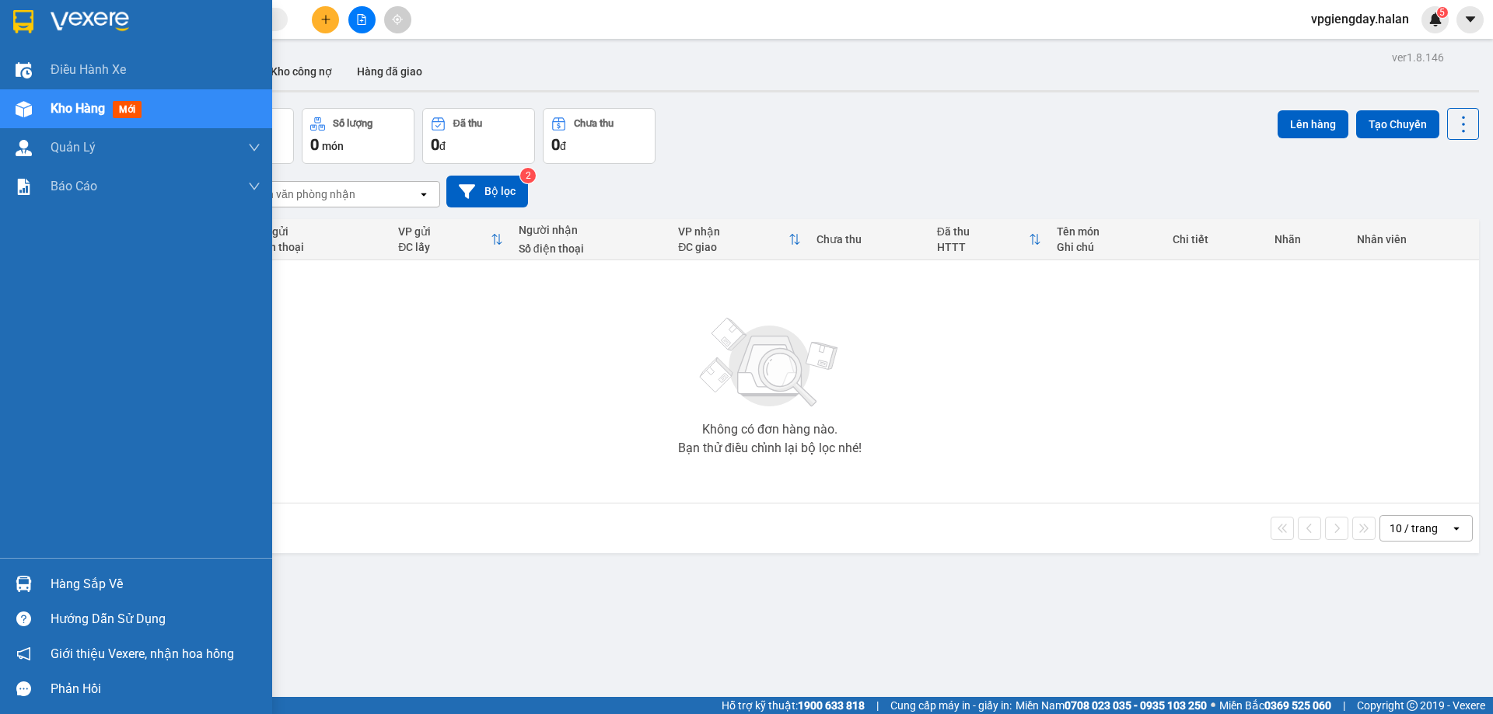
click at [86, 574] on div "Hàng sắp về" at bounding box center [156, 584] width 210 height 23
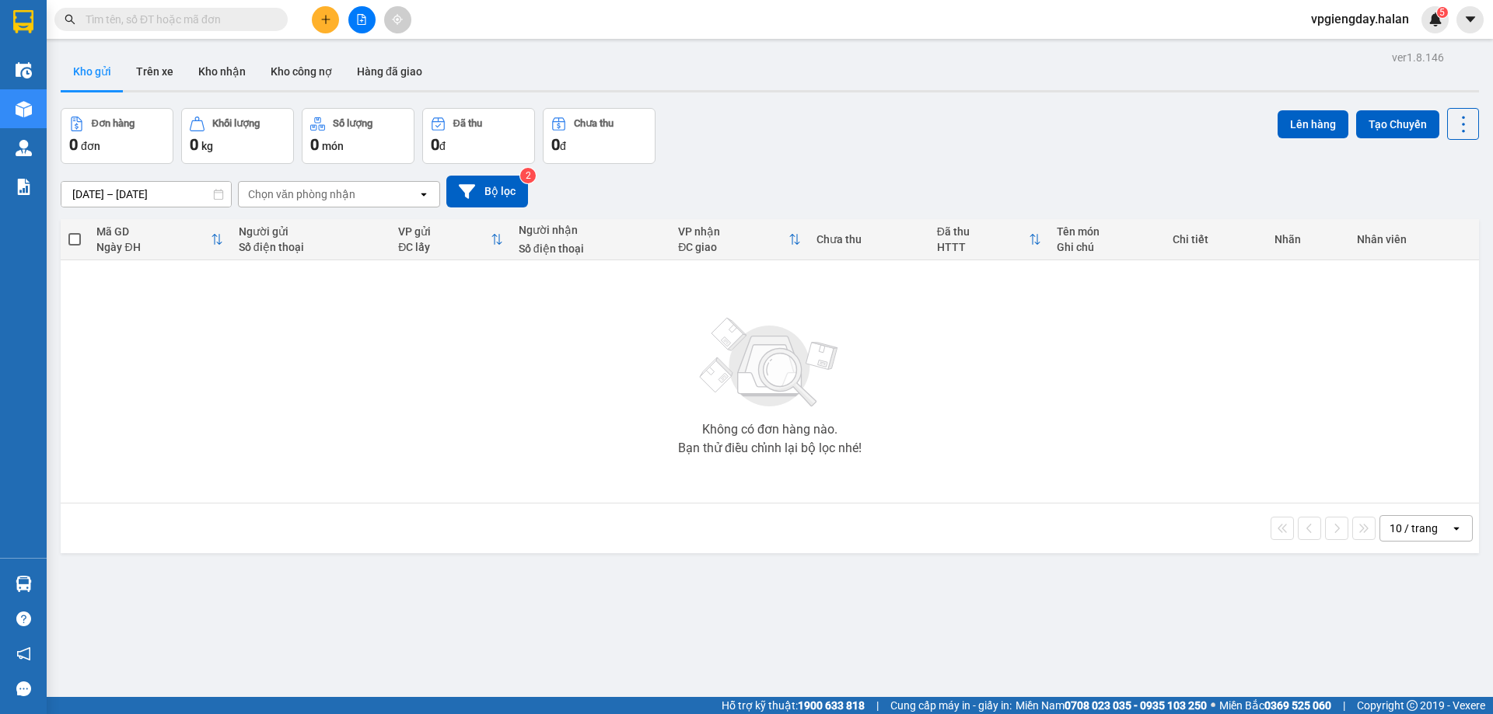
drag, startPoint x: 254, startPoint y: 387, endPoint x: 238, endPoint y: 336, distance: 53.8
click at [254, 376] on section "Kết quả tìm kiếm ( 1 ) Bộ lọc Mã ĐH Trạng thái Món hàng Thu hộ Tổng cước Chưa c…" at bounding box center [746, 357] width 1493 height 714
click at [168, 58] on button "Trên xe" at bounding box center [155, 71] width 62 height 37
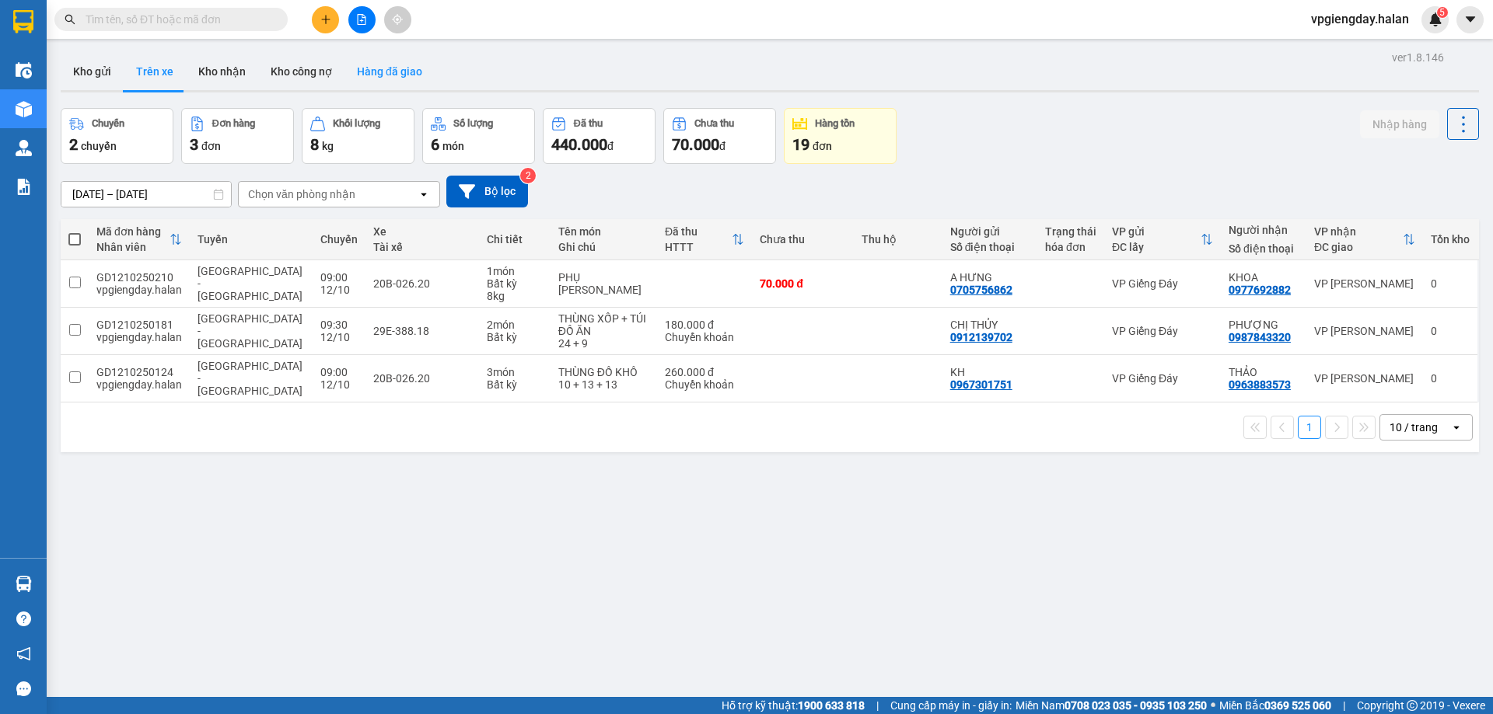
click at [370, 59] on button "Hàng đã giao" at bounding box center [389, 71] width 90 height 37
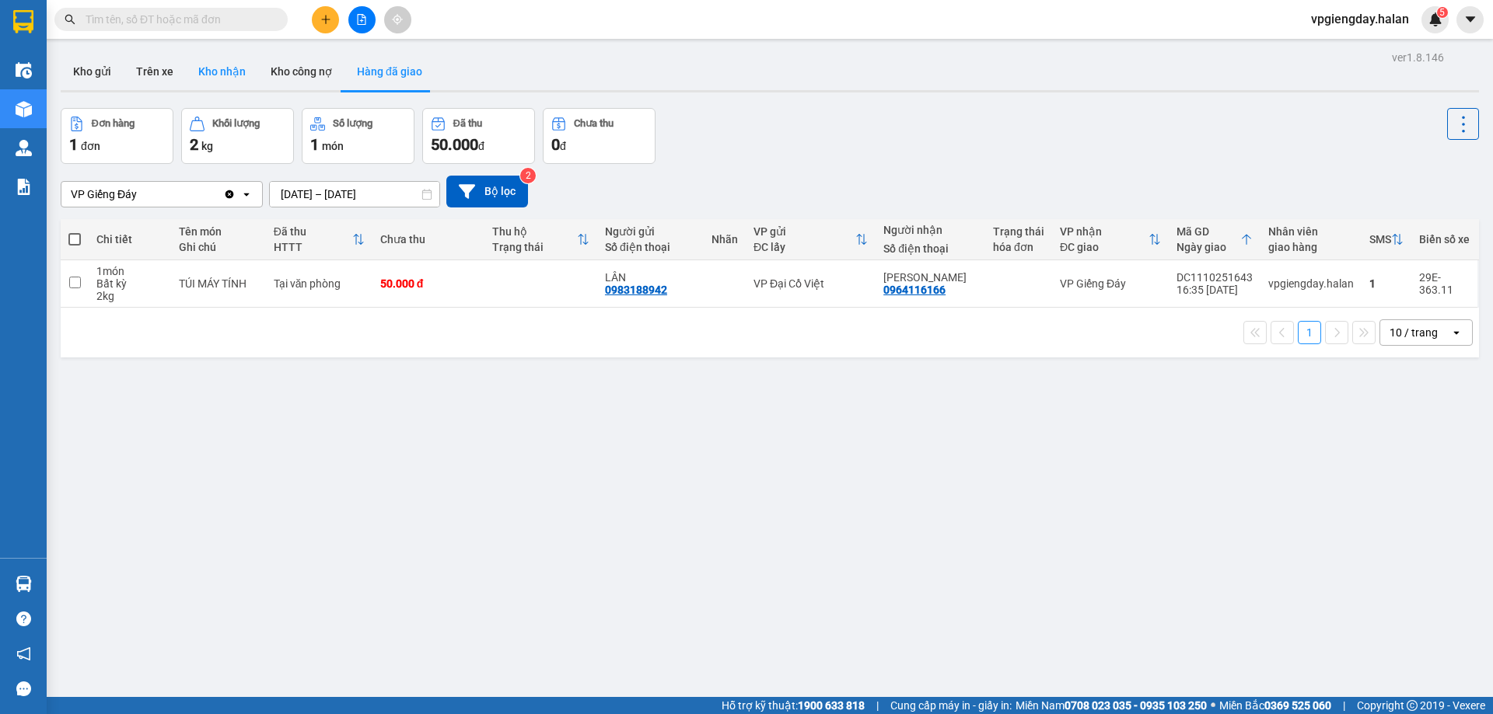
click at [206, 81] on button "Kho nhận" at bounding box center [222, 71] width 72 height 37
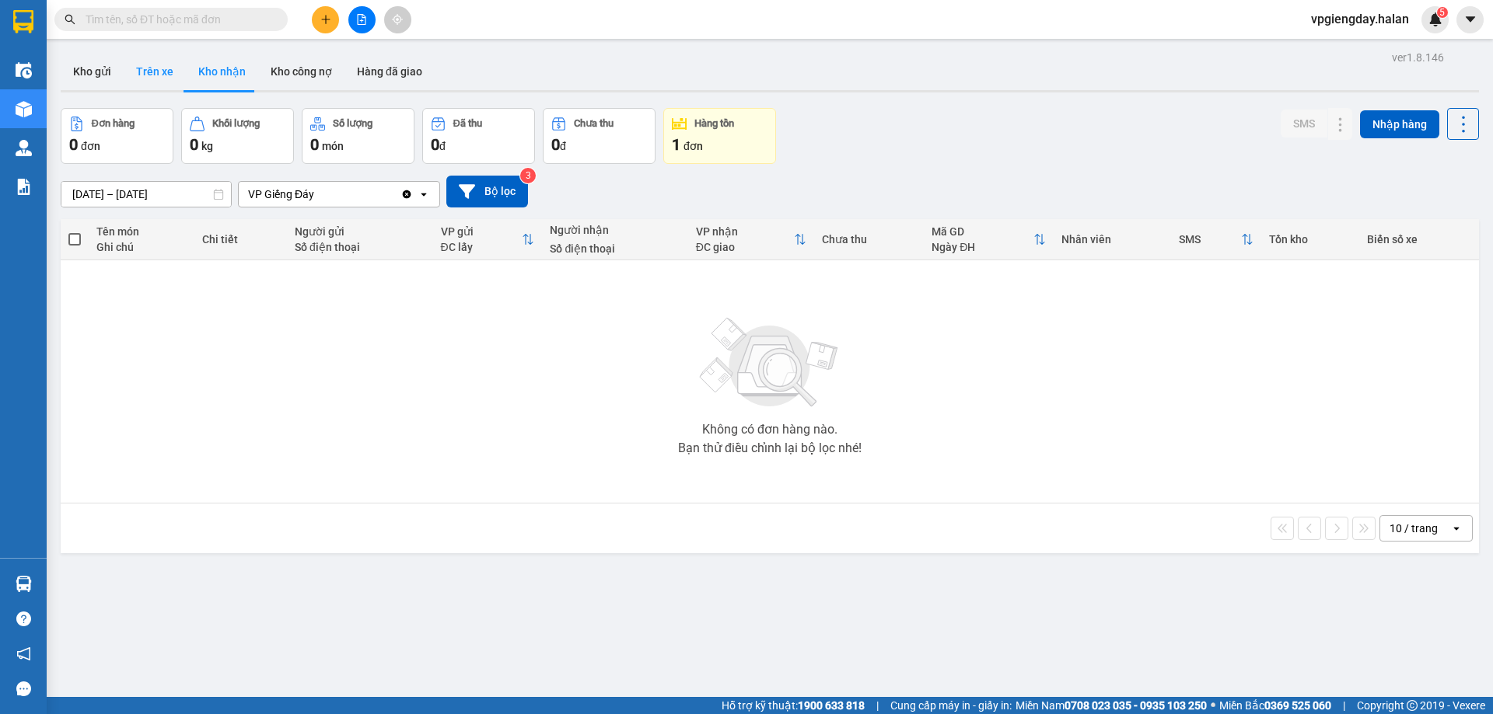
click at [162, 80] on button "Trên xe" at bounding box center [155, 71] width 62 height 37
type input "[DATE] – [DATE]"
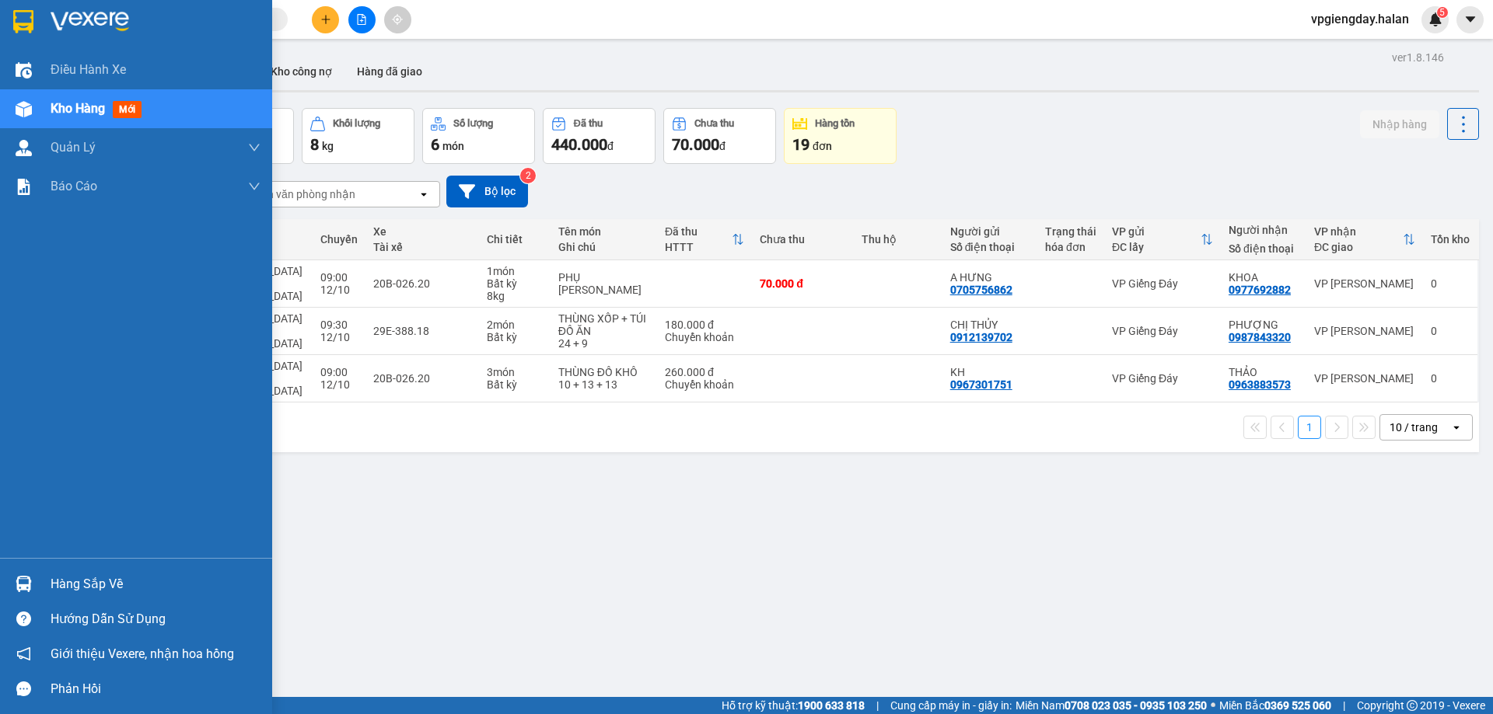
click at [89, 577] on div "Hàng sắp về" at bounding box center [156, 584] width 210 height 23
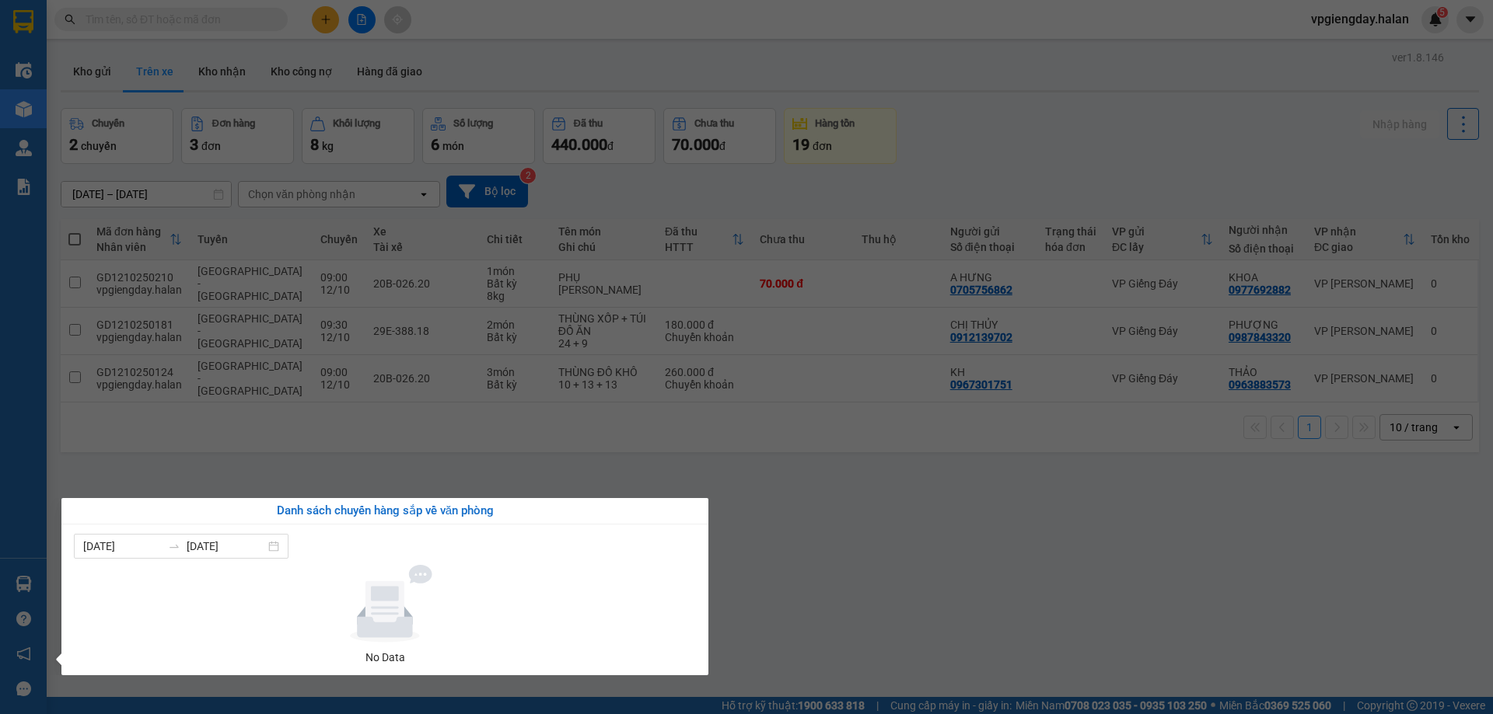
drag, startPoint x: 858, startPoint y: 601, endPoint x: 815, endPoint y: 574, distance: 51.3
click at [852, 586] on section "Kết quả tìm kiếm ( 1 ) Bộ lọc Mã ĐH Trạng thái Món hàng Thu hộ Tổng cước Chưa c…" at bounding box center [746, 357] width 1493 height 714
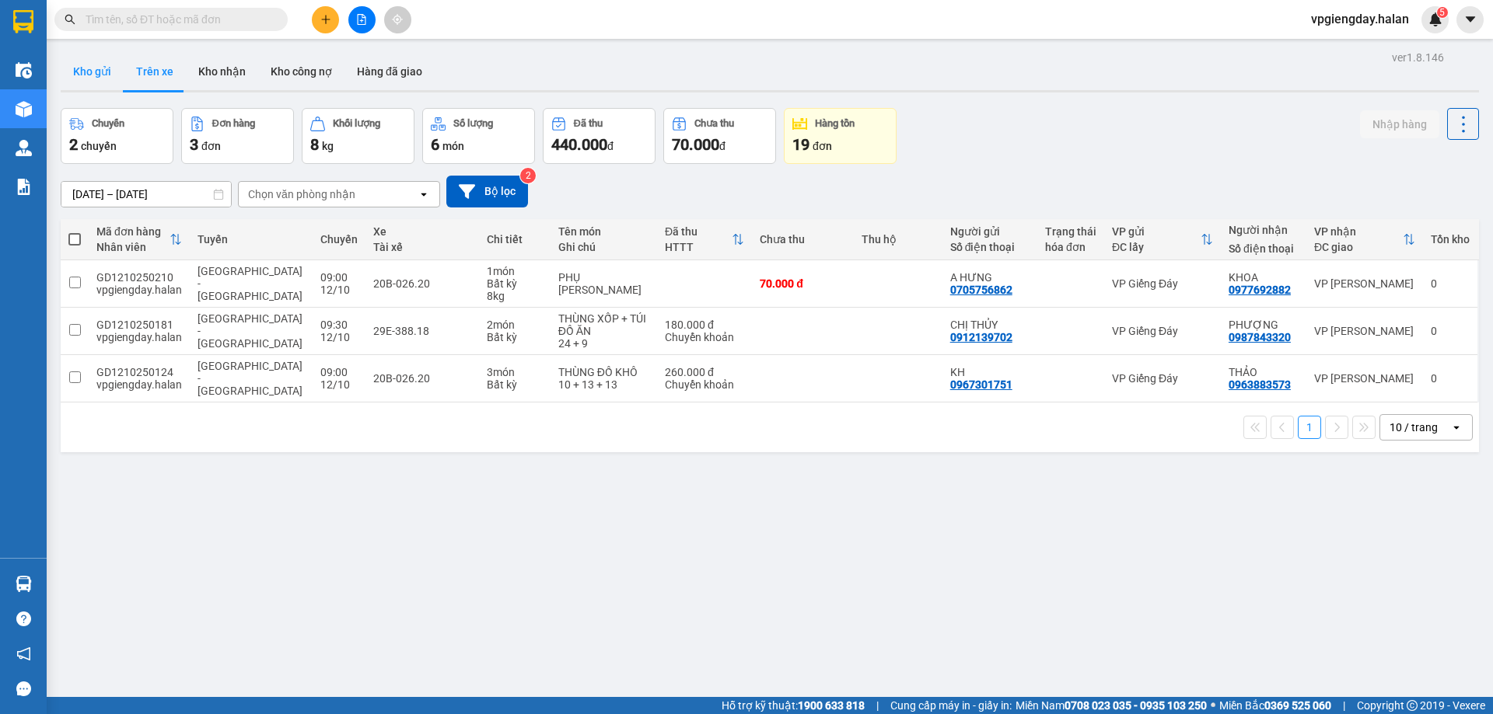
click at [90, 89] on button "Kho gửi" at bounding box center [92, 71] width 63 height 37
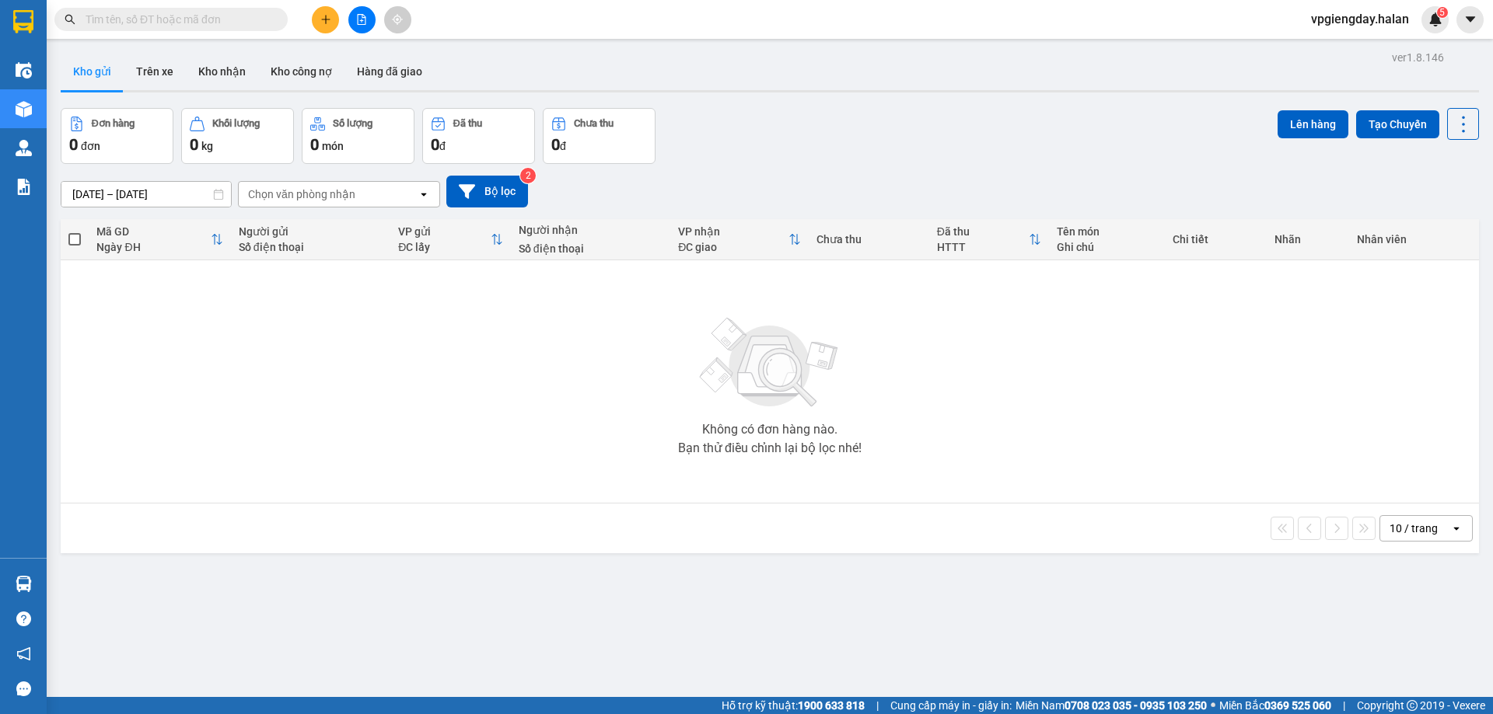
click at [218, 90] on div at bounding box center [770, 91] width 1418 height 2
click at [199, 82] on button "Kho nhận" at bounding box center [222, 71] width 72 height 37
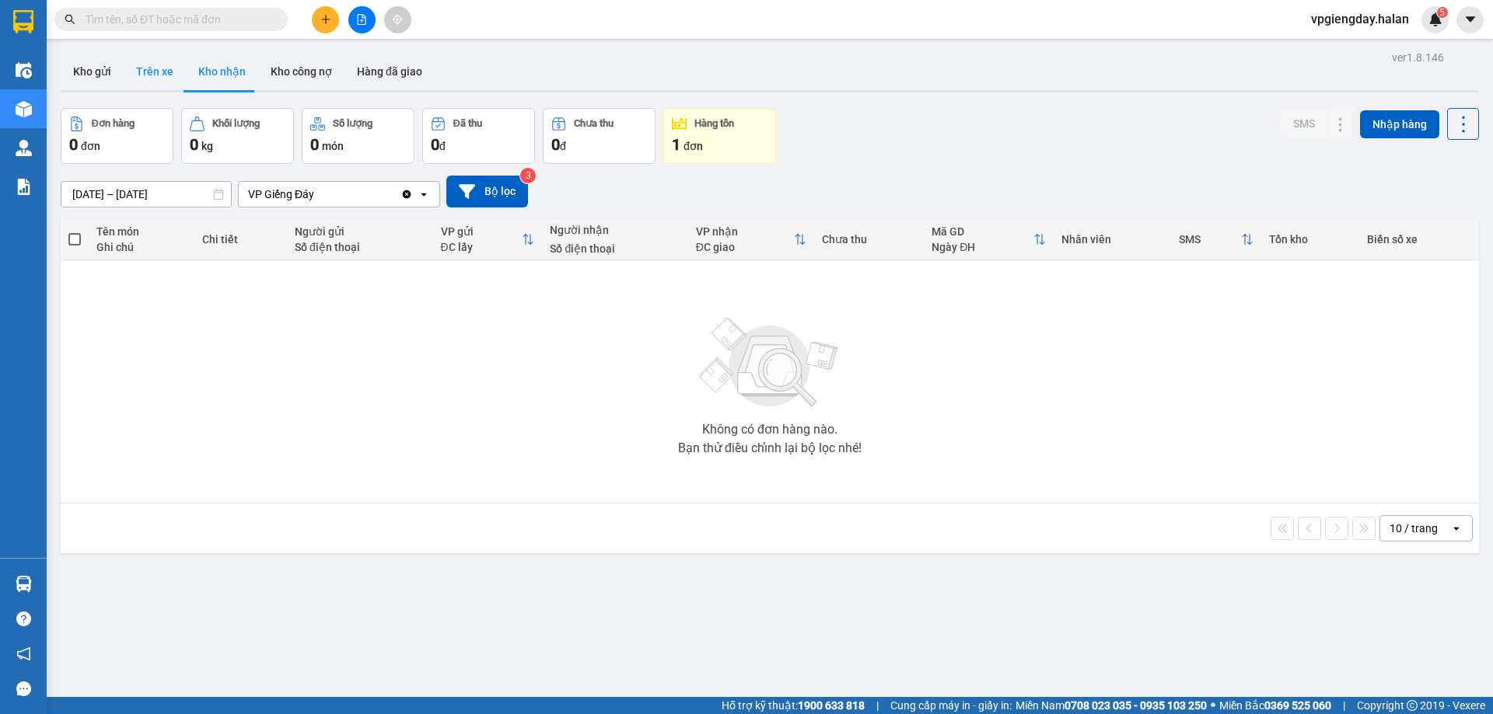
click at [162, 75] on button "Trên xe" at bounding box center [155, 71] width 62 height 37
type input "[DATE] – [DATE]"
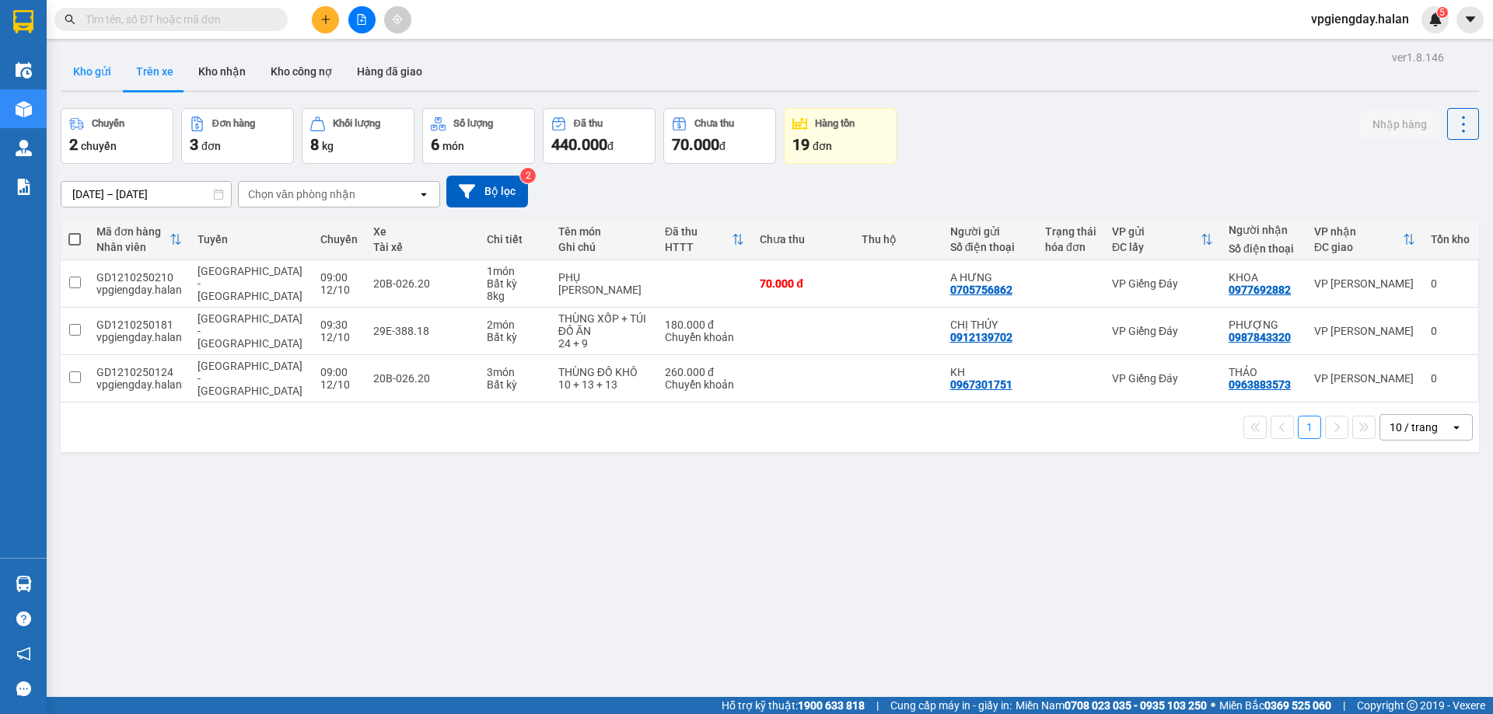
click at [97, 69] on button "Kho gửi" at bounding box center [92, 71] width 63 height 37
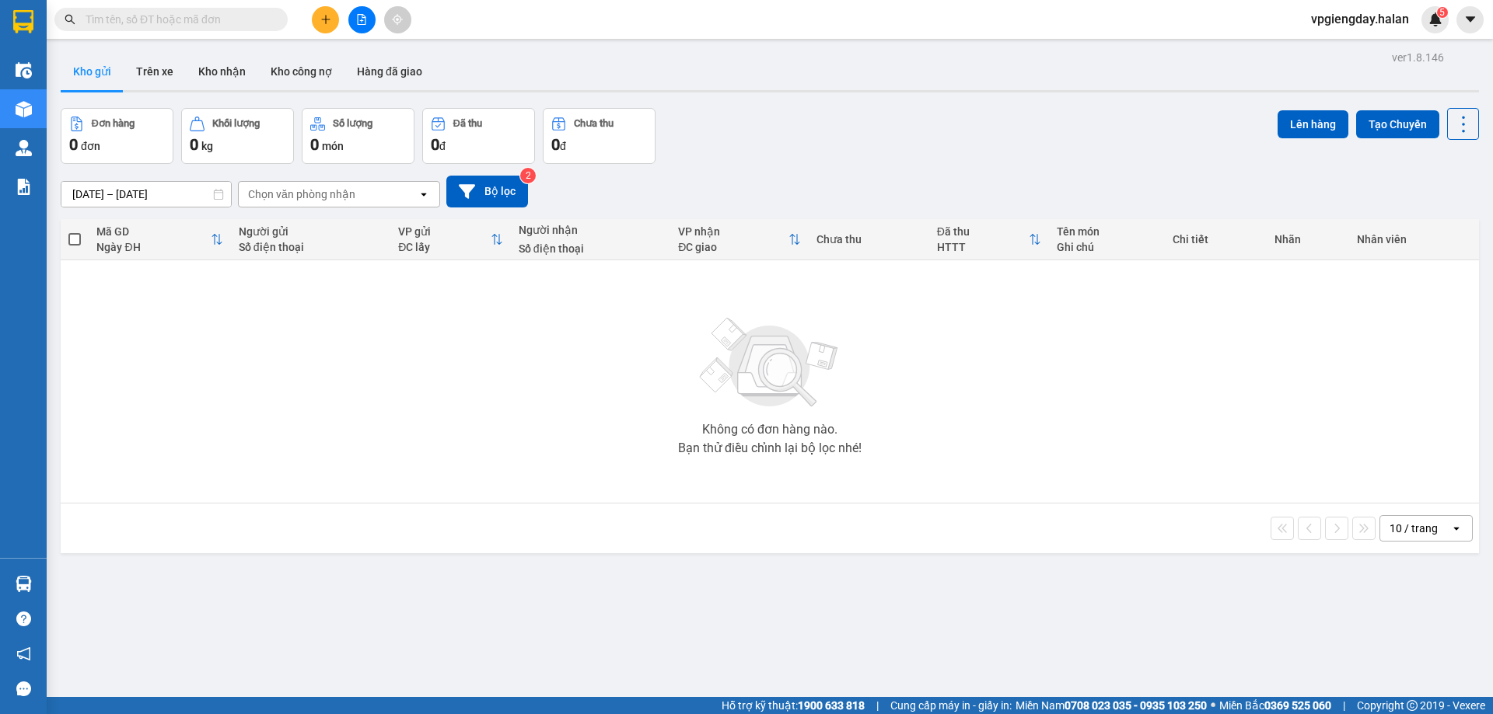
click at [328, 23] on icon "plus" at bounding box center [325, 19] width 11 height 11
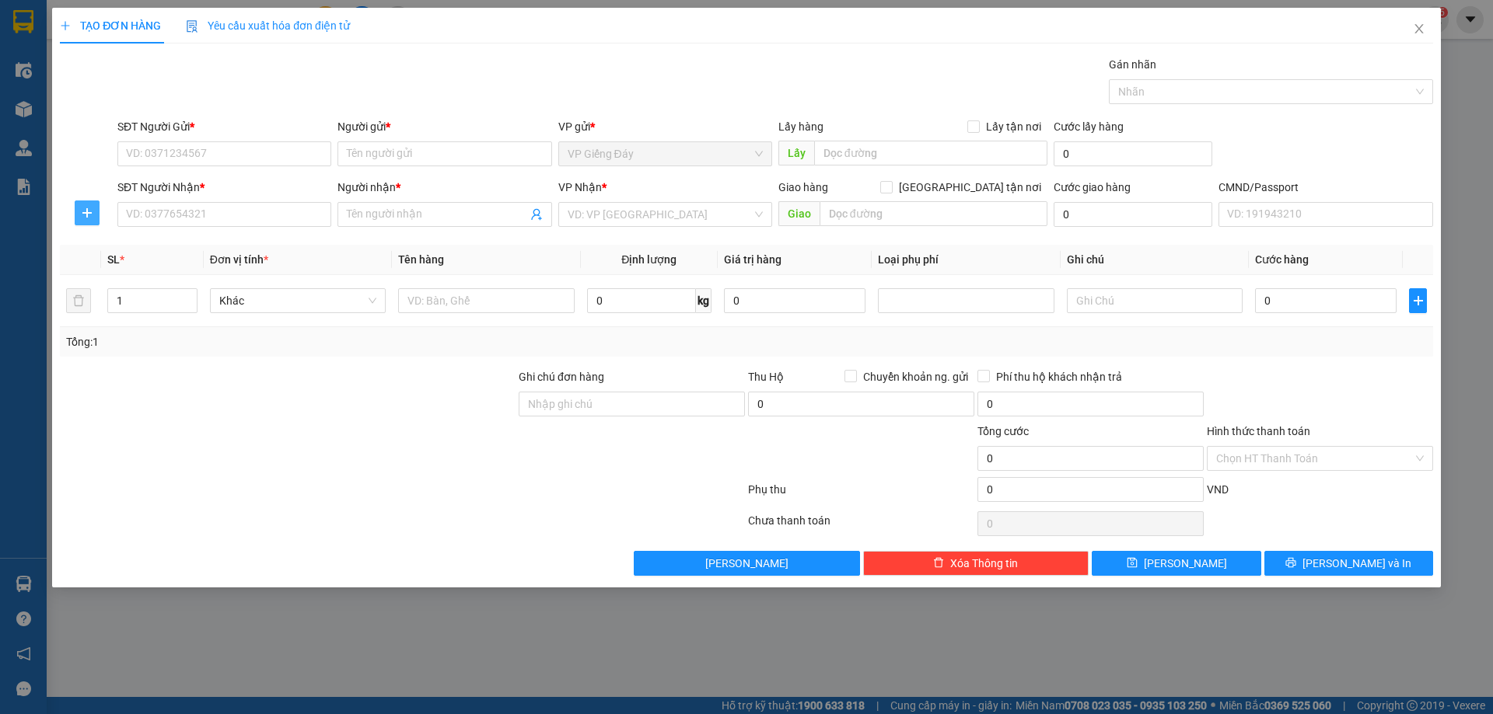
click at [83, 219] on button "button" at bounding box center [87, 213] width 25 height 25
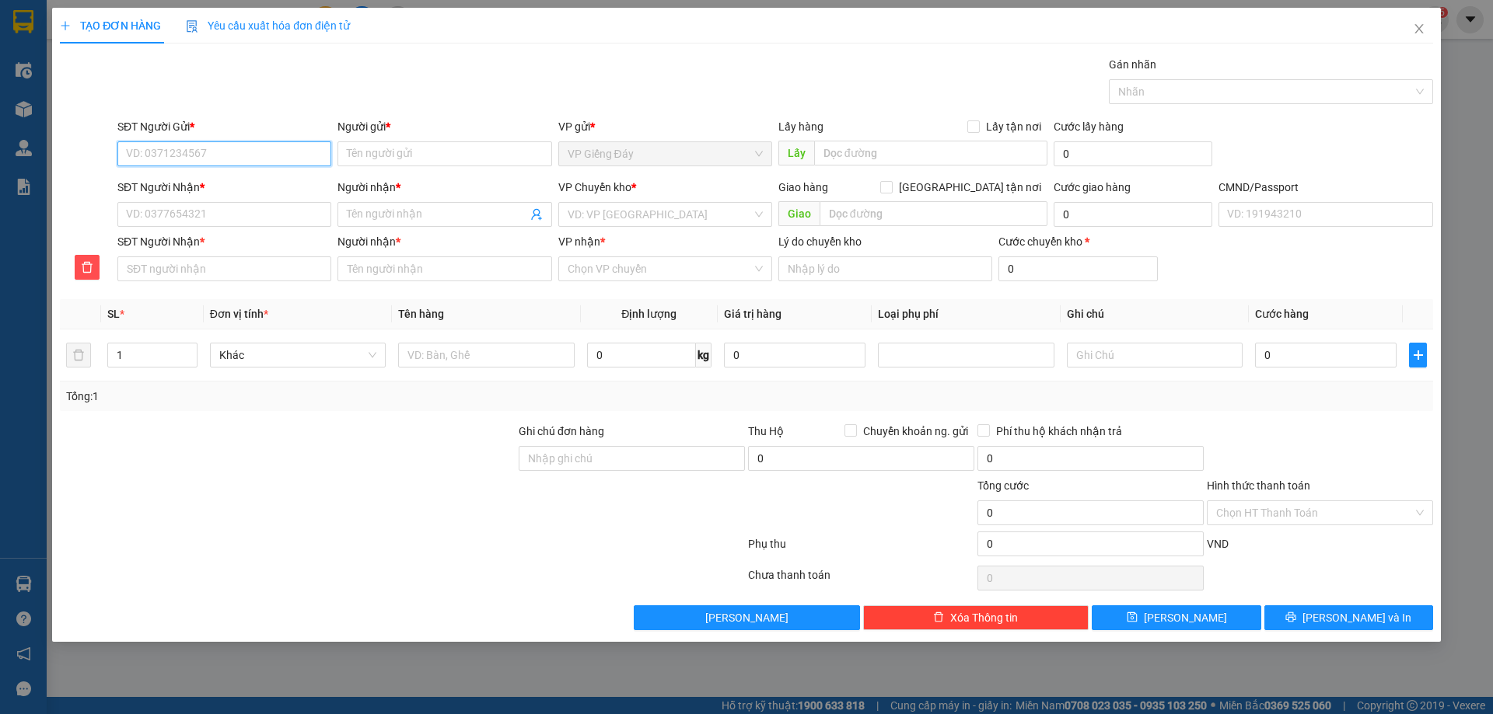
click at [264, 162] on input "SĐT Người Gửi *" at bounding box center [224, 153] width 214 height 25
type input "0918251982"
click at [402, 152] on input "Người gửi *" at bounding box center [444, 153] width 214 height 25
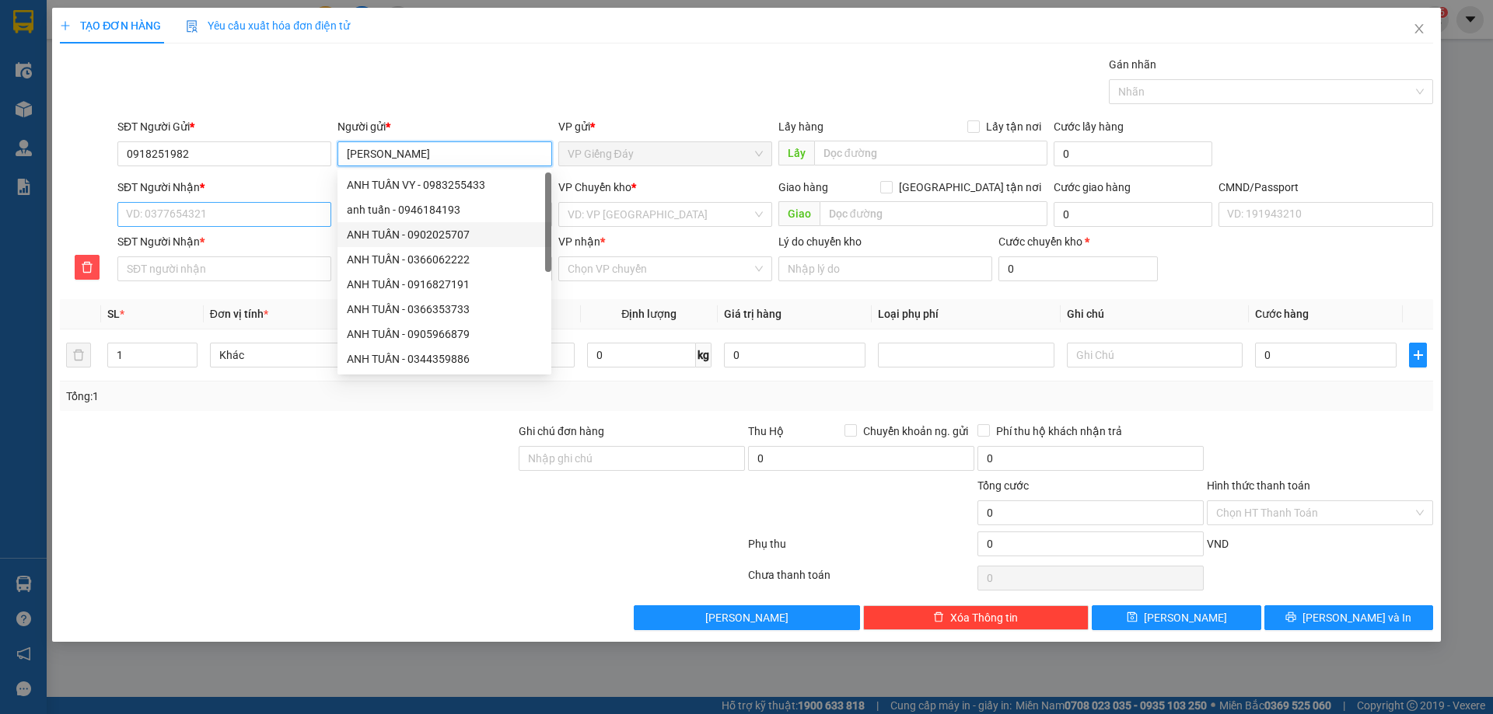
type input "[PERSON_NAME]"
click at [207, 215] on input "SĐT Người Nhận *" at bounding box center [224, 214] width 214 height 25
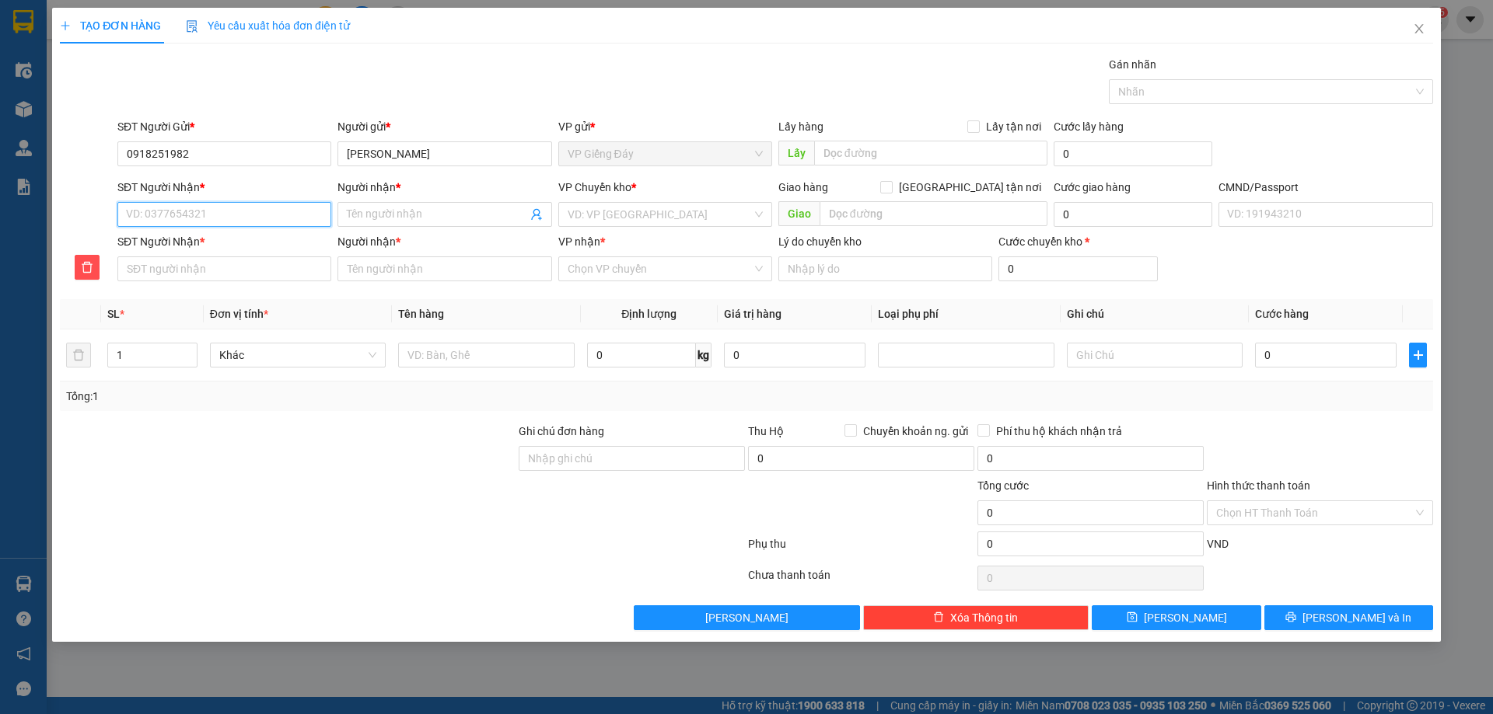
type input "0"
type input "09"
type input "096"
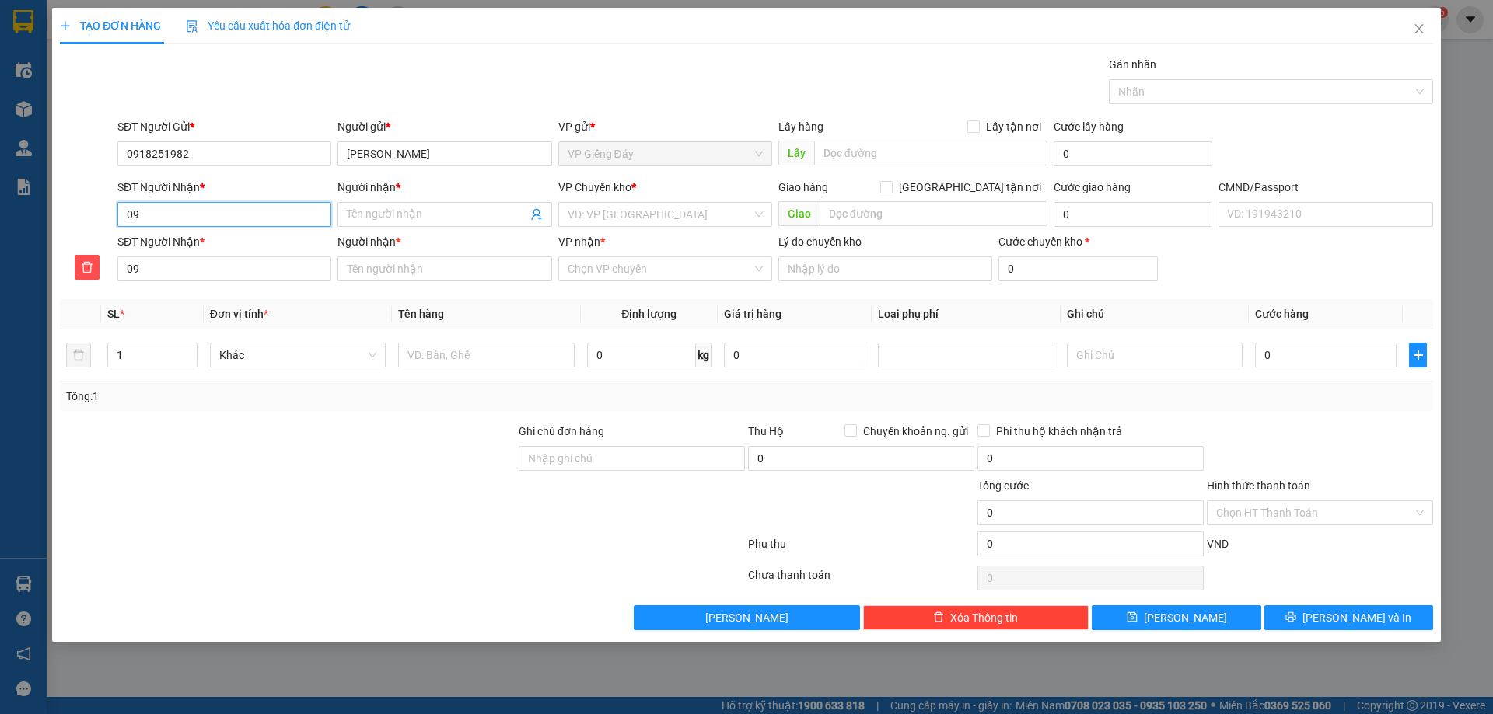
type input "096"
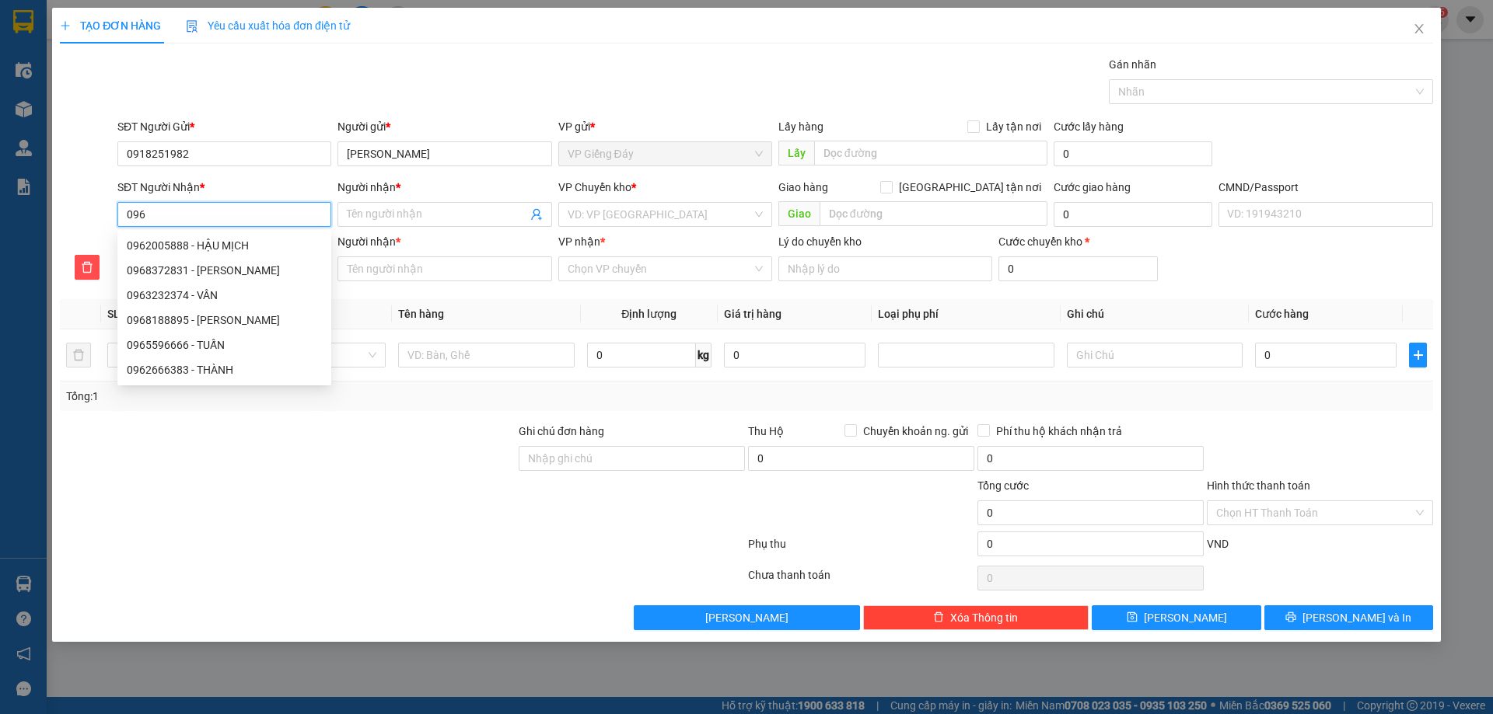
type input "0966"
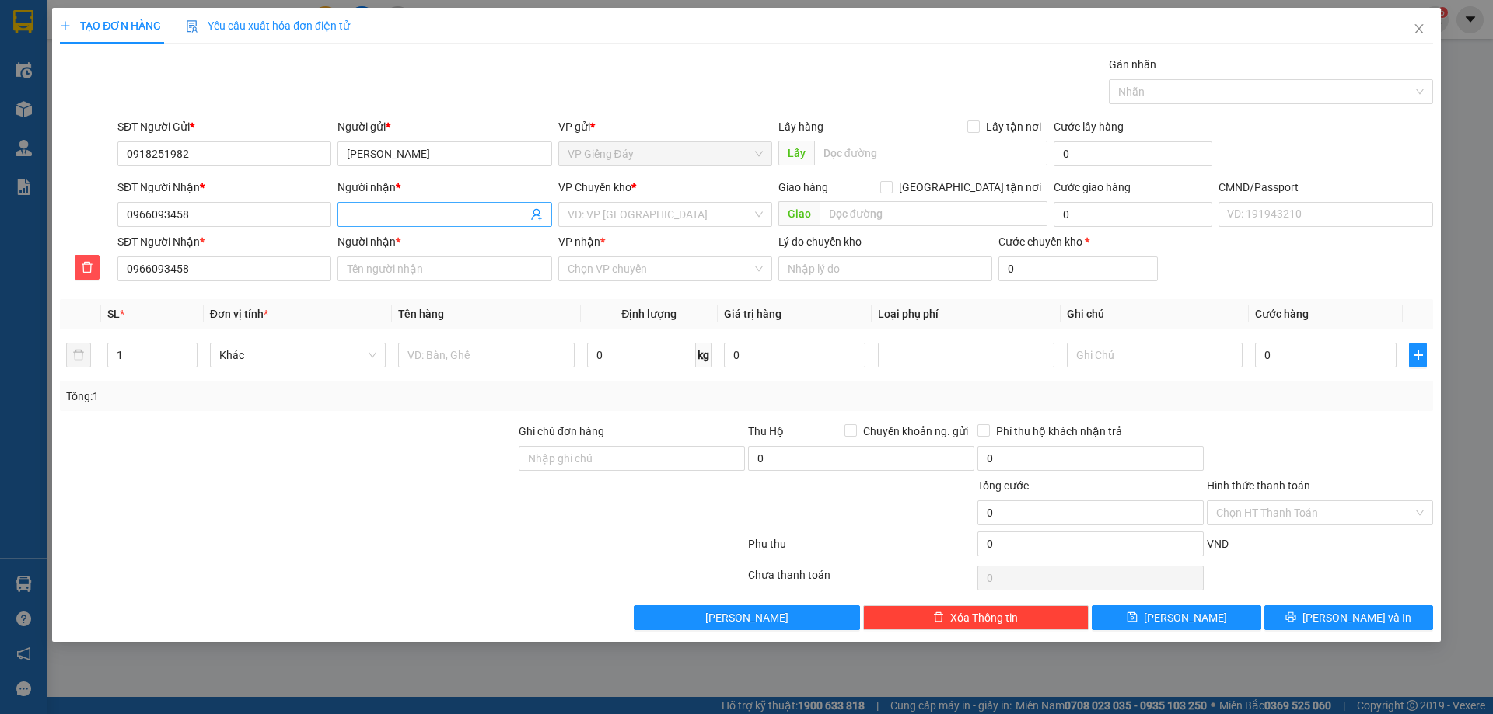
click at [419, 209] on input "Người nhận *" at bounding box center [437, 214] width 180 height 17
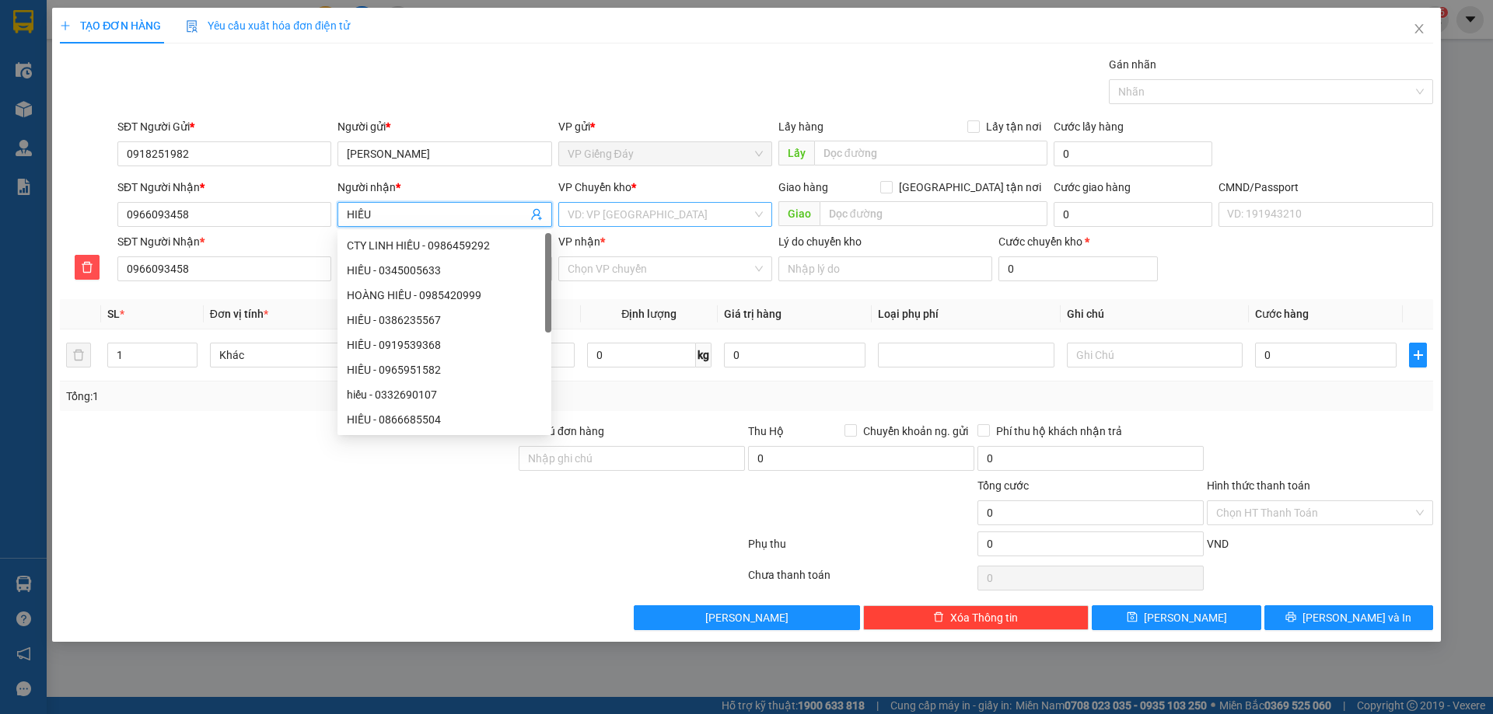
click at [609, 217] on input "search" at bounding box center [659, 214] width 184 height 23
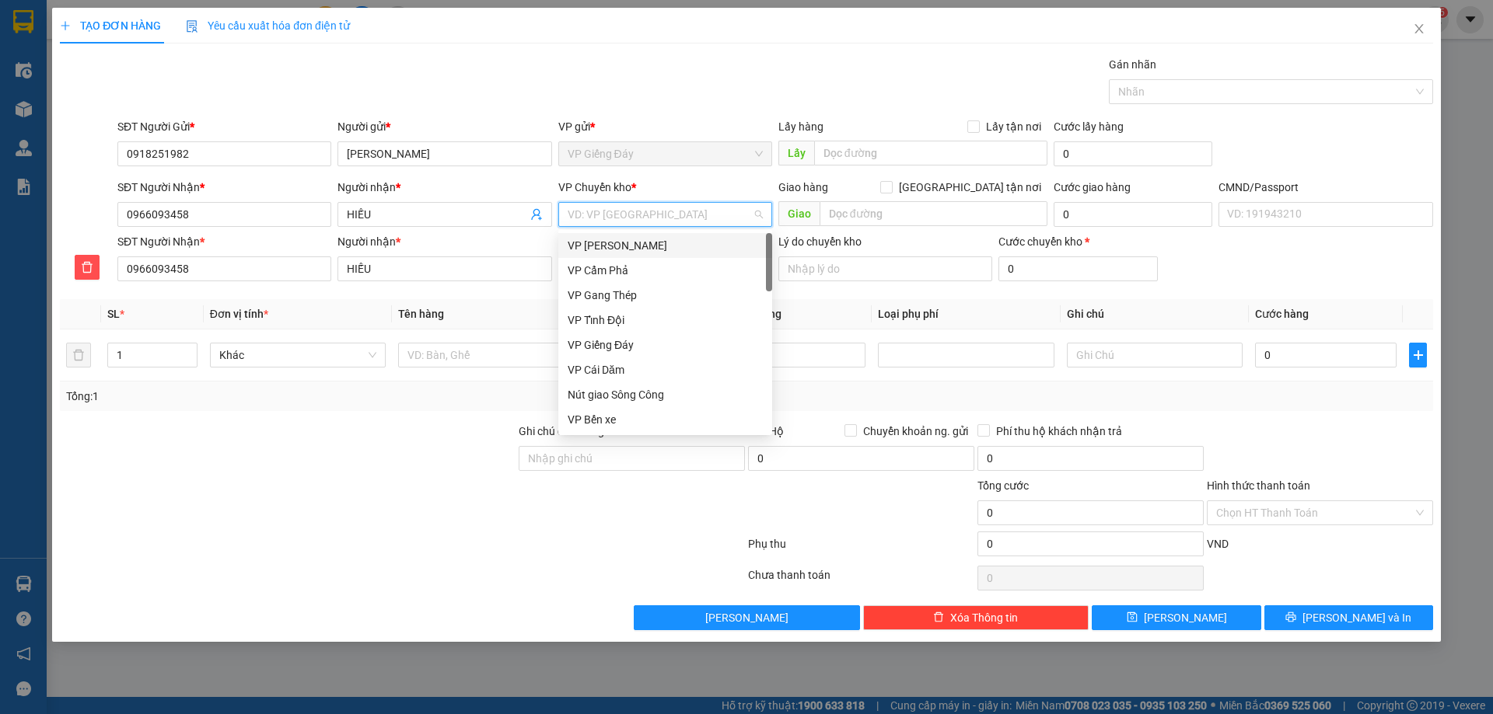
click at [614, 250] on div "VP [PERSON_NAME]" at bounding box center [664, 245] width 195 height 17
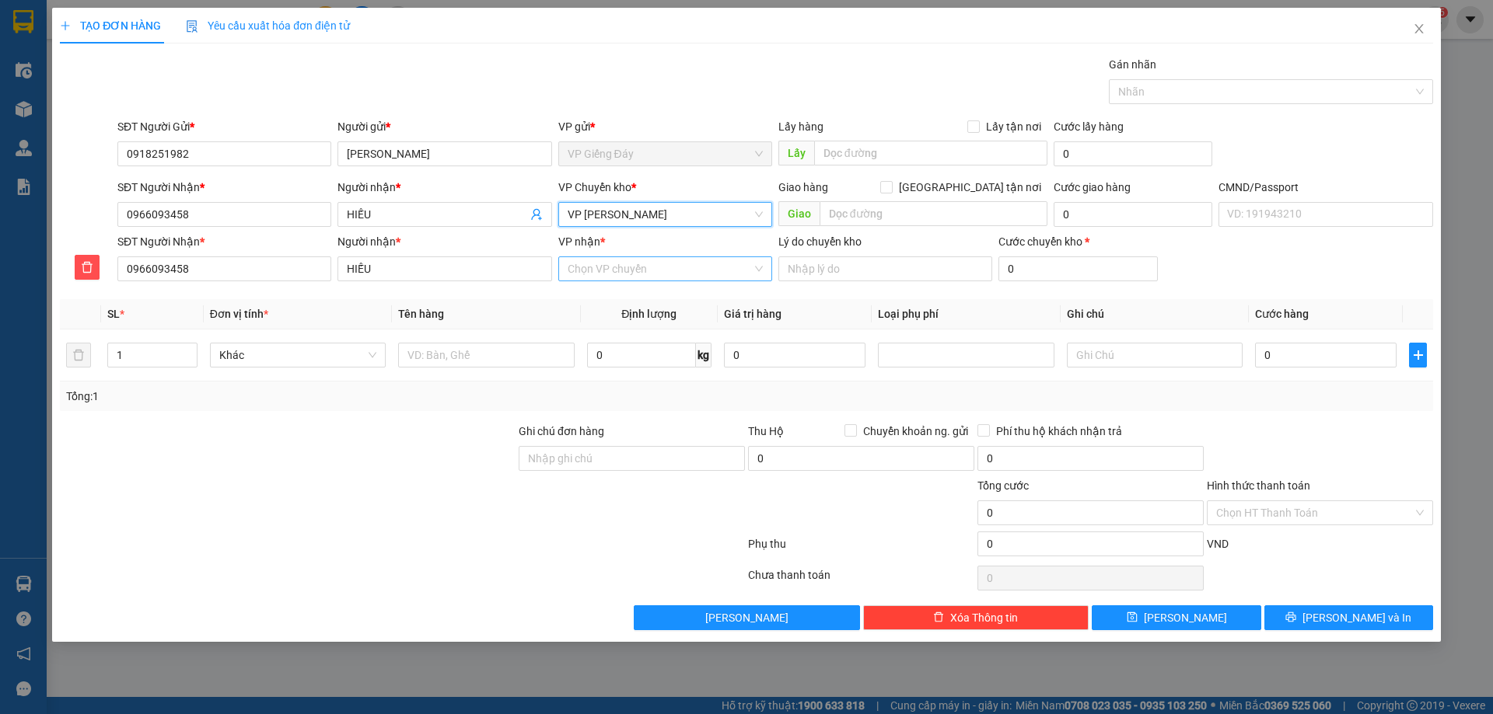
click at [619, 264] on input "VP nhận *" at bounding box center [659, 268] width 184 height 23
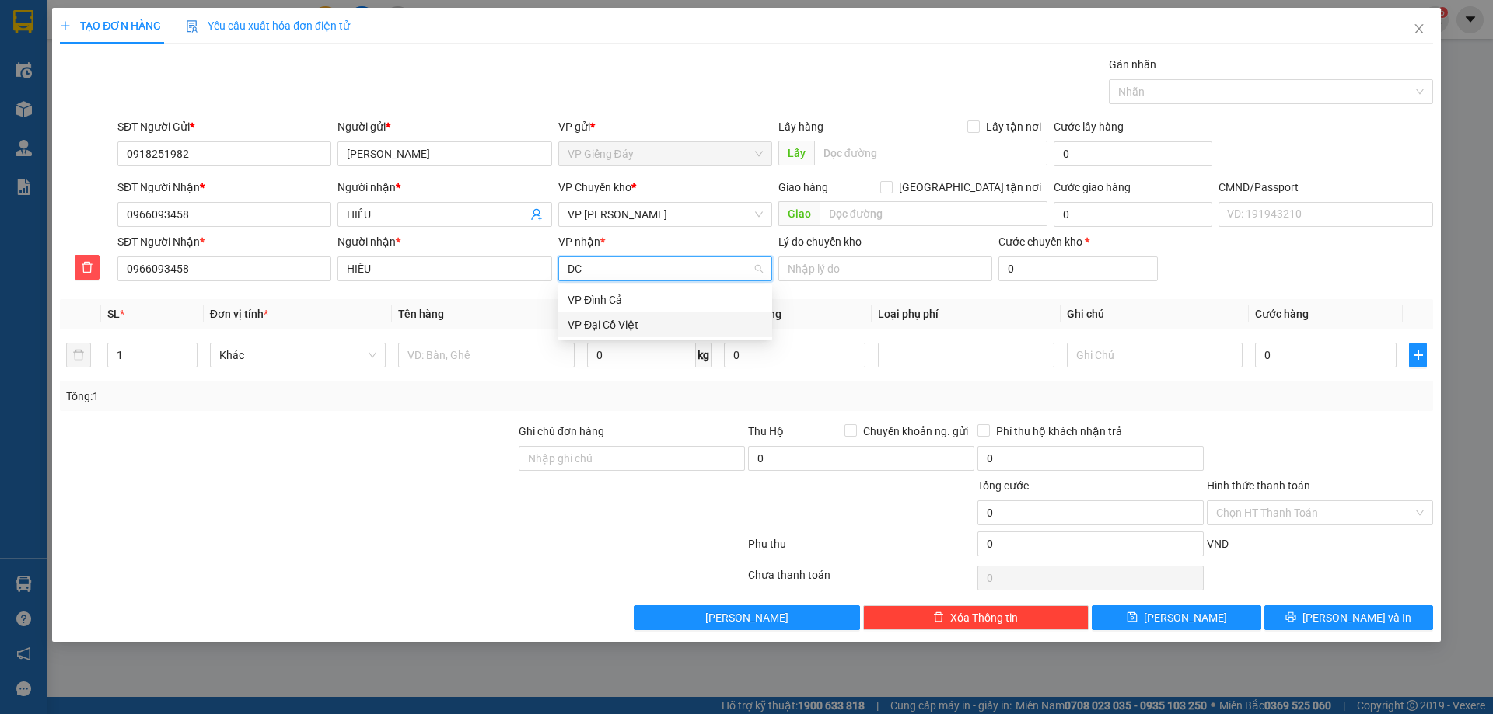
click at [616, 333] on div "VP Đại Cồ Việt" at bounding box center [664, 324] width 195 height 17
click at [480, 360] on input "text" at bounding box center [486, 355] width 176 height 25
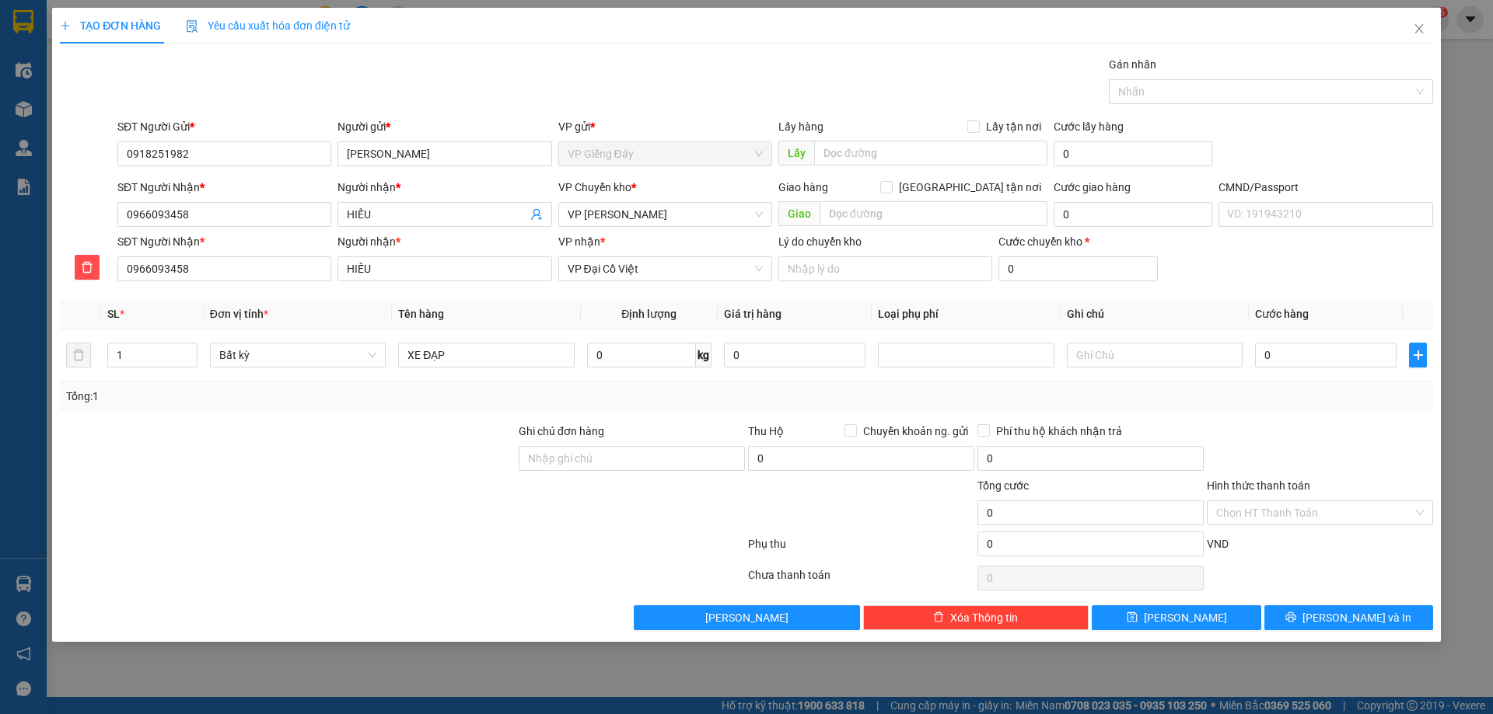
click at [295, 515] on div at bounding box center [287, 504] width 459 height 54
click at [1270, 358] on input "0" at bounding box center [1325, 355] width 141 height 25
drag, startPoint x: 890, startPoint y: 512, endPoint x: 1001, endPoint y: 537, distance: 114.1
click at [889, 512] on div at bounding box center [860, 504] width 229 height 54
click at [1283, 518] on input "Hình thức thanh toán" at bounding box center [1314, 512] width 197 height 23
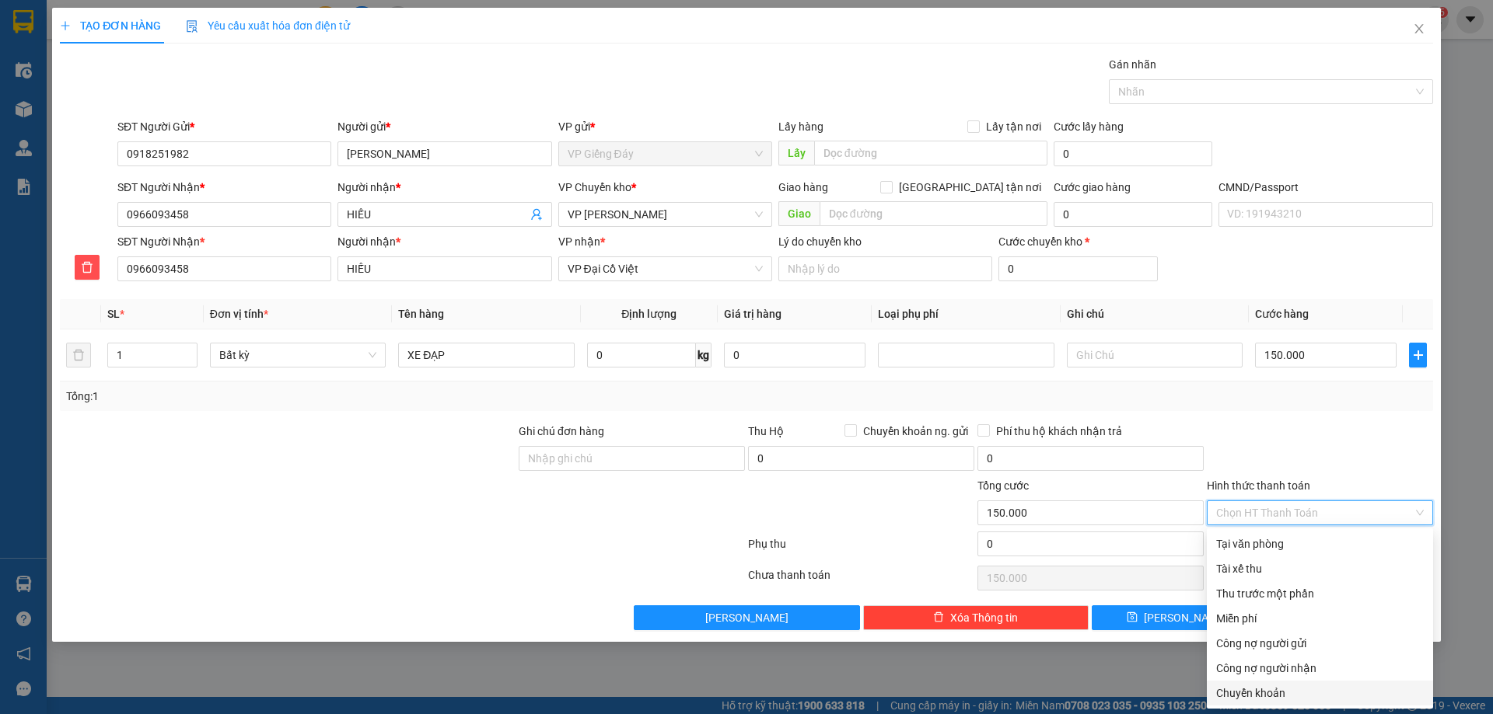
click at [1261, 687] on div "Chuyển khoản" at bounding box center [1320, 693] width 208 height 17
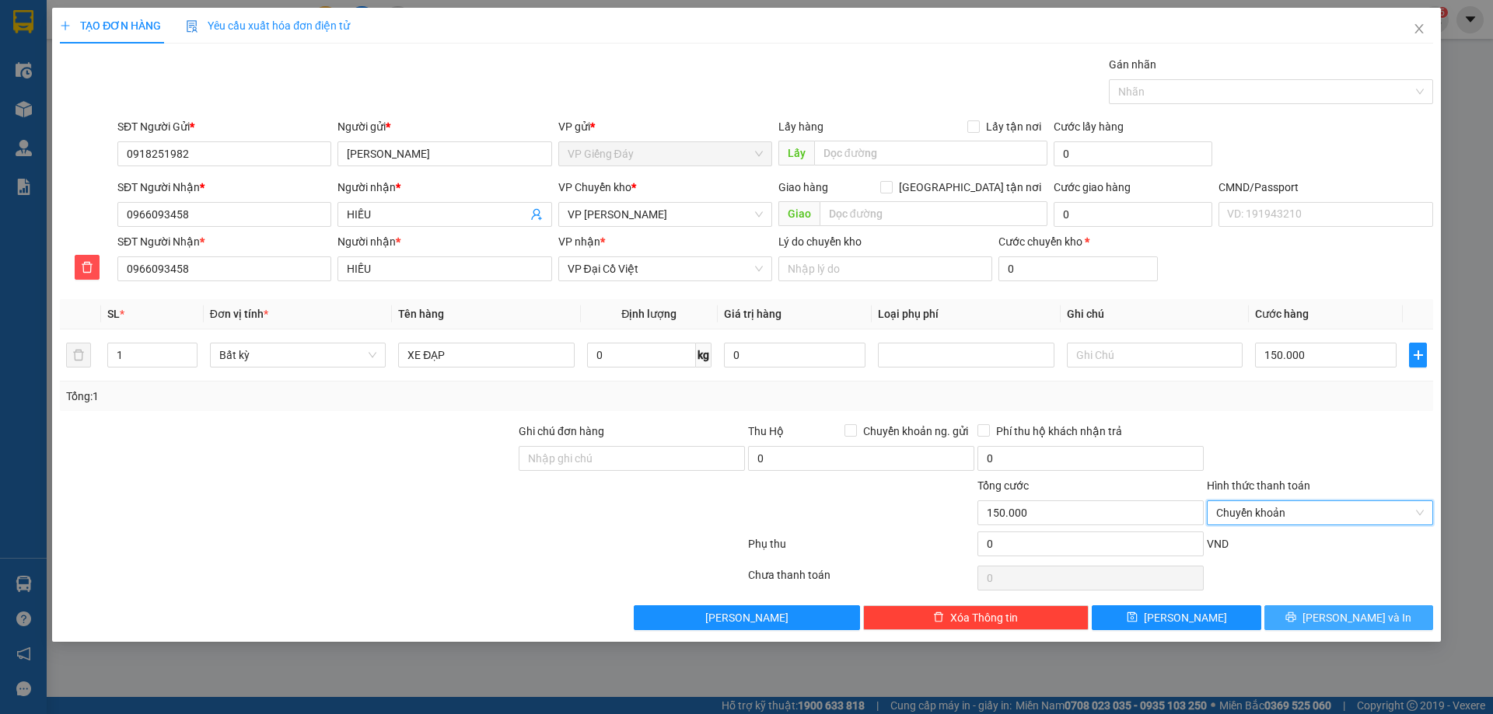
click at [1296, 614] on icon "printer" at bounding box center [1290, 617] width 11 height 11
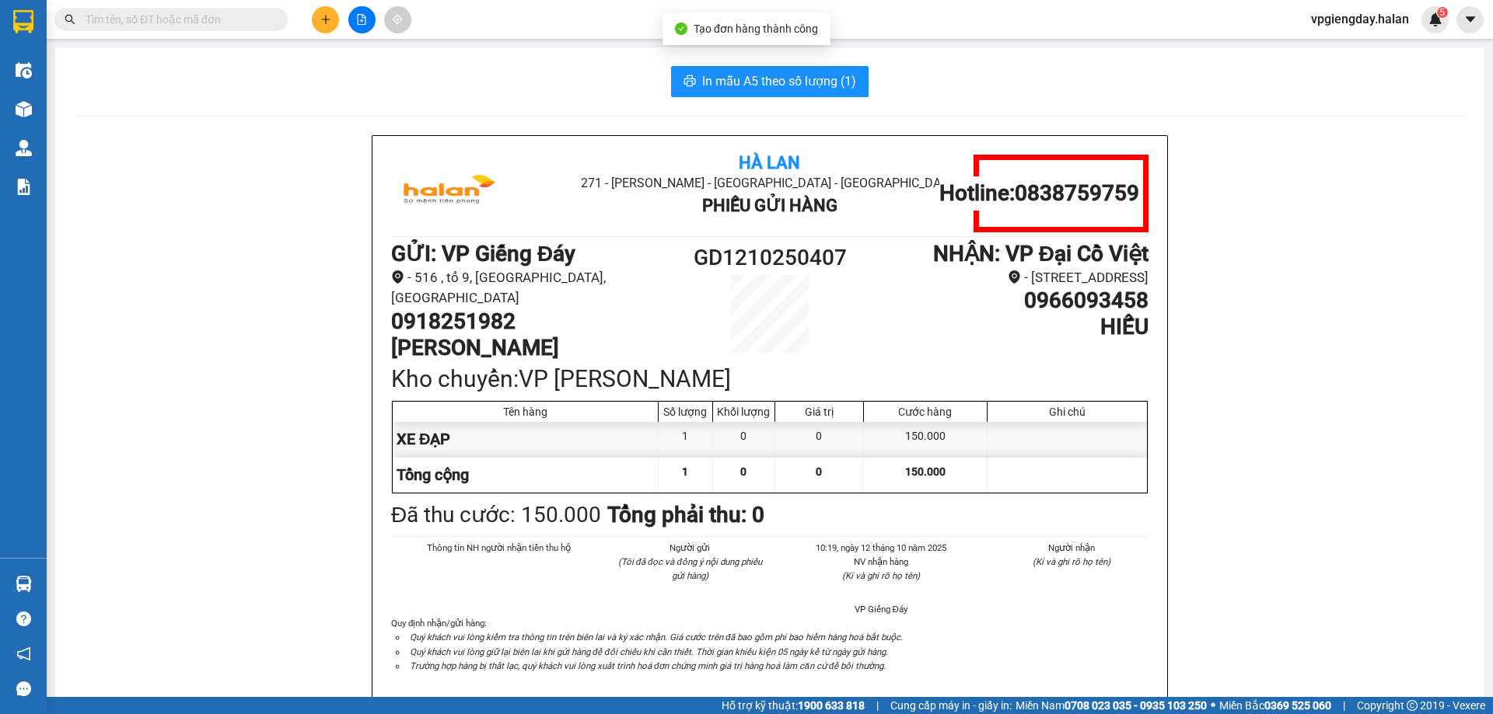
click at [738, 64] on div "In mẫu A5 theo số lượng (1) Hà Lan 271 - [PERSON_NAME] - [GEOGRAPHIC_DATA] Long…" at bounding box center [769, 704] width 1429 height 1315
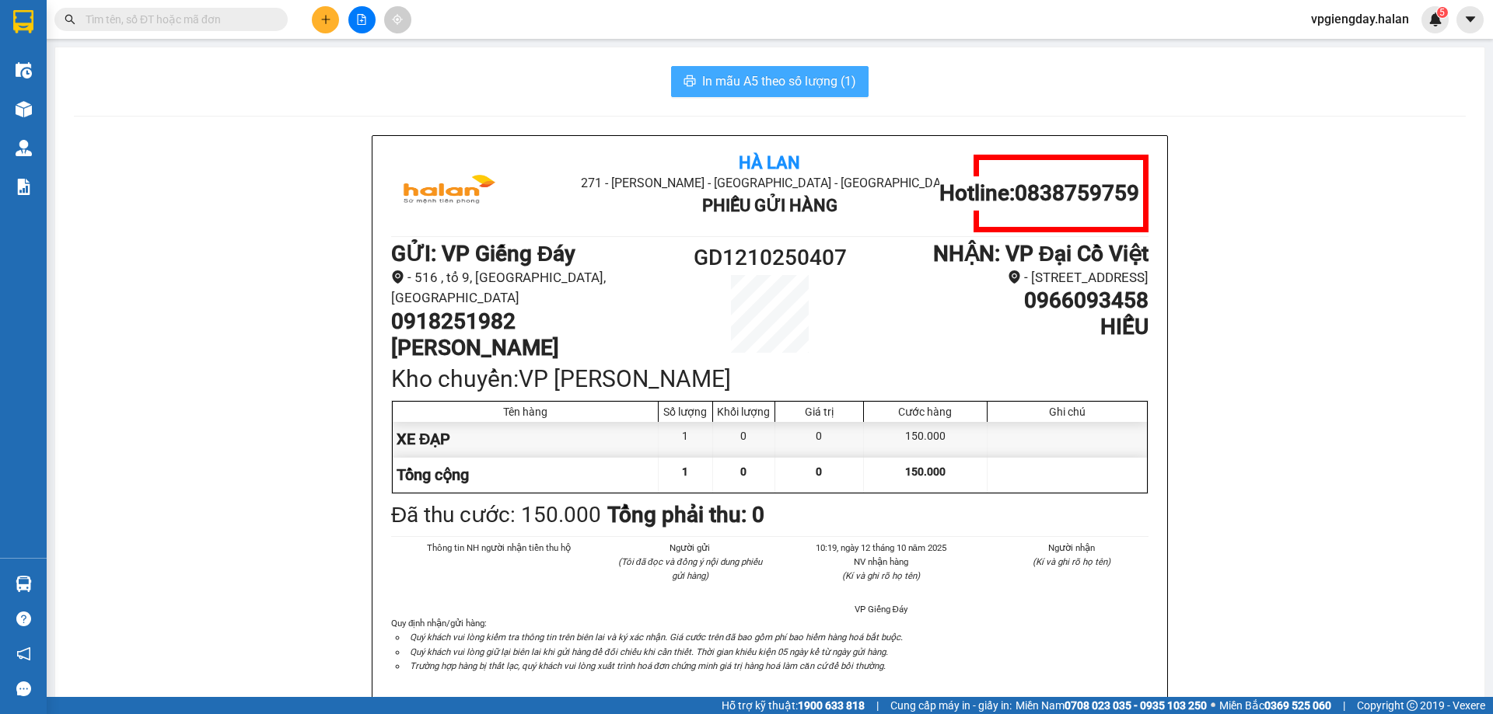
click at [750, 92] on button "In mẫu A5 theo số lượng (1)" at bounding box center [769, 81] width 197 height 31
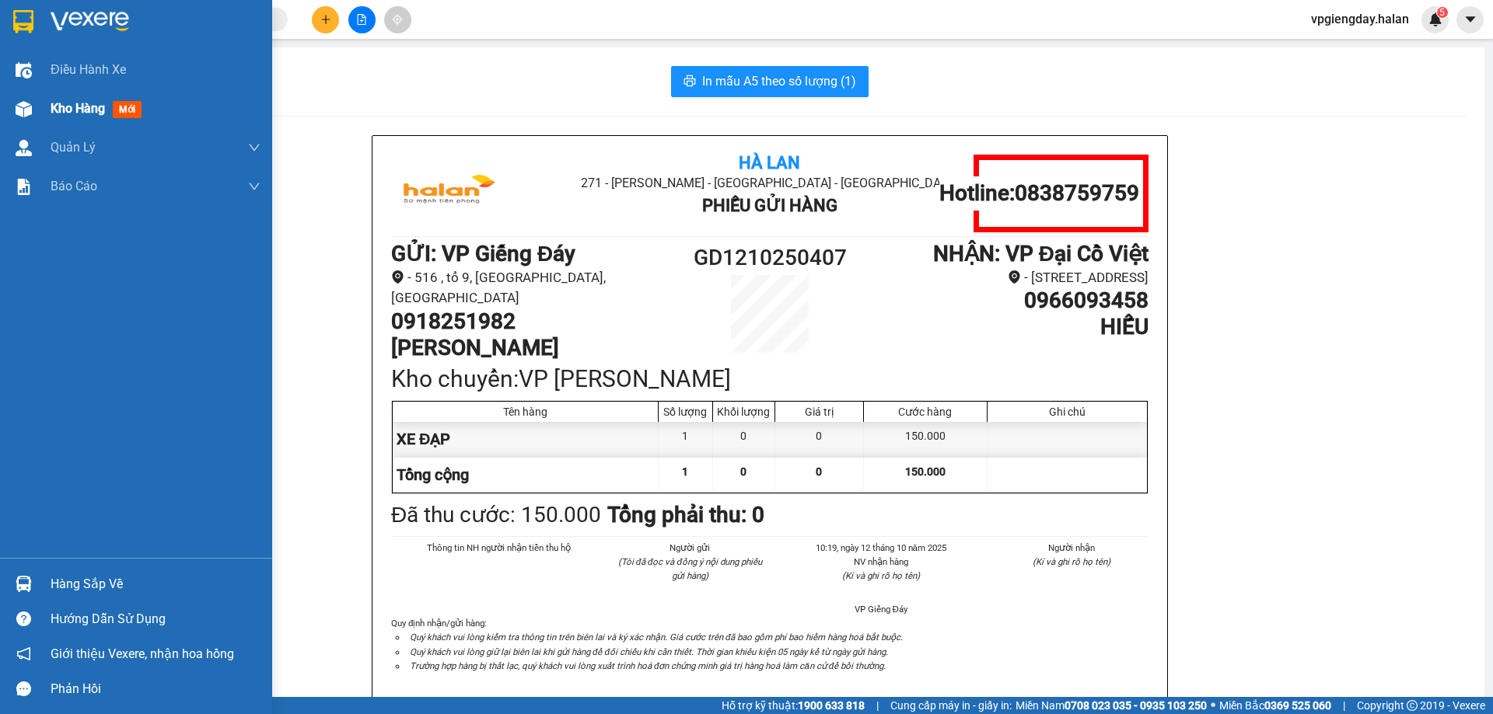
click at [77, 117] on div "Kho hàng mới" at bounding box center [99, 108] width 97 height 19
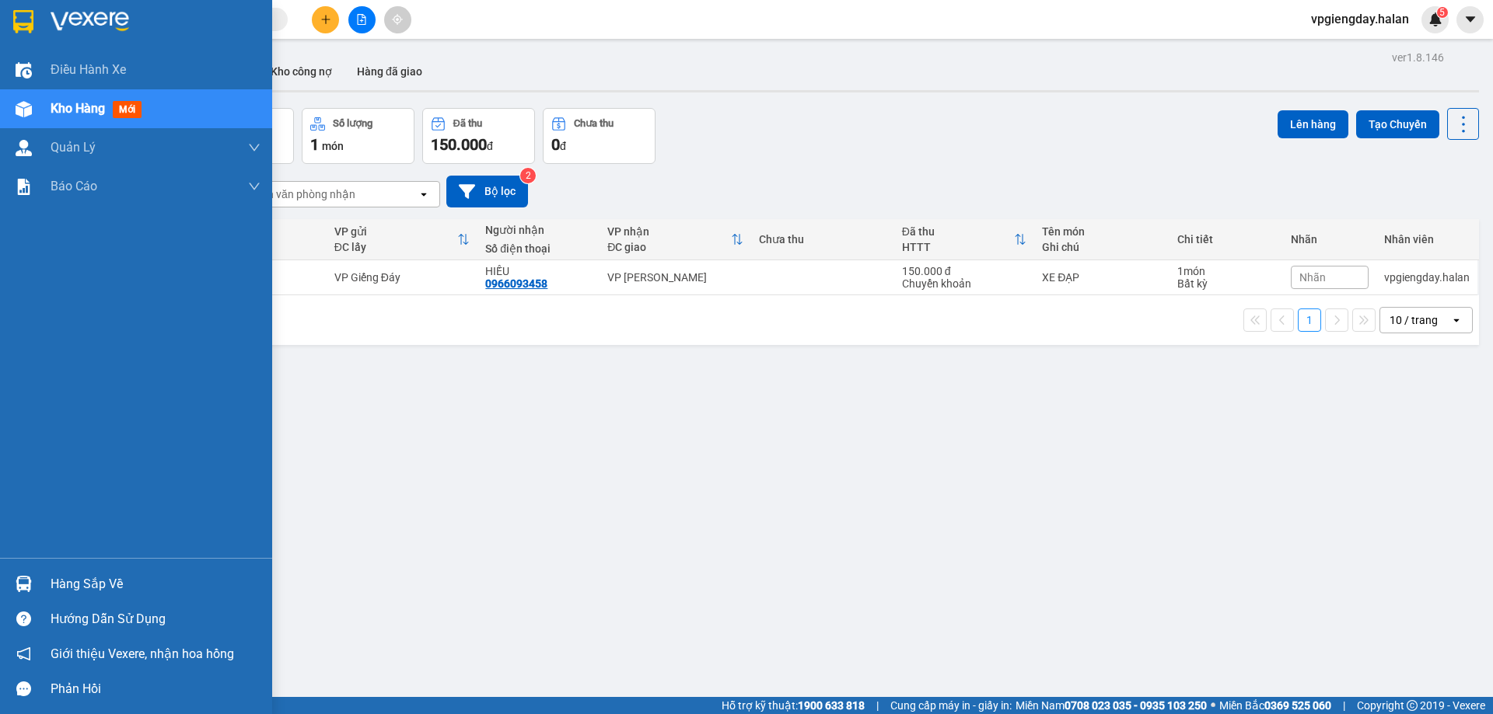
click at [107, 577] on div "Hàng sắp về" at bounding box center [156, 584] width 210 height 23
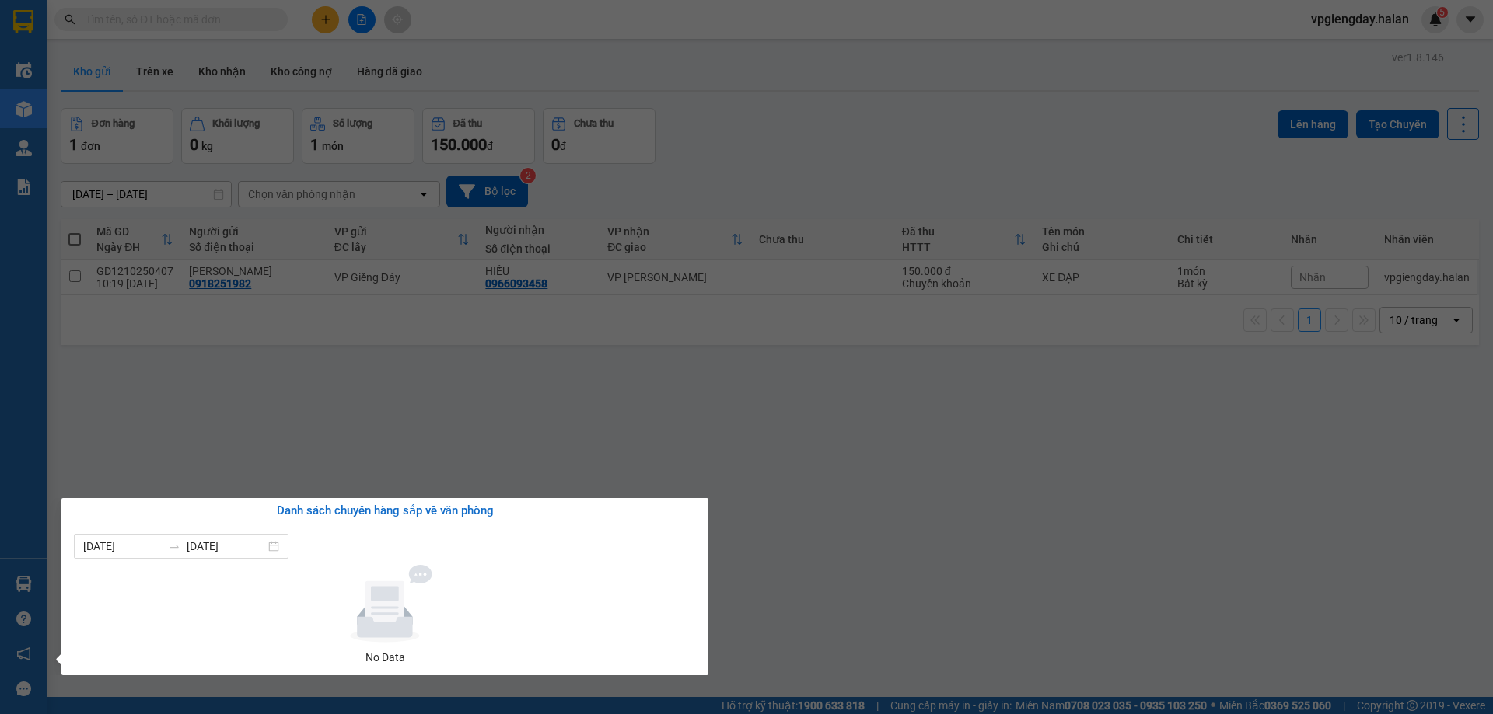
click at [502, 438] on section "Kết quả tìm kiếm ( 1 ) Bộ lọc Mã ĐH Trạng thái Món hàng Thu hộ Tổng cước Chưa c…" at bounding box center [746, 357] width 1493 height 714
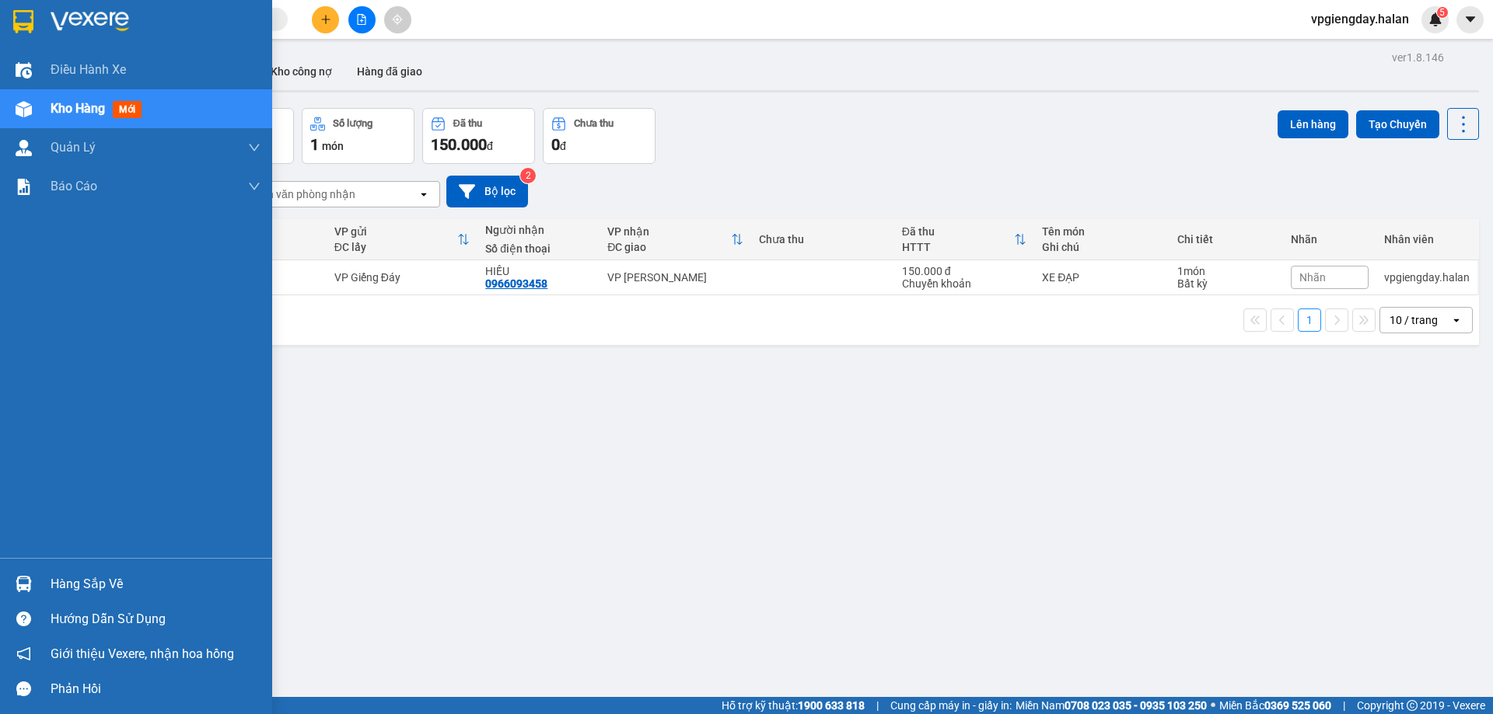
click at [75, 587] on div "Hàng sắp về" at bounding box center [156, 584] width 210 height 23
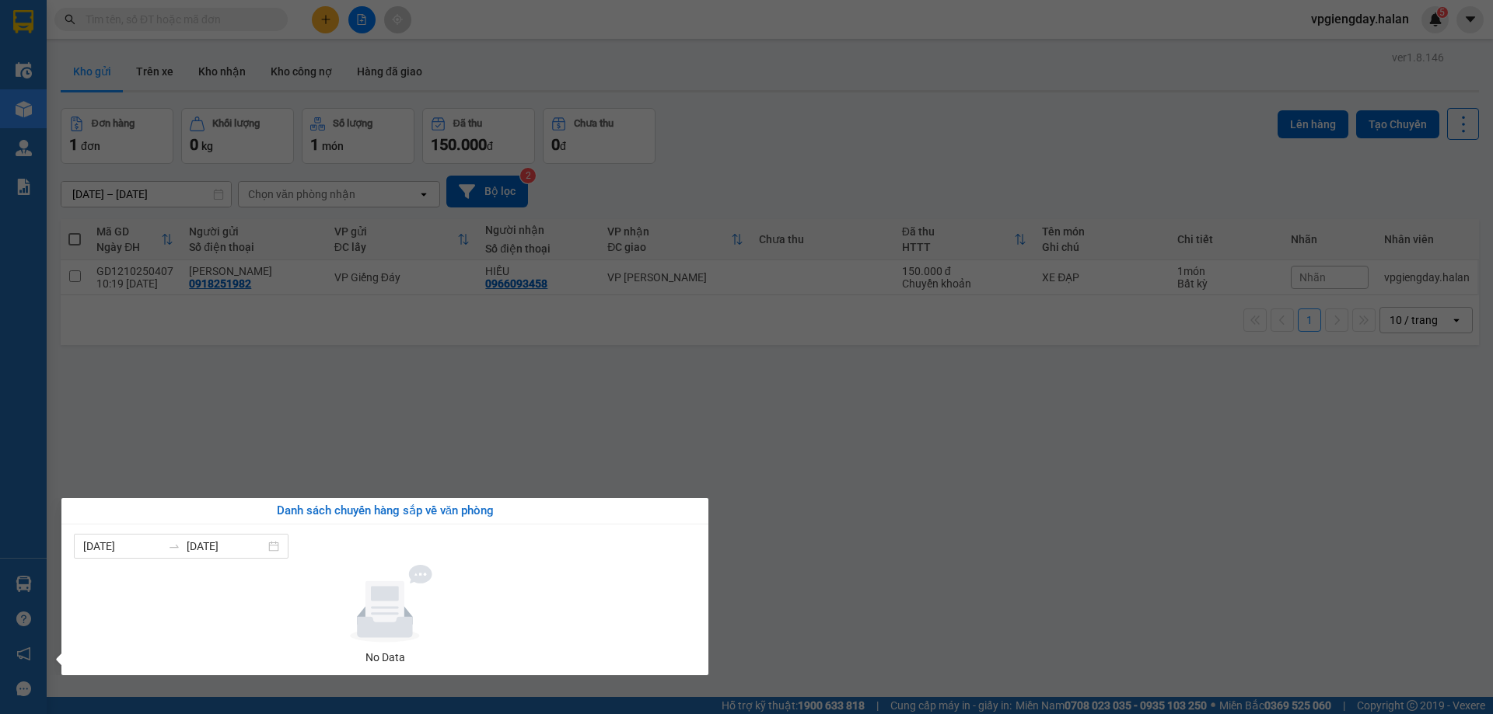
click at [299, 438] on section "Kết quả tìm kiếm ( 1 ) Bộ lọc Mã ĐH Trạng thái Món hàng Thu hộ Tổng cước Chưa c…" at bounding box center [746, 357] width 1493 height 714
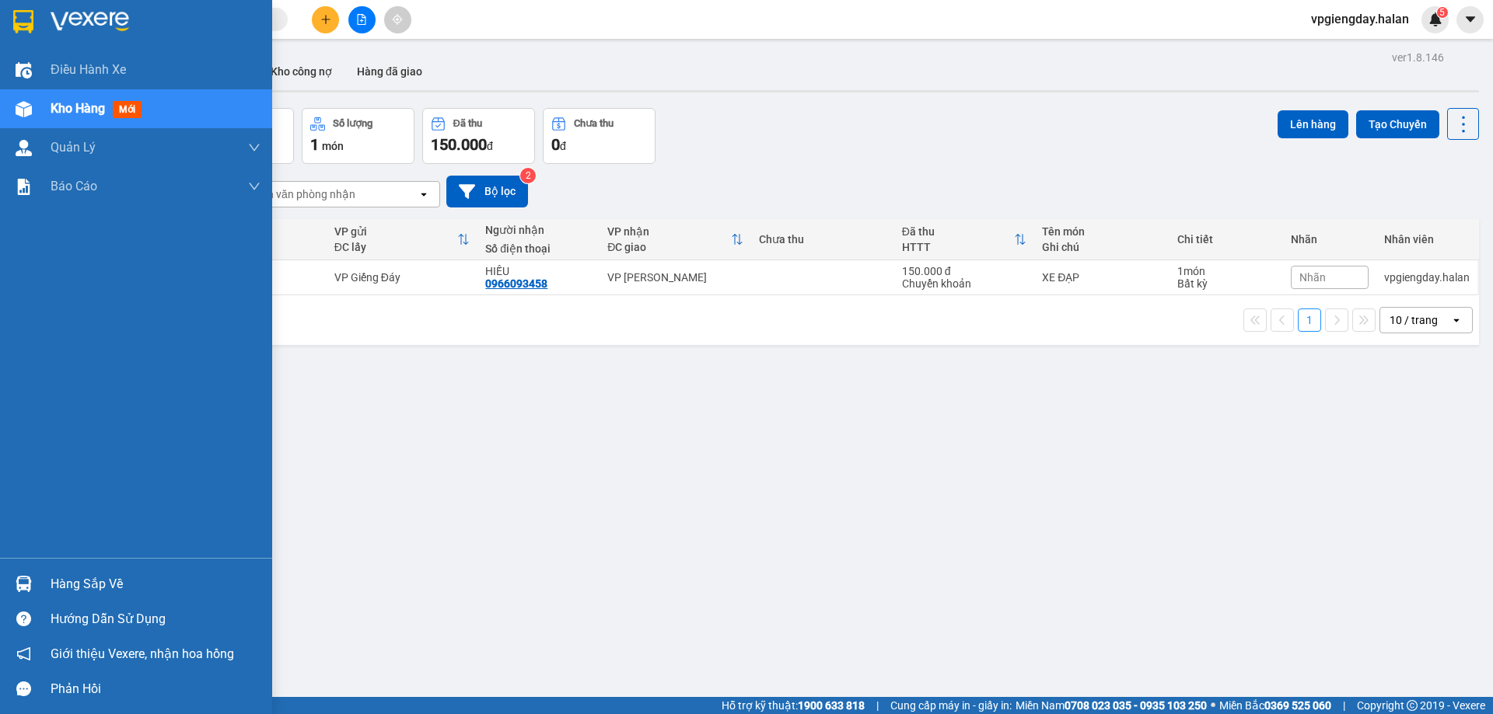
click at [61, 585] on div "Hàng sắp về" at bounding box center [156, 584] width 210 height 23
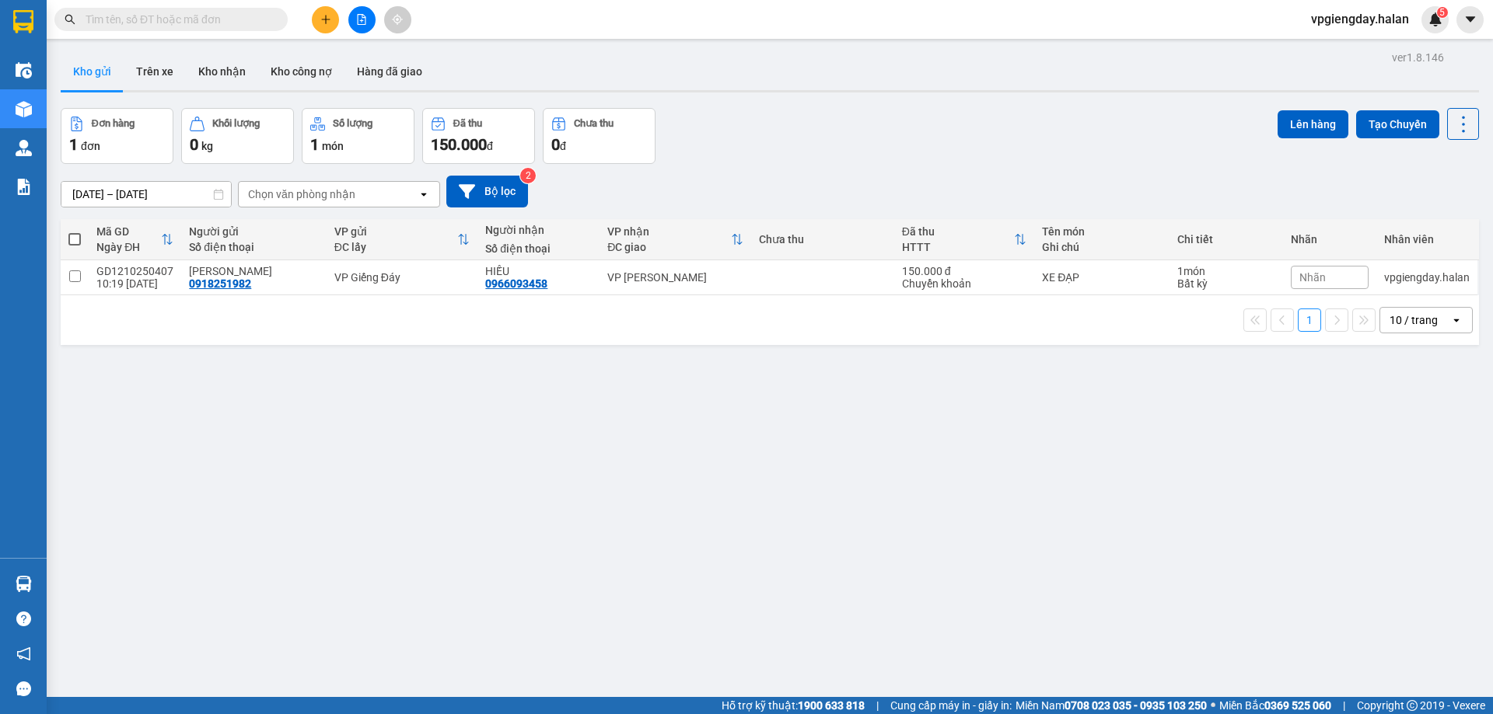
click at [187, 452] on section "Kết quả tìm kiếm ( 1 ) Bộ lọc Mã ĐH Trạng thái Món hàng Thu hộ Tổng cước Chưa c…" at bounding box center [746, 357] width 1493 height 714
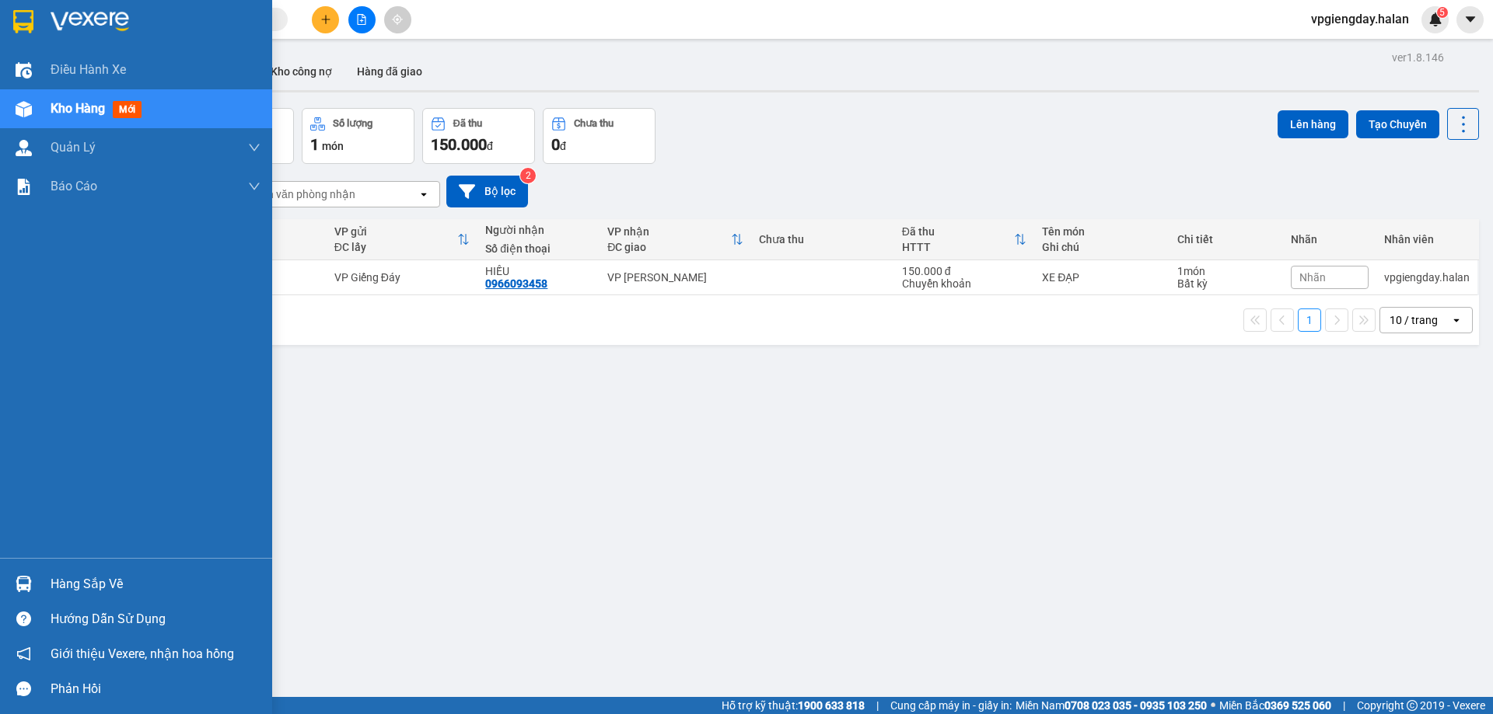
click at [68, 594] on div "Hàng sắp về" at bounding box center [156, 584] width 210 height 23
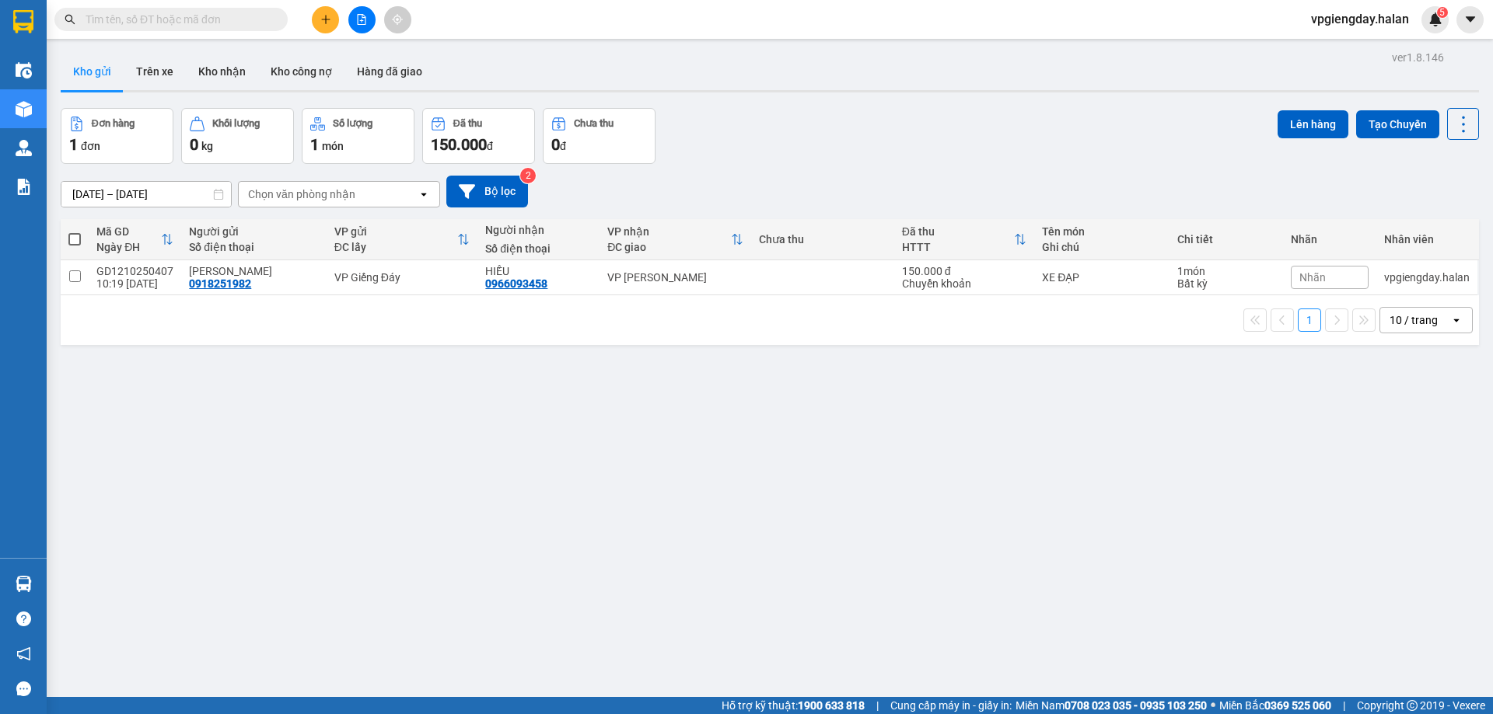
click at [294, 466] on section "Kết quả tìm kiếm ( 1 ) Bộ lọc Mã ĐH Trạng thái Món hàng Thu hộ Tổng cước Chưa c…" at bounding box center [746, 357] width 1493 height 714
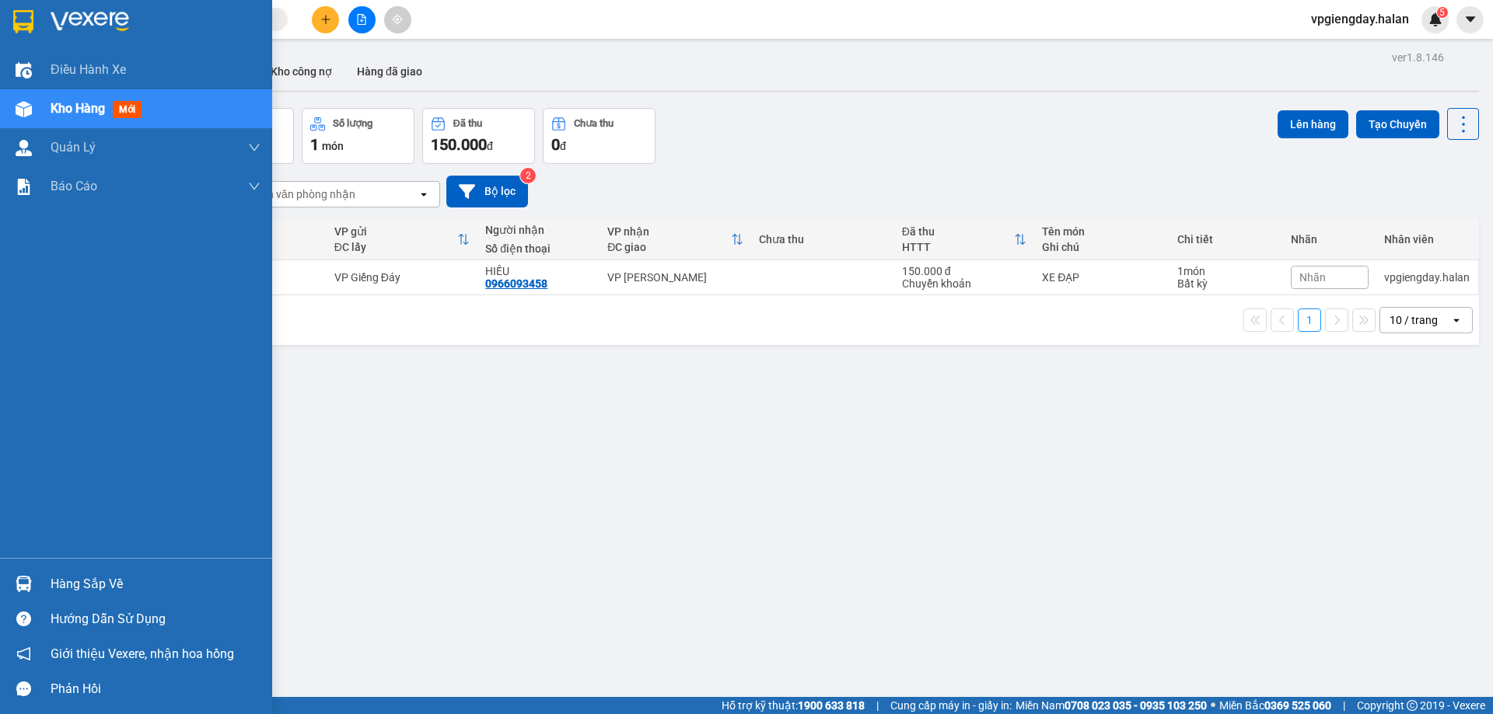
click at [113, 568] on div "Hàng sắp về" at bounding box center [136, 584] width 272 height 35
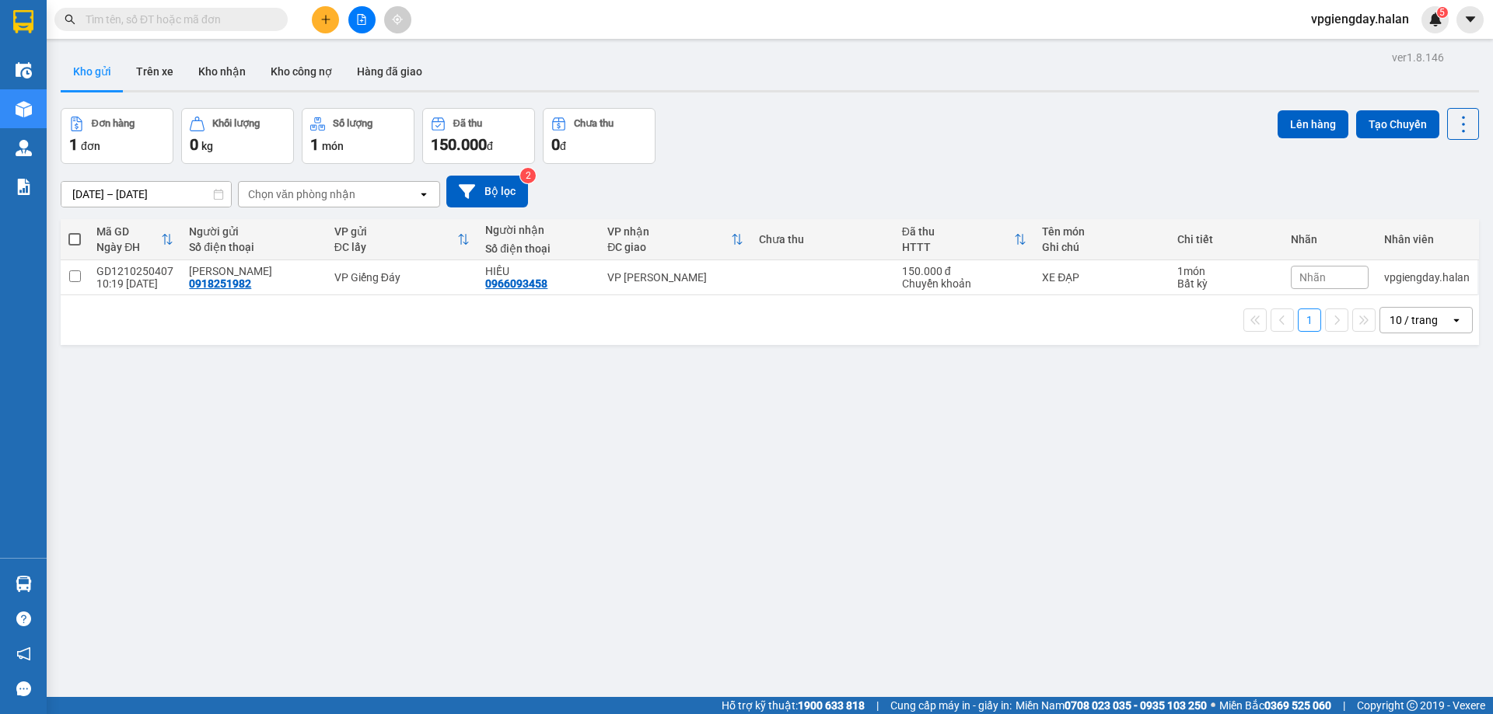
click at [290, 431] on section "Kết quả tìm kiếm ( 1 ) Bộ lọc Mã ĐH Trạng thái Món hàng Thu hộ Tổng cước Chưa c…" at bounding box center [746, 357] width 1493 height 714
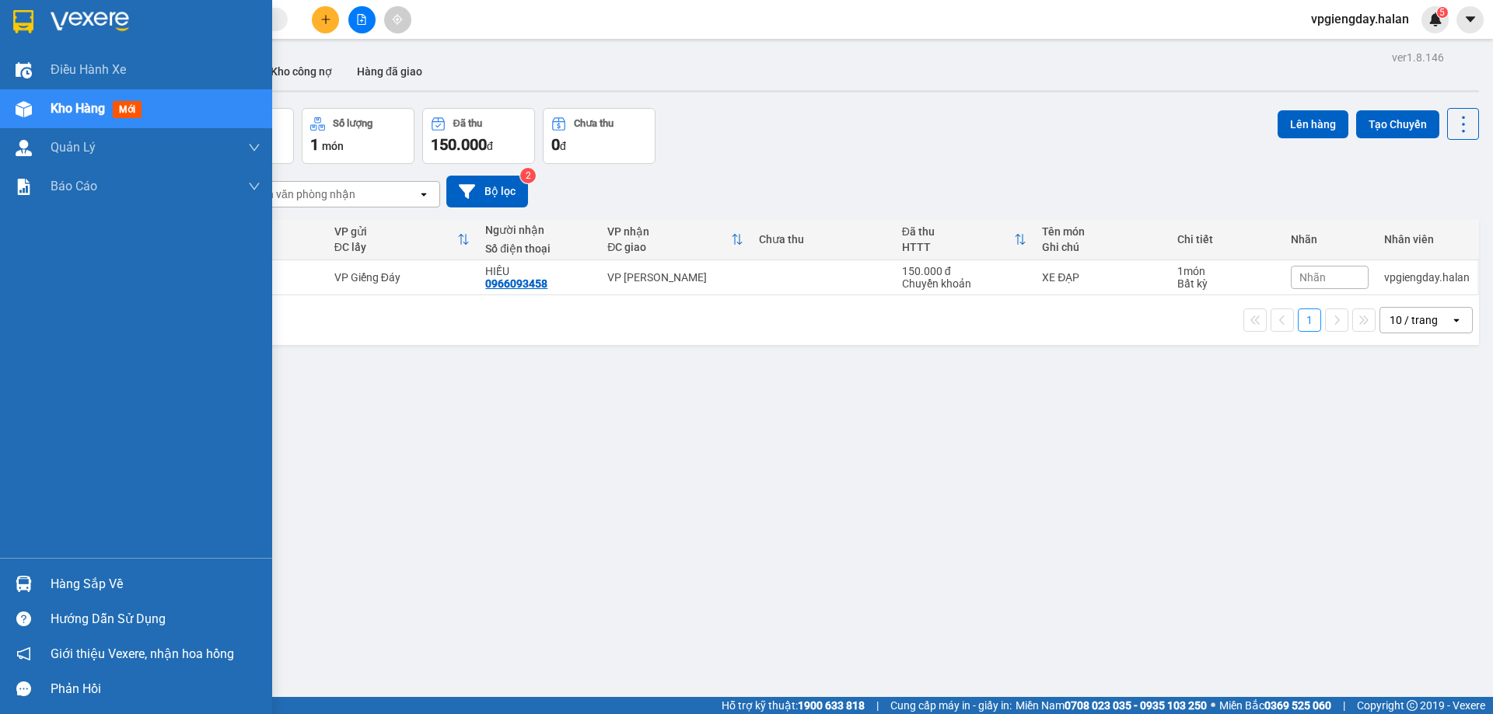
click at [96, 574] on div "Hàng sắp về" at bounding box center [156, 584] width 210 height 23
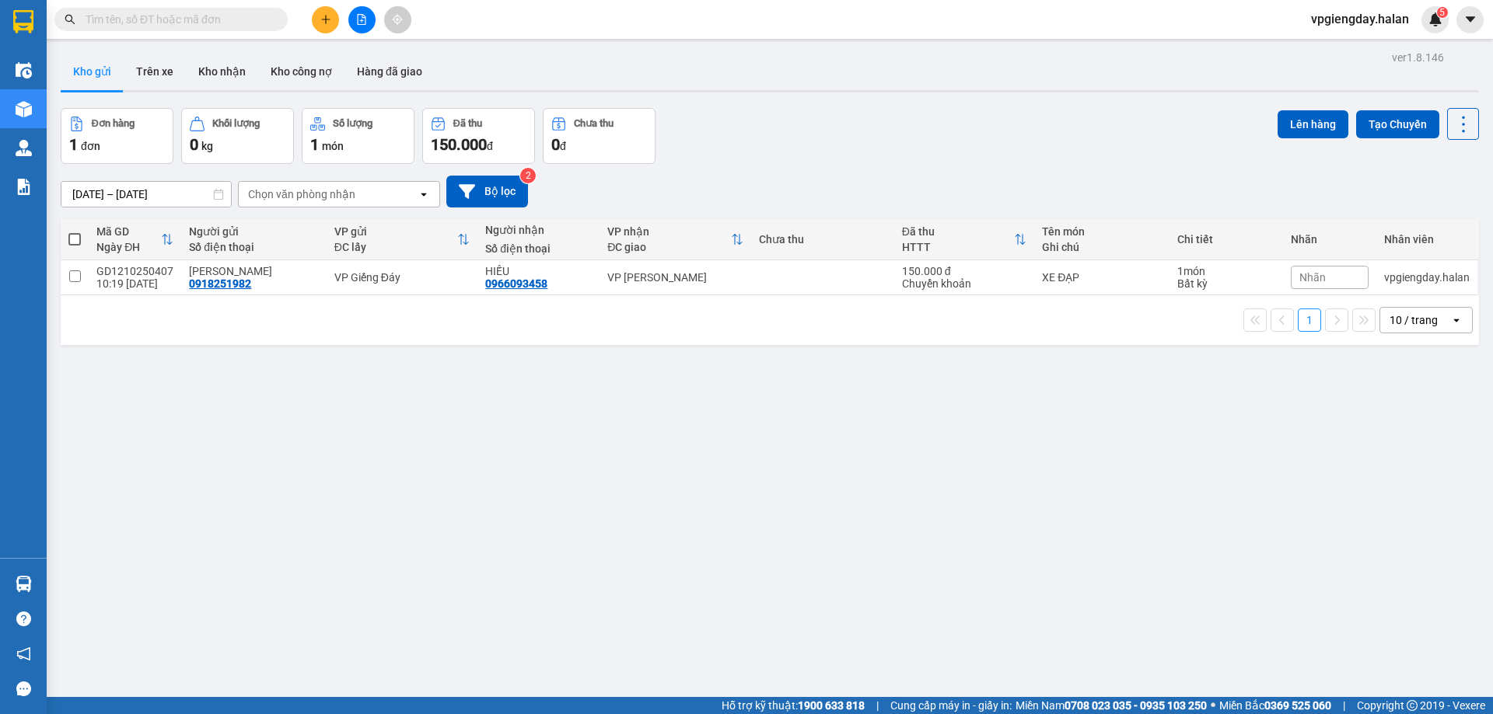
click at [379, 392] on section "Kết quả tìm kiếm ( 1 ) Bộ lọc Mã ĐH Trạng thái Món hàng Thu hộ Tổng cước Chưa c…" at bounding box center [746, 357] width 1493 height 714
click at [156, 64] on button "Trên xe" at bounding box center [155, 71] width 62 height 37
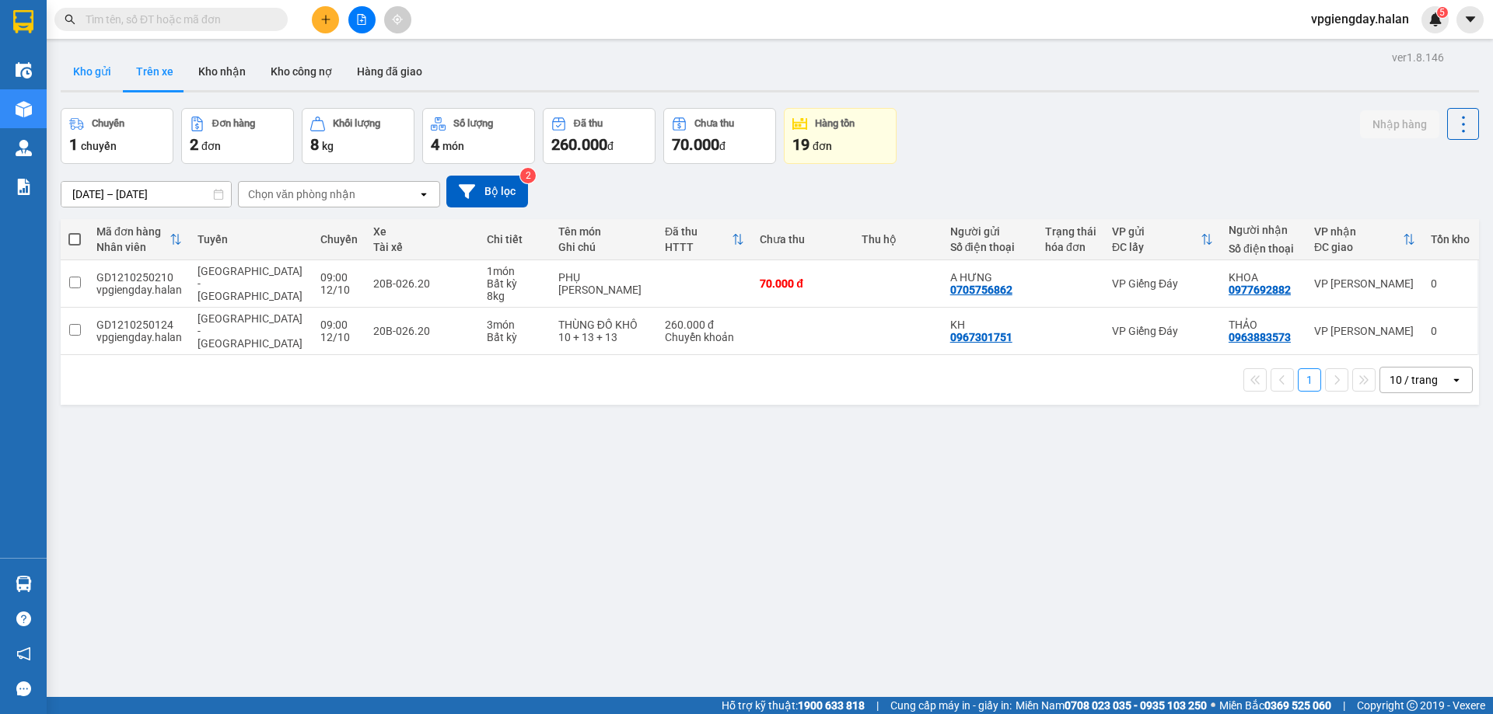
click at [113, 66] on button "Kho gửi" at bounding box center [92, 71] width 63 height 37
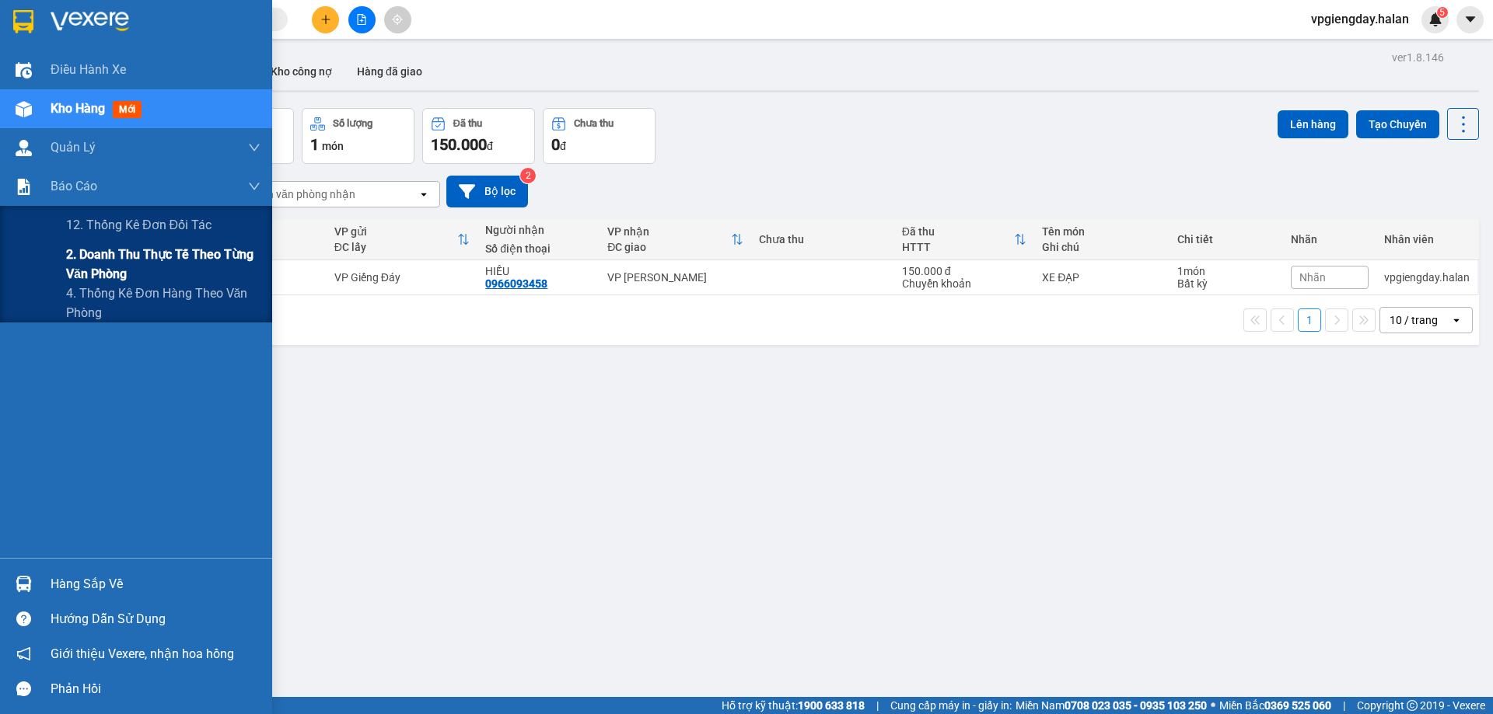
click at [115, 269] on span "2. Doanh thu thực tế theo từng văn phòng" at bounding box center [163, 264] width 194 height 39
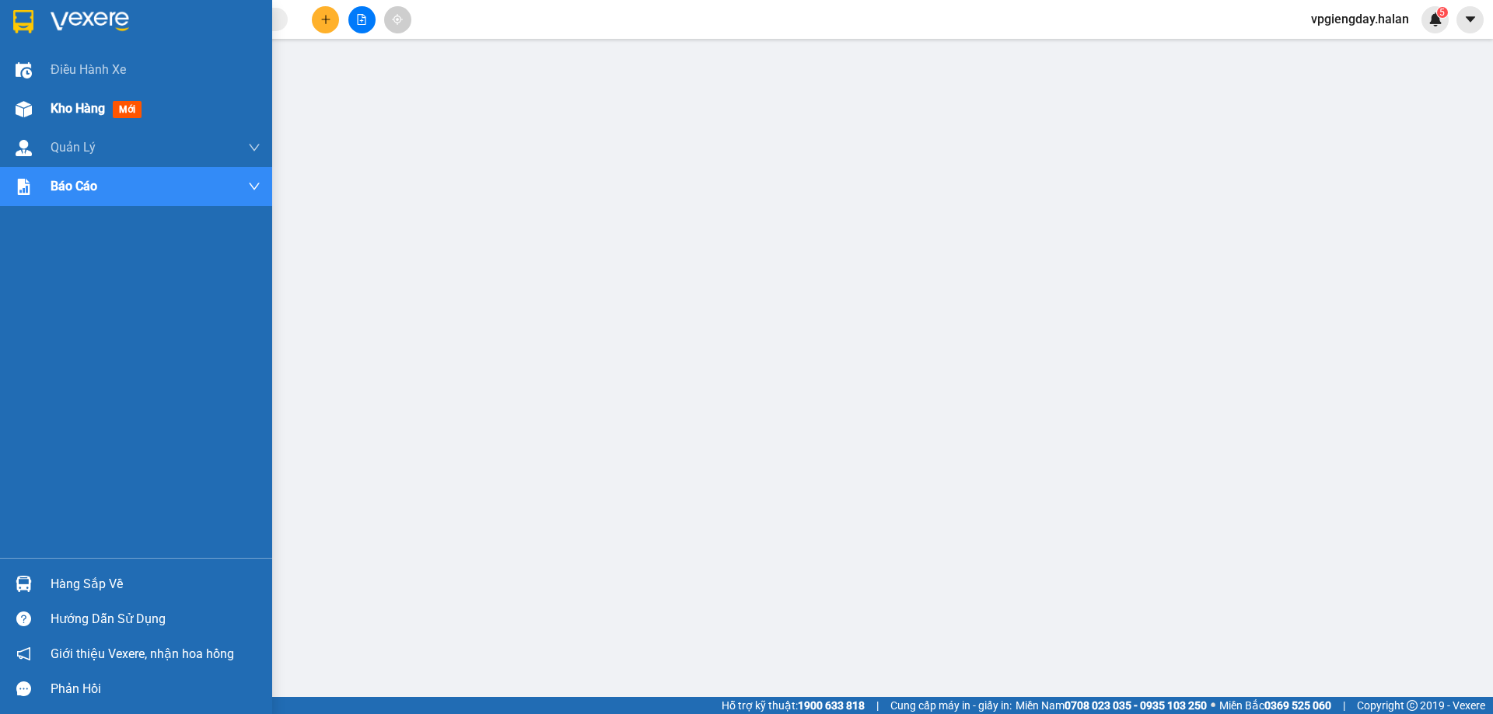
click at [61, 106] on span "Kho hàng" at bounding box center [78, 108] width 54 height 15
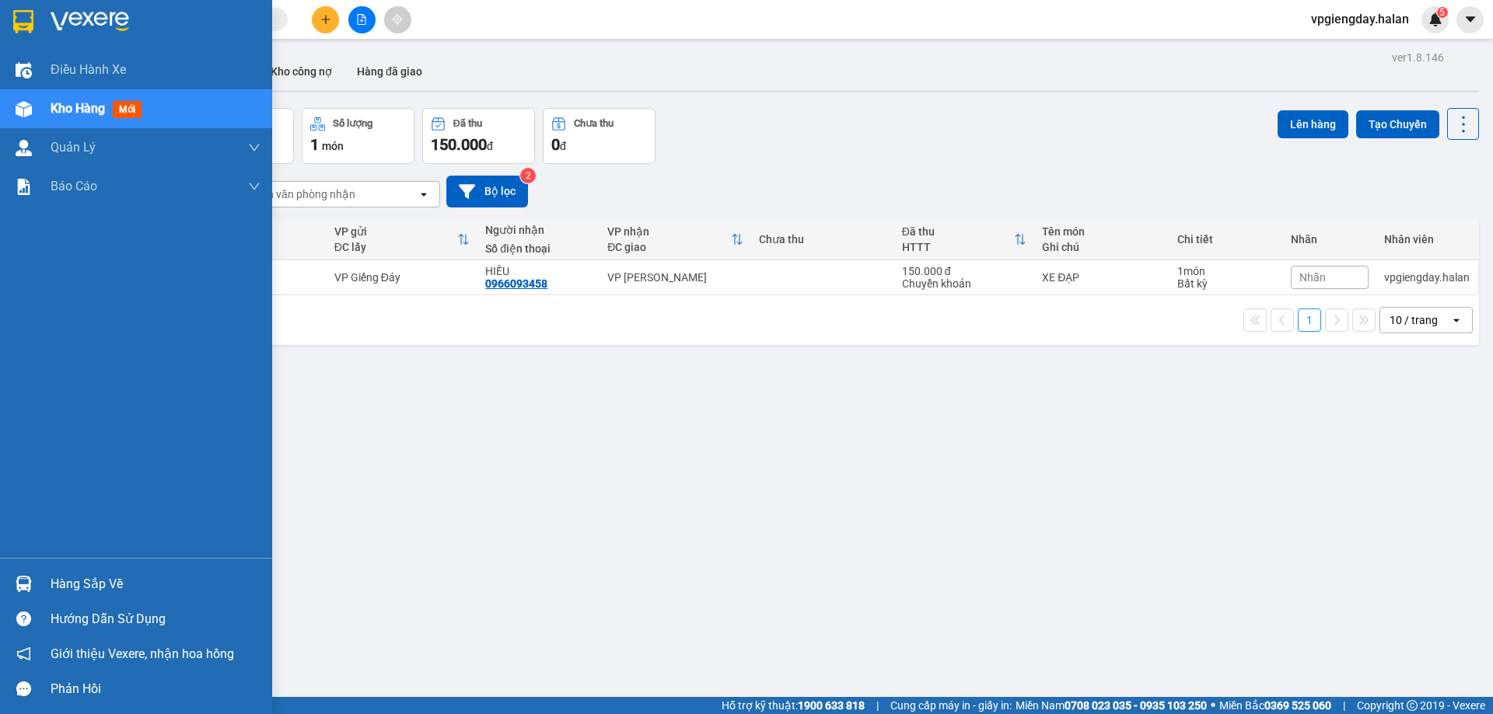
click at [85, 581] on div "Hàng sắp về" at bounding box center [156, 584] width 210 height 23
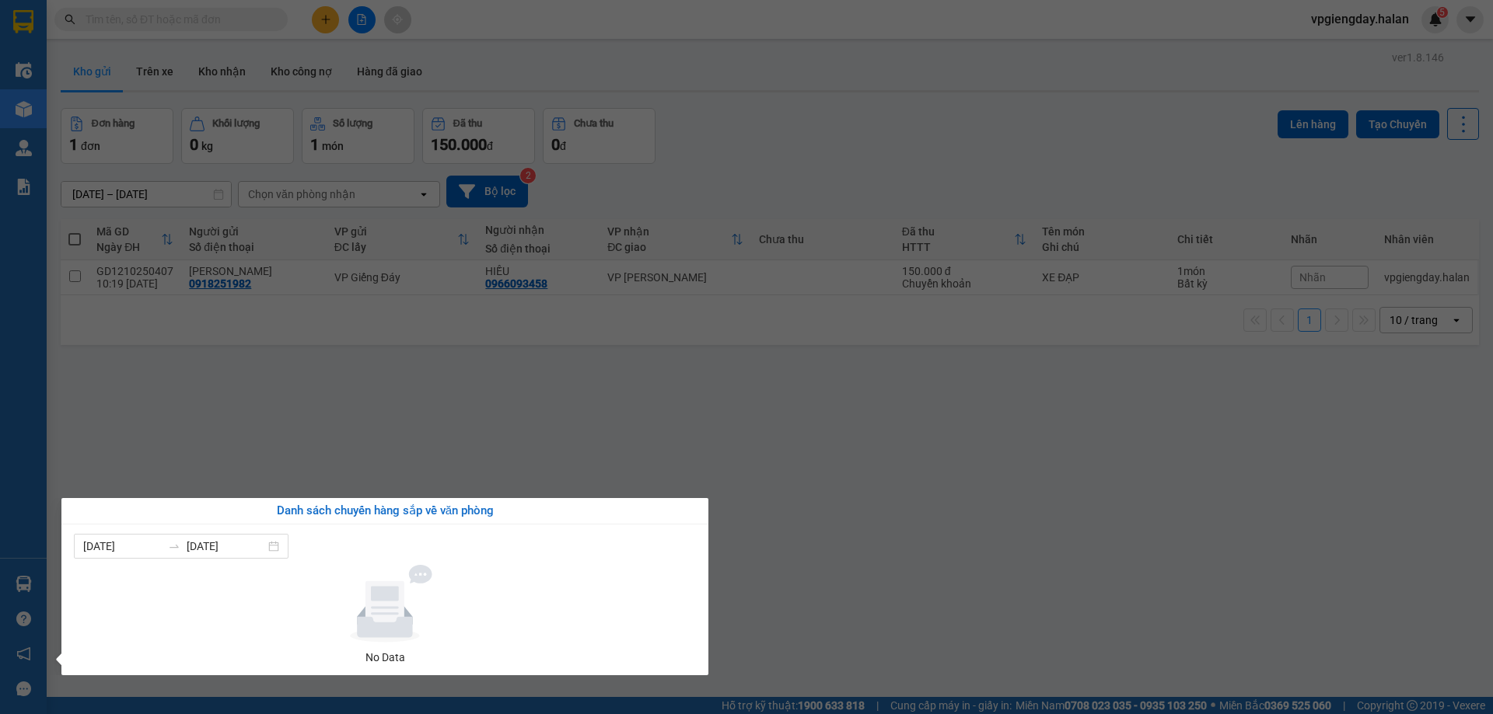
click at [324, 394] on section "Kết quả tìm kiếm ( 1 ) Bộ lọc Mã ĐH Trạng thái Món hàng Thu hộ Tổng cước Chưa c…" at bounding box center [746, 357] width 1493 height 714
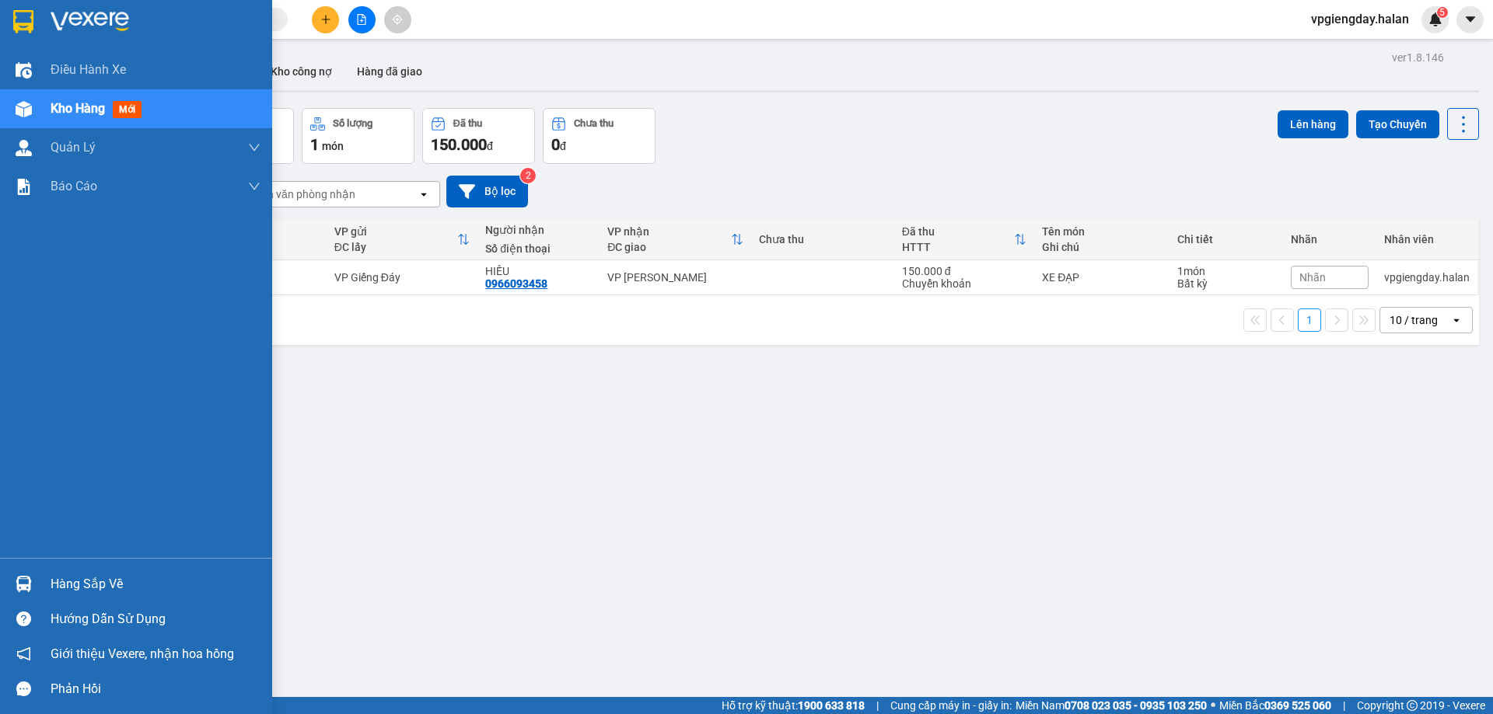
click at [79, 581] on div "Hàng sắp về" at bounding box center [156, 584] width 210 height 23
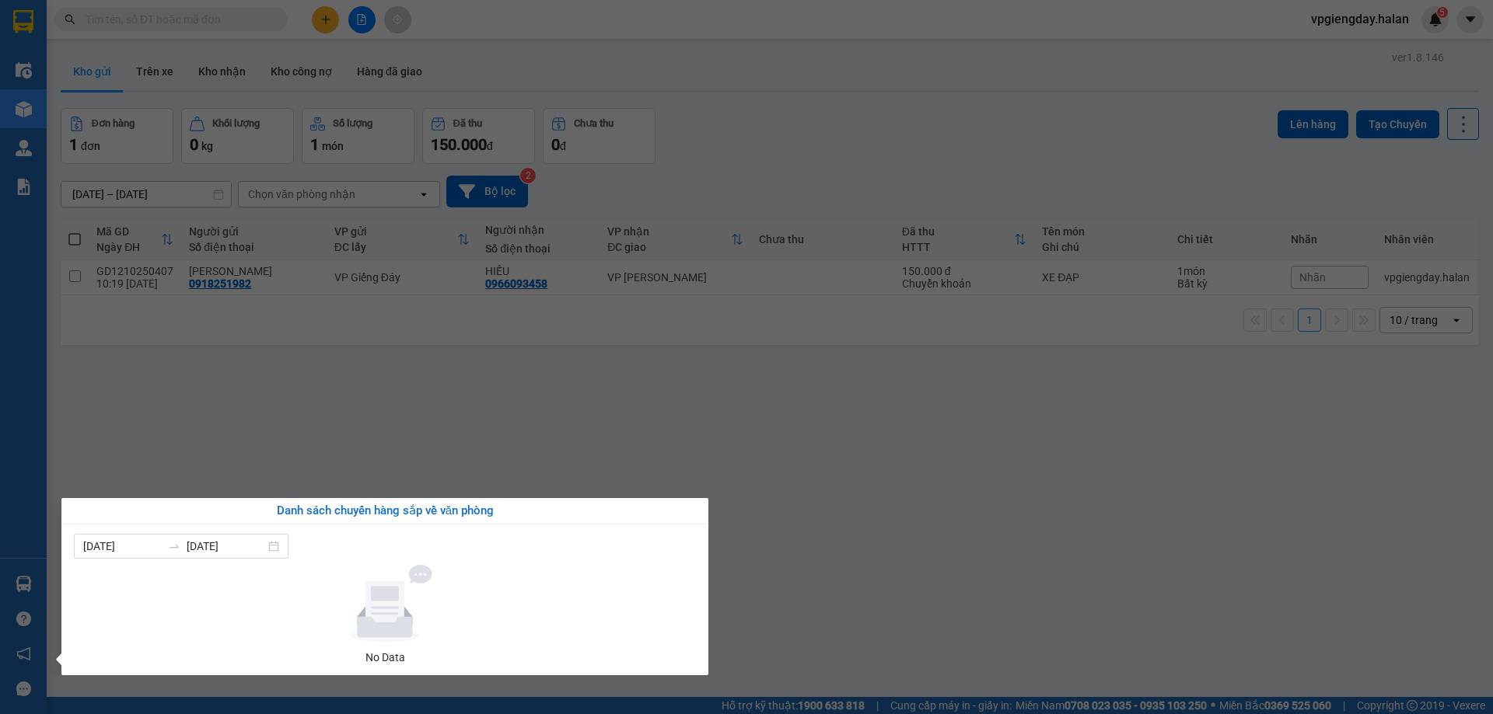
click at [296, 426] on section "Kết quả tìm kiếm ( 1 ) Bộ lọc Mã ĐH Trạng thái Món hàng Thu hộ Tổng cước Chưa c…" at bounding box center [746, 357] width 1493 height 714
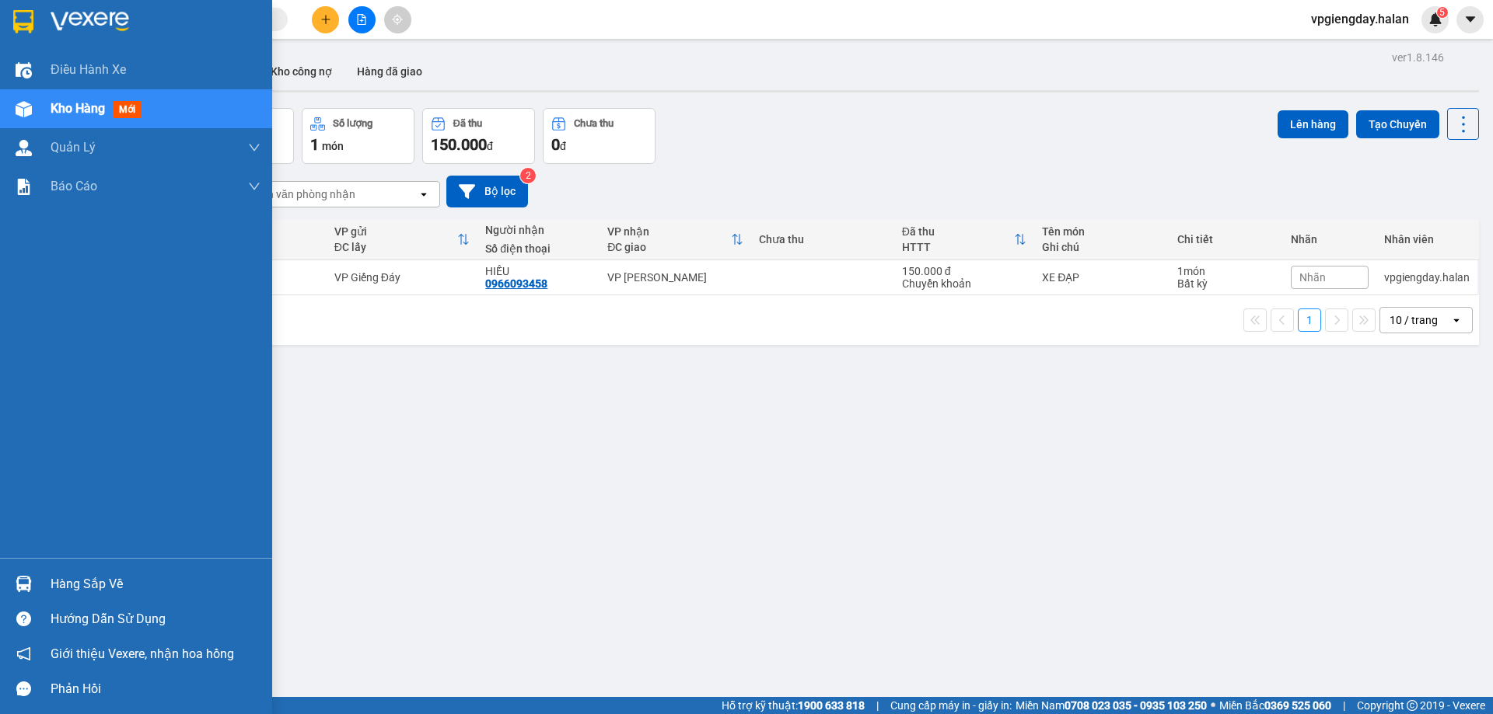
click at [82, 579] on div "Hàng sắp về" at bounding box center [156, 584] width 210 height 23
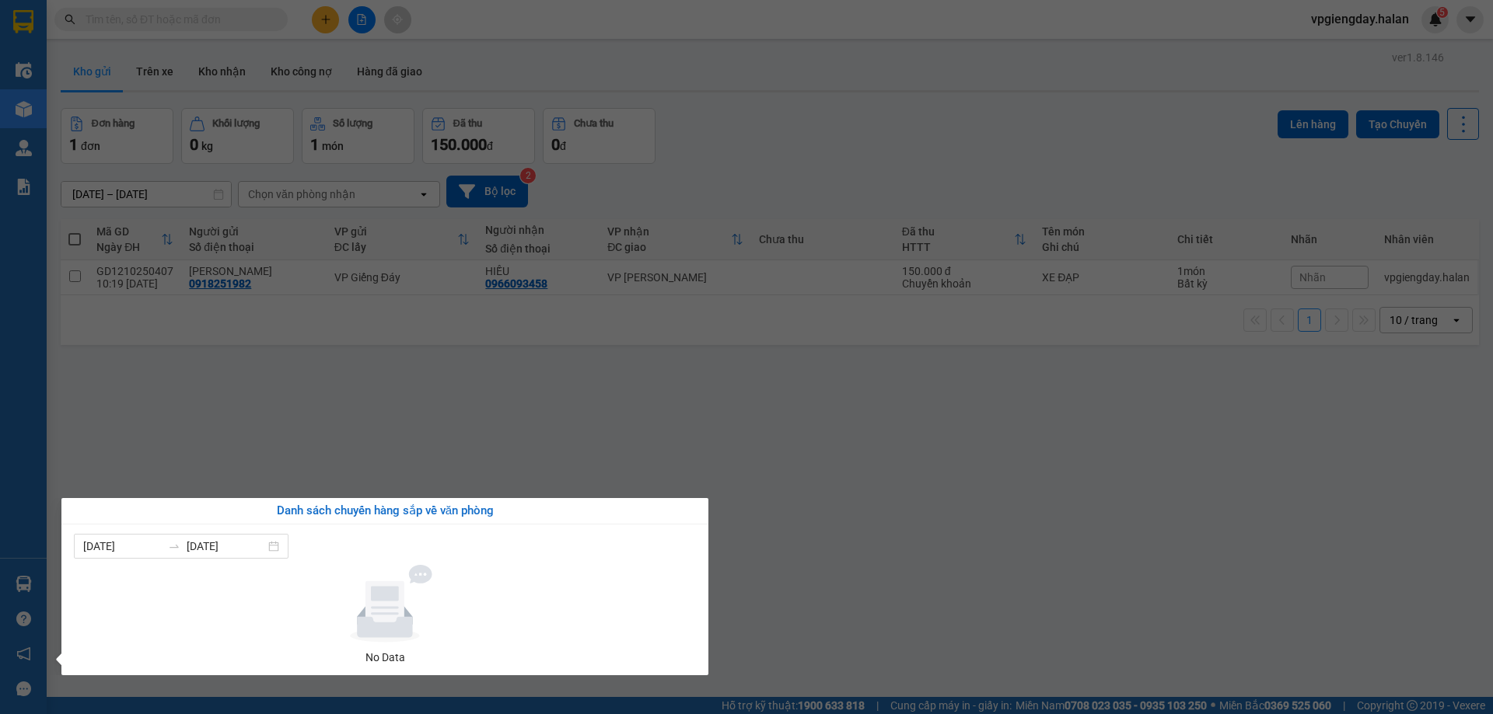
click at [272, 417] on section "Kết quả tìm kiếm ( 1 ) Bộ lọc Mã ĐH Trạng thái Món hàng Thu hộ Tổng cước Chưa c…" at bounding box center [746, 357] width 1493 height 714
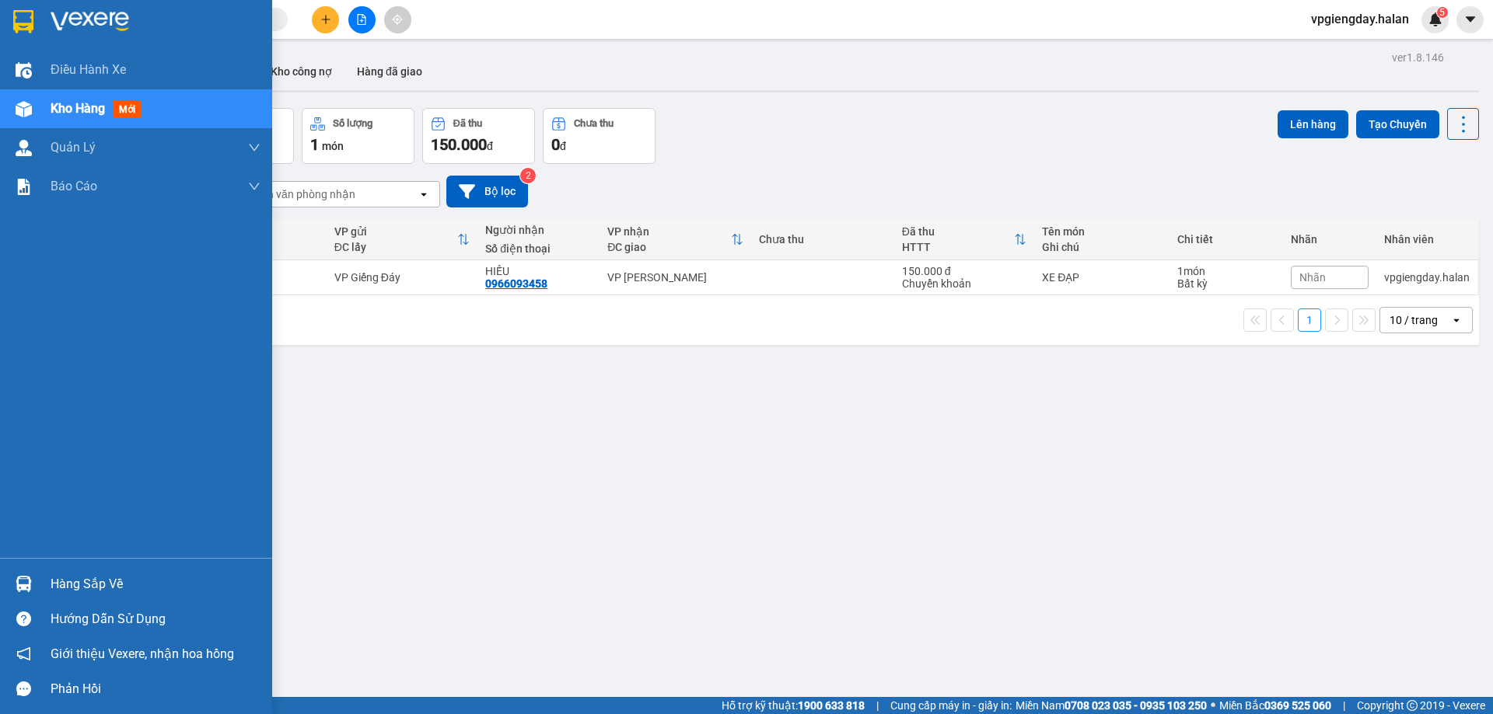
click at [81, 580] on div "Hàng sắp về" at bounding box center [156, 584] width 210 height 23
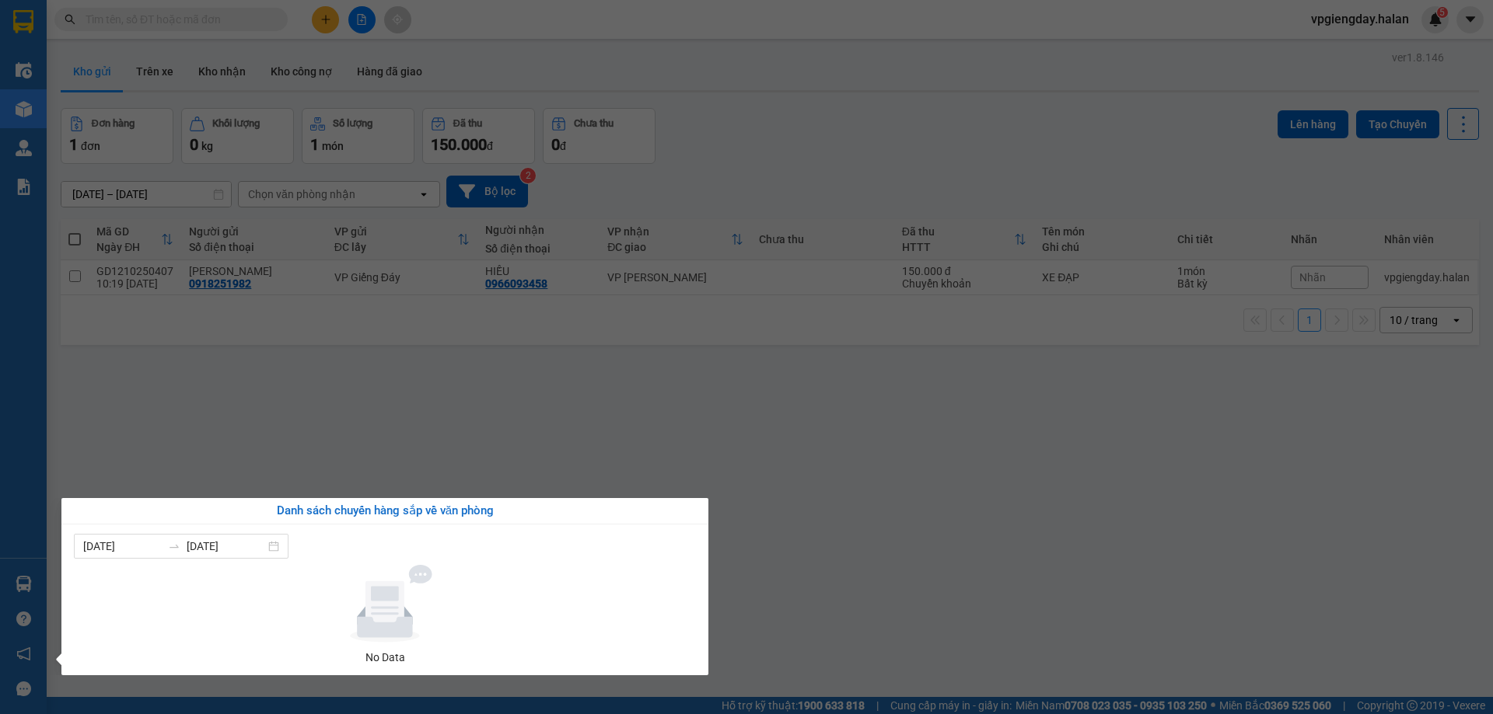
click at [257, 434] on section "Kết quả tìm kiếm ( 1 ) Bộ lọc Mã ĐH Trạng thái Món hàng Thu hộ Tổng cước Chưa c…" at bounding box center [746, 357] width 1493 height 714
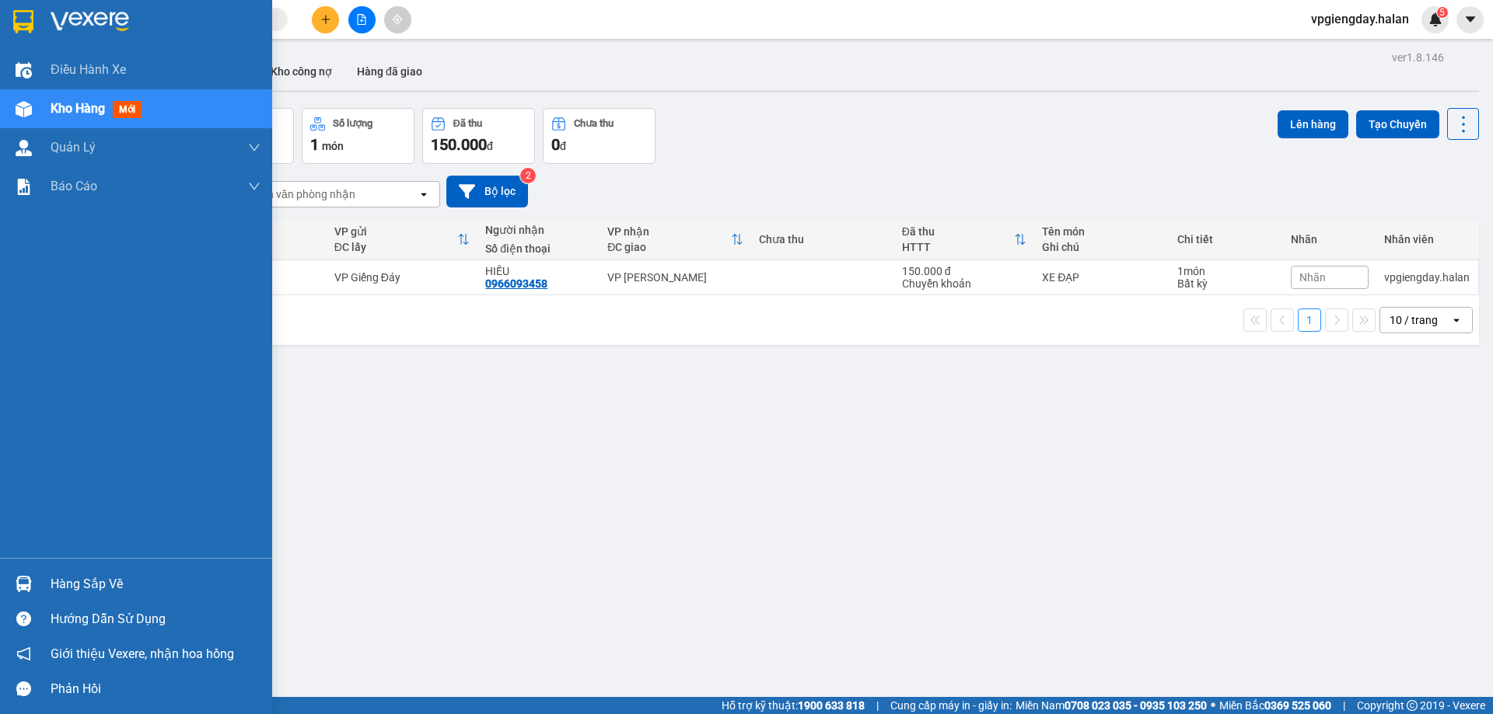
click at [73, 571] on div "Hàng sắp về" at bounding box center [136, 584] width 272 height 35
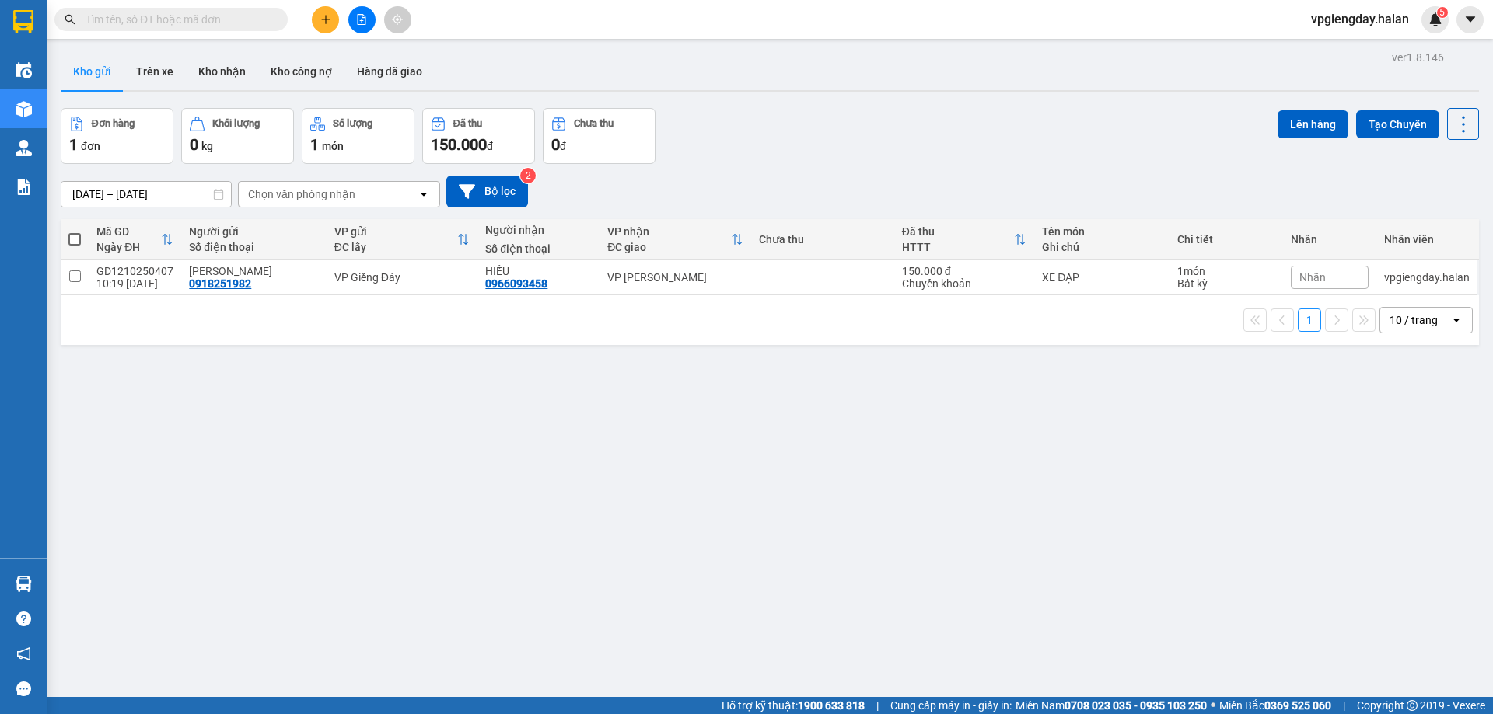
click at [224, 431] on section "Kết quả tìm kiếm ( 1 ) Bộ lọc Mã ĐH Trạng thái Món hàng Thu hộ Tổng cước Chưa c…" at bounding box center [746, 357] width 1493 height 714
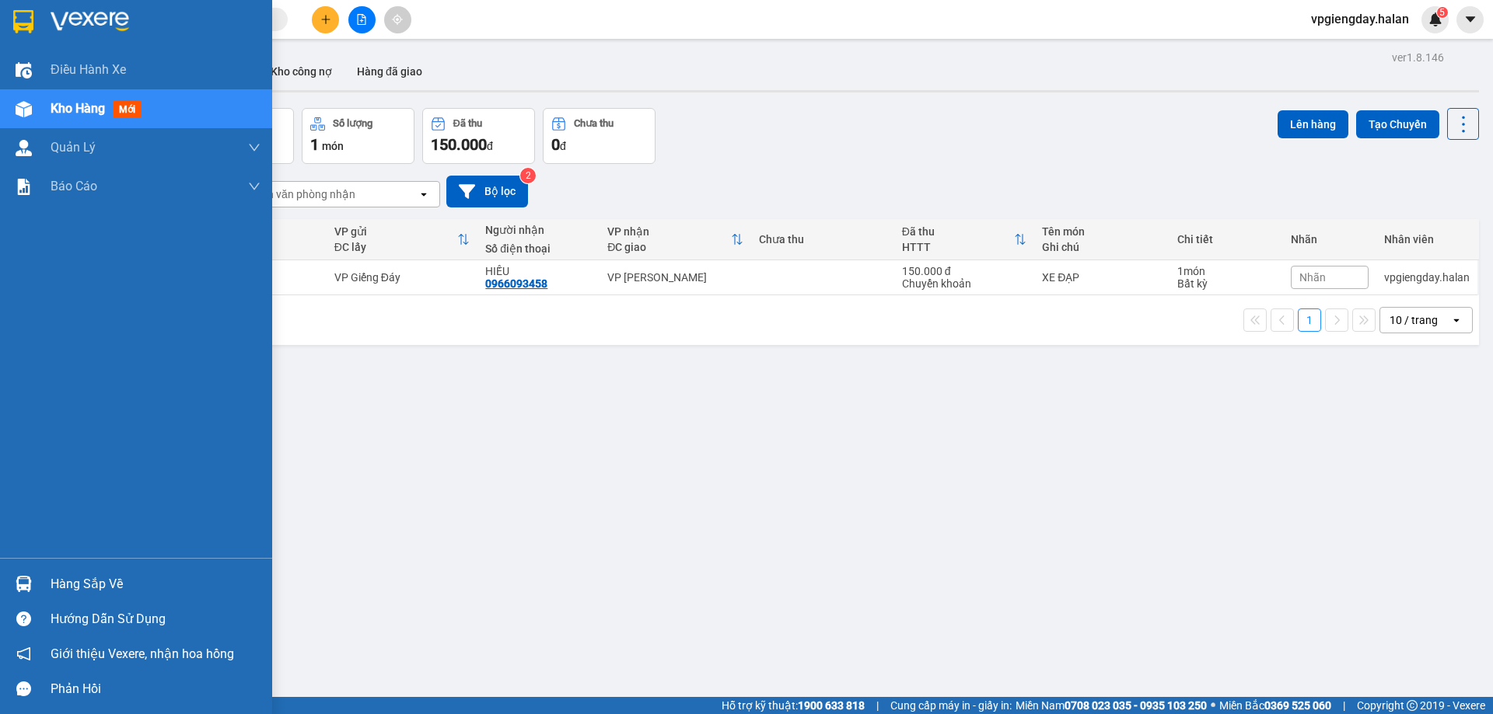
click at [97, 576] on div "Hàng sắp về" at bounding box center [156, 584] width 210 height 23
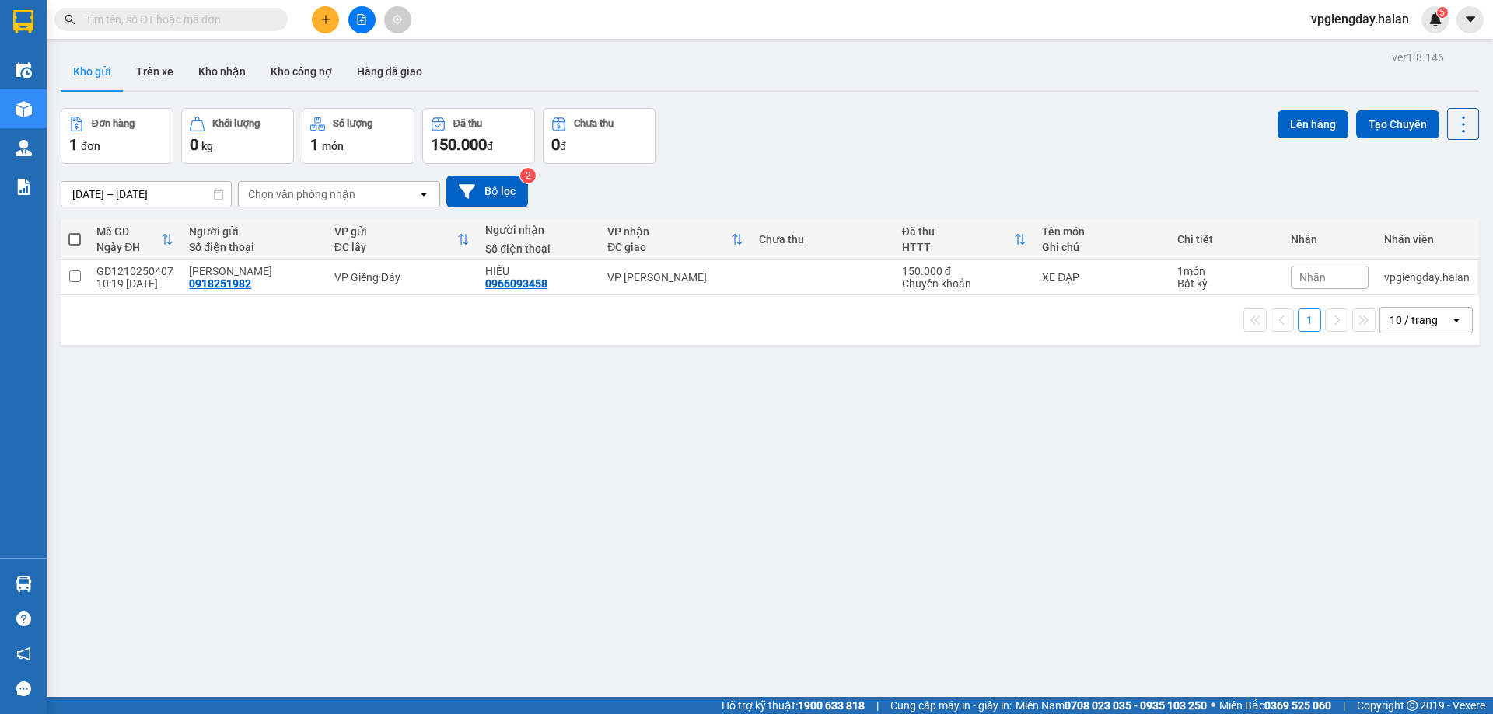
click at [376, 377] on section "Kết quả tìm kiếm ( 1 ) Bộ lọc Mã ĐH Trạng thái Món hàng Thu hộ Tổng cước Chưa c…" at bounding box center [746, 357] width 1493 height 714
drag, startPoint x: 160, startPoint y: 64, endPoint x: 113, endPoint y: 87, distance: 52.8
click at [159, 64] on button "Trên xe" at bounding box center [155, 71] width 62 height 37
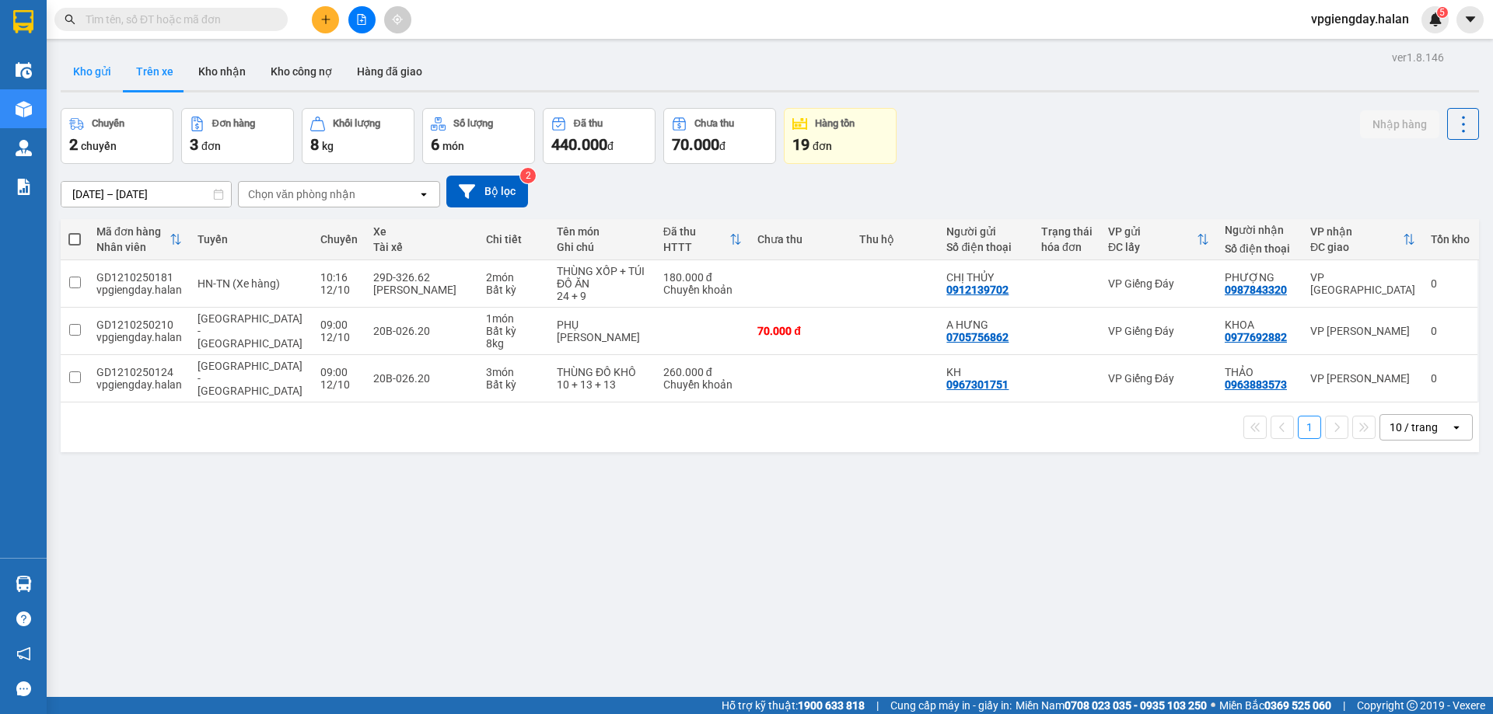
click at [99, 59] on button "Kho gửi" at bounding box center [92, 71] width 63 height 37
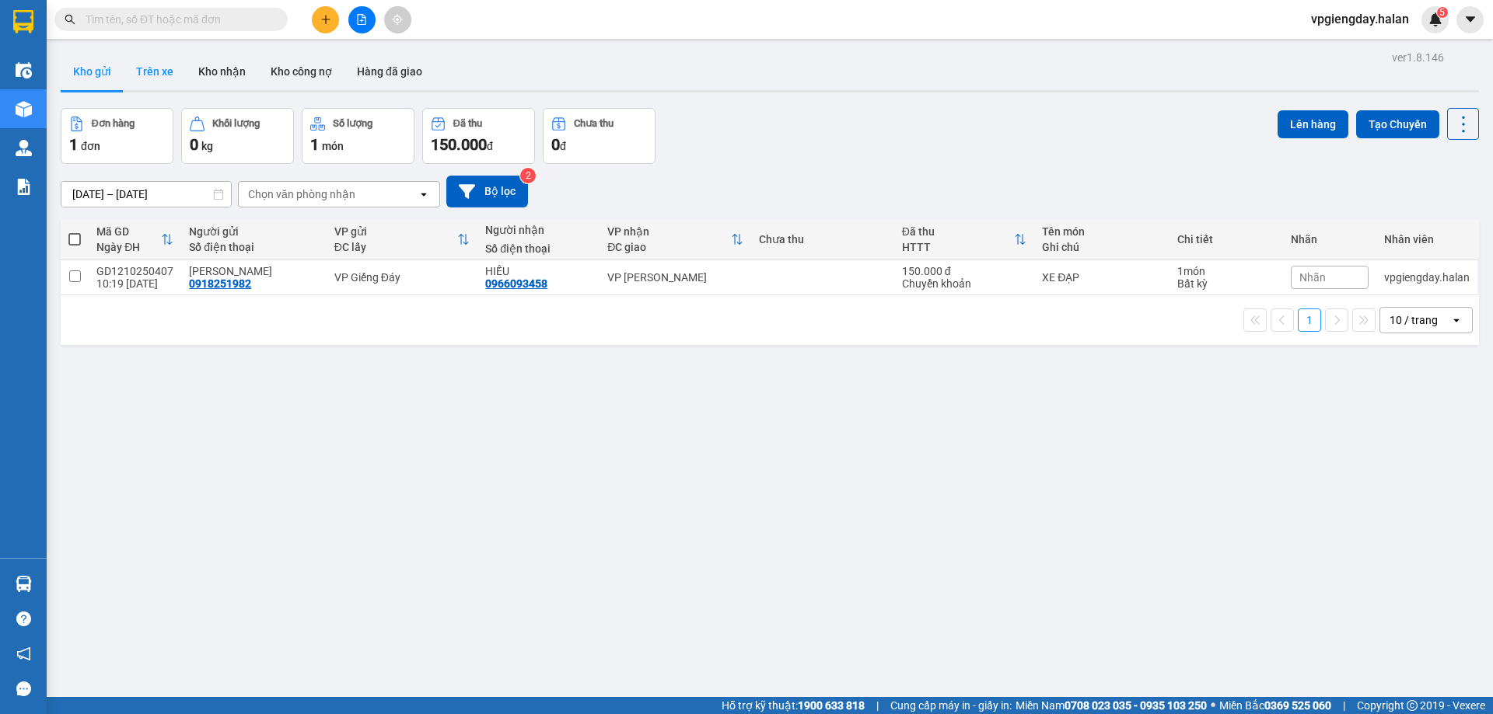
click at [143, 68] on button "Trên xe" at bounding box center [155, 71] width 62 height 37
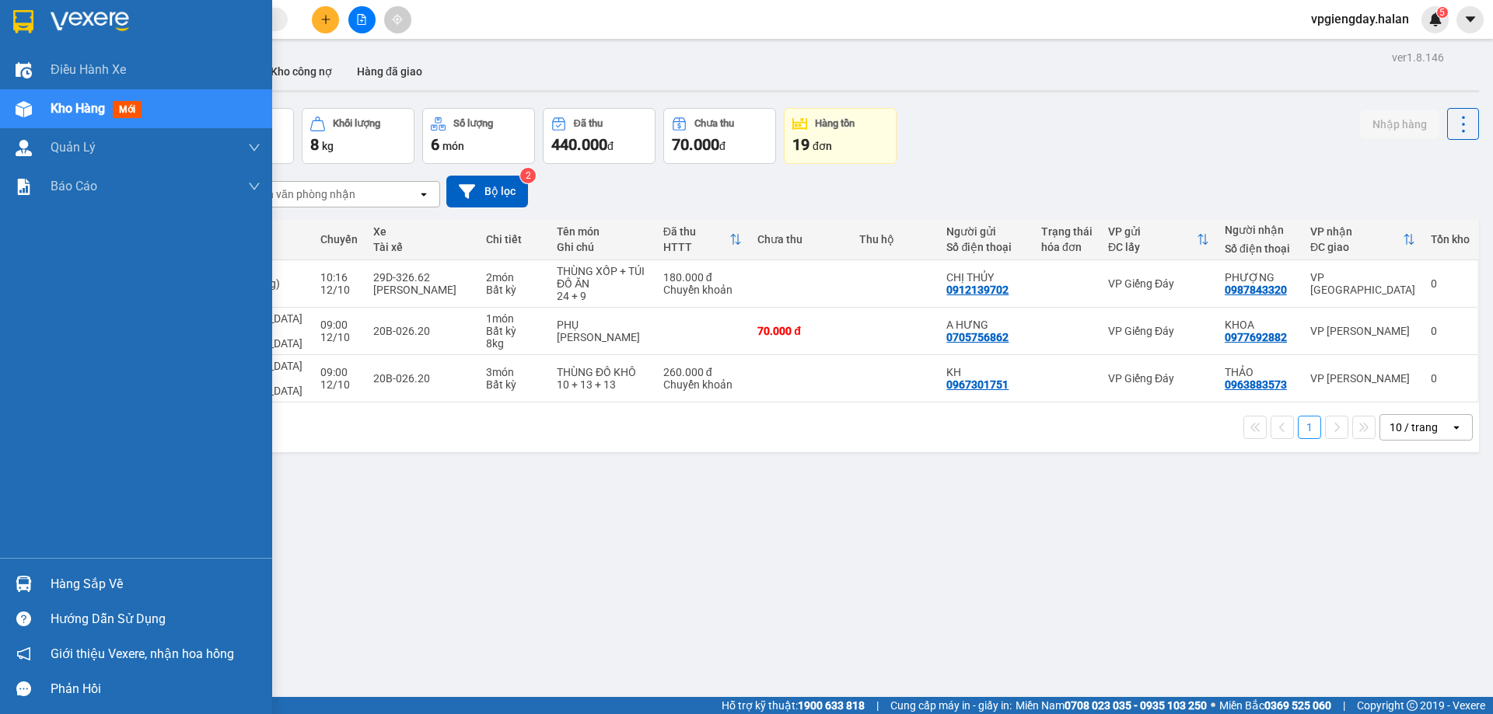
click at [75, 582] on div "Hàng sắp về" at bounding box center [156, 584] width 210 height 23
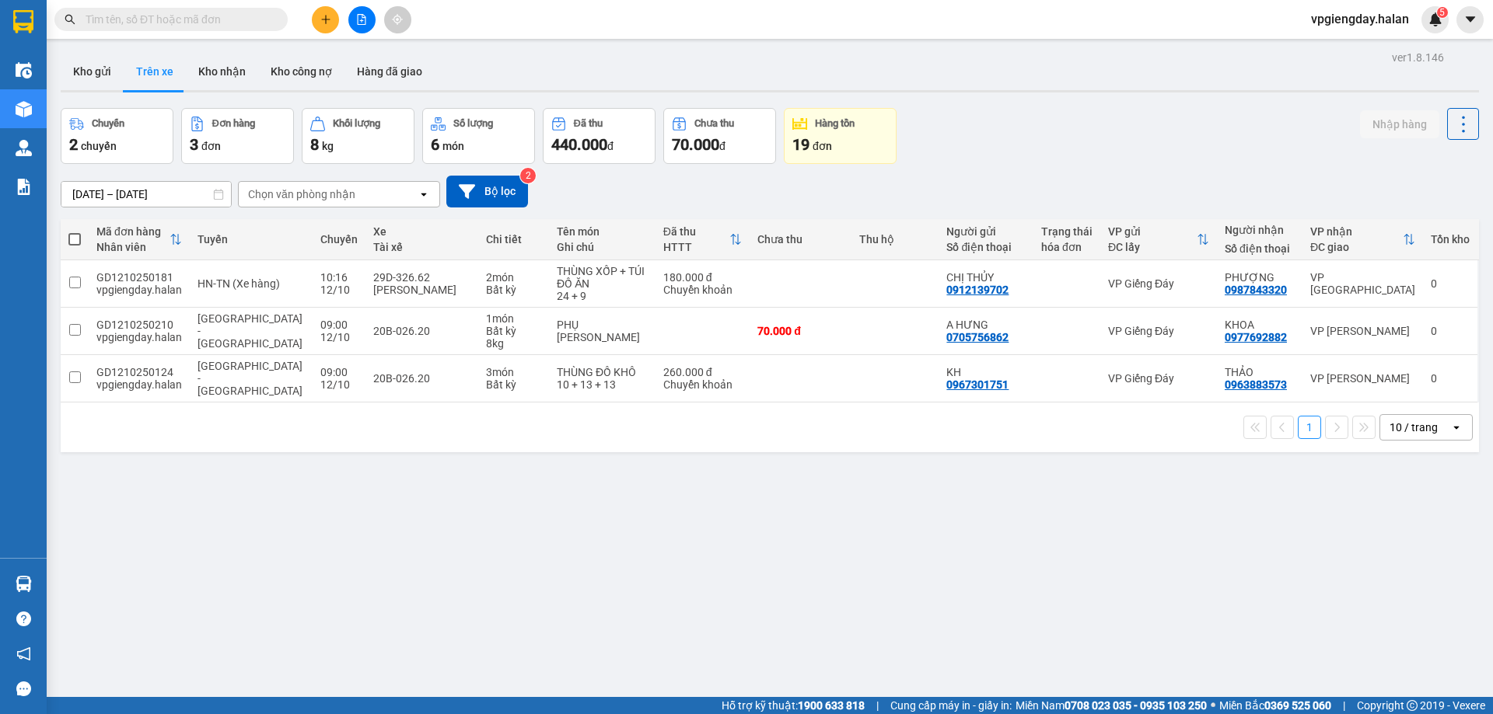
click at [339, 452] on section "Kết quả tìm kiếm ( 1 ) Bộ lọc Mã ĐH Trạng thái Món hàng Thu hộ Tổng cước Chưa c…" at bounding box center [746, 357] width 1493 height 714
click at [93, 70] on button "Kho gửi" at bounding box center [92, 71] width 63 height 37
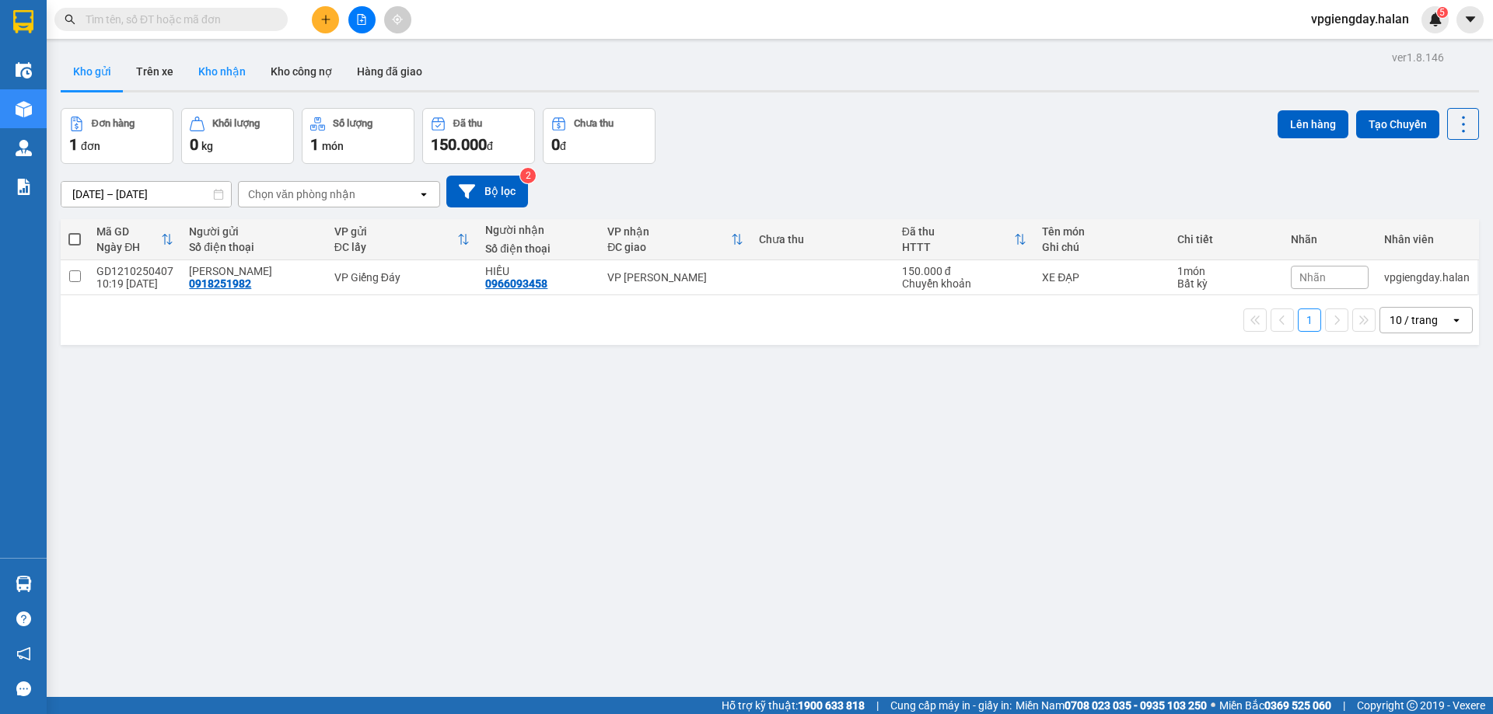
click at [208, 77] on button "Kho nhận" at bounding box center [222, 71] width 72 height 37
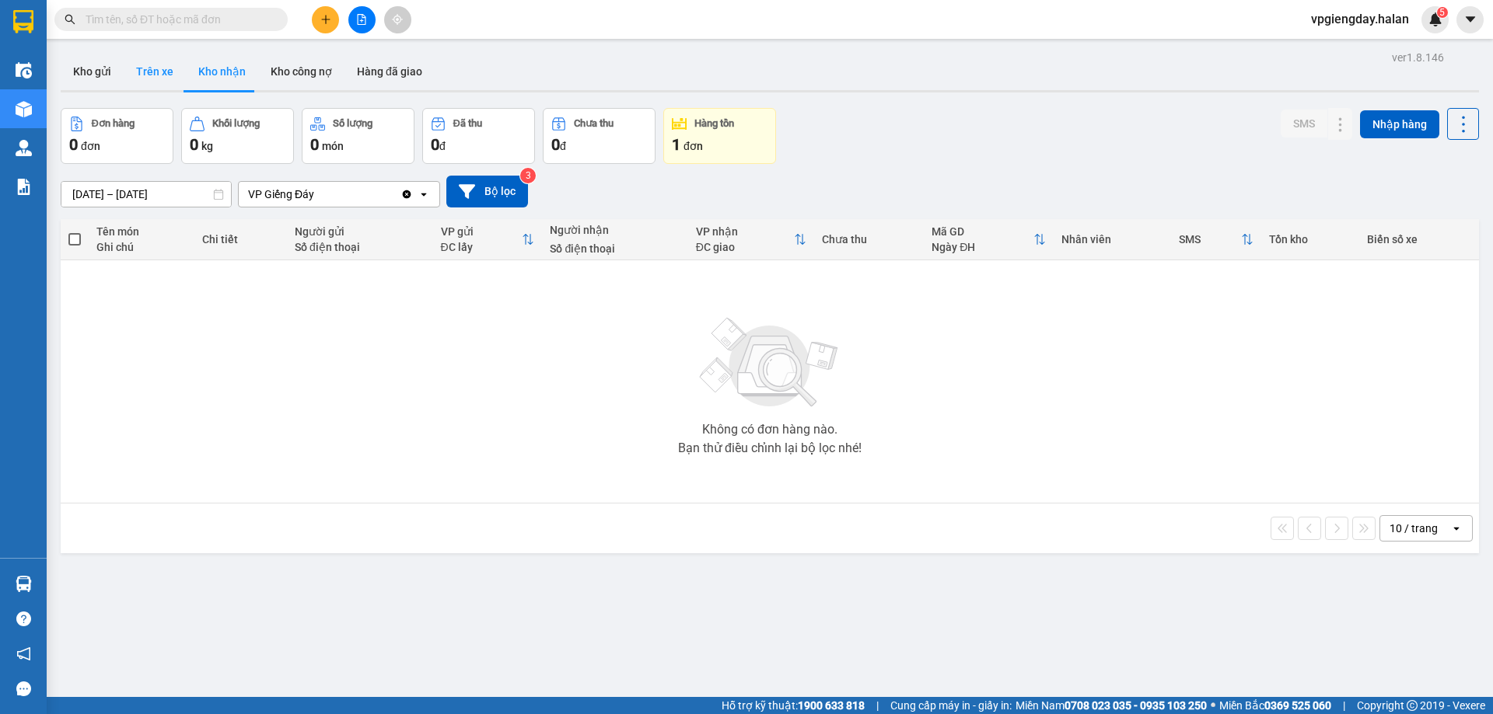
click at [146, 70] on button "Trên xe" at bounding box center [155, 71] width 62 height 37
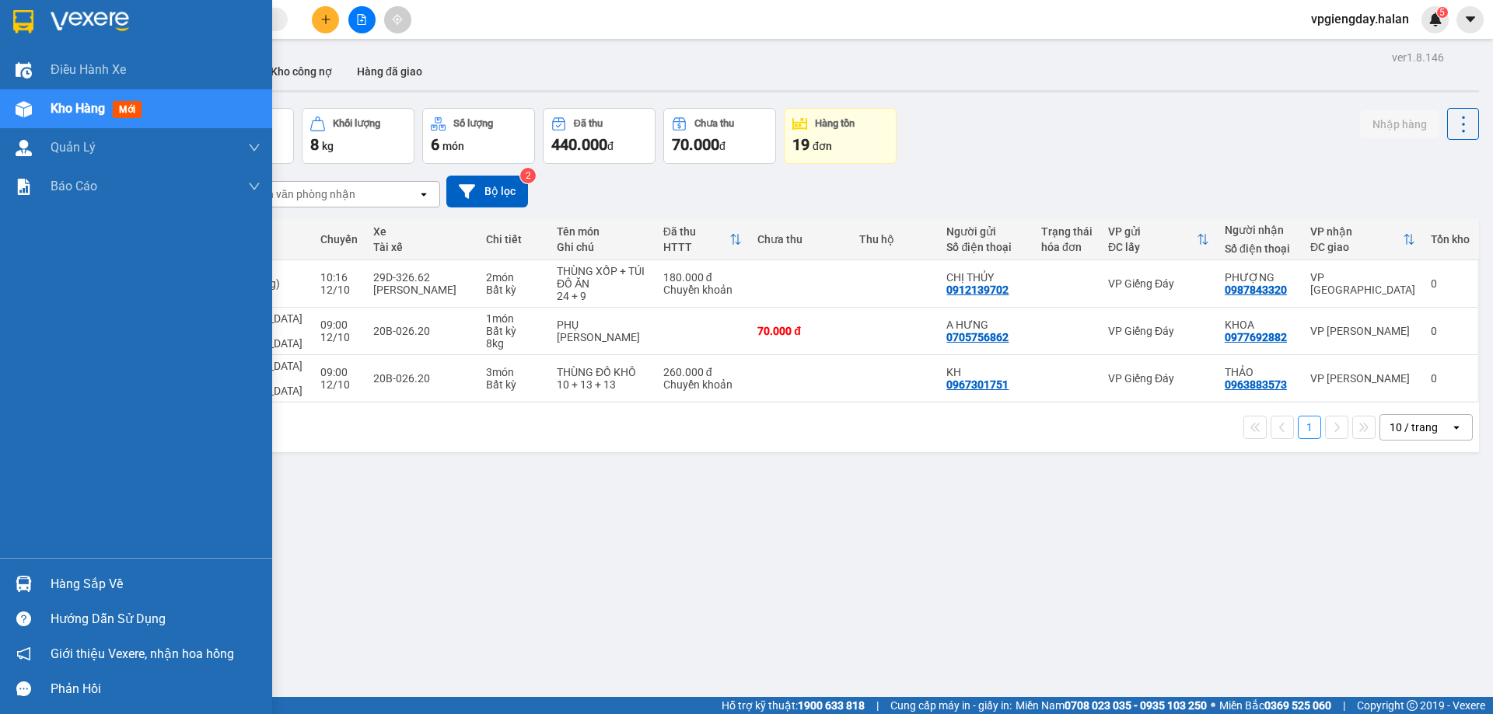
click at [92, 585] on div "Hàng sắp về" at bounding box center [156, 584] width 210 height 23
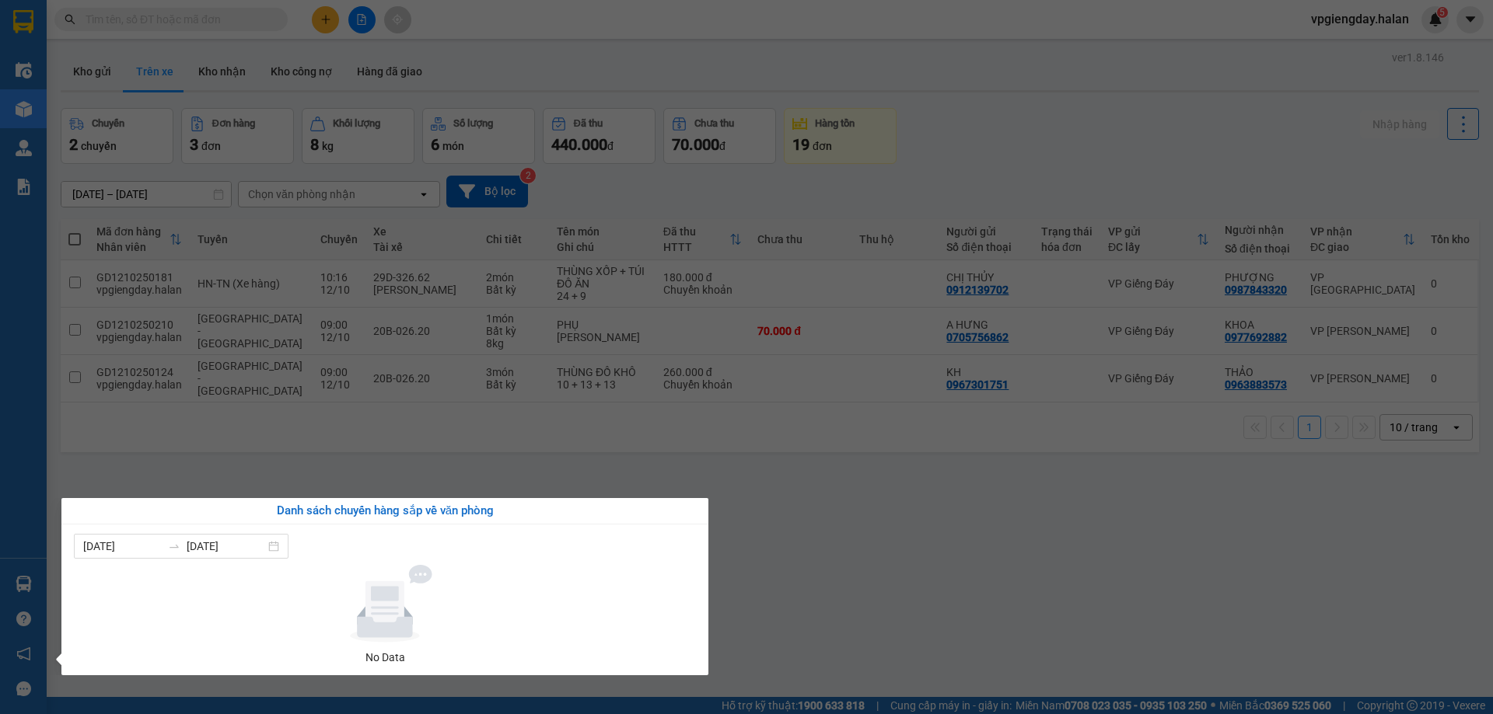
drag, startPoint x: 330, startPoint y: 452, endPoint x: 328, endPoint y: 442, distance: 10.4
click at [331, 449] on section "Kết quả tìm kiếm ( 1 ) Bộ lọc Mã ĐH Trạng thái Món hàng Thu hộ Tổng cước Chưa c…" at bounding box center [746, 357] width 1493 height 714
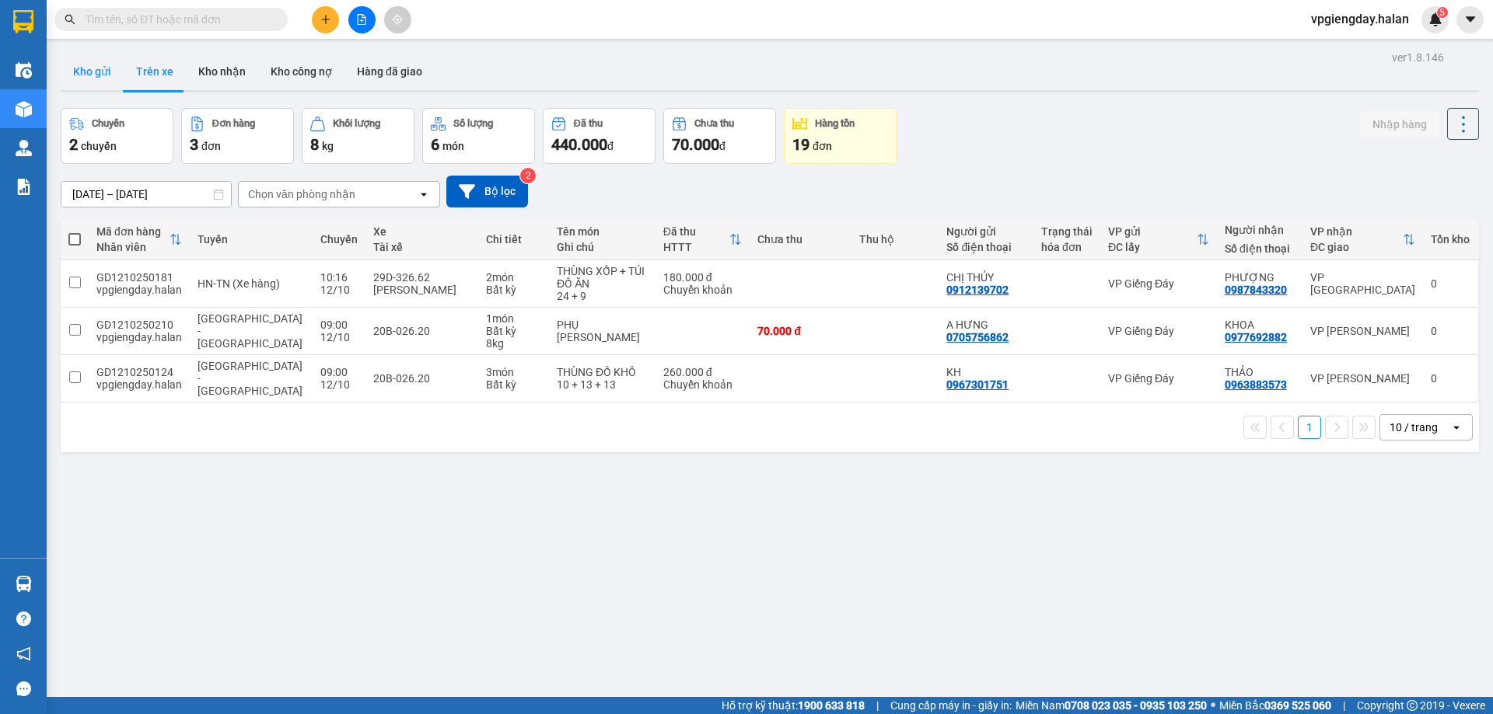
click at [80, 79] on button "Kho gửi" at bounding box center [92, 71] width 63 height 37
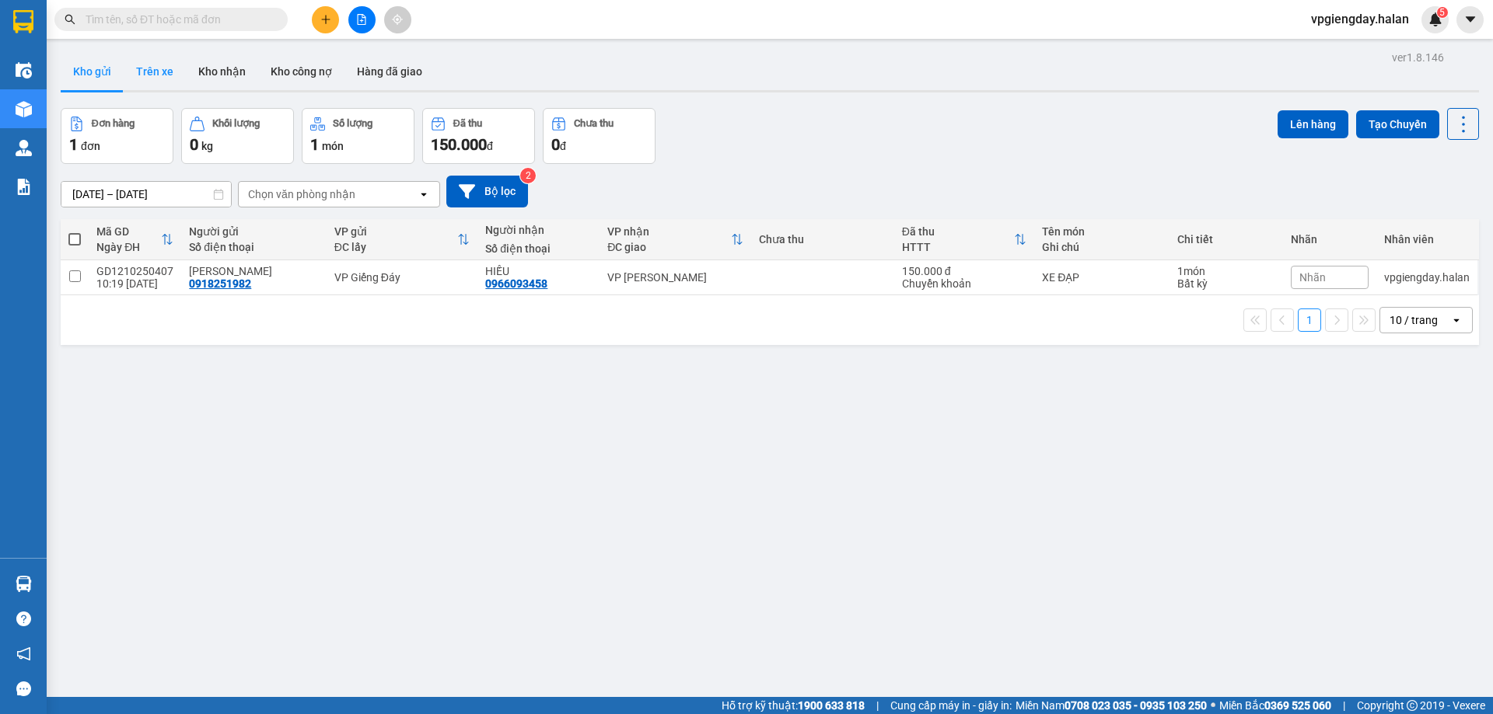
click at [151, 72] on button "Trên xe" at bounding box center [155, 71] width 62 height 37
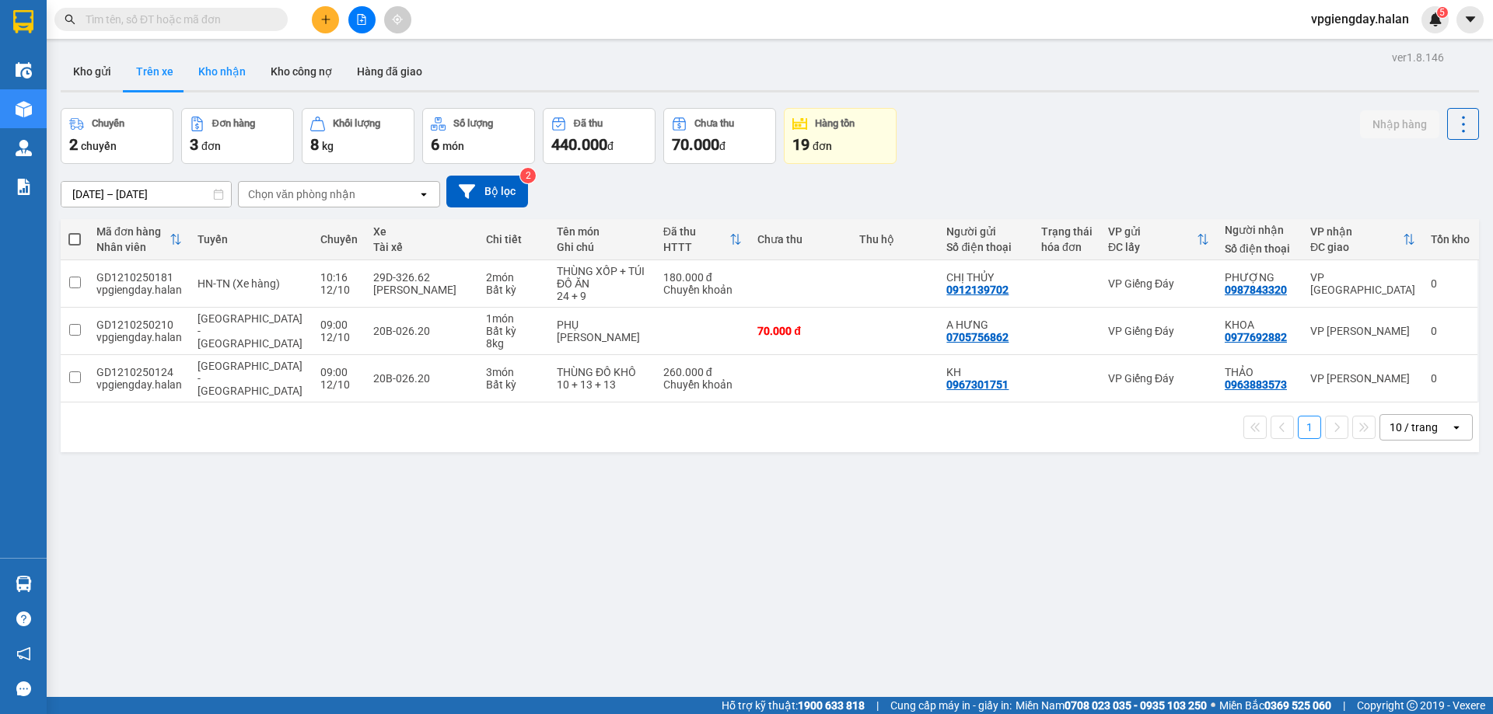
drag, startPoint x: 216, startPoint y: 65, endPoint x: 239, endPoint y: 71, distance: 24.1
click at [218, 65] on button "Kho nhận" at bounding box center [222, 71] width 72 height 37
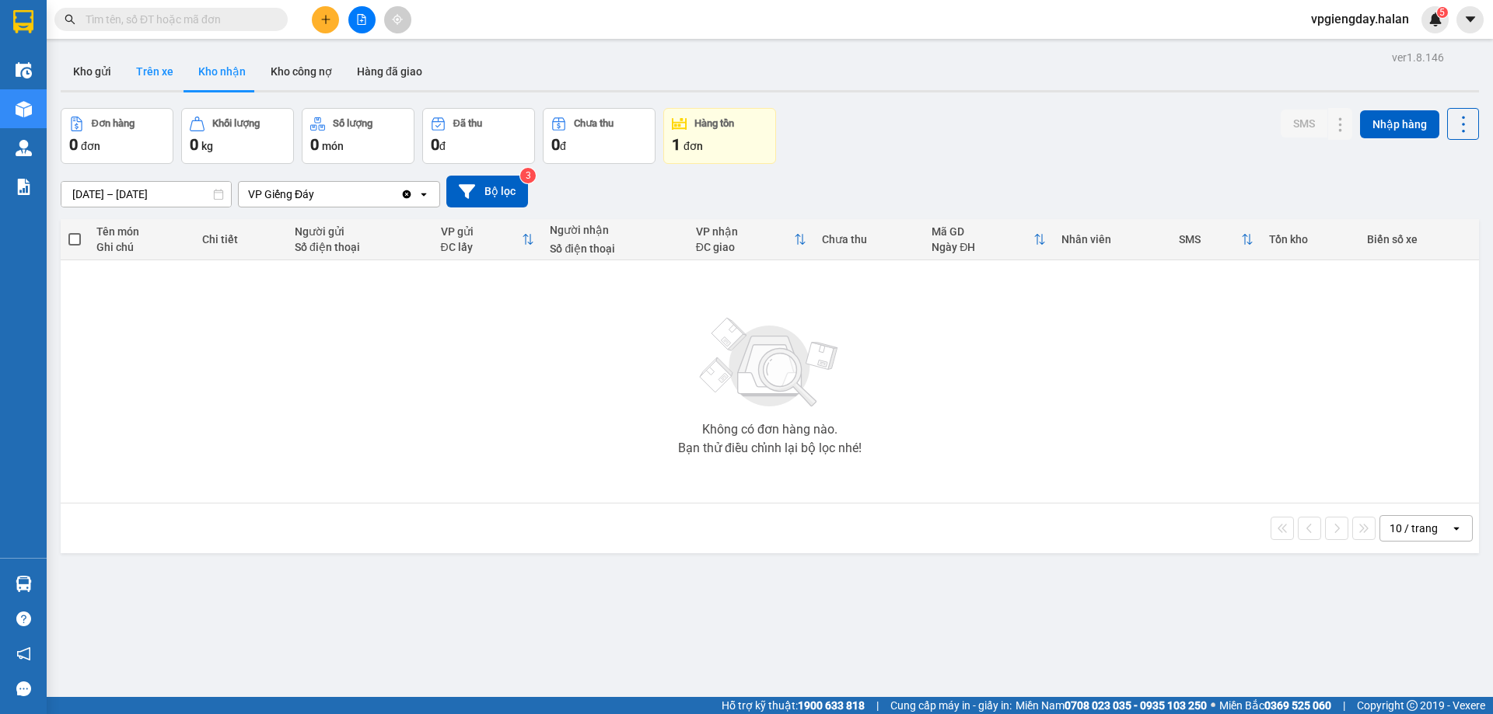
click at [148, 65] on button "Trên xe" at bounding box center [155, 71] width 62 height 37
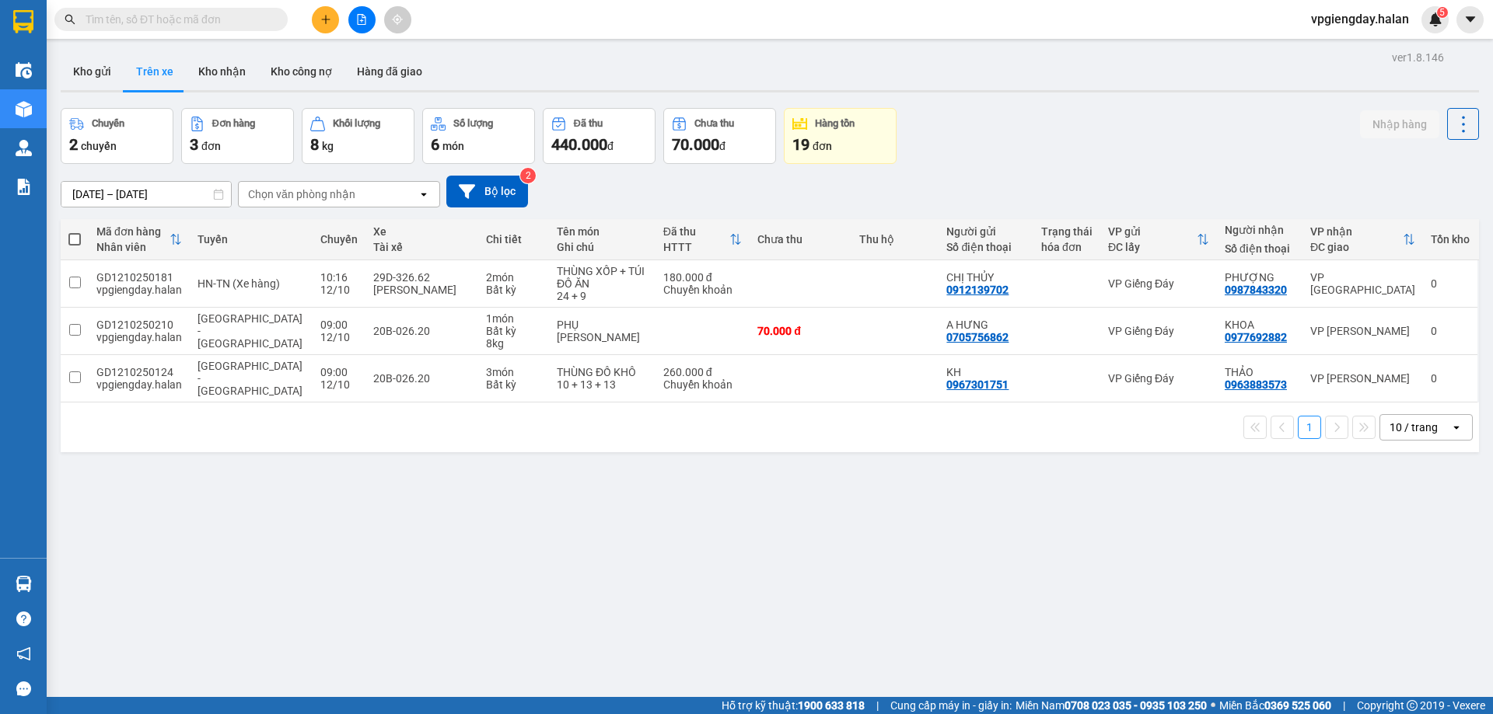
drag, startPoint x: 353, startPoint y: 618, endPoint x: 295, endPoint y: 519, distance: 114.3
click at [295, 519] on div "ver 1.8.146 Kho gửi Trên xe Kho nhận Kho công nợ Hàng đã giao Chuyến 2 chuyến Đ…" at bounding box center [769, 404] width 1430 height 714
click at [97, 71] on button "Kho gửi" at bounding box center [92, 71] width 63 height 37
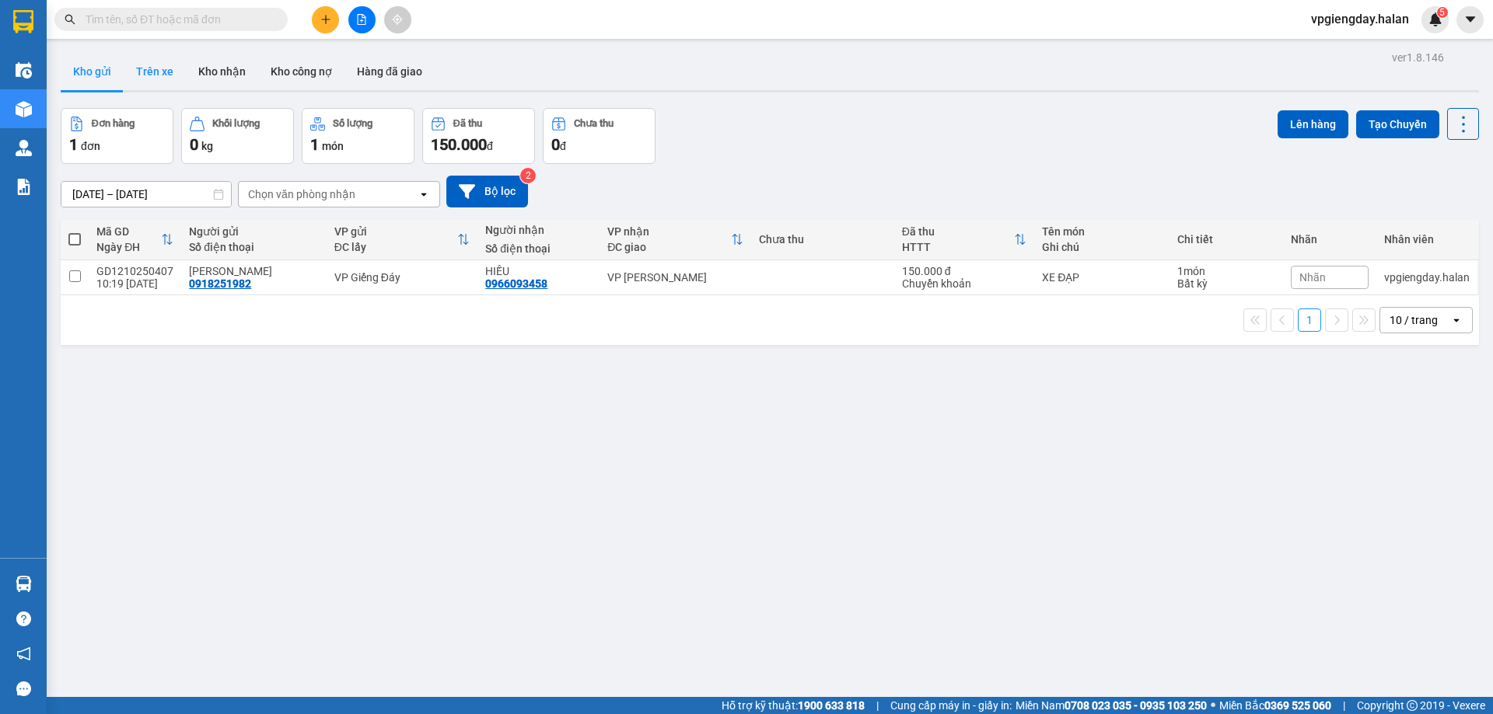
click at [162, 74] on button "Trên xe" at bounding box center [155, 71] width 62 height 37
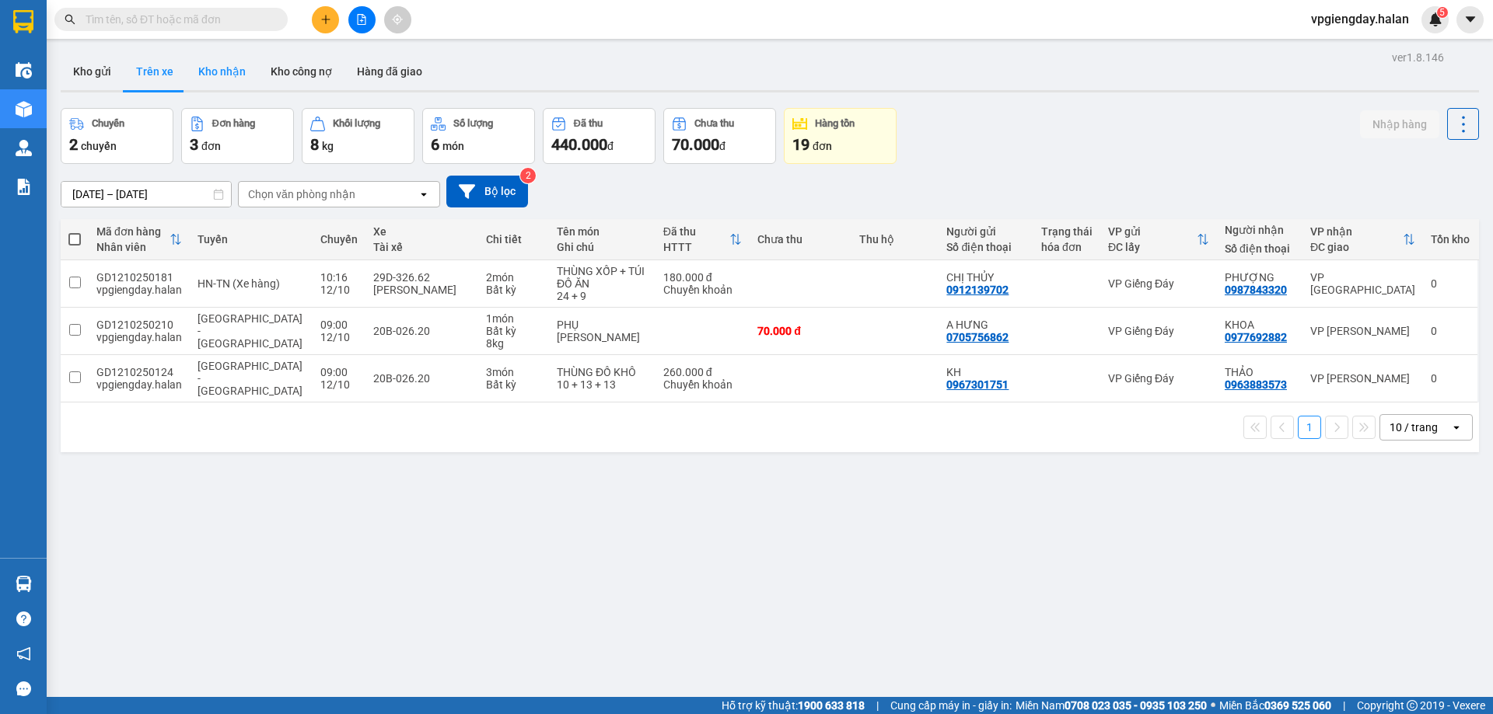
click at [199, 60] on button "Kho nhận" at bounding box center [222, 71] width 72 height 37
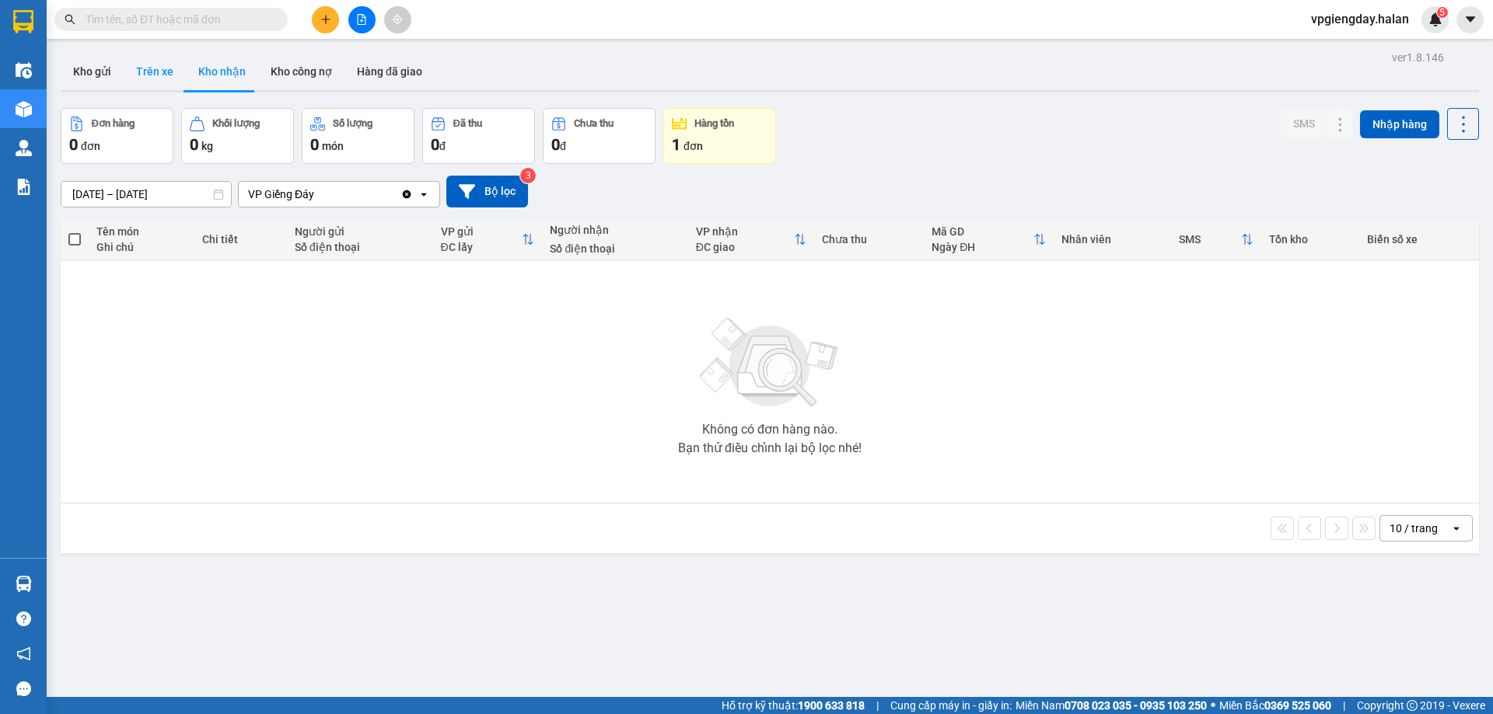
click at [158, 80] on button "Trên xe" at bounding box center [155, 71] width 62 height 37
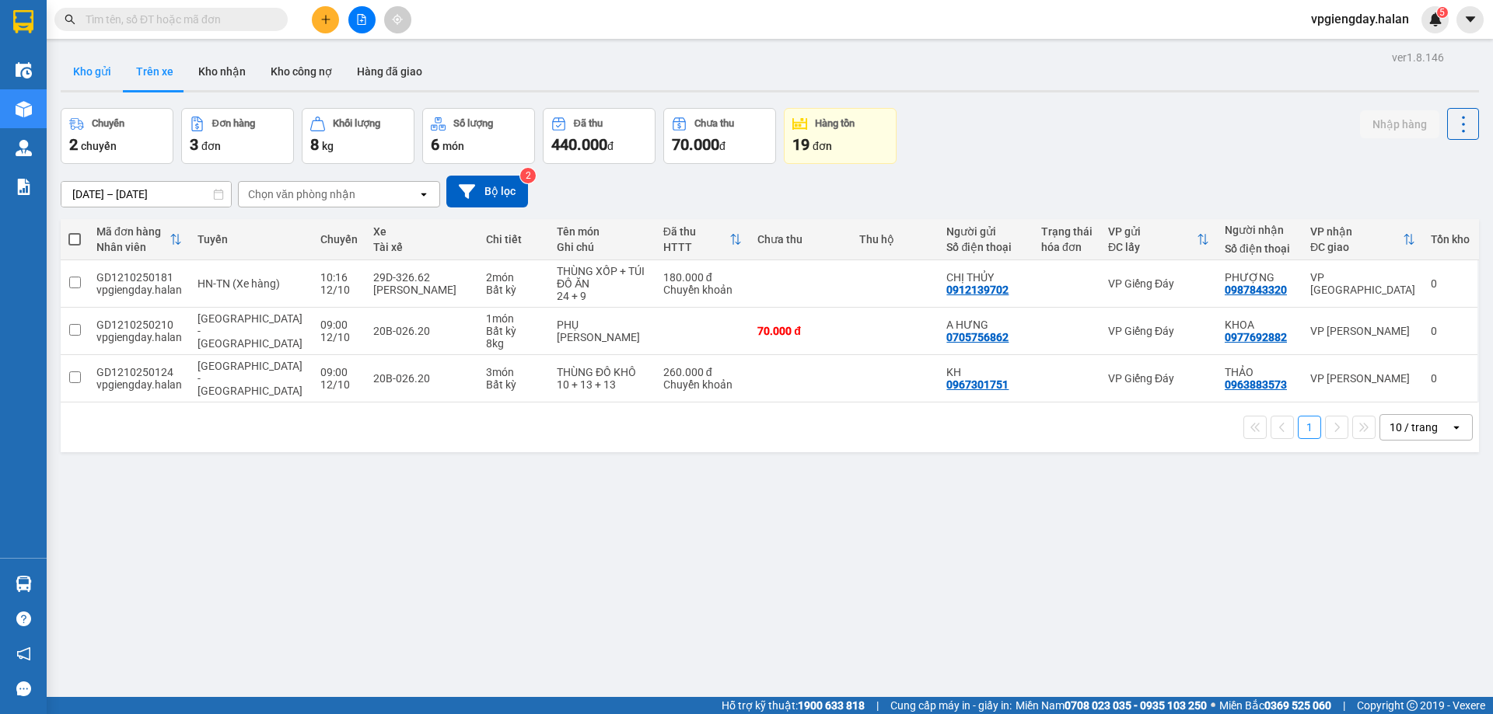
click at [89, 79] on button "Kho gửi" at bounding box center [92, 71] width 63 height 37
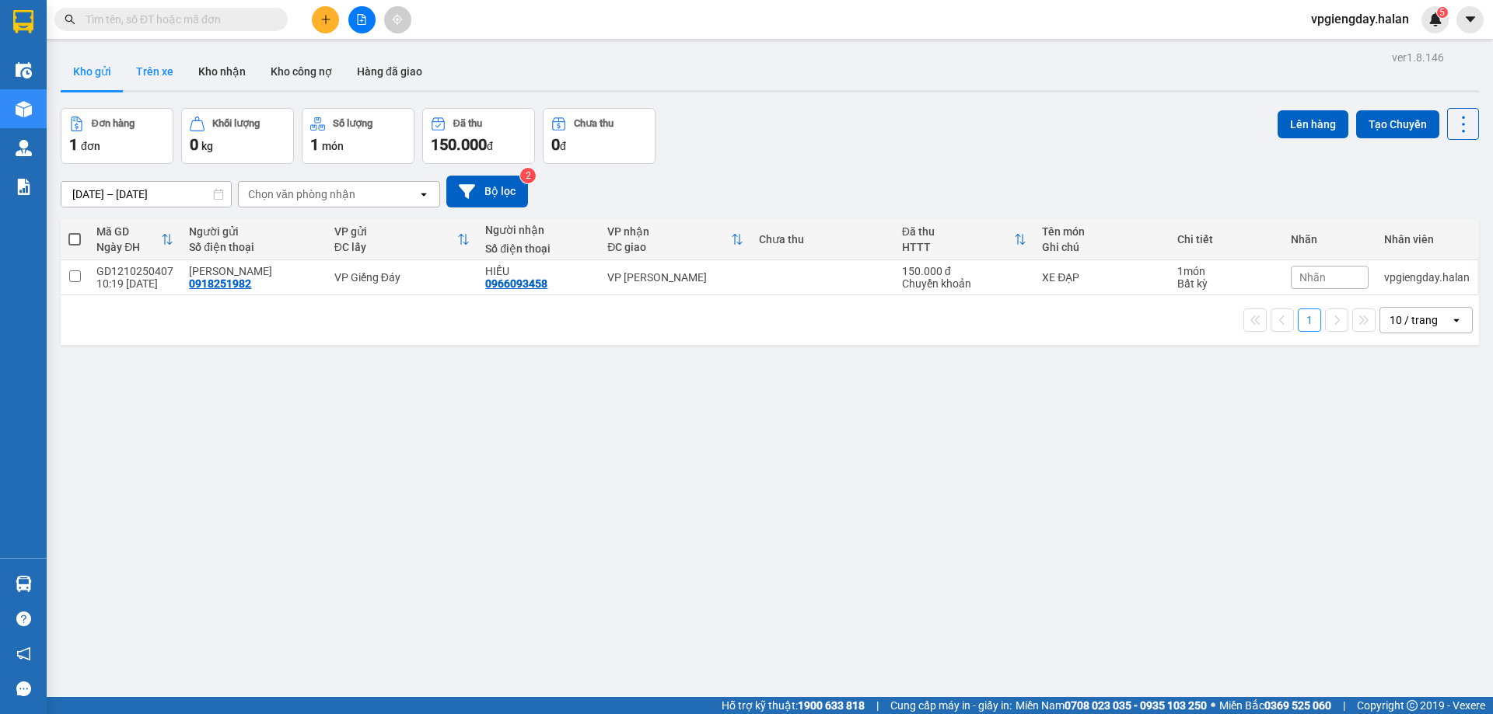
click at [143, 77] on button "Trên xe" at bounding box center [155, 71] width 62 height 37
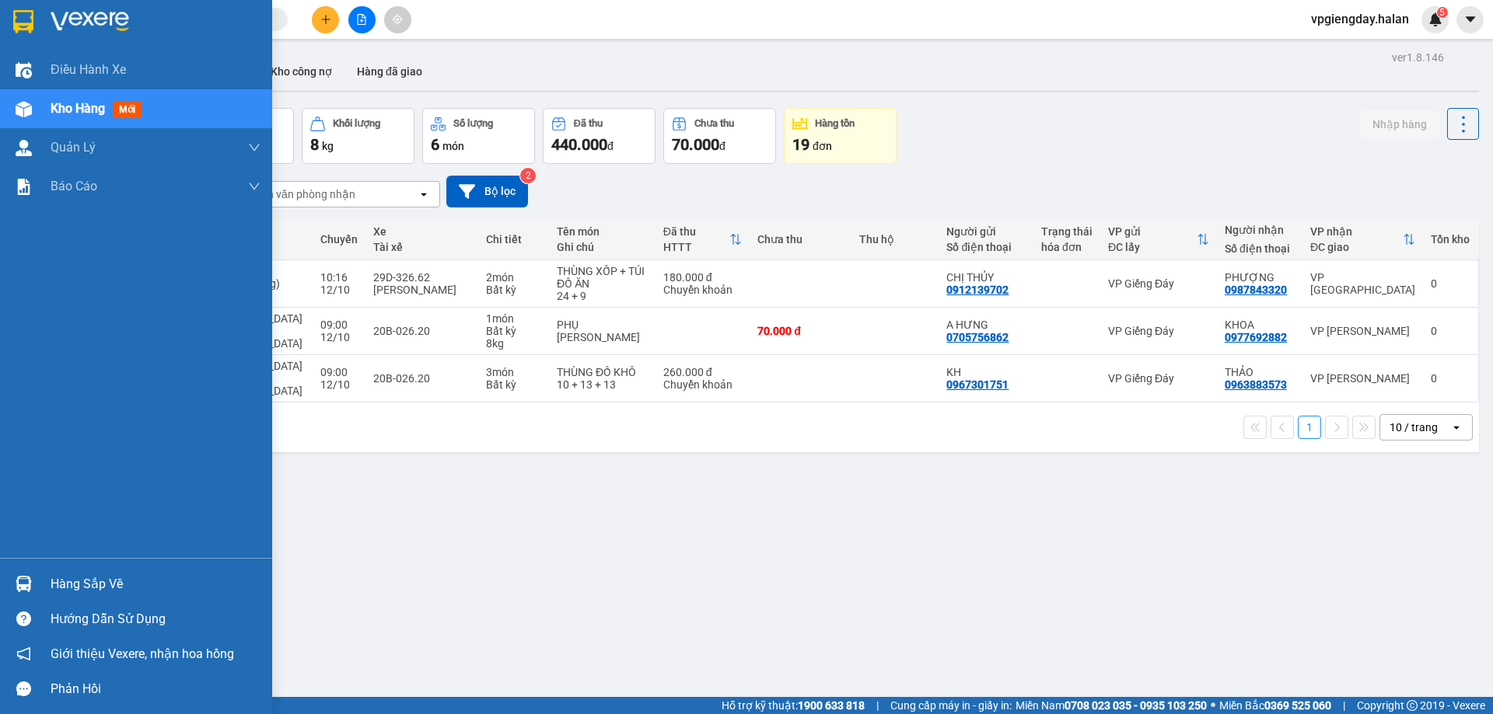
click at [111, 578] on div "Hàng sắp về" at bounding box center [156, 584] width 210 height 23
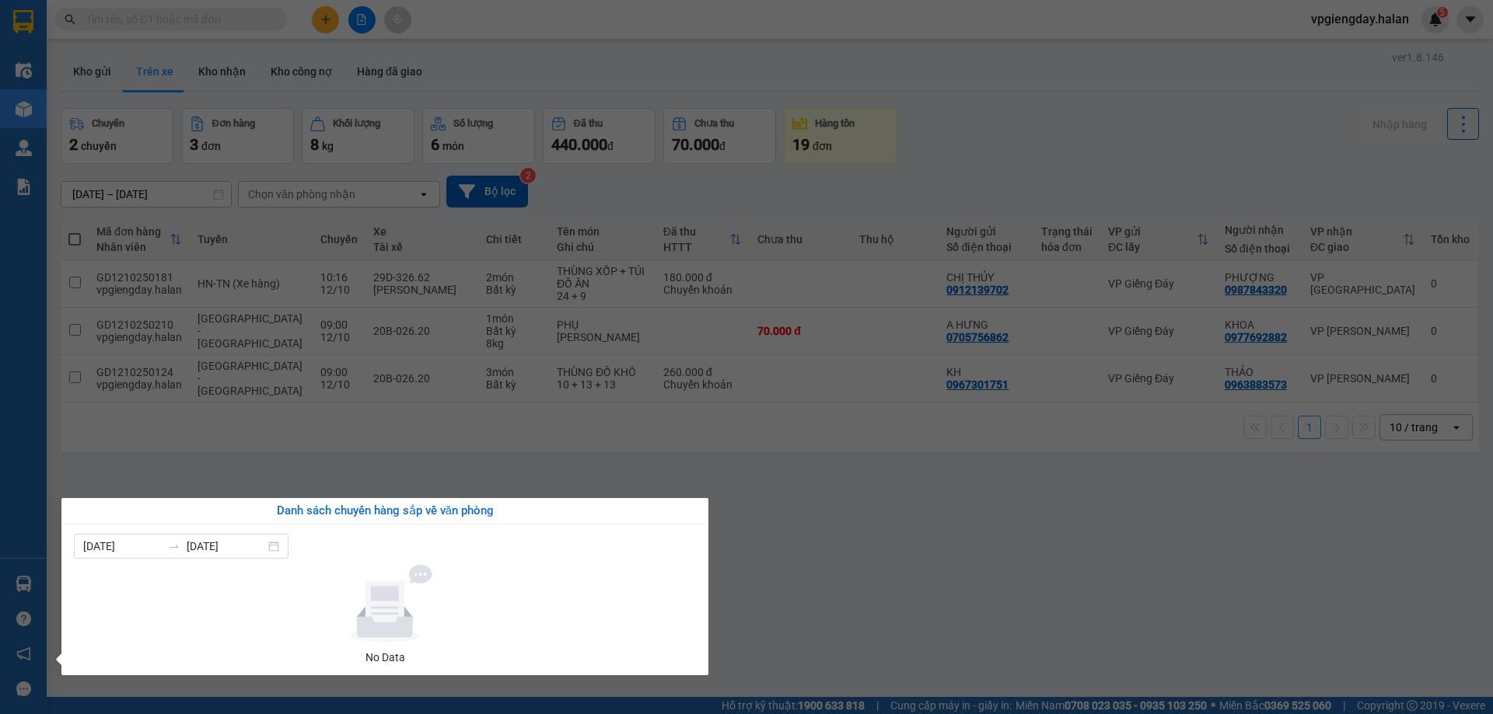
click at [130, 452] on section "Kết quả tìm kiếm ( 1 ) Bộ lọc Mã ĐH Trạng thái Món hàng Thu hộ Tổng cước Chưa c…" at bounding box center [746, 357] width 1493 height 714
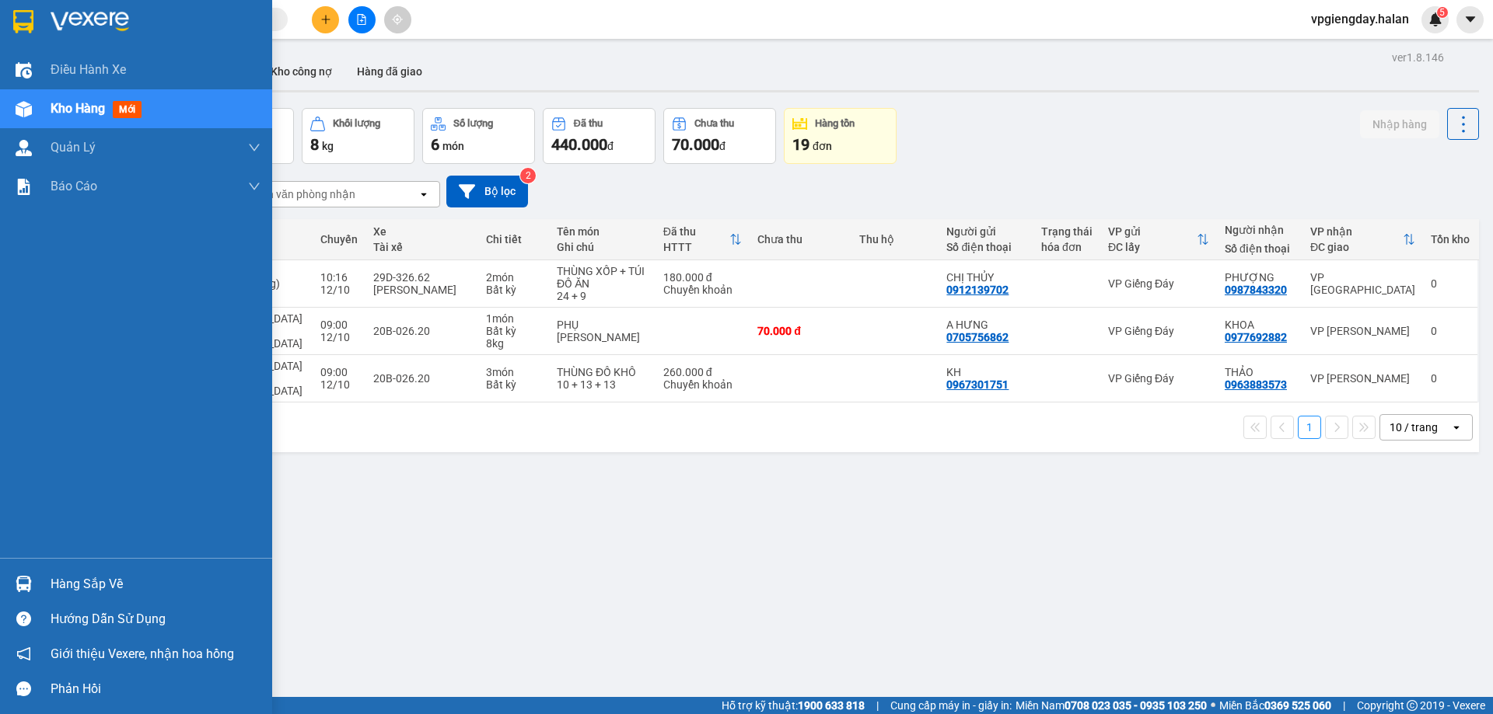
click at [95, 590] on div "Hàng sắp về" at bounding box center [156, 584] width 210 height 23
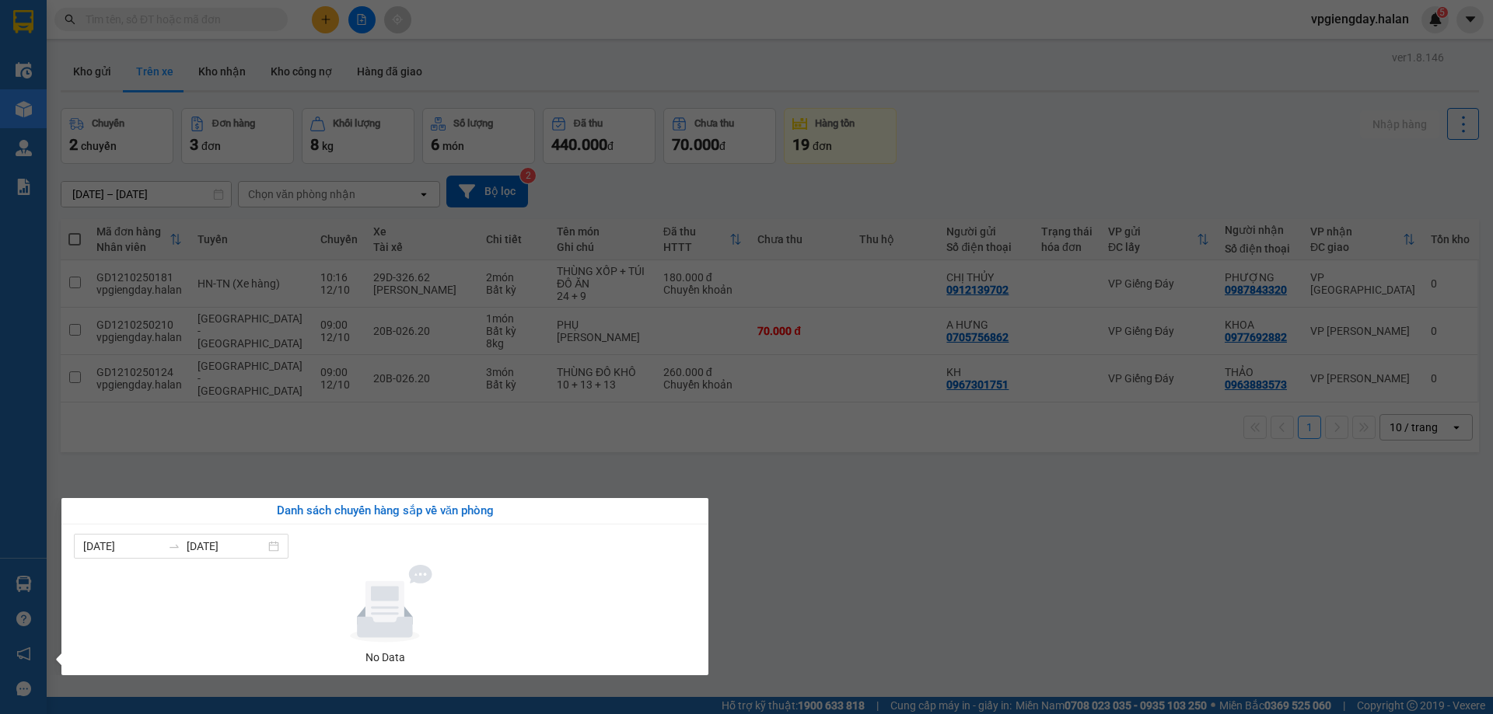
drag, startPoint x: 325, startPoint y: 478, endPoint x: 312, endPoint y: 465, distance: 18.1
click at [326, 473] on section "Kết quả tìm kiếm ( 1 ) Bộ lọc Mã ĐH Trạng thái Món hàng Thu hộ Tổng cước Chưa c…" at bounding box center [746, 357] width 1493 height 714
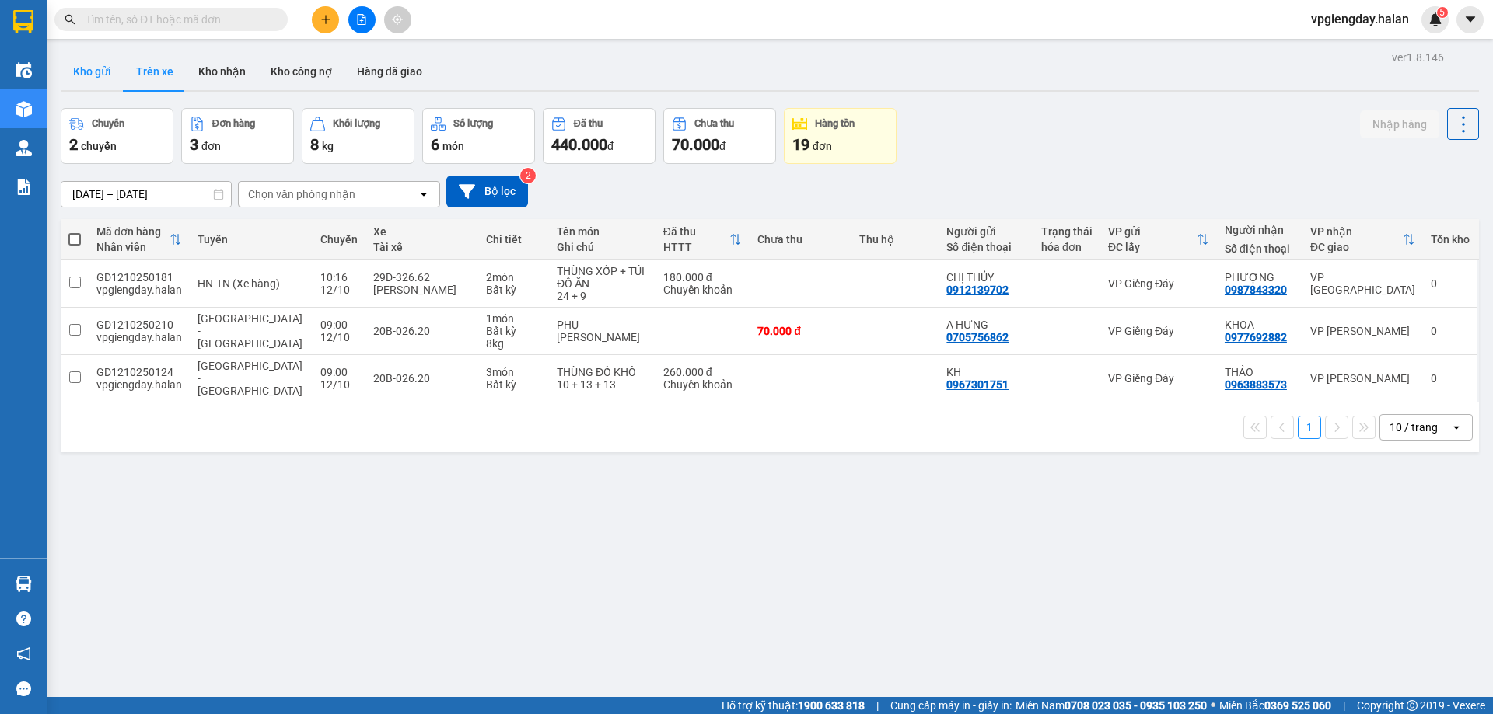
click at [89, 72] on button "Kho gửi" at bounding box center [92, 71] width 63 height 37
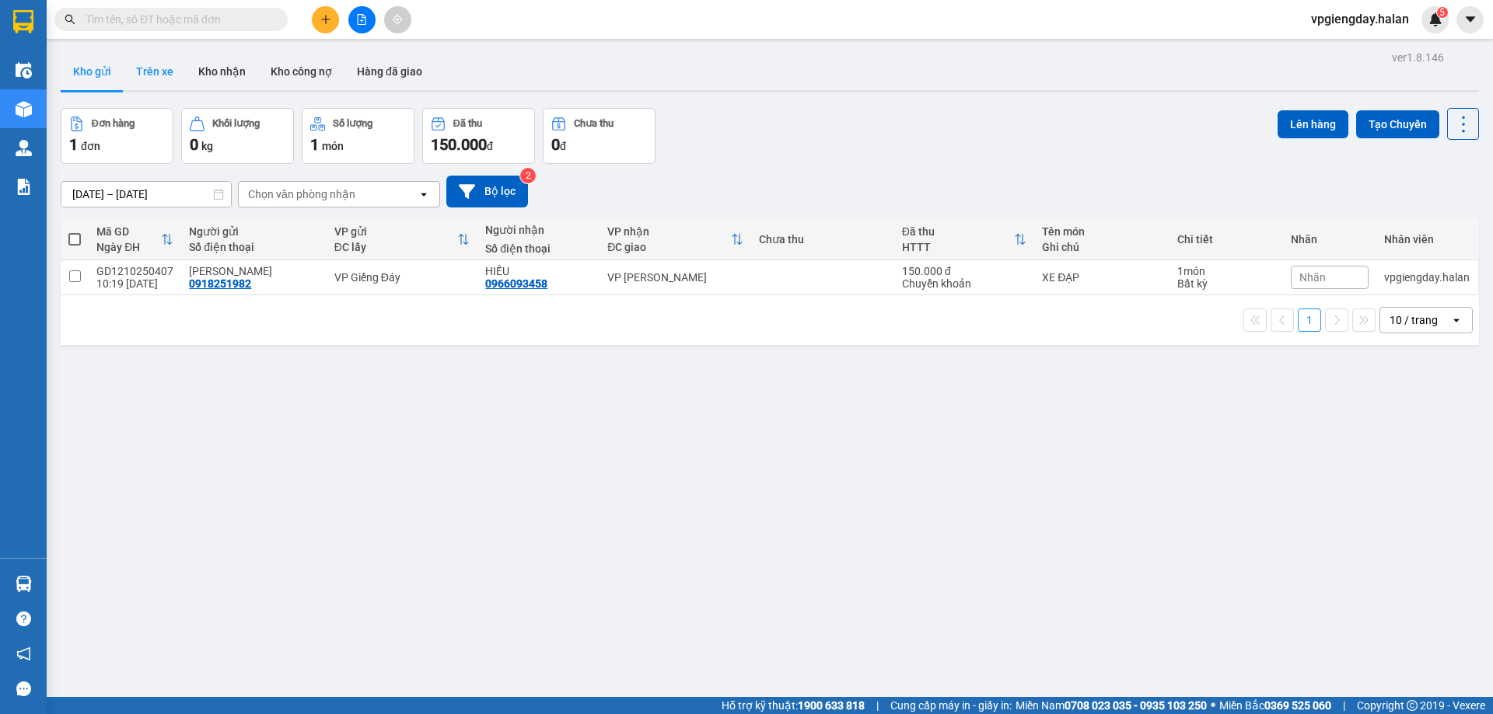
click at [155, 73] on button "Trên xe" at bounding box center [155, 71] width 62 height 37
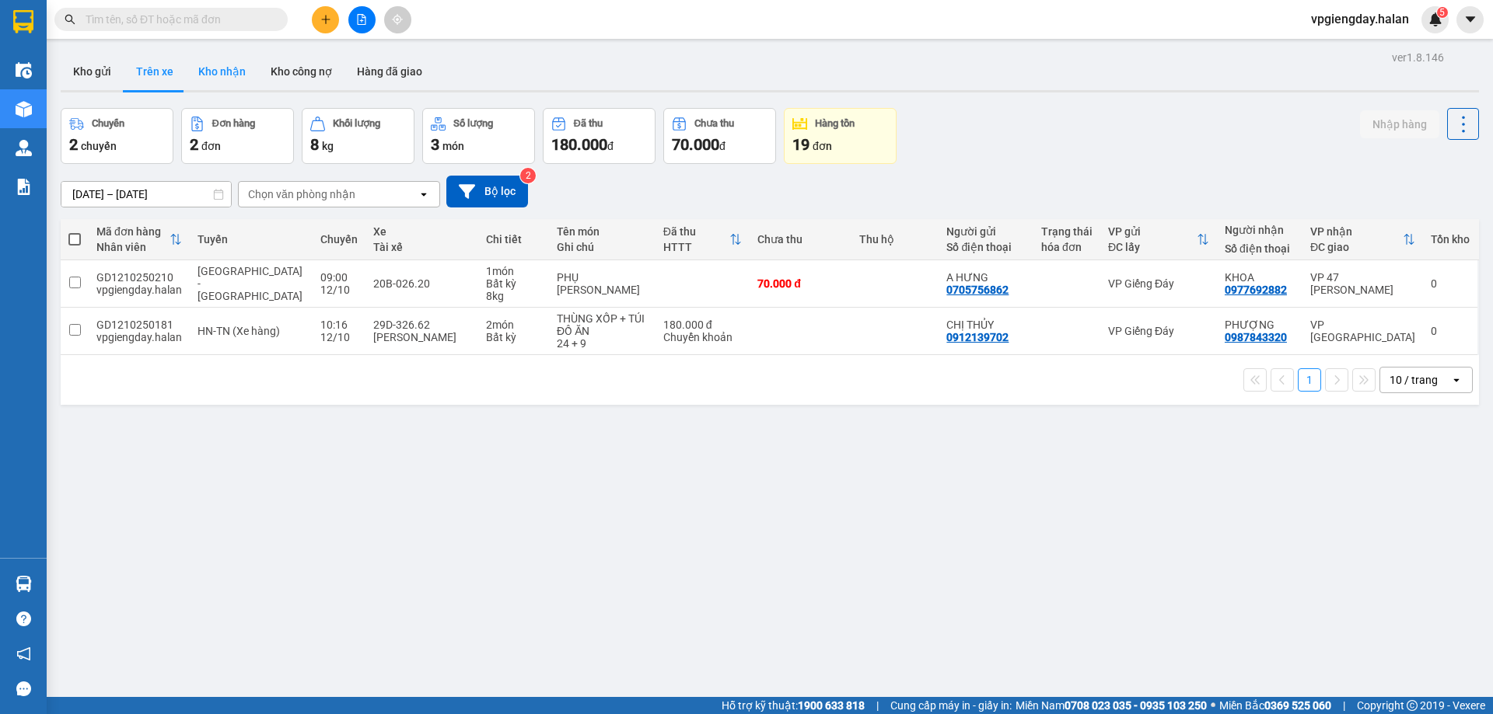
click at [205, 75] on button "Kho nhận" at bounding box center [222, 71] width 72 height 37
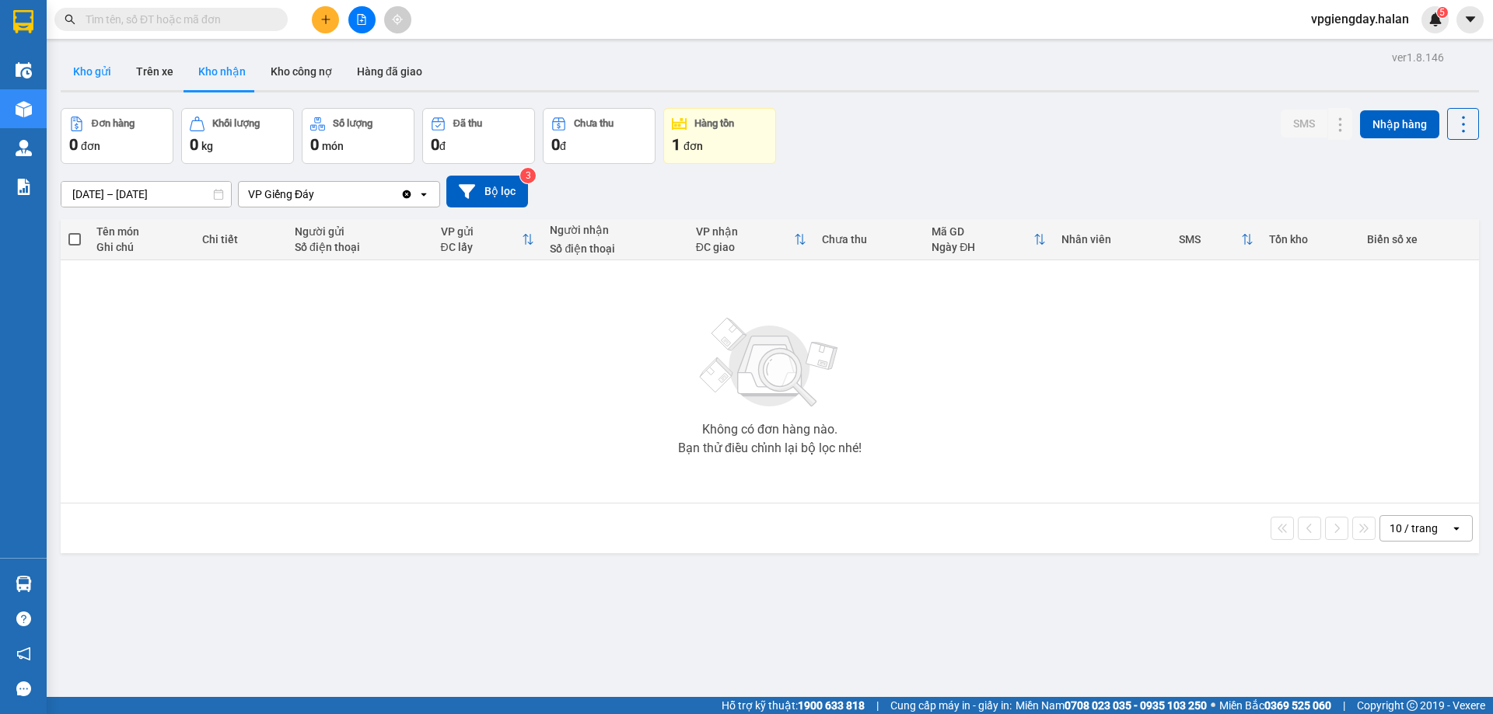
click at [96, 76] on button "Kho gửi" at bounding box center [92, 71] width 63 height 37
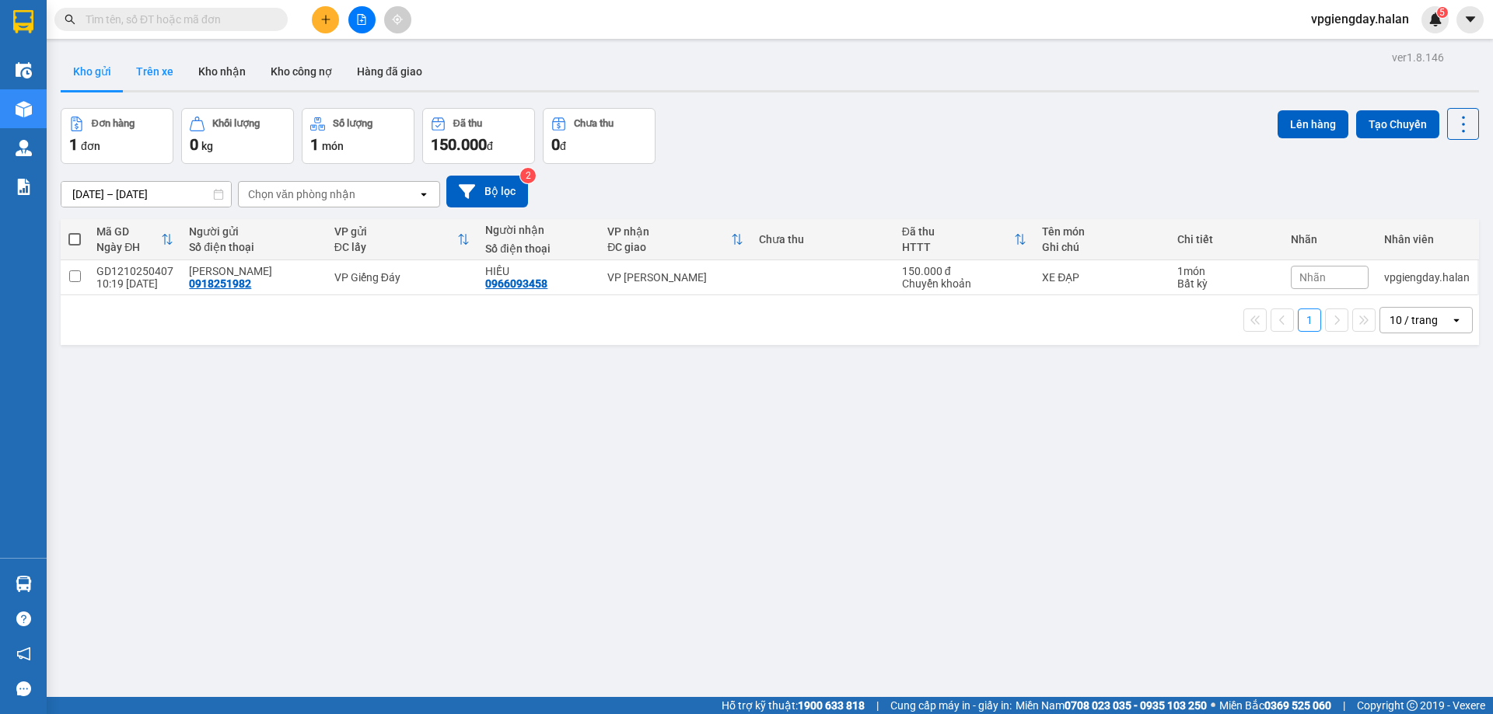
click at [147, 72] on button "Trên xe" at bounding box center [155, 71] width 62 height 37
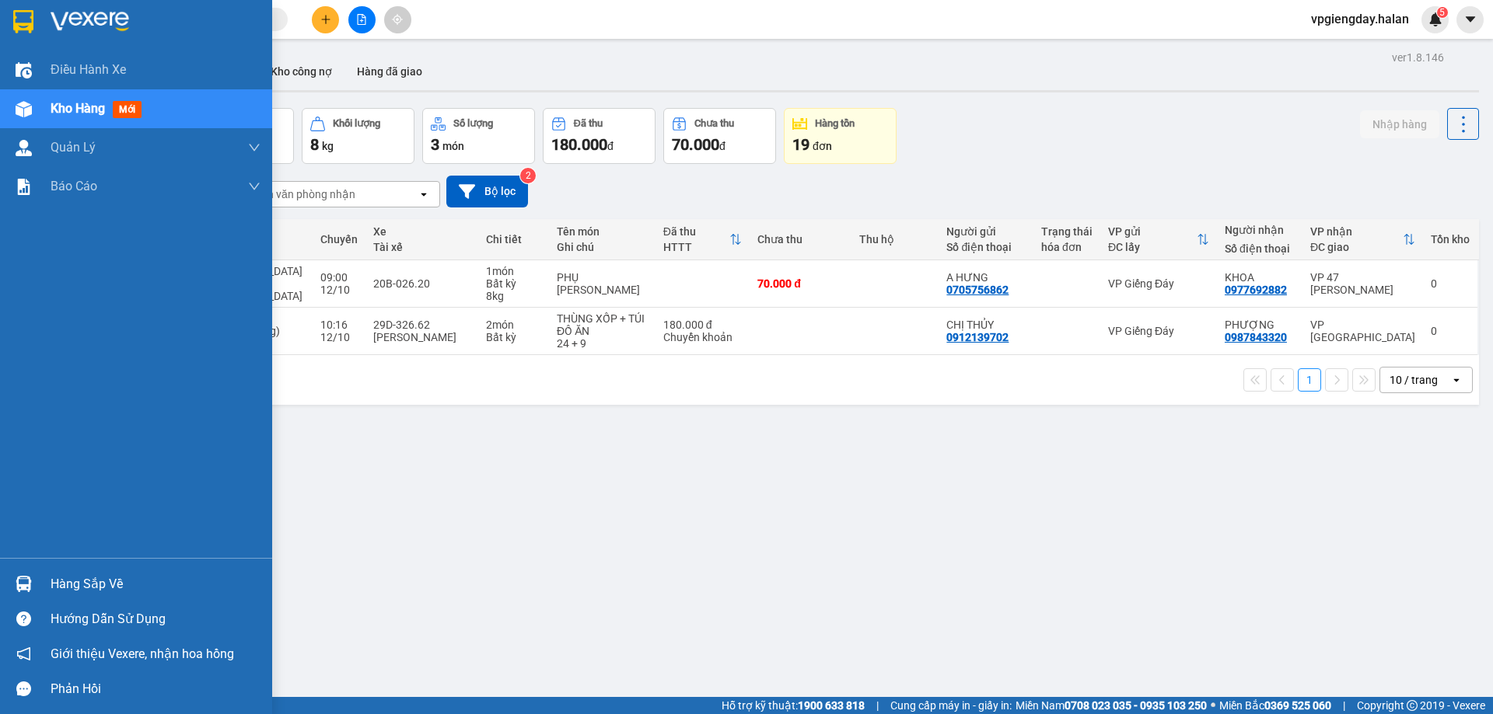
click at [55, 576] on div "Hàng sắp về" at bounding box center [156, 584] width 210 height 23
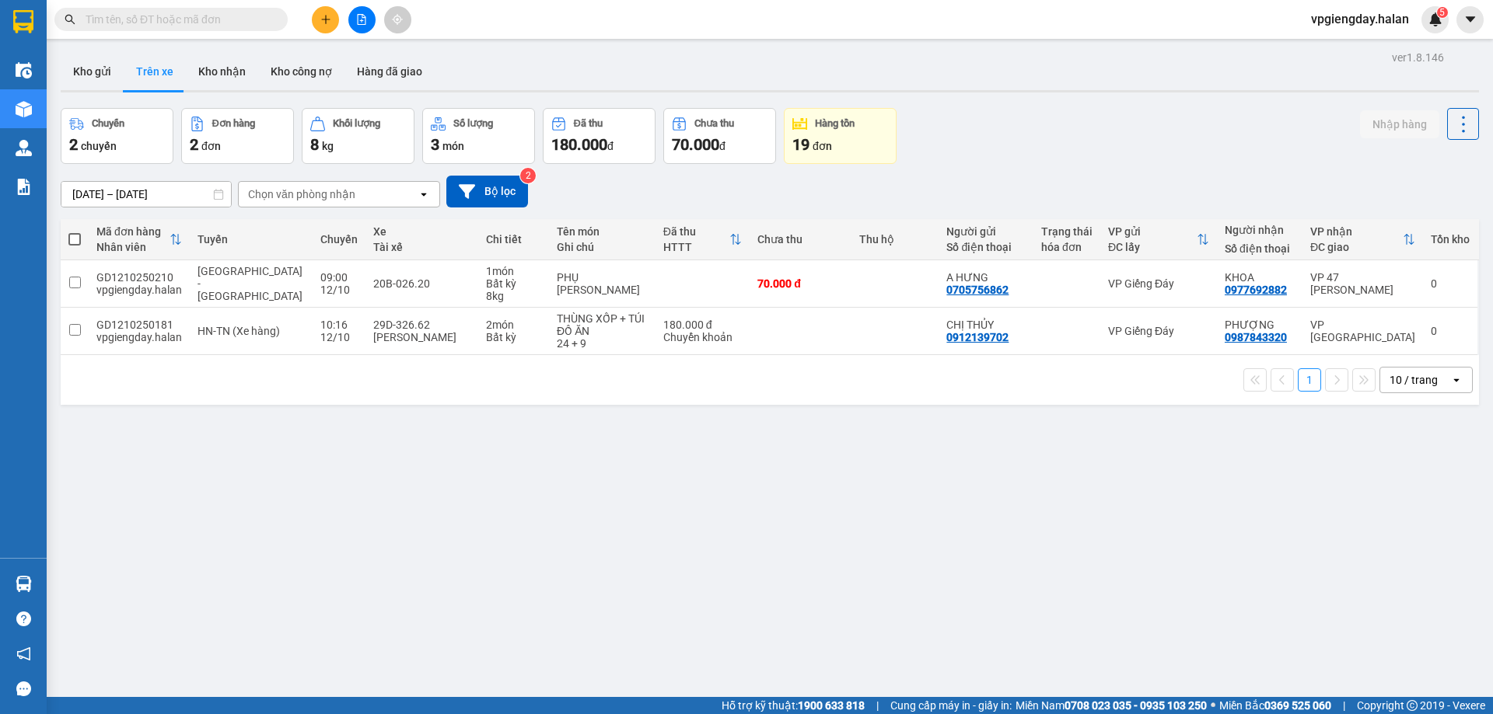
click at [215, 462] on section "Kết quả tìm kiếm ( 1 ) Bộ lọc Mã ĐH Trạng thái Món hàng Thu hộ Tổng cước Chưa c…" at bounding box center [746, 357] width 1493 height 714
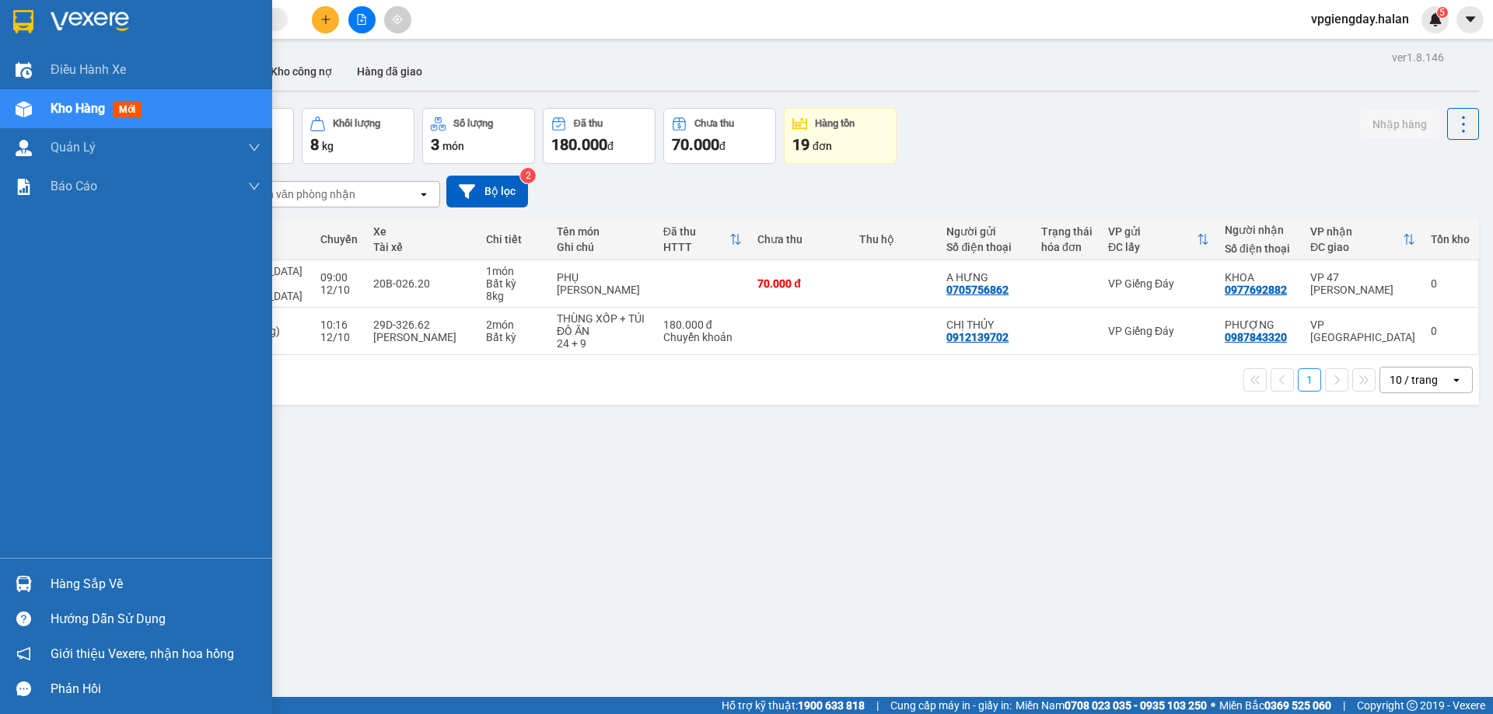
drag, startPoint x: 89, startPoint y: 585, endPoint x: 96, endPoint y: 571, distance: 15.6
click at [90, 585] on div "Hàng sắp về" at bounding box center [156, 584] width 210 height 23
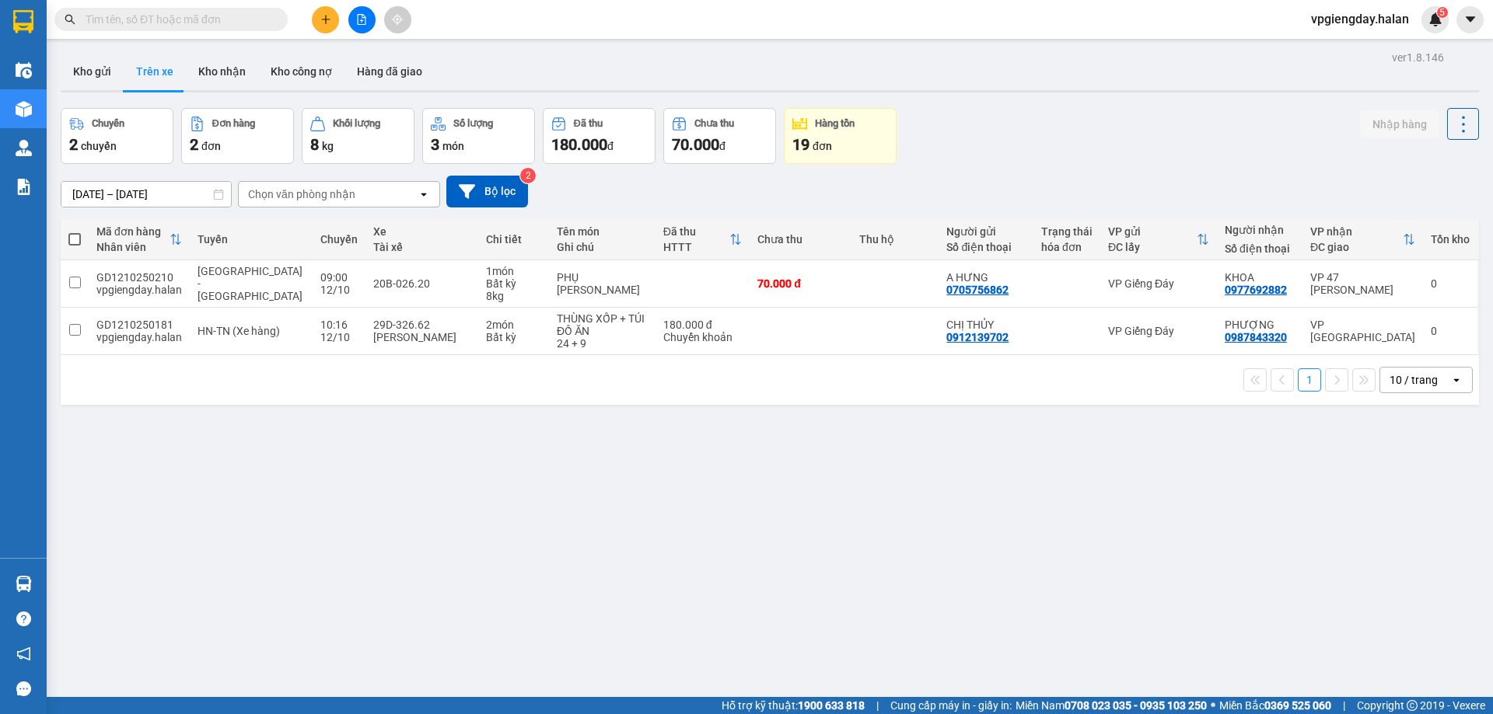
click at [162, 464] on section "Kết quả tìm kiếm ( 1 ) Bộ lọc Mã ĐH Trạng thái Món hàng Thu hộ Tổng cước Chưa c…" at bounding box center [746, 357] width 1493 height 714
click at [97, 69] on button "Kho gửi" at bounding box center [92, 71] width 63 height 37
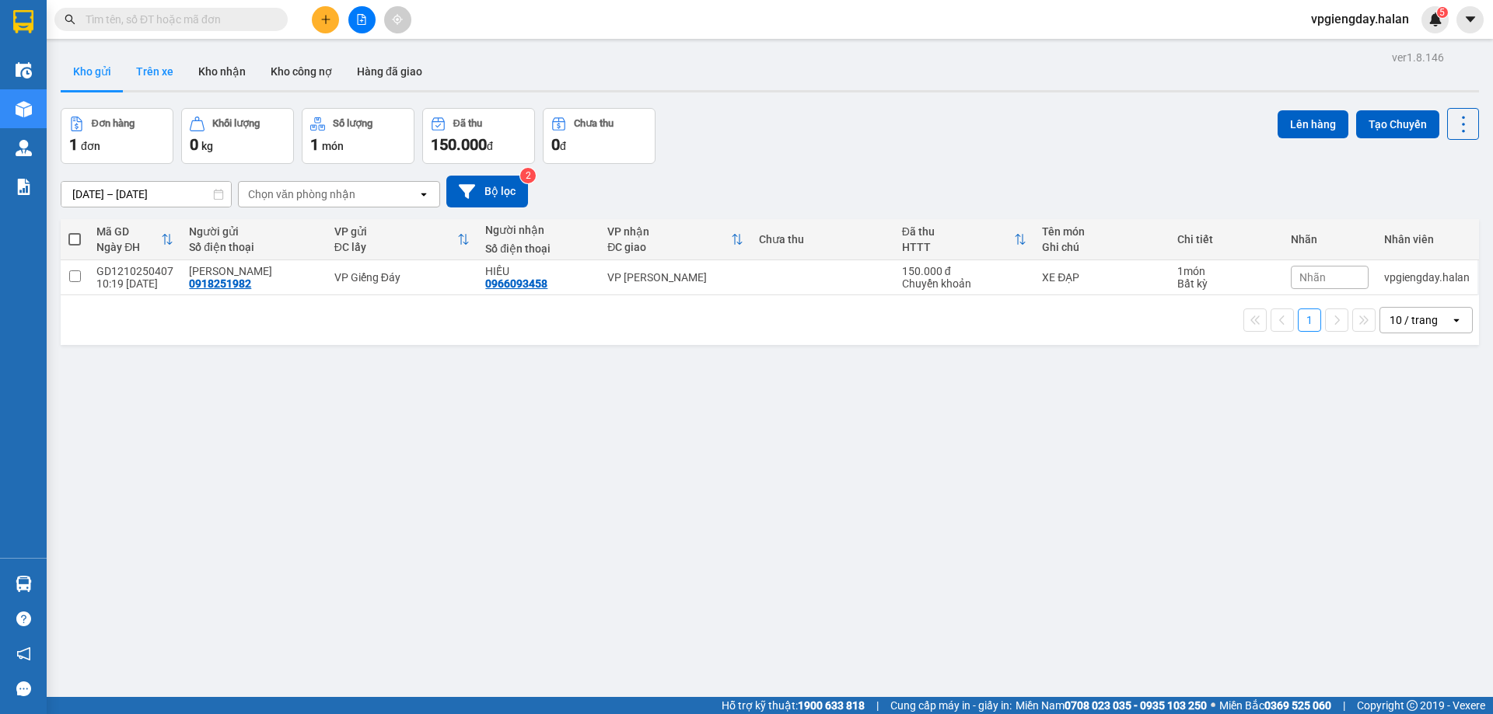
click at [144, 74] on button "Trên xe" at bounding box center [155, 71] width 62 height 37
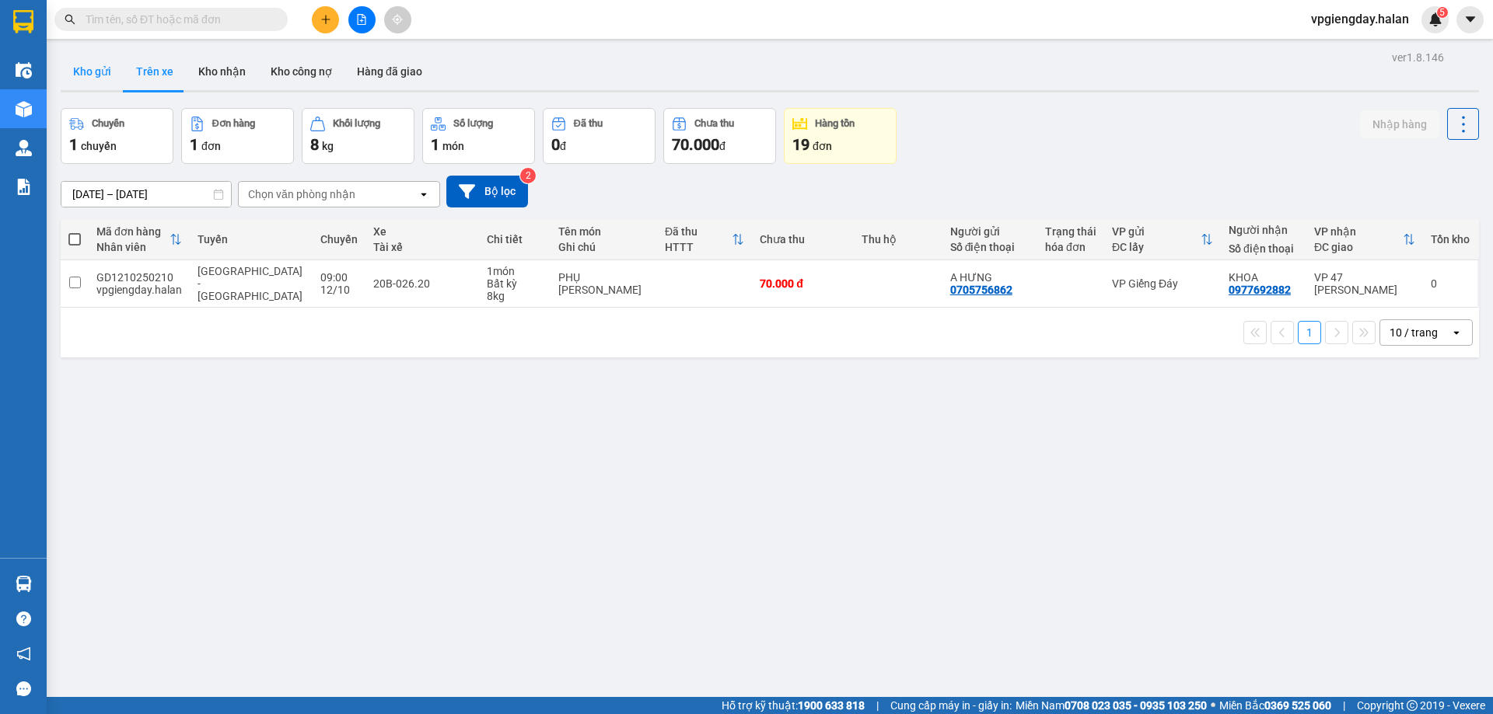
click at [93, 78] on button "Kho gửi" at bounding box center [92, 71] width 63 height 37
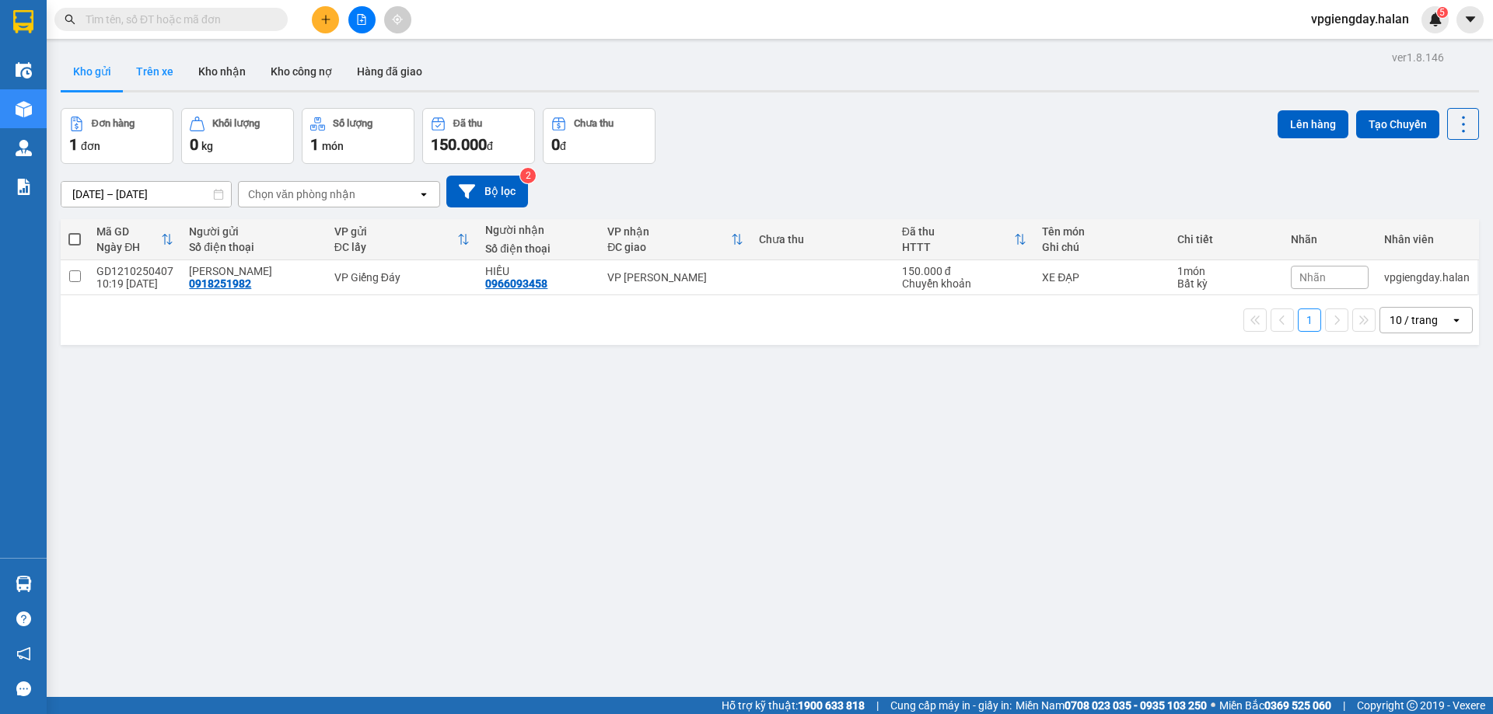
click at [149, 64] on button "Trên xe" at bounding box center [155, 71] width 62 height 37
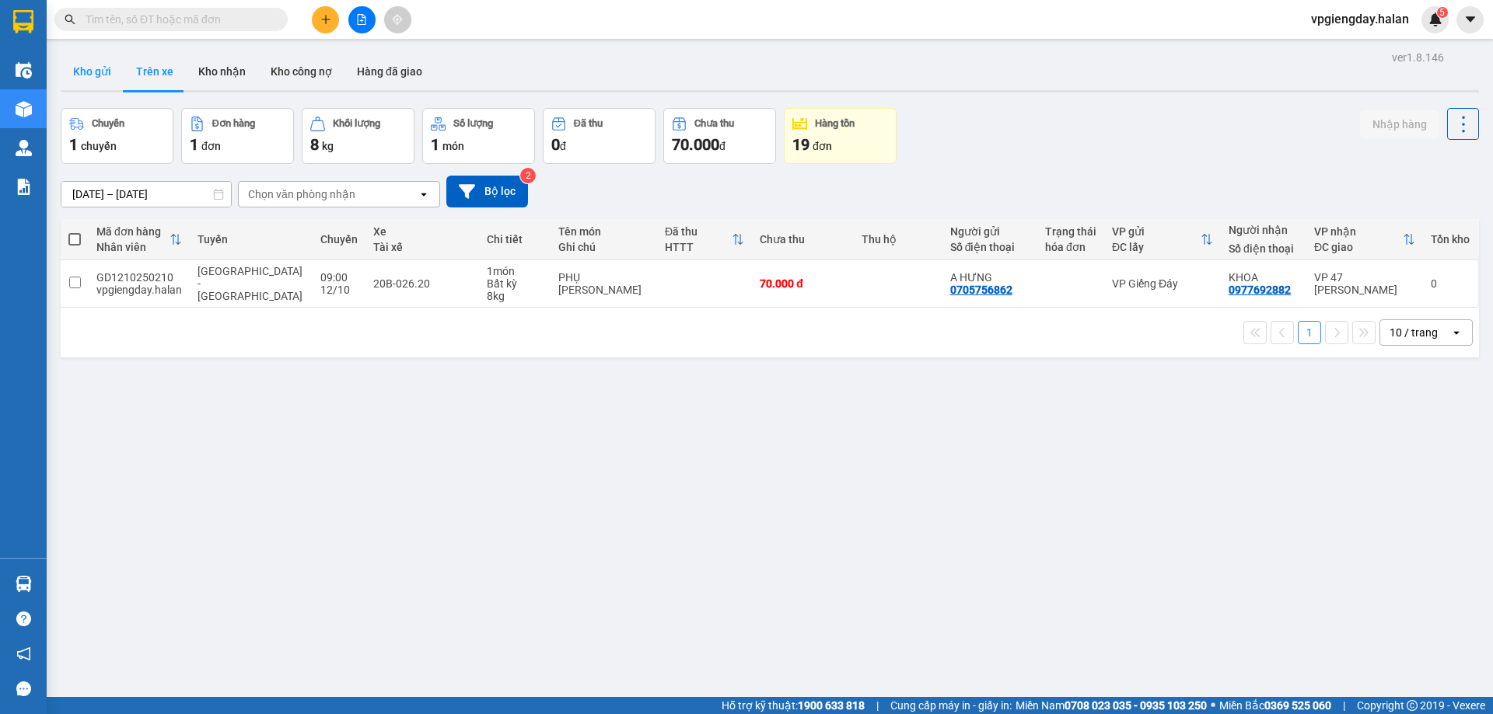
click at [104, 74] on button "Kho gửi" at bounding box center [92, 71] width 63 height 37
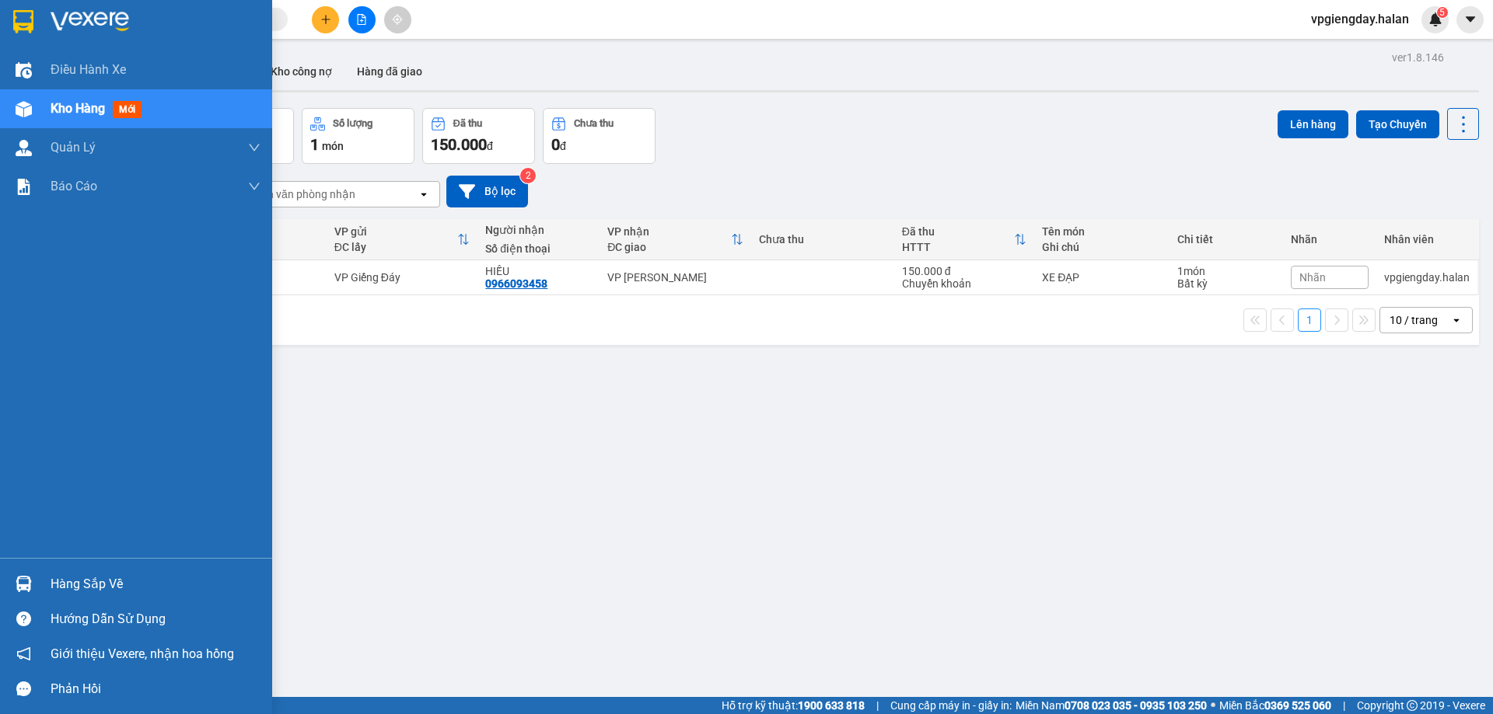
click at [79, 581] on div "Hàng sắp về" at bounding box center [156, 584] width 210 height 23
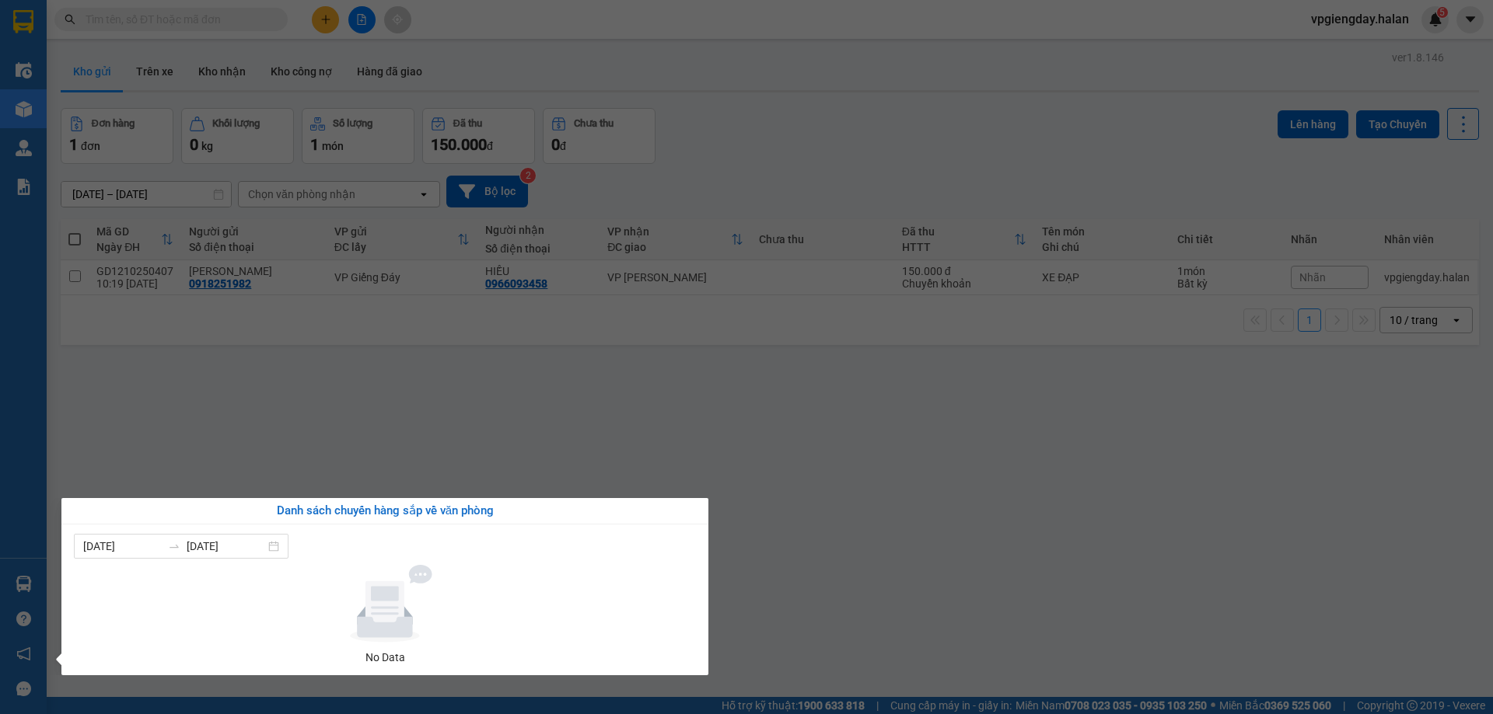
click at [271, 440] on section "Kết quả tìm kiếm ( 1 ) Bộ lọc Mã ĐH Trạng thái Món hàng Thu hộ Tổng cước Chưa c…" at bounding box center [746, 357] width 1493 height 714
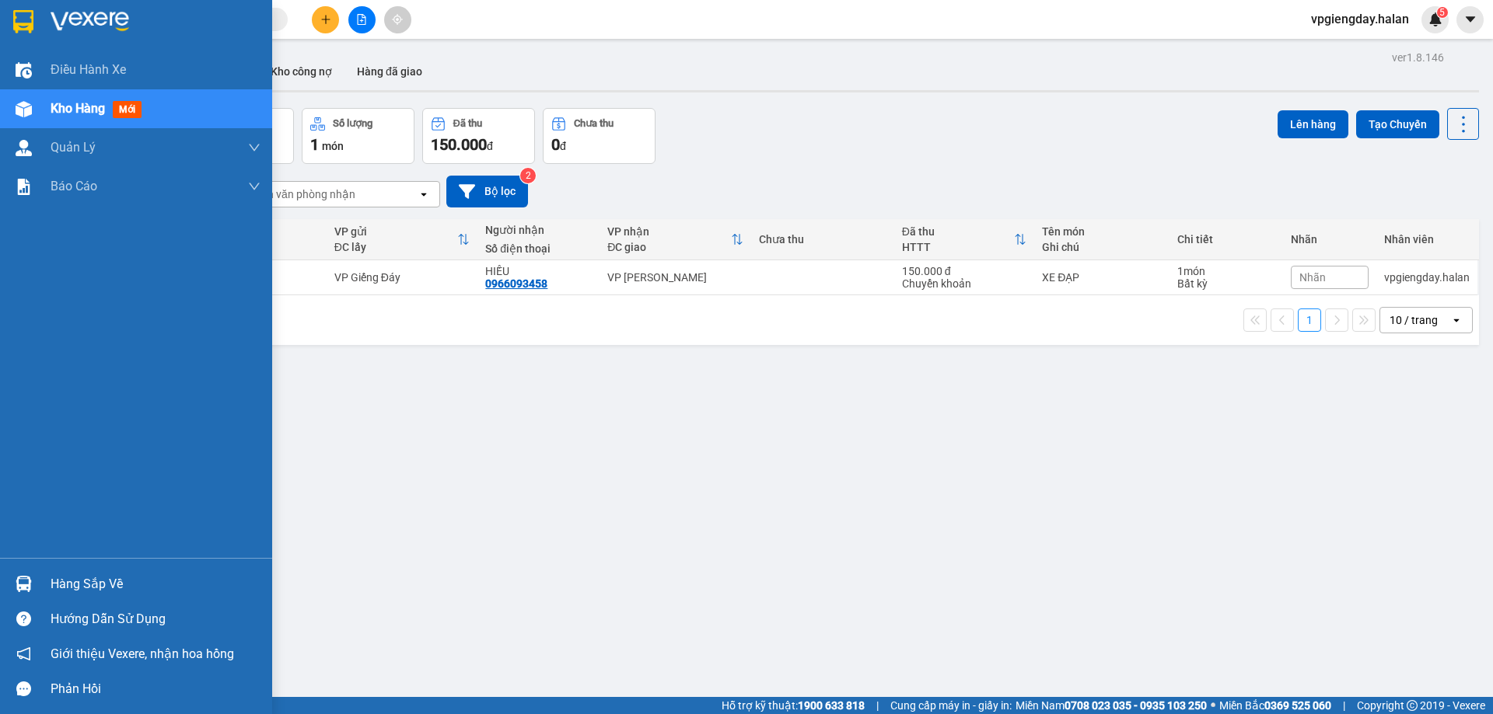
click at [73, 579] on div "Hàng sắp về" at bounding box center [156, 584] width 210 height 23
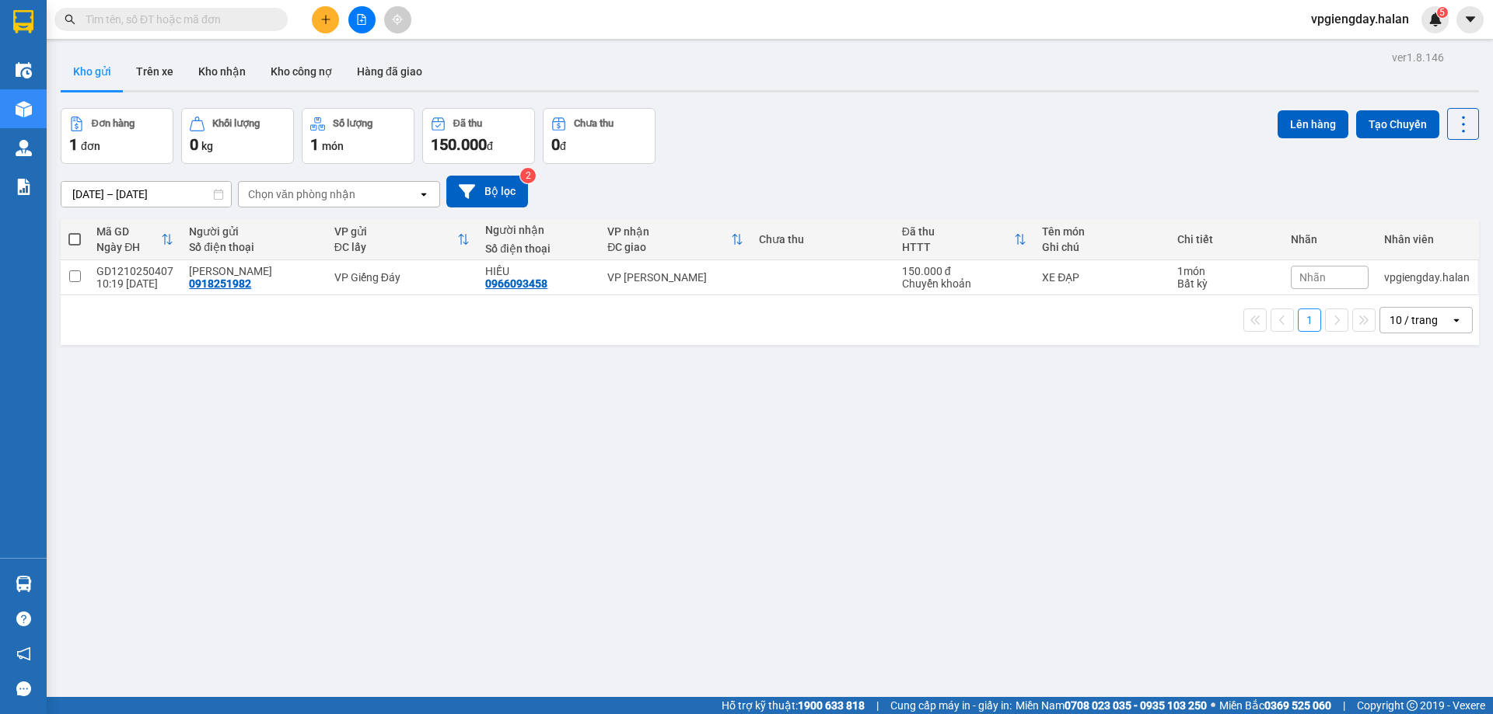
click at [232, 445] on section "Kết quả tìm kiếm ( 1 ) Bộ lọc Mã ĐH Trạng thái Món hàng Thu hộ Tổng cước Chưa c…" at bounding box center [746, 357] width 1493 height 714
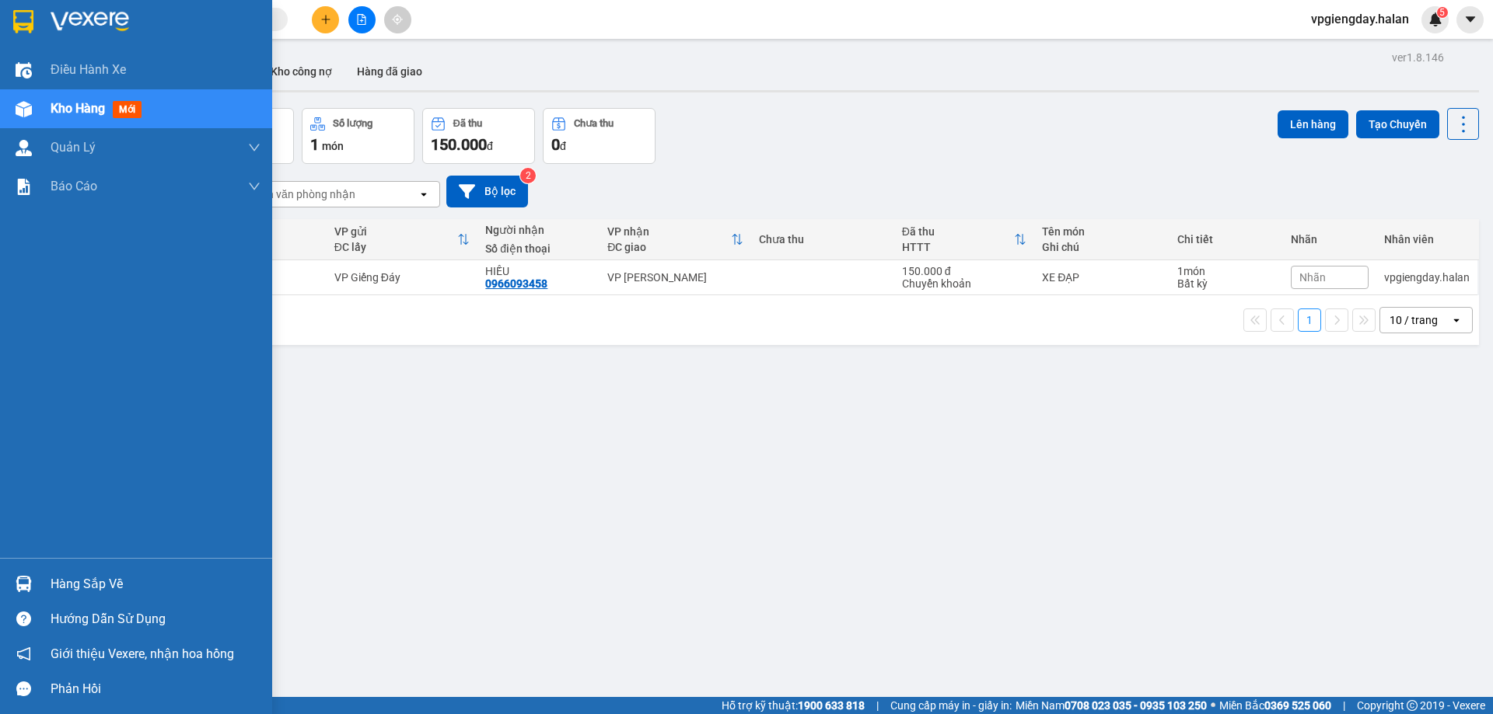
click at [61, 581] on div "Hàng sắp về" at bounding box center [156, 584] width 210 height 23
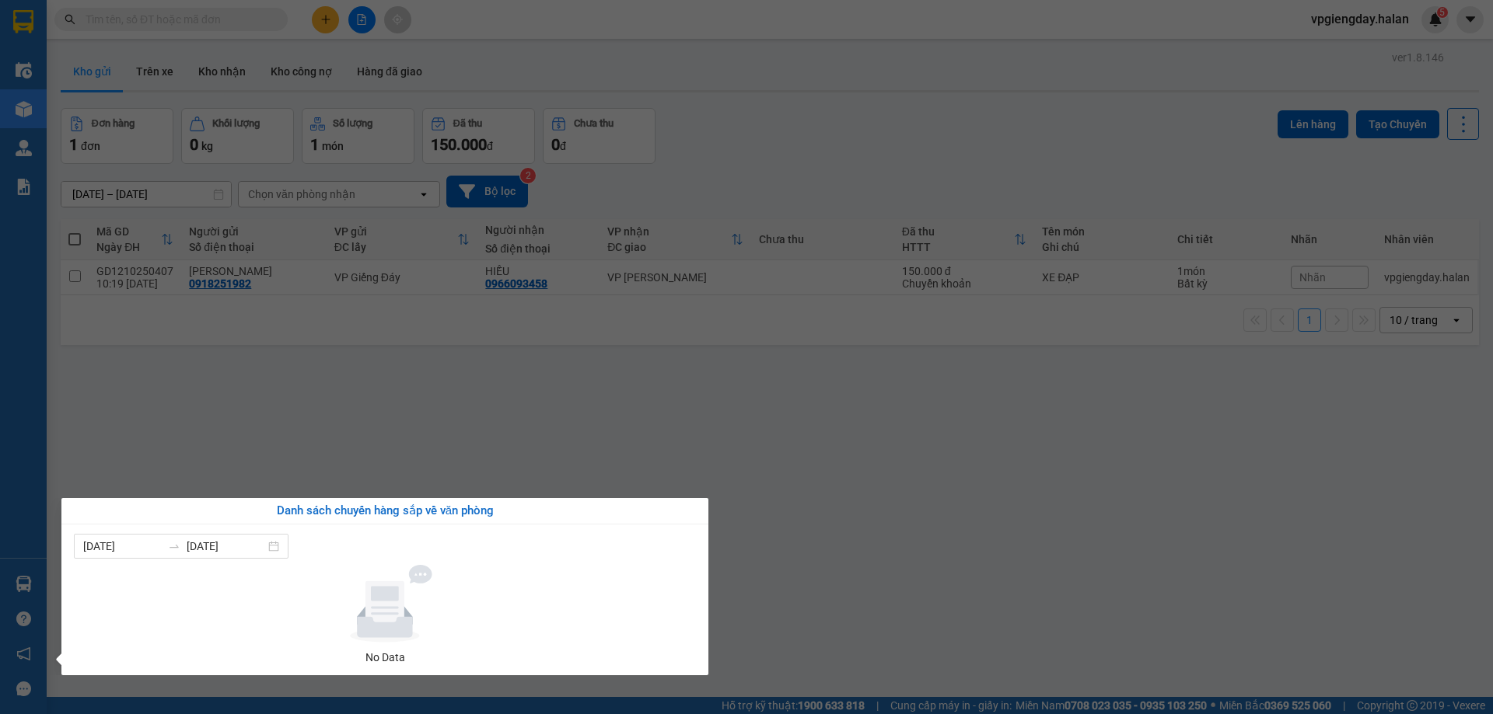
click at [334, 435] on section "Kết quả tìm kiếm ( 1 ) Bộ lọc Mã ĐH Trạng thái Món hàng Thu hộ Tổng cước Chưa c…" at bounding box center [746, 357] width 1493 height 714
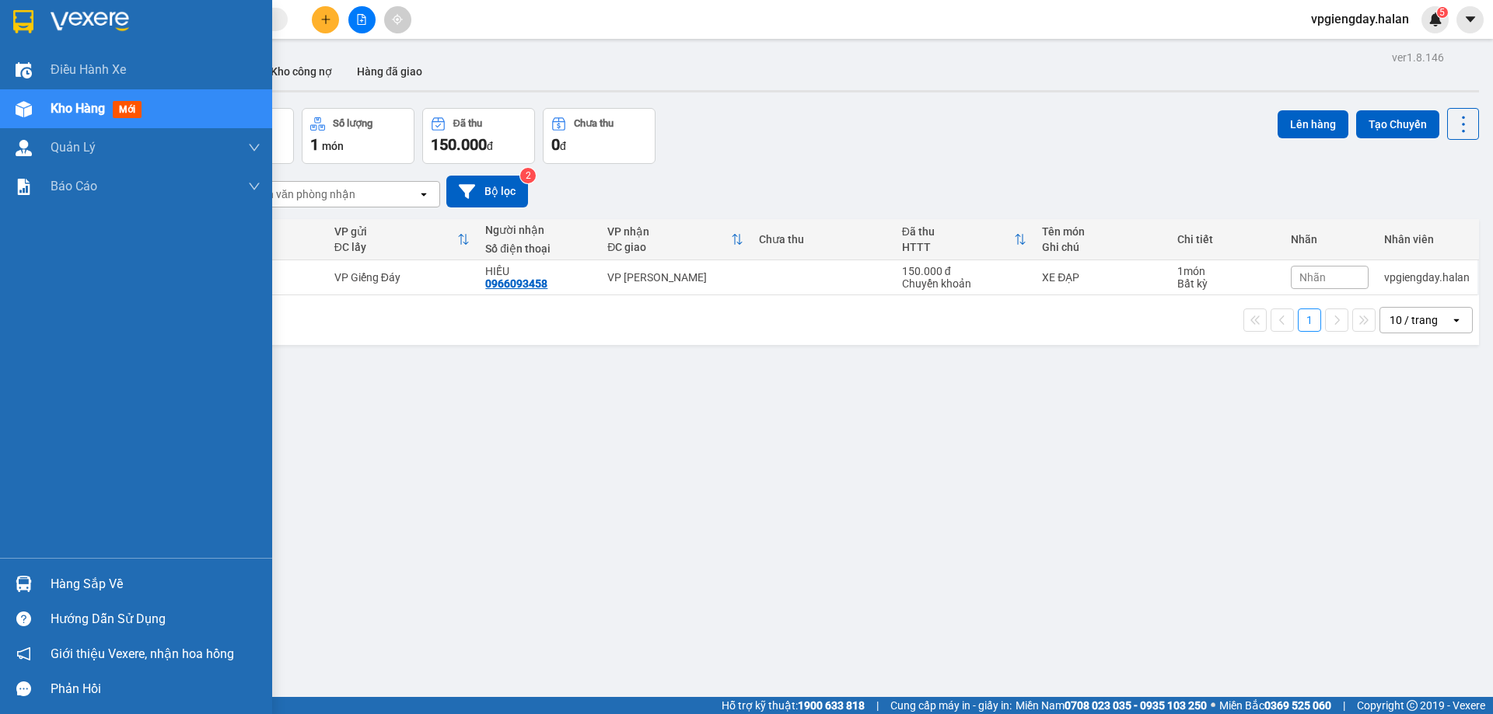
click at [99, 594] on div "Hàng sắp về" at bounding box center [156, 584] width 210 height 23
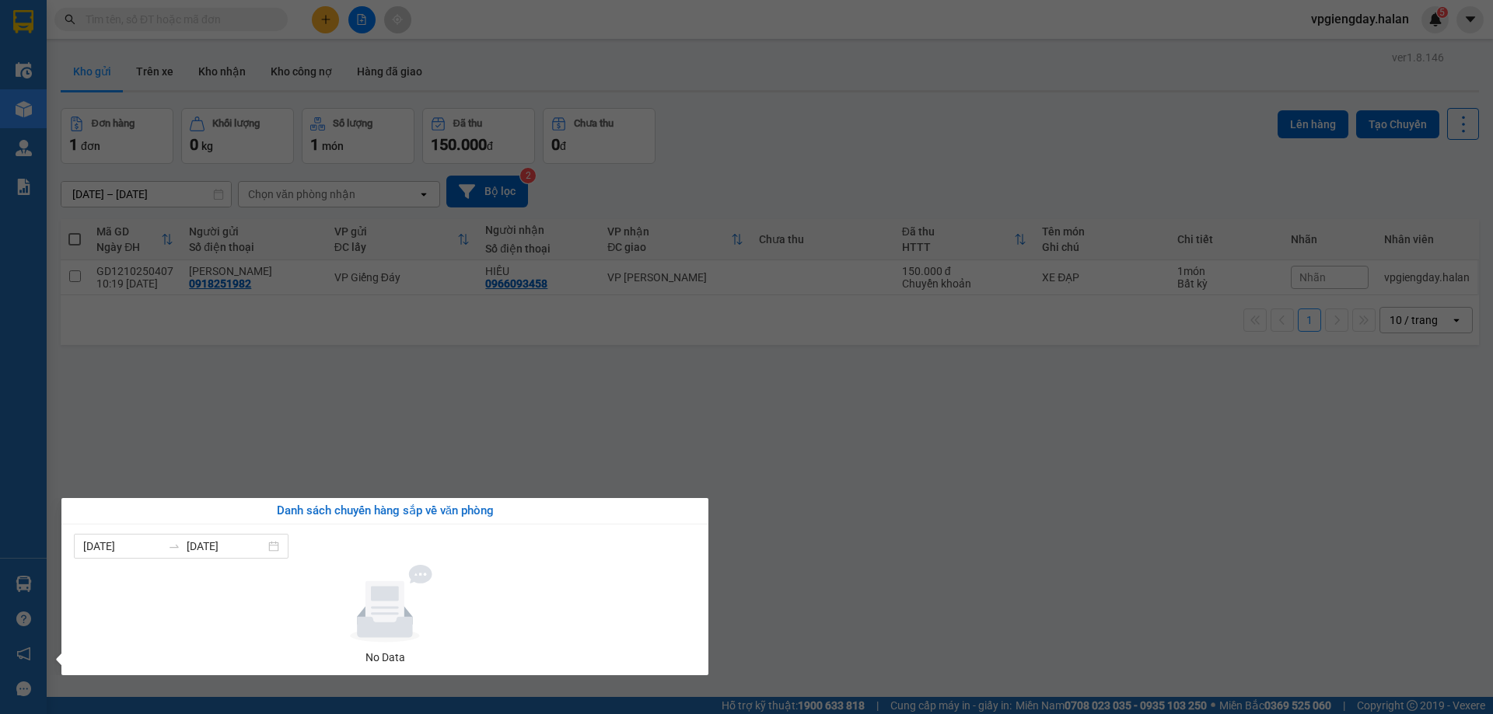
click at [277, 447] on section "Kết quả tìm kiếm ( 1 ) Bộ lọc Mã ĐH Trạng thái Món hàng Thu hộ Tổng cước Chưa c…" at bounding box center [746, 357] width 1493 height 714
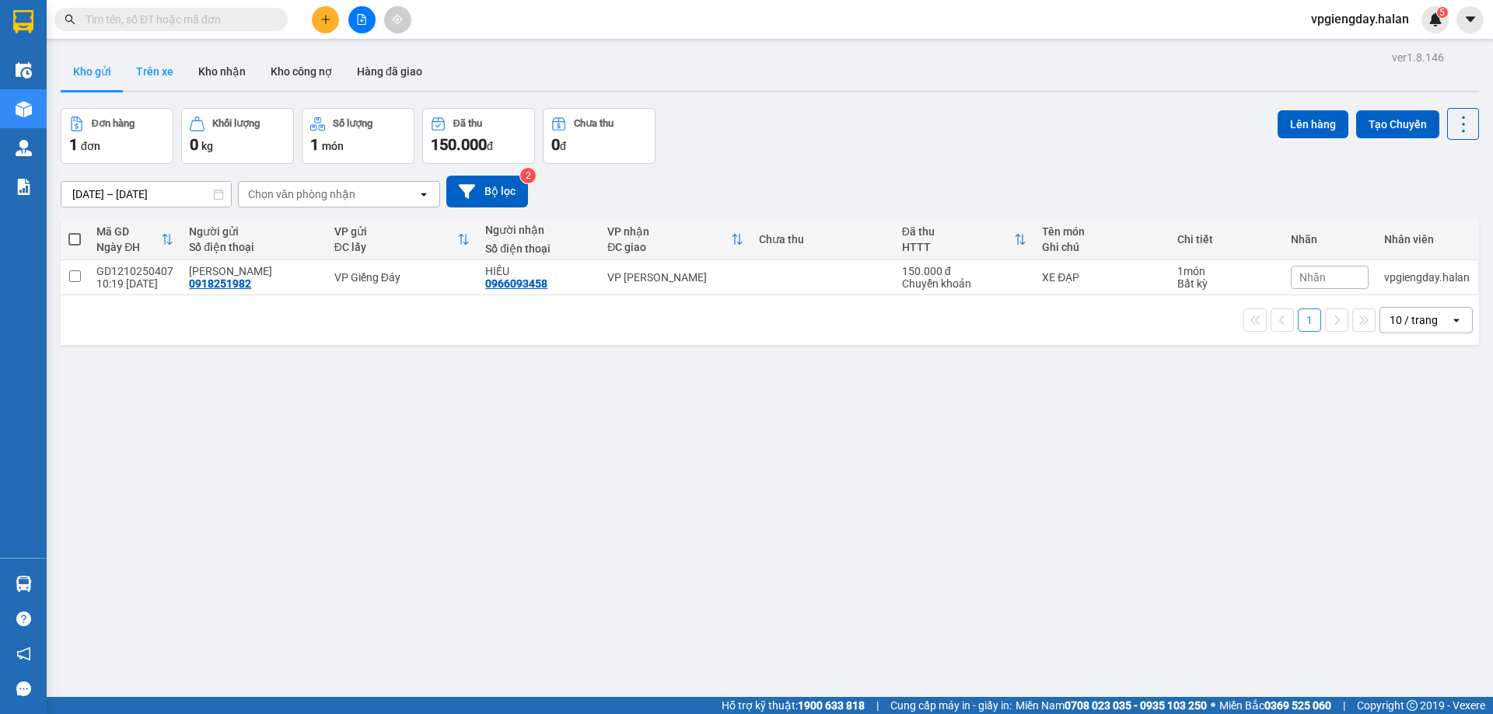
click at [150, 55] on button "Trên xe" at bounding box center [155, 71] width 62 height 37
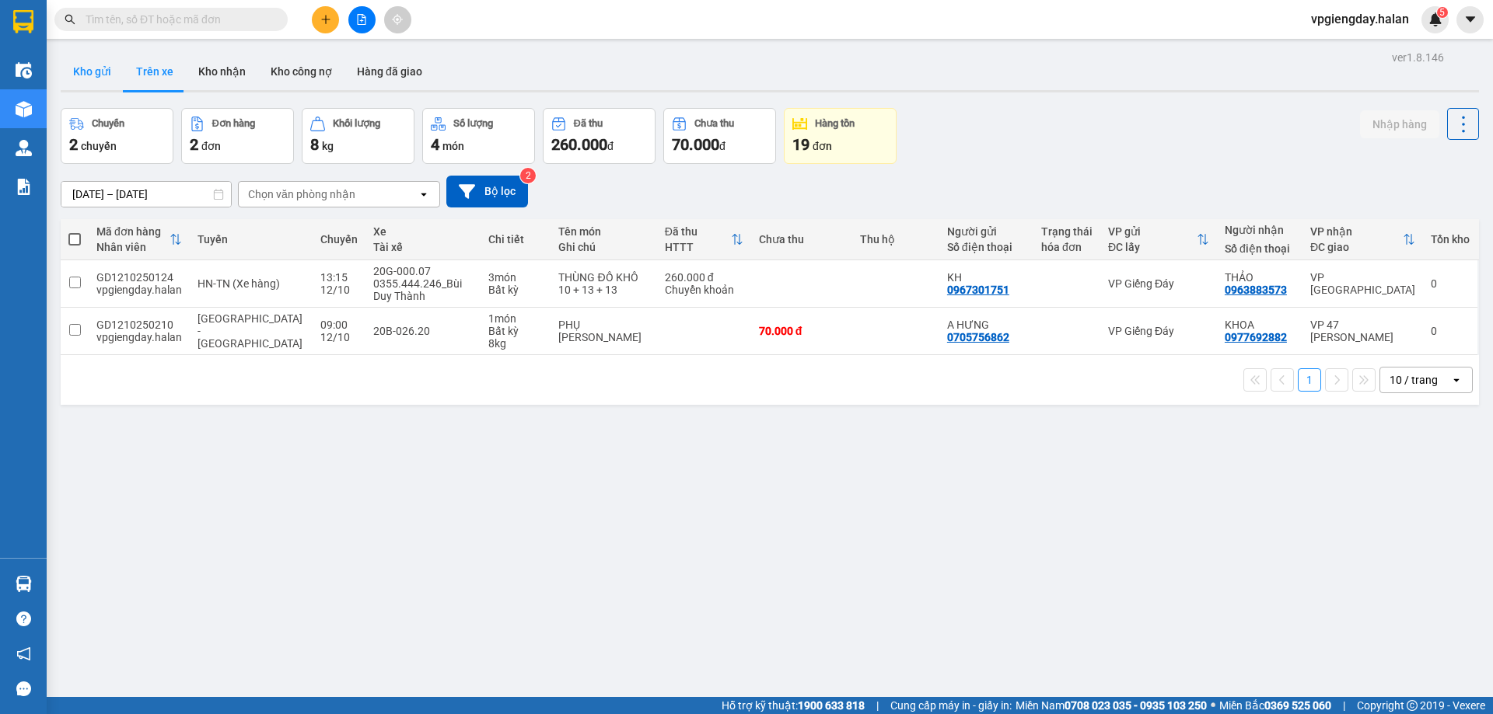
click at [114, 67] on button "Kho gửi" at bounding box center [92, 71] width 63 height 37
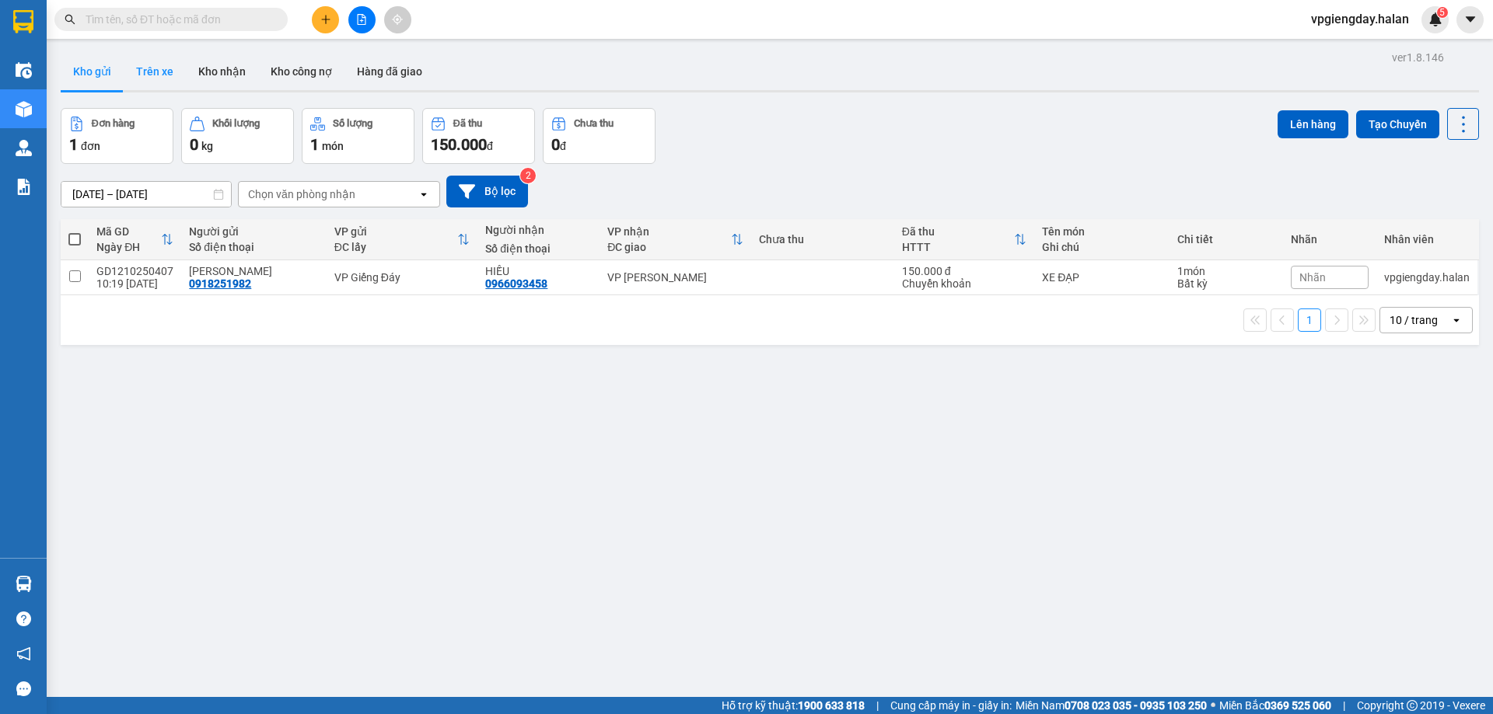
click at [155, 67] on button "Trên xe" at bounding box center [155, 71] width 62 height 37
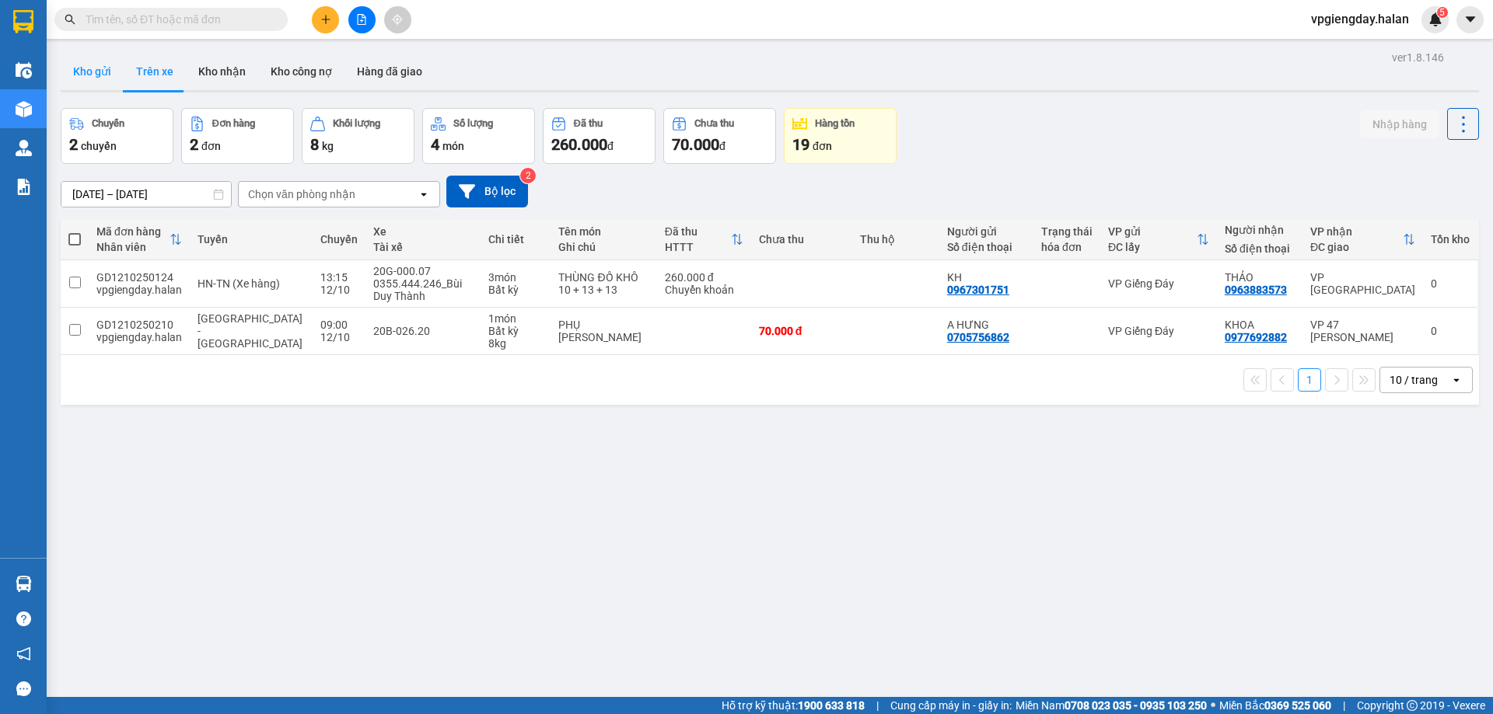
click at [103, 75] on button "Kho gửi" at bounding box center [92, 71] width 63 height 37
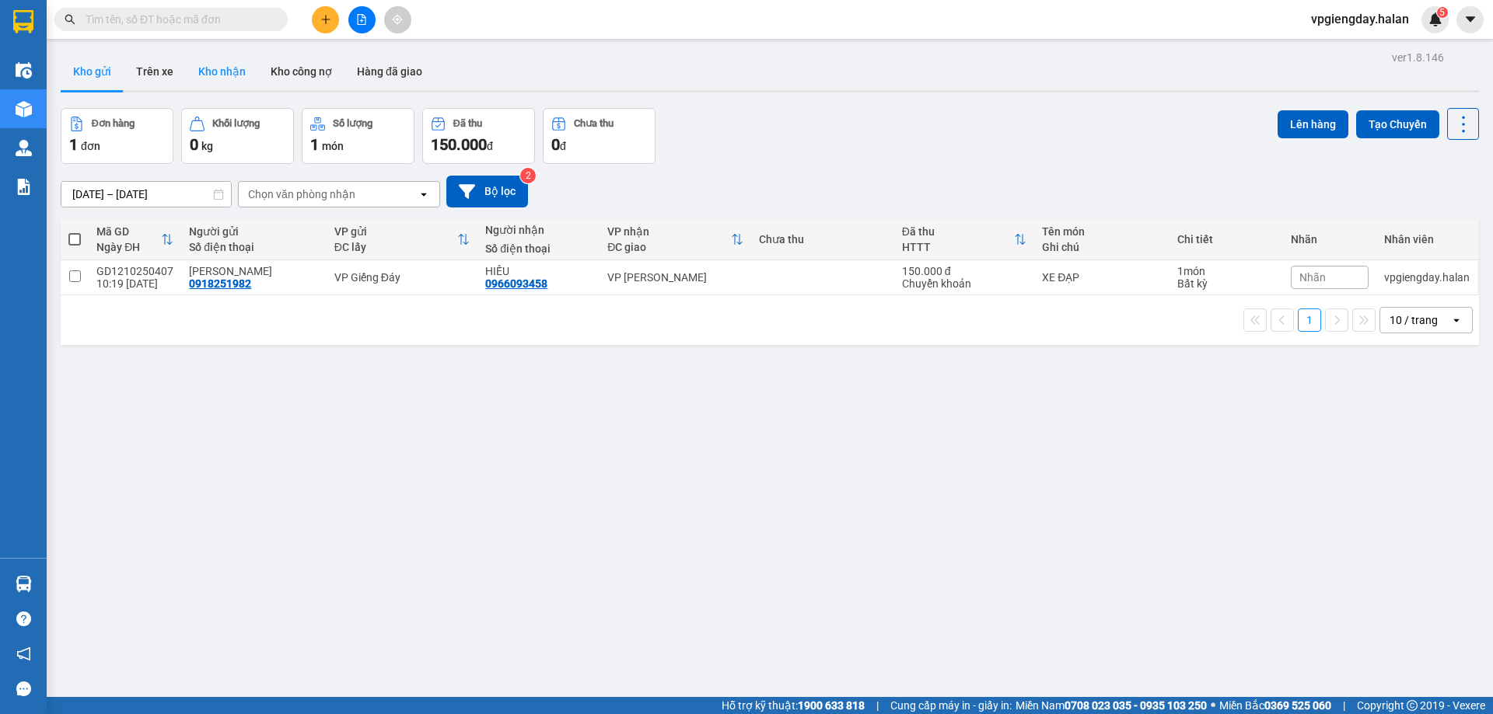
click at [205, 68] on button "Kho nhận" at bounding box center [222, 71] width 72 height 37
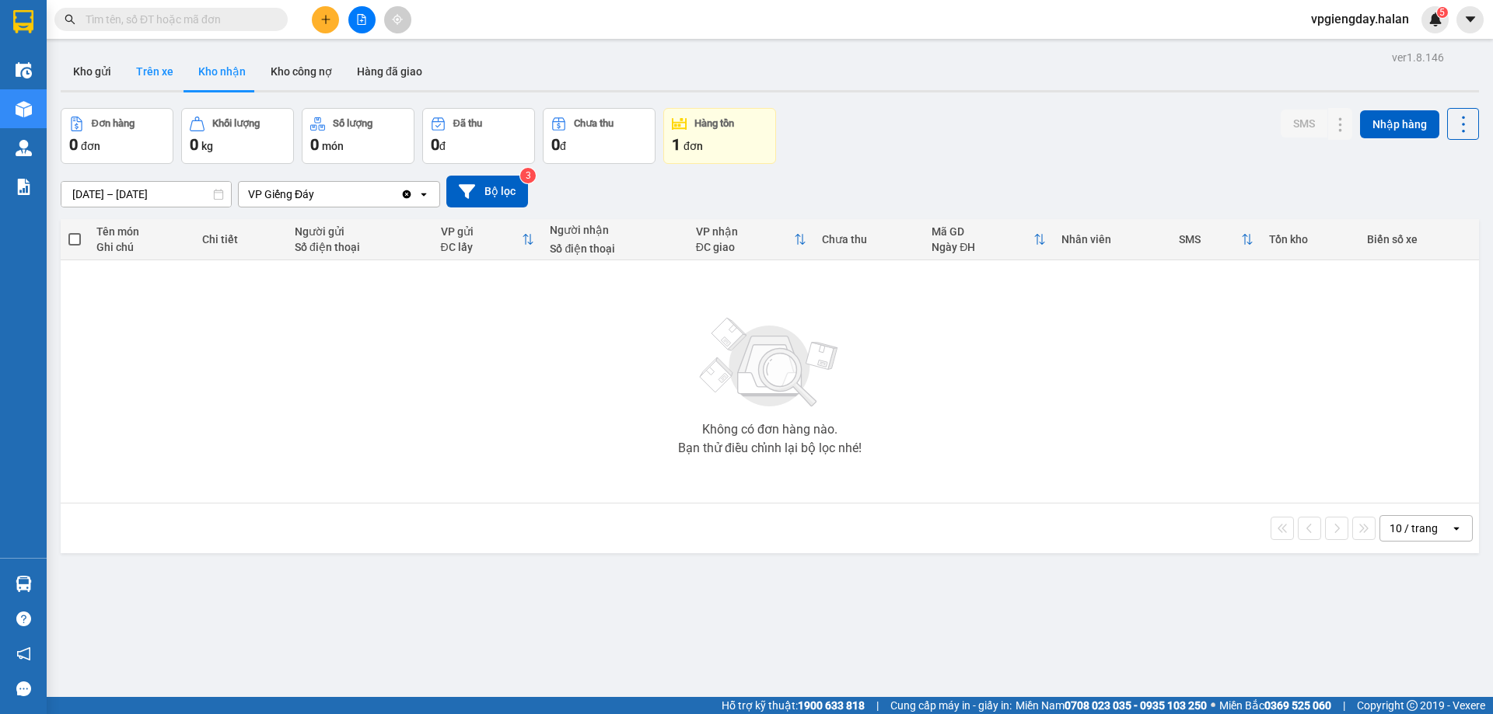
click at [162, 72] on button "Trên xe" at bounding box center [155, 71] width 62 height 37
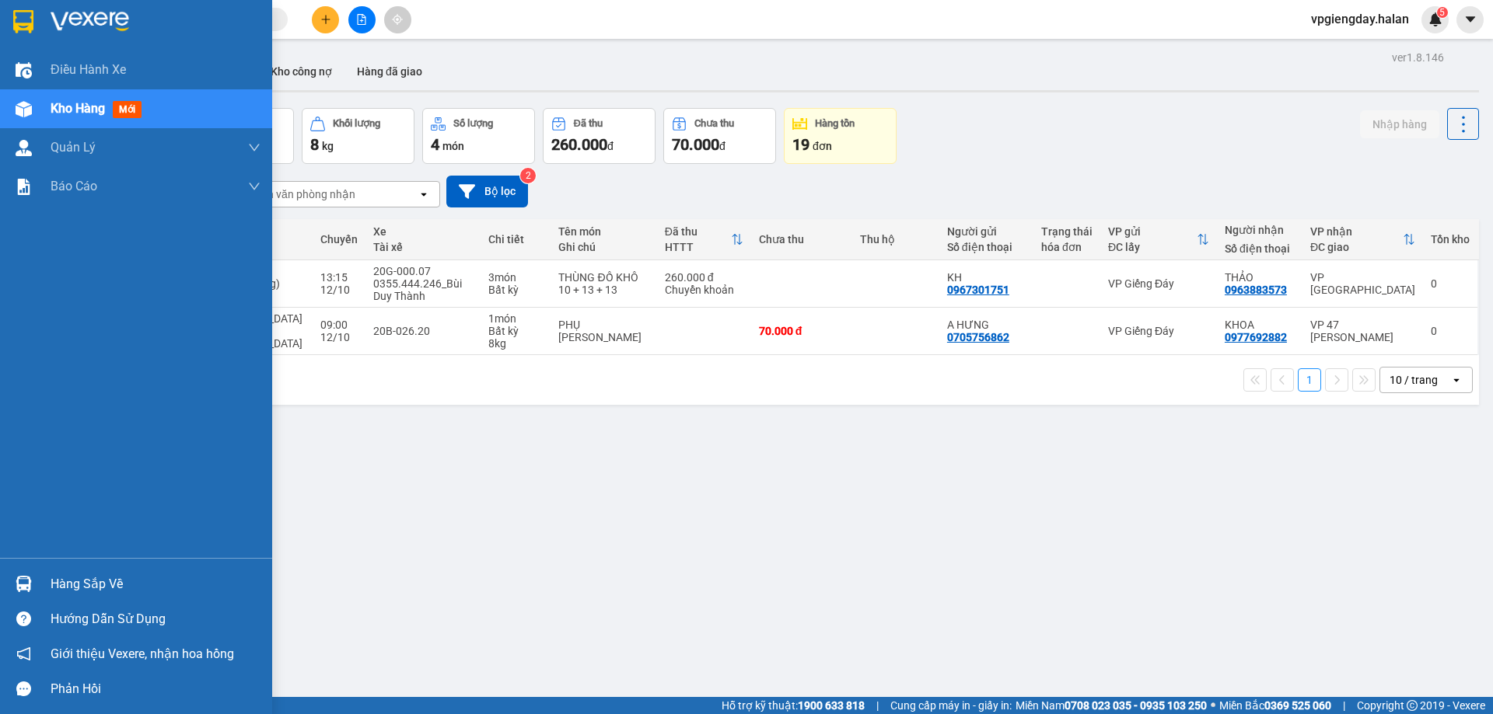
click at [70, 585] on div "Hàng sắp về" at bounding box center [156, 584] width 210 height 23
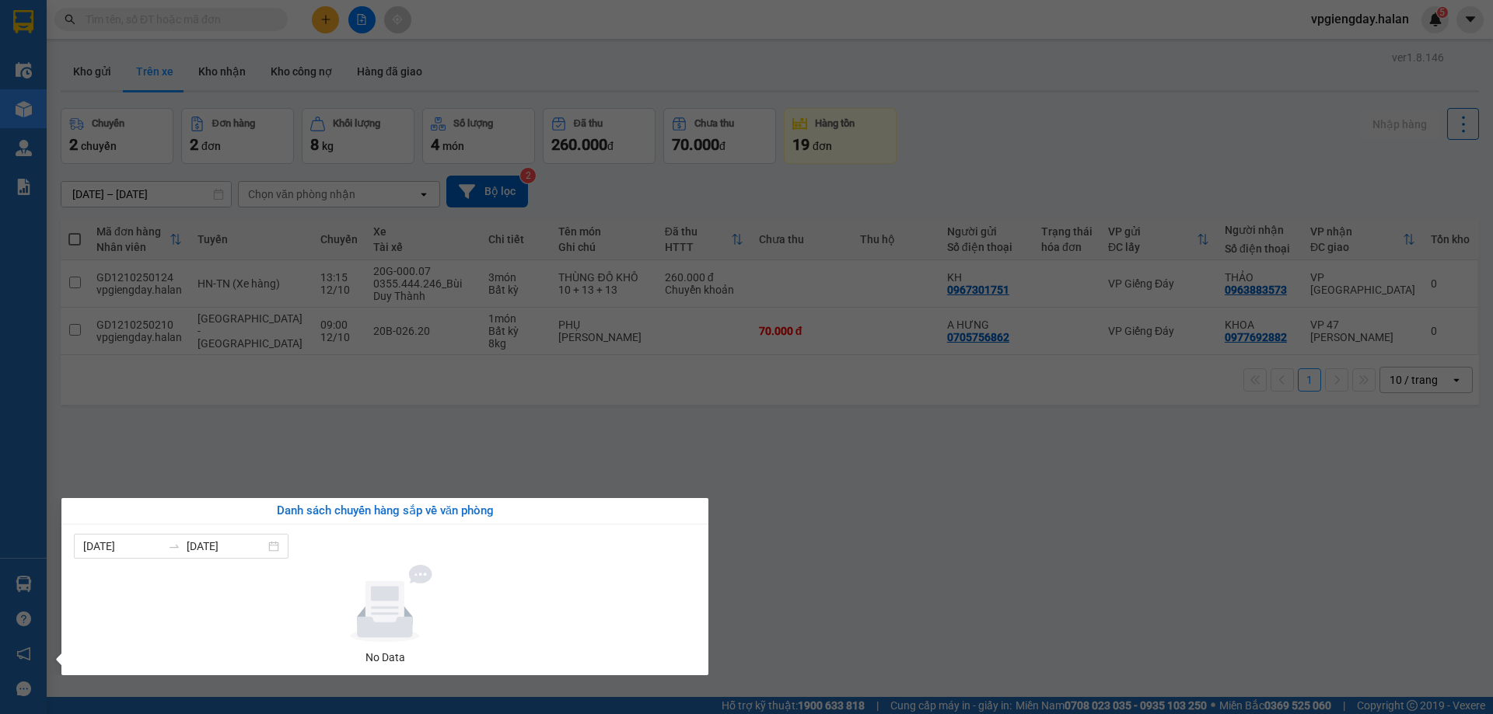
click at [347, 425] on section "Kết quả tìm kiếm ( 1 ) Bộ lọc Mã ĐH Trạng thái Món hàng Thu hộ Tổng cước Chưa c…" at bounding box center [746, 357] width 1493 height 714
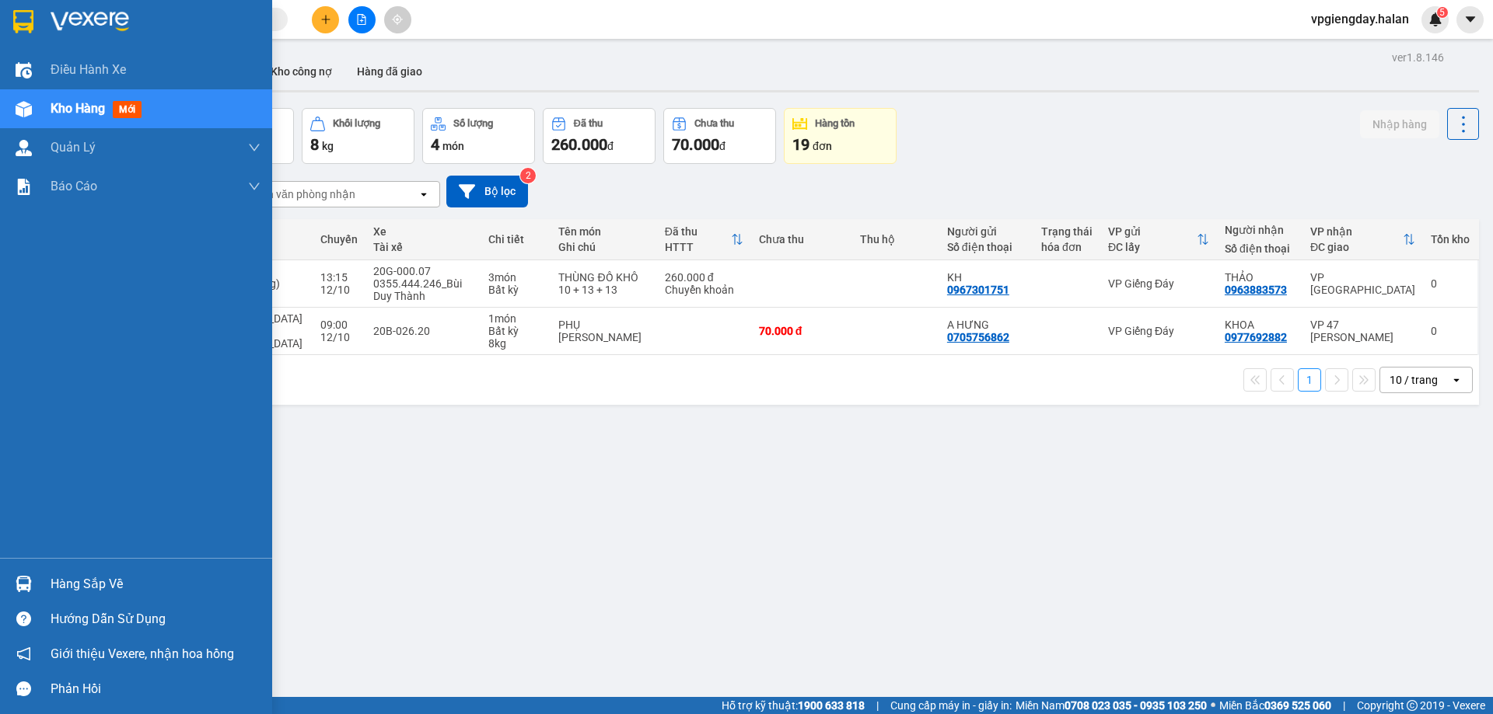
click at [68, 592] on div "Hàng sắp về" at bounding box center [156, 584] width 210 height 23
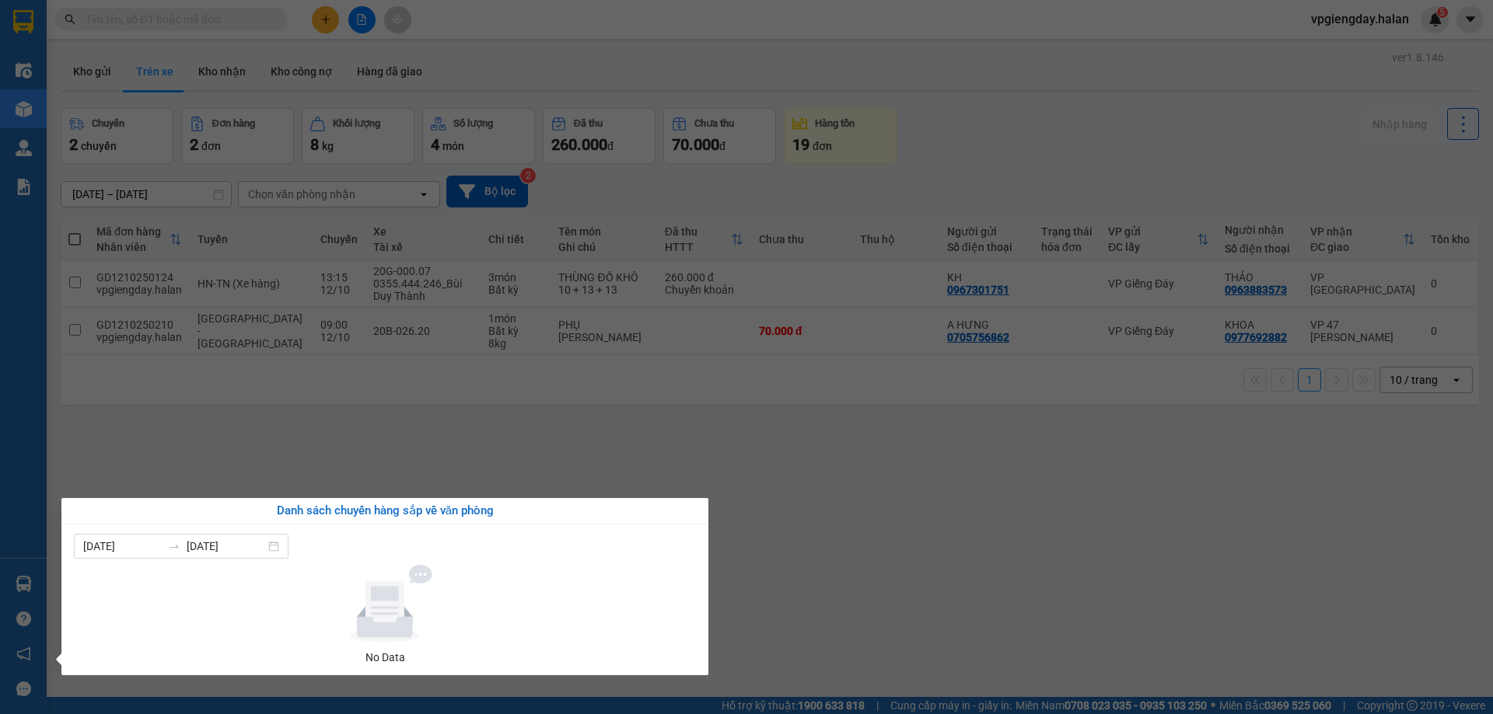
drag, startPoint x: 145, startPoint y: 494, endPoint x: 0, endPoint y: 578, distance: 167.2
click at [146, 493] on section "Kết quả tìm kiếm ( 1 ) Bộ lọc Mã ĐH Trạng thái Món hàng Thu hộ Tổng cước Chưa c…" at bounding box center [746, 357] width 1493 height 714
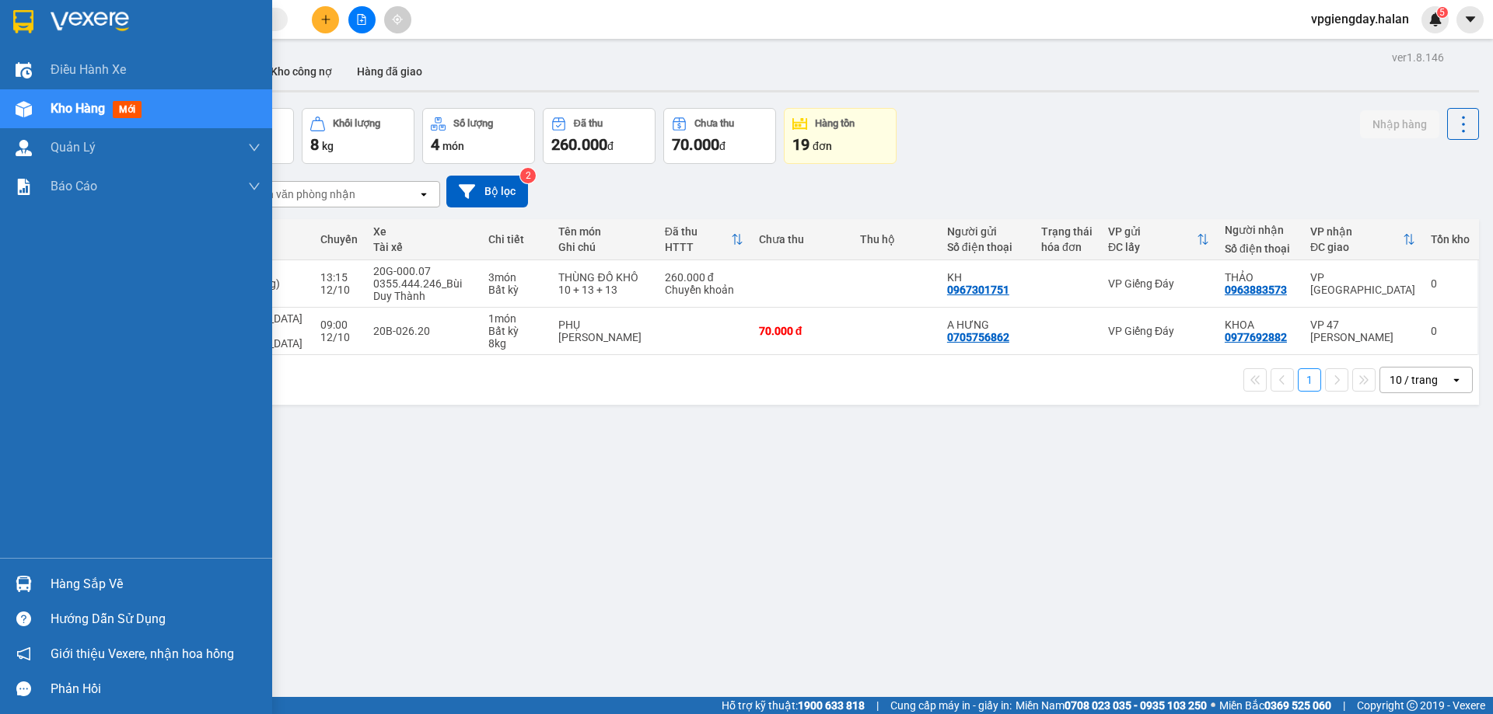
click at [56, 592] on div "Hàng sắp về" at bounding box center [156, 584] width 210 height 23
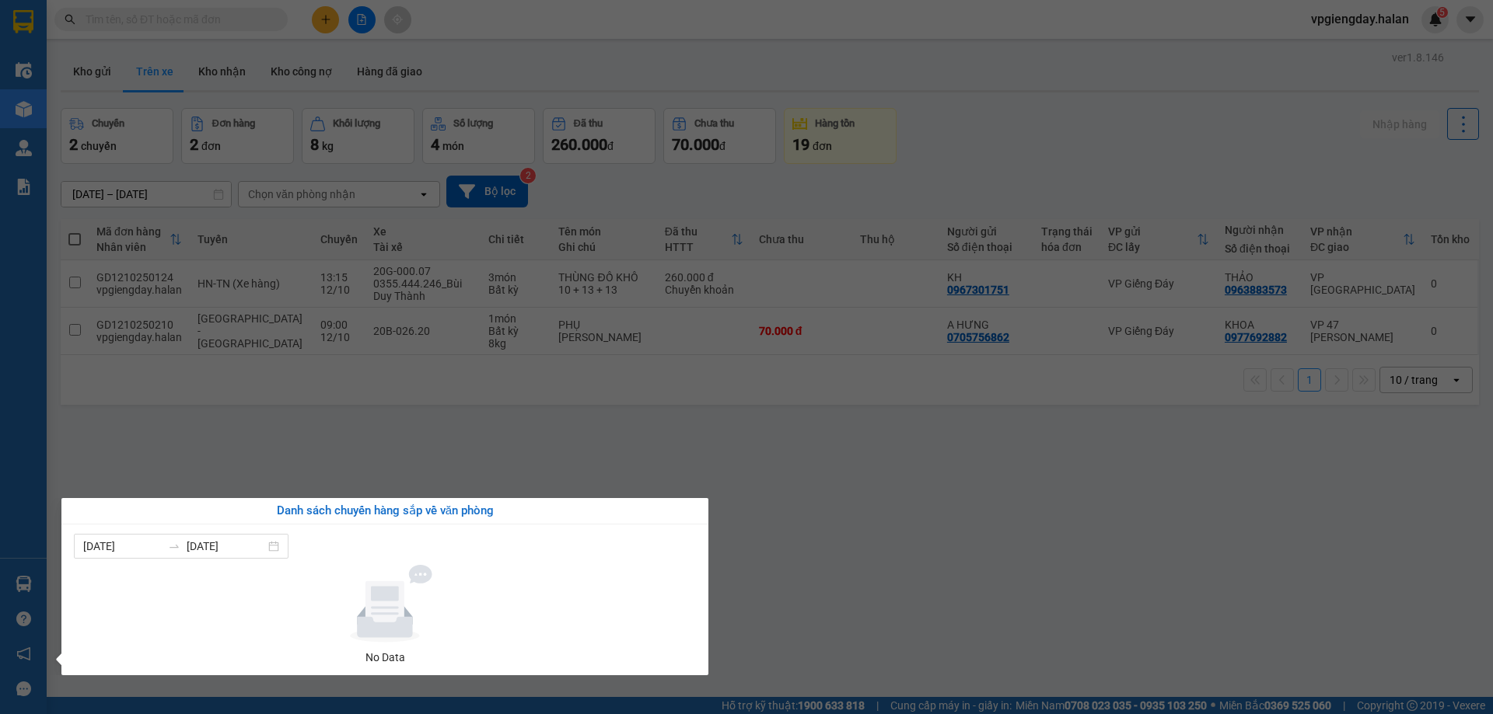
click at [206, 466] on section "Kết quả tìm kiếm ( 1 ) Bộ lọc Mã ĐH Trạng thái Món hàng Thu hộ Tổng cước Chưa c…" at bounding box center [746, 357] width 1493 height 714
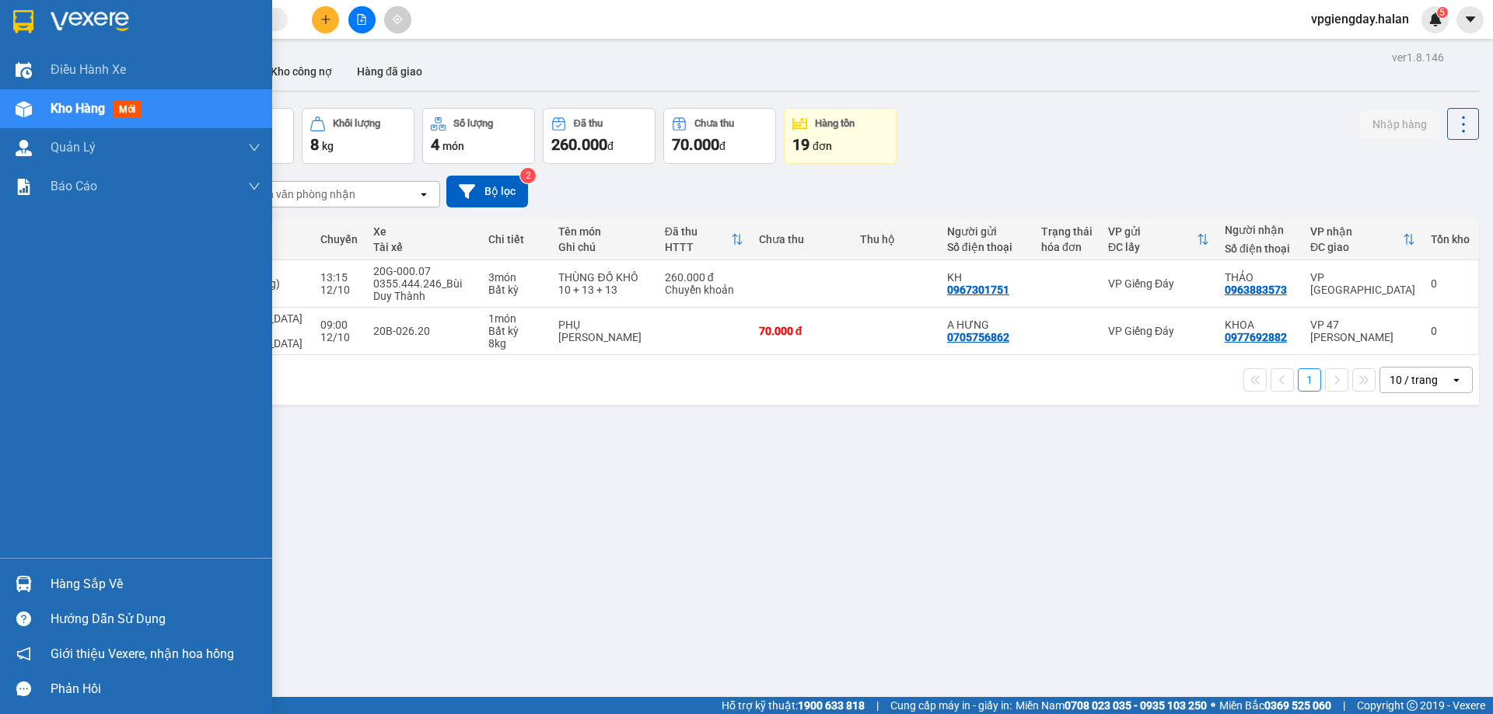
drag, startPoint x: 109, startPoint y: 584, endPoint x: 112, endPoint y: 570, distance: 14.3
click at [110, 583] on div "Hàng sắp về" at bounding box center [156, 584] width 210 height 23
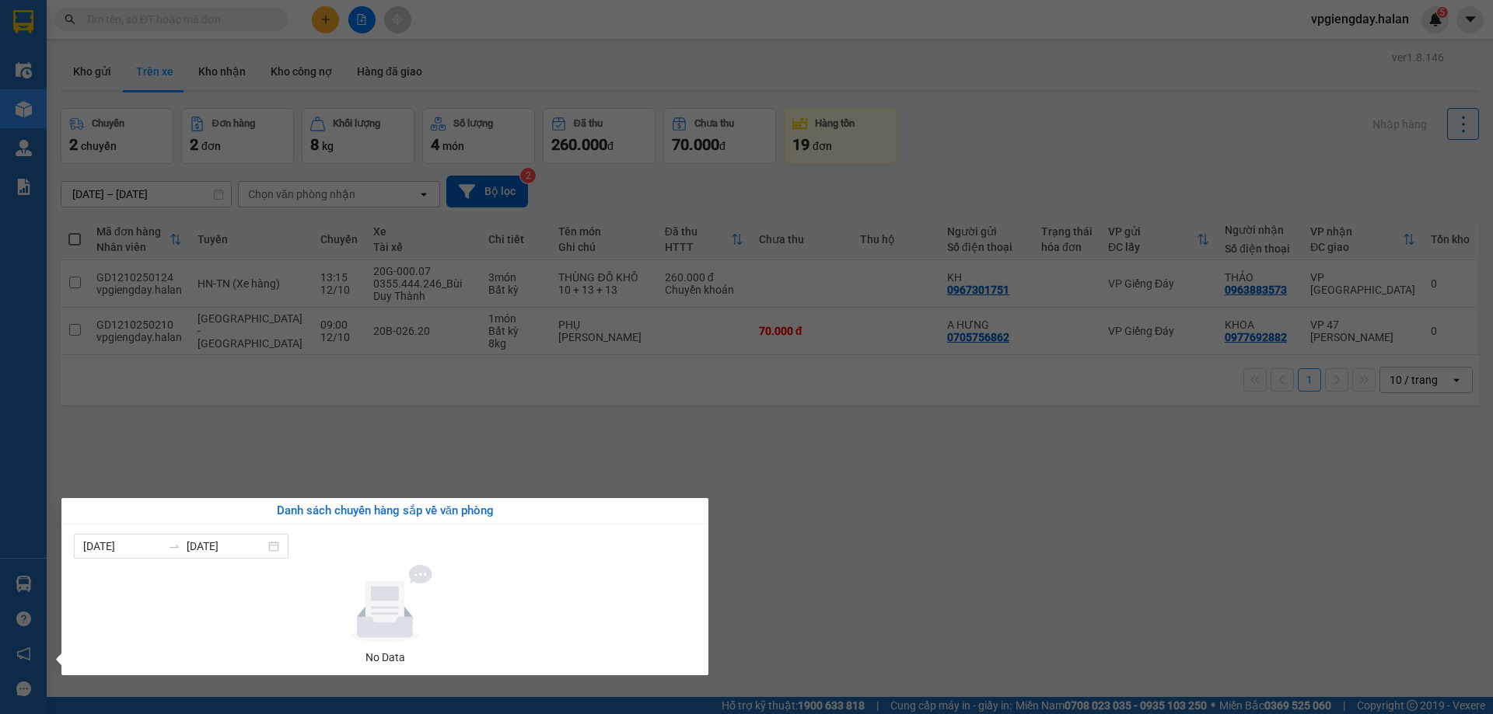
click at [197, 437] on section "Kết quả tìm kiếm ( 1 ) Bộ lọc Mã ĐH Trạng thái Món hàng Thu hộ Tổng cước Chưa c…" at bounding box center [746, 357] width 1493 height 714
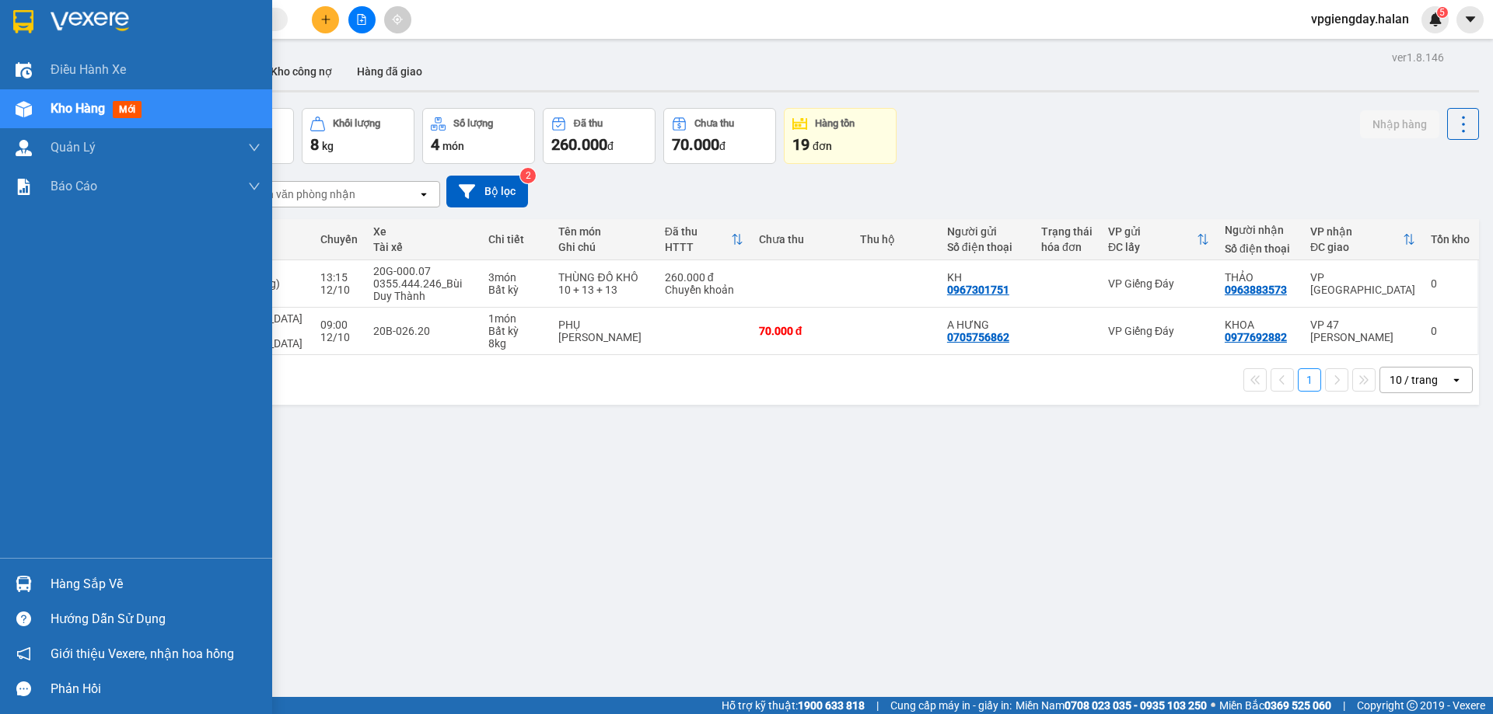
click at [72, 576] on div "Hàng sắp về" at bounding box center [156, 584] width 210 height 23
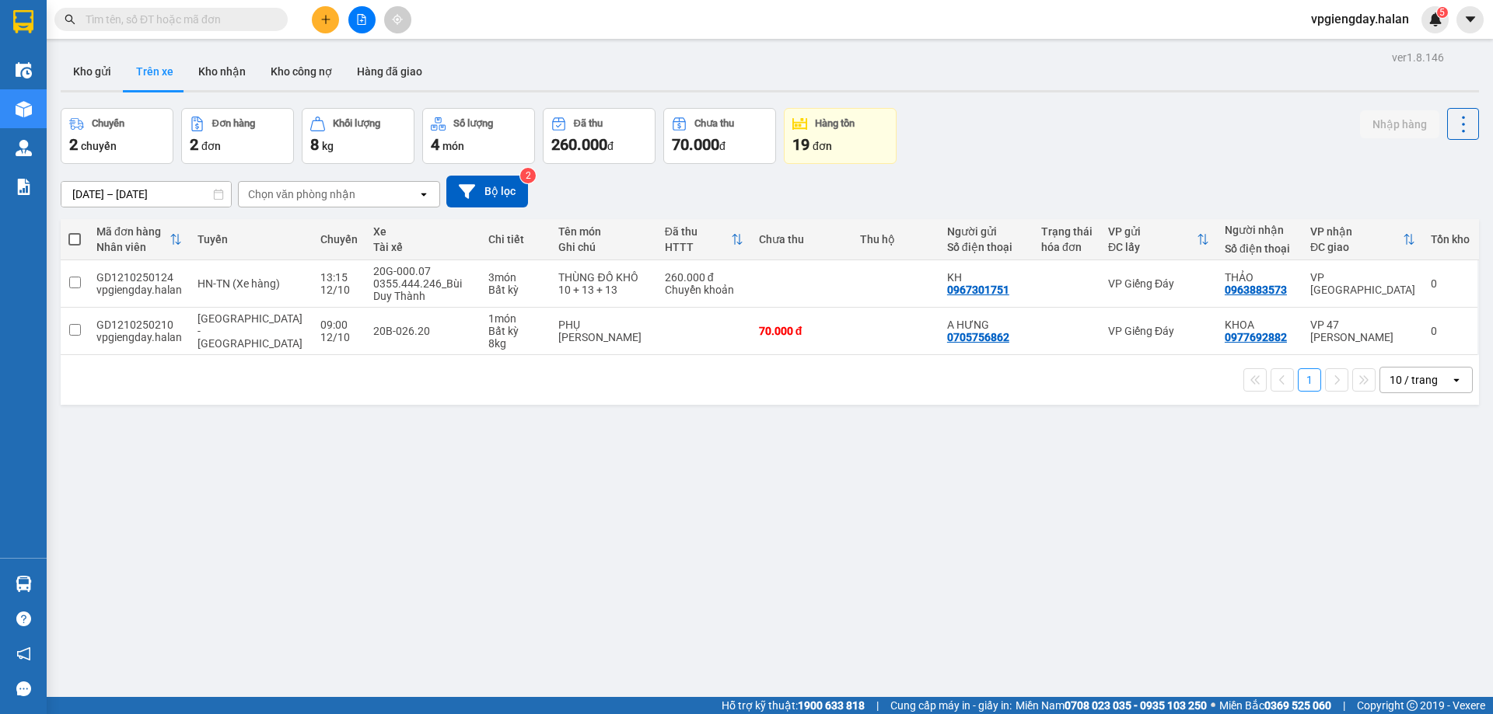
click at [184, 458] on section "Kết quả tìm kiếm ( 1 ) Bộ lọc Mã ĐH Trạng thái Món hàng Thu hộ Tổng cước Chưa c…" at bounding box center [746, 357] width 1493 height 714
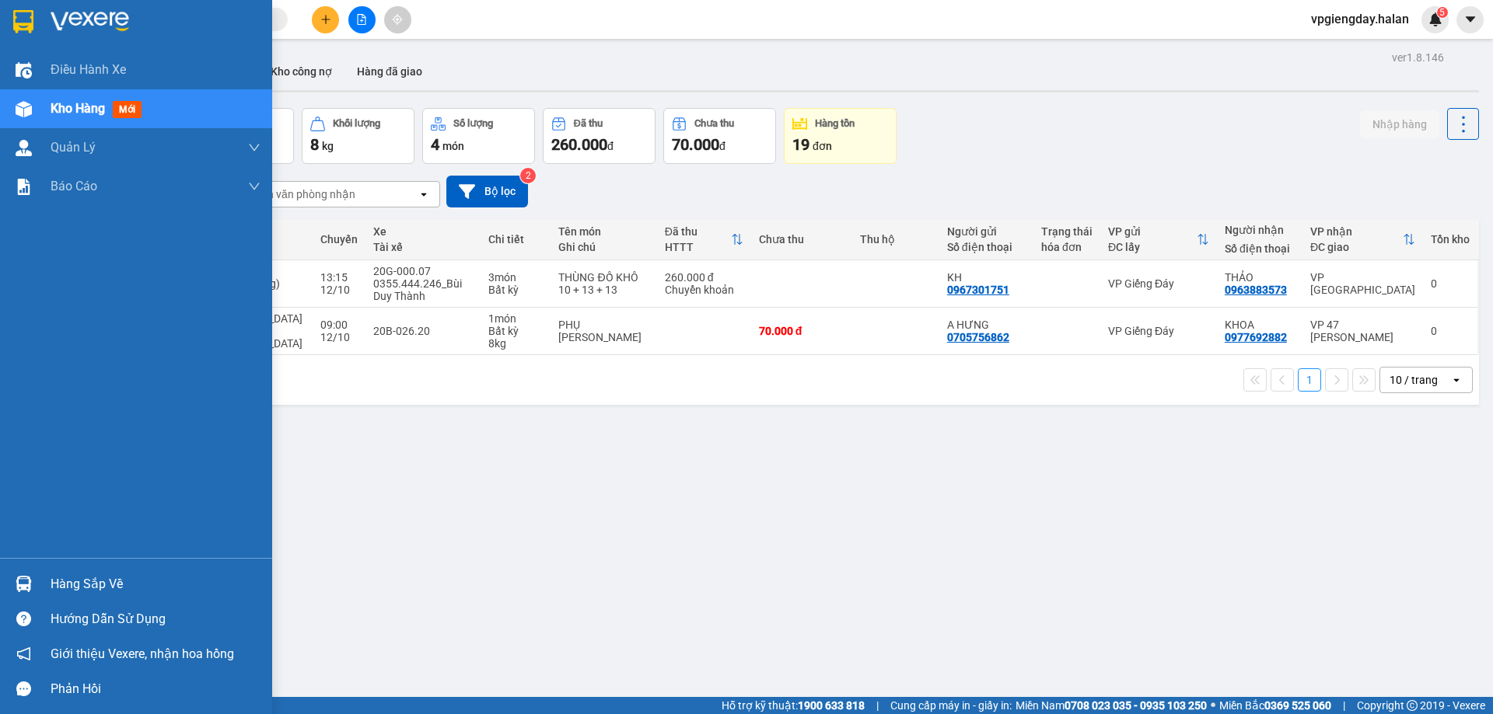
click at [71, 581] on div "Hàng sắp về" at bounding box center [156, 584] width 210 height 23
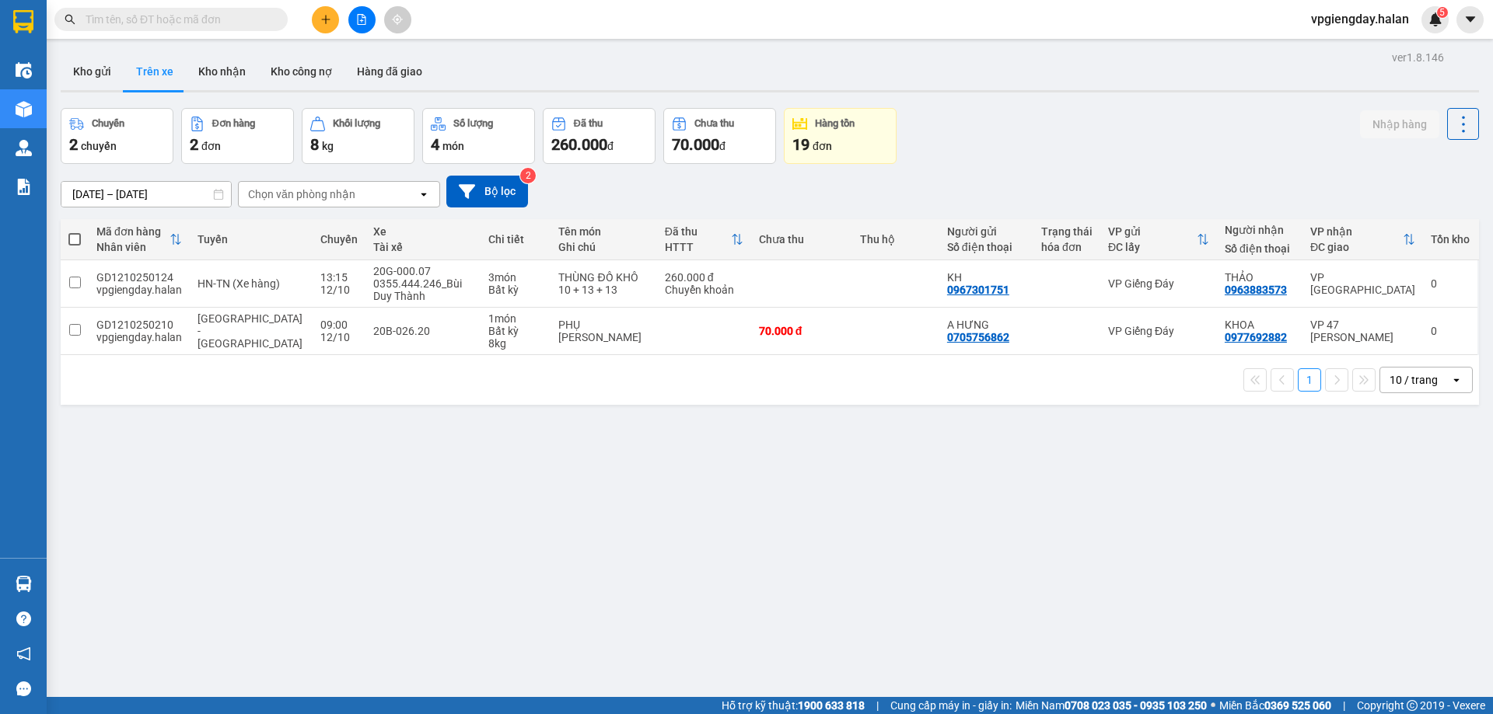
click at [258, 417] on section "Kết quả tìm kiếm ( 1 ) Bộ lọc Mã ĐH Trạng thái Món hàng Thu hộ Tổng cước Chưa c…" at bounding box center [746, 357] width 1493 height 714
click at [84, 80] on button "Kho gửi" at bounding box center [92, 71] width 63 height 37
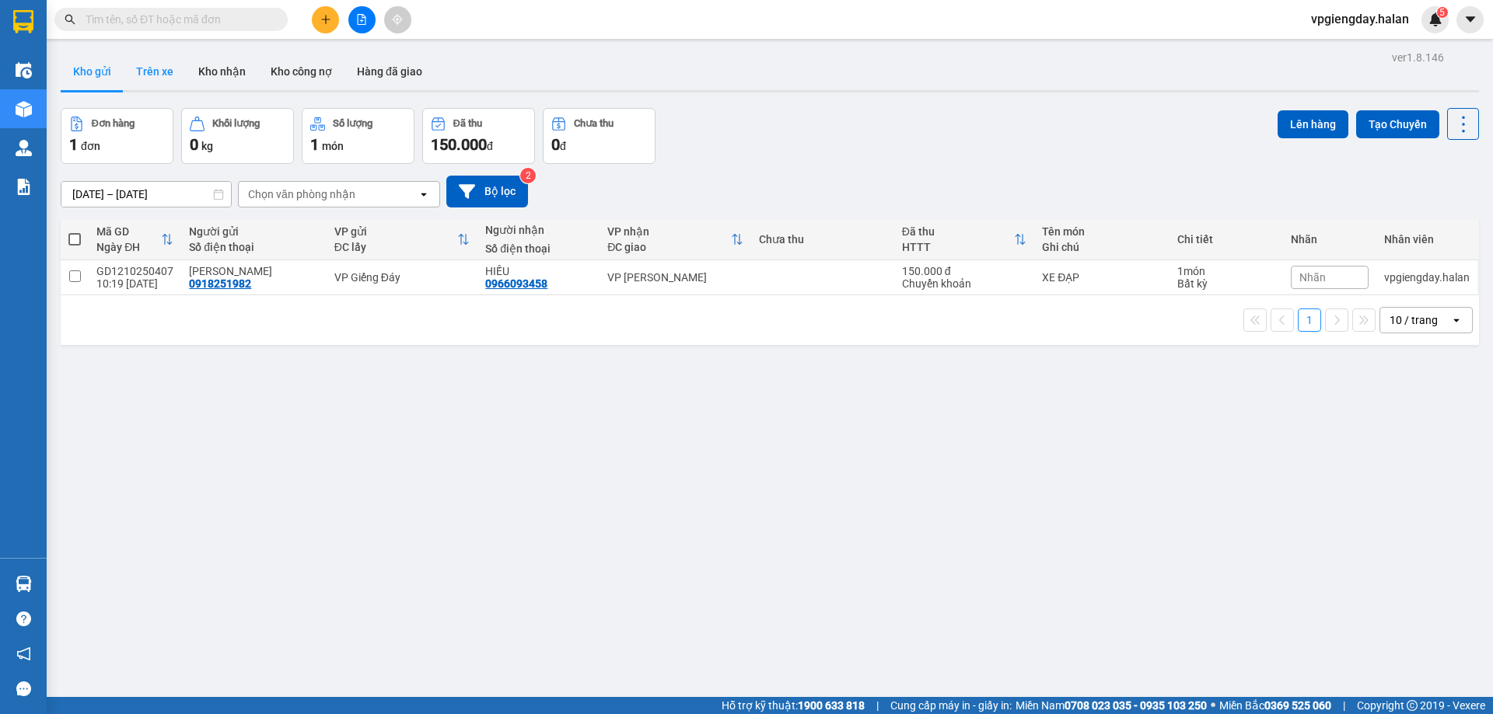
click at [154, 68] on button "Trên xe" at bounding box center [155, 71] width 62 height 37
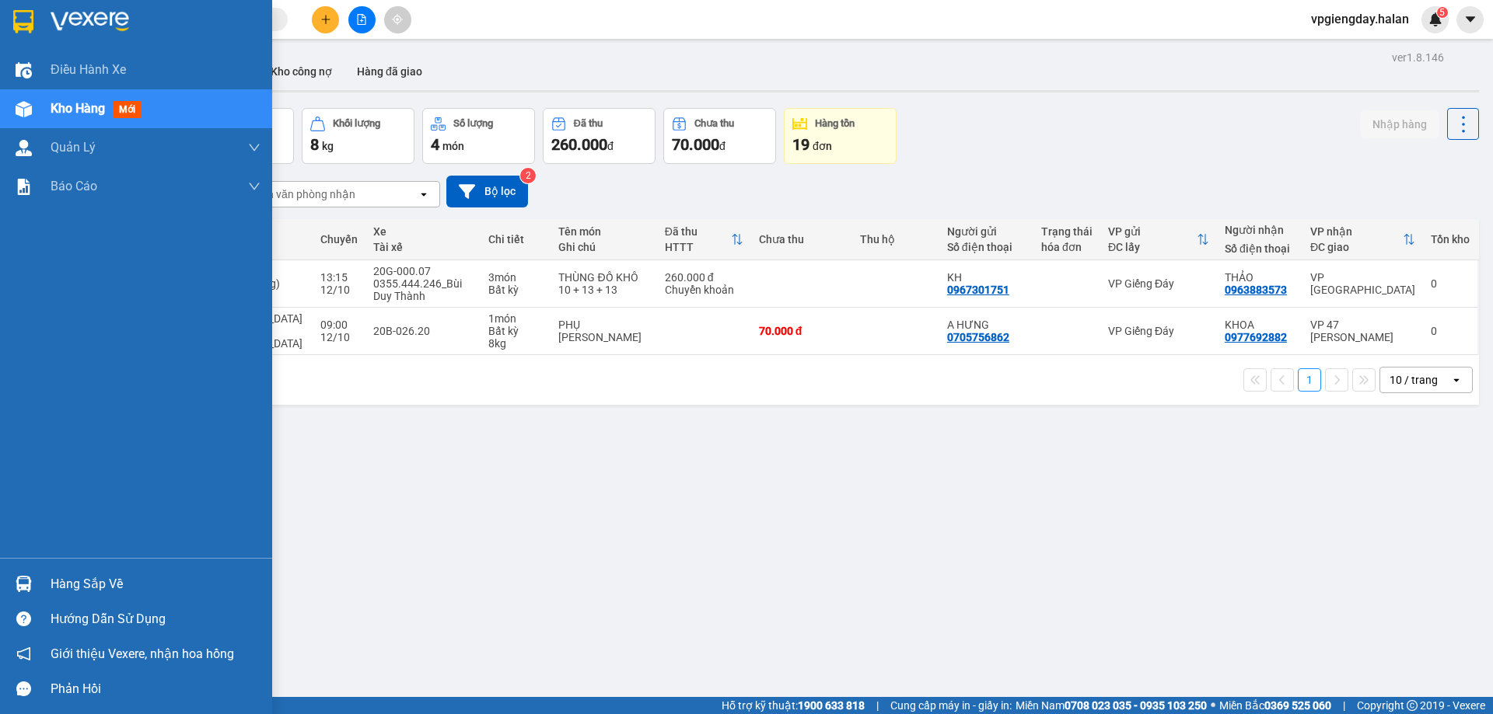
click at [53, 587] on div "Hàng sắp về" at bounding box center [156, 584] width 210 height 23
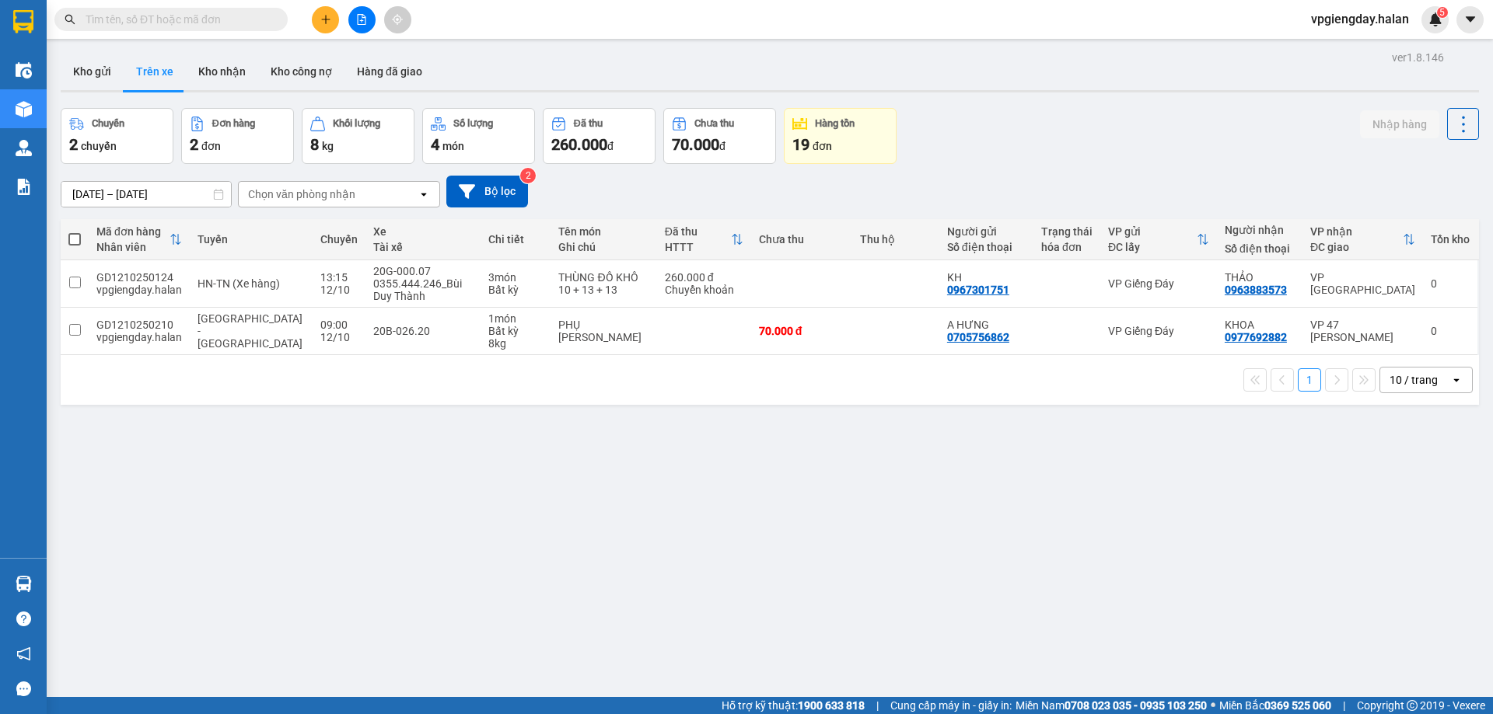
click at [340, 436] on section "Kết quả tìm kiếm ( 1 ) Bộ lọc Mã ĐH Trạng thái Món hàng Thu hộ Tổng cước Chưa c…" at bounding box center [746, 357] width 1493 height 714
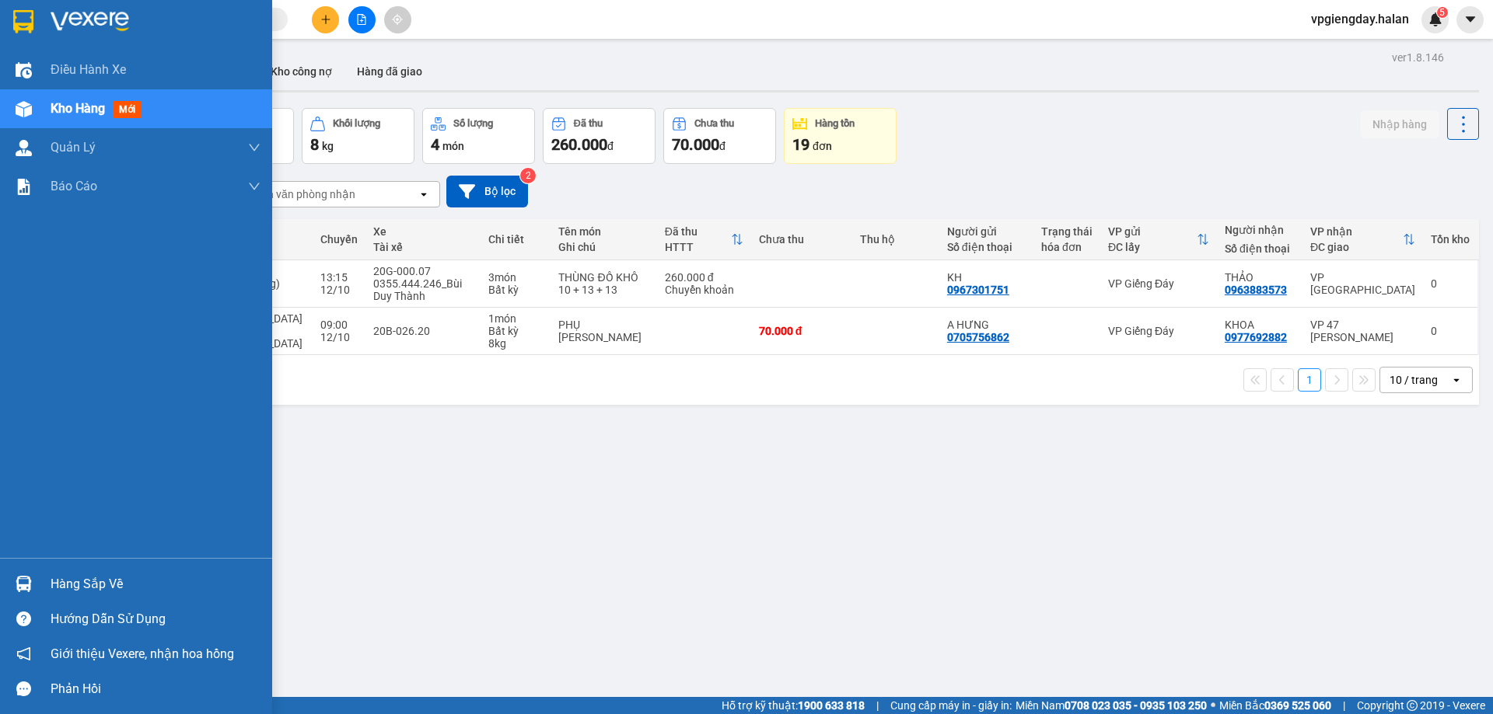
click at [87, 585] on div "Hàng sắp về" at bounding box center [156, 584] width 210 height 23
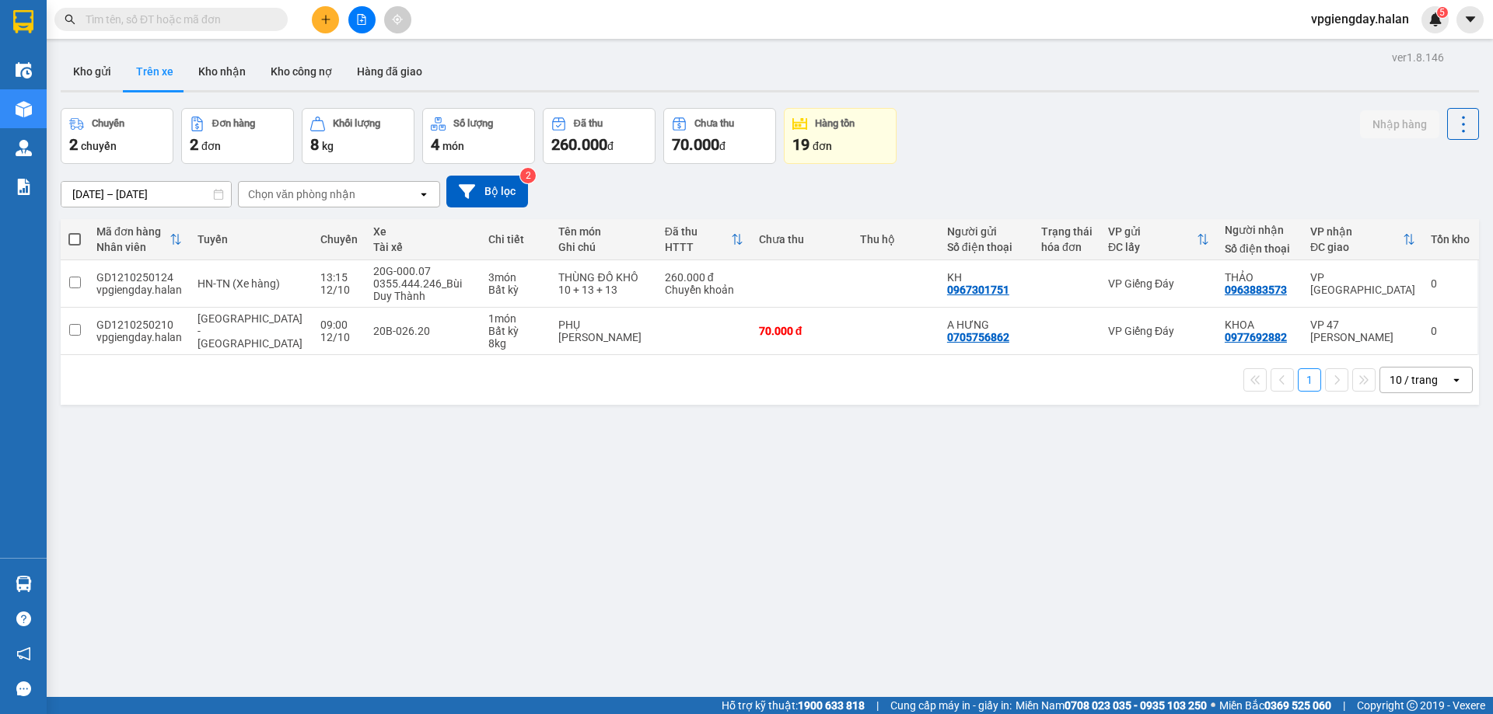
click at [224, 483] on section "Kết quả tìm kiếm ( 1 ) Bộ lọc Mã ĐH Trạng thái Món hàng Thu hộ Tổng cước Chưa c…" at bounding box center [746, 357] width 1493 height 714
click at [88, 74] on button "Kho gửi" at bounding box center [92, 71] width 63 height 37
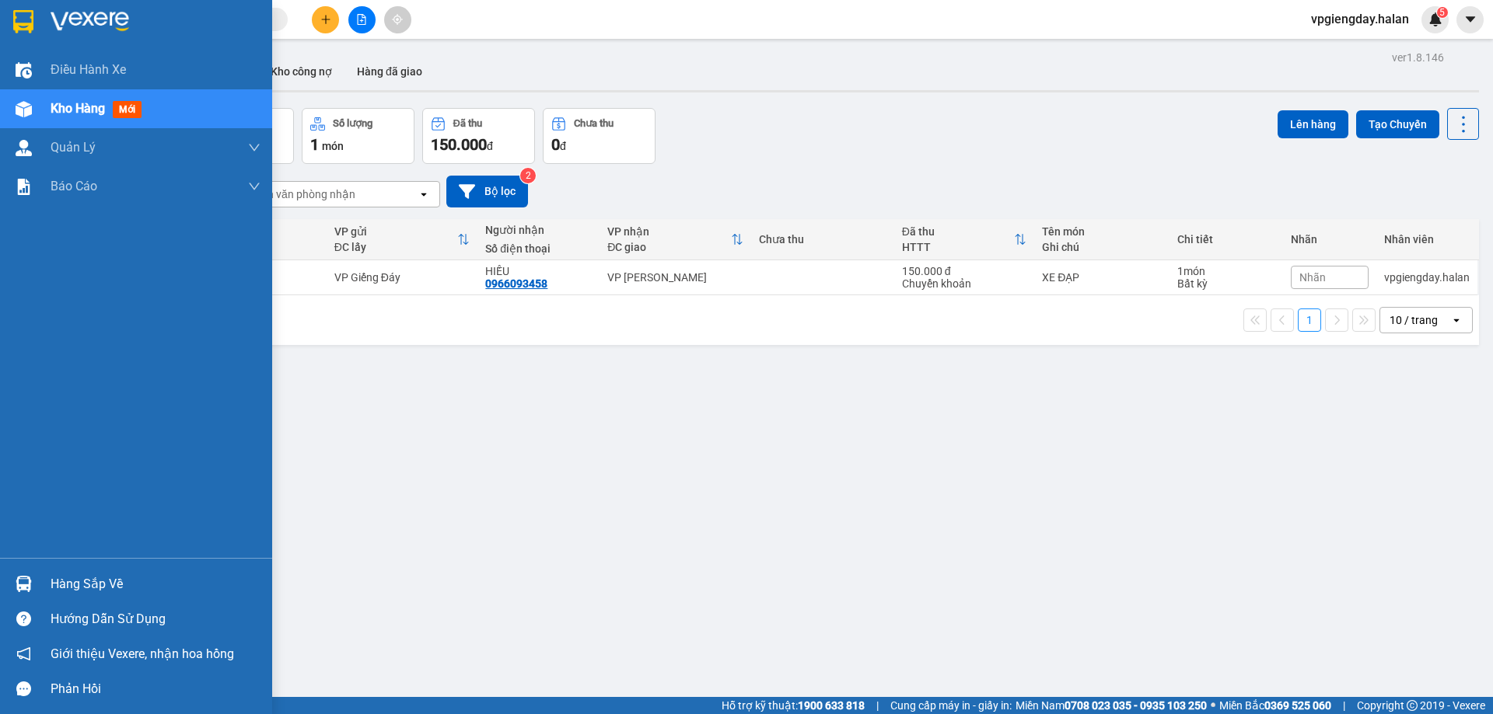
click at [83, 586] on div "Hàng sắp về" at bounding box center [156, 584] width 210 height 23
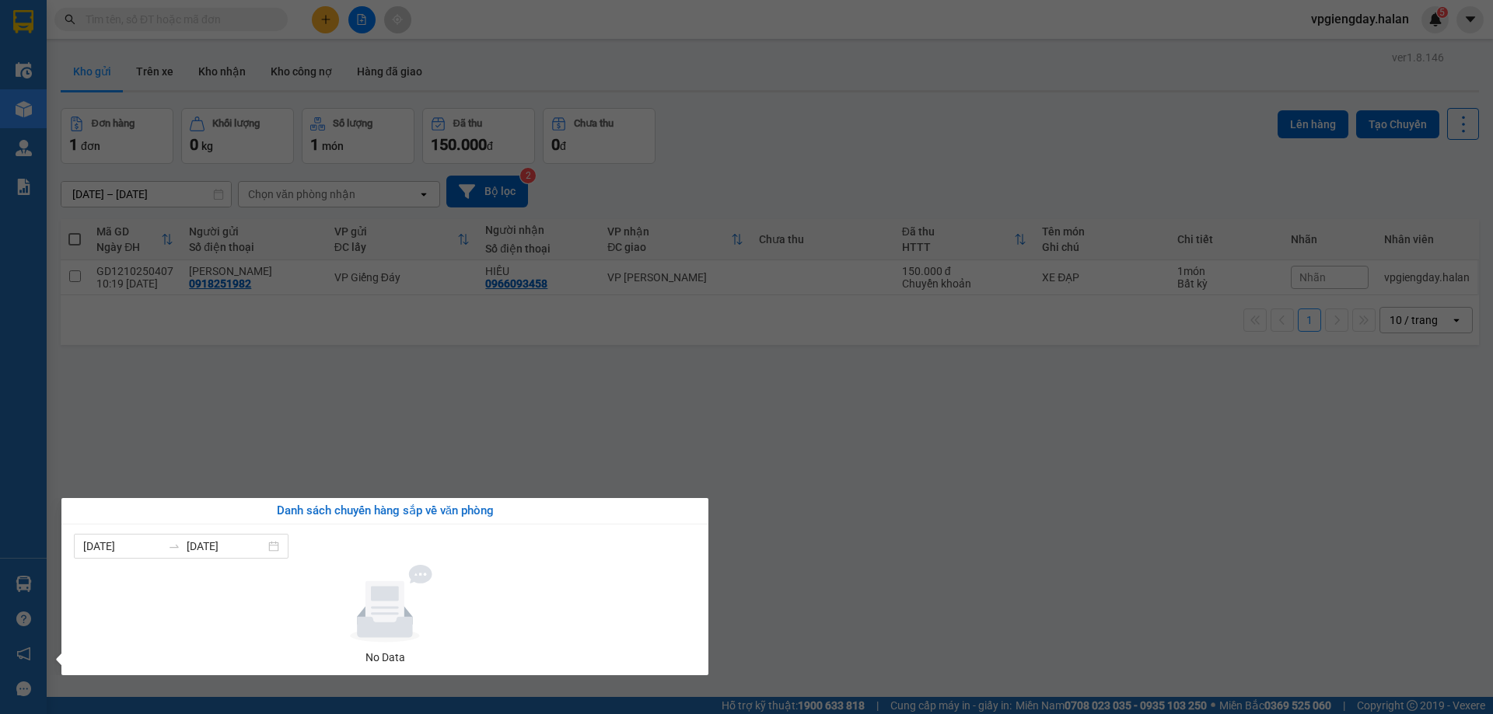
click at [419, 407] on section "Kết quả tìm kiếm ( 1 ) Bộ lọc Mã ĐH Trạng thái Món hàng Thu hộ Tổng cước Chưa c…" at bounding box center [746, 357] width 1493 height 714
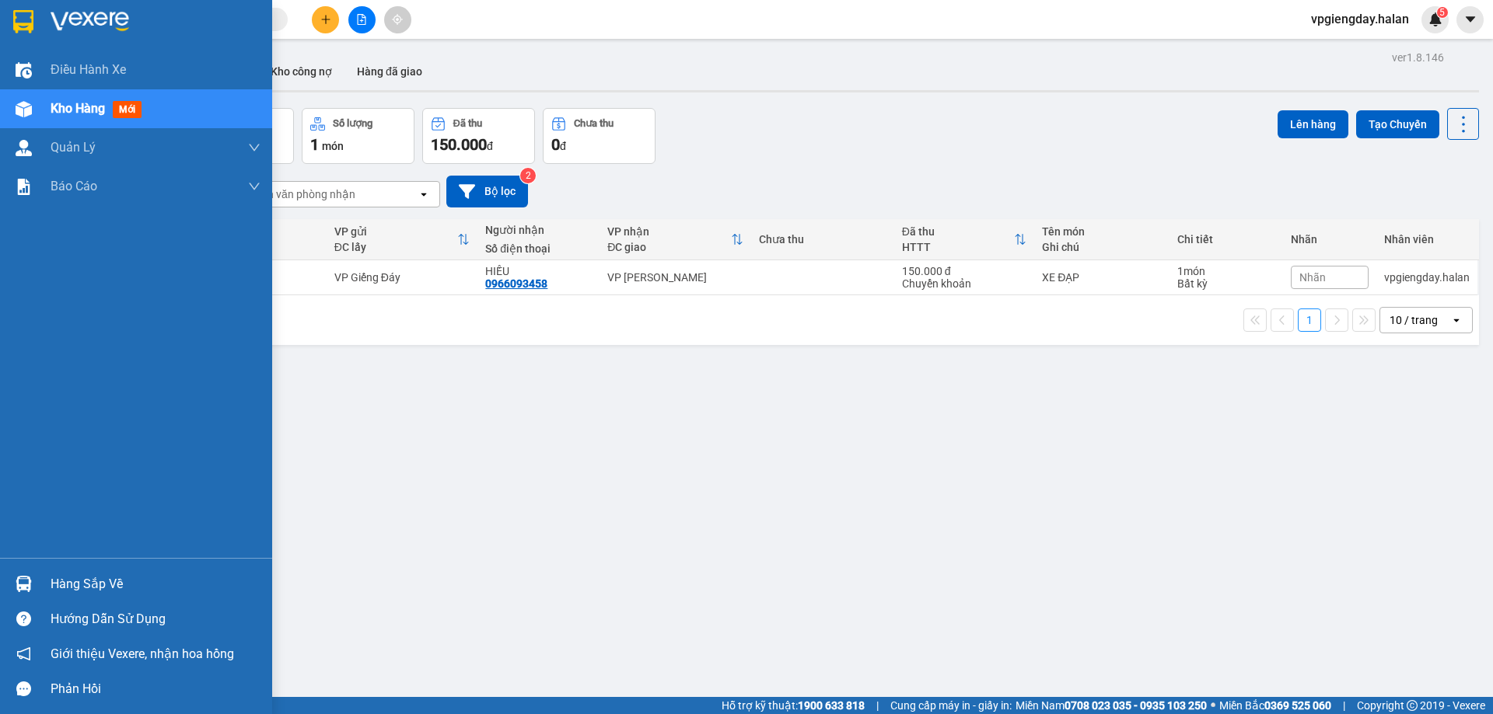
click at [82, 591] on div "Hàng sắp về" at bounding box center [156, 584] width 210 height 23
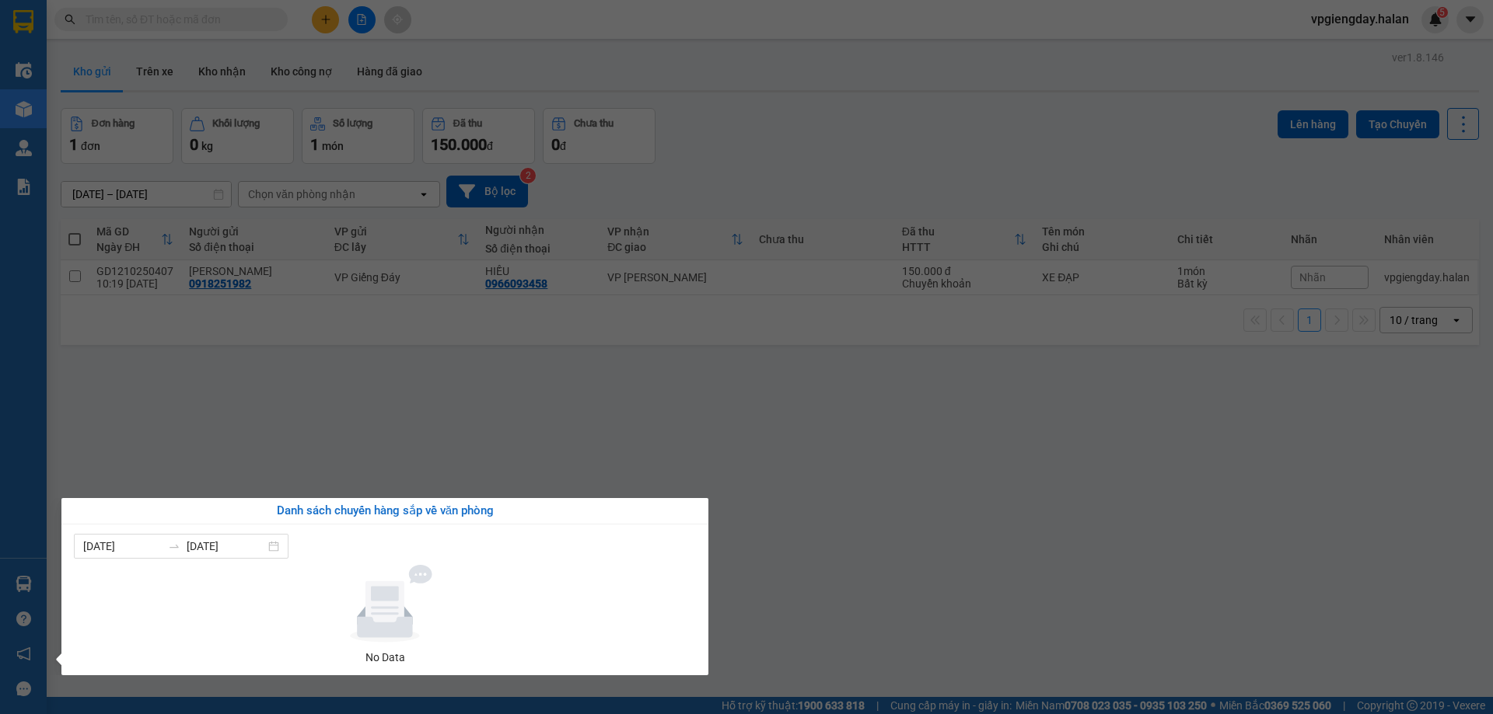
click at [350, 433] on section "Kết quả tìm kiếm ( 1 ) Bộ lọc Mã ĐH Trạng thái Món hàng Thu hộ Tổng cước Chưa c…" at bounding box center [746, 357] width 1493 height 714
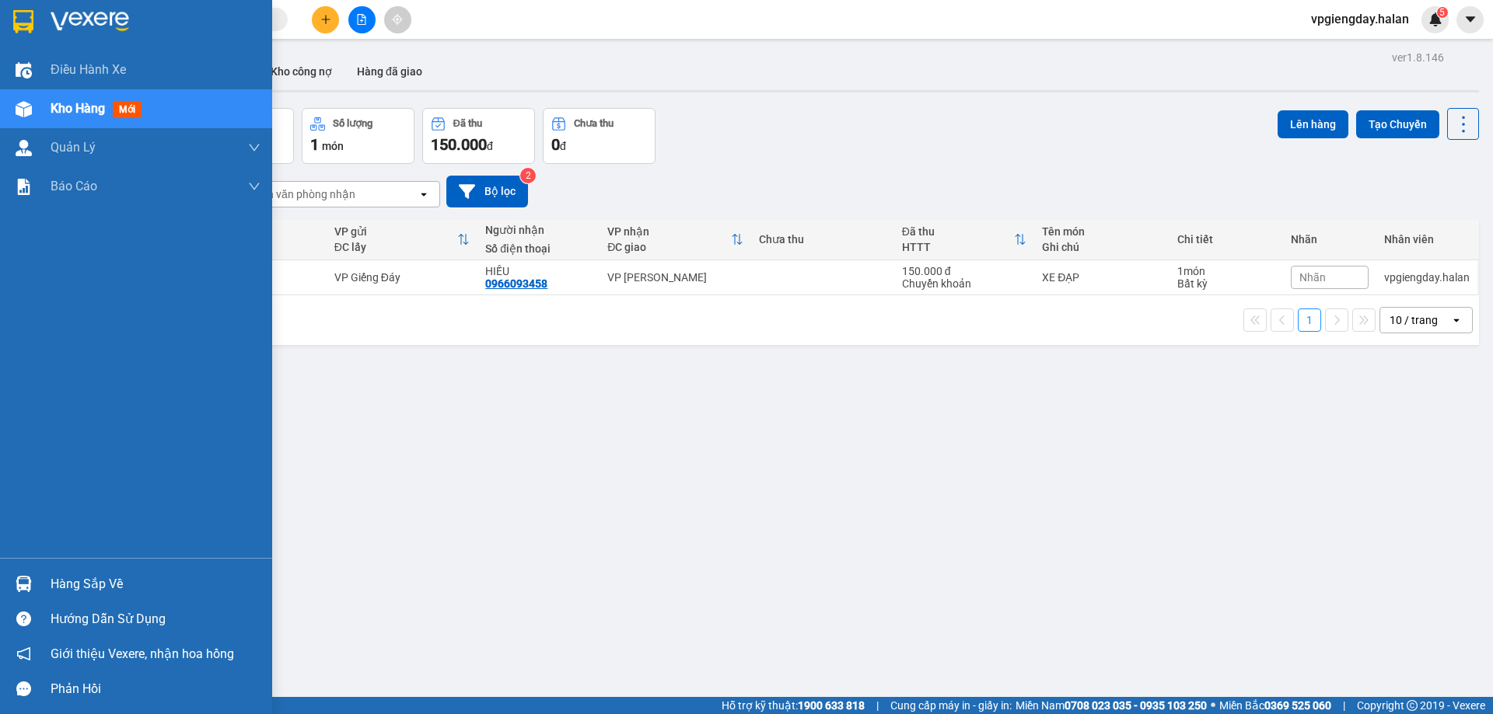
click at [88, 564] on div "Hàng sắp về Hướng dẫn sử dụng Giới thiệu Vexere, nhận hoa hồng Phản hồi" at bounding box center [136, 632] width 272 height 148
click at [103, 595] on div "Hàng sắp về" at bounding box center [156, 584] width 210 height 23
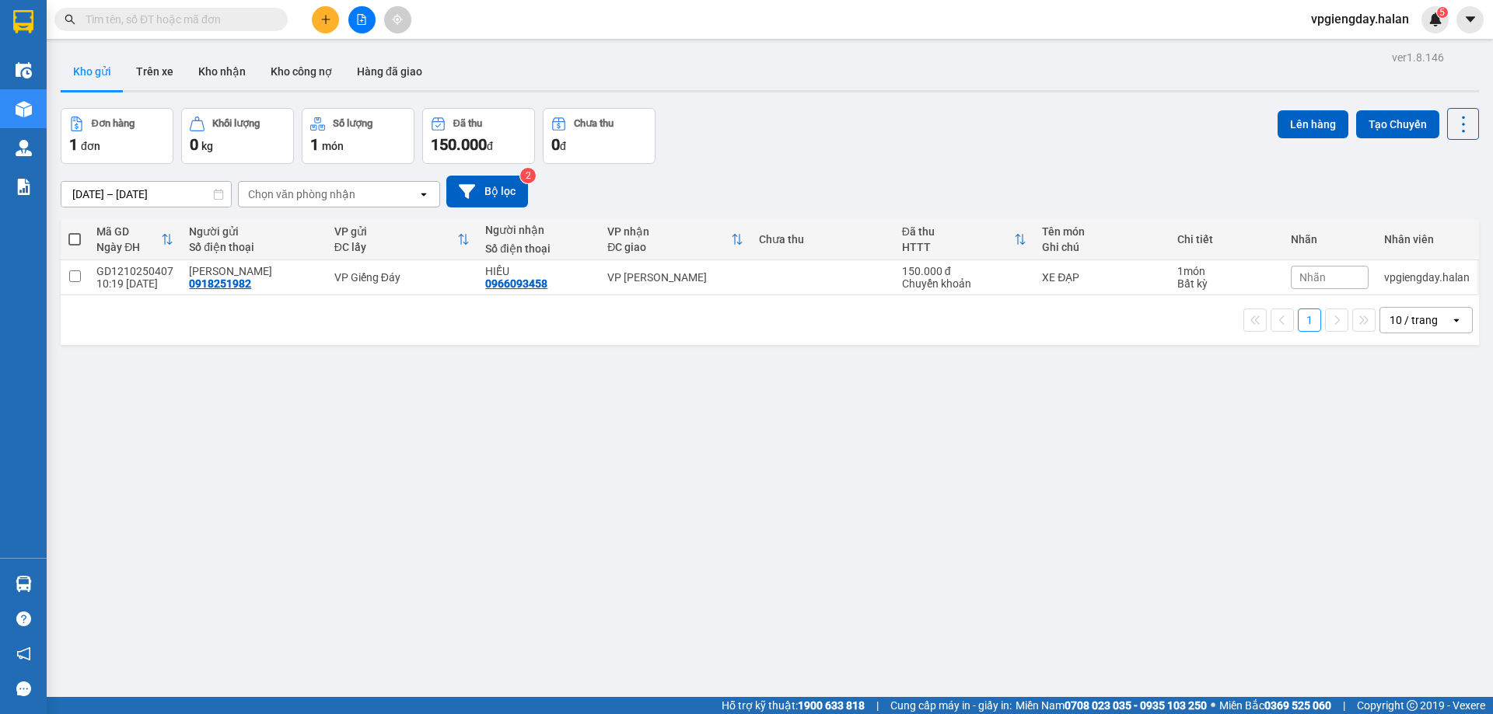
click at [340, 375] on section "Kết quả tìm kiếm ( 1 ) Bộ lọc Mã ĐH Trạng thái Món hàng Thu hộ Tổng cước Chưa c…" at bounding box center [746, 357] width 1493 height 714
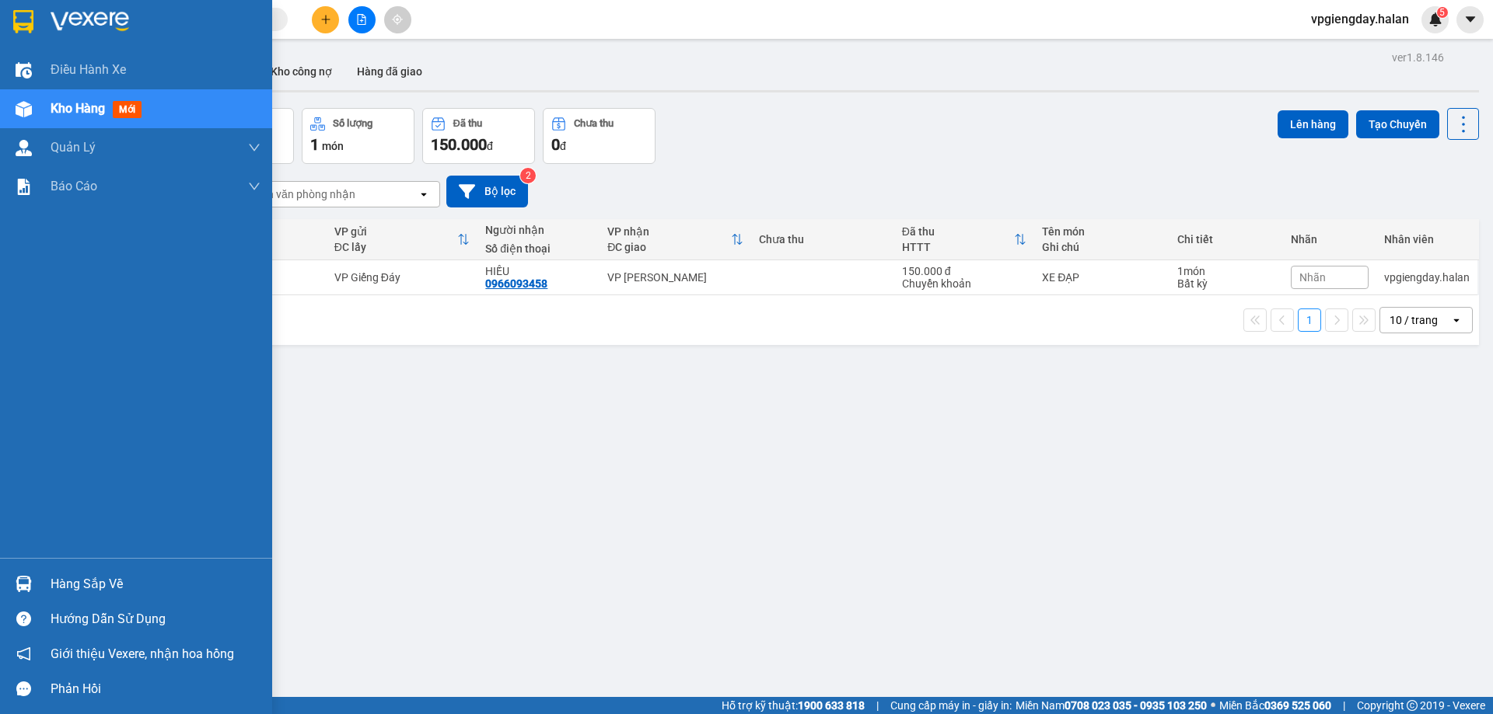
click at [96, 576] on div "Hàng sắp về" at bounding box center [156, 584] width 210 height 23
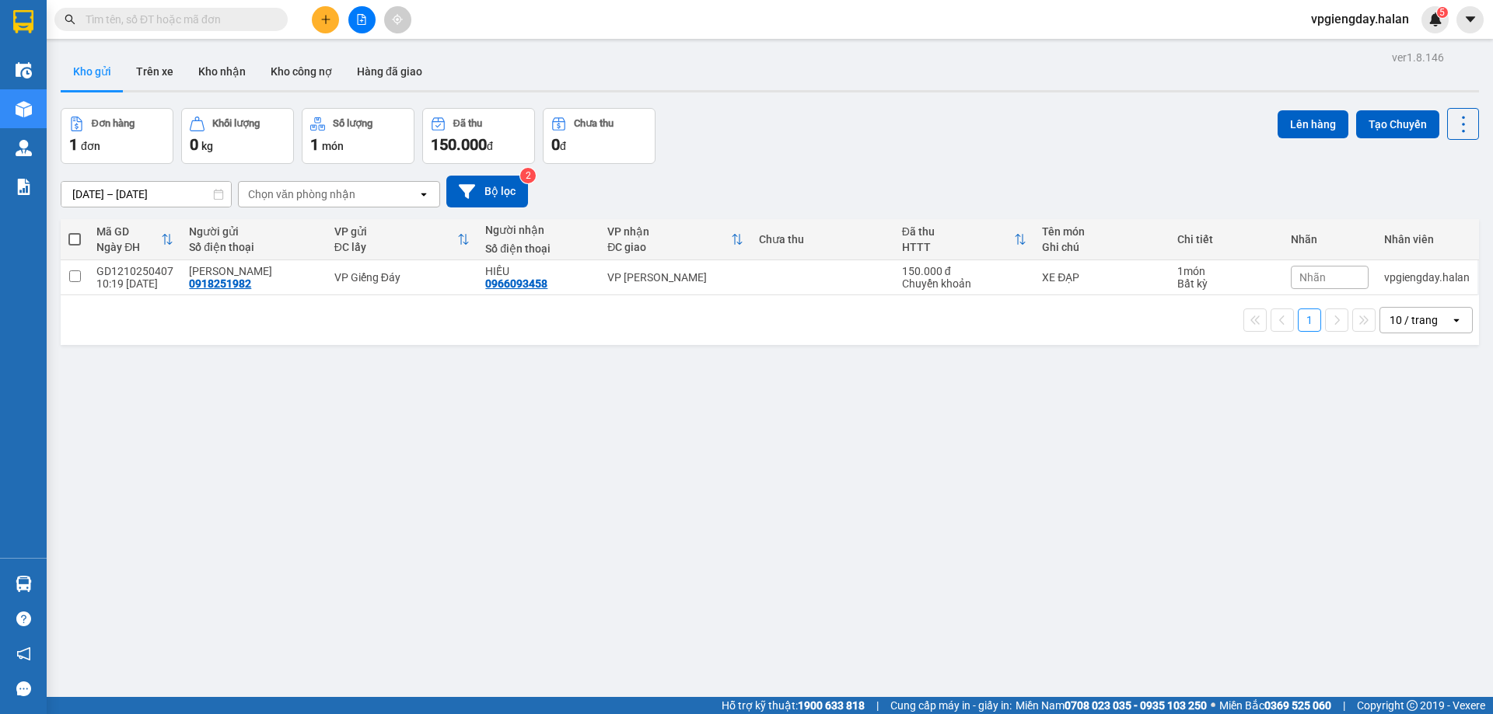
click at [168, 458] on section "Kết quả tìm kiếm ( 1 ) Bộ lọc Mã ĐH Trạng thái Món hàng Thu hộ Tổng cước Chưa c…" at bounding box center [746, 357] width 1493 height 714
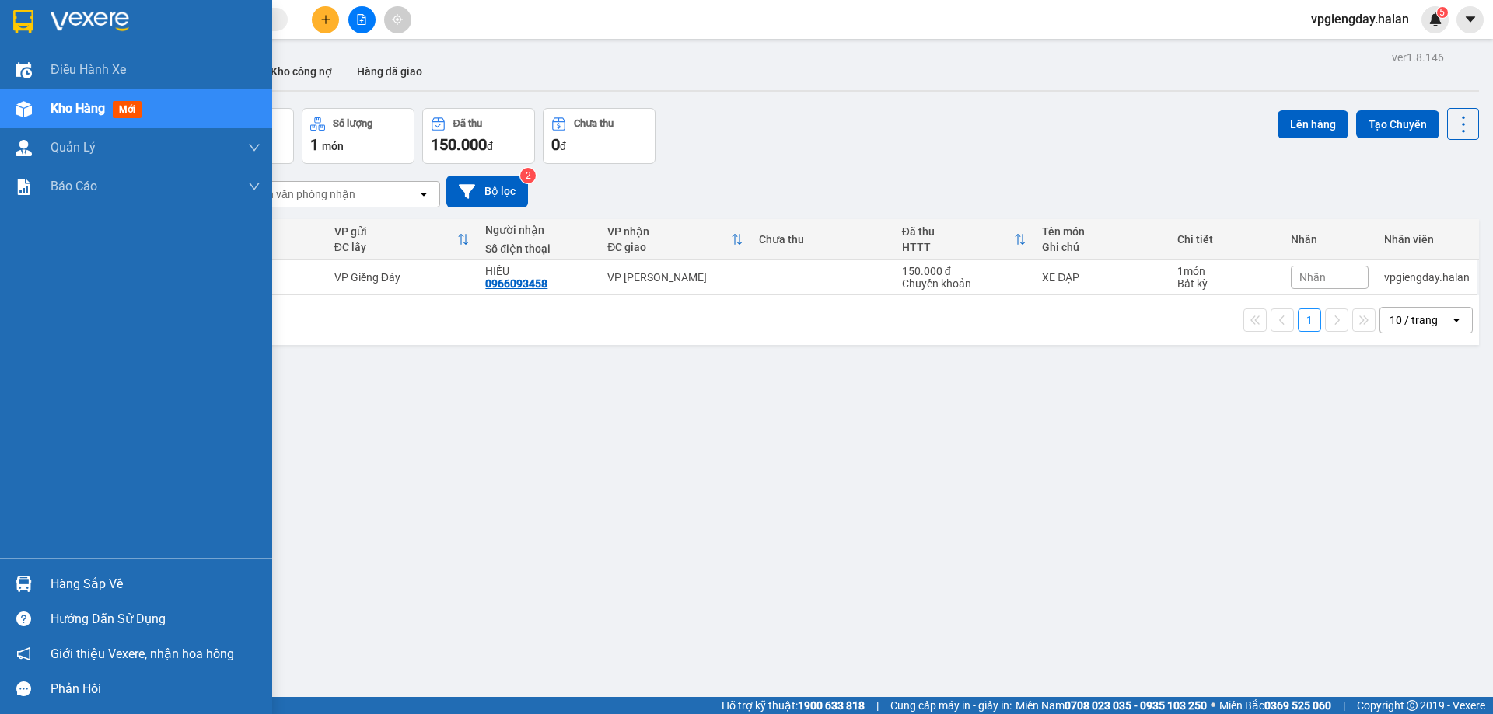
click at [146, 566] on div "Hàng sắp về Hướng dẫn sử dụng Giới thiệu Vexere, nhận hoa hồng Phản hồi" at bounding box center [136, 632] width 272 height 148
click at [112, 577] on div "Hàng sắp về" at bounding box center [156, 584] width 210 height 23
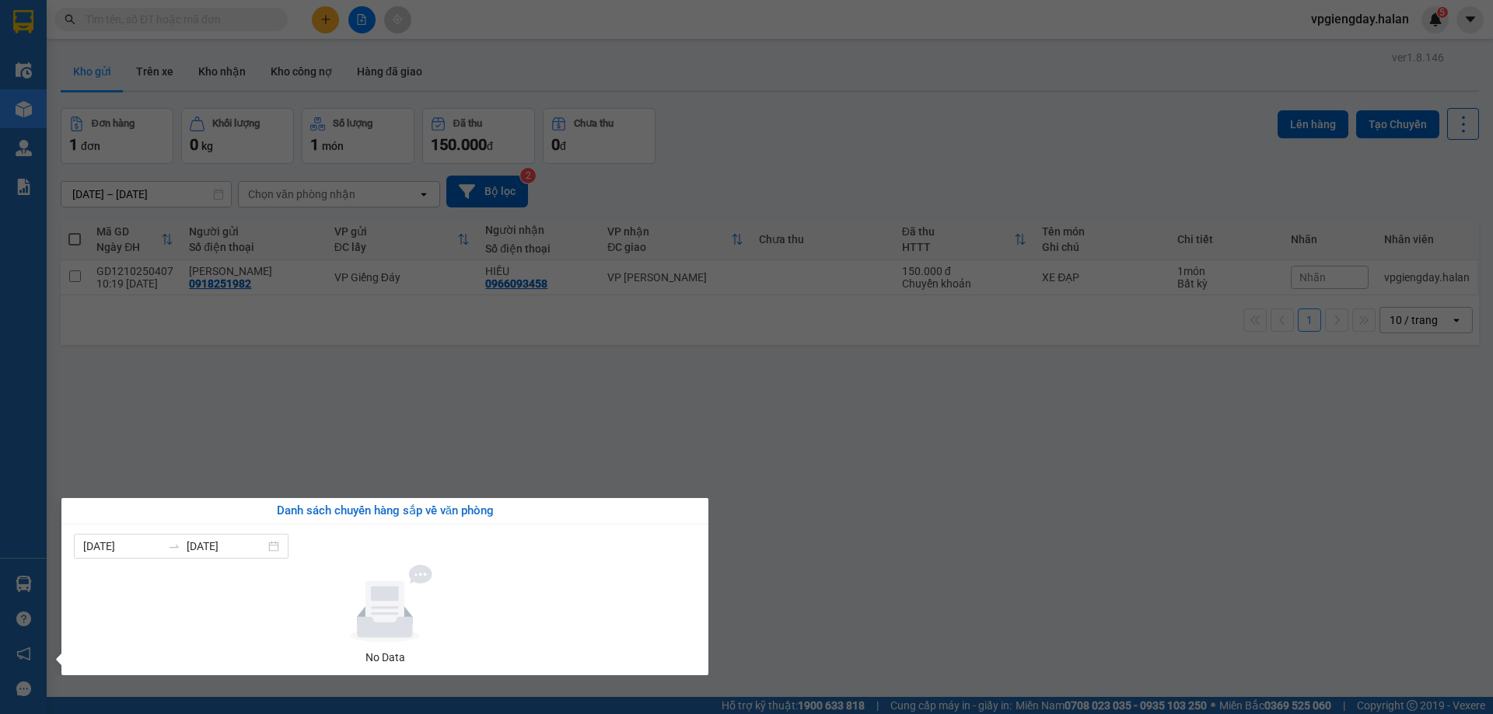
click at [378, 424] on section "Kết quả tìm kiếm ( 1 ) Bộ lọc Mã ĐH Trạng thái Món hàng Thu hộ Tổng cước Chưa c…" at bounding box center [746, 357] width 1493 height 714
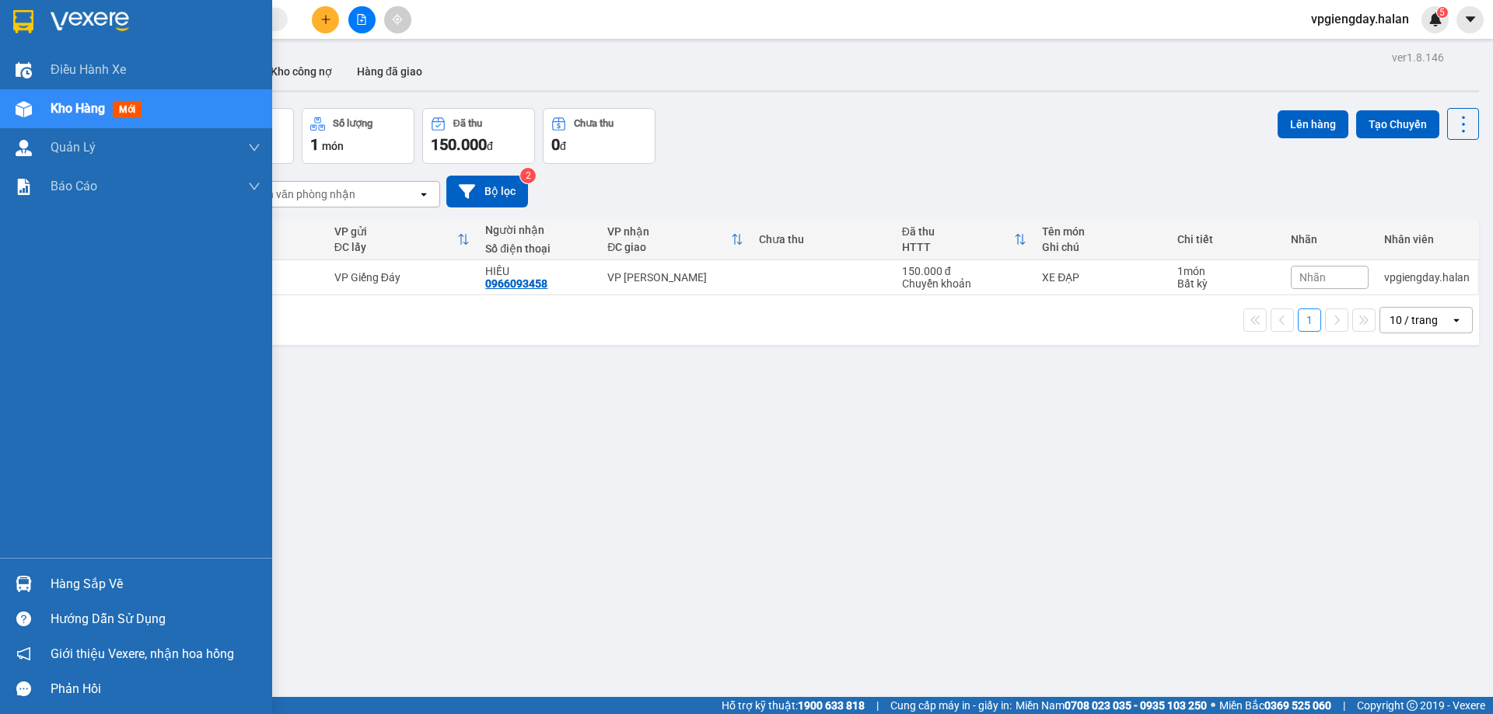
click at [82, 587] on div "Hàng sắp về" at bounding box center [156, 584] width 210 height 23
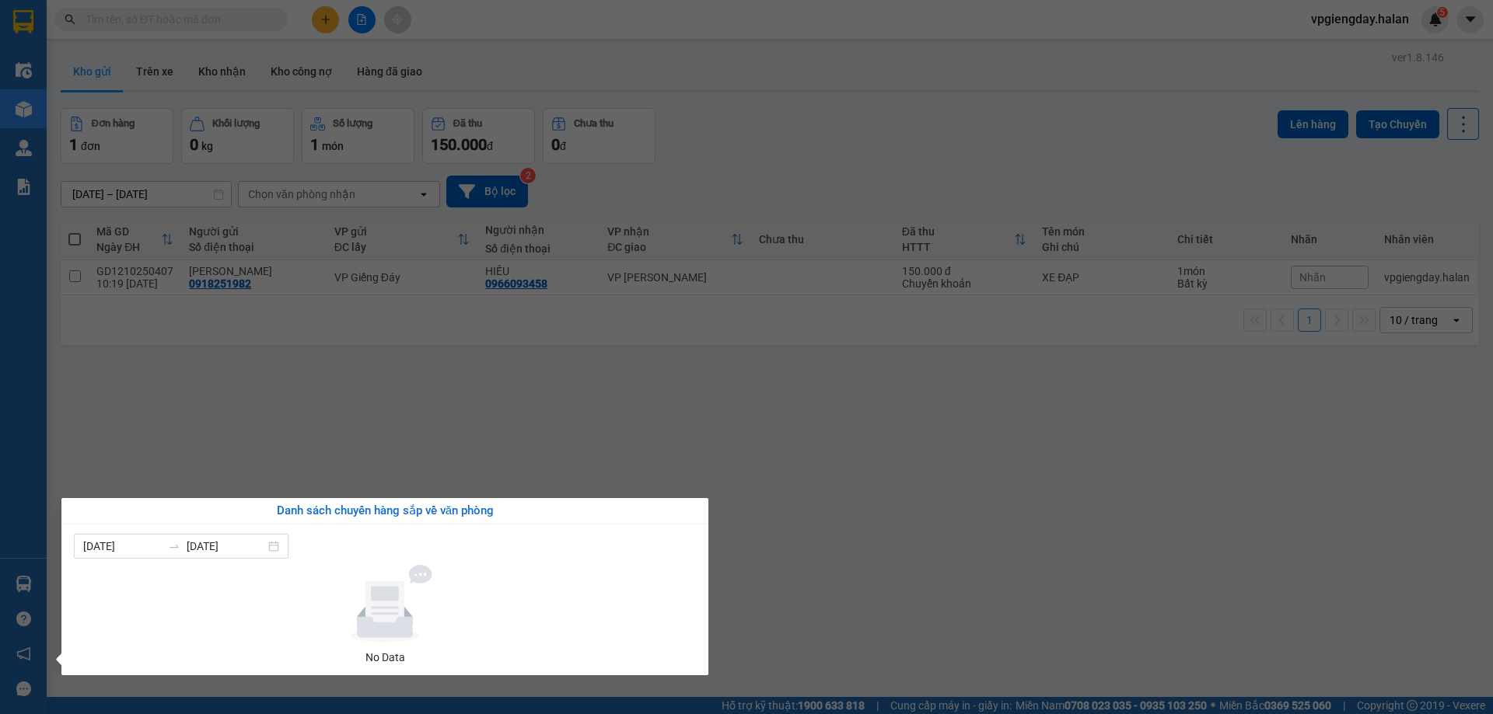
click at [352, 434] on section "Kết quả tìm kiếm ( 1 ) Bộ lọc Mã ĐH Trạng thái Món hàng Thu hộ Tổng cước Chưa c…" at bounding box center [746, 357] width 1493 height 714
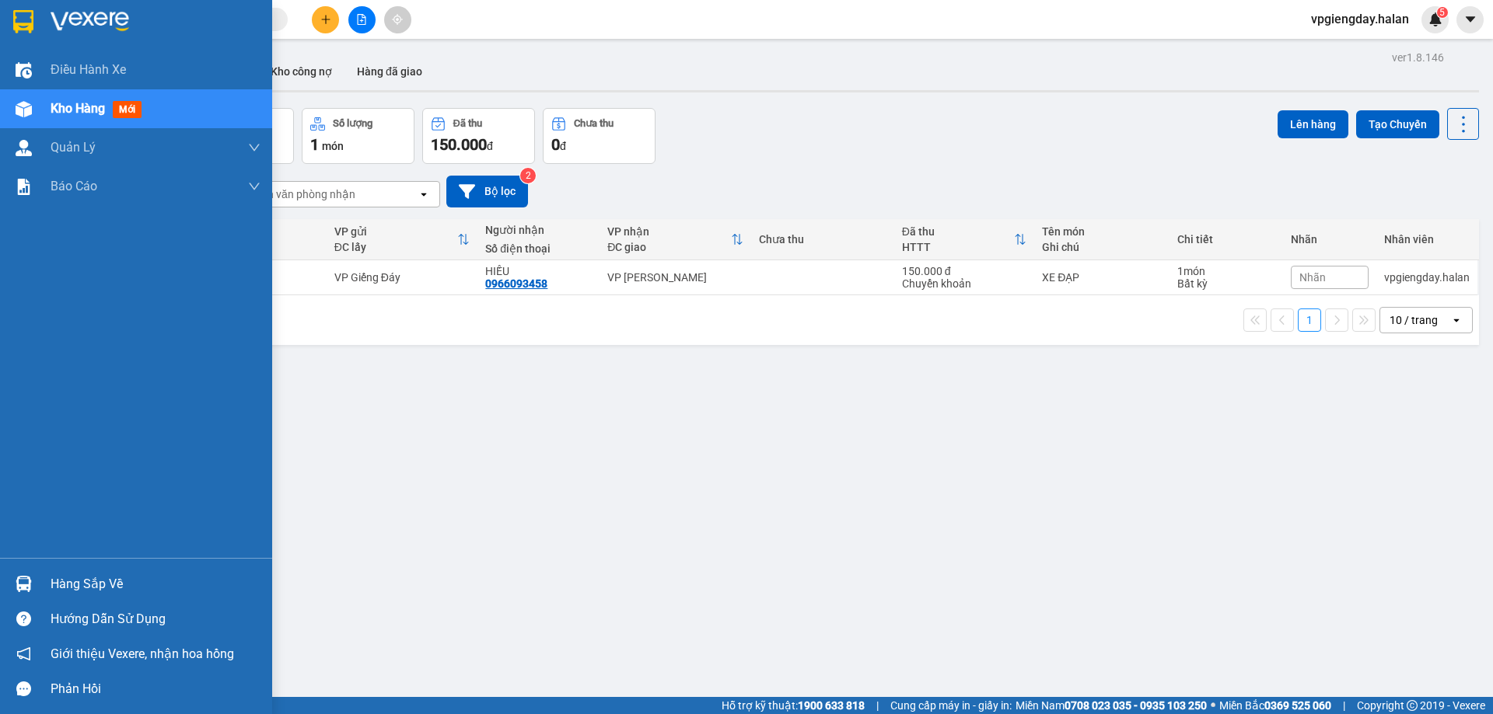
click at [106, 586] on div "Hàng sắp về" at bounding box center [156, 584] width 210 height 23
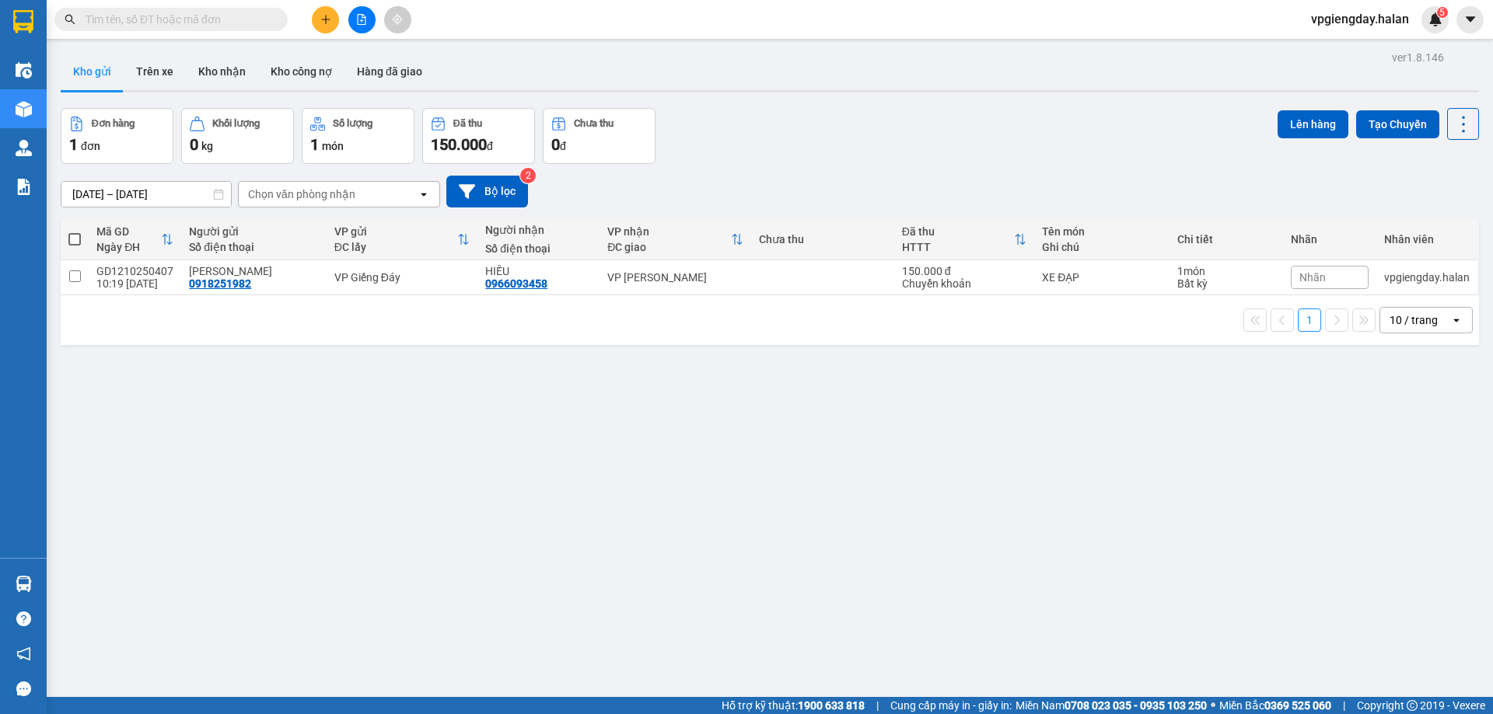
click at [314, 435] on section "Kết quả tìm kiếm ( 1 ) Bộ lọc Mã ĐH Trạng thái Món hàng Thu hộ Tổng cước Chưa c…" at bounding box center [746, 357] width 1493 height 714
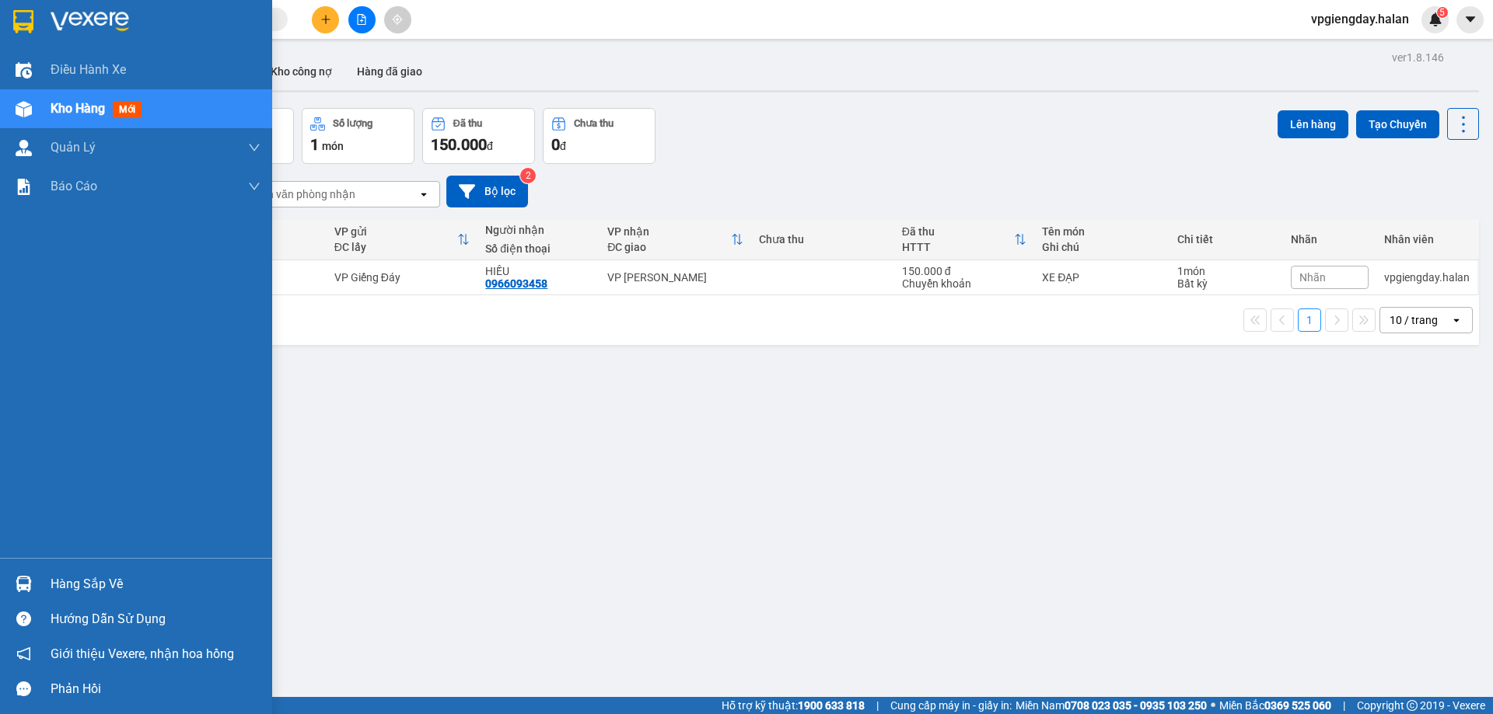
click at [72, 583] on div "Hàng sắp về" at bounding box center [156, 584] width 210 height 23
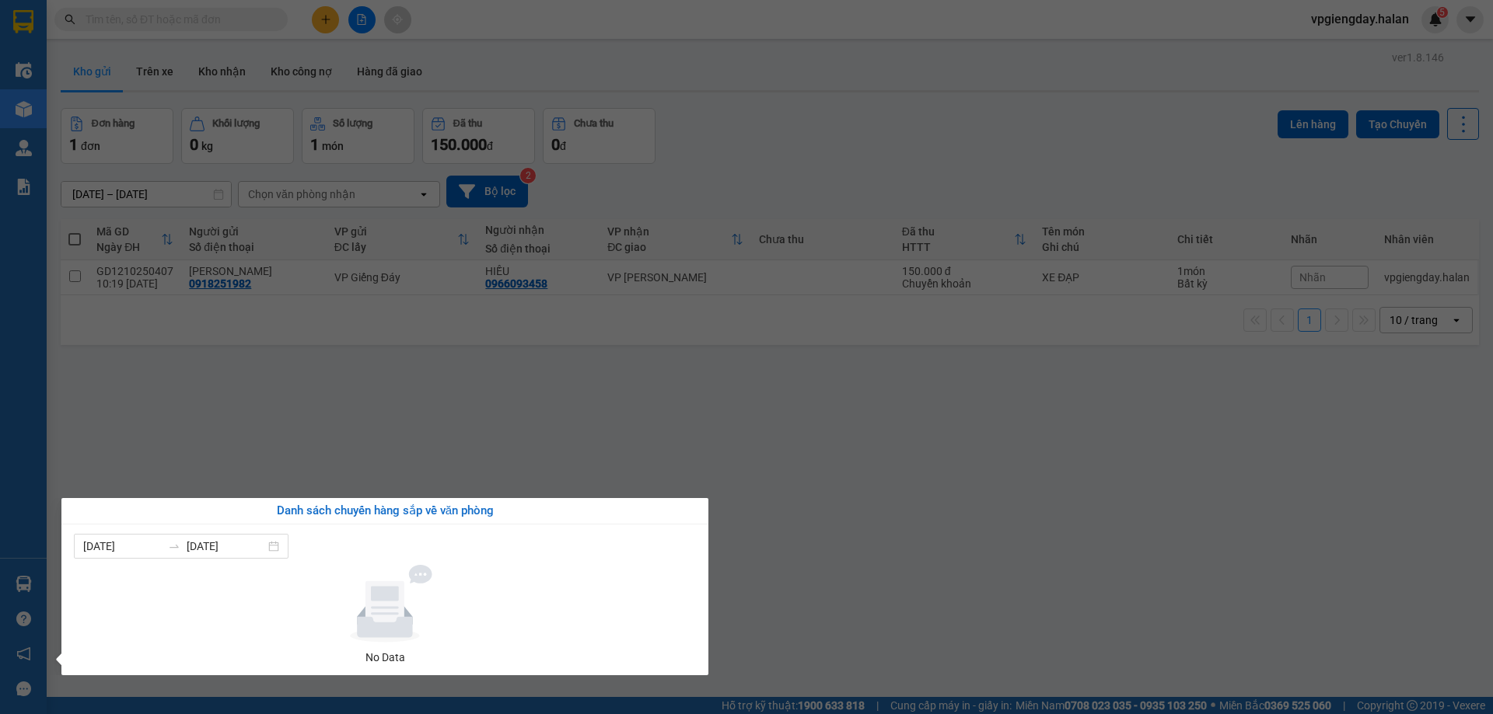
click at [369, 429] on section "Kết quả tìm kiếm ( 1 ) Bộ lọc Mã ĐH Trạng thái Món hàng Thu hộ Tổng cước Chưa c…" at bounding box center [746, 357] width 1493 height 714
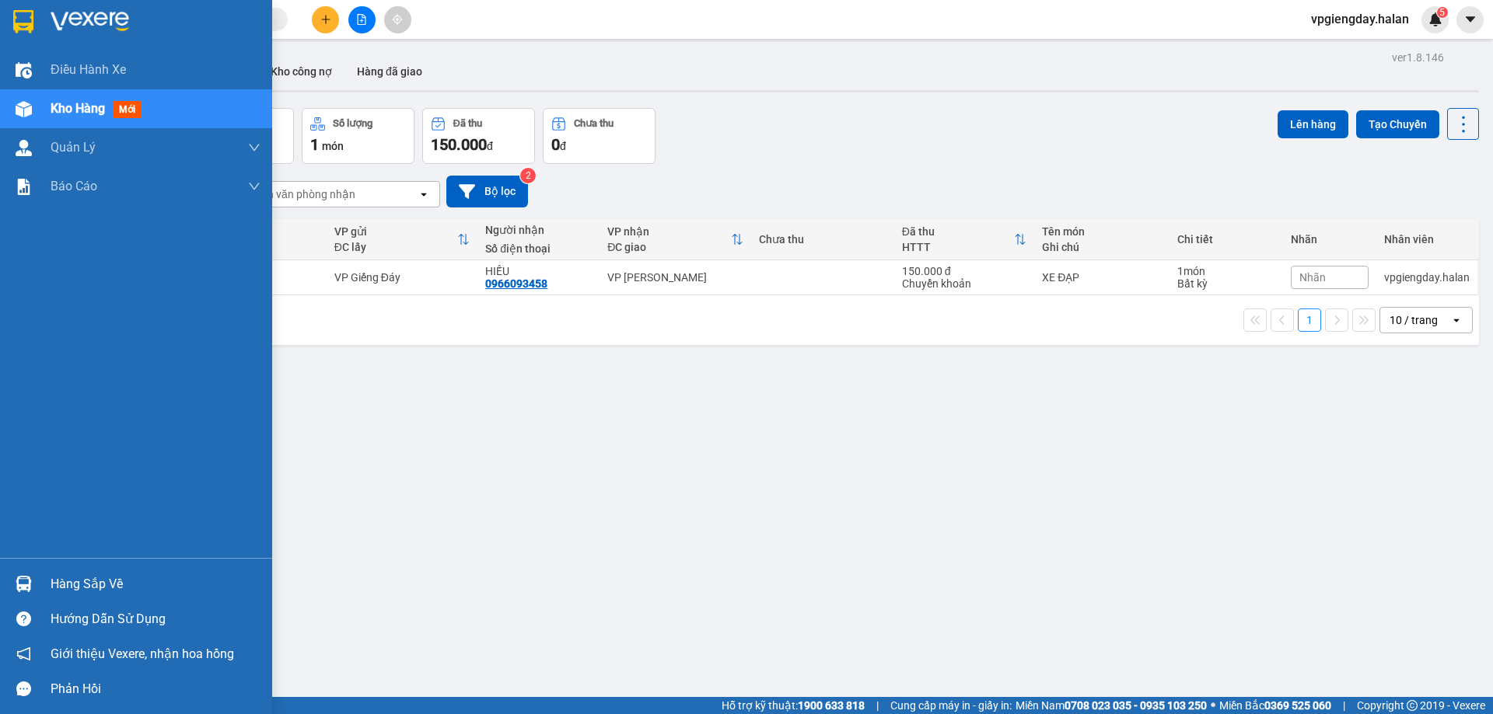
click at [74, 595] on div "Hàng sắp về" at bounding box center [156, 584] width 210 height 23
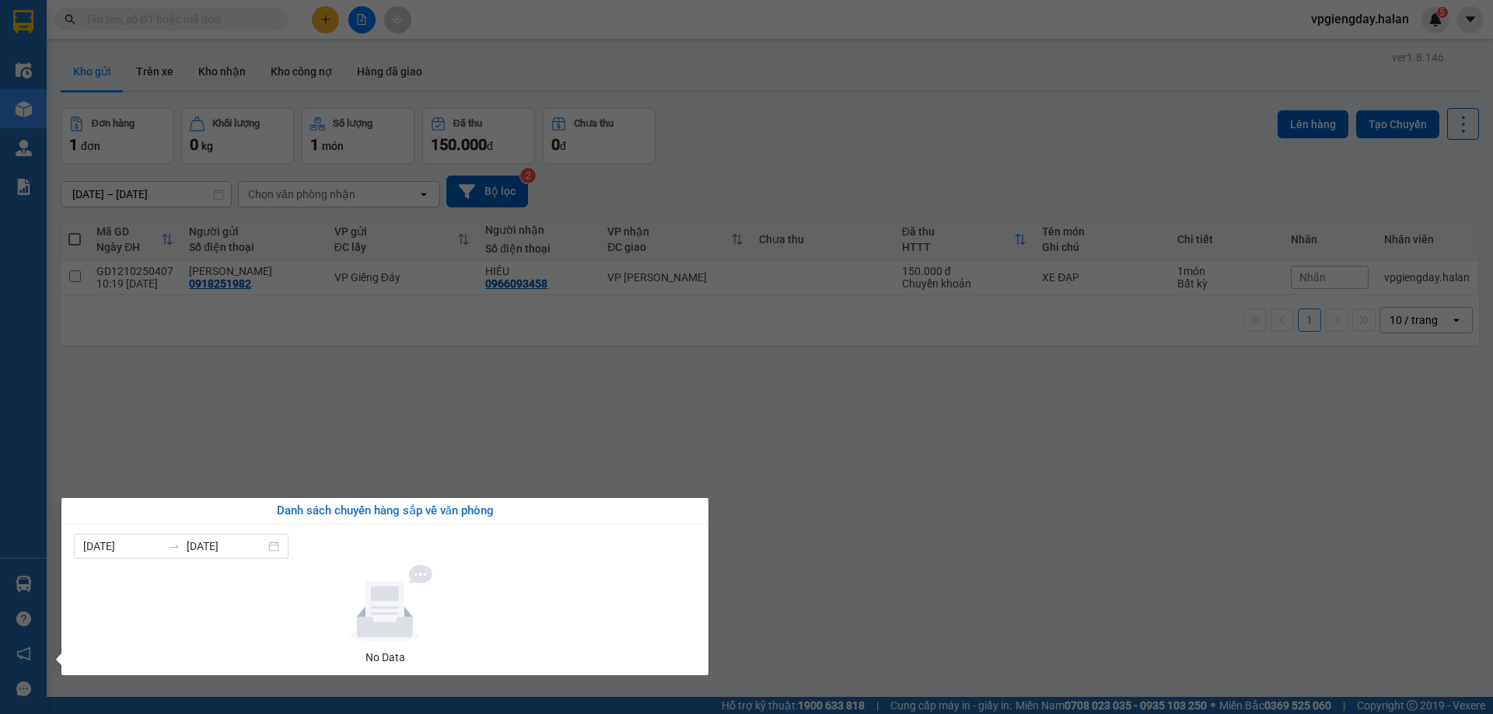
click at [265, 427] on section "Kết quả tìm kiếm ( 1 ) Bộ lọc Mã ĐH Trạng thái Món hàng Thu hộ Tổng cước Chưa c…" at bounding box center [746, 357] width 1493 height 714
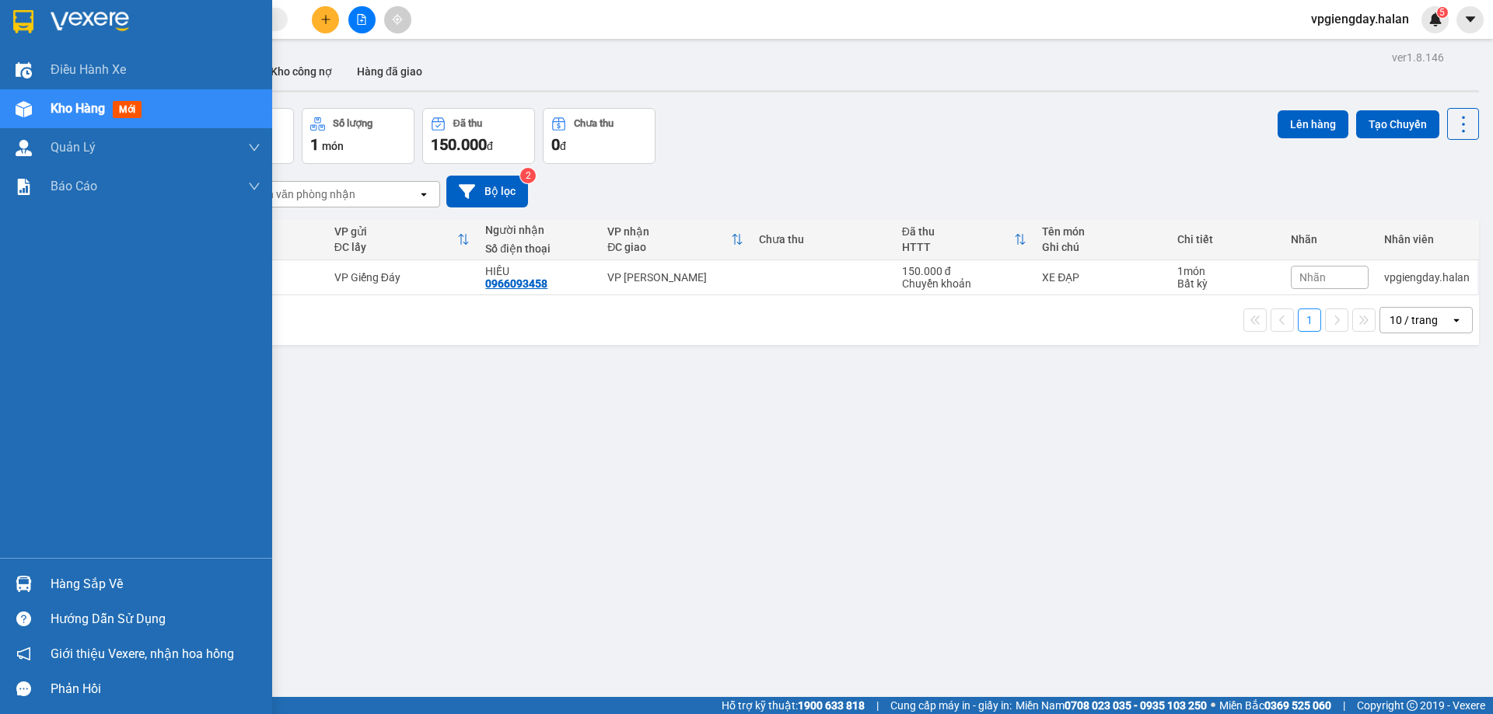
click at [68, 587] on div "Hàng sắp về" at bounding box center [156, 584] width 210 height 23
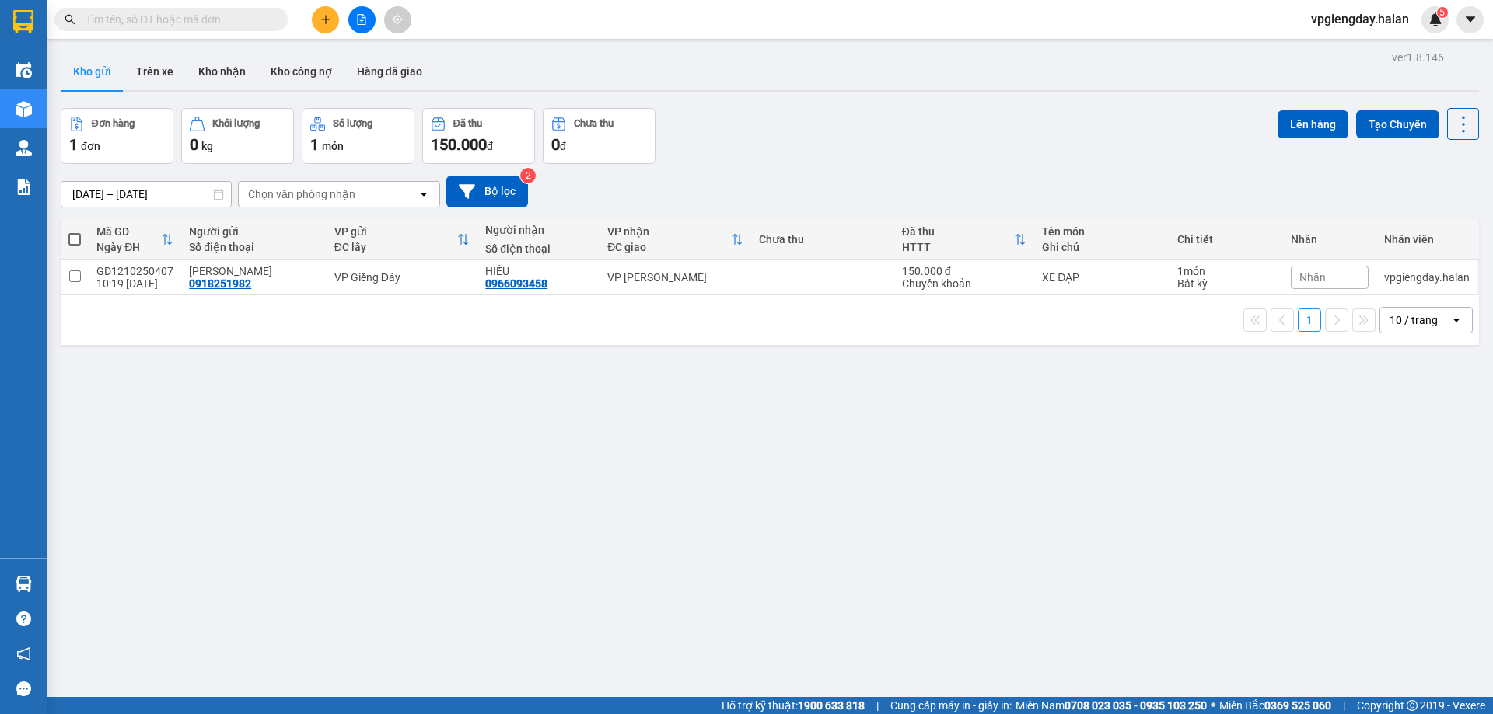
click at [281, 468] on section "Kết quả tìm kiếm ( 1 ) Bộ lọc Mã ĐH Trạng thái Món hàng Thu hộ Tổng cước Chưa c…" at bounding box center [746, 357] width 1493 height 714
click at [204, 82] on button "Kho nhận" at bounding box center [222, 71] width 72 height 37
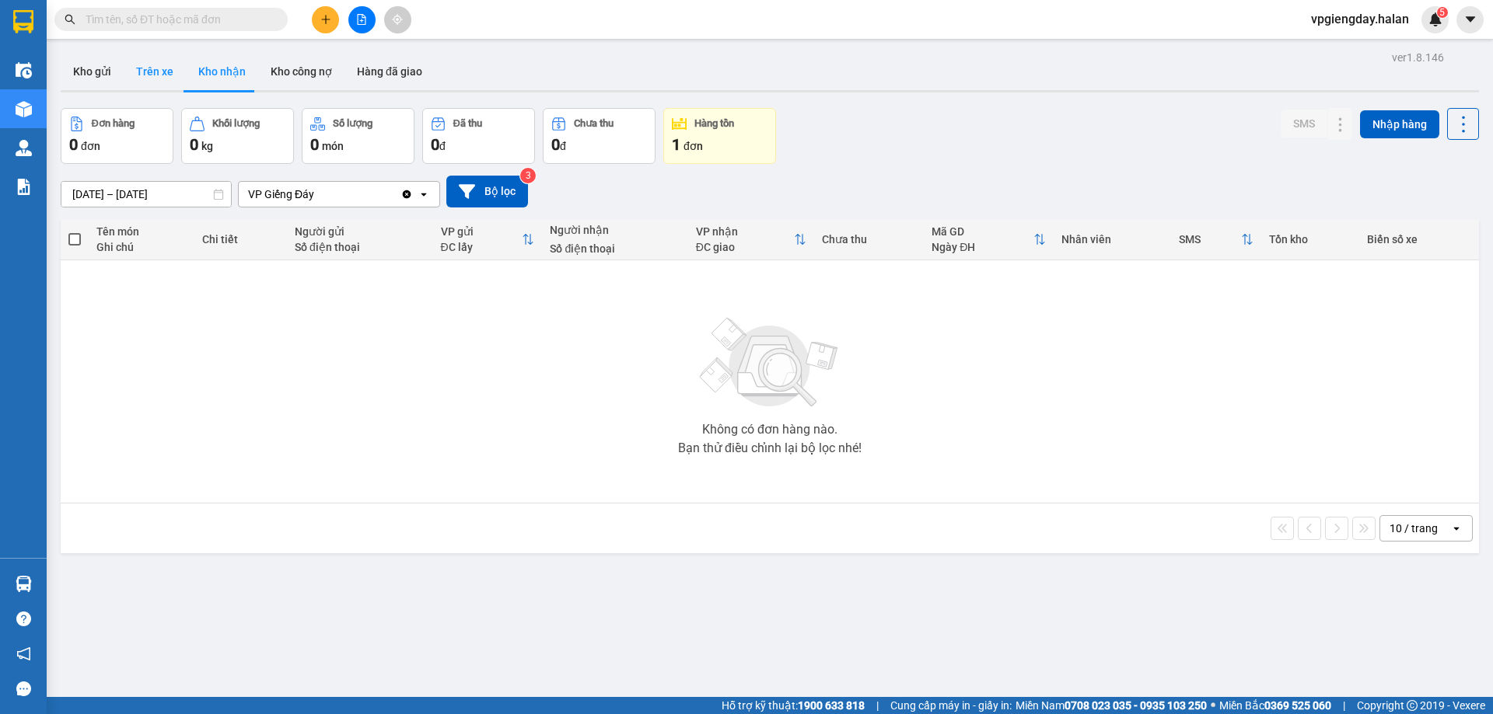
click at [155, 56] on button "Trên xe" at bounding box center [155, 71] width 62 height 37
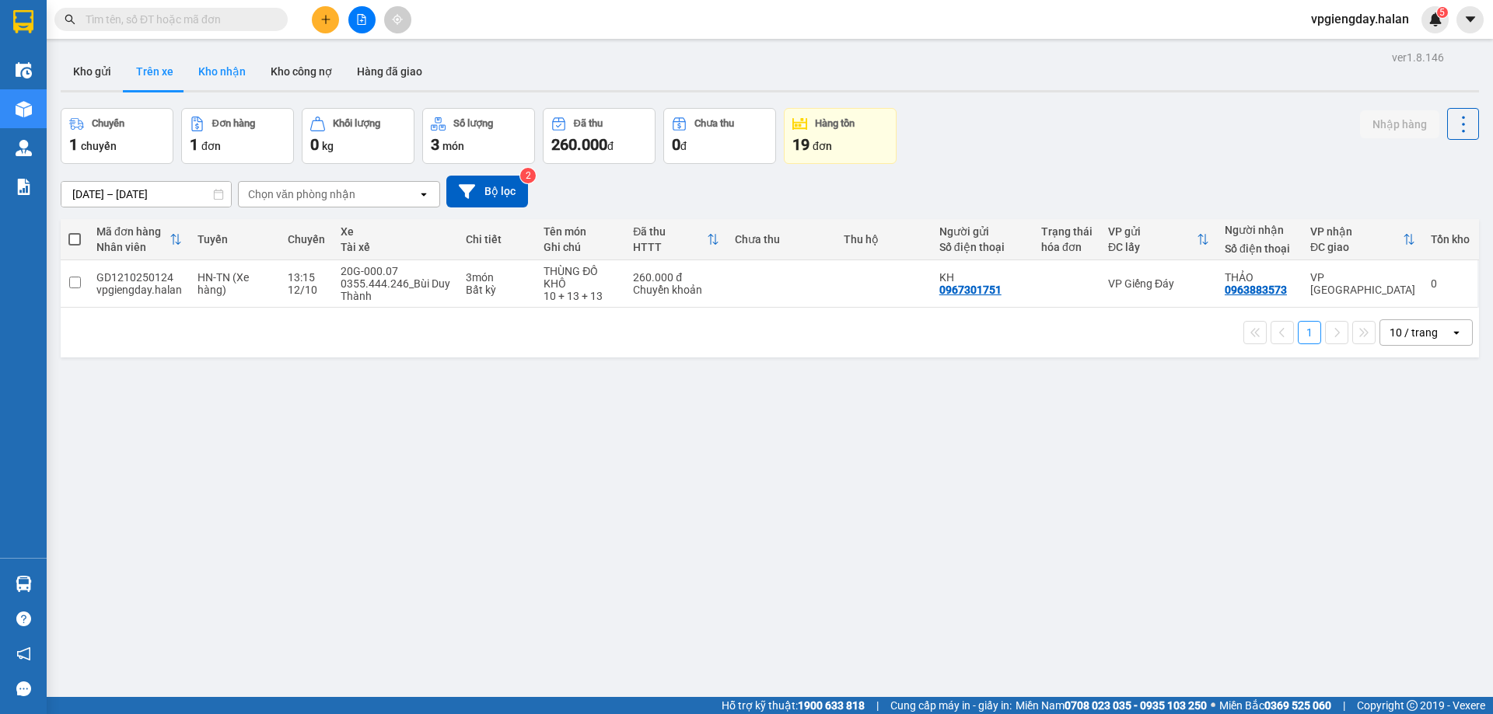
click at [288, 74] on button "Kho công nợ" at bounding box center [301, 71] width 86 height 37
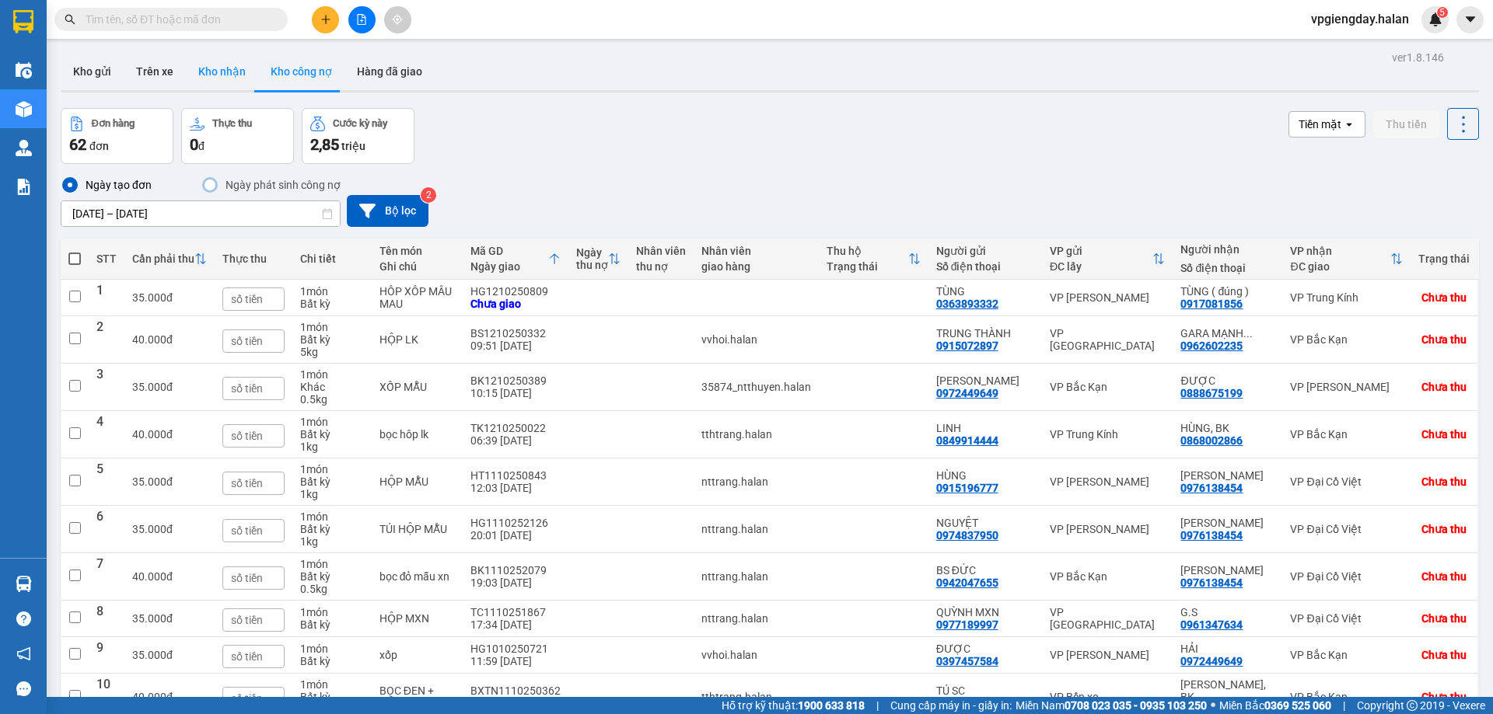
click at [220, 70] on button "Kho nhận" at bounding box center [222, 71] width 72 height 37
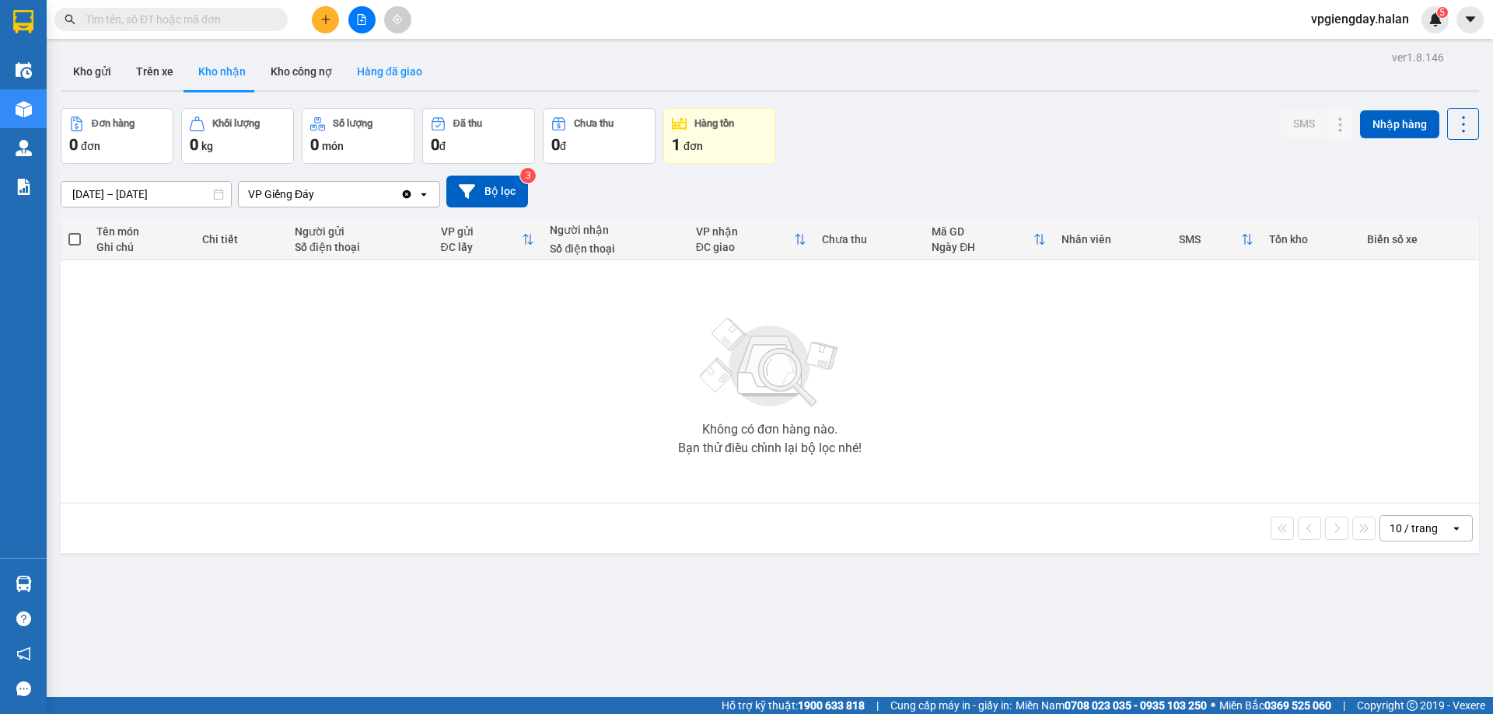
click at [414, 67] on button "Hàng đã giao" at bounding box center [389, 71] width 90 height 37
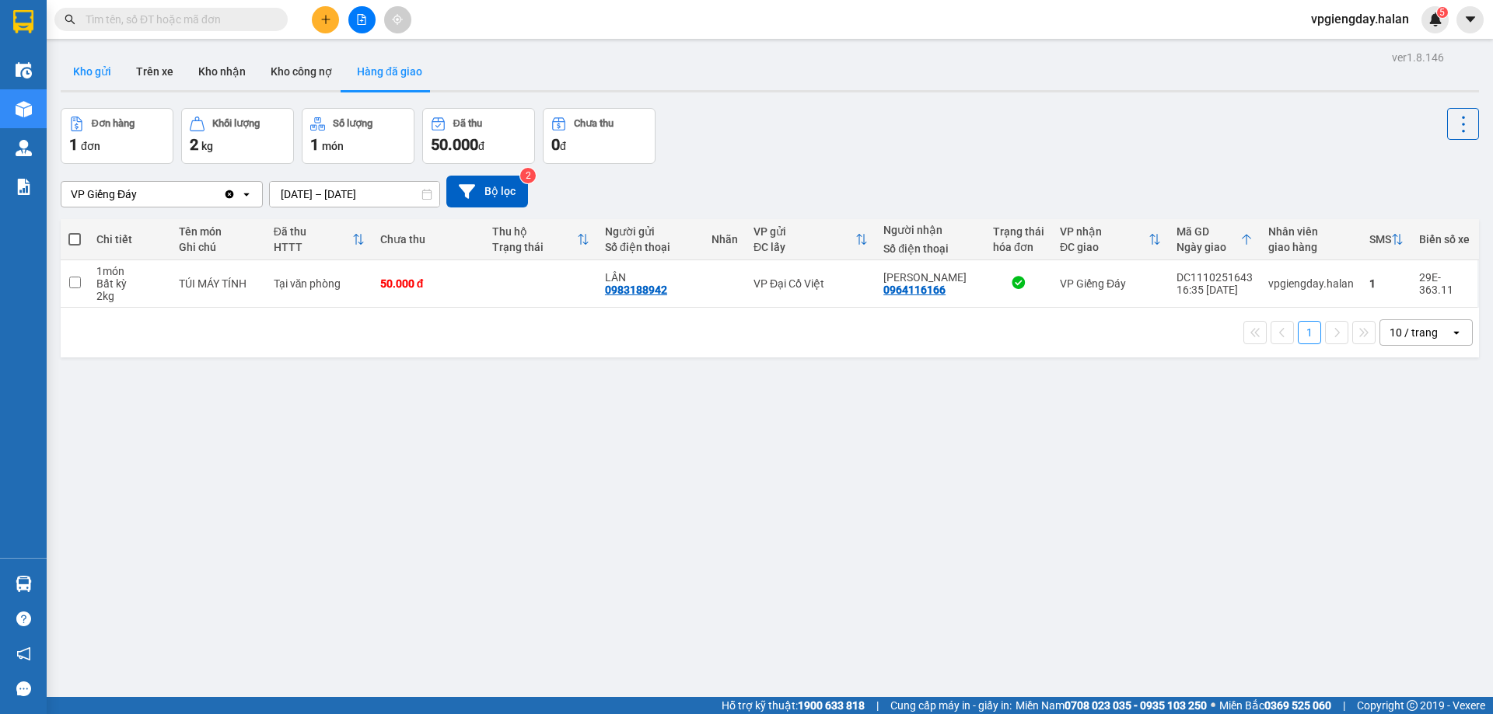
click at [106, 79] on button "Kho gửi" at bounding box center [92, 71] width 63 height 37
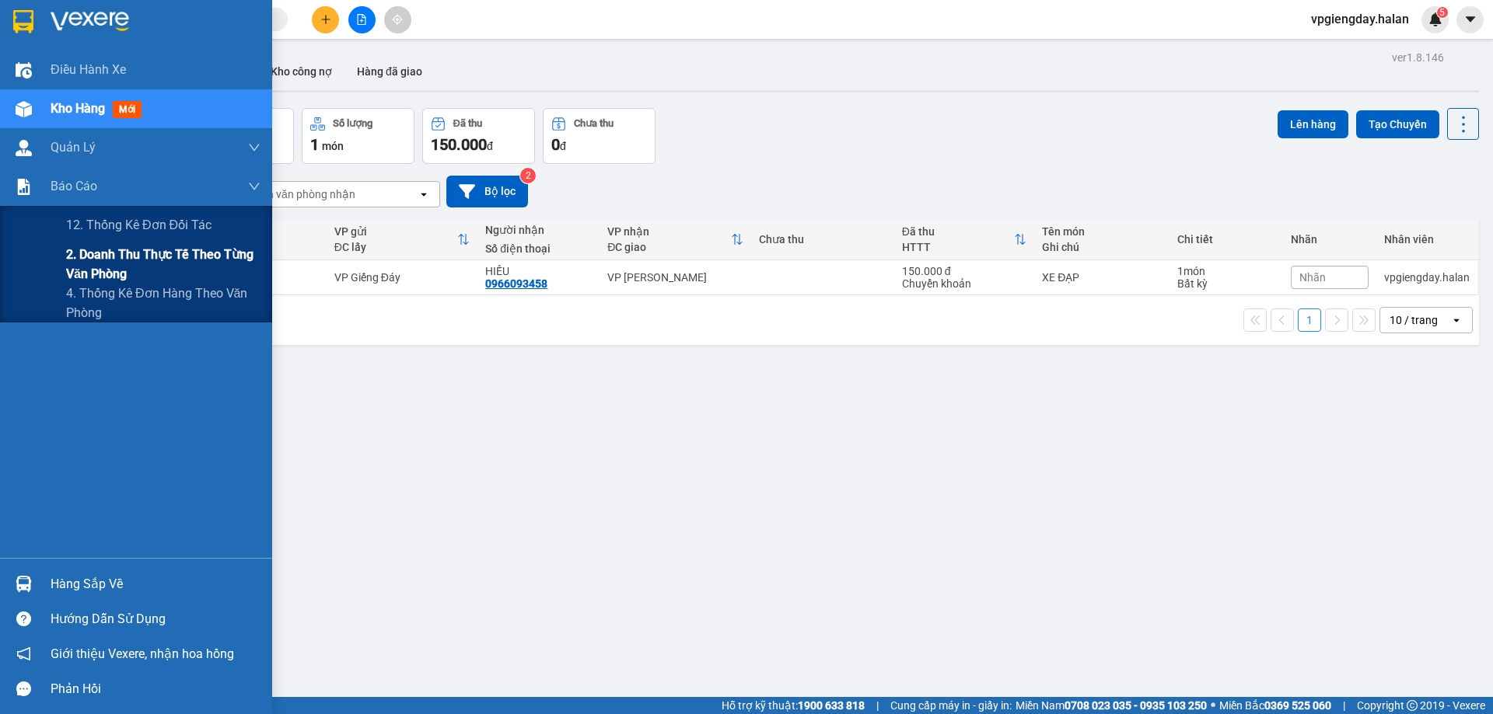
click at [105, 274] on span "2. Doanh thu thực tế theo từng văn phòng" at bounding box center [163, 264] width 194 height 39
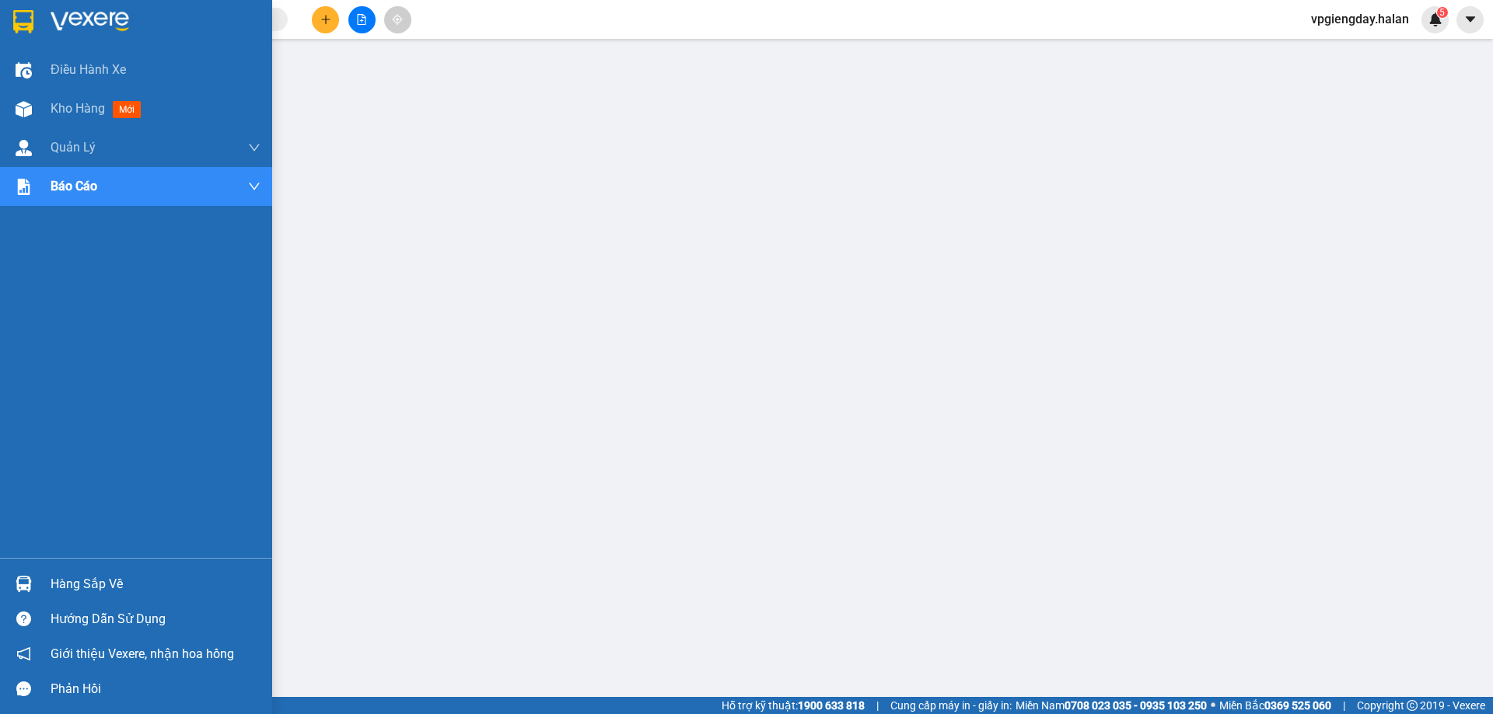
click at [98, 589] on div "Hàng sắp về" at bounding box center [156, 584] width 210 height 23
click at [57, 112] on span "Kho hàng" at bounding box center [78, 108] width 54 height 15
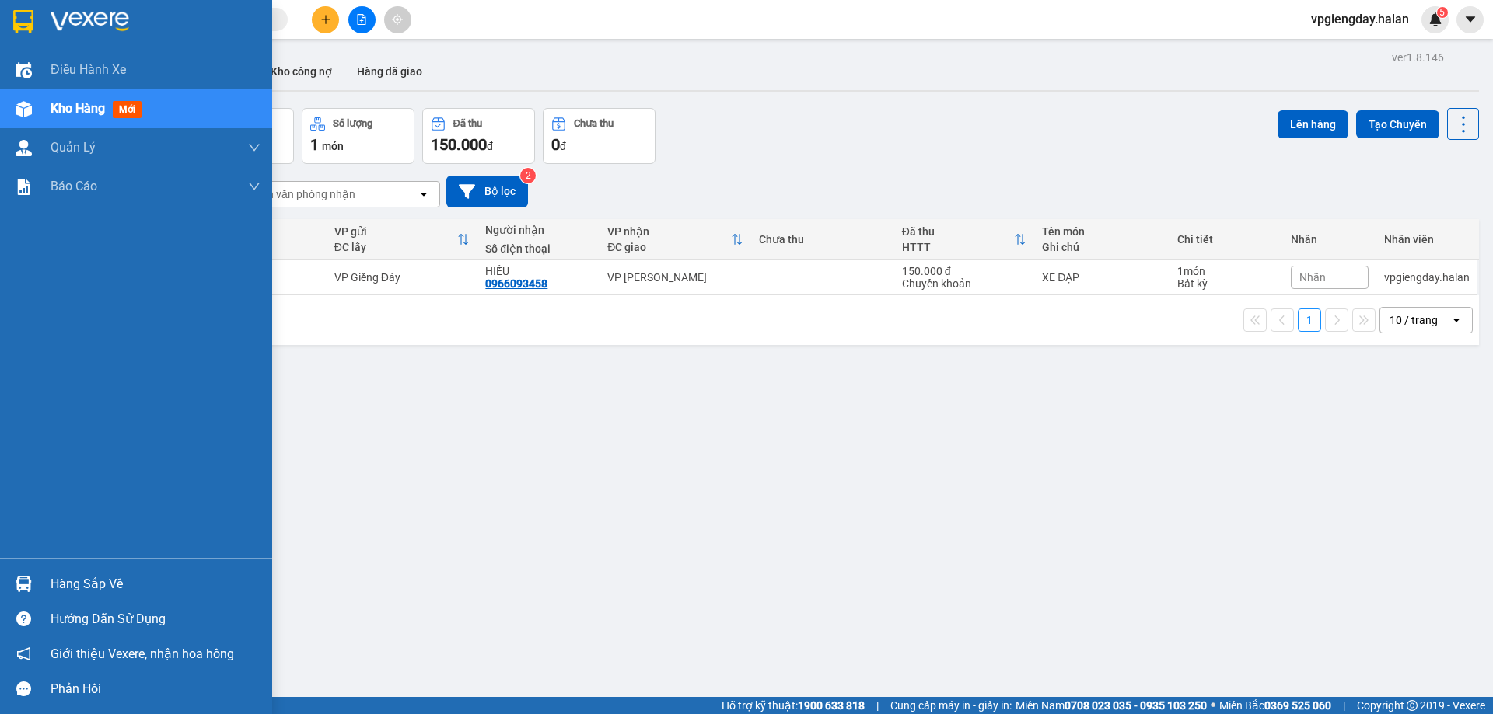
click at [92, 583] on div "Hàng sắp về" at bounding box center [156, 584] width 210 height 23
